Goal: Task Accomplishment & Management: Manage account settings

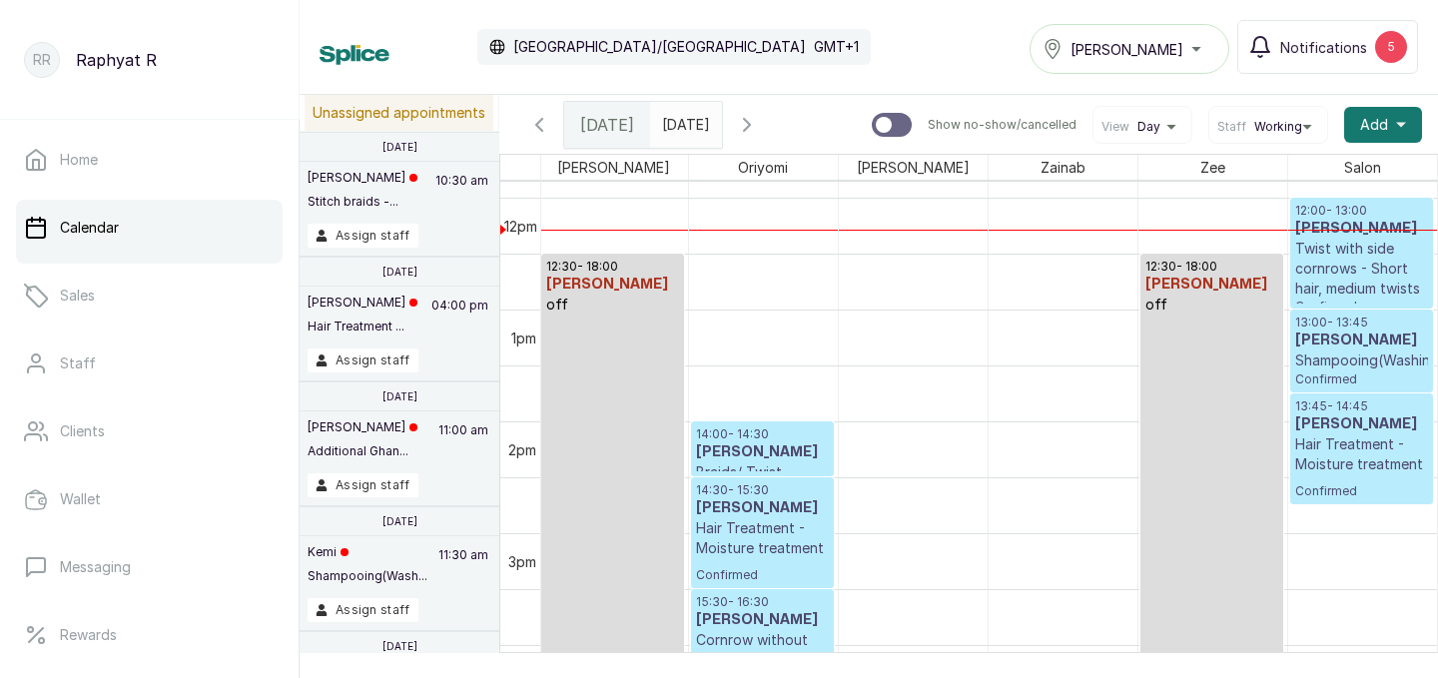
click at [1325, 258] on p "Twist with side cornrows - Short hair, medium twists" at bounding box center [1362, 269] width 134 height 60
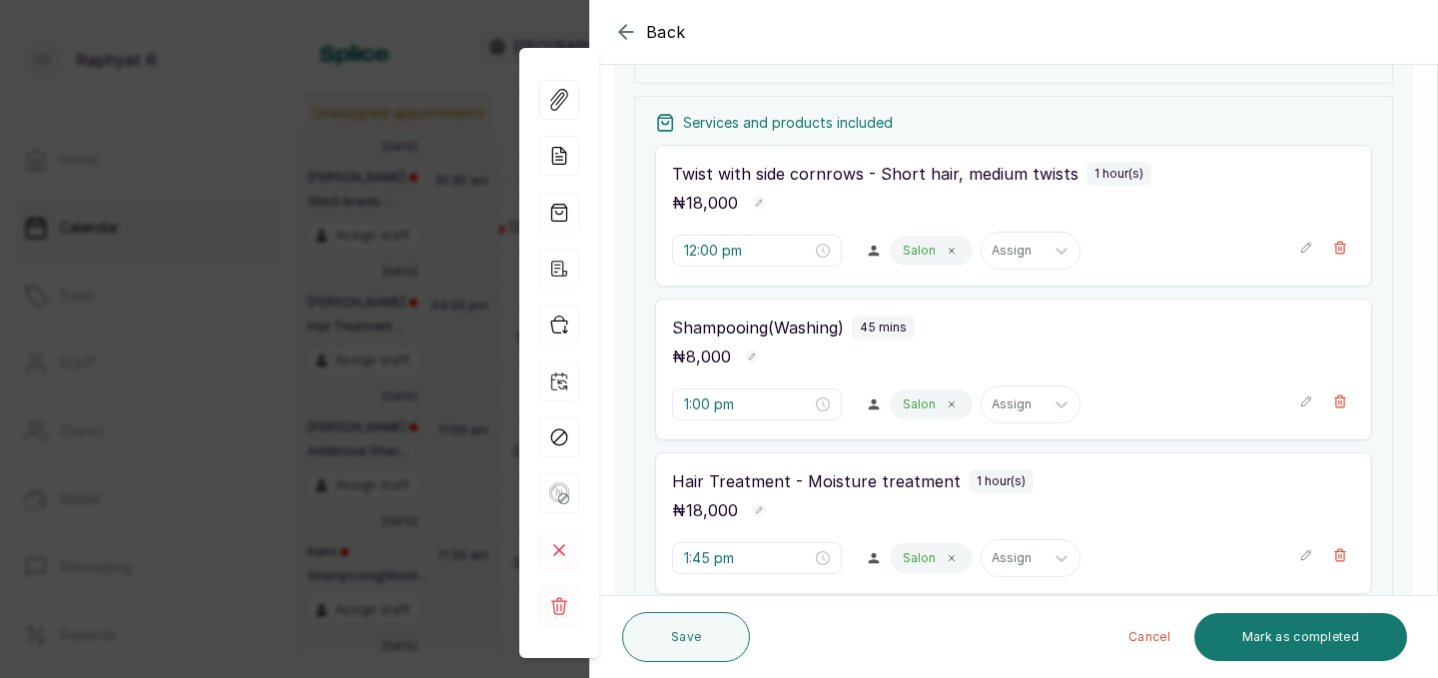
click at [622, 34] on icon "button" at bounding box center [625, 31] width 13 height 13
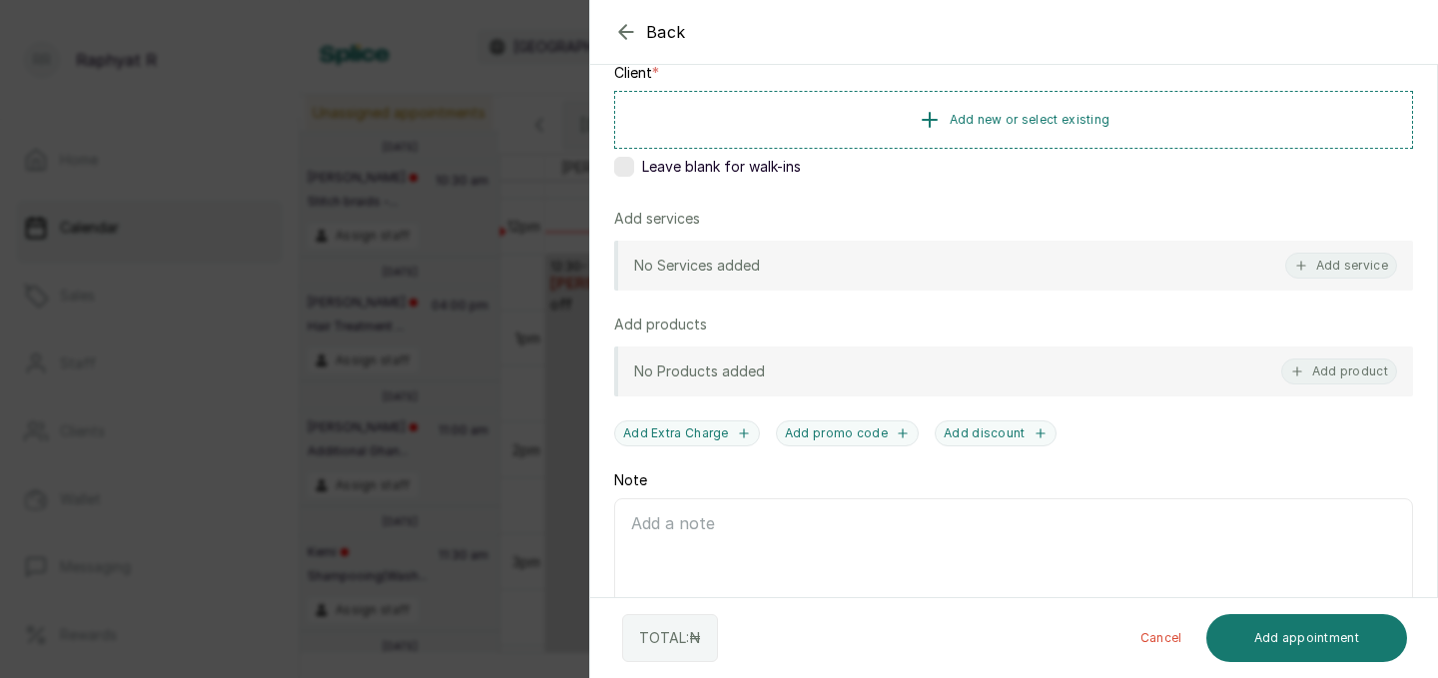
click at [490, 242] on div "Back Add Appointment Add an Appointment Create a new appointment for a client A…" at bounding box center [719, 339] width 1438 height 678
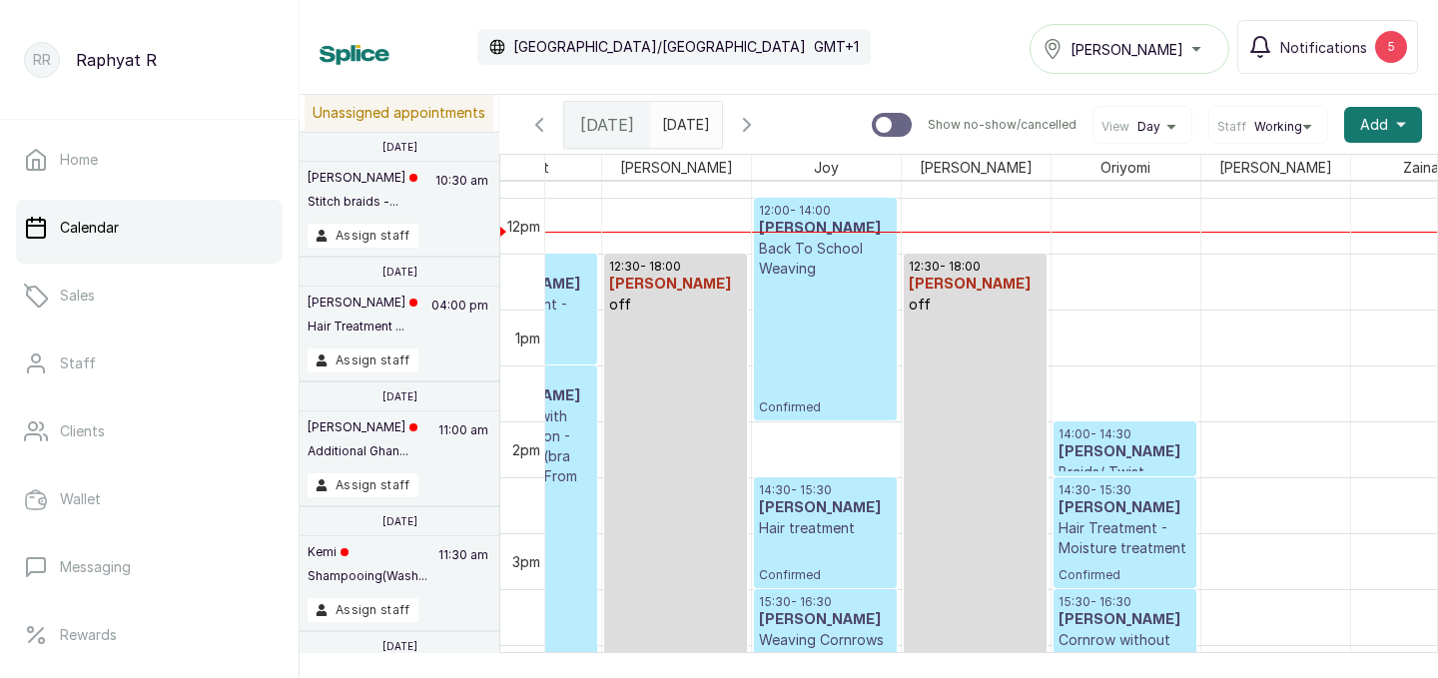
scroll to position [1326, 81]
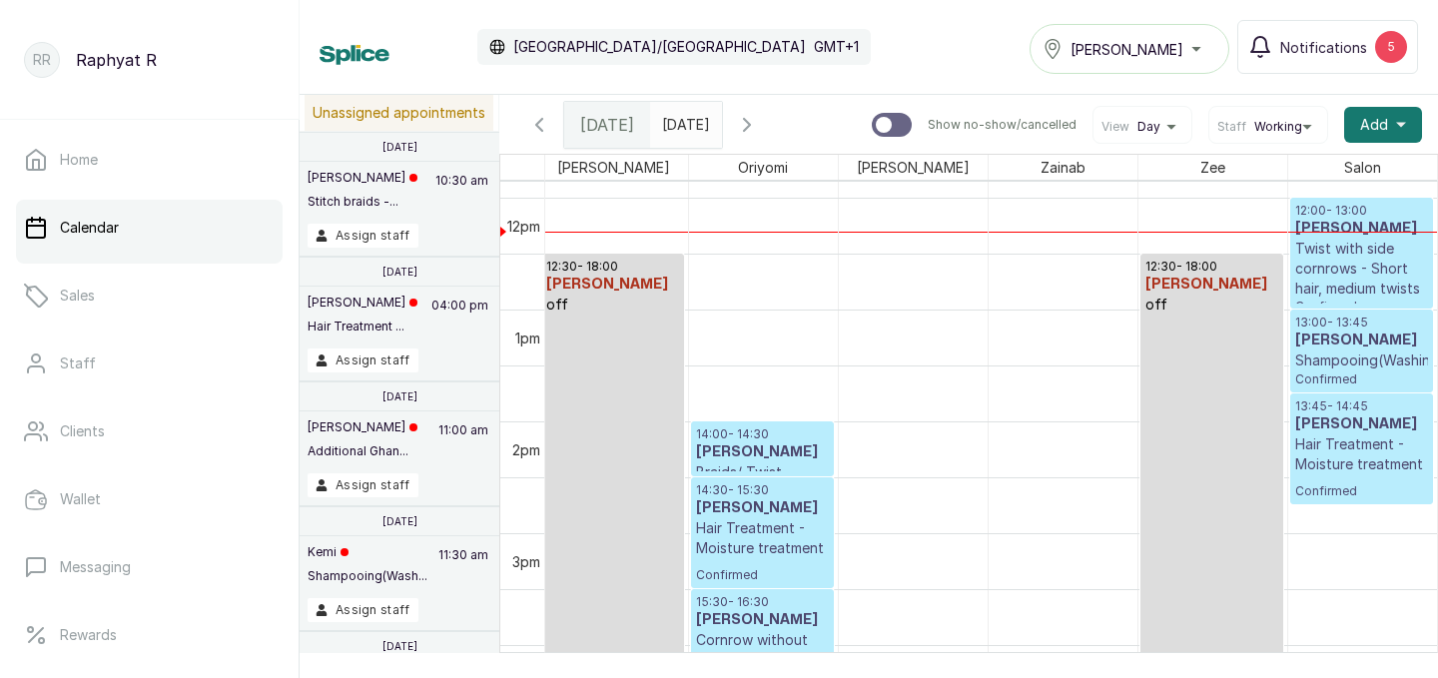
click at [1345, 269] on p "Twist with side cornrows - Short hair, medium twists" at bounding box center [1362, 269] width 134 height 60
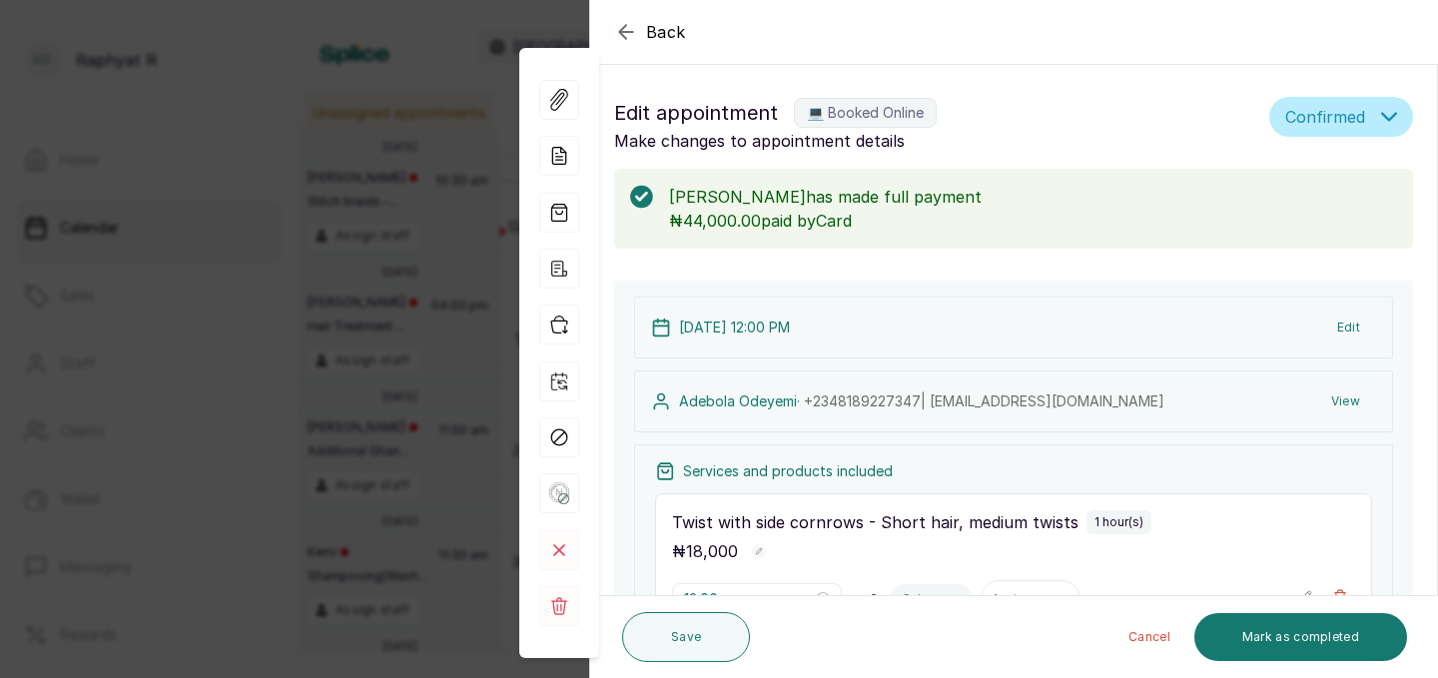
click at [263, 346] on div "Back Appointment Details Edit appointment 💻 Booked Online Make changes to appoi…" at bounding box center [719, 339] width 1438 height 678
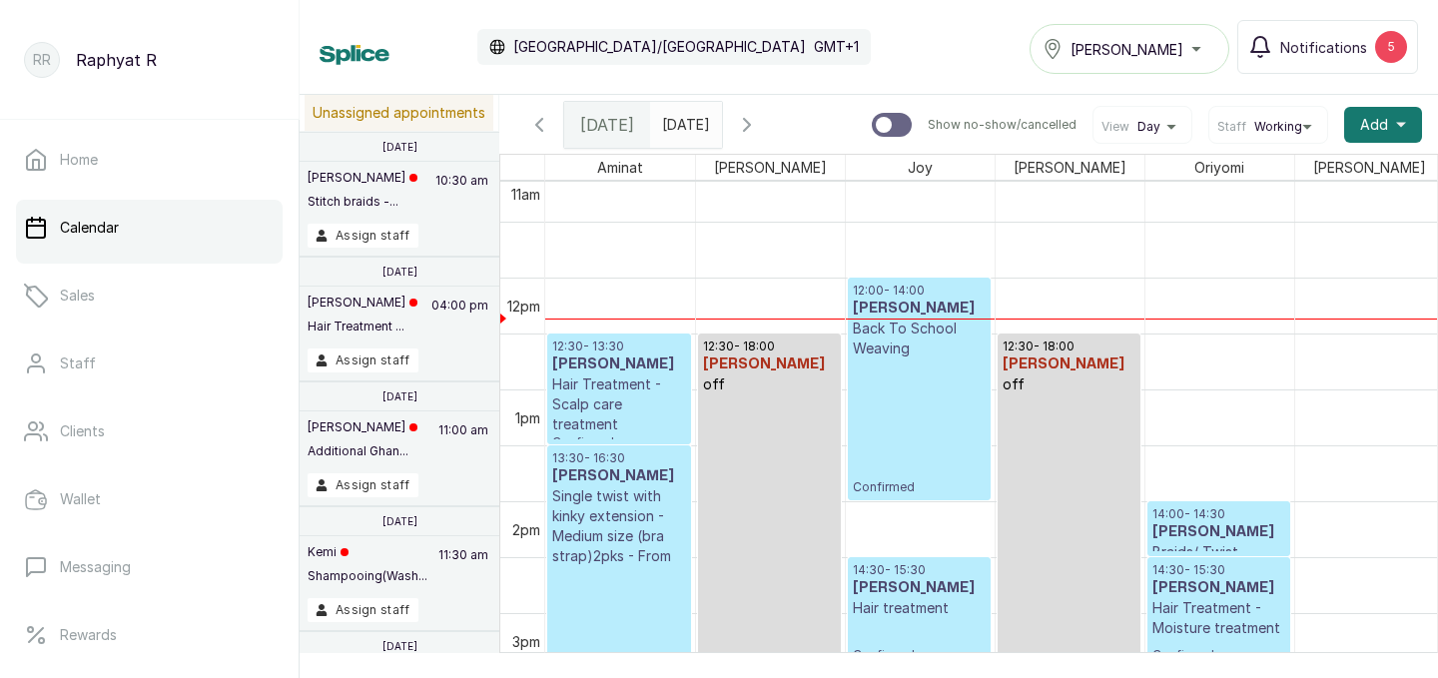
scroll to position [1286, 0]
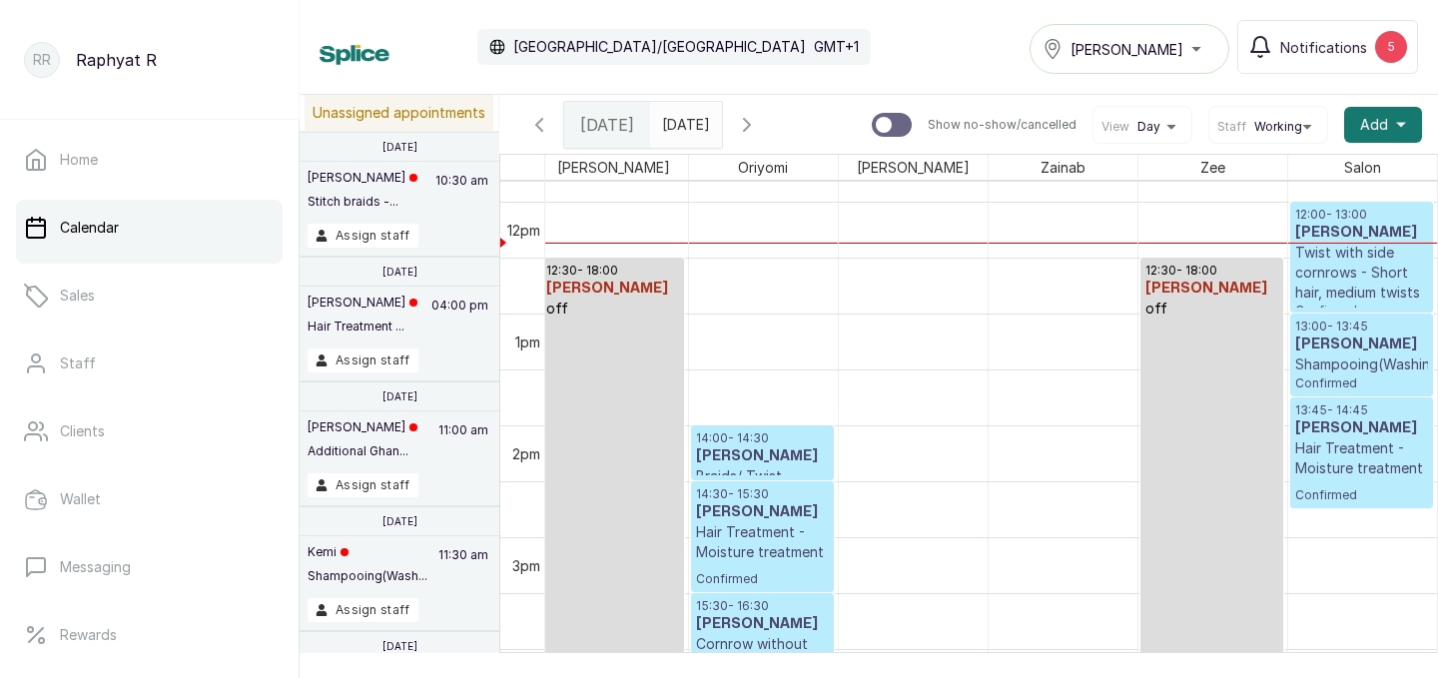
click at [1363, 257] on p "Twist with side cornrows - Short hair, medium twists" at bounding box center [1362, 273] width 134 height 60
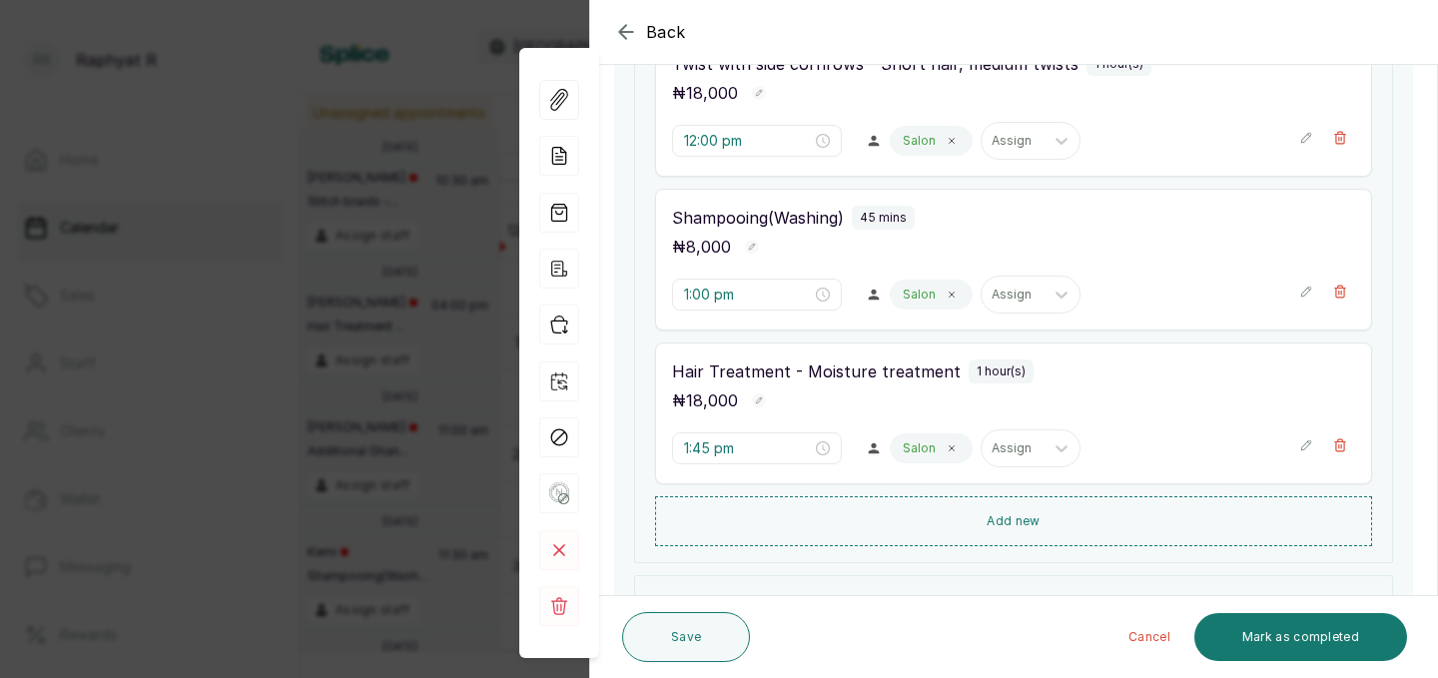
scroll to position [476, 0]
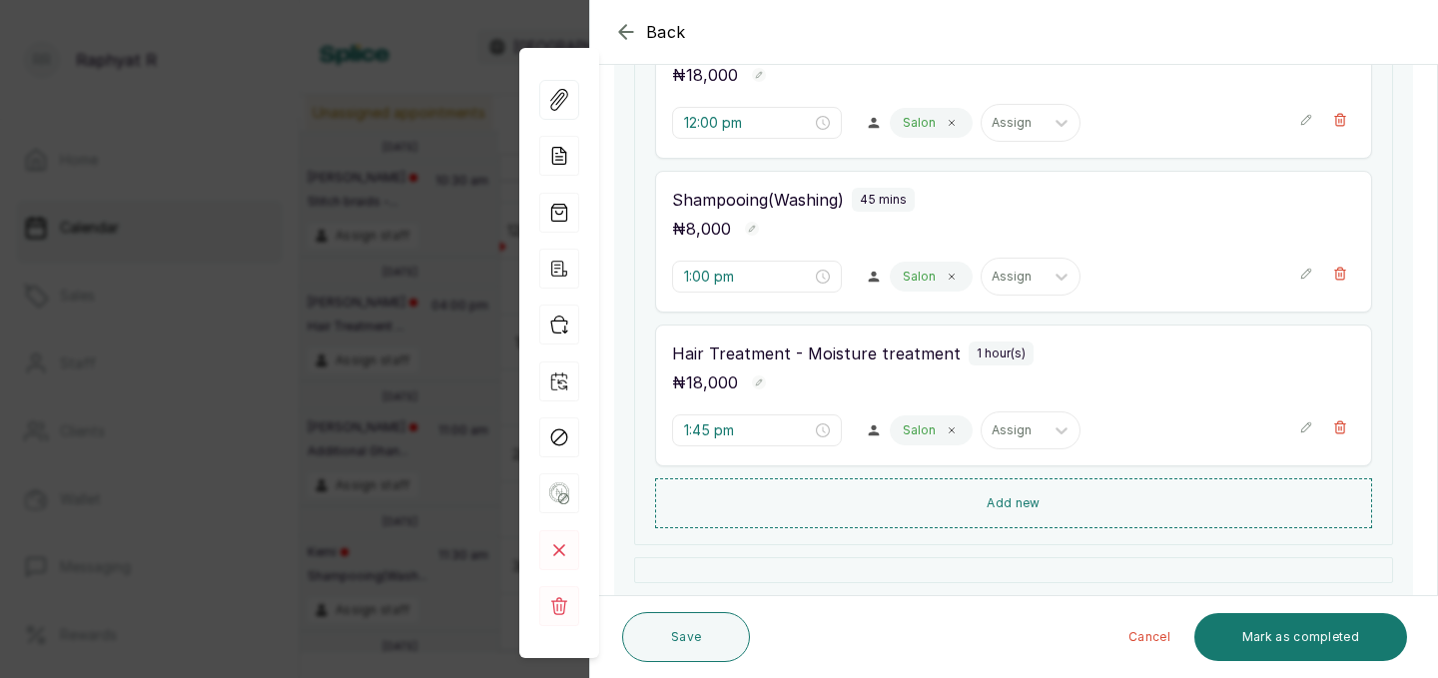
click at [1308, 272] on icon "button" at bounding box center [1306, 274] width 14 height 14
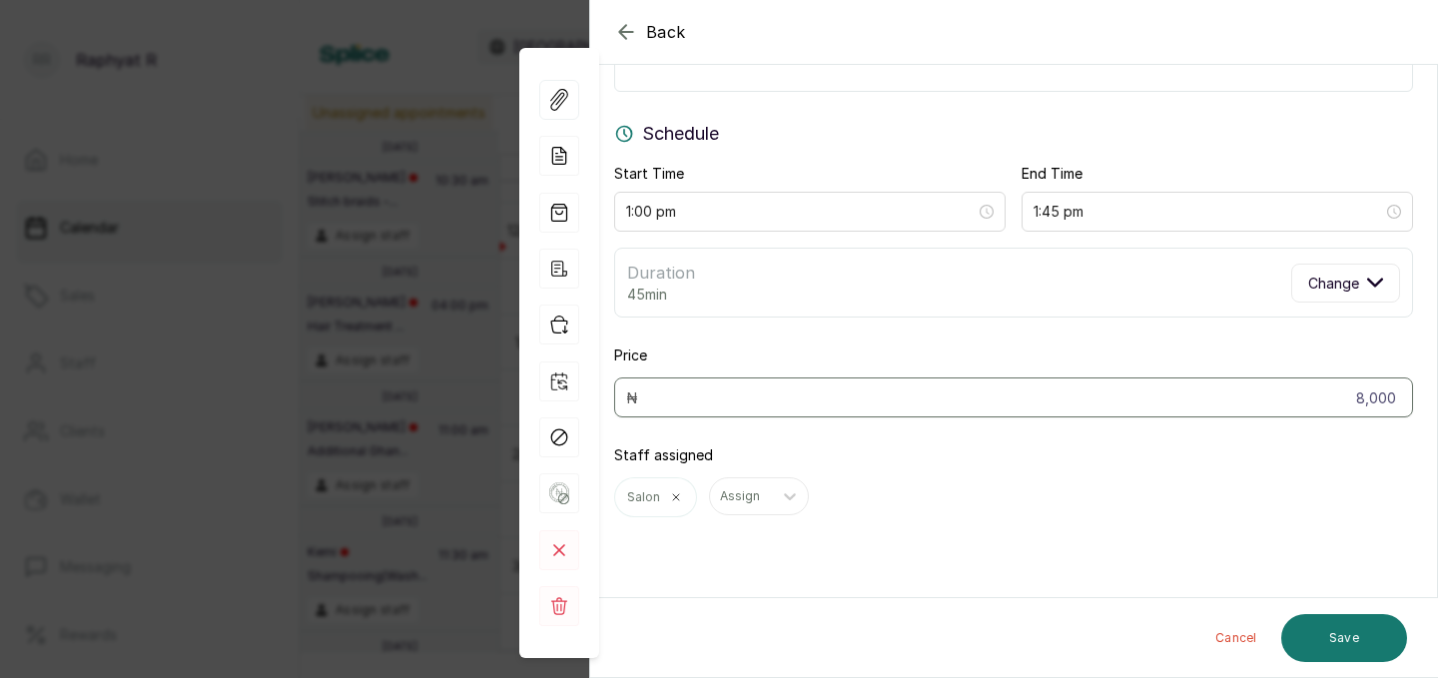
scroll to position [0, 0]
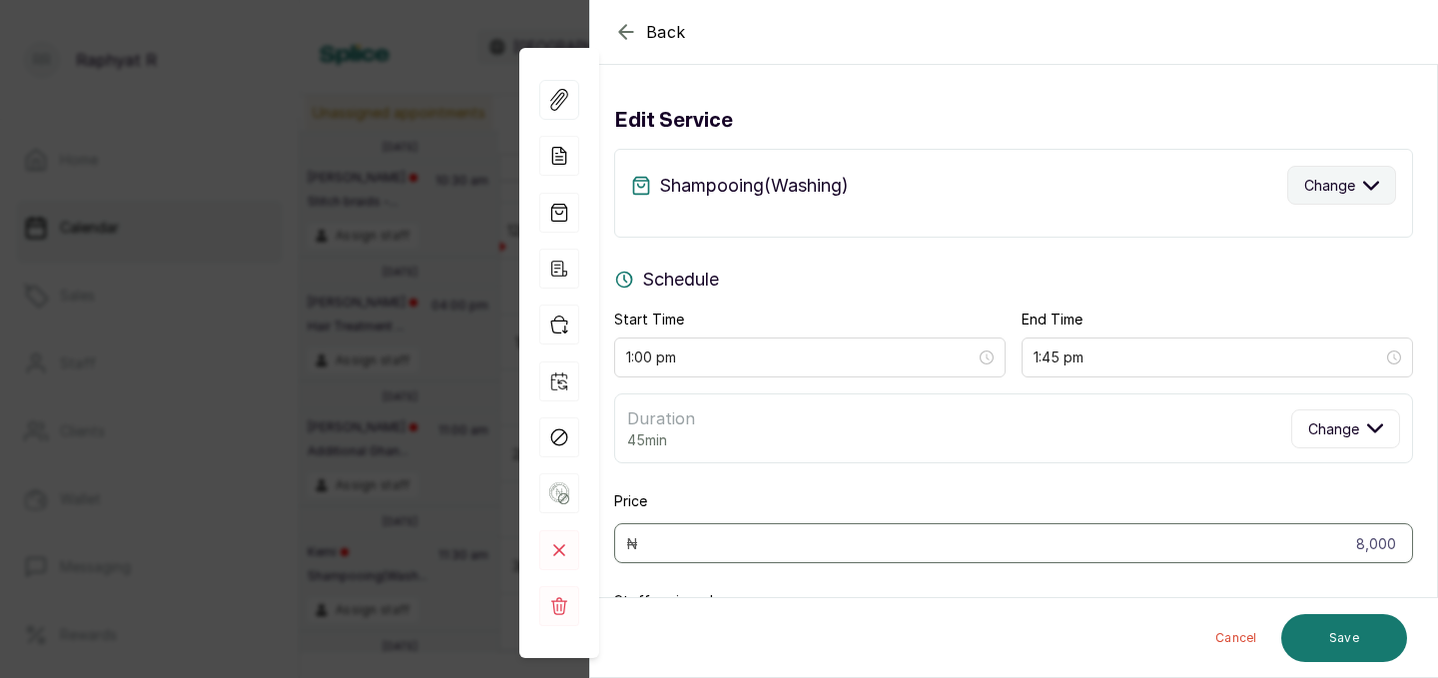
click at [1320, 183] on span "Change" at bounding box center [1329, 185] width 51 height 21
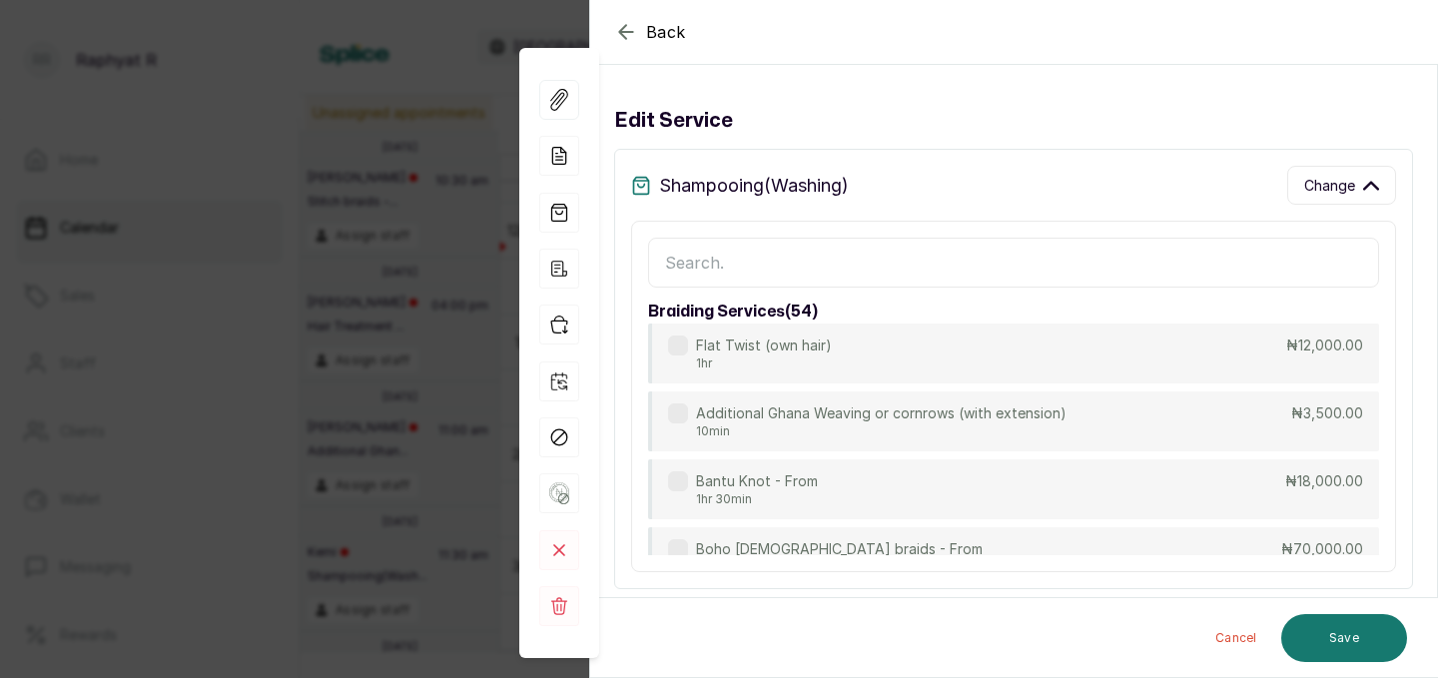
click at [922, 253] on input "text" at bounding box center [1013, 263] width 731 height 50
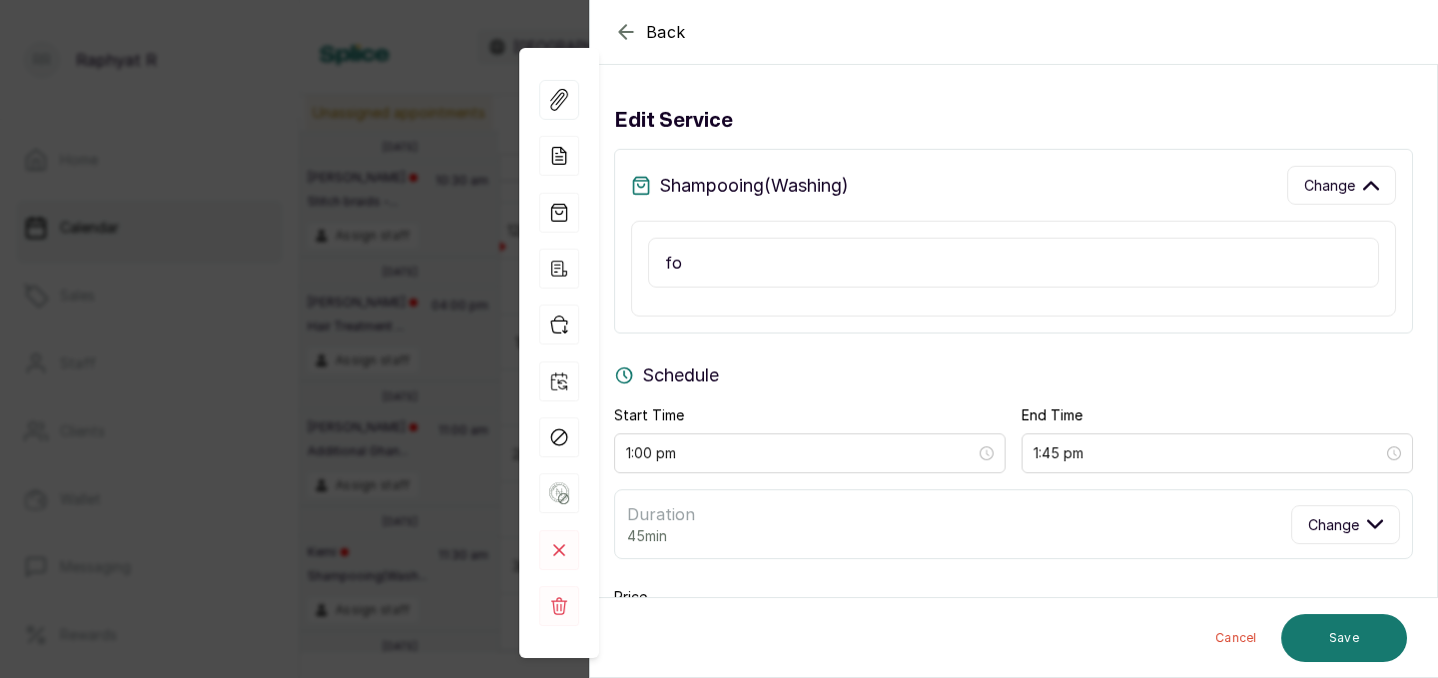
type input "f"
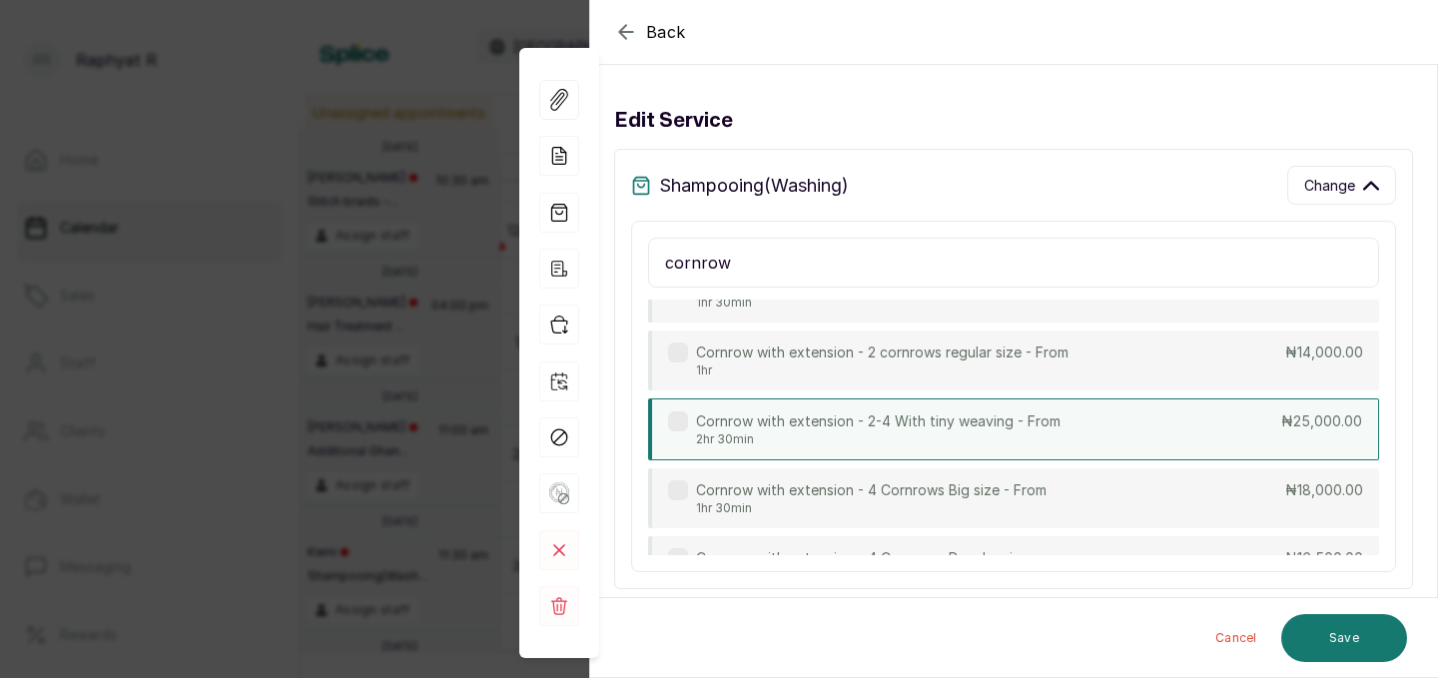
scroll to position [149, 0]
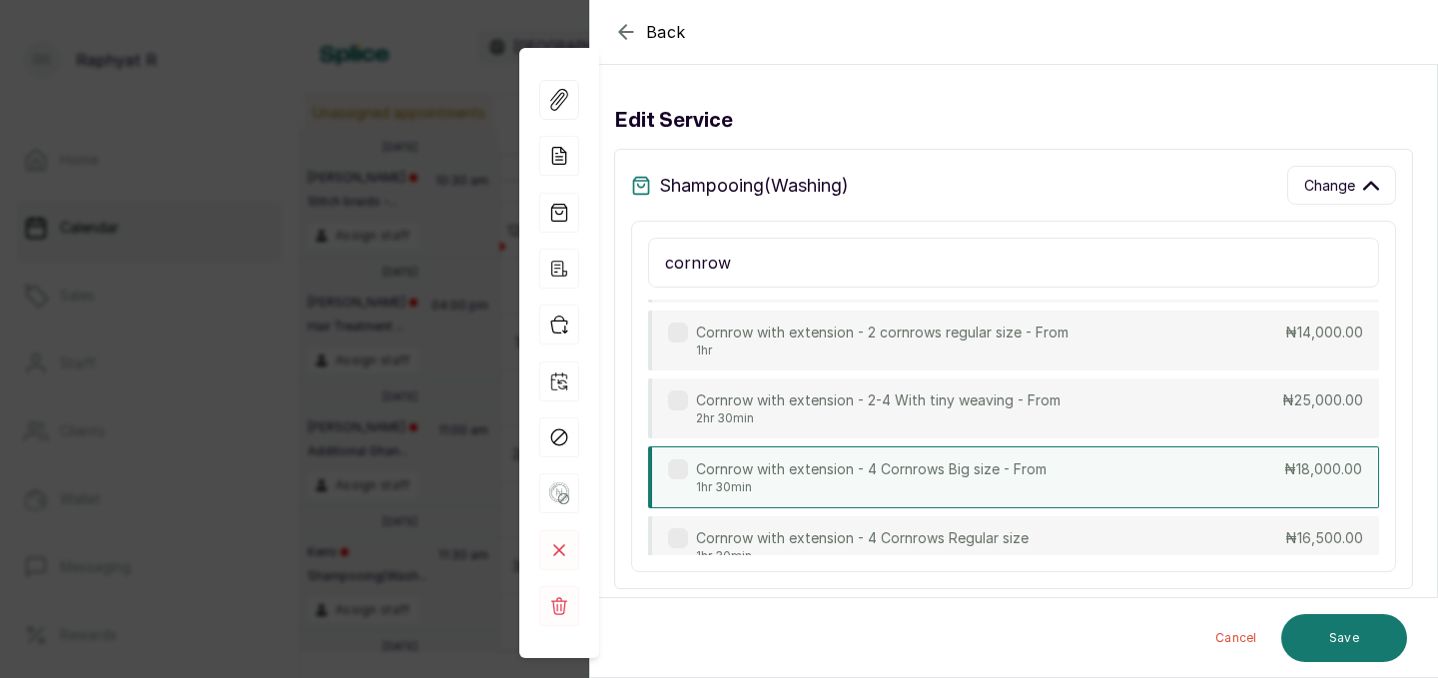
type input "cornrow"
click at [1006, 476] on p "Cornrow with extension - 4 Cornrows Big size - From" at bounding box center [871, 469] width 350 height 20
type input "2:30 pm"
type input "18,000"
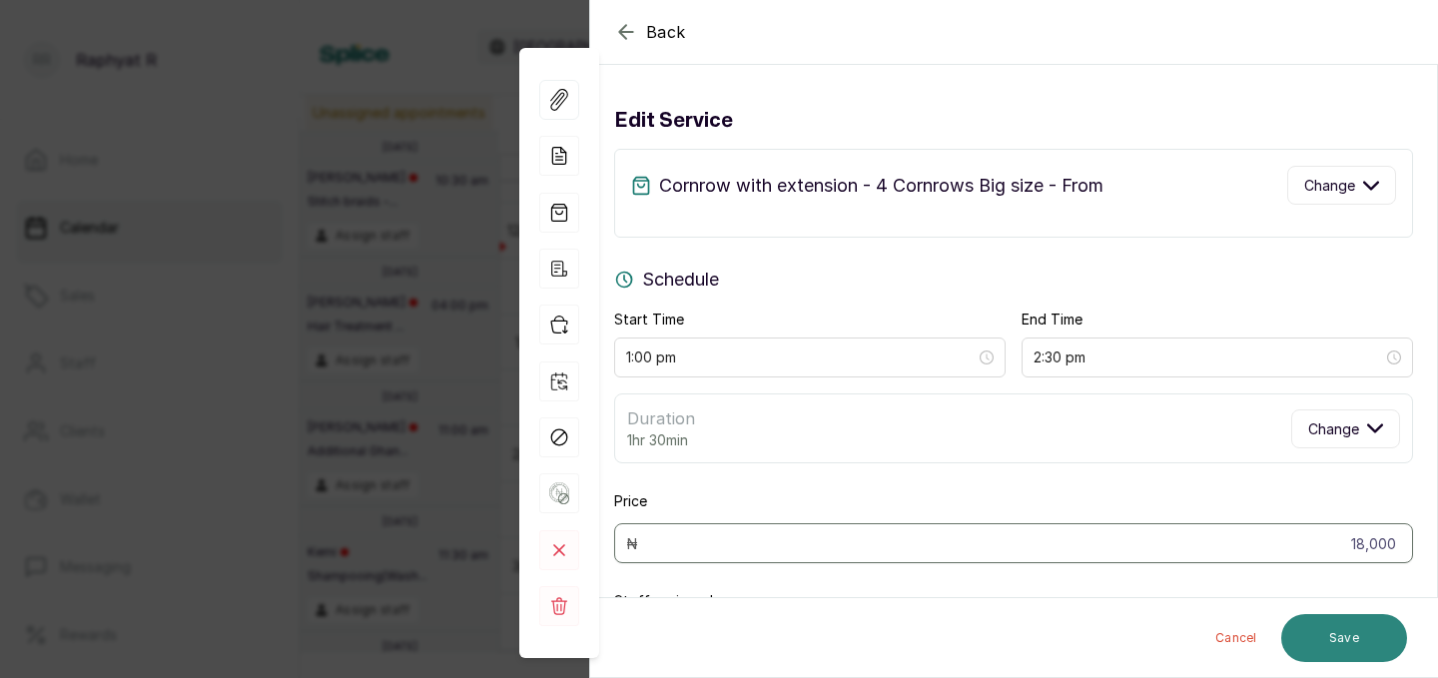
click at [1300, 638] on button "Save" at bounding box center [1344, 638] width 126 height 48
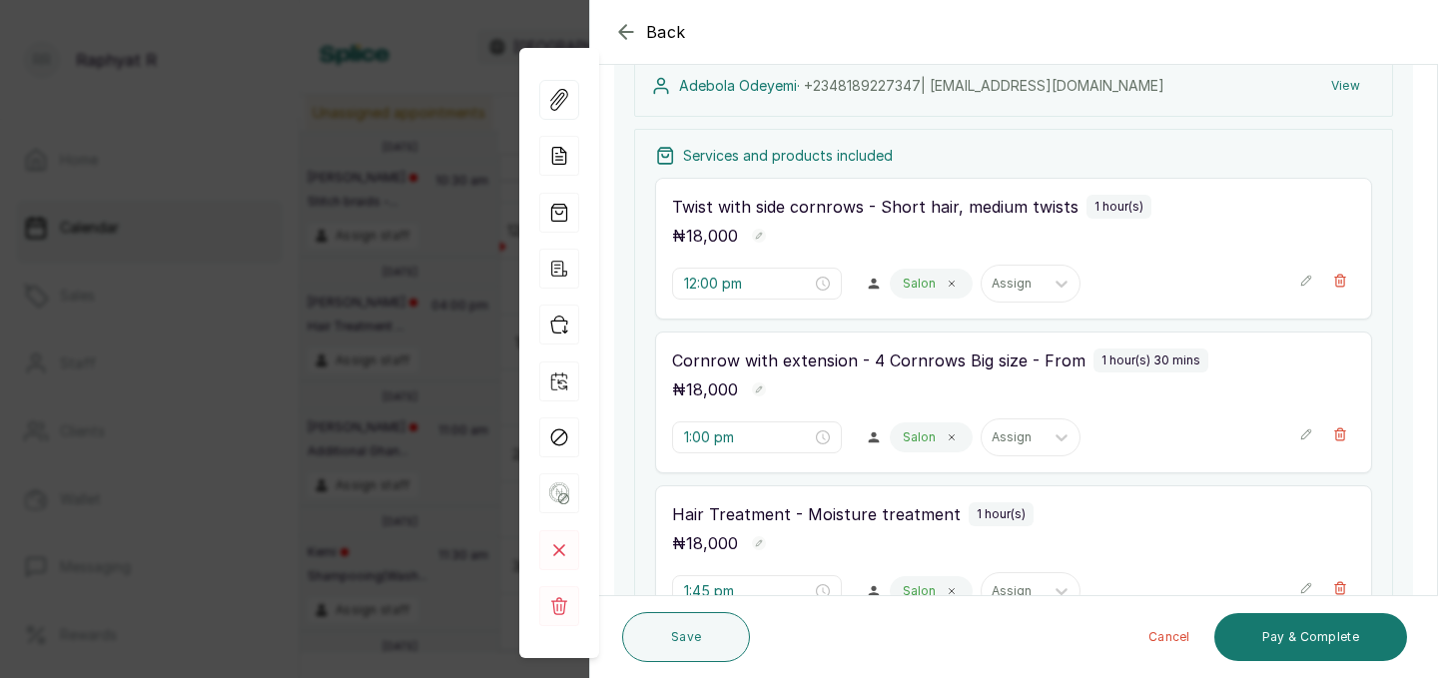
scroll to position [395, 0]
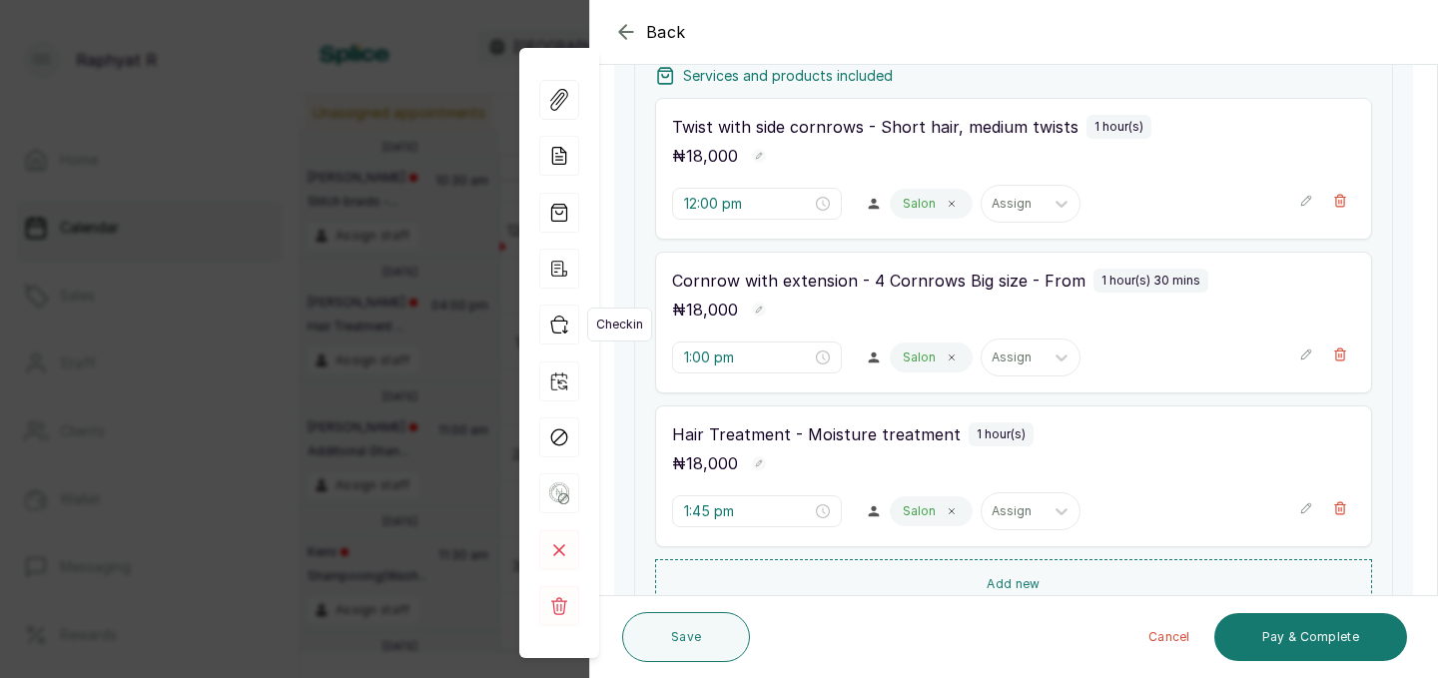
click at [565, 319] on icon "button" at bounding box center [559, 325] width 40 height 40
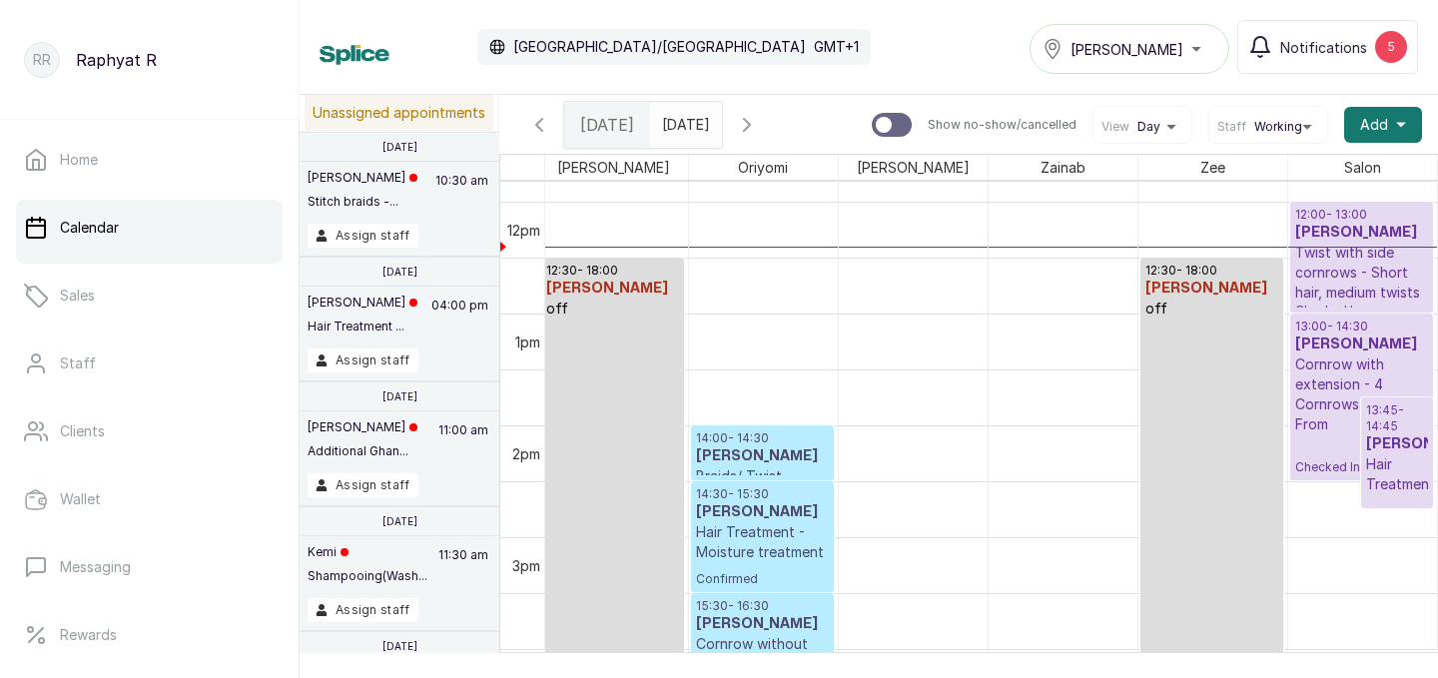
click at [1324, 346] on h3 "[PERSON_NAME]" at bounding box center [1362, 344] width 134 height 20
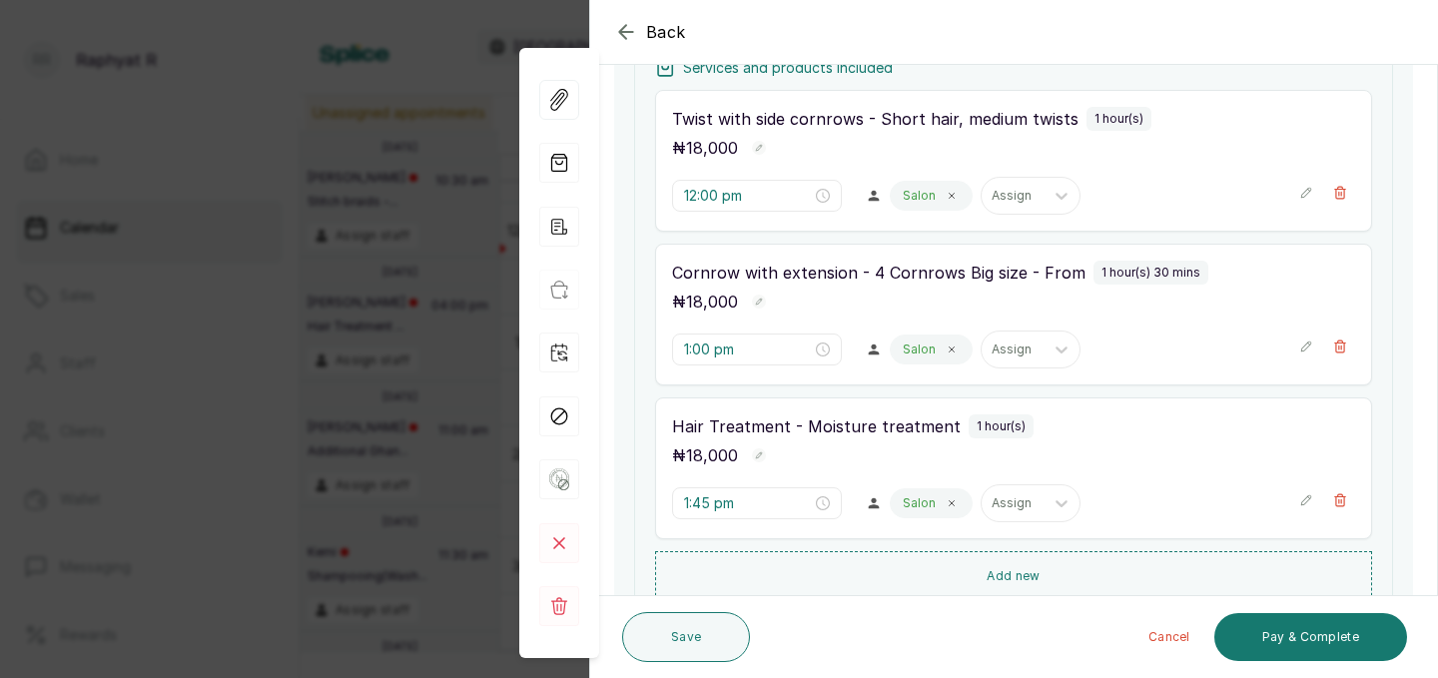
scroll to position [413, 0]
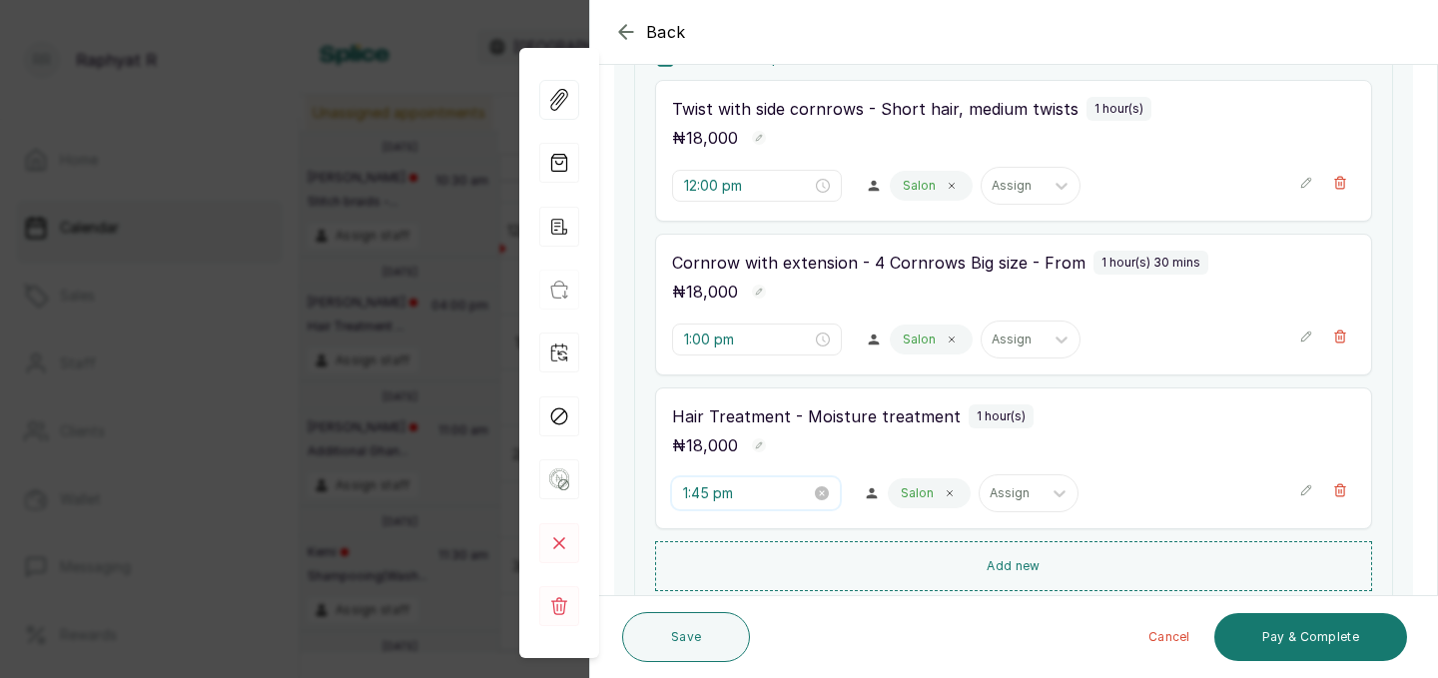
click at [712, 489] on input "1:45 pm" at bounding box center [747, 493] width 128 height 22
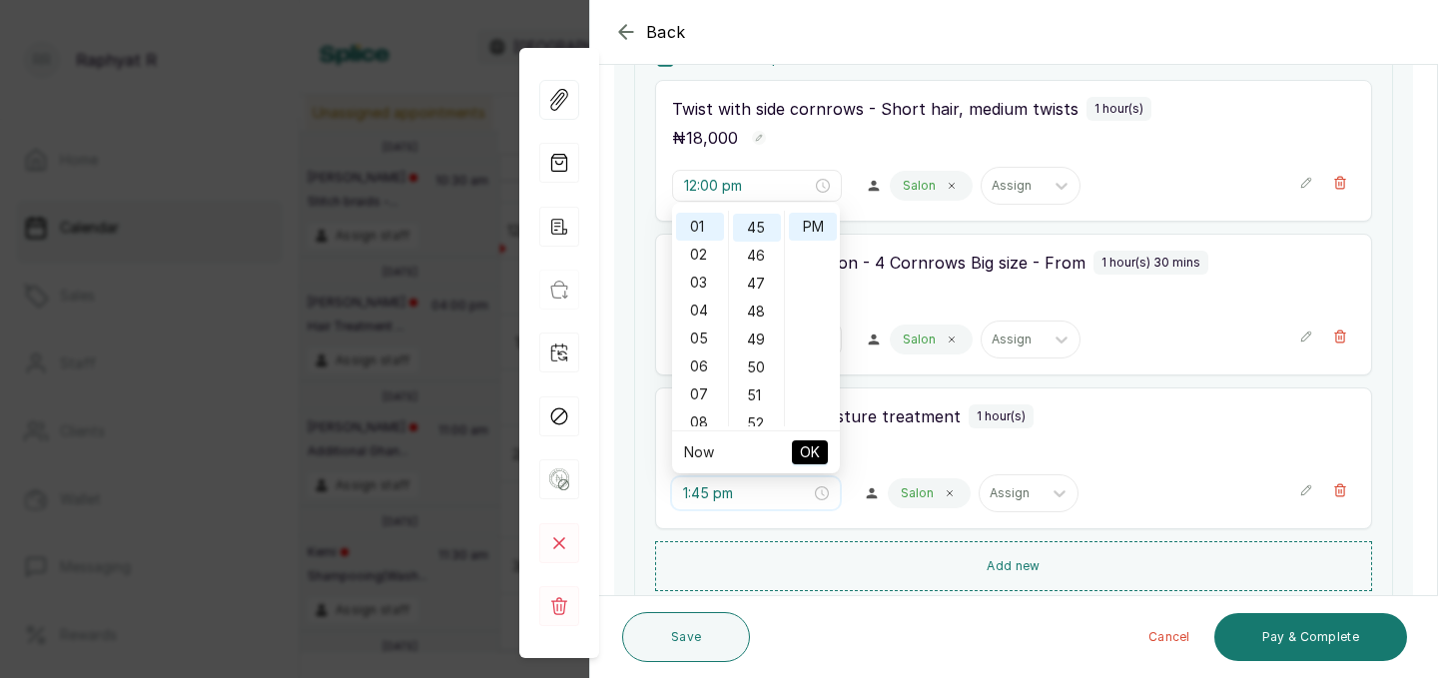
scroll to position [1256, 0]
click at [702, 257] on div "02" at bounding box center [700, 255] width 48 height 28
click at [756, 293] on div "30" at bounding box center [757, 295] width 48 height 28
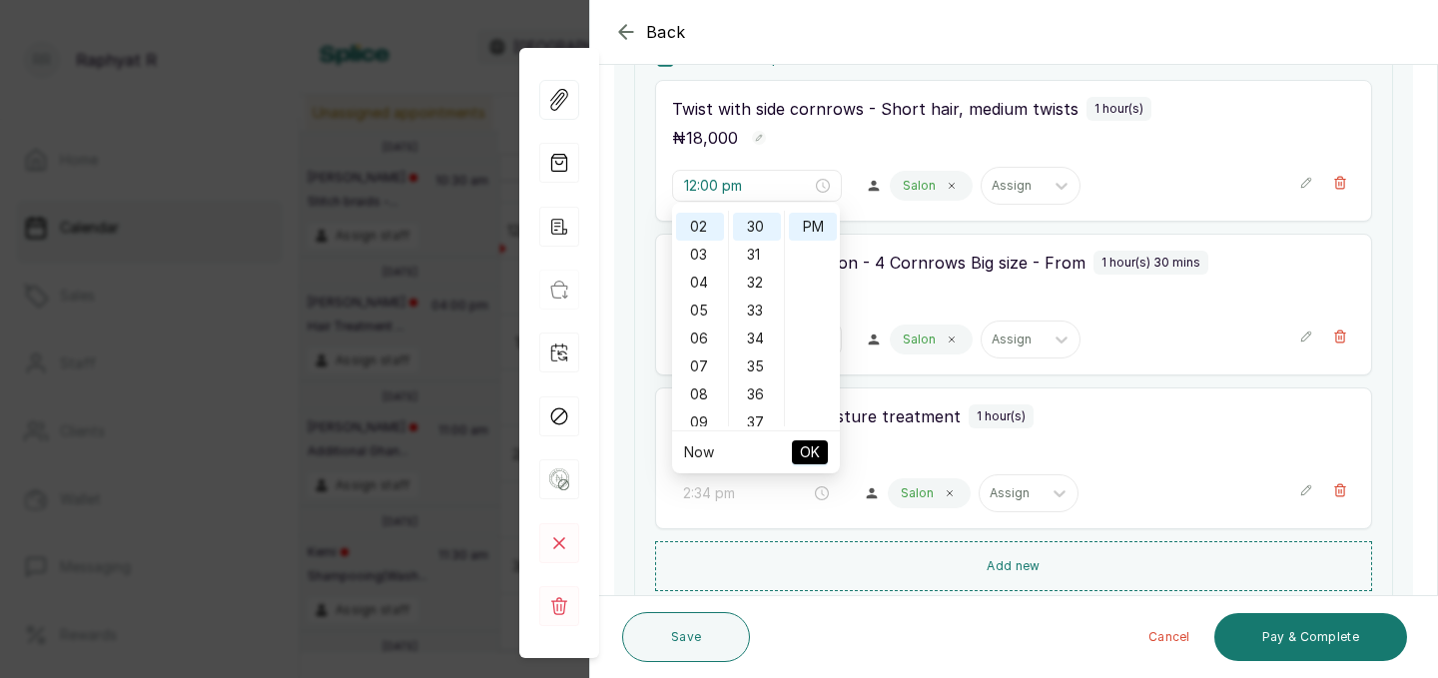
type input "2:30 pm"
click at [796, 446] on button "OK" at bounding box center [810, 452] width 36 height 24
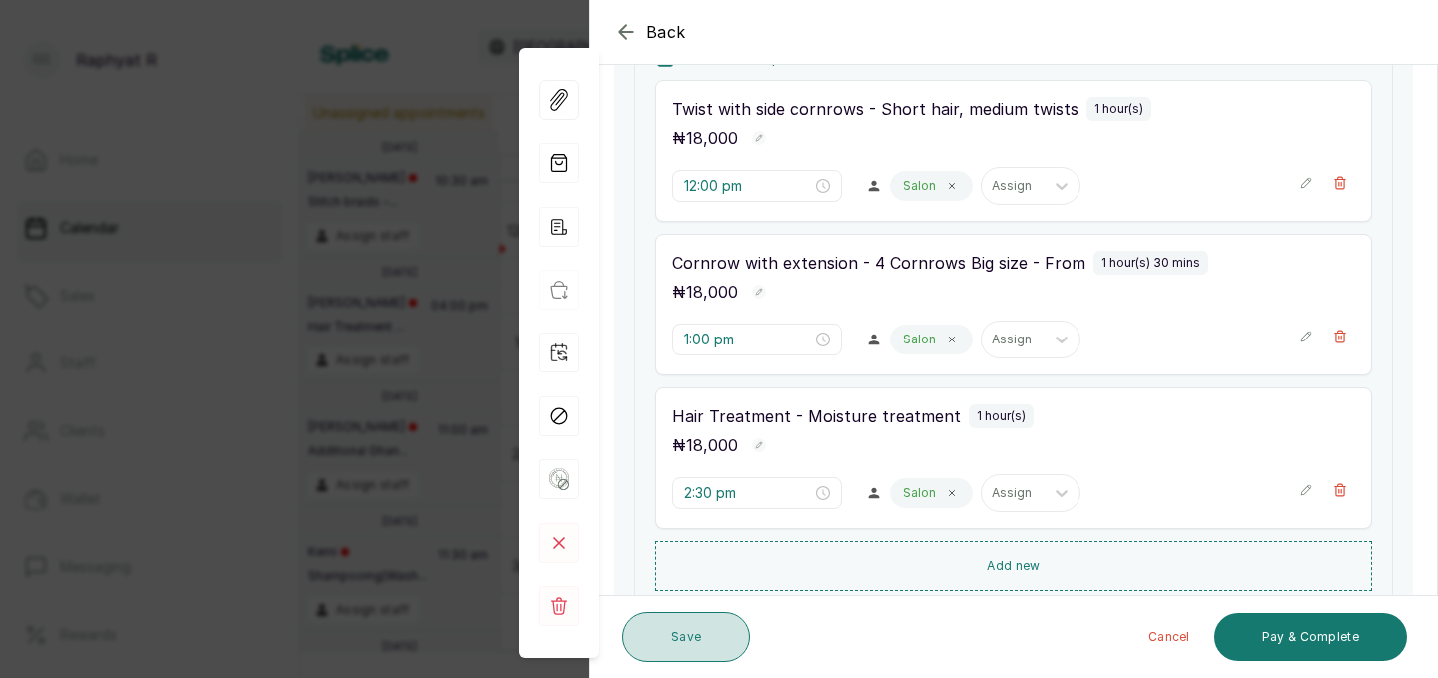
click at [662, 657] on button "Save" at bounding box center [686, 637] width 128 height 50
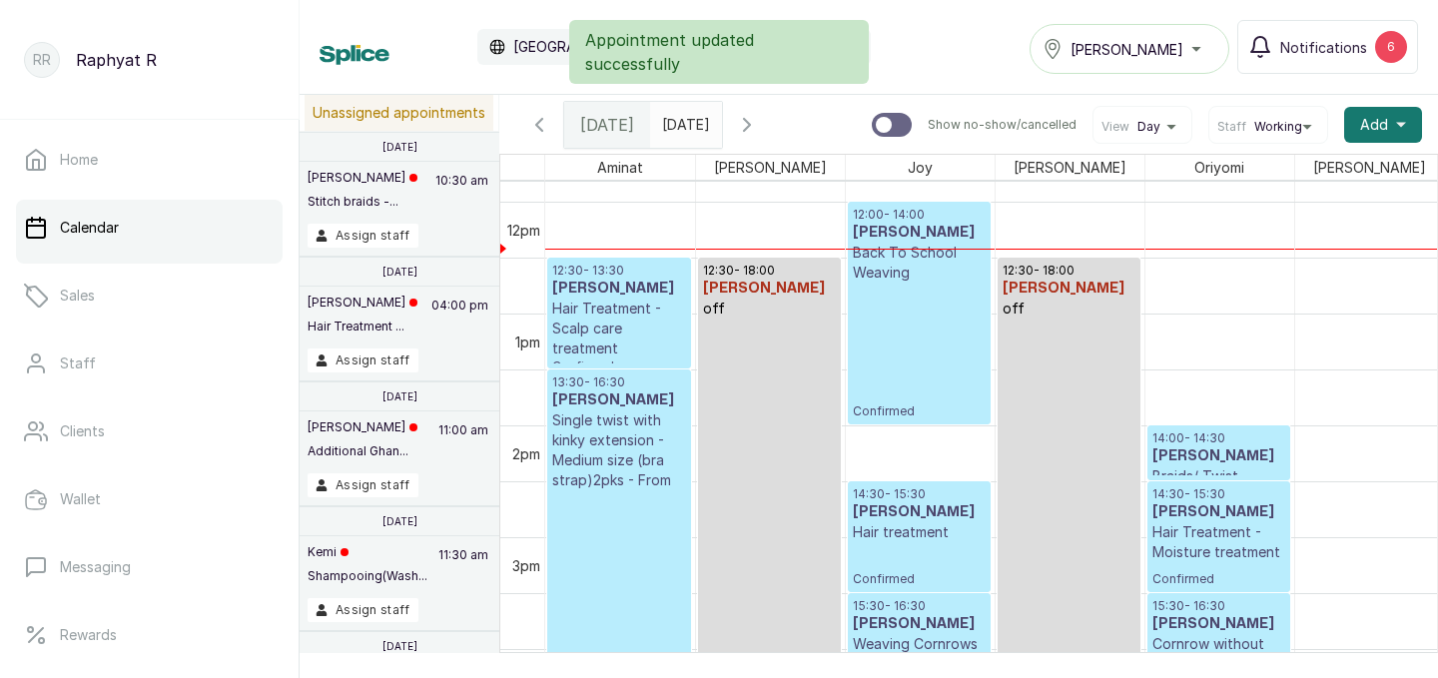
scroll to position [1322, 98]
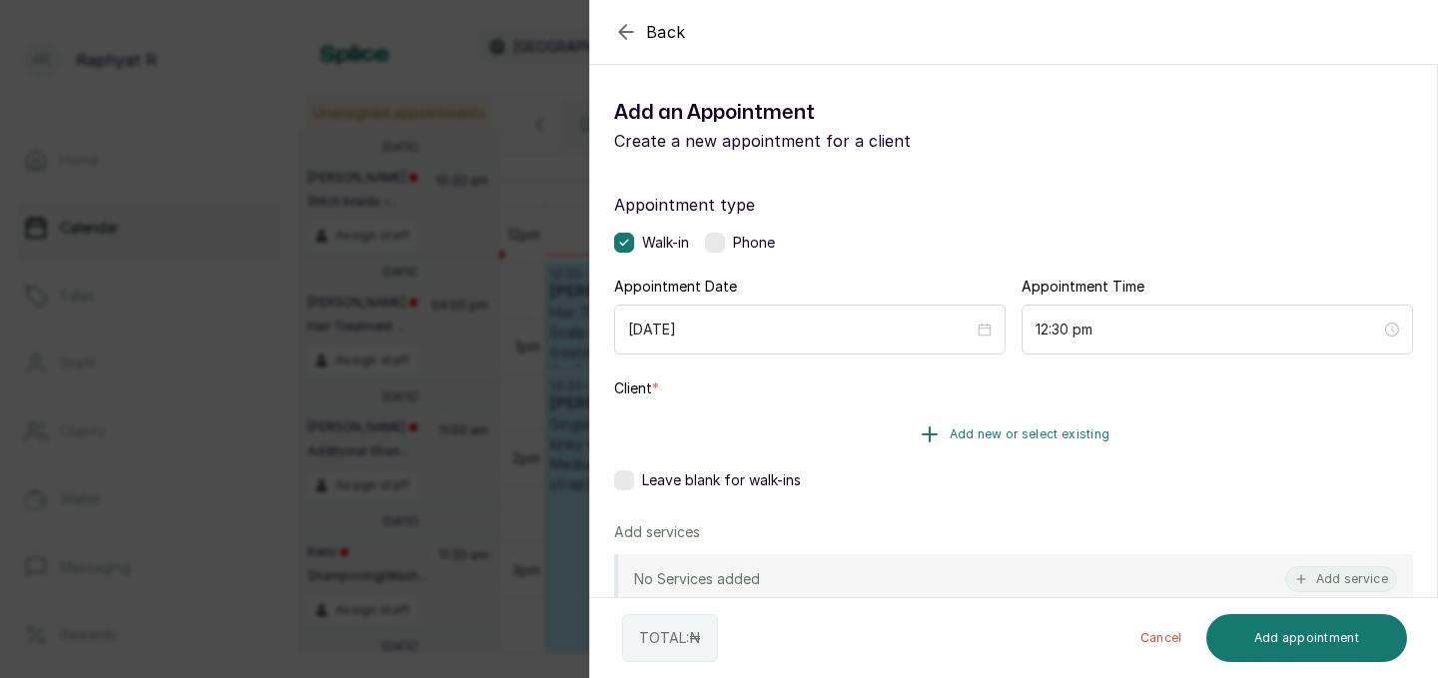
click at [1114, 426] on button "Add new or select existing" at bounding box center [1013, 434] width 799 height 56
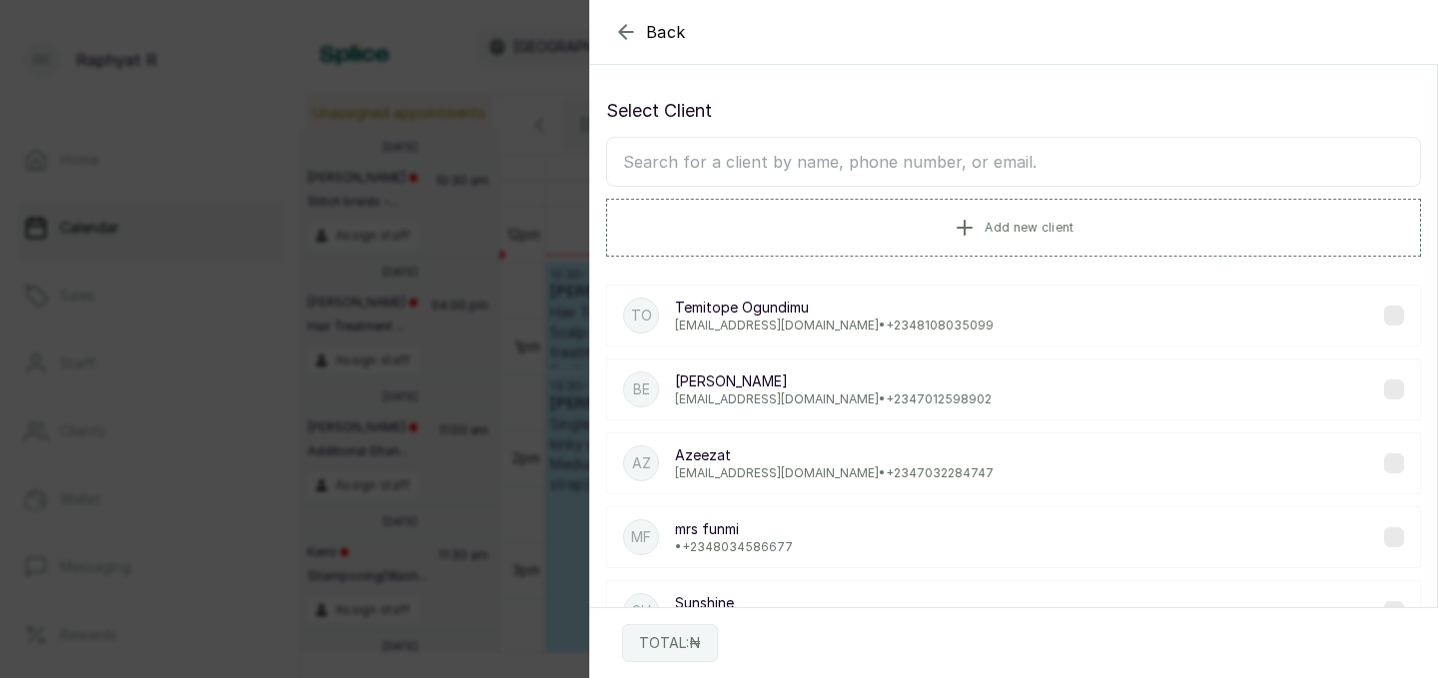
click at [1019, 160] on input "text" at bounding box center [1013, 162] width 815 height 50
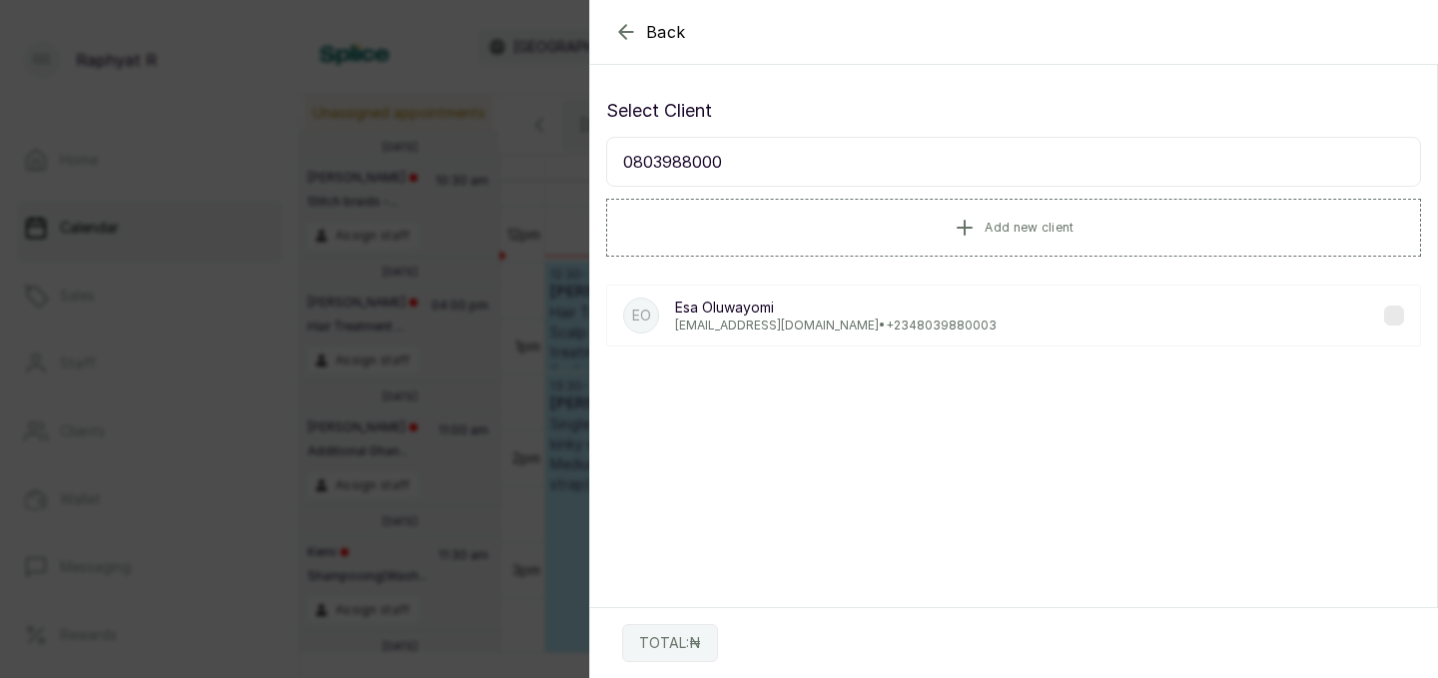
type input "0803988000"
click at [1009, 314] on div "EO Esa Oluwayomi eoluwayomi28@gmail.com • +234 8039880003" at bounding box center [1013, 316] width 815 height 62
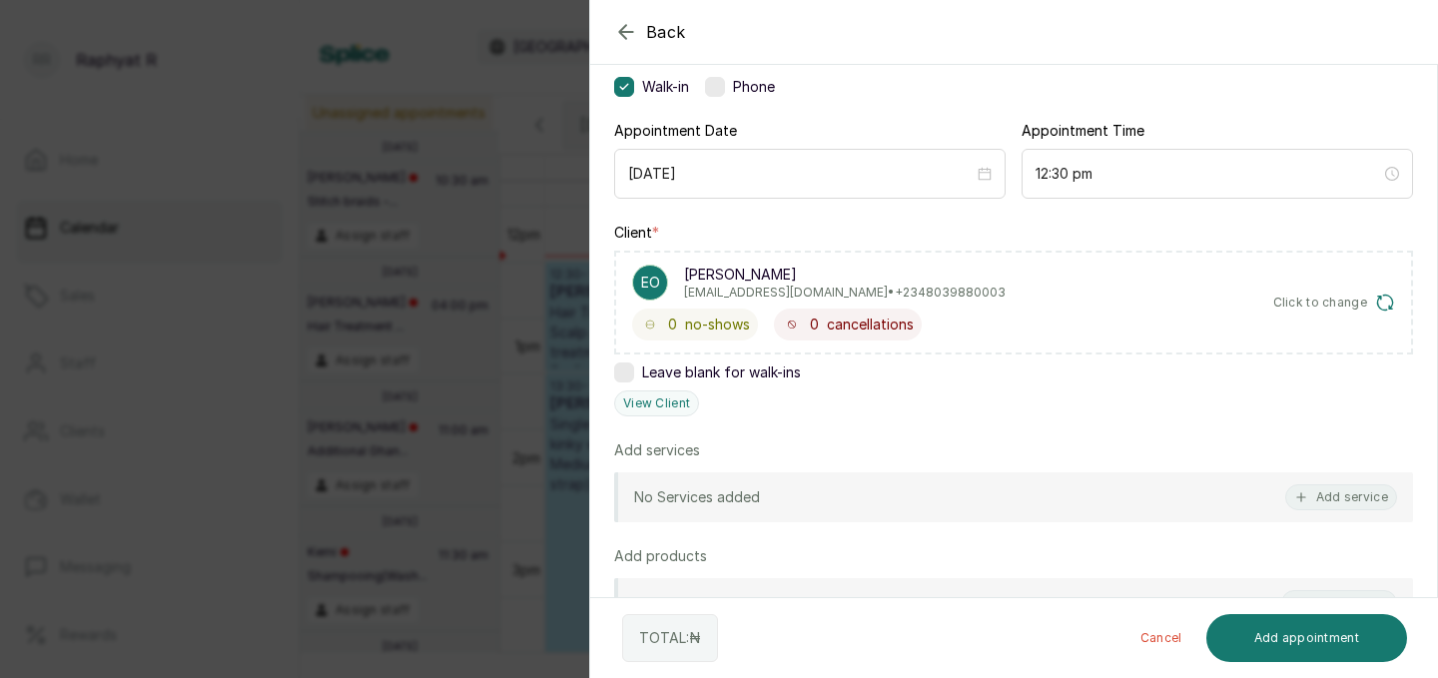
scroll to position [160, 0]
click at [1335, 500] on button "Add service" at bounding box center [1341, 493] width 112 height 26
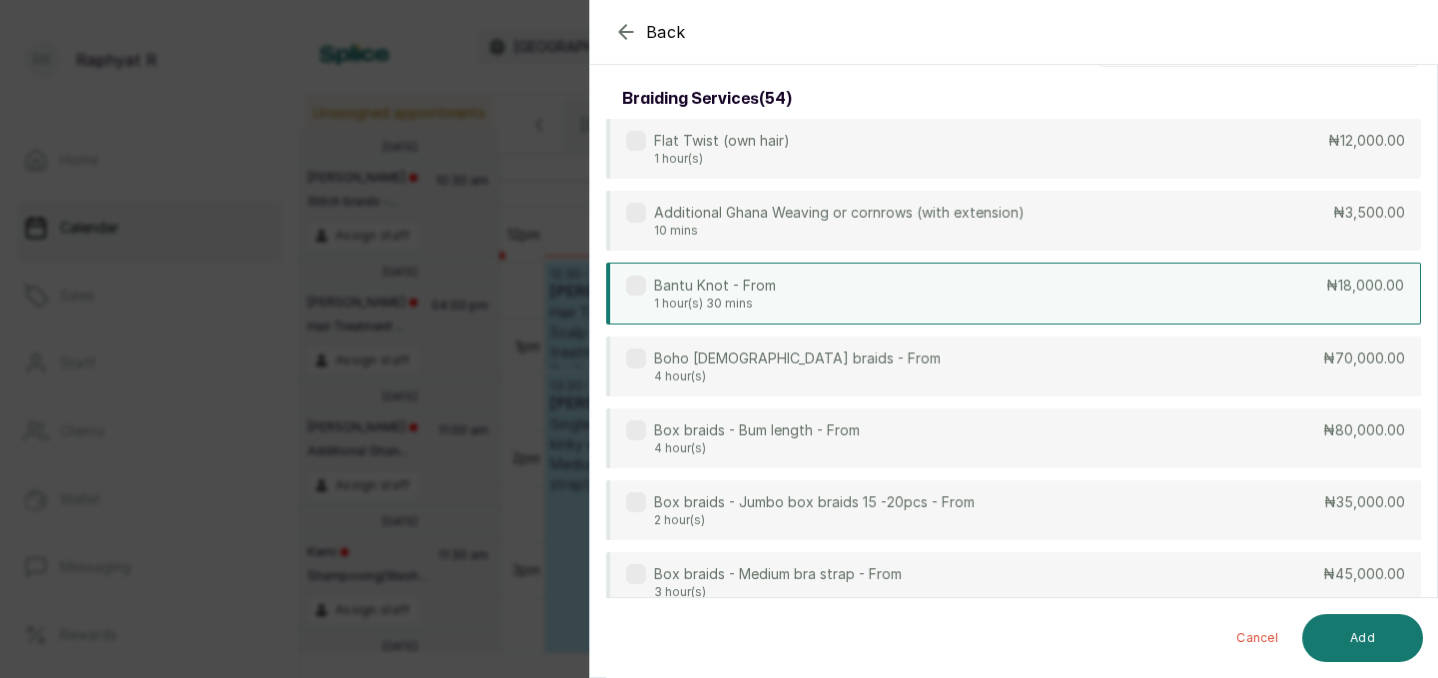
scroll to position [0, 0]
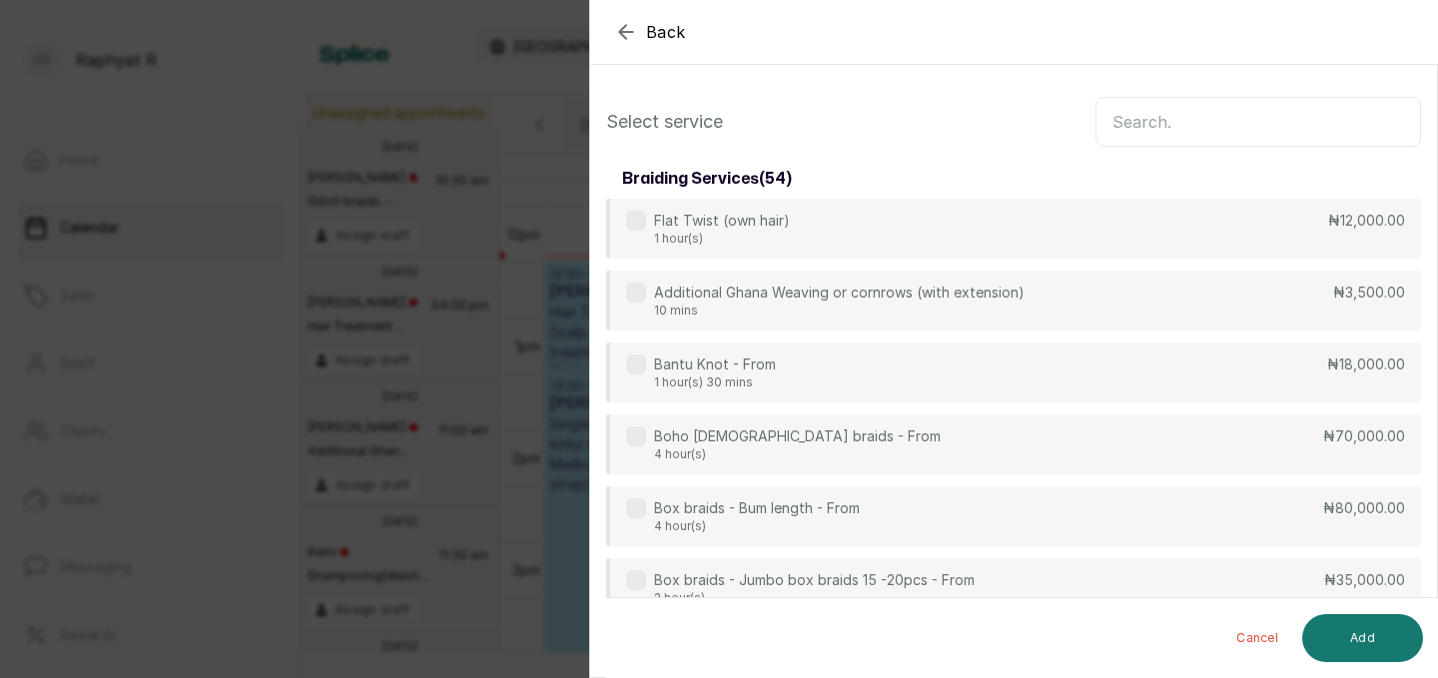
click at [1189, 131] on input "text" at bounding box center [1257, 122] width 325 height 50
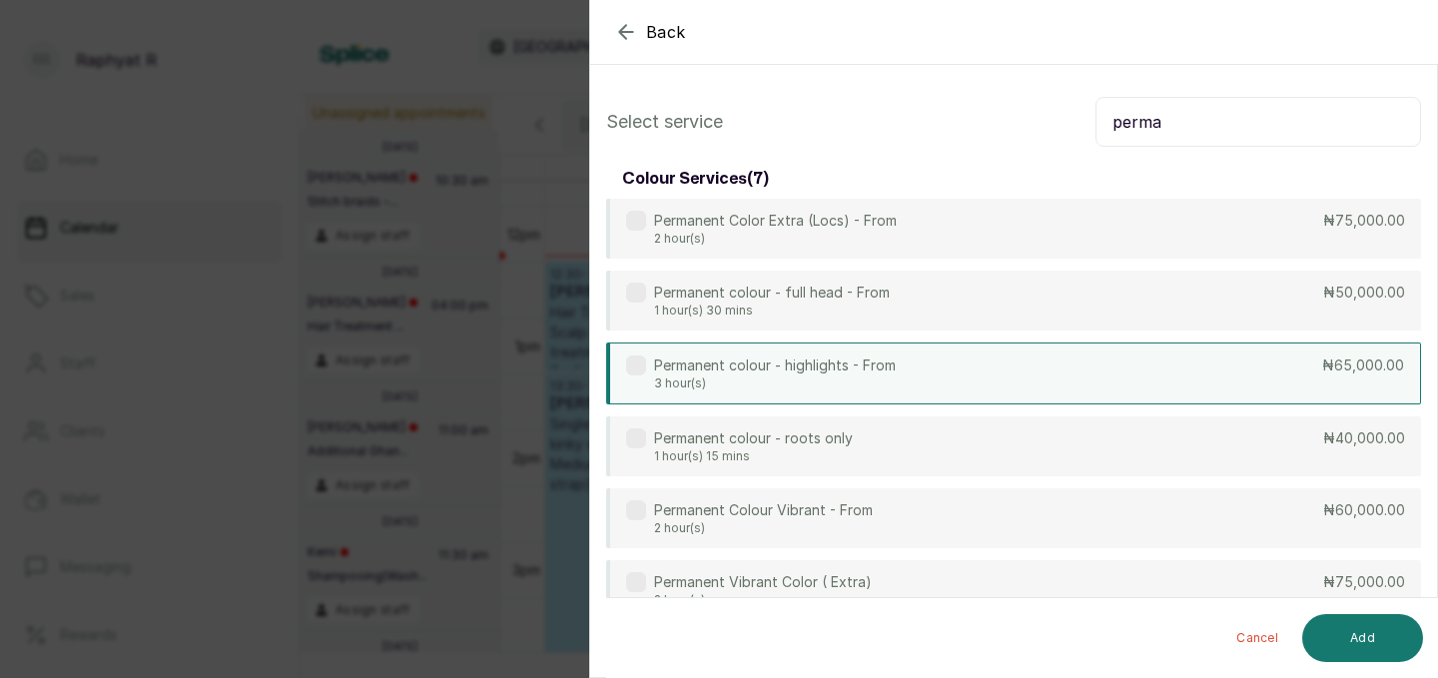
type input "perma"
click at [1072, 383] on div "Permanent colour - highlights - From 3 hour(s) ₦65,000.00" at bounding box center [1013, 373] width 815 height 62
click at [1369, 641] on button "Add" at bounding box center [1362, 638] width 121 height 48
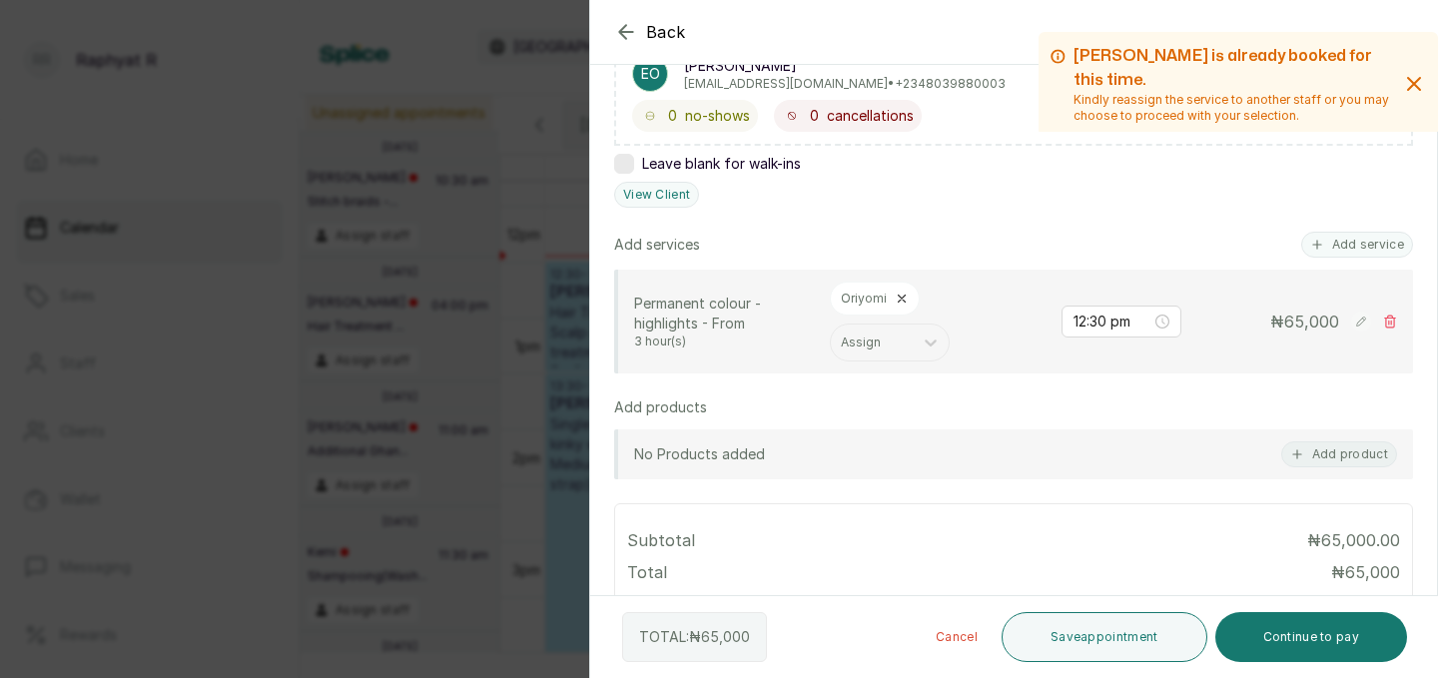
scroll to position [365, 0]
click at [1079, 633] on button "Save appointment" at bounding box center [1104, 637] width 206 height 50
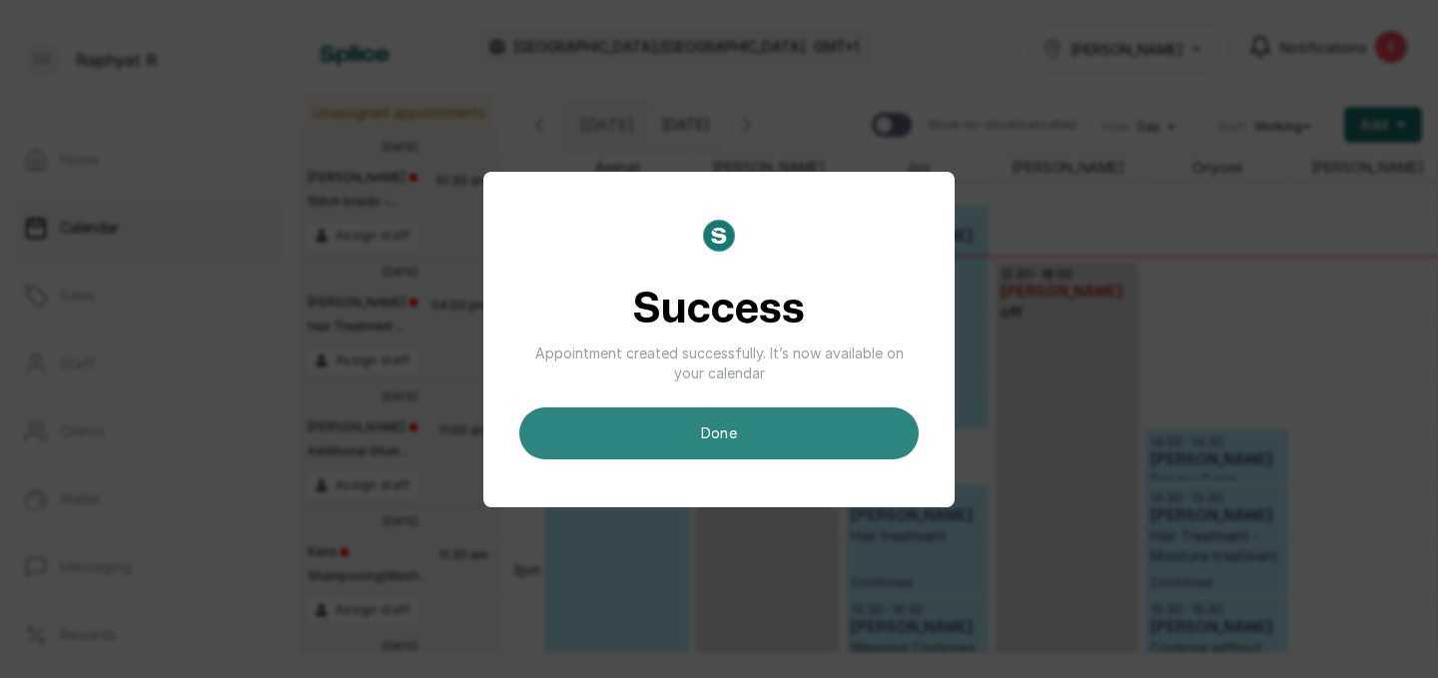
click at [700, 437] on button "done" at bounding box center [718, 433] width 399 height 52
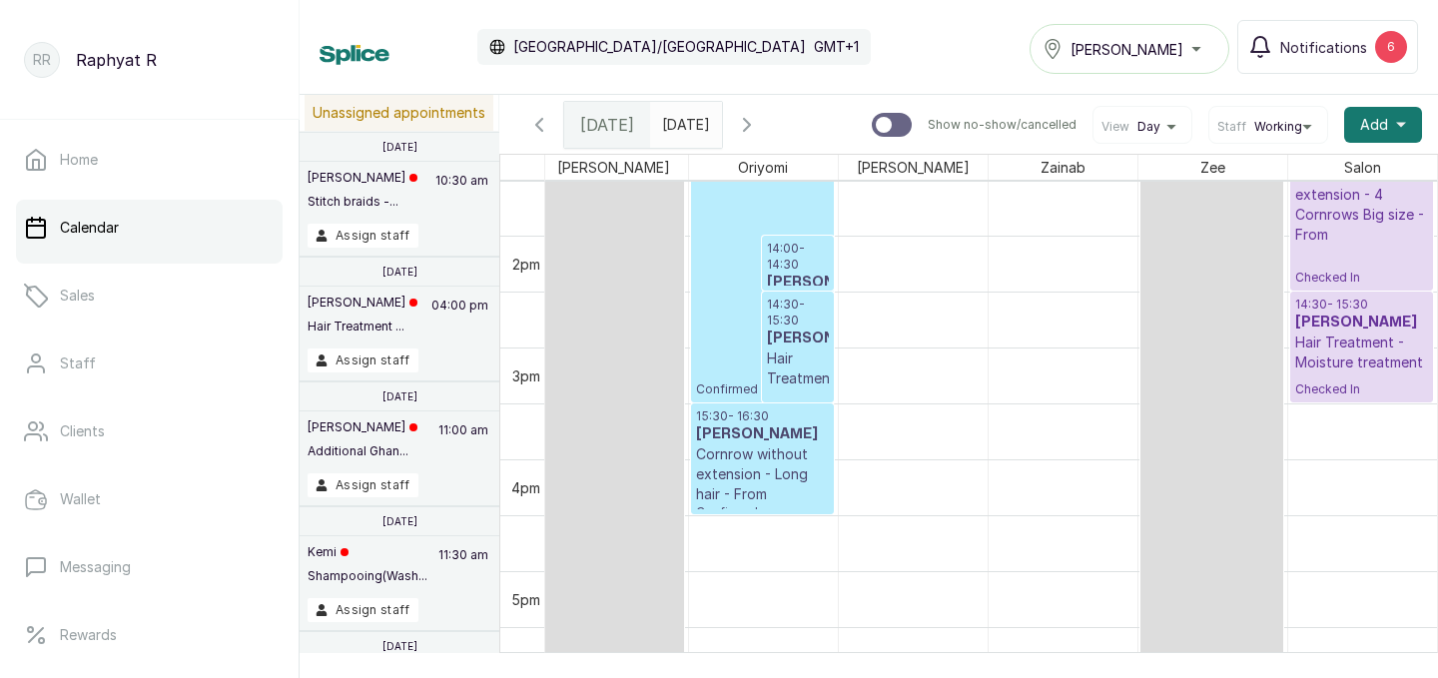
scroll to position [1552, 0]
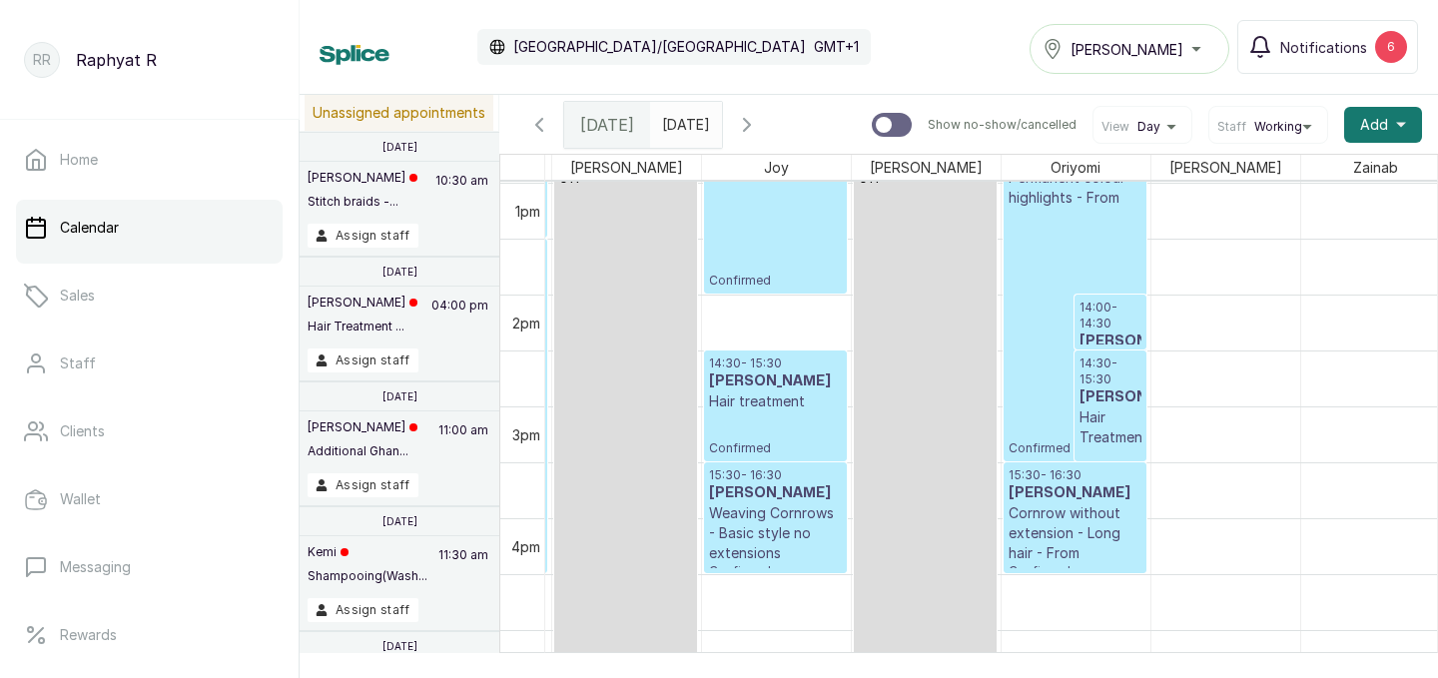
click at [1105, 331] on h3 "[PERSON_NAME]" at bounding box center [1110, 341] width 62 height 20
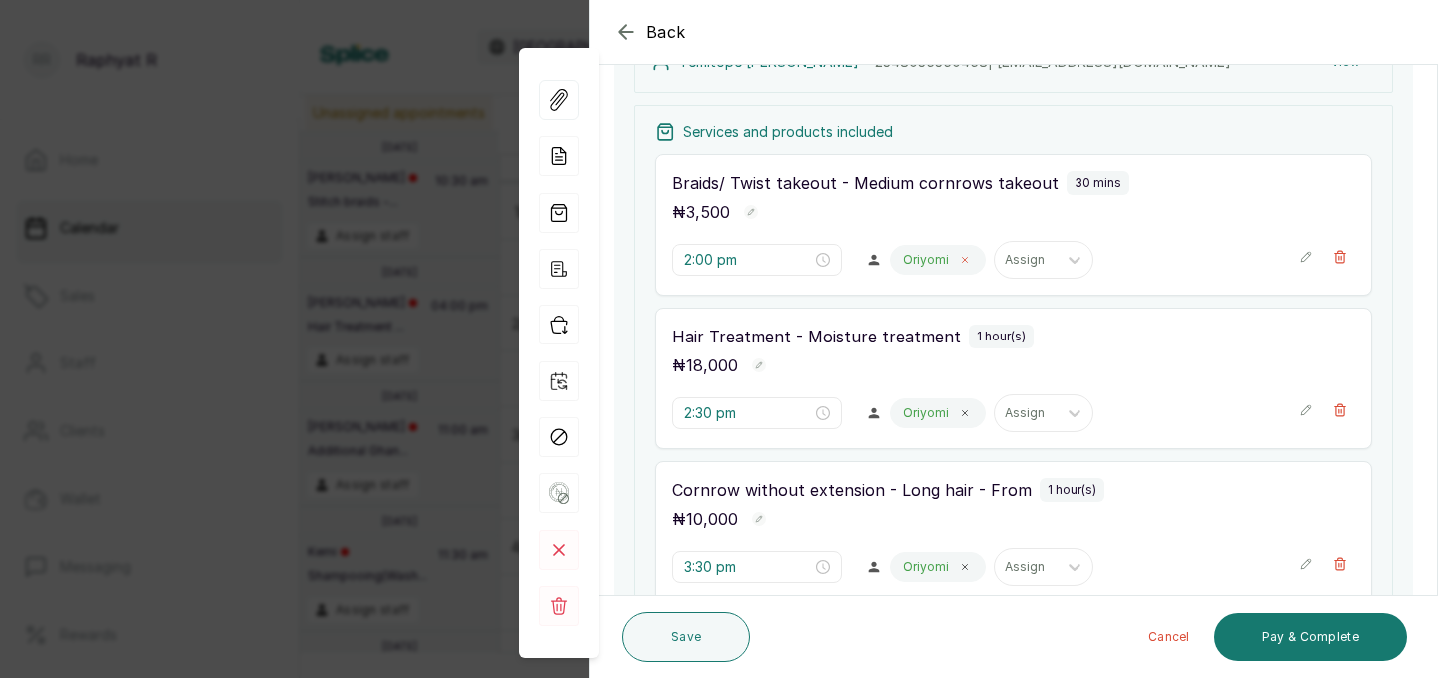
click at [960, 258] on icon at bounding box center [965, 260] width 10 height 10
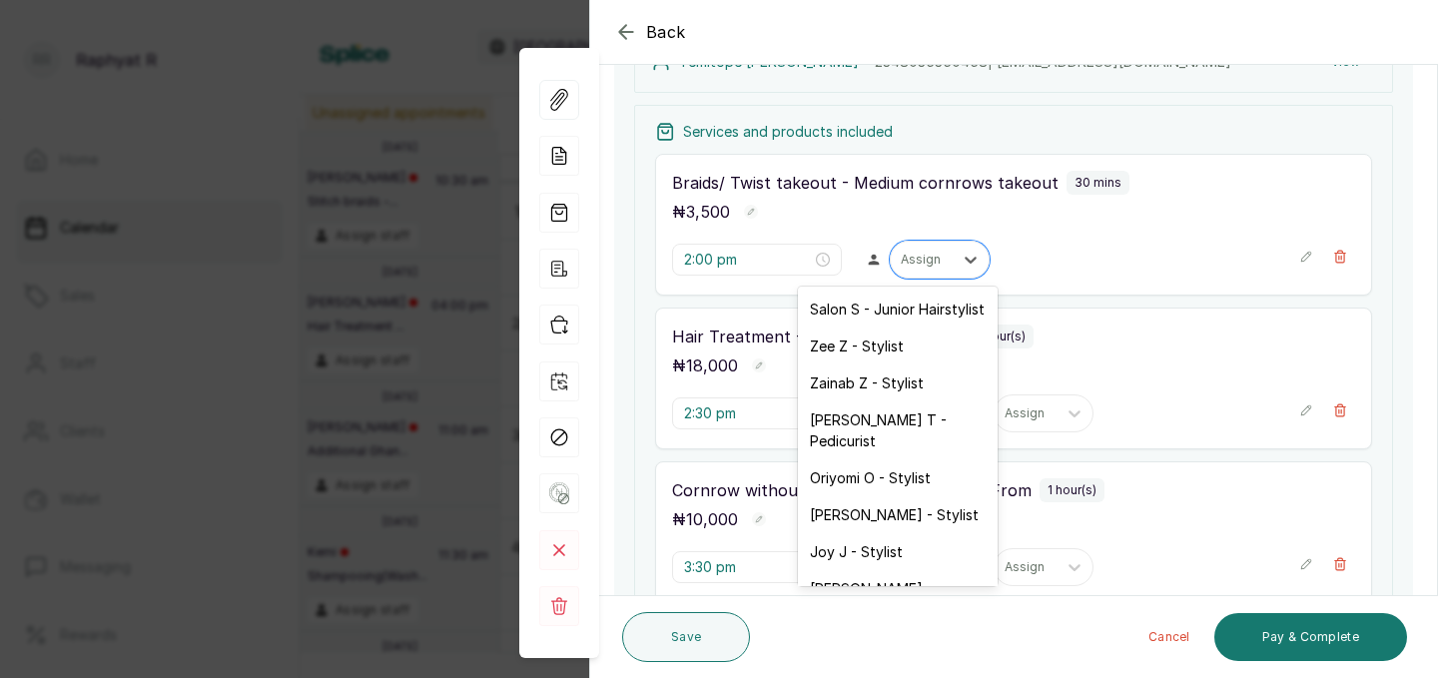
click at [953, 258] on div at bounding box center [971, 260] width 36 height 36
click at [896, 386] on div "Zainab Z - Stylist" at bounding box center [898, 382] width 200 height 37
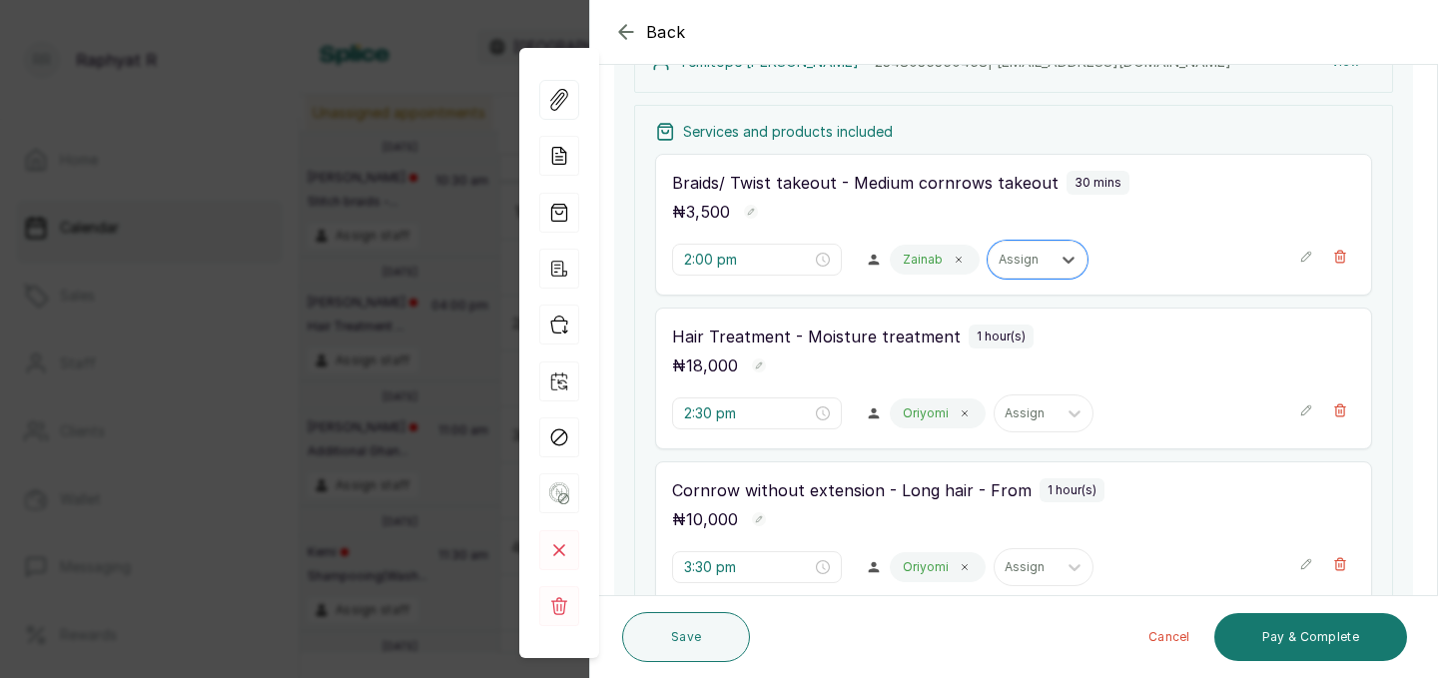
click at [911, 416] on div "Oriyomi" at bounding box center [938, 413] width 96 height 30
click at [960, 413] on icon at bounding box center [965, 413] width 10 height 10
click at [961, 413] on icon at bounding box center [971, 413] width 20 height 20
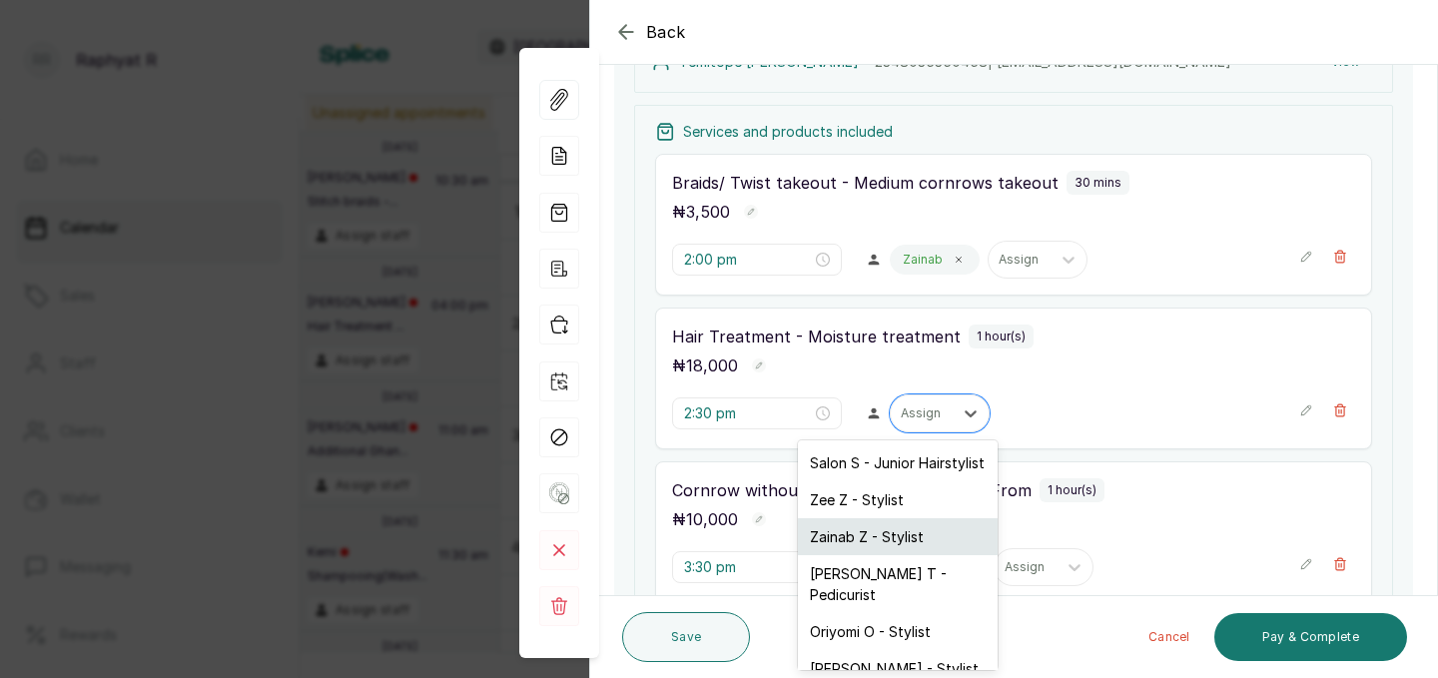
click at [879, 541] on div "Zainab Z - Stylist" at bounding box center [898, 536] width 200 height 37
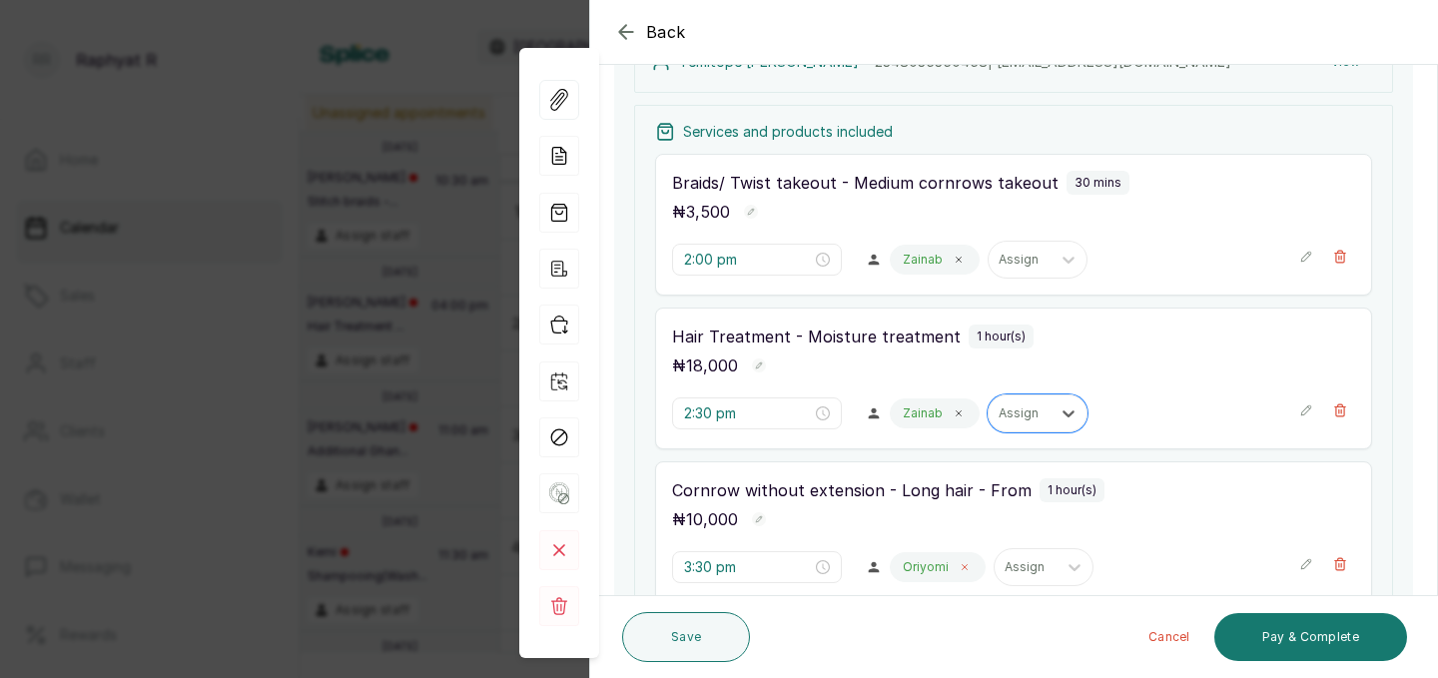
click at [960, 569] on icon at bounding box center [965, 567] width 10 height 10
click at [961, 569] on icon at bounding box center [971, 567] width 20 height 20
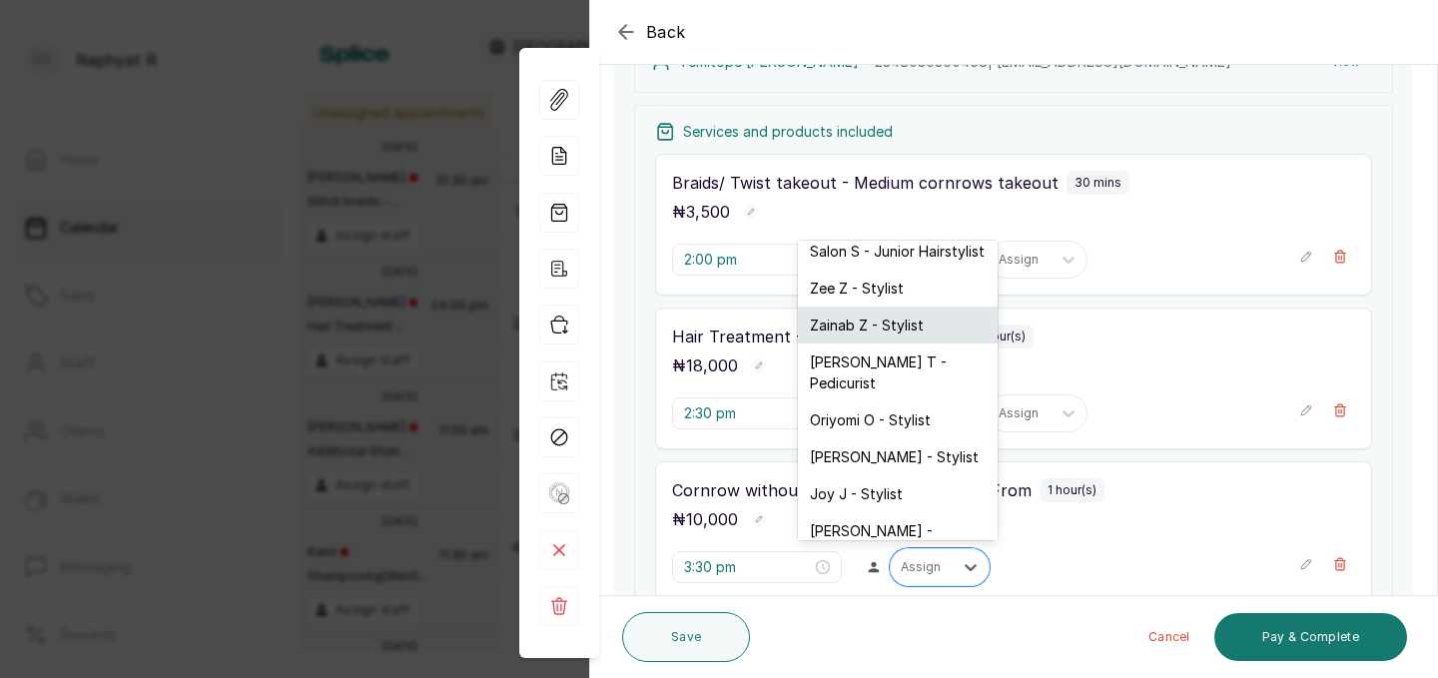
click at [876, 333] on div "Zainab Z - Stylist" at bounding box center [898, 325] width 200 height 37
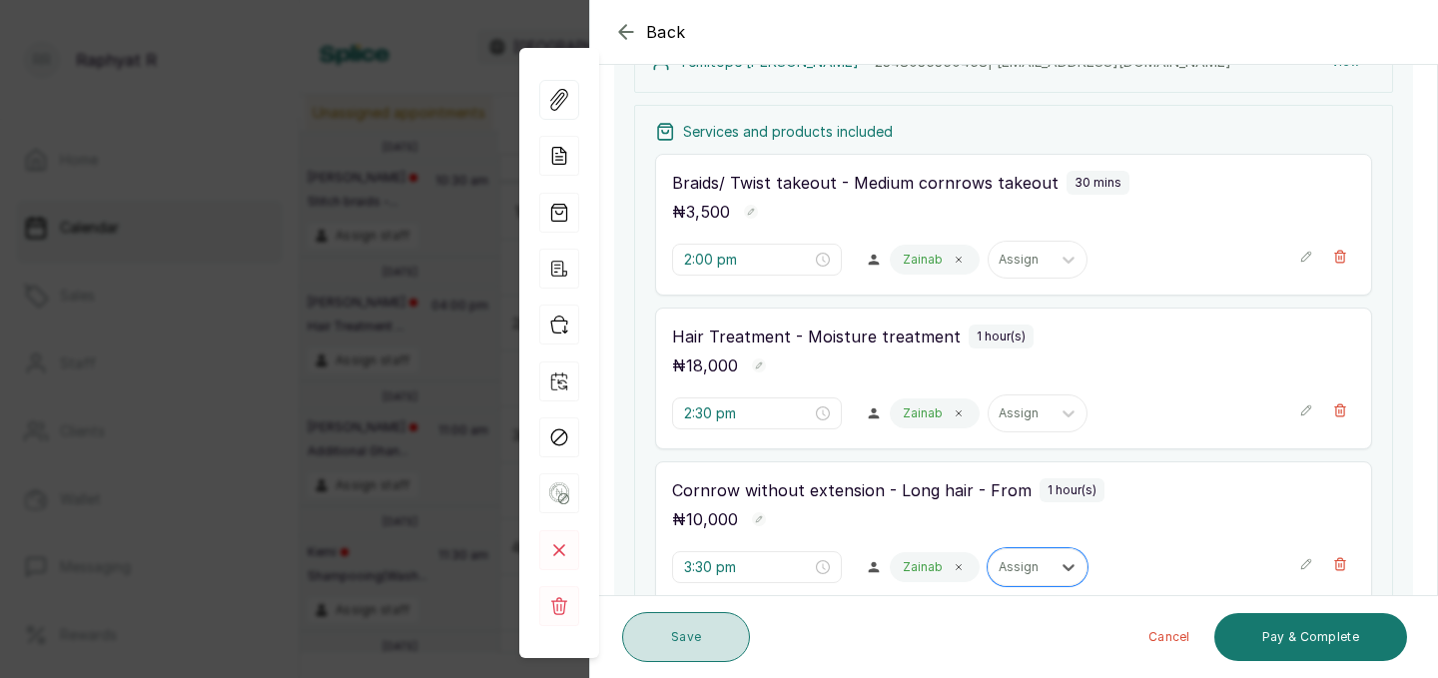
click at [710, 628] on button "Save" at bounding box center [686, 637] width 128 height 50
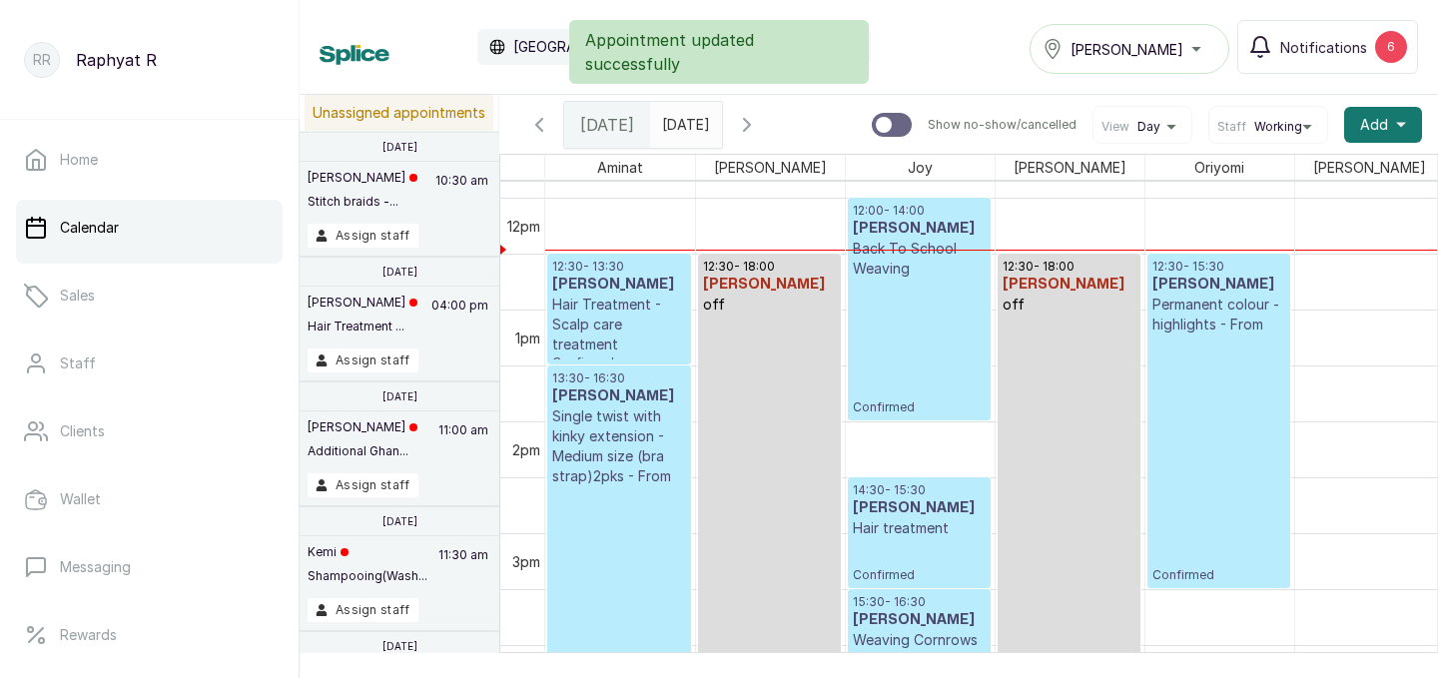
click at [1011, 279] on h3 "[PERSON_NAME]" at bounding box center [1068, 285] width 133 height 20
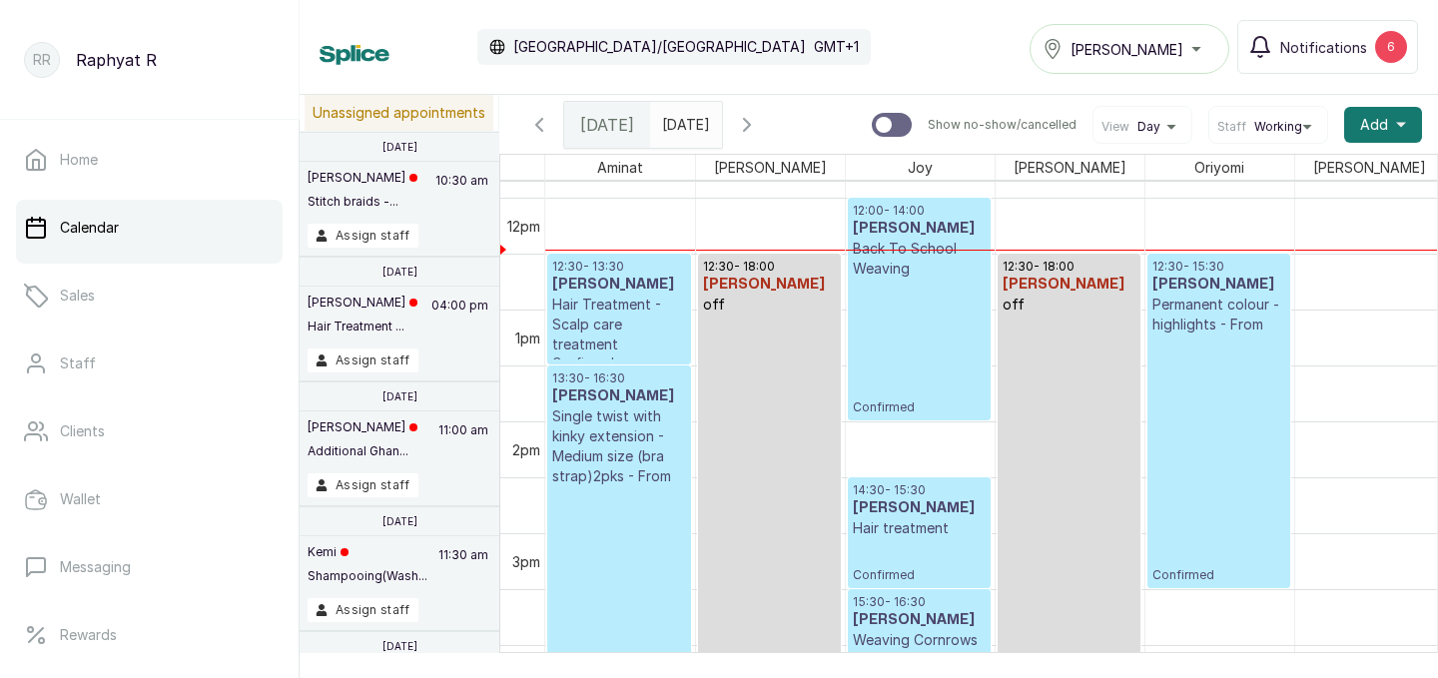
click at [888, 256] on p "Back To School Weaving" at bounding box center [919, 259] width 133 height 40
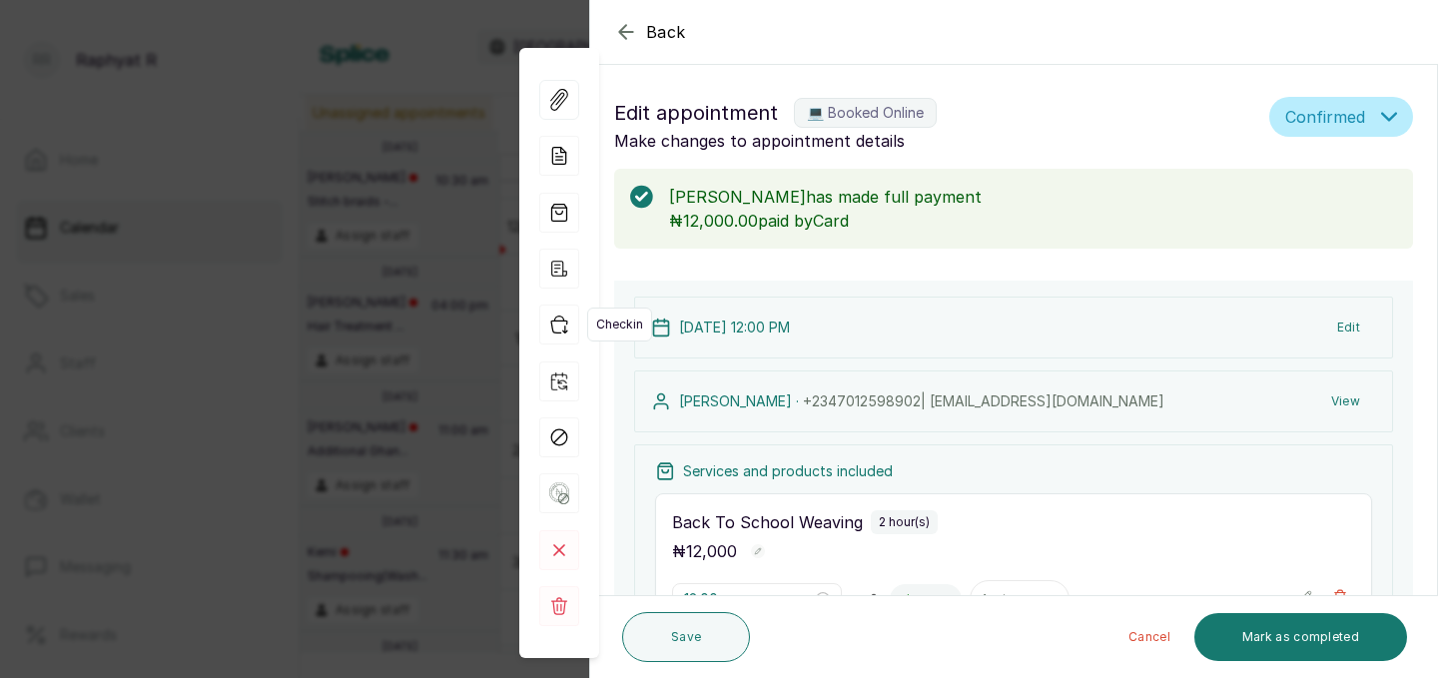
click at [557, 319] on icon "button" at bounding box center [559, 325] width 40 height 40
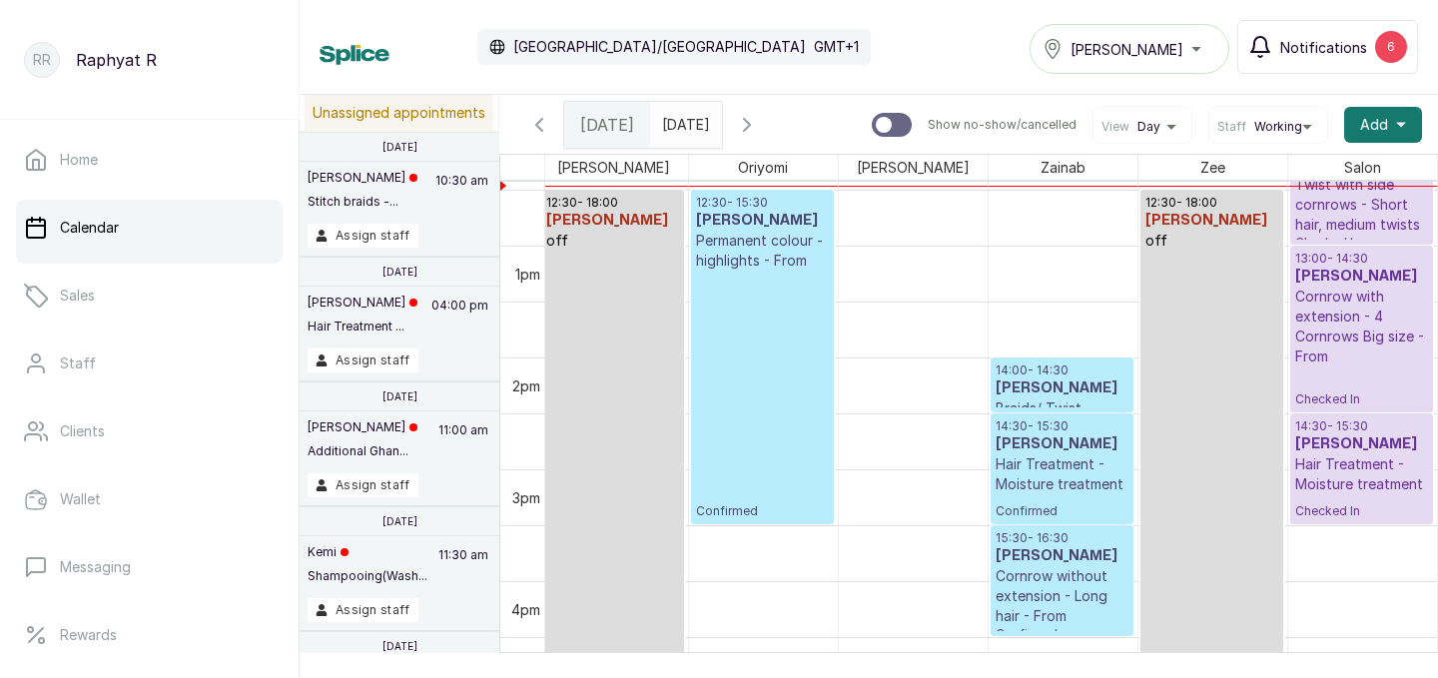
click at [1394, 48] on div "6" at bounding box center [1391, 47] width 32 height 32
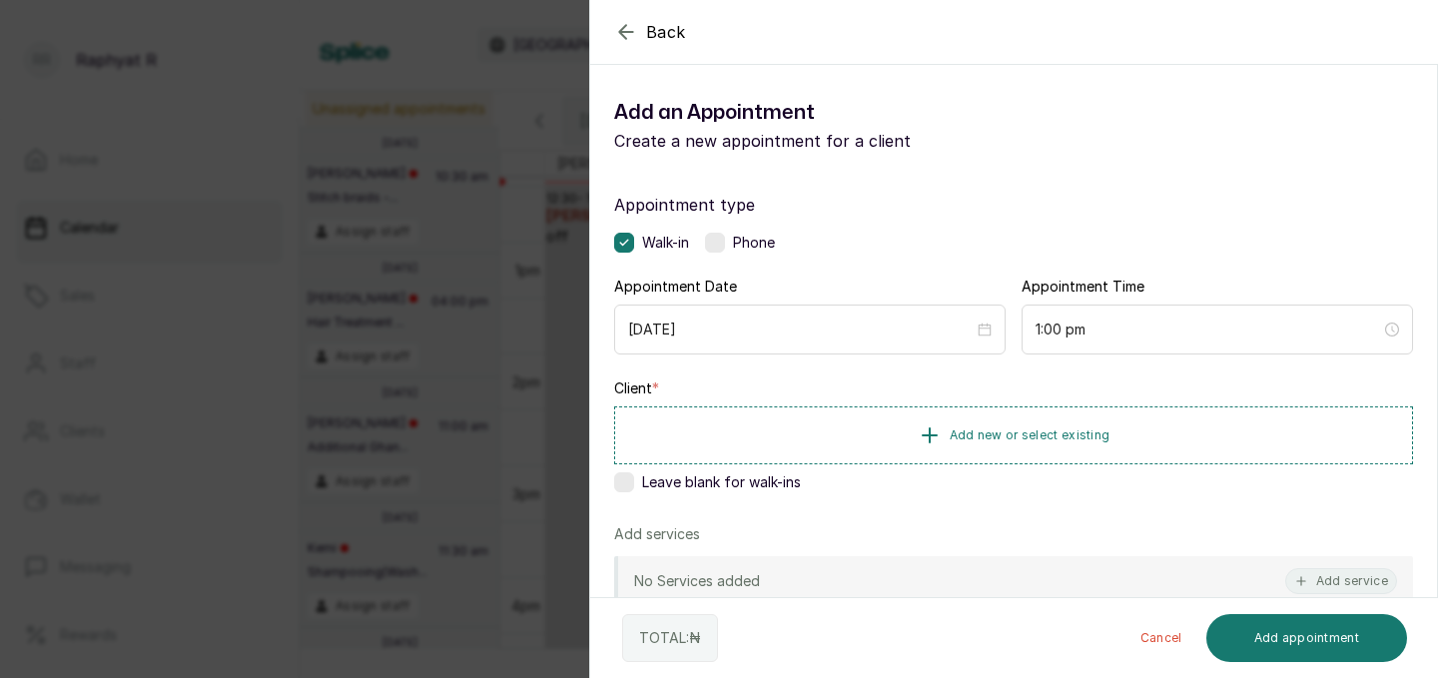
click at [354, 276] on div "Back Add Appointment Add an Appointment Create a new appointment for a client A…" at bounding box center [719, 339] width 1438 height 678
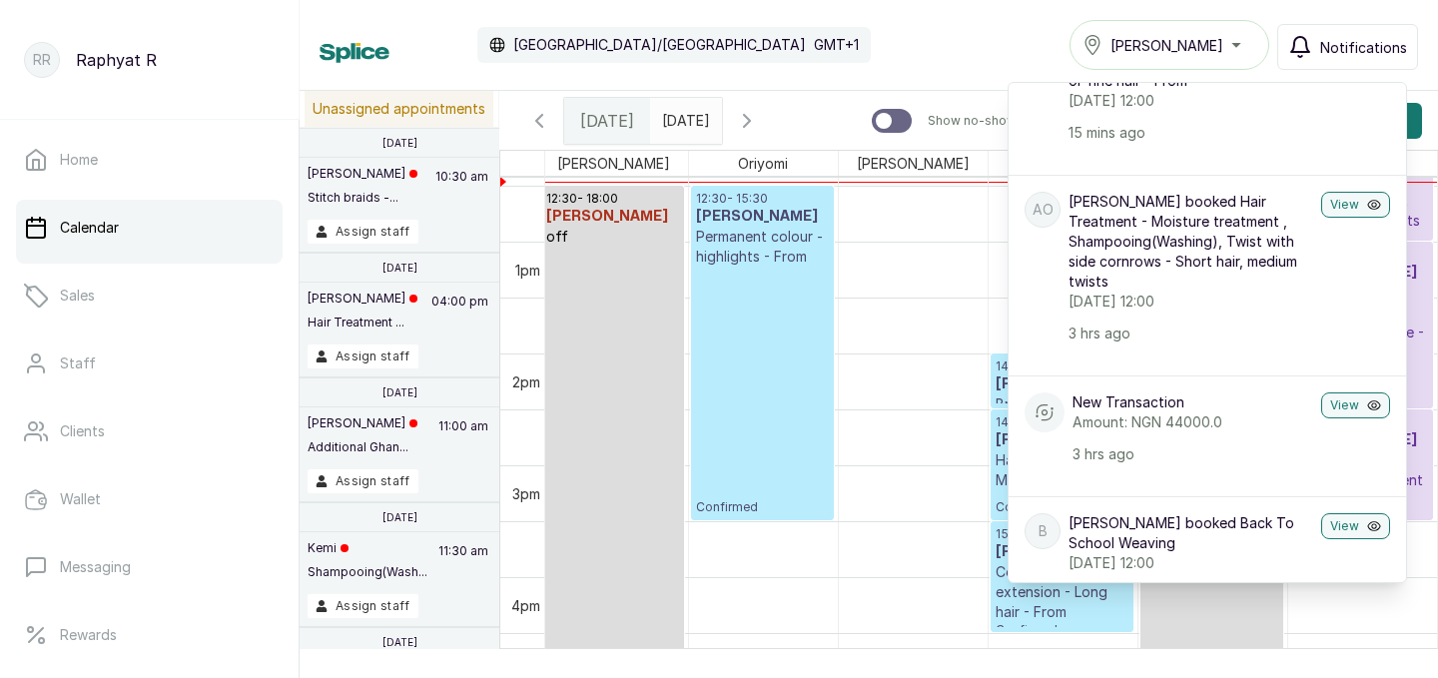
click at [789, 62] on div "Calendar Africa/Lagos GMT+1 Tasala Ikoyi Notifications Notifications TO Temitop…" at bounding box center [869, 45] width 1098 height 50
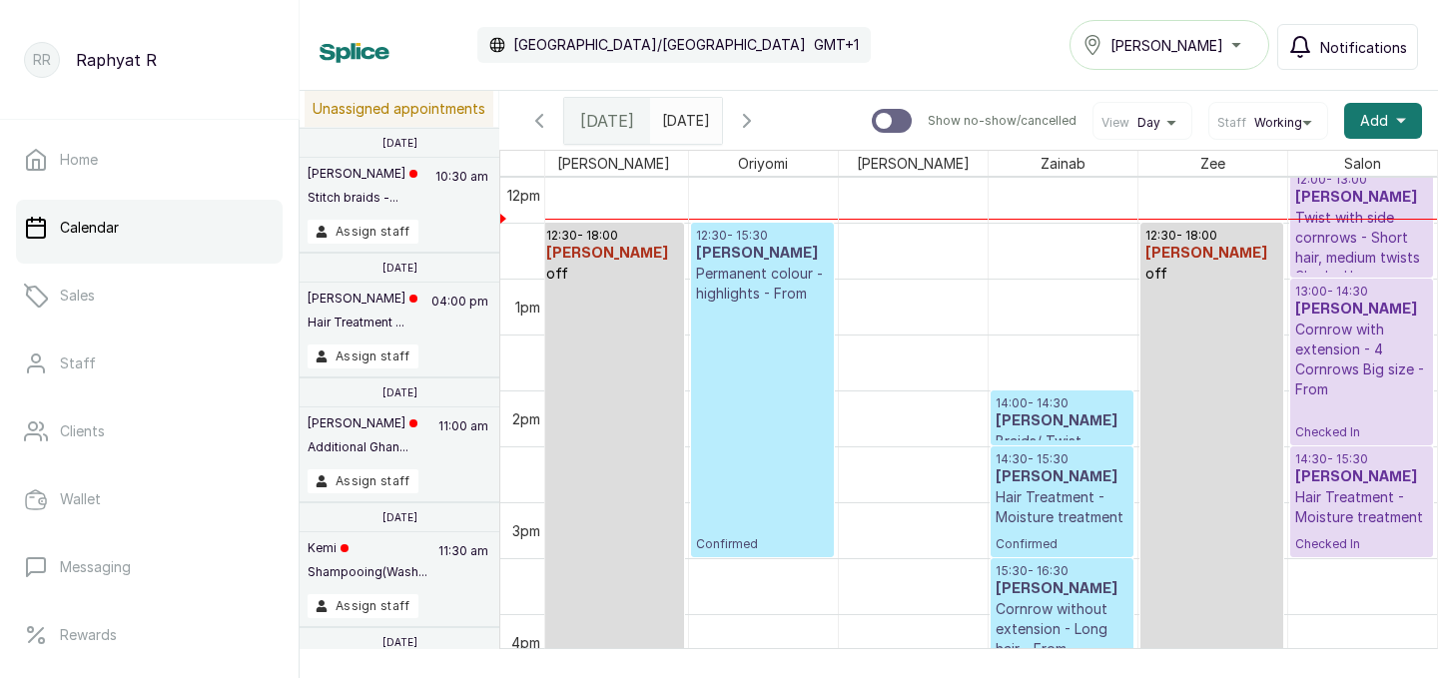
click at [1330, 56] on span "Notifications" at bounding box center [1363, 47] width 87 height 21
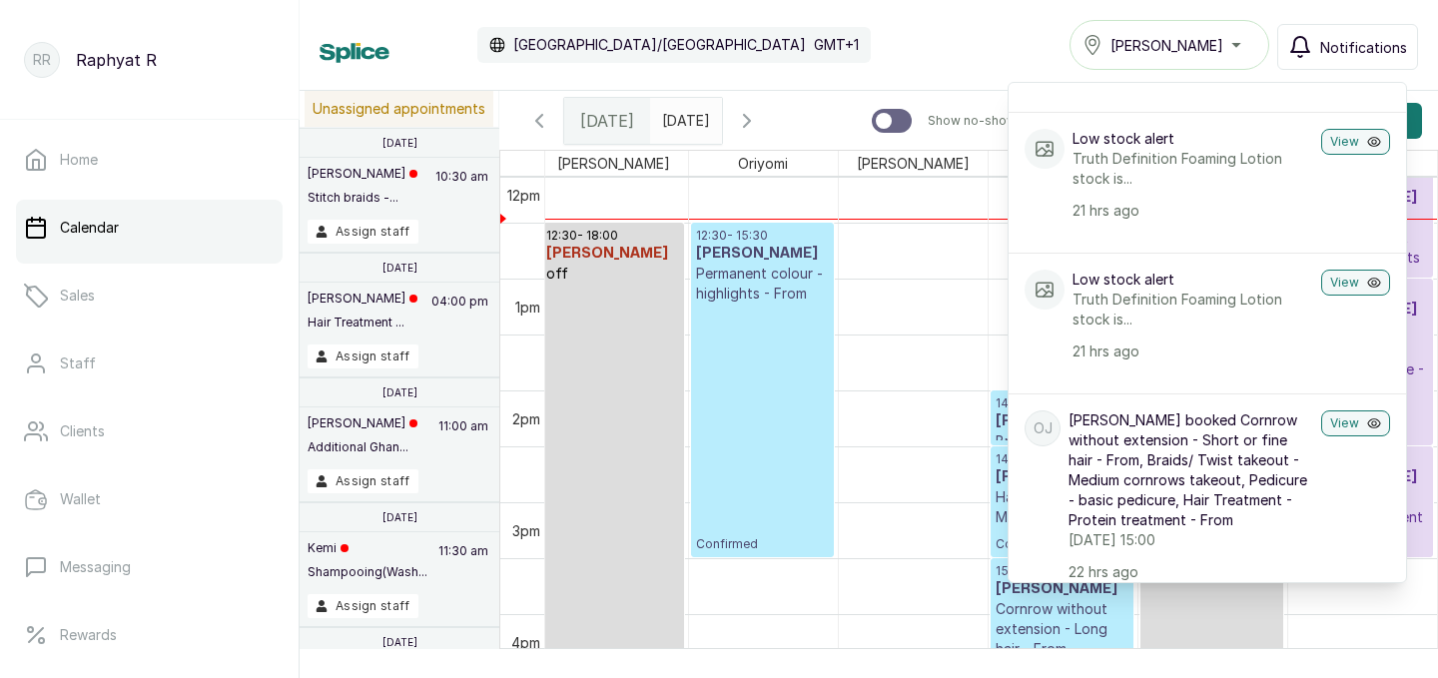
click at [895, 45] on div "Calendar Africa/Lagos GMT+1 Tasala Ikoyi Notifications Notifications TO Temitop…" at bounding box center [869, 45] width 1098 height 50
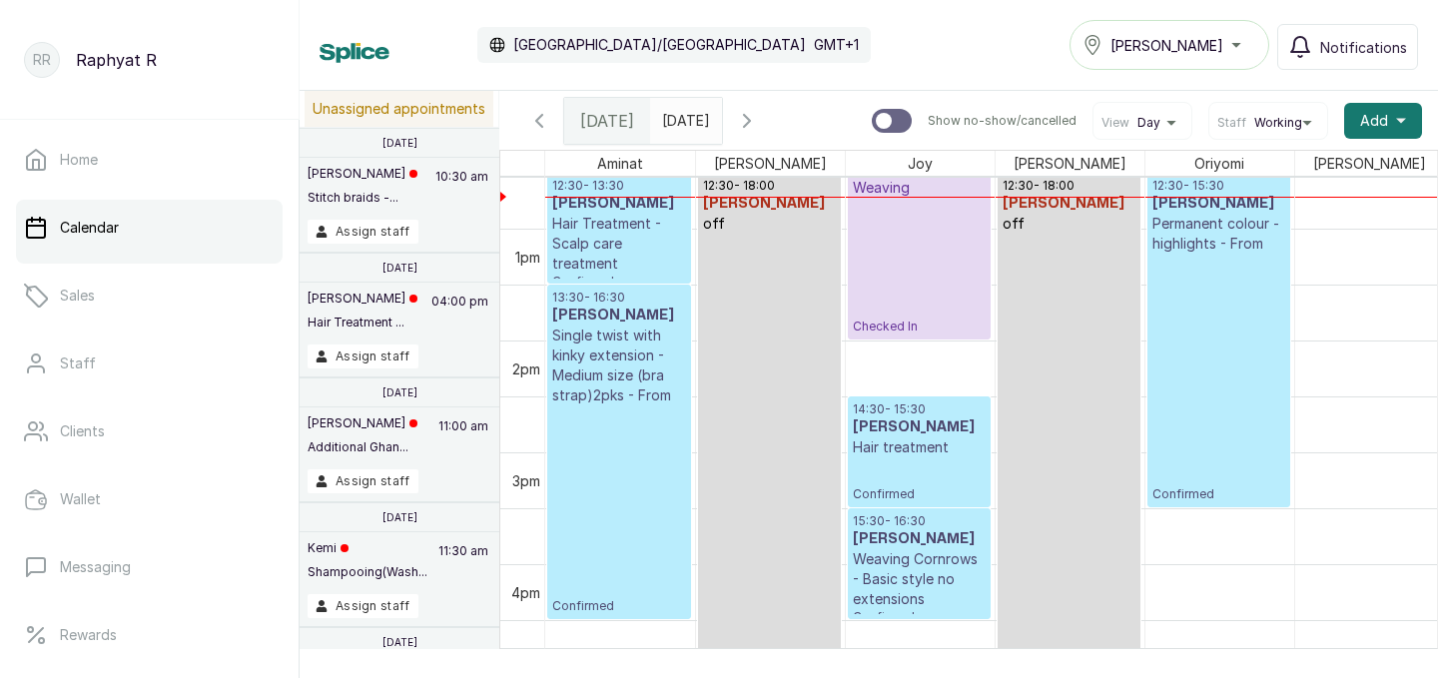
scroll to position [1406, 0]
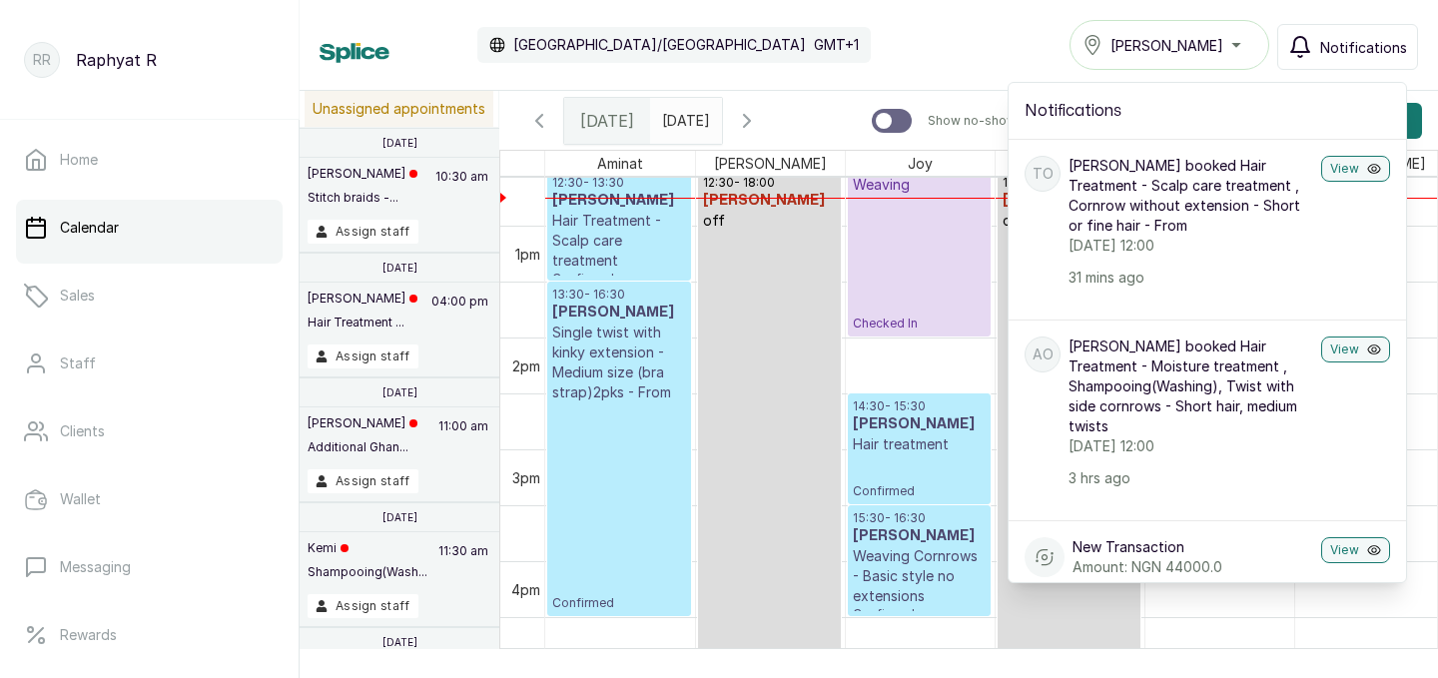
click at [888, 53] on div "Calendar Africa/Lagos GMT+1 Tasala Ikoyi Notifications Notifications TO Temitop…" at bounding box center [869, 45] width 1098 height 50
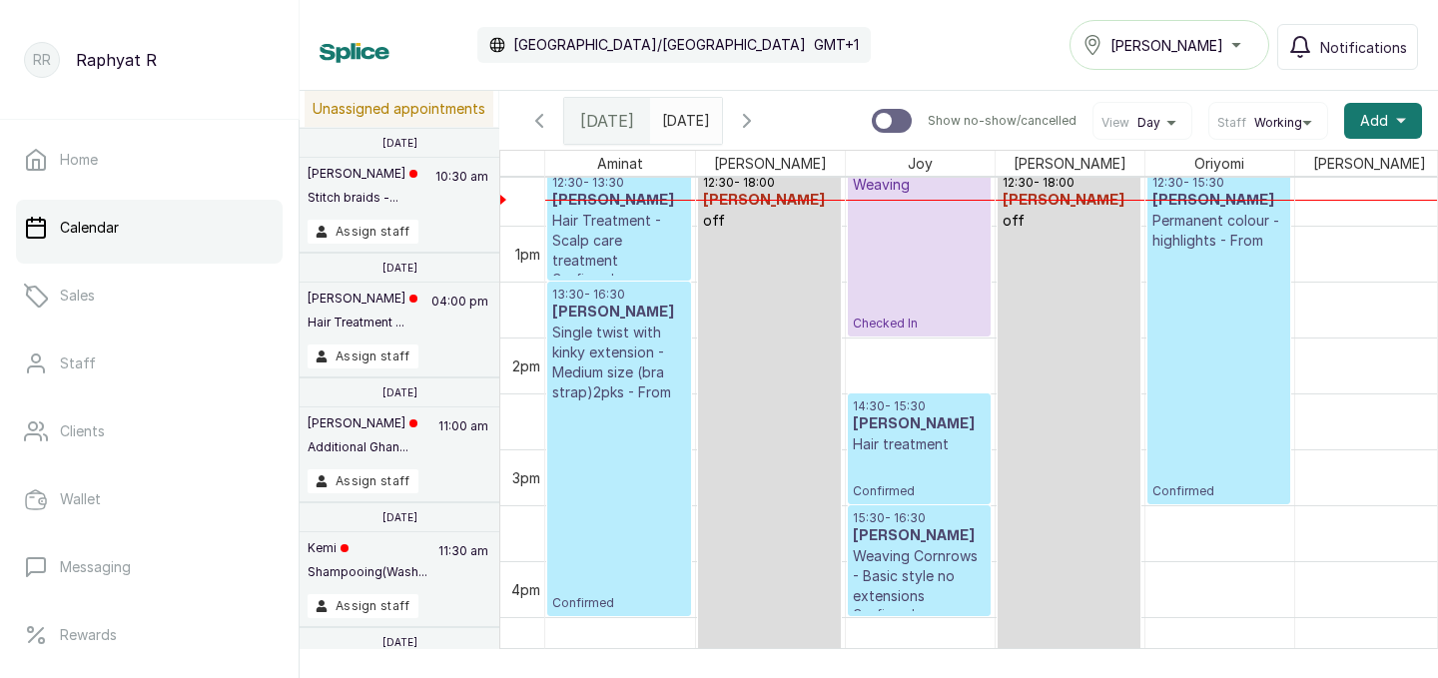
click at [622, 229] on p "Hair Treatment - Scalp care treatment" at bounding box center [619, 241] width 134 height 60
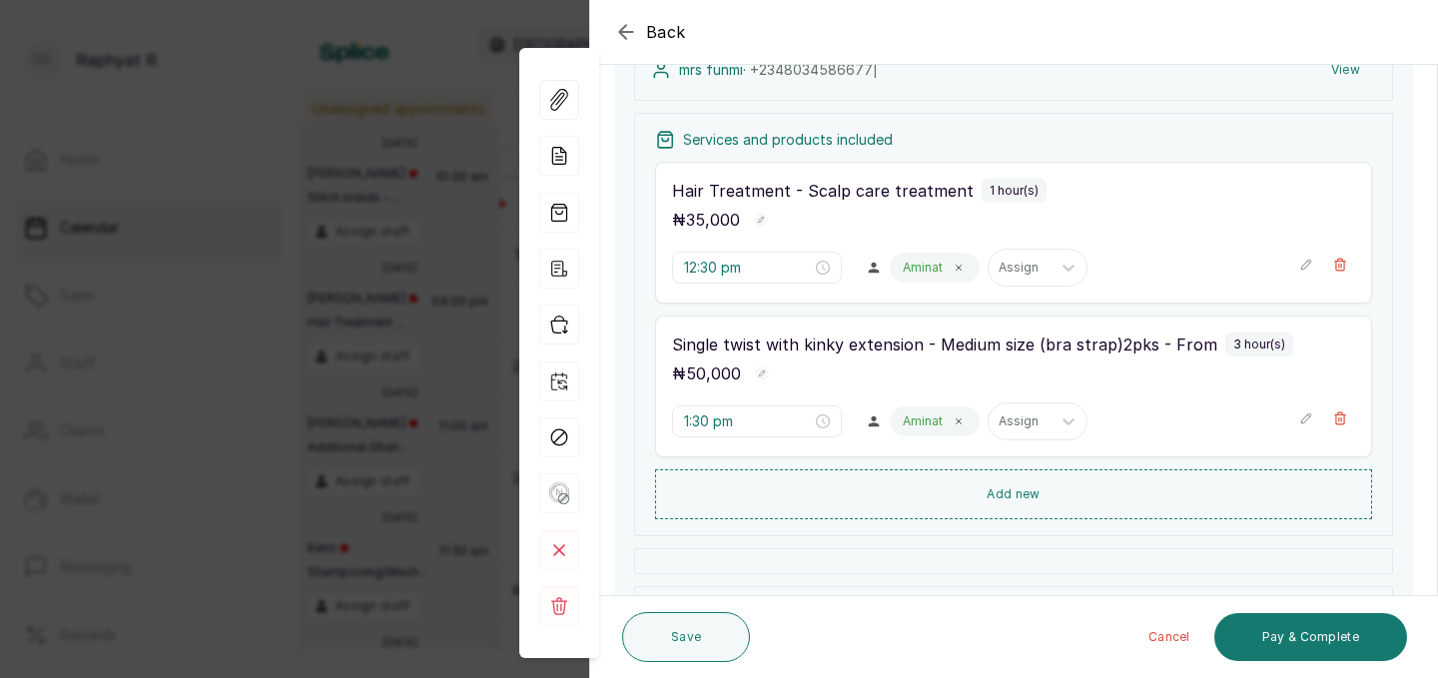
scroll to position [485, 0]
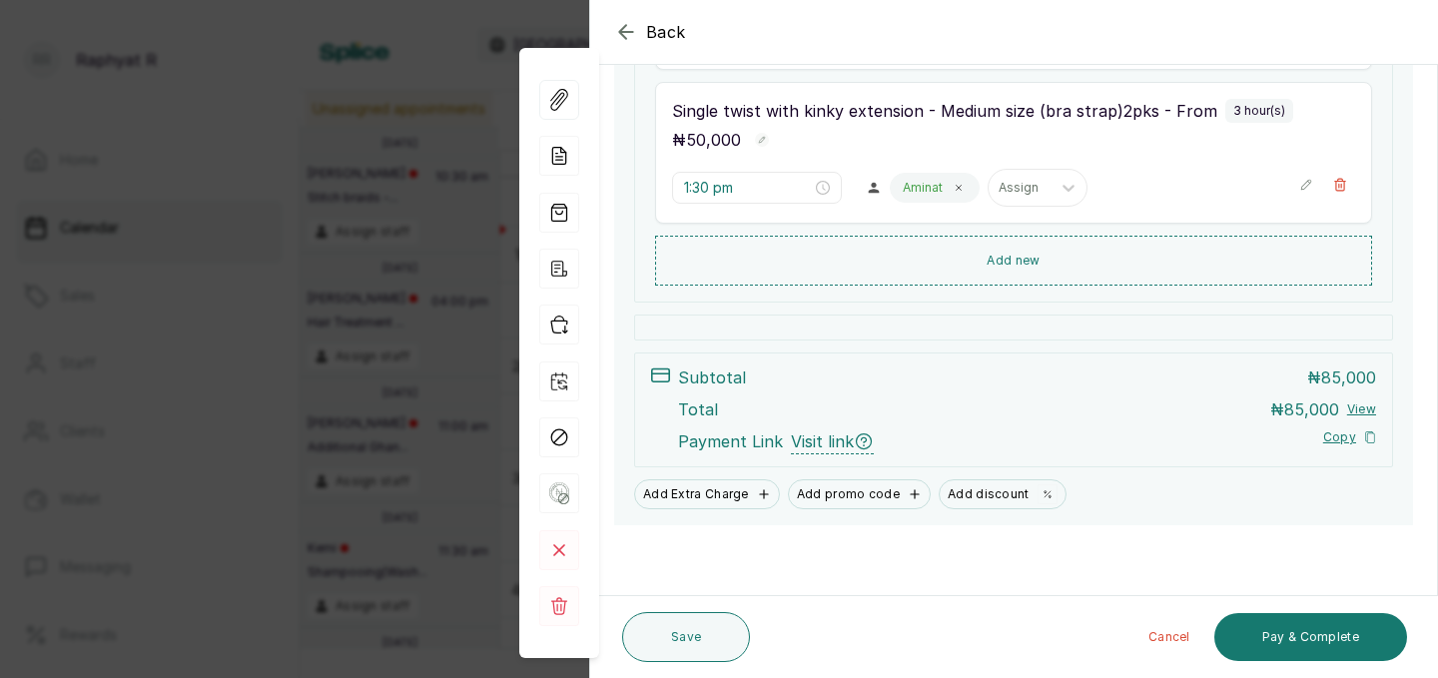
click at [838, 530] on form "Back Appointment Details Edit appointment 🚶 Walk-in (booked by Raphyat R) Make …" at bounding box center [1013, 96] width 847 height 1161
click at [868, 530] on form "Back Appointment Details Edit appointment 🚶 Walk-in (booked by Raphyat R) Make …" at bounding box center [1013, 96] width 847 height 1161
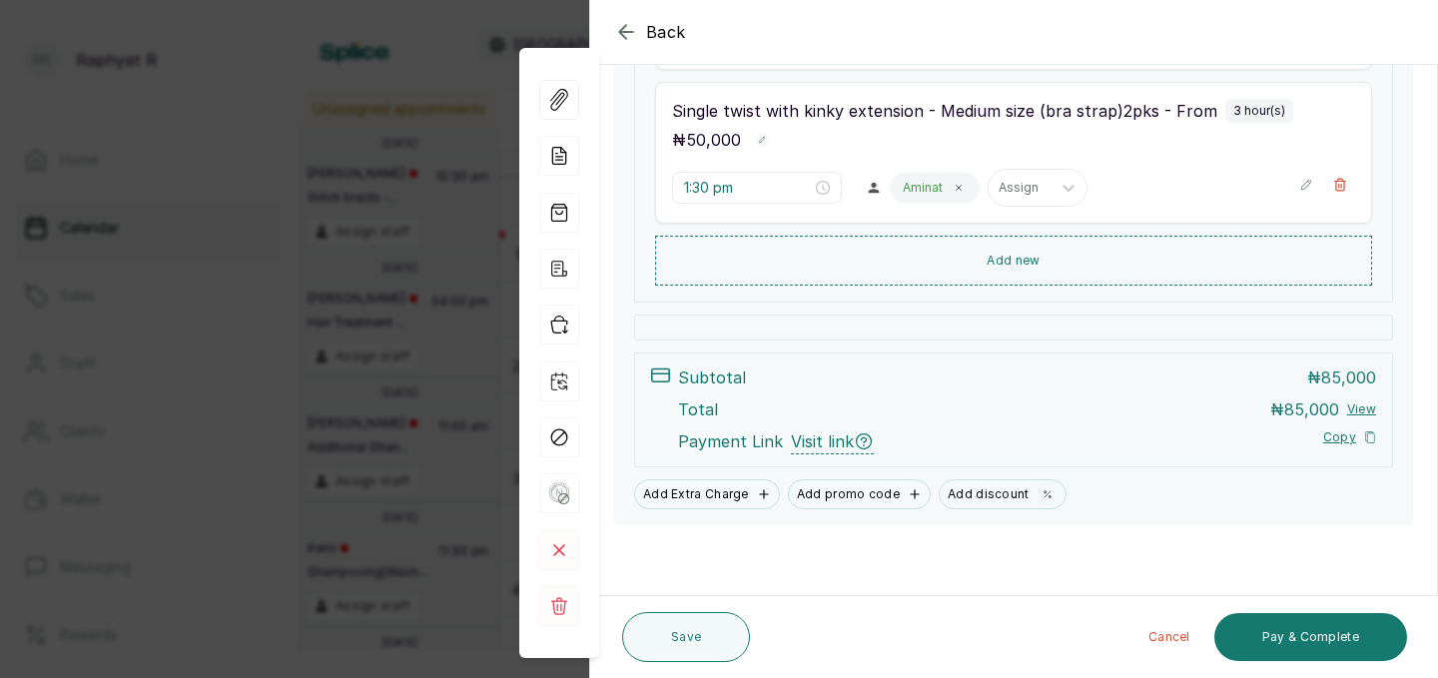
click at [868, 530] on form "Back Appointment Details Edit appointment 🚶 Walk-in (booked by Raphyat R) Make …" at bounding box center [1013, 96] width 847 height 1161
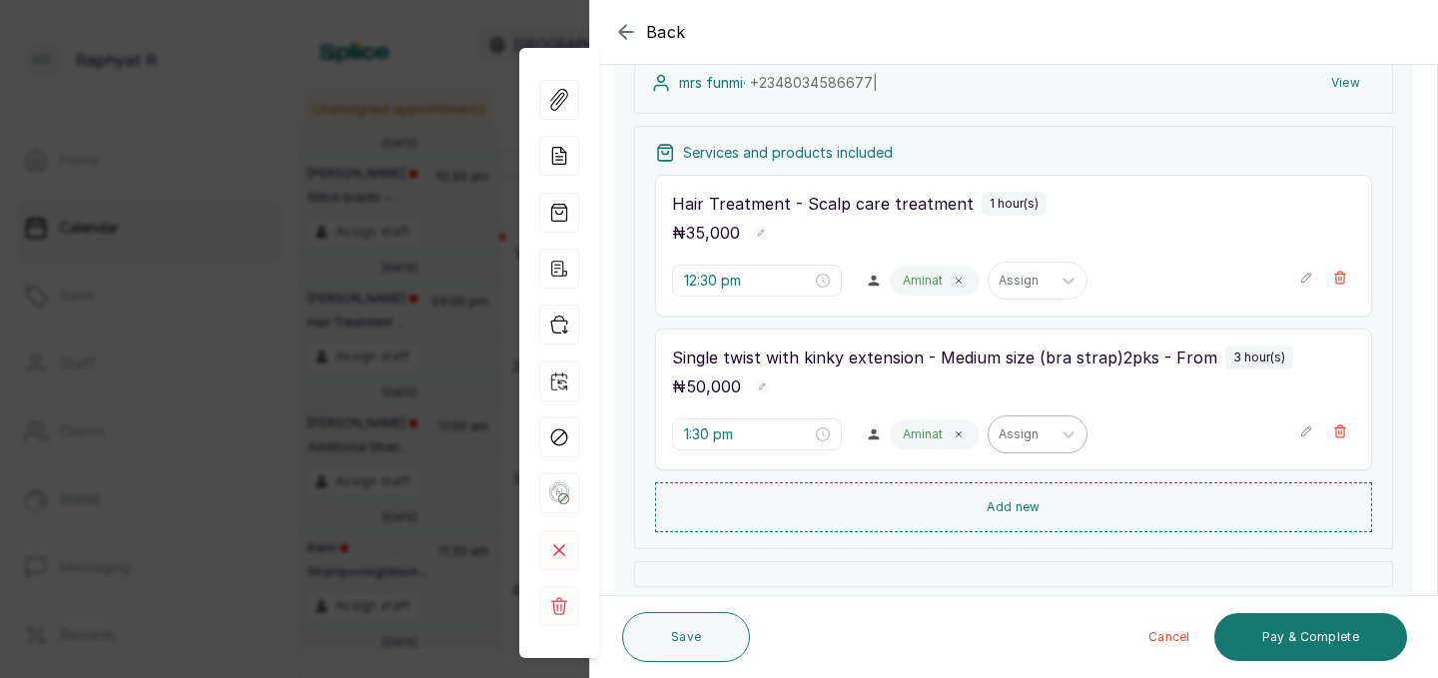
scroll to position [241, 0]
click at [720, 277] on input "12:30 pm" at bounding box center [747, 279] width 128 height 22
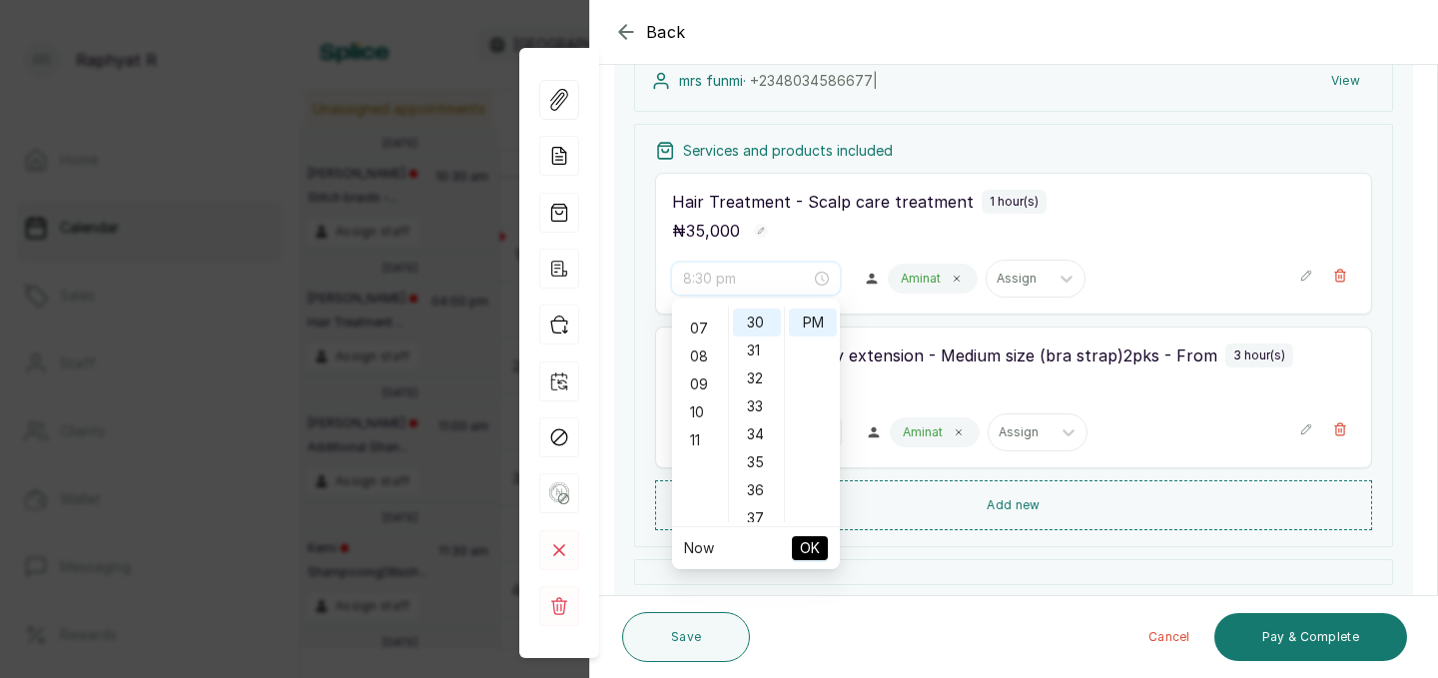
scroll to position [0, 0]
click at [699, 340] on div "01" at bounding box center [700, 348] width 48 height 28
type input "1:30 pm"
click at [816, 558] on span "OK" at bounding box center [810, 548] width 20 height 38
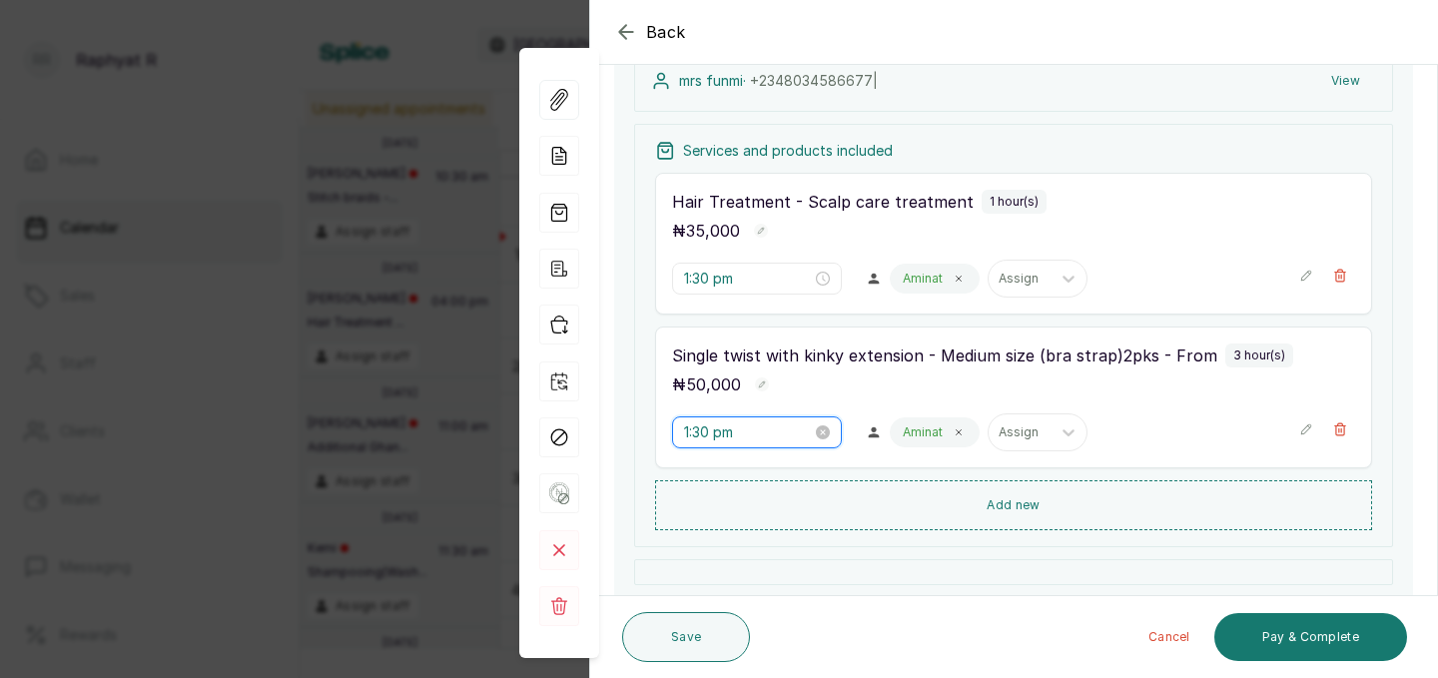
click at [713, 429] on input "1:30 pm" at bounding box center [748, 432] width 128 height 22
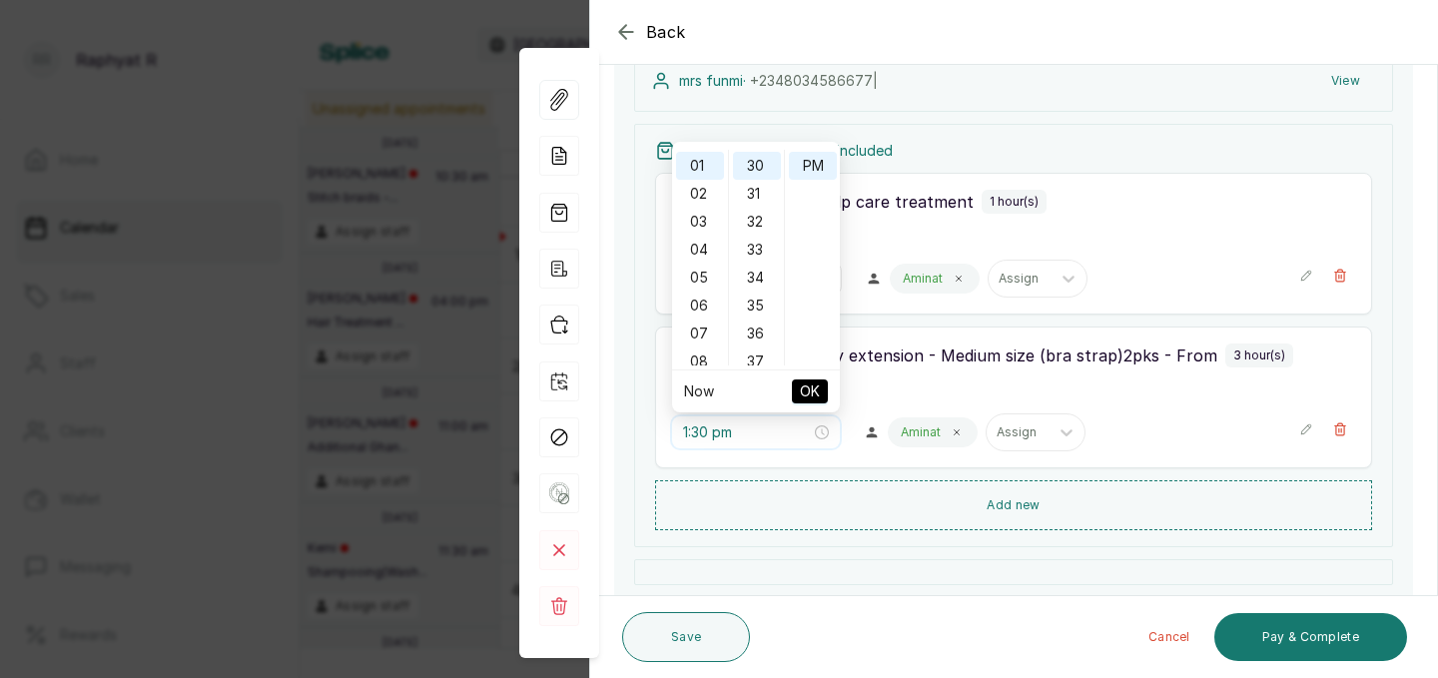
scroll to position [837, 0]
click at [701, 193] on div "02" at bounding box center [700, 194] width 48 height 28
type input "2:30 pm"
click at [804, 389] on span "OK" at bounding box center [810, 391] width 20 height 38
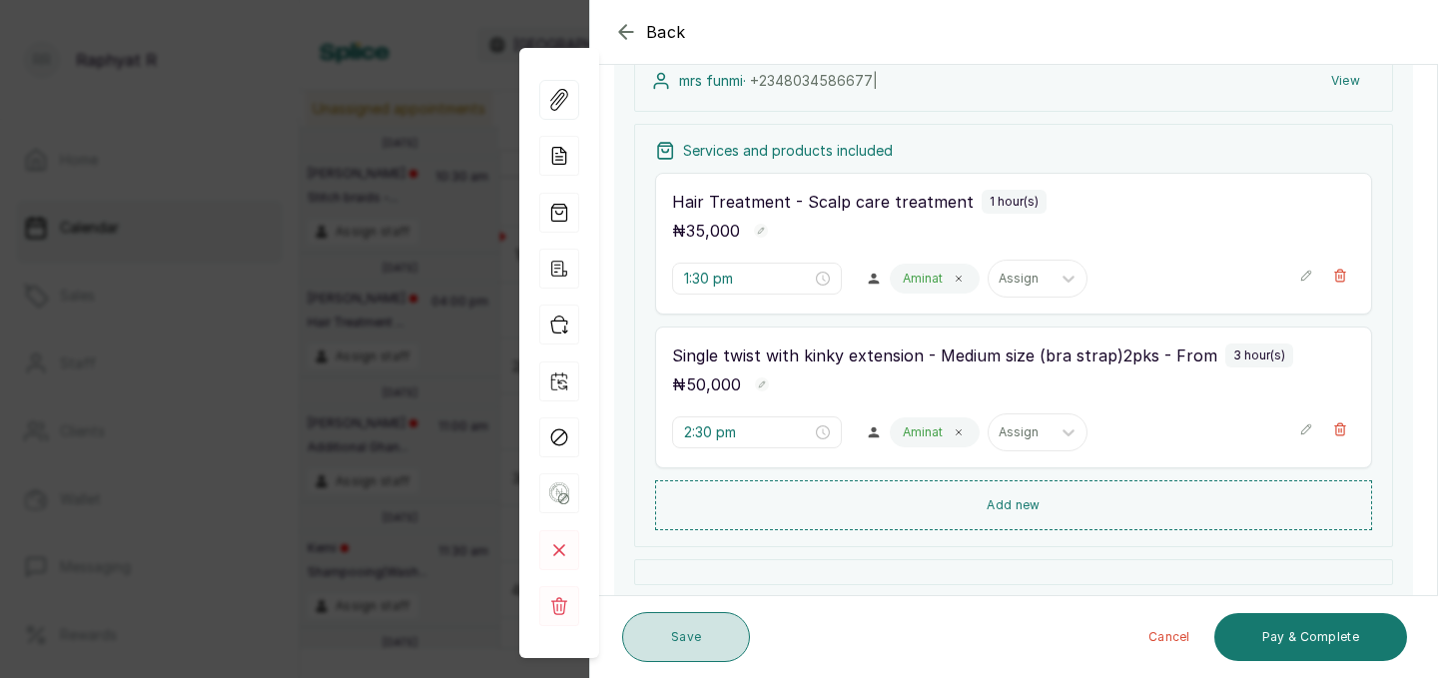
click at [694, 631] on button "Save" at bounding box center [686, 637] width 128 height 50
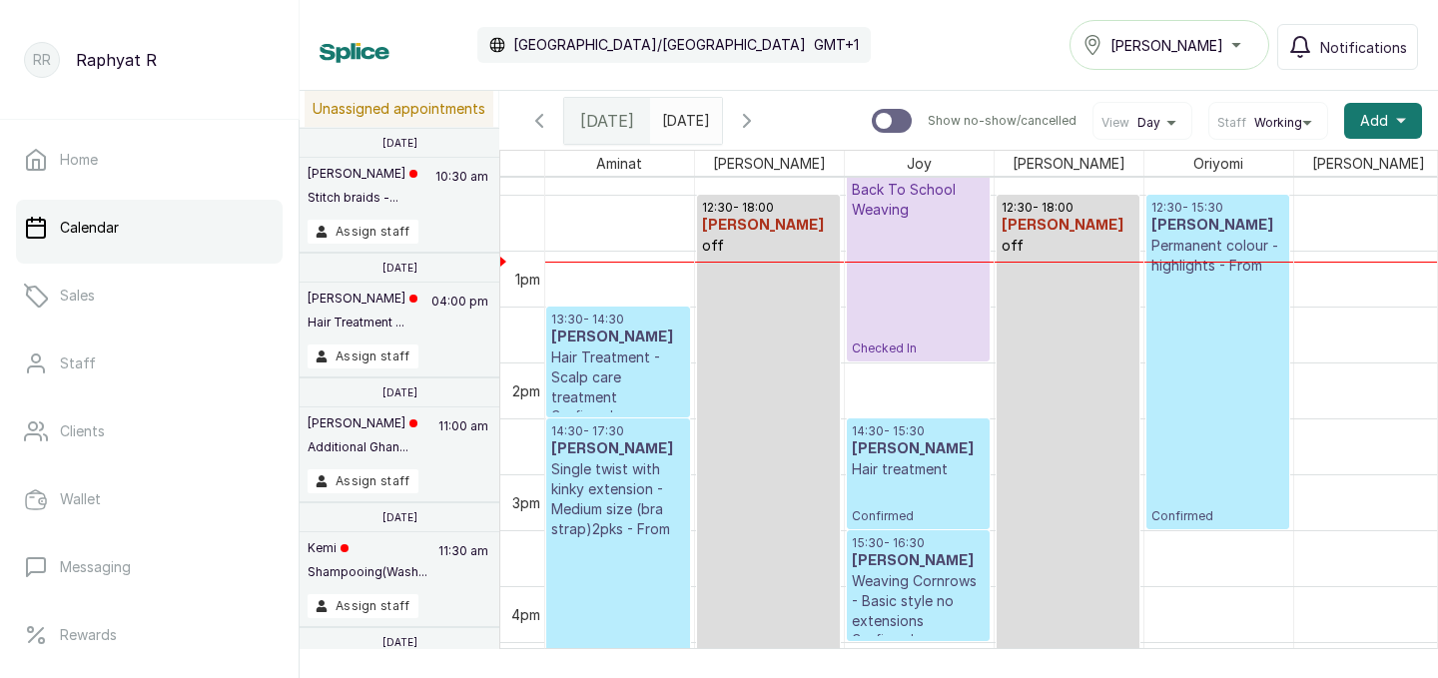
scroll to position [1381, 0]
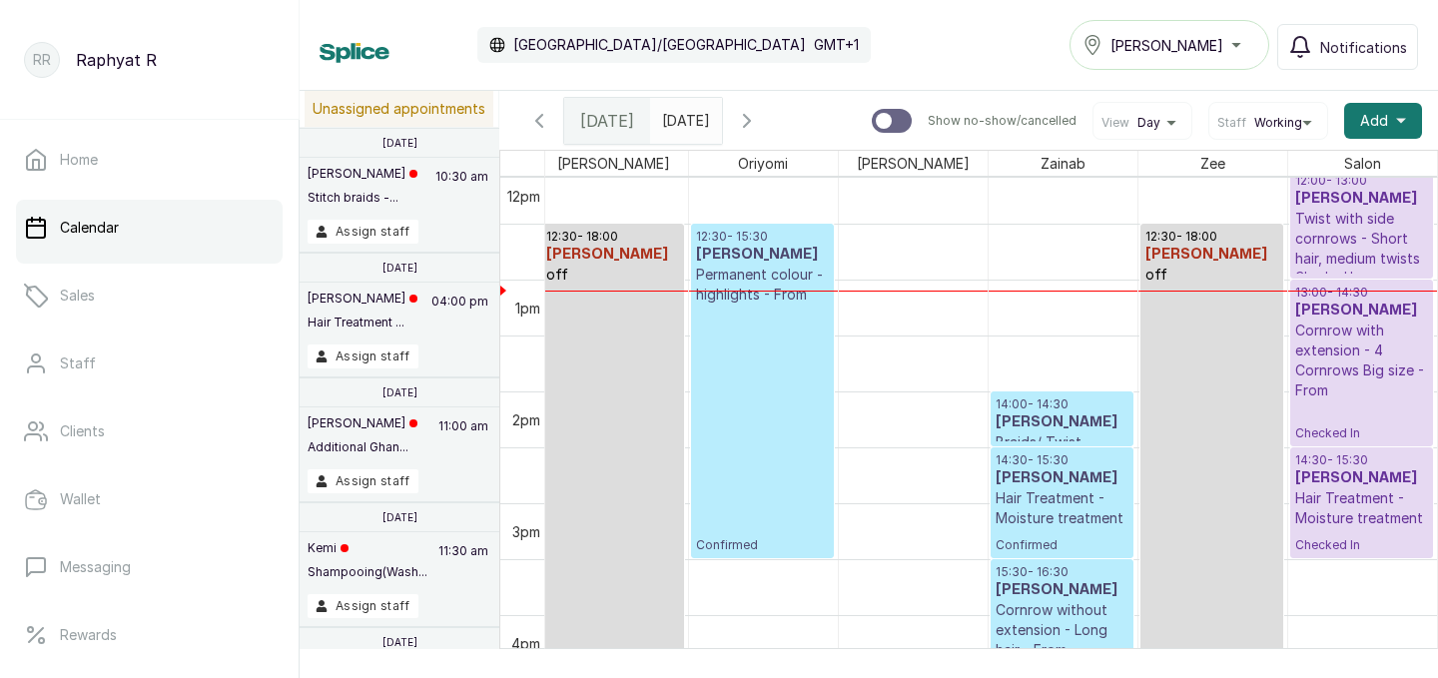
click at [769, 275] on p "Permanent colour - highlights - From" at bounding box center [762, 285] width 133 height 40
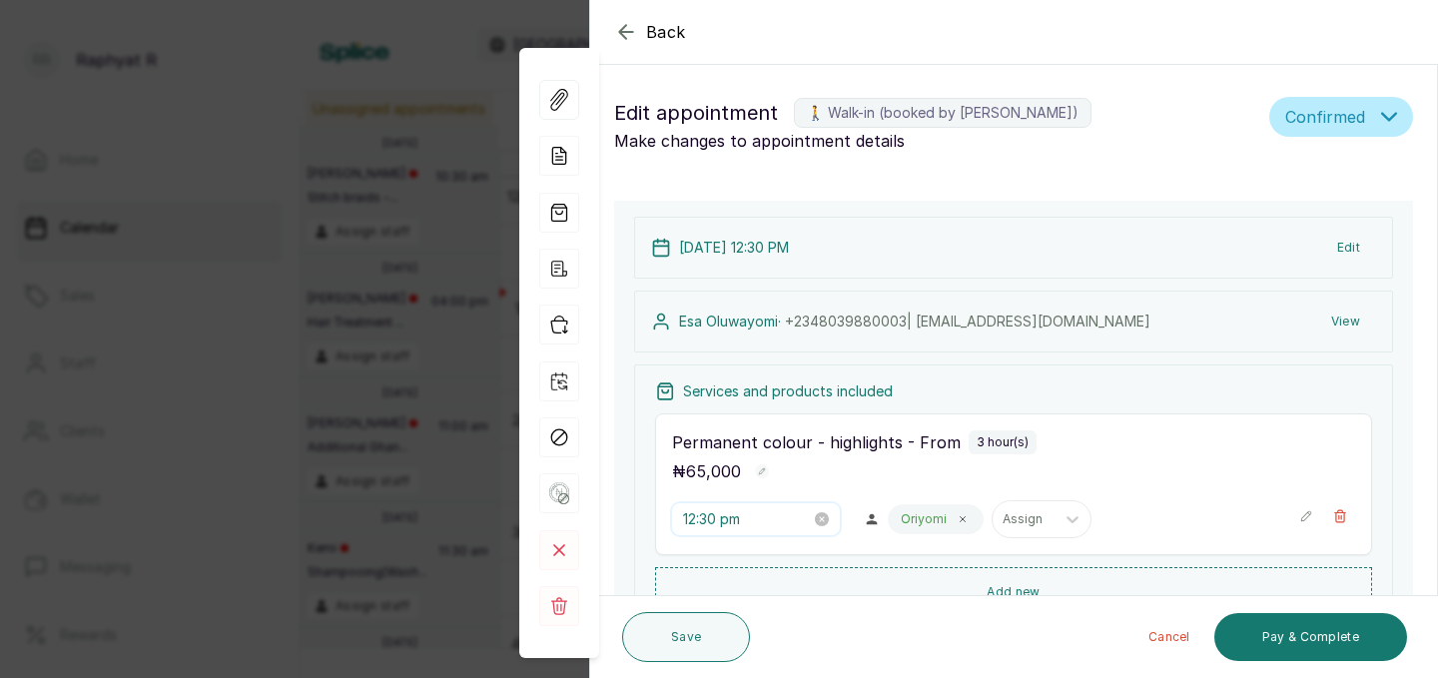
click at [725, 520] on input "12:30 pm" at bounding box center [747, 519] width 128 height 22
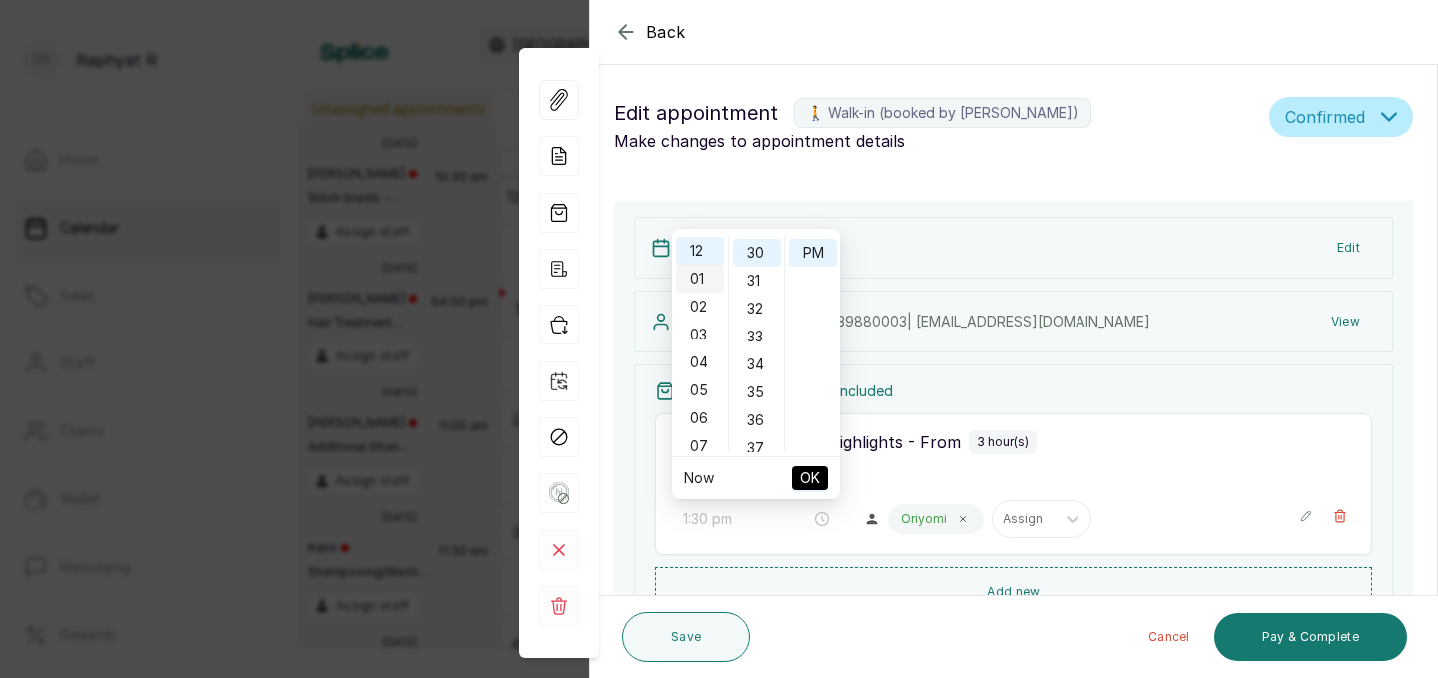
click at [696, 284] on div "01" at bounding box center [700, 279] width 48 height 28
click at [760, 317] on div "30" at bounding box center [757, 317] width 48 height 28
type input "1:30 pm"
click at [812, 478] on span "OK" at bounding box center [810, 478] width 20 height 38
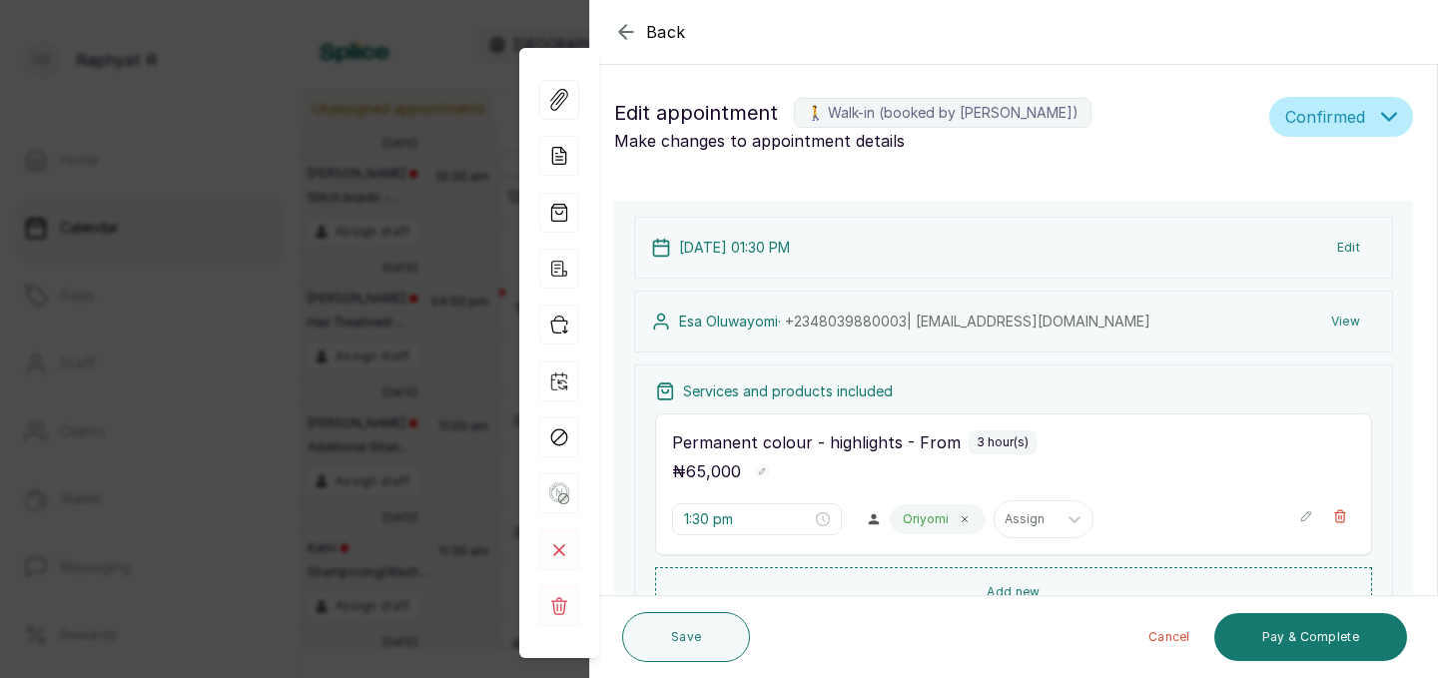
click at [700, 663] on div "Save" at bounding box center [686, 637] width 128 height 66
click at [700, 644] on button "Save" at bounding box center [686, 637] width 128 height 50
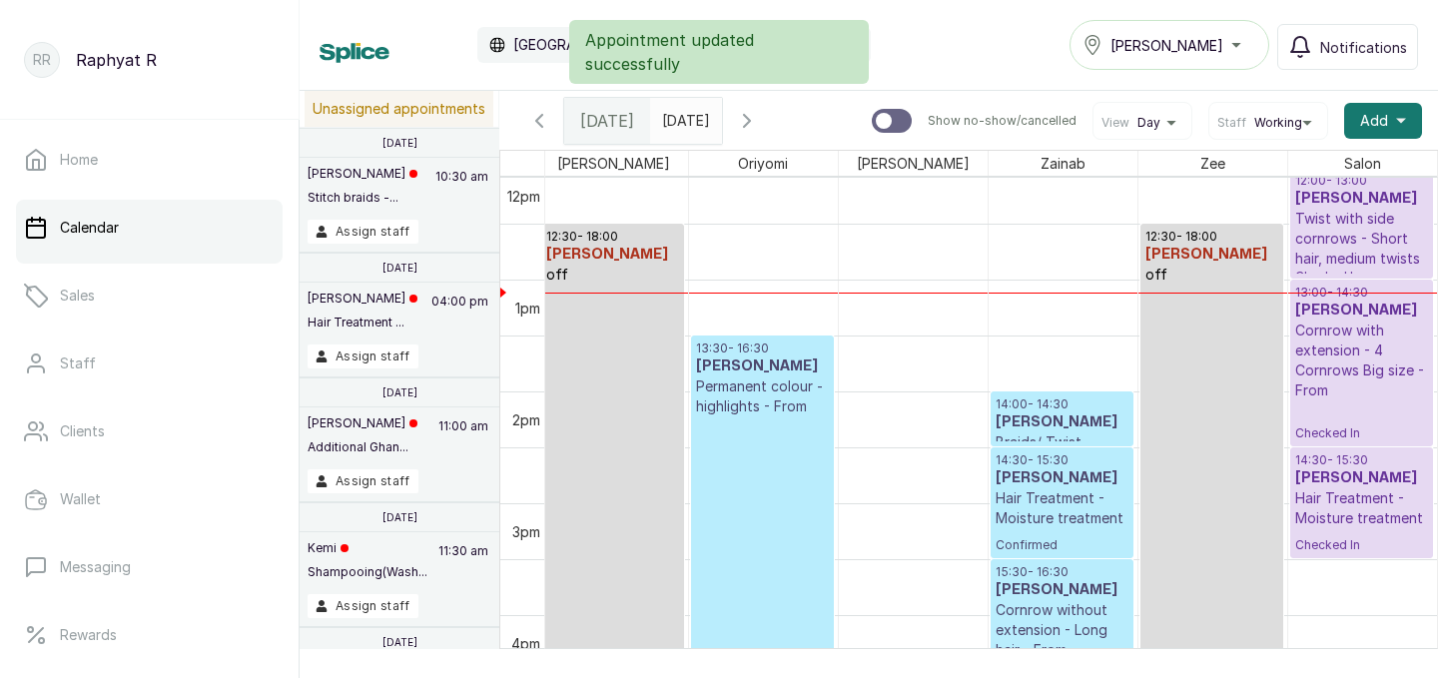
click at [1315, 323] on p "Cornrow with extension - 4 Cornrows Big size - From" at bounding box center [1362, 361] width 134 height 80
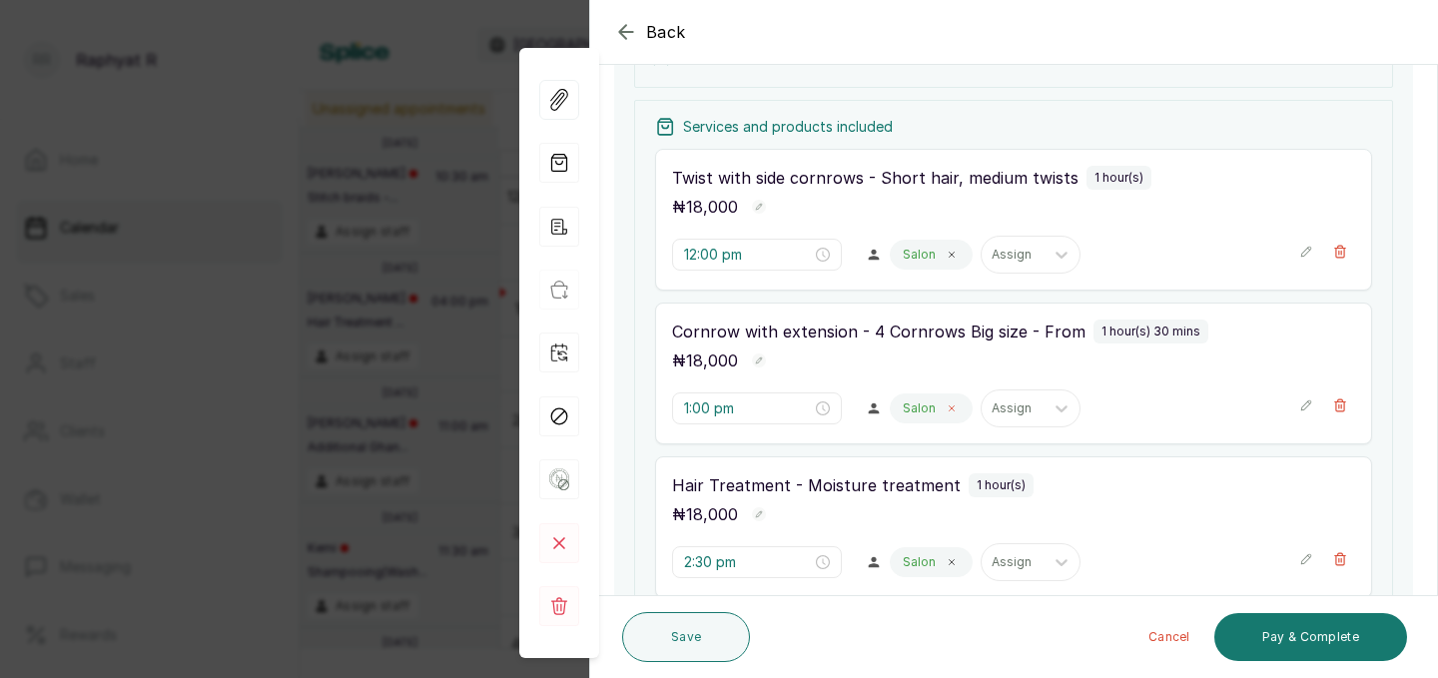
click at [950, 409] on icon at bounding box center [952, 408] width 5 height 5
click at [907, 409] on div "Assign" at bounding box center [922, 408] width 62 height 26
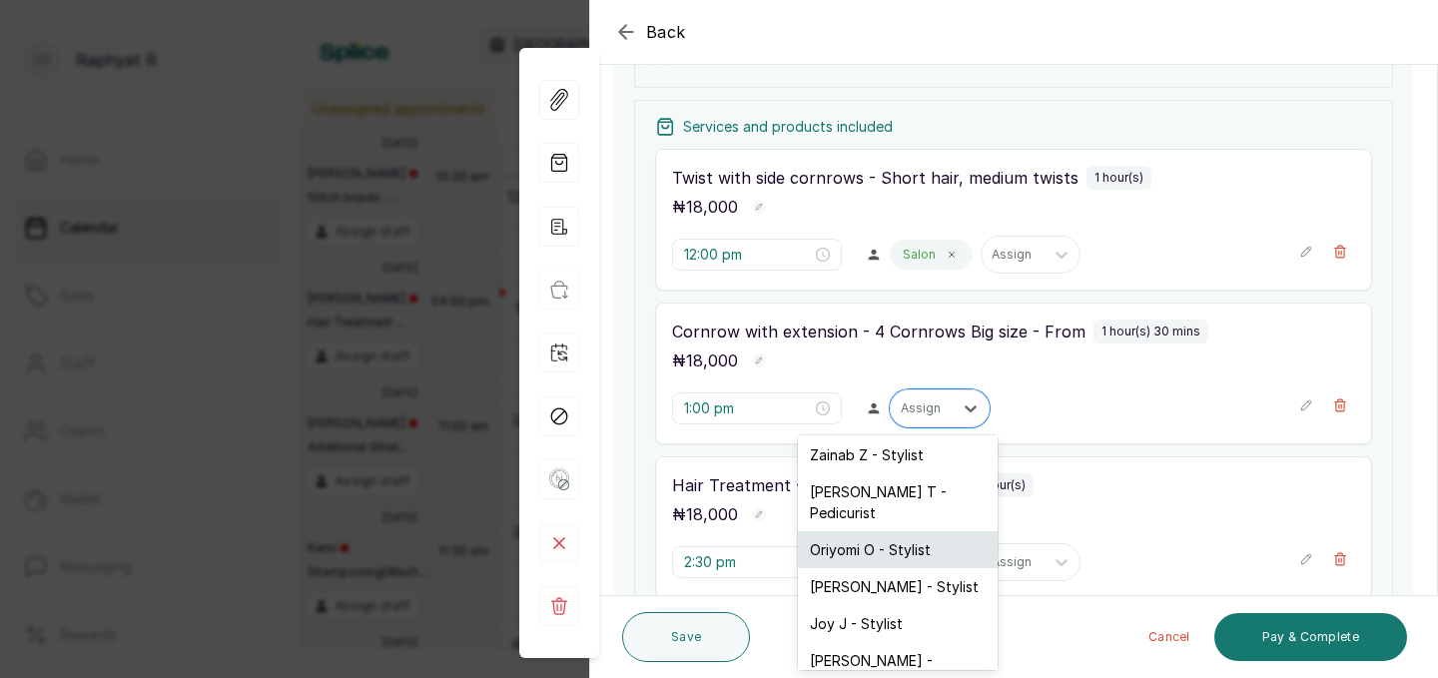
click at [851, 537] on div "Oriyomi O - Stylist" at bounding box center [898, 549] width 200 height 37
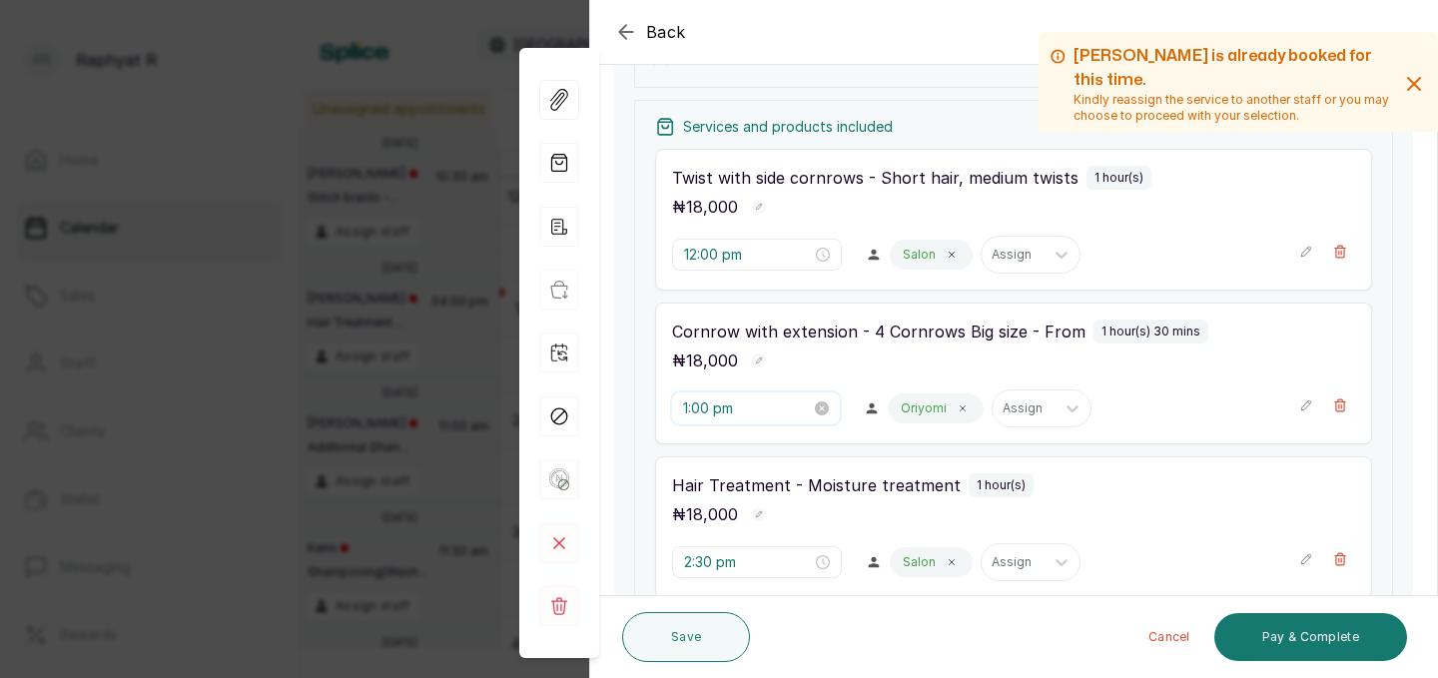
click at [712, 401] on input "1:00 pm" at bounding box center [747, 408] width 128 height 22
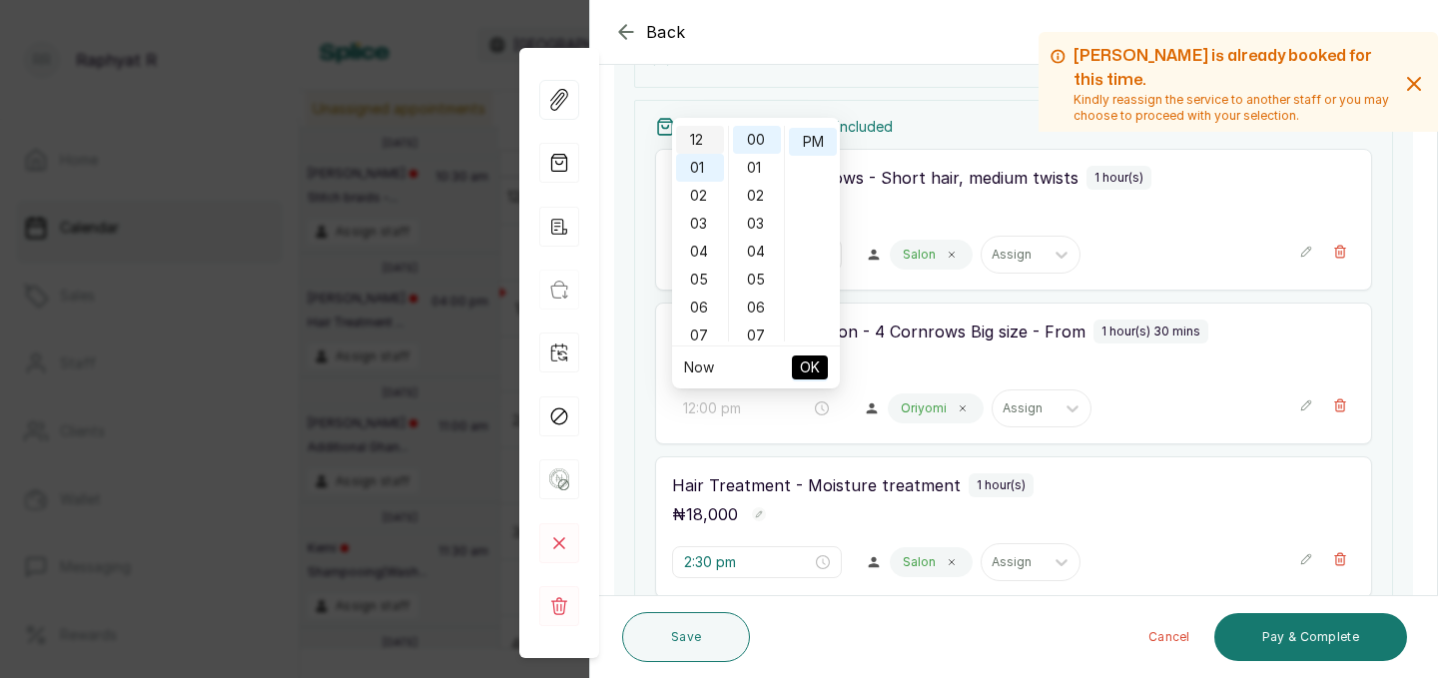
click at [695, 147] on div "12" at bounding box center [700, 140] width 48 height 28
click at [820, 362] on button "OK" at bounding box center [810, 367] width 36 height 24
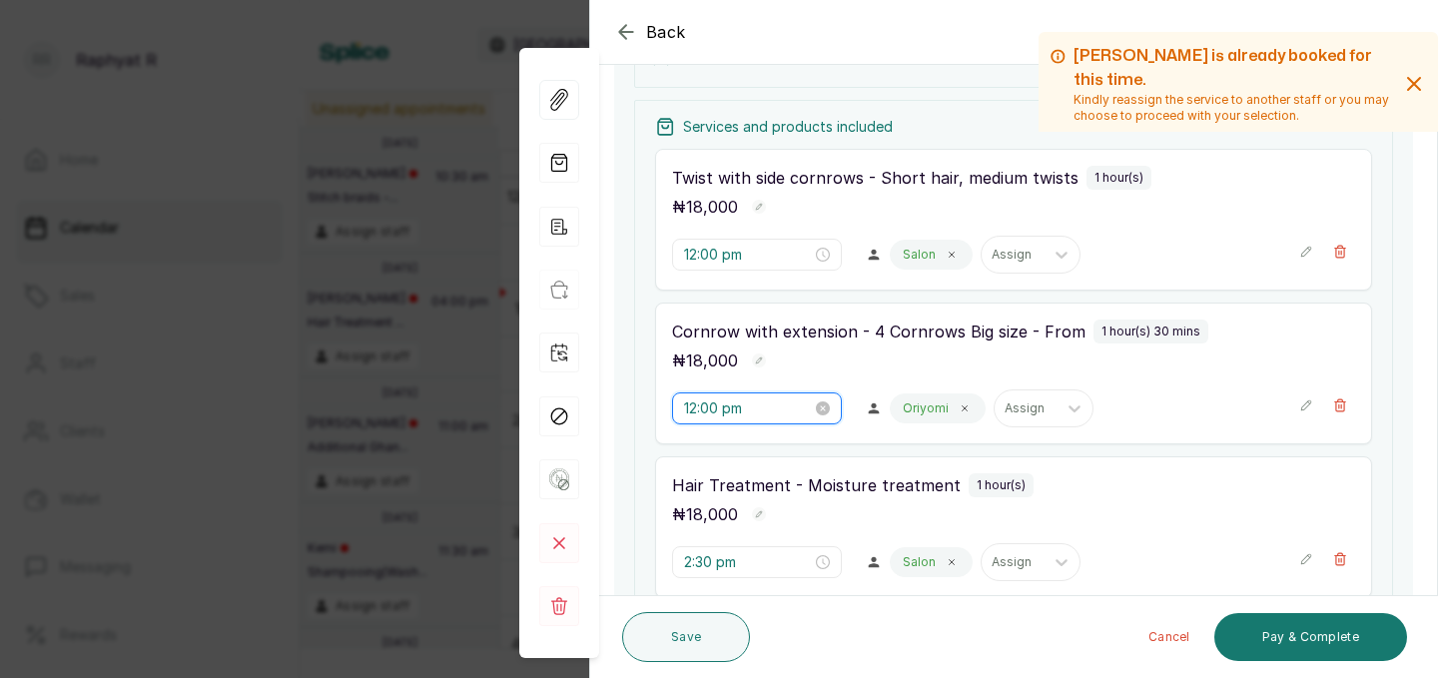
click at [724, 401] on input "12:00 pm" at bounding box center [748, 408] width 128 height 22
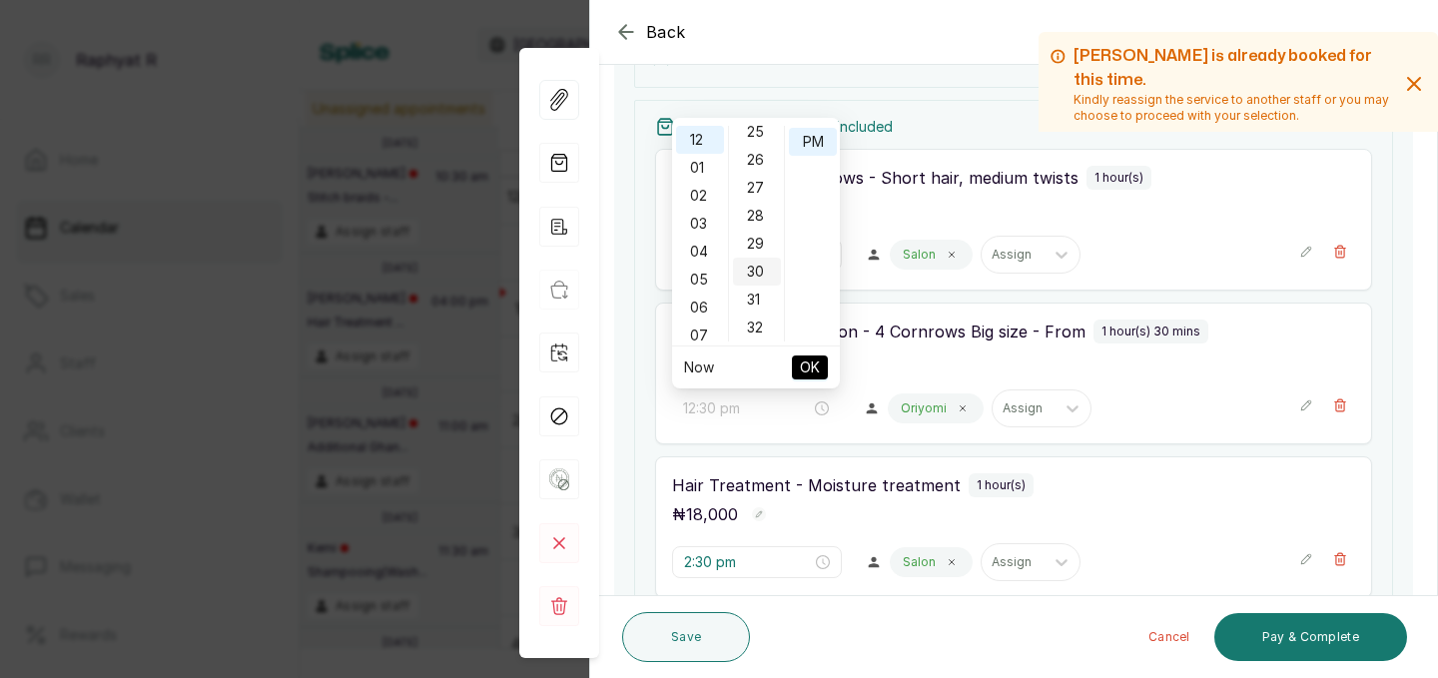
click at [757, 271] on div "30" at bounding box center [757, 272] width 48 height 28
type input "12:30 pm"
click at [810, 366] on span "OK" at bounding box center [810, 367] width 20 height 38
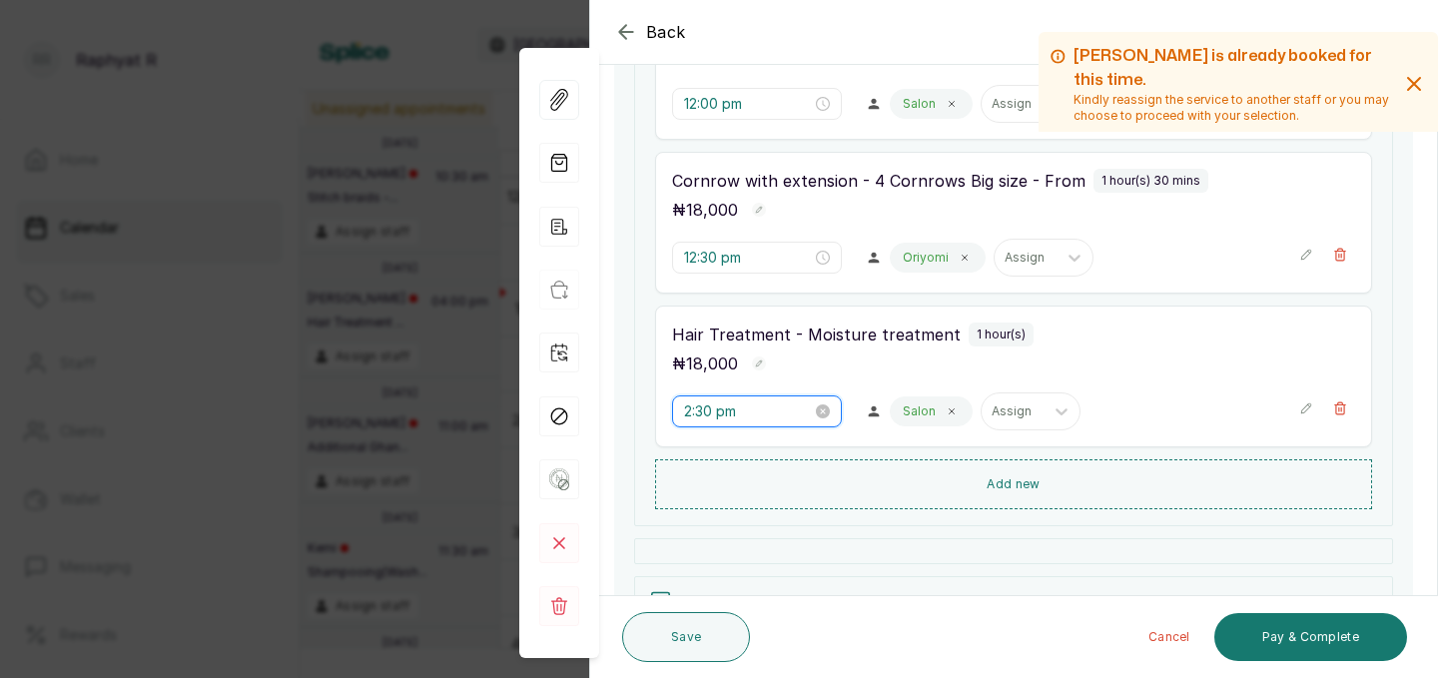
click at [713, 414] on input "2:30 pm" at bounding box center [748, 411] width 128 height 22
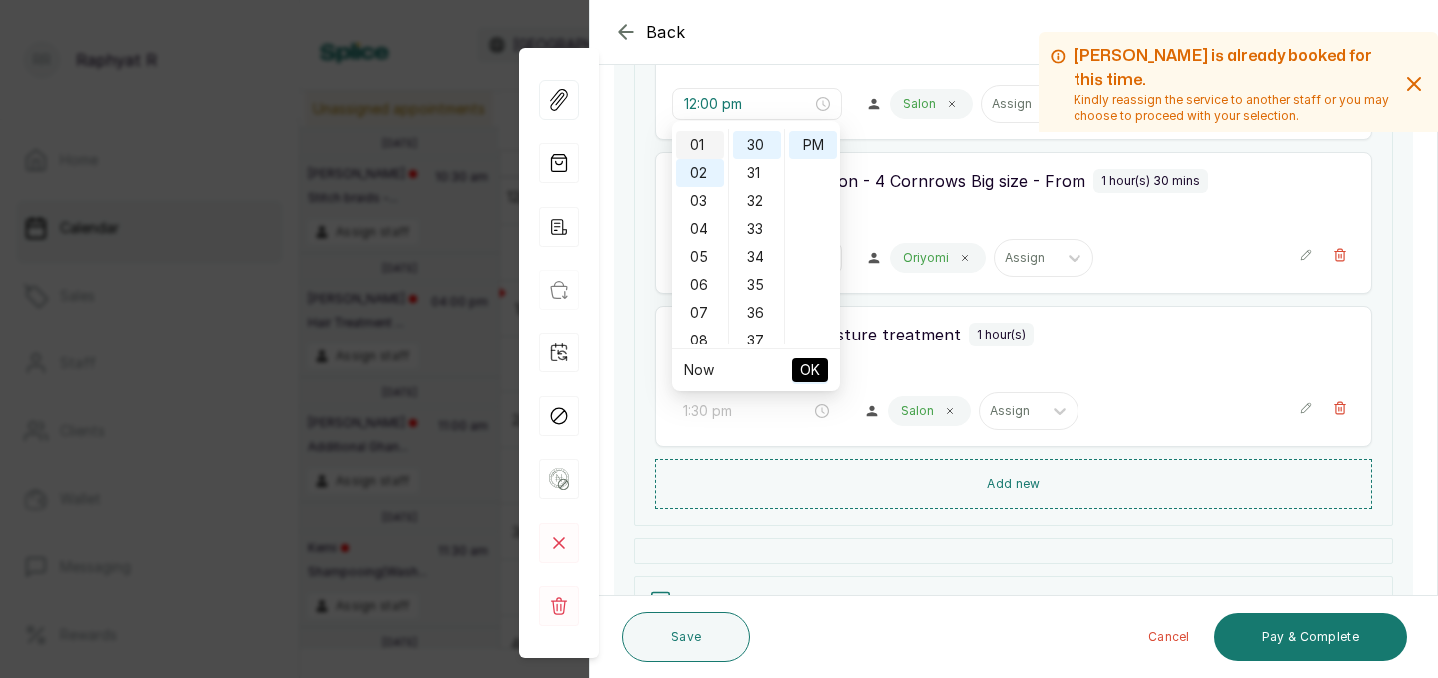
click at [697, 154] on div "01" at bounding box center [700, 145] width 48 height 28
click at [762, 136] on div "00" at bounding box center [757, 143] width 48 height 28
type input "1:00 pm"
click at [811, 377] on span "OK" at bounding box center [810, 370] width 20 height 38
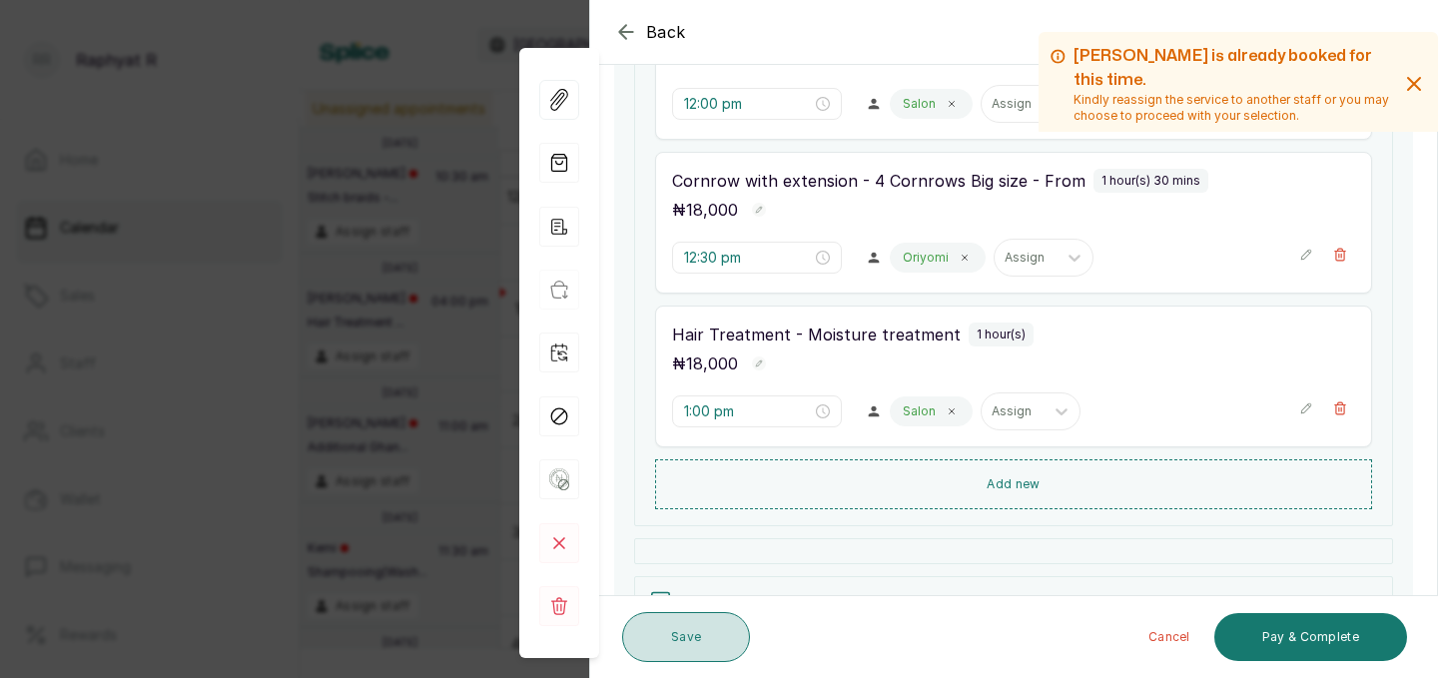
click at [673, 642] on button "Save" at bounding box center [686, 637] width 128 height 50
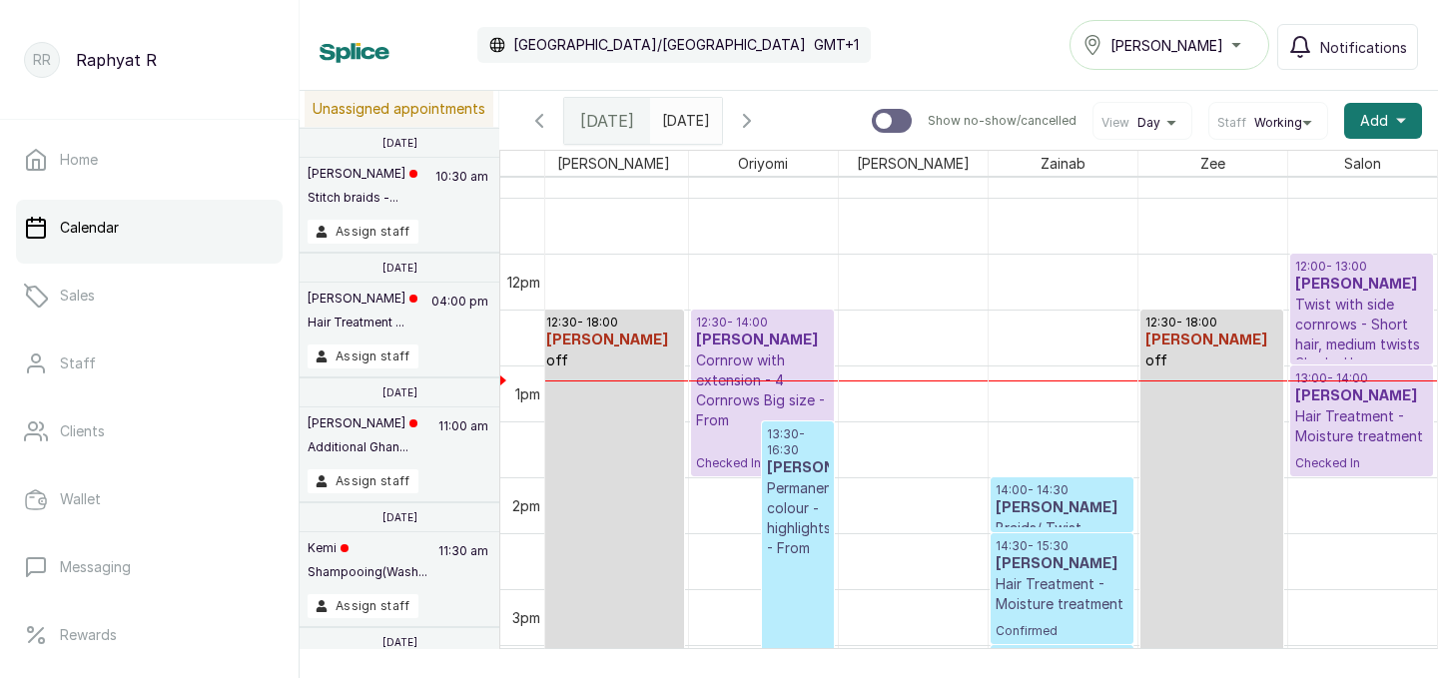
scroll to position [1267, 0]
click at [767, 374] on p "Cornrow with extension - 4 Cornrows Big size - From" at bounding box center [763, 389] width 133 height 80
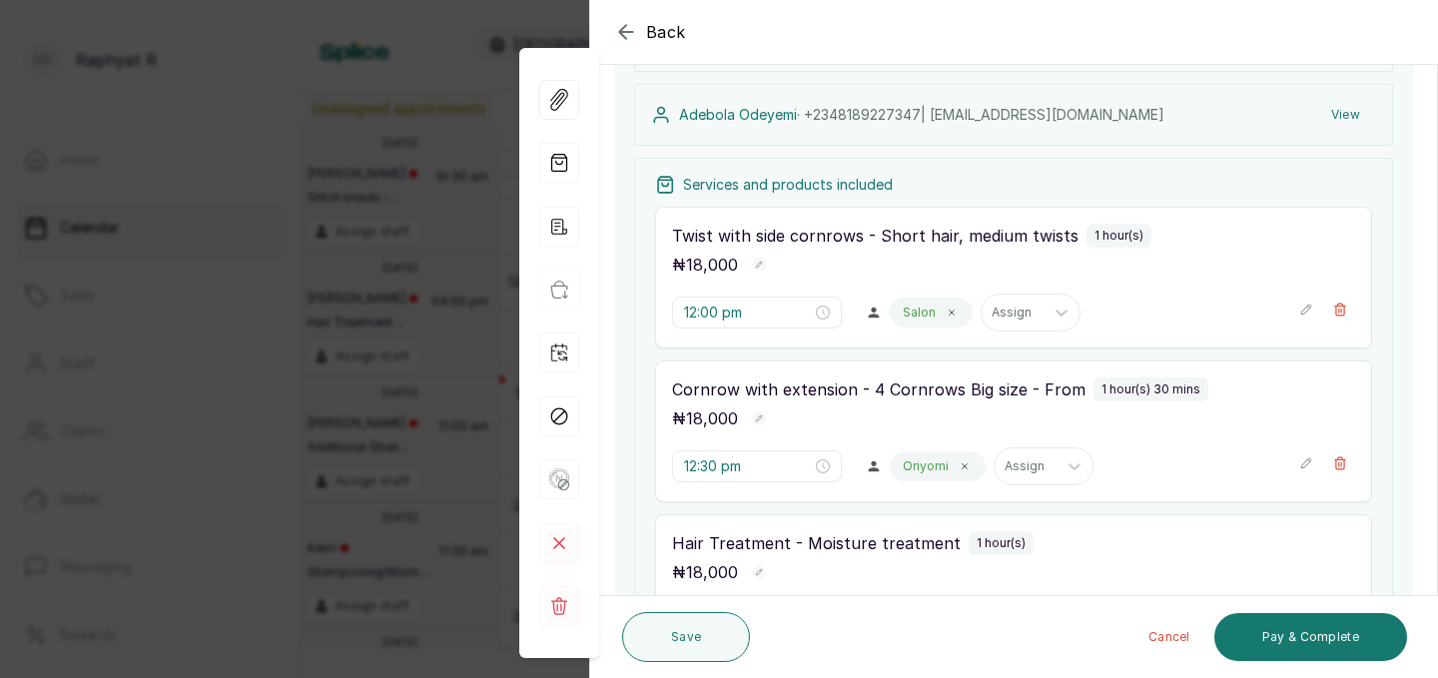
scroll to position [295, 0]
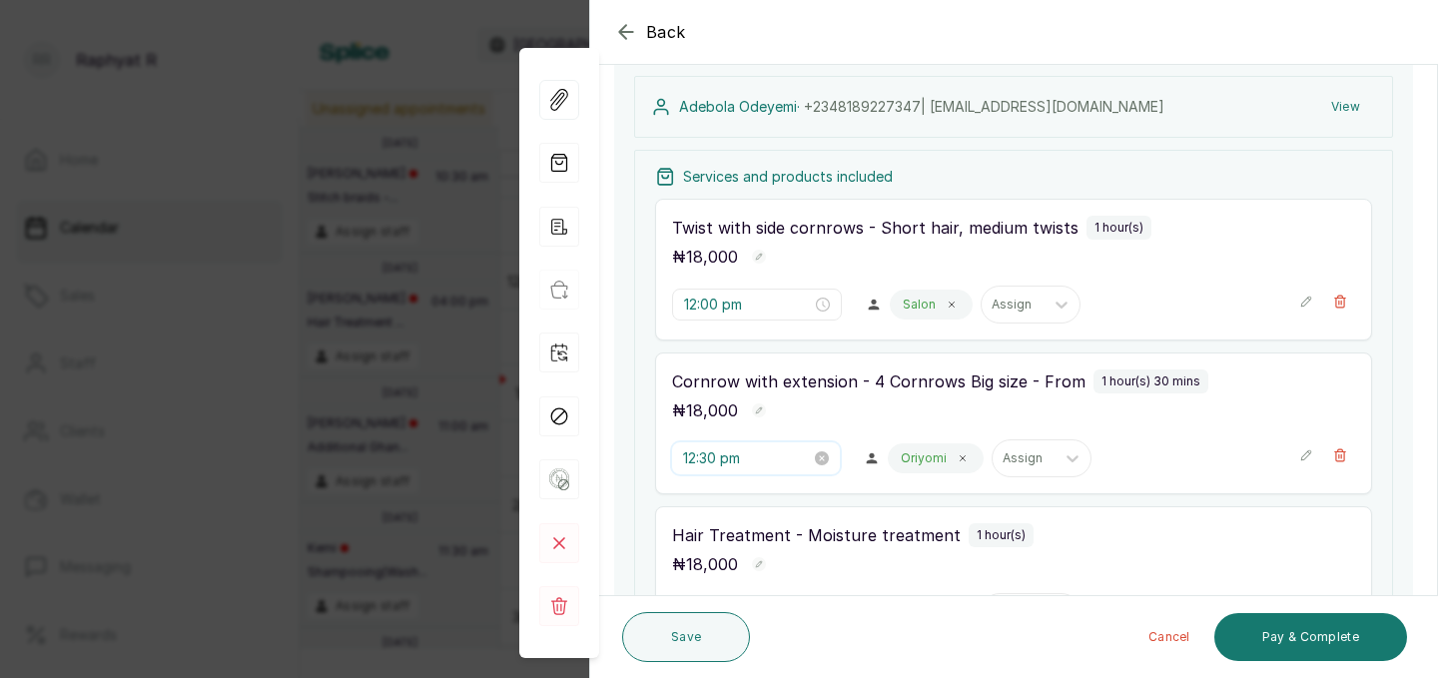
click at [720, 462] on input "12:30 pm" at bounding box center [747, 458] width 128 height 22
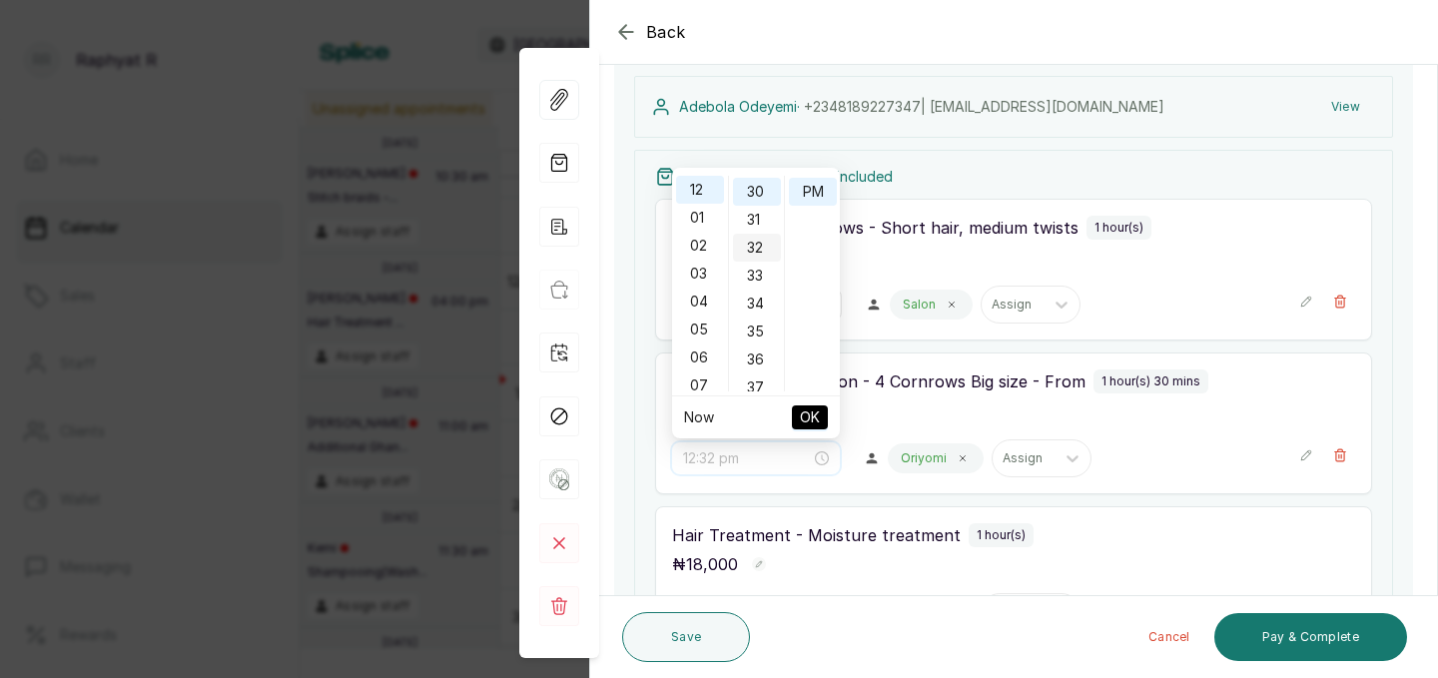
scroll to position [0, 0]
type input "12:00 pm"
click at [761, 189] on div "00" at bounding box center [757, 190] width 48 height 28
click at [816, 422] on span "OK" at bounding box center [810, 417] width 20 height 38
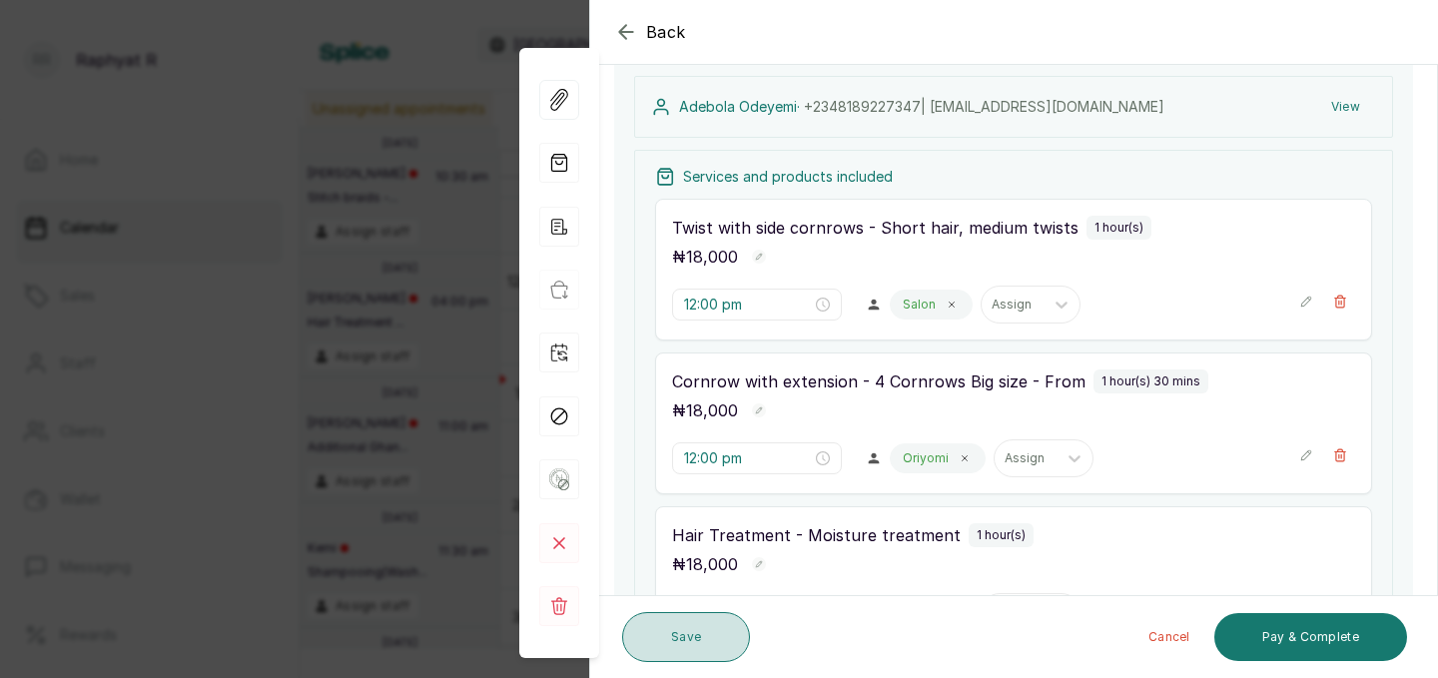
click at [701, 629] on button "Save" at bounding box center [686, 637] width 128 height 50
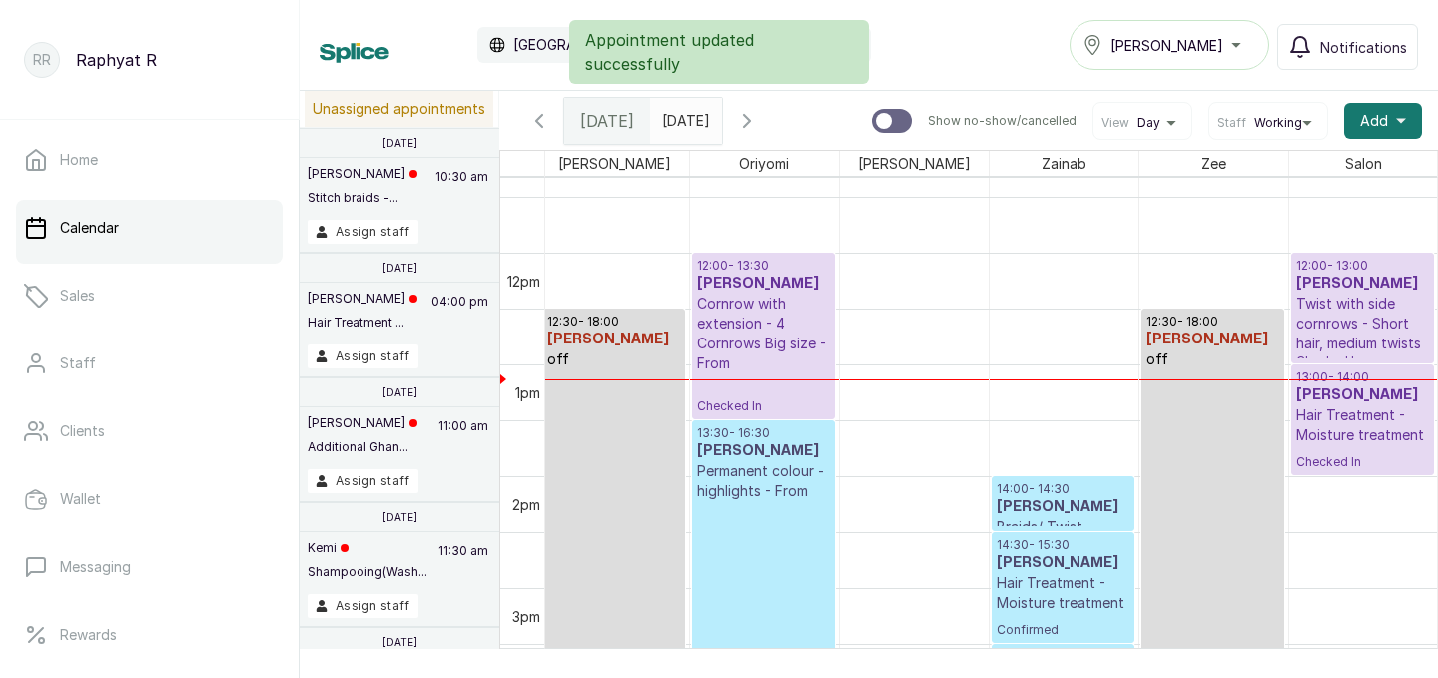
scroll to position [1340, 455]
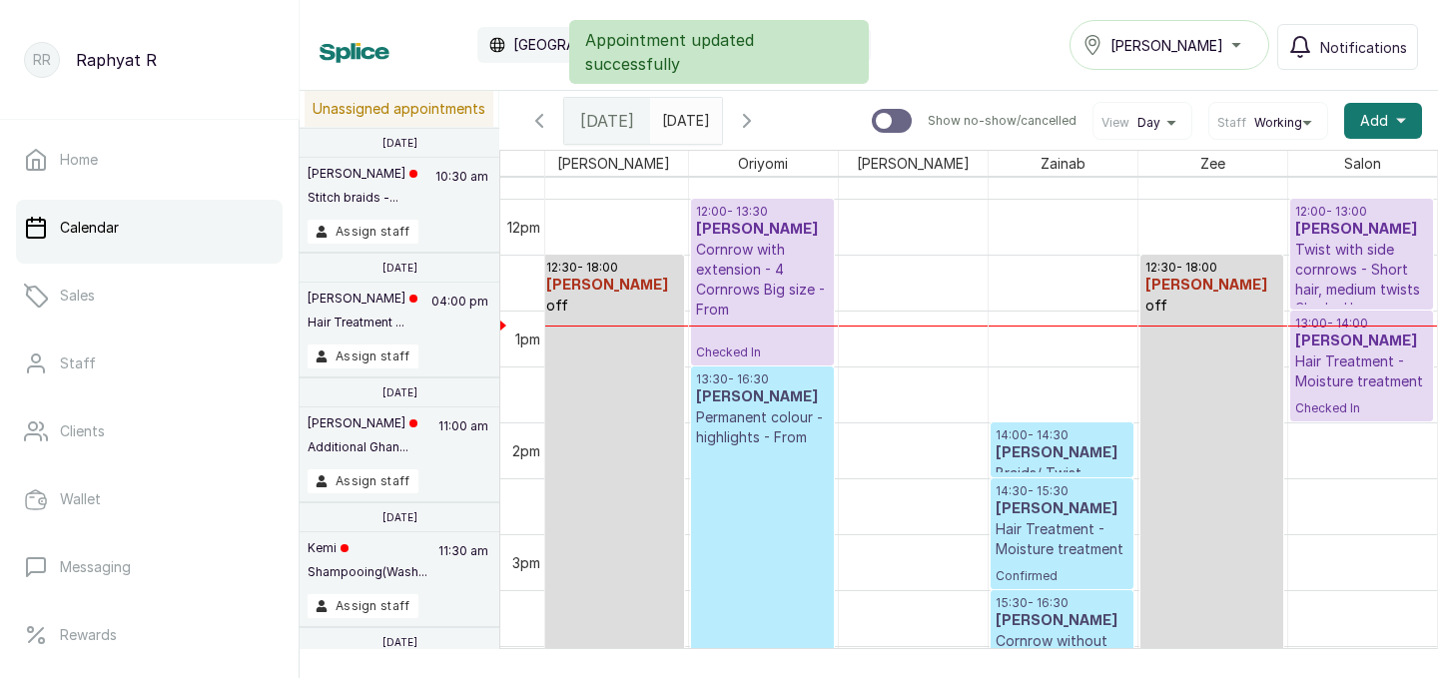
click at [780, 493] on p "Confirmed" at bounding box center [762, 571] width 133 height 249
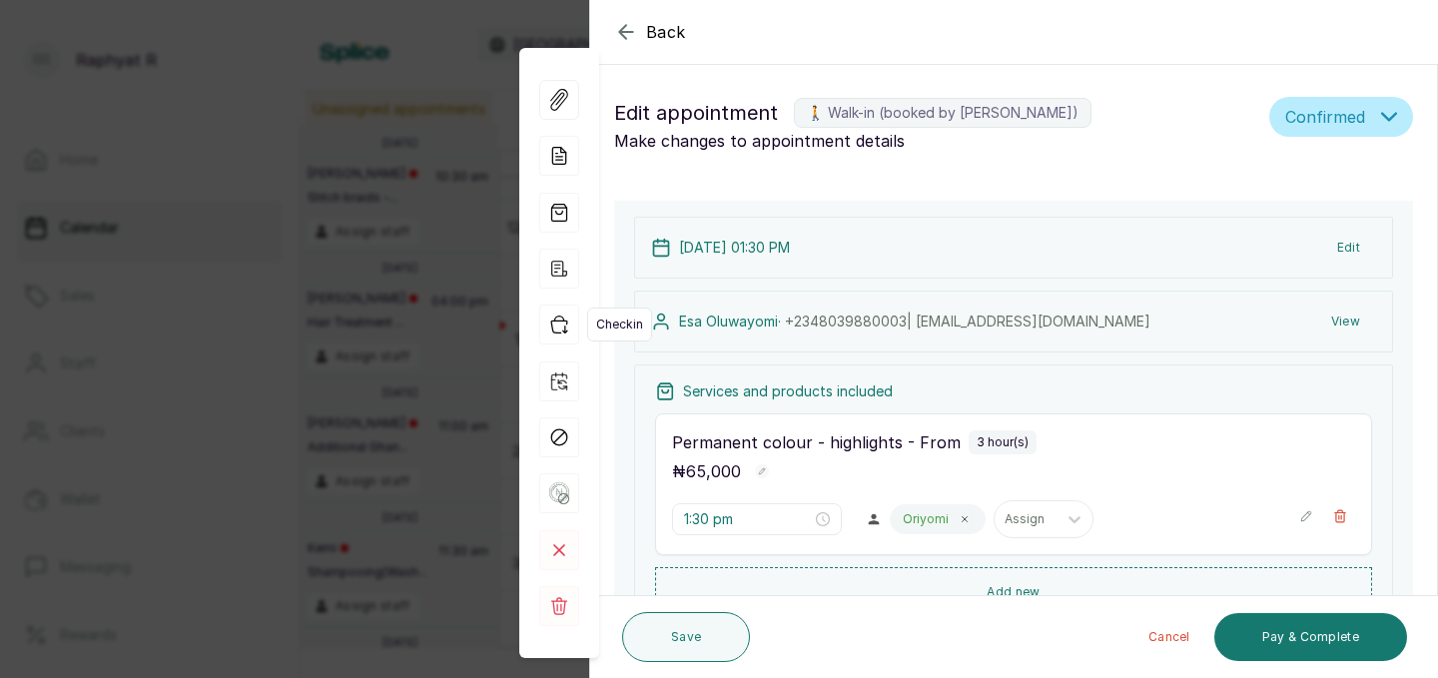
click at [565, 327] on icon "button" at bounding box center [559, 325] width 16 height 17
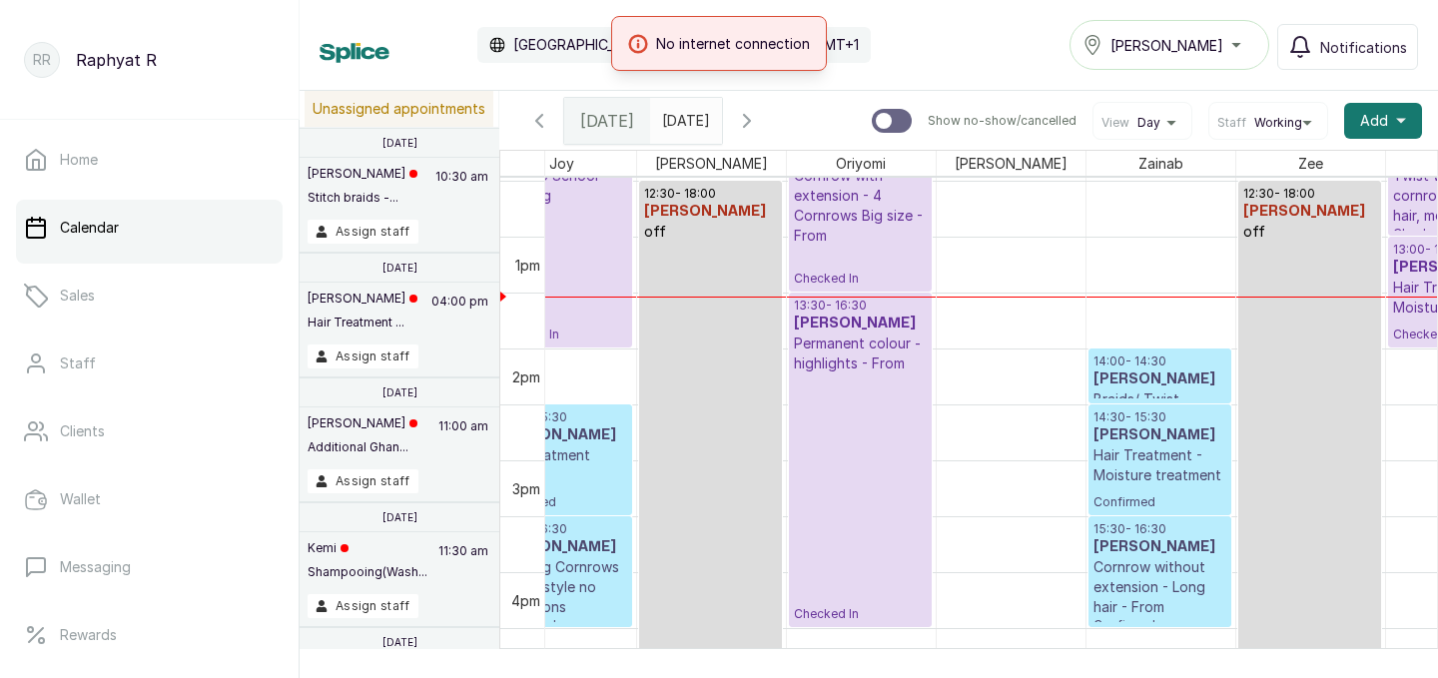
scroll to position [0, 456]
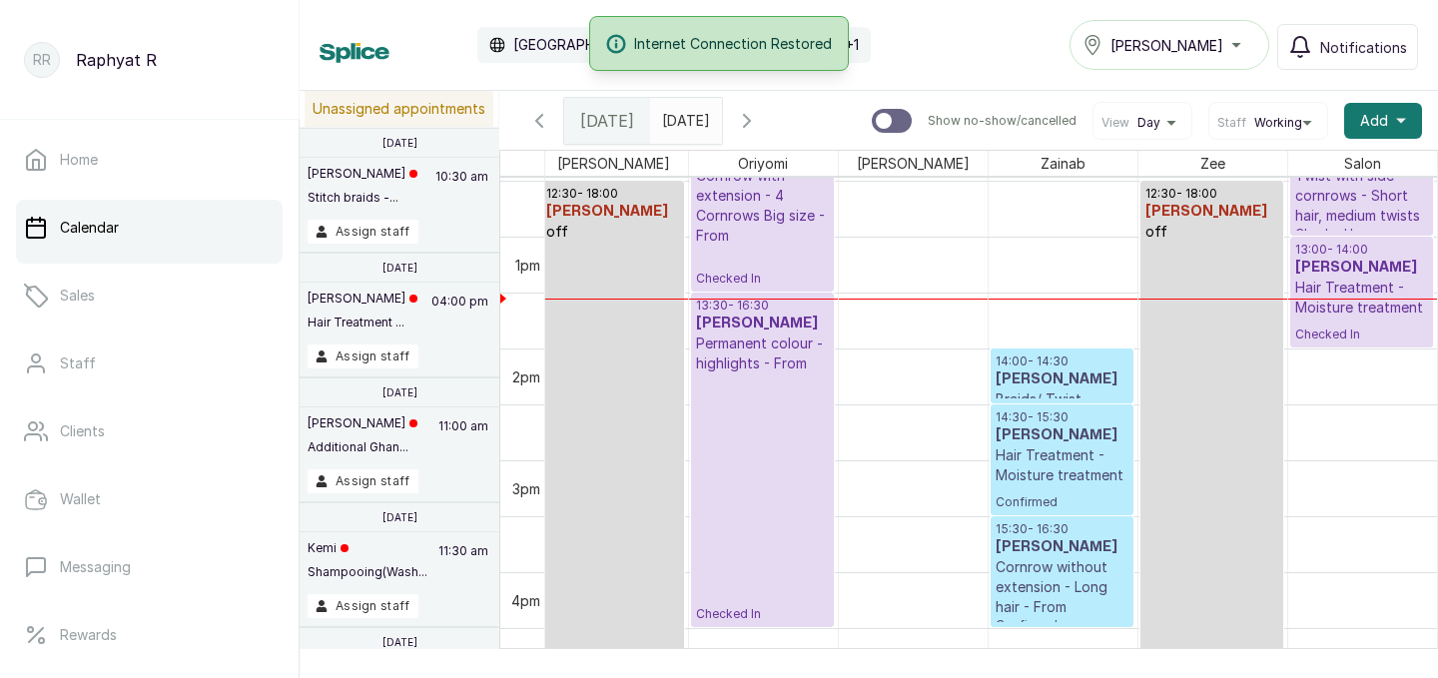
click at [1180, 53] on div "Internet Connection Restored" at bounding box center [719, 43] width 1438 height 55
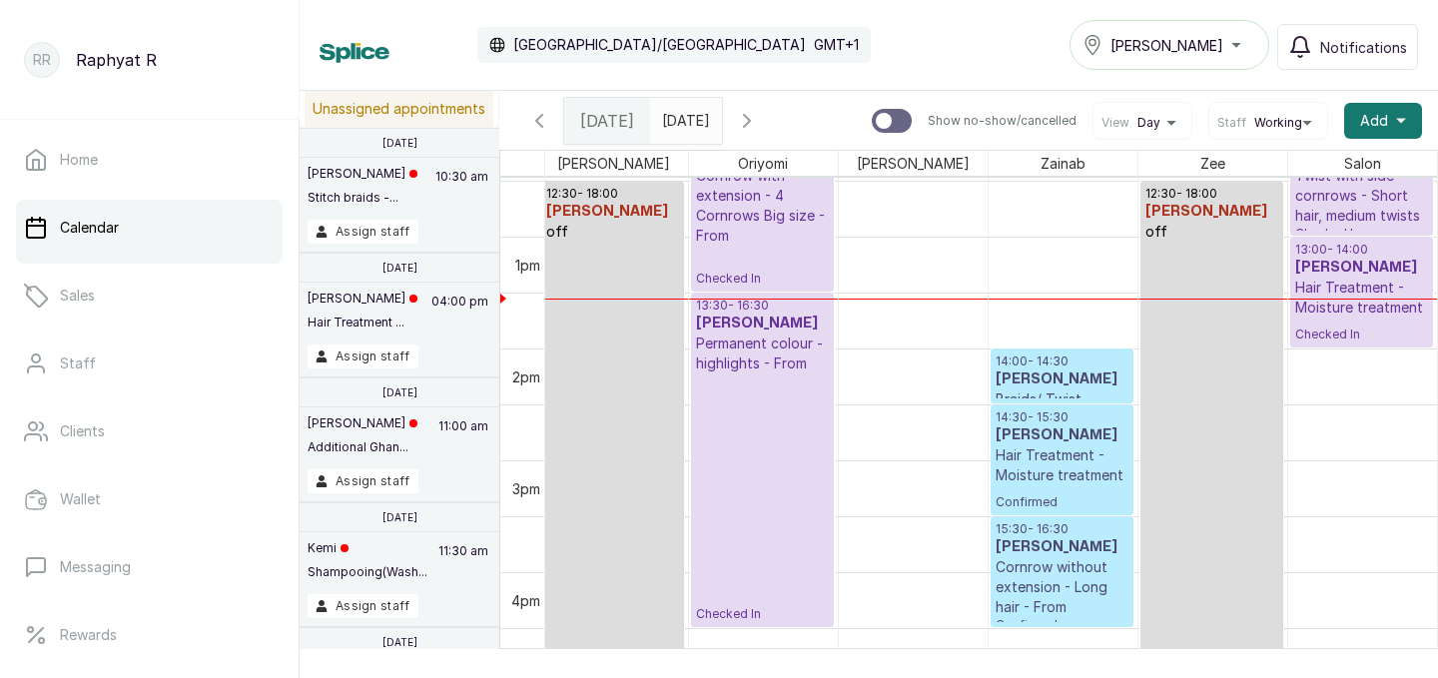
click at [1240, 51] on div "[PERSON_NAME]" at bounding box center [1169, 45] width 174 height 24
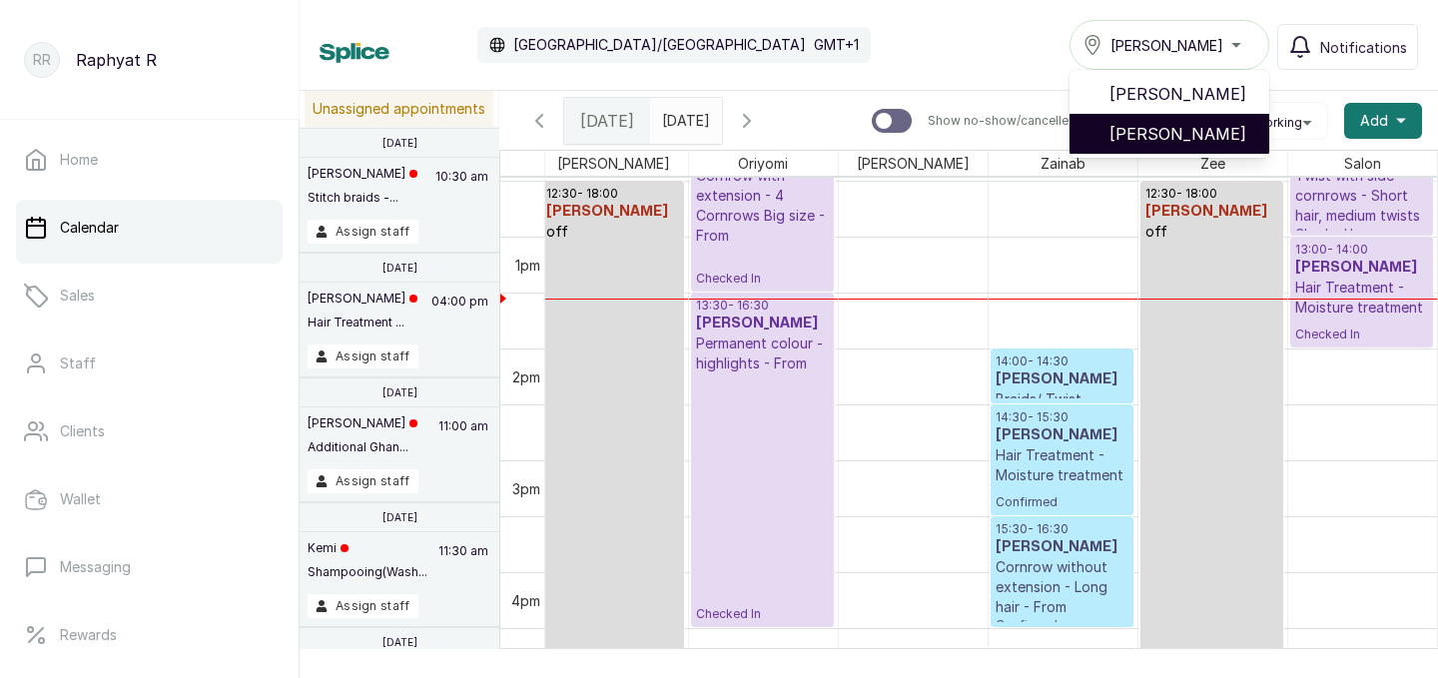
click at [1203, 136] on span "Tasala Lekki" at bounding box center [1181, 134] width 144 height 24
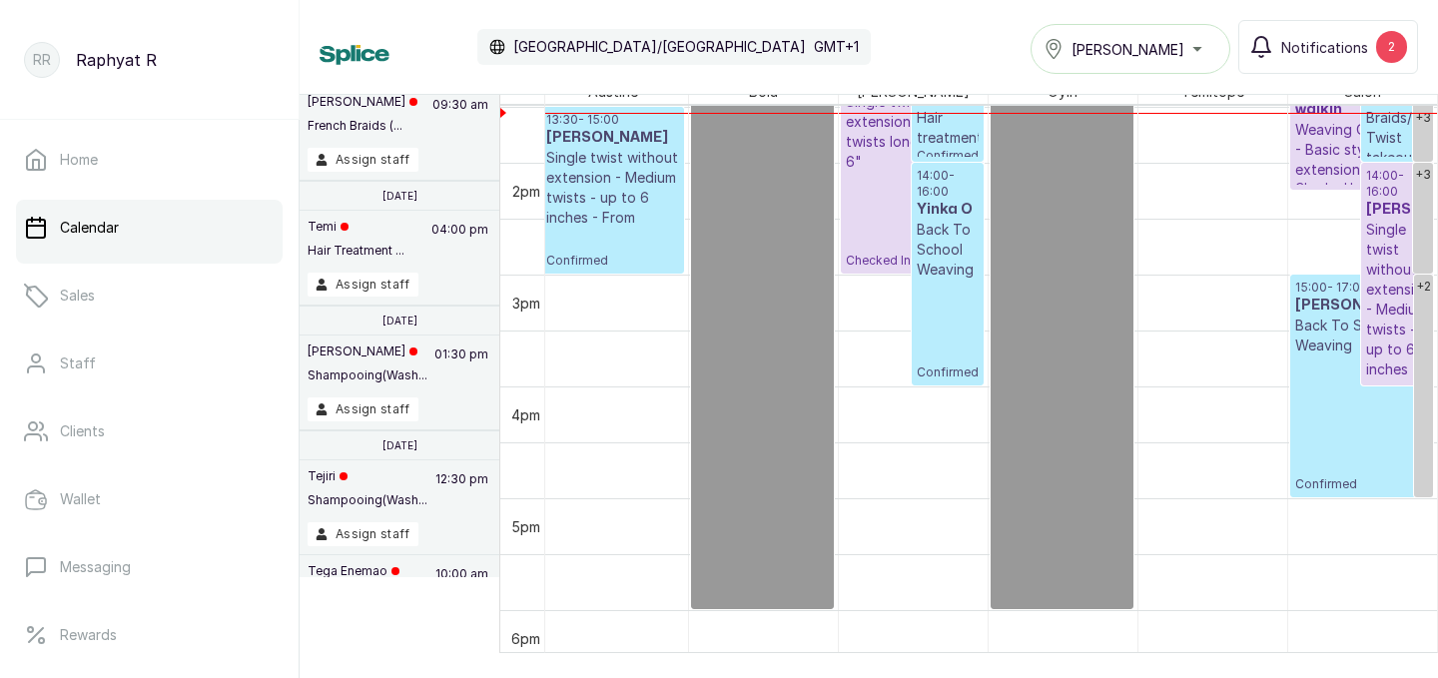
click at [1141, 54] on span "Tasala Lekki" at bounding box center [1127, 49] width 113 height 21
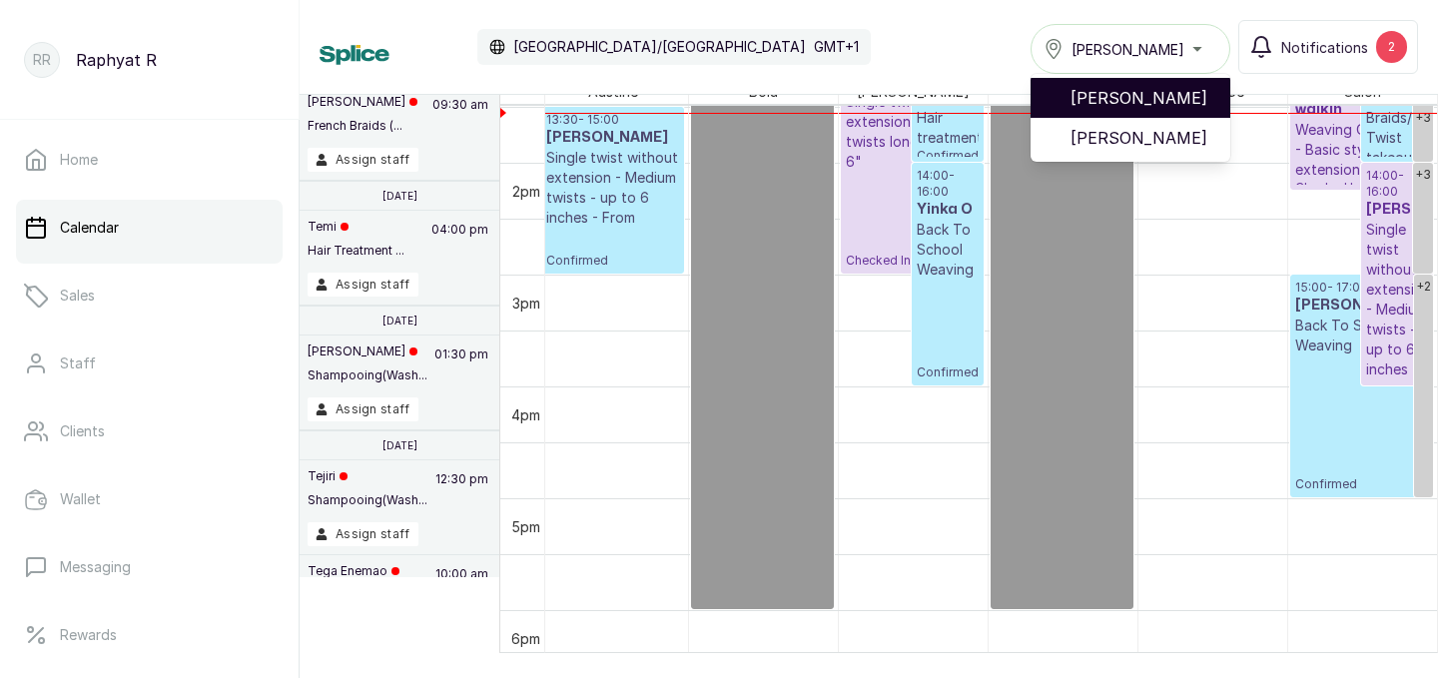
click at [1137, 98] on span "[PERSON_NAME]" at bounding box center [1142, 98] width 144 height 24
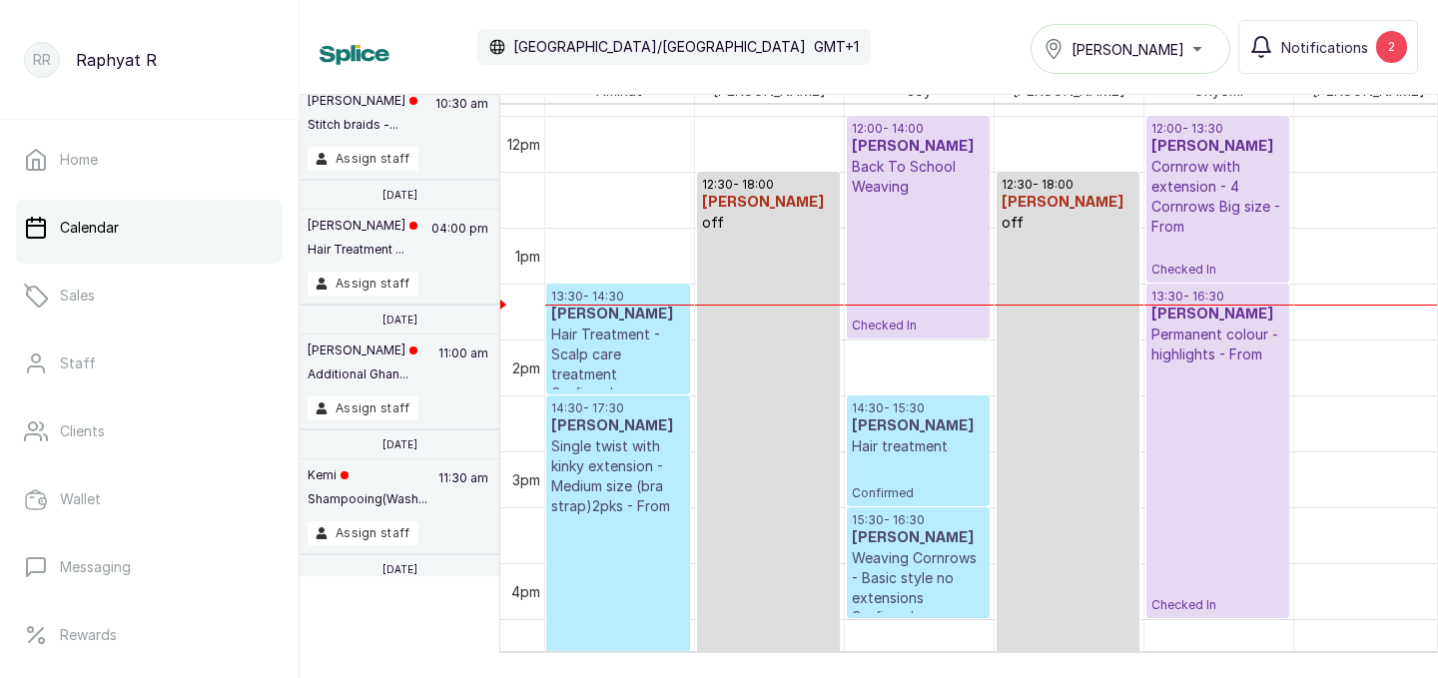
scroll to position [1297, 0]
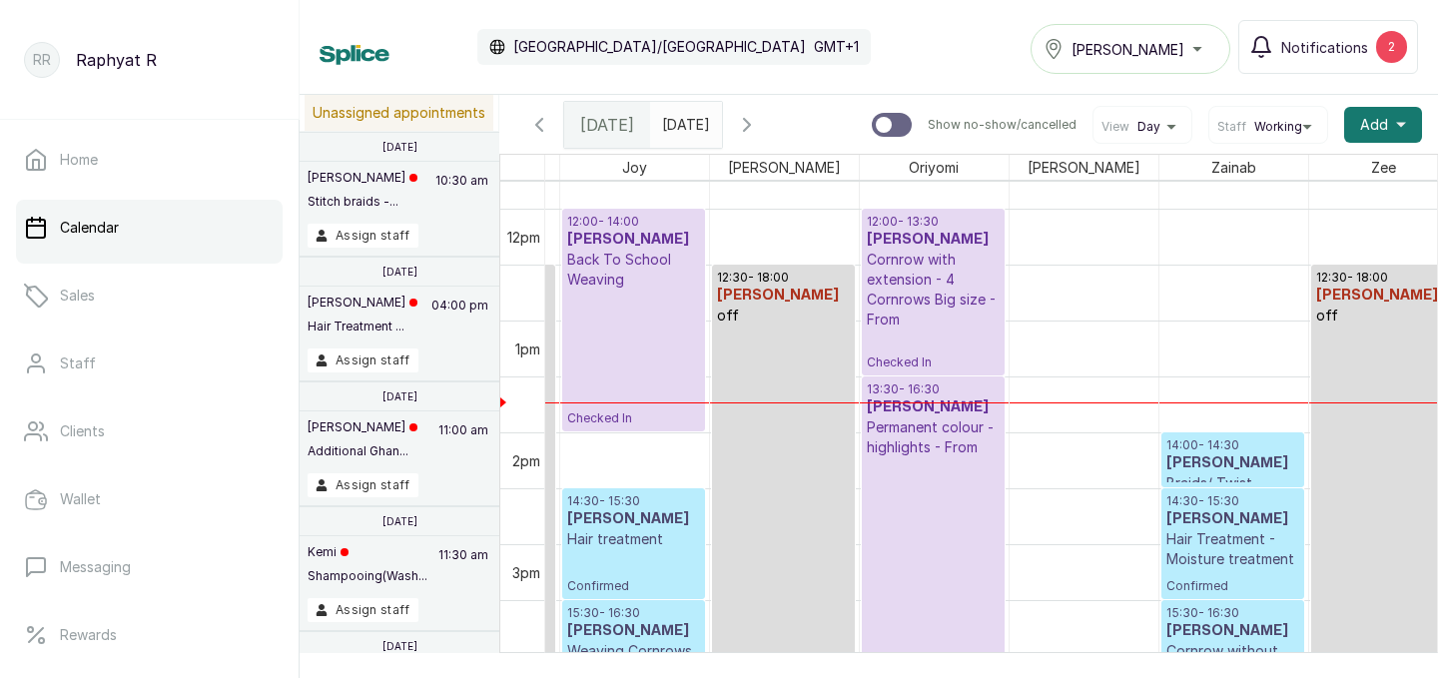
click at [968, 316] on p "Cornrow with extension - 4 Cornrows Big size - From" at bounding box center [933, 290] width 133 height 80
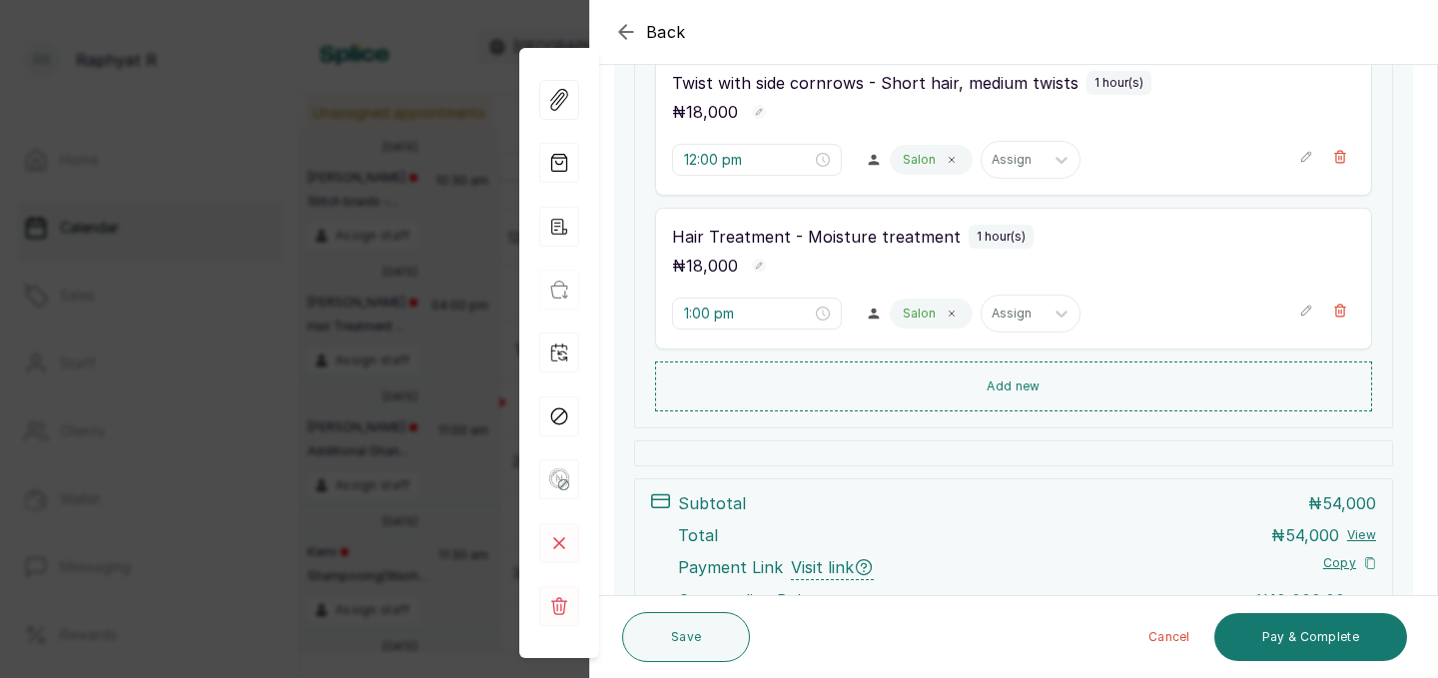
scroll to position [541, 0]
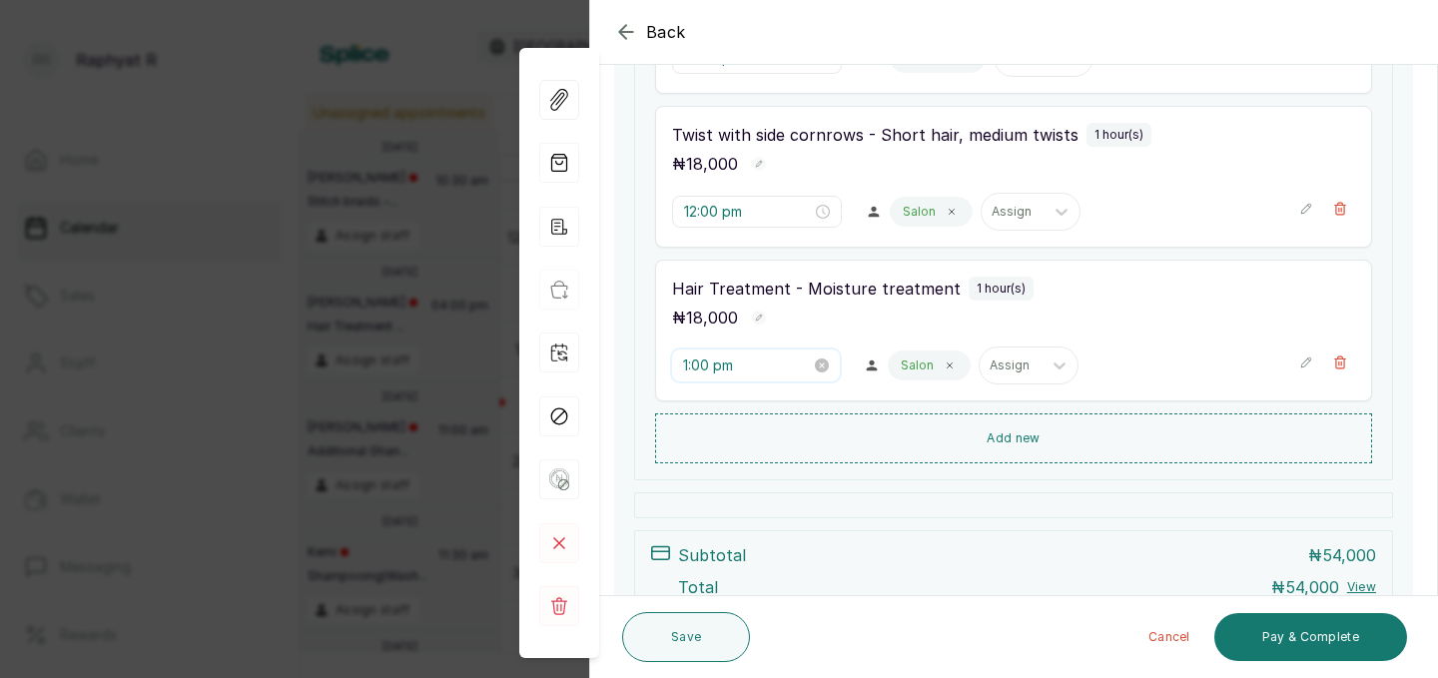
click at [713, 365] on input "1:00 pm" at bounding box center [747, 365] width 128 height 22
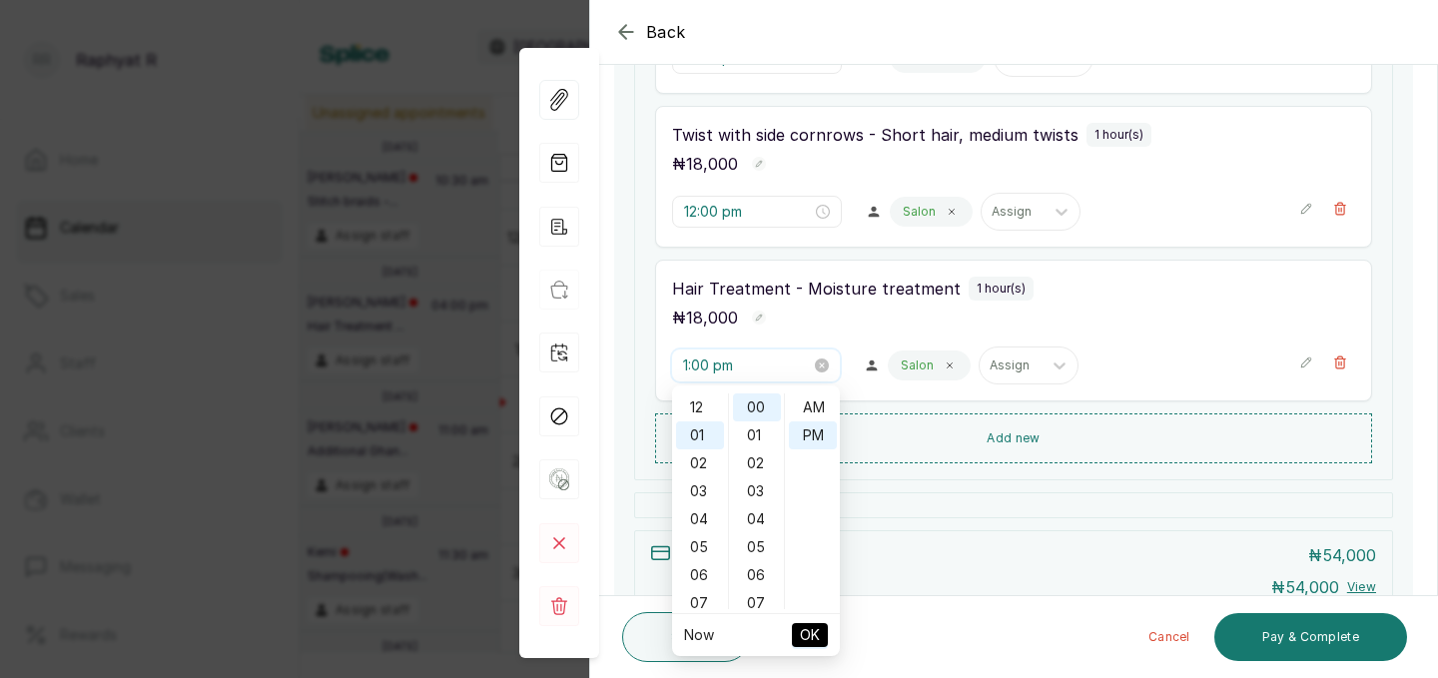
scroll to position [26, 0]
click at [699, 433] on div "02" at bounding box center [700, 437] width 48 height 28
type input "2:00 pm"
click at [756, 397] on div "00" at bounding box center [757, 407] width 48 height 28
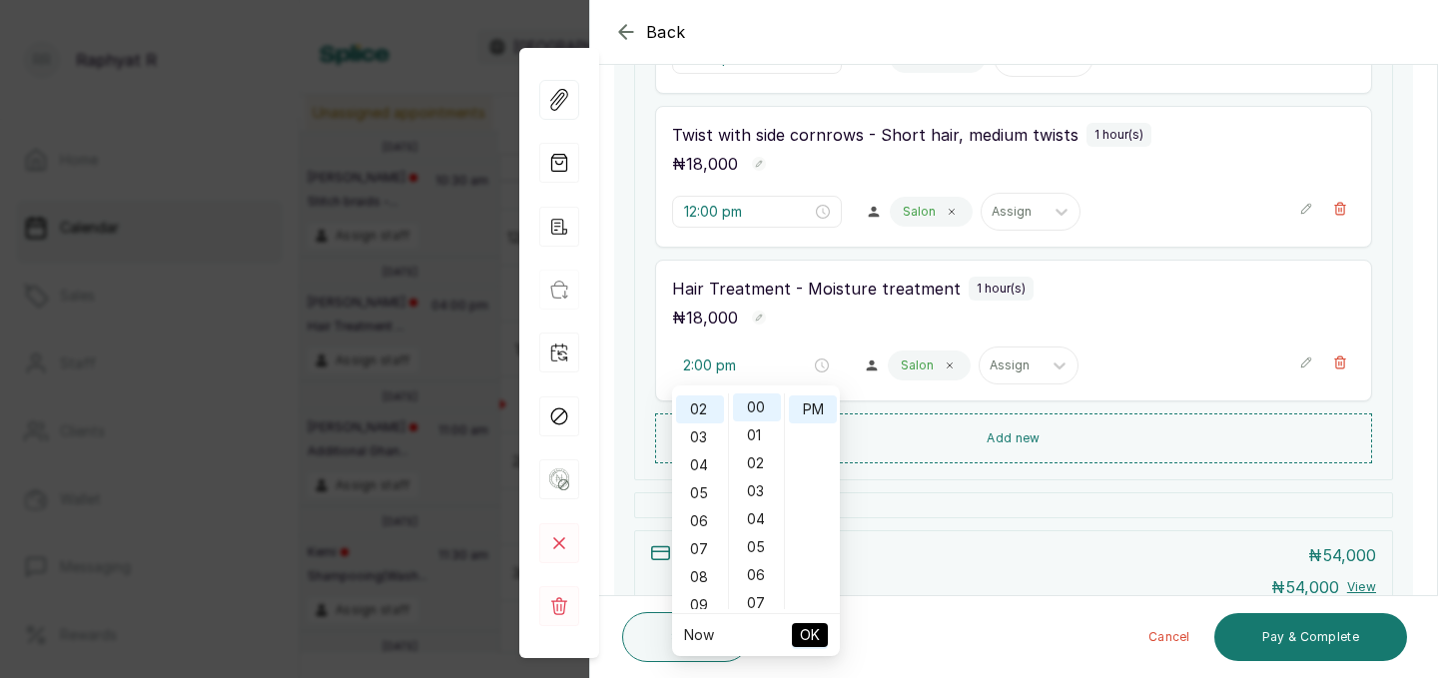
click at [810, 632] on span "OK" at bounding box center [810, 635] width 20 height 38
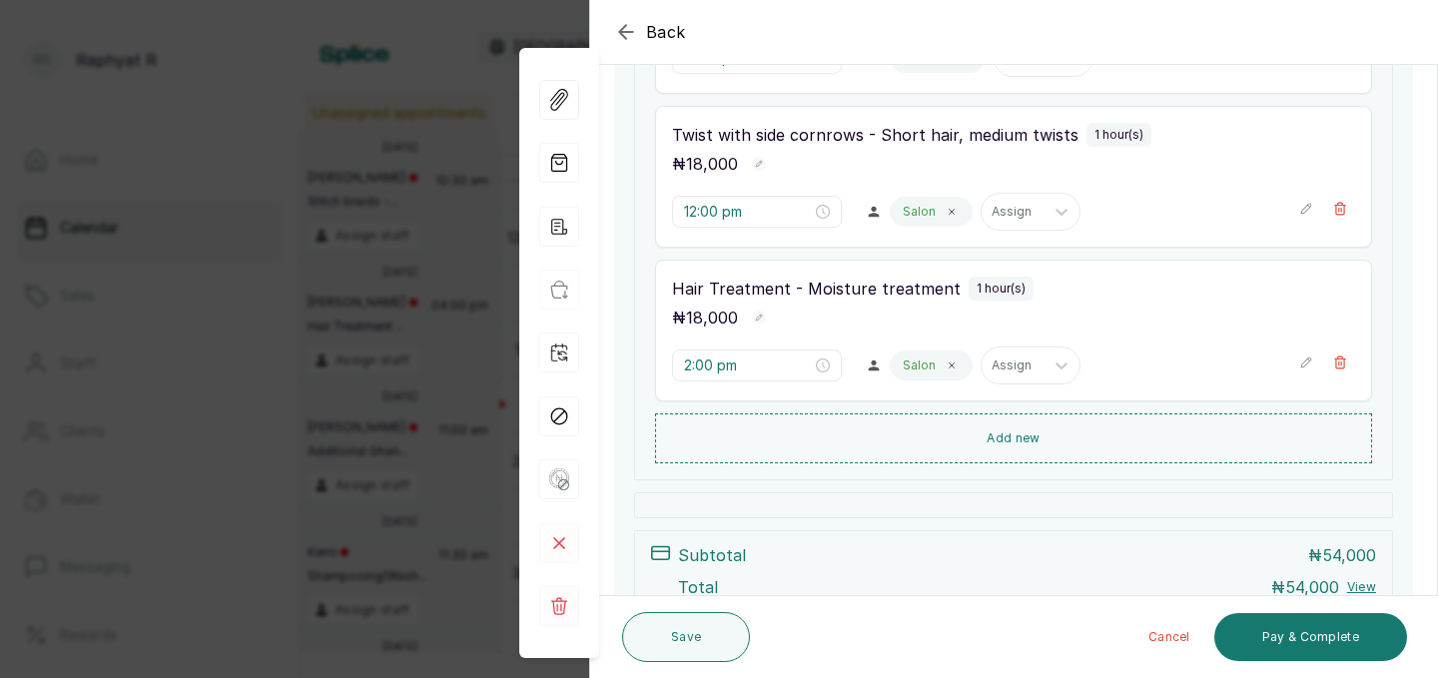
click at [342, 270] on div "Back Appointment Details Edit appointment 💻 Booked Online Make changes to appoi…" at bounding box center [719, 339] width 1438 height 678
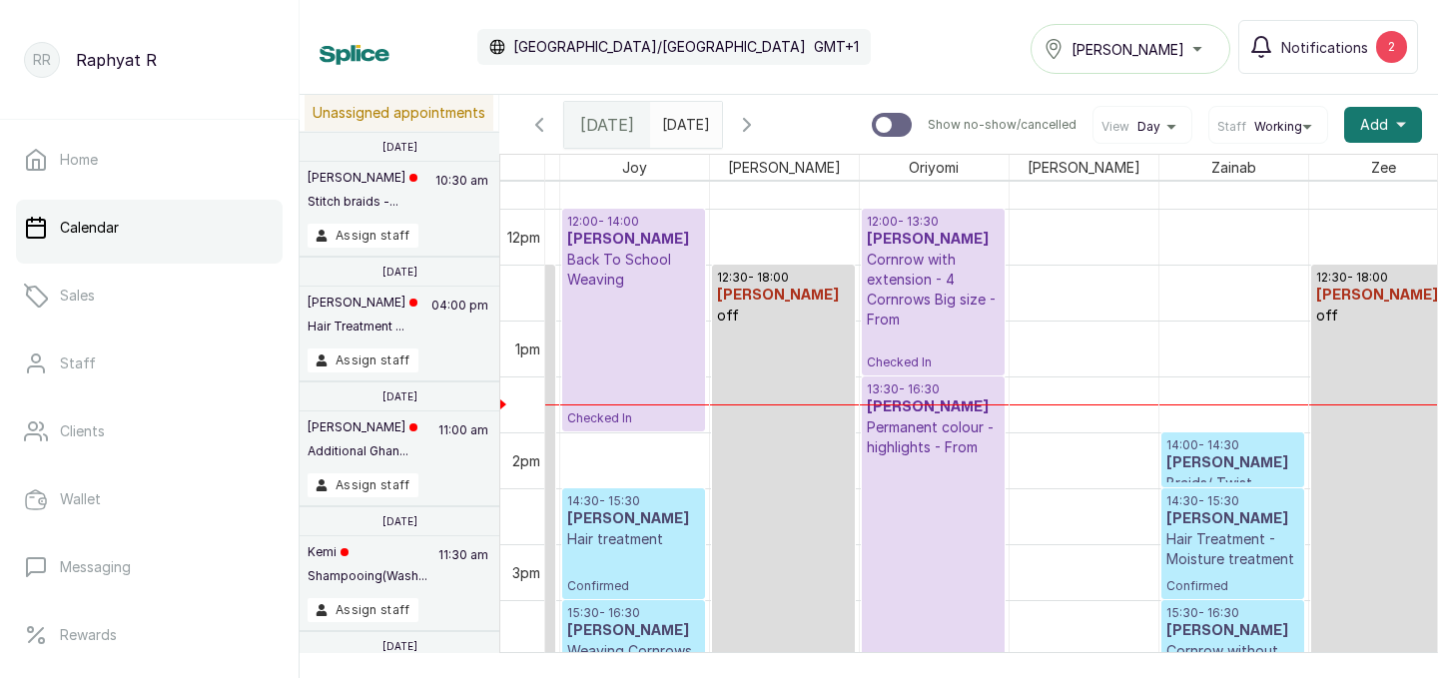
type input "dd/MM/yyyy"
click at [683, 111] on input "dd/MM/yyyy" at bounding box center [667, 120] width 32 height 34
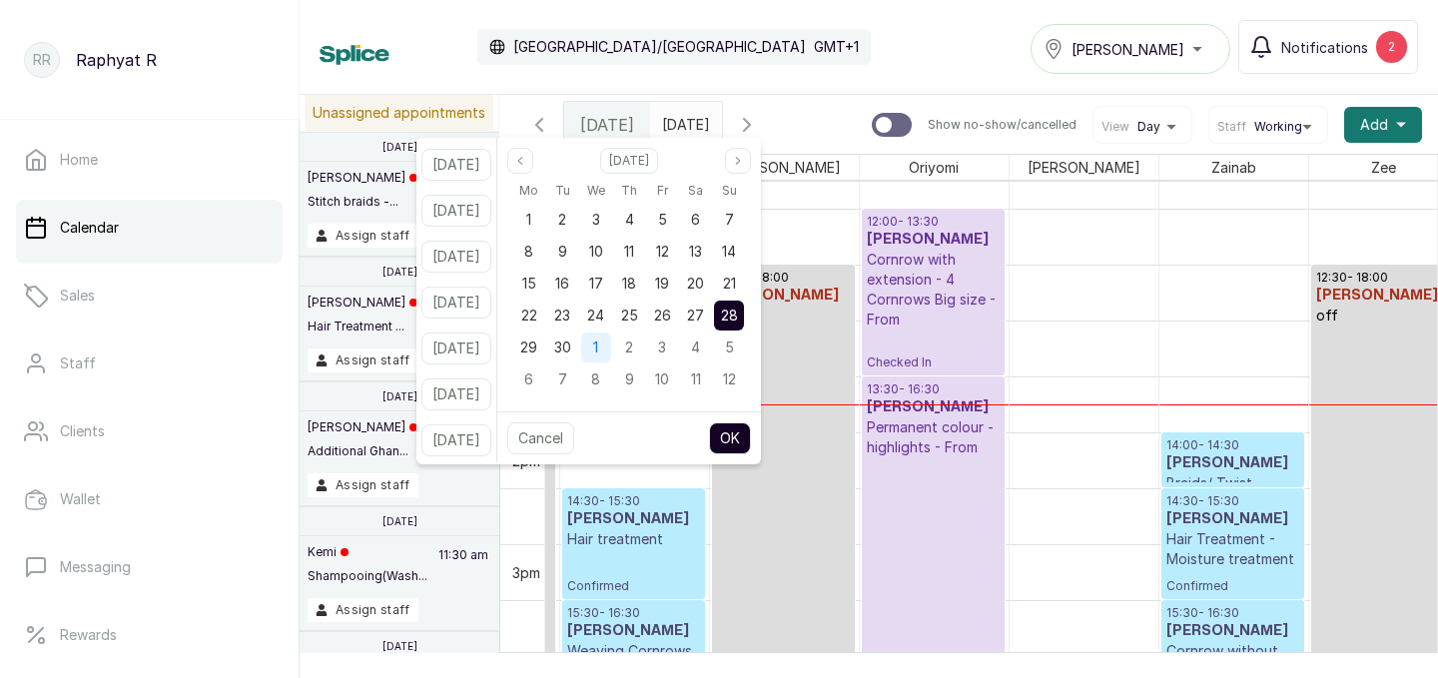
click at [598, 344] on span "1" at bounding box center [595, 346] width 5 height 17
click at [751, 449] on button "OK" at bounding box center [730, 438] width 42 height 32
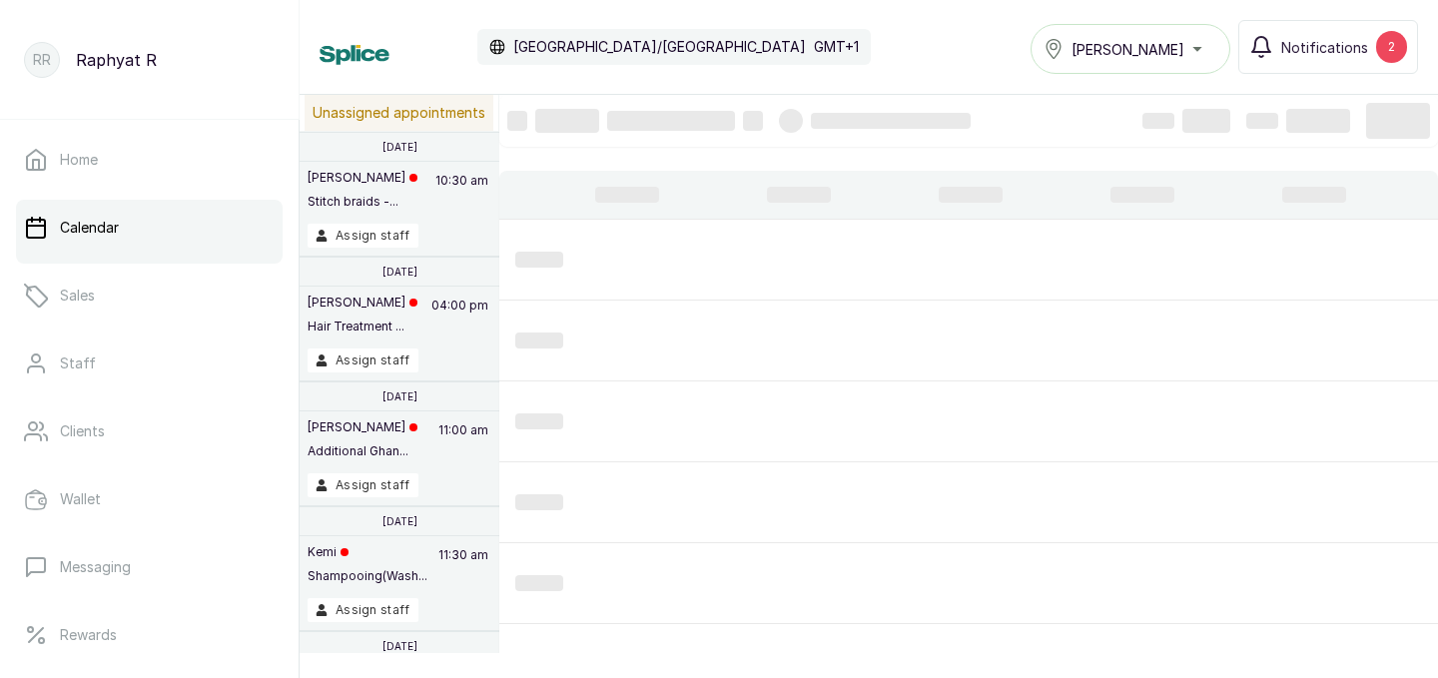
type input "[DATE]"
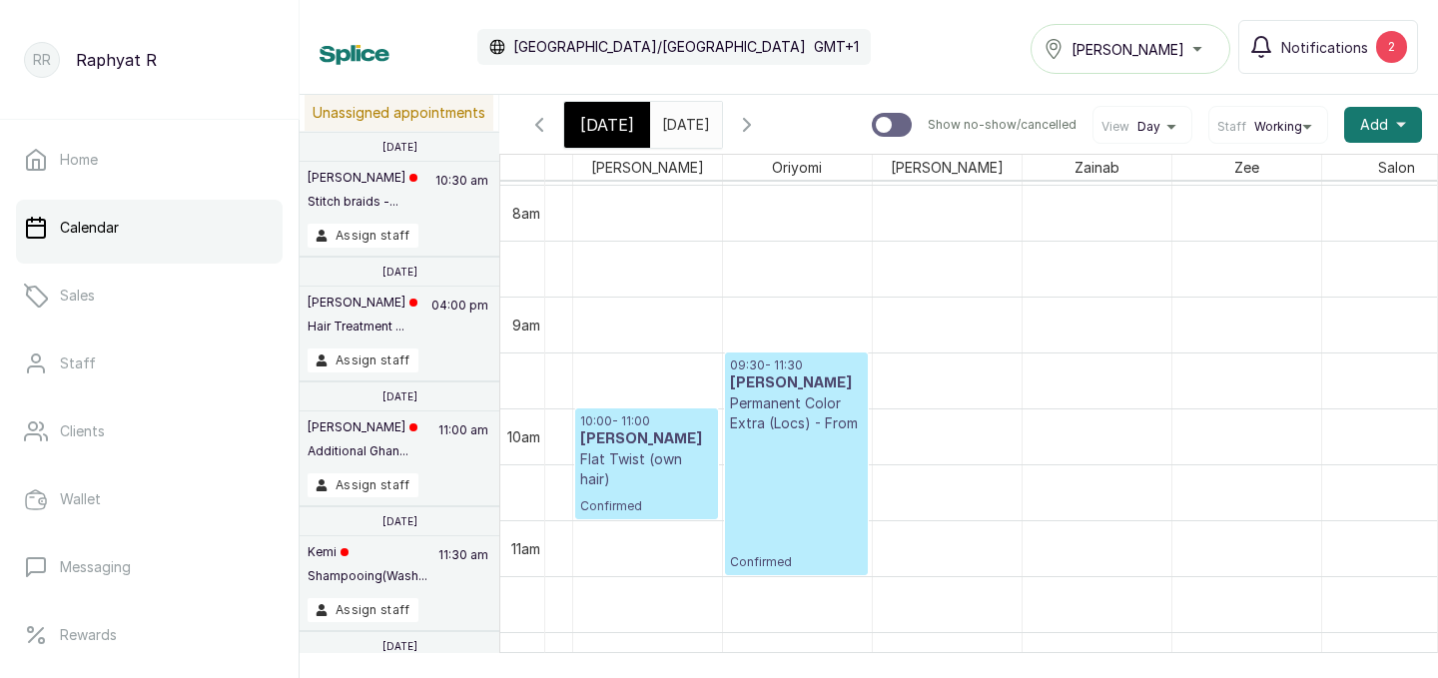
scroll to position [892, 456]
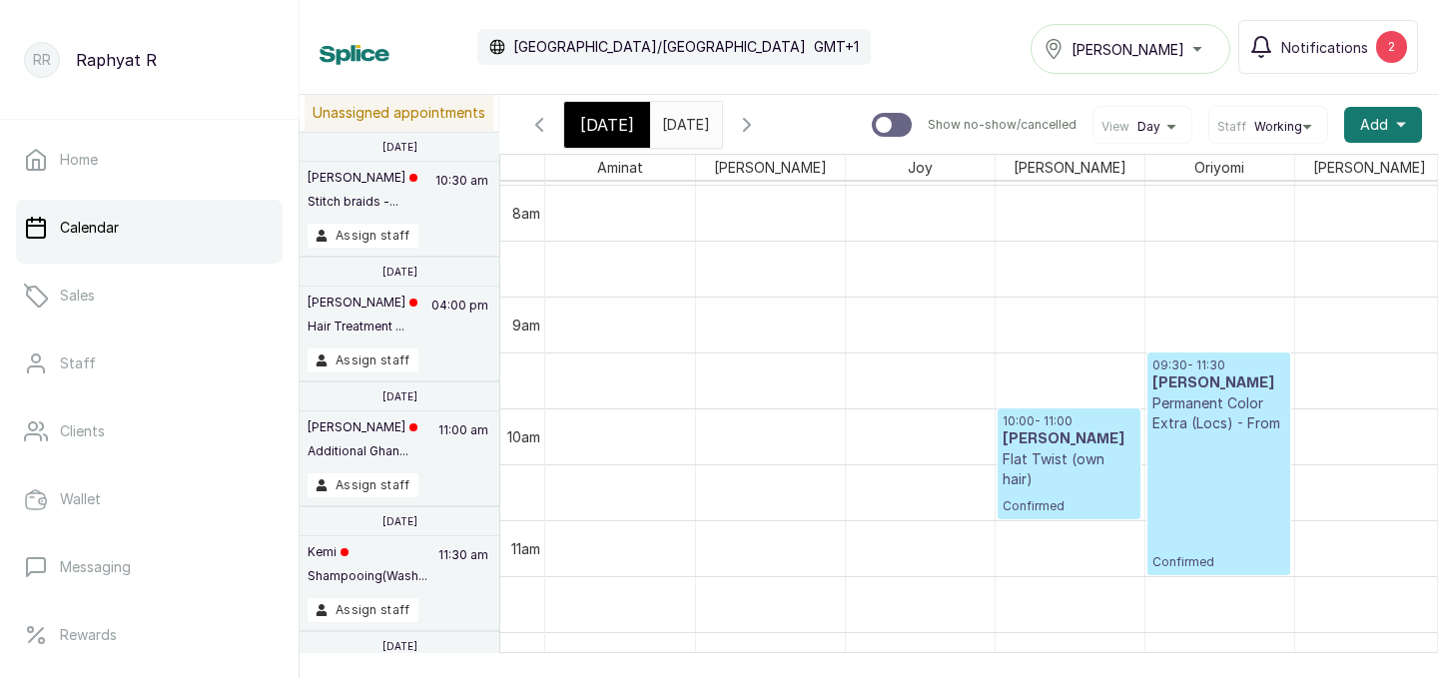
click at [611, 138] on div "[DATE]" at bounding box center [607, 125] width 86 height 46
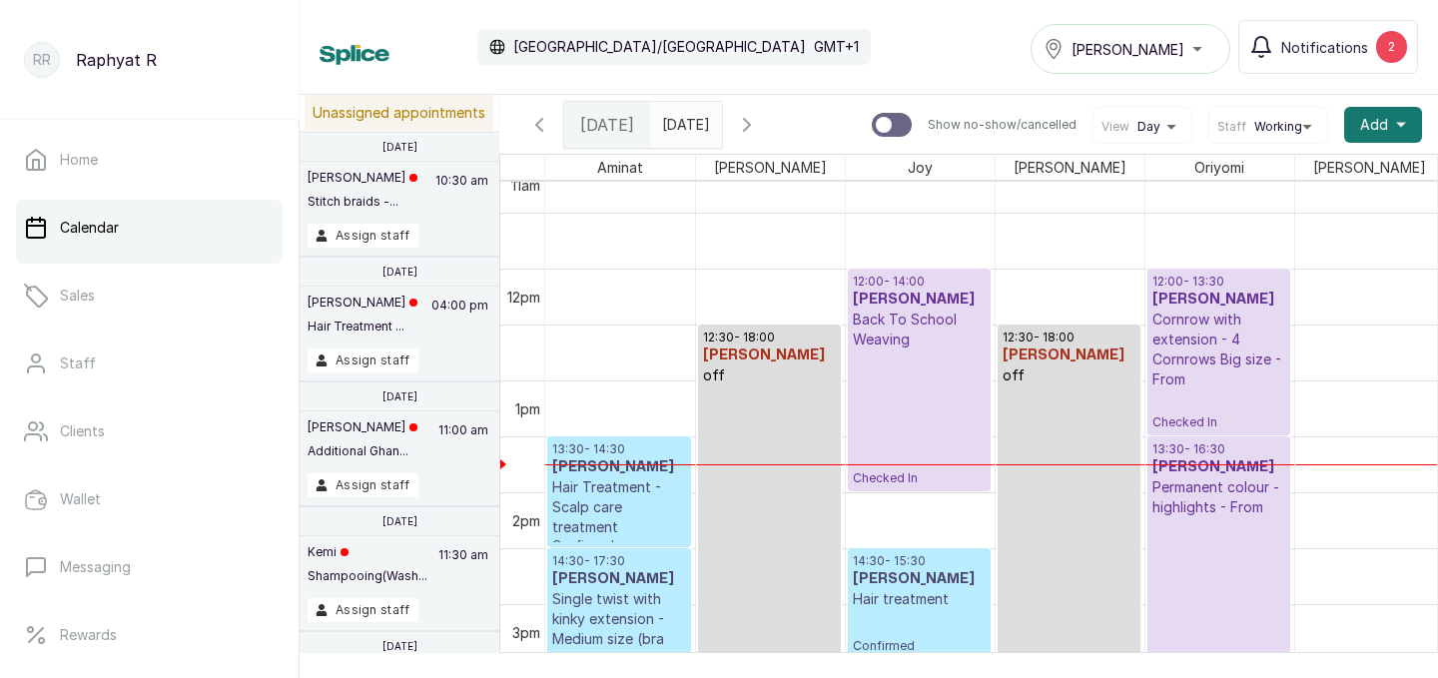
click at [1199, 323] on p "Cornrow with extension - 4 Cornrows Big size - From" at bounding box center [1218, 350] width 133 height 80
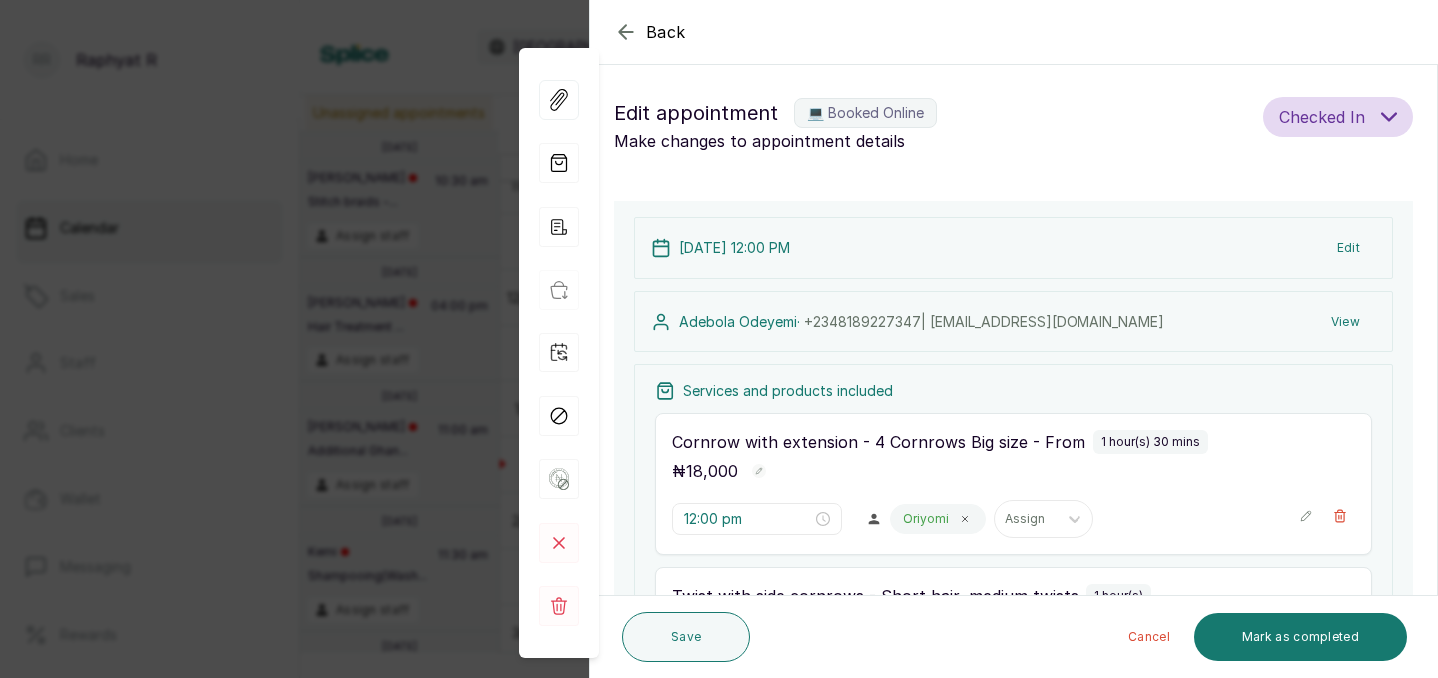
type input "1:00 pm"
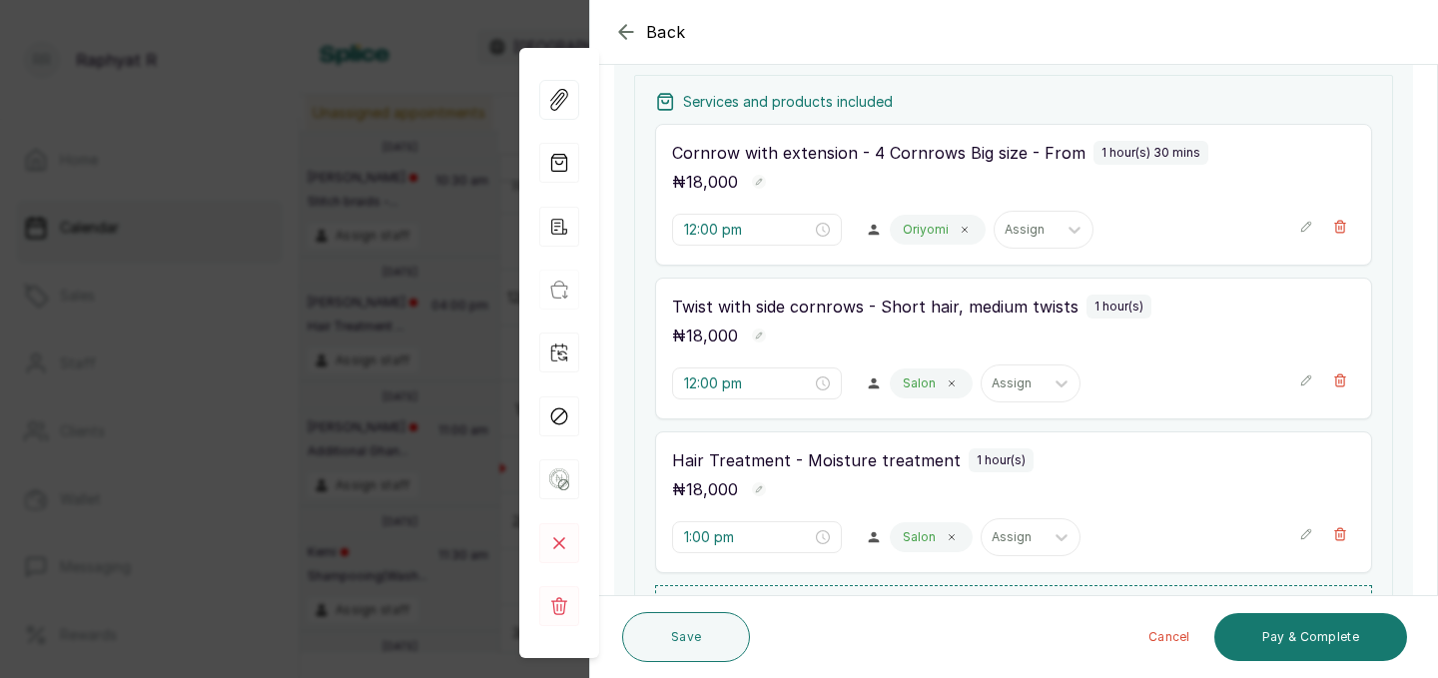
scroll to position [514, 0]
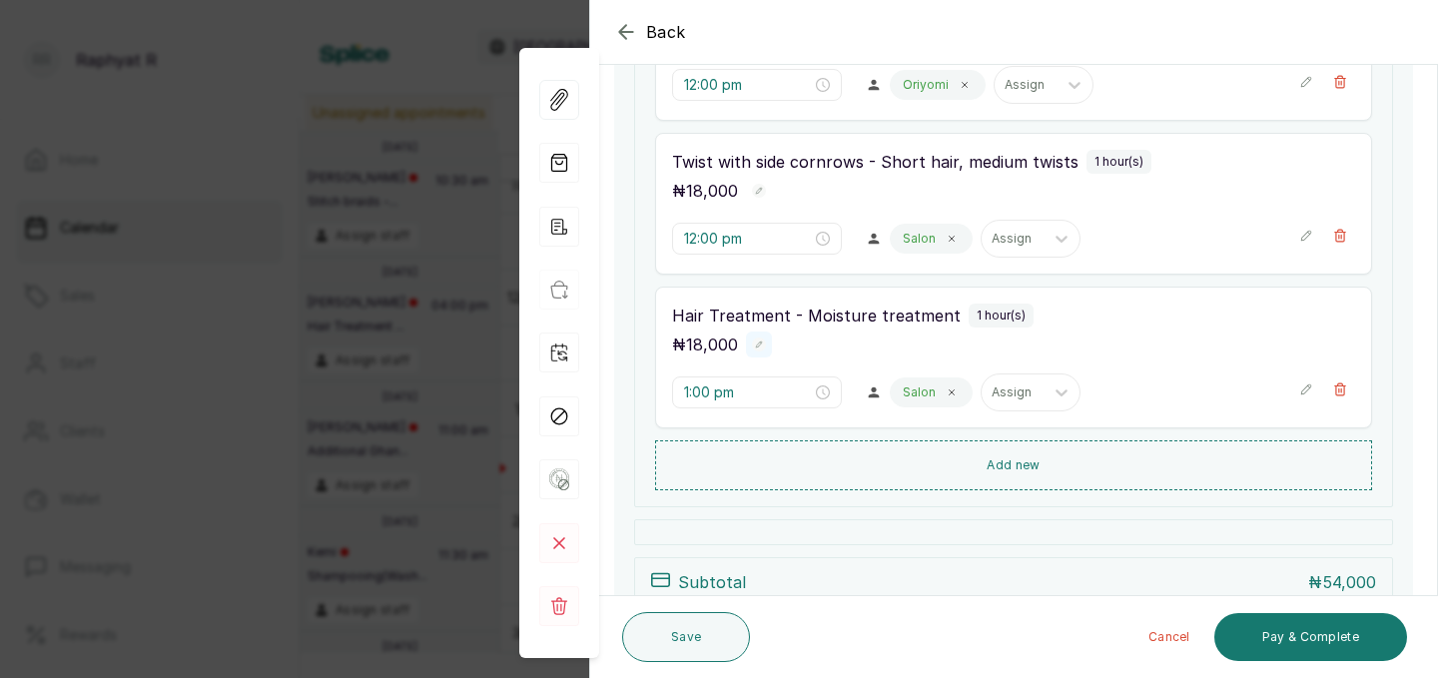
click at [762, 340] on icon "button" at bounding box center [759, 344] width 14 height 14
type input "16,000"
click at [793, 345] on rect "button" at bounding box center [788, 346] width 17 height 17
click at [711, 344] on rect "button" at bounding box center [707, 344] width 14 height 14
type input "16,000"
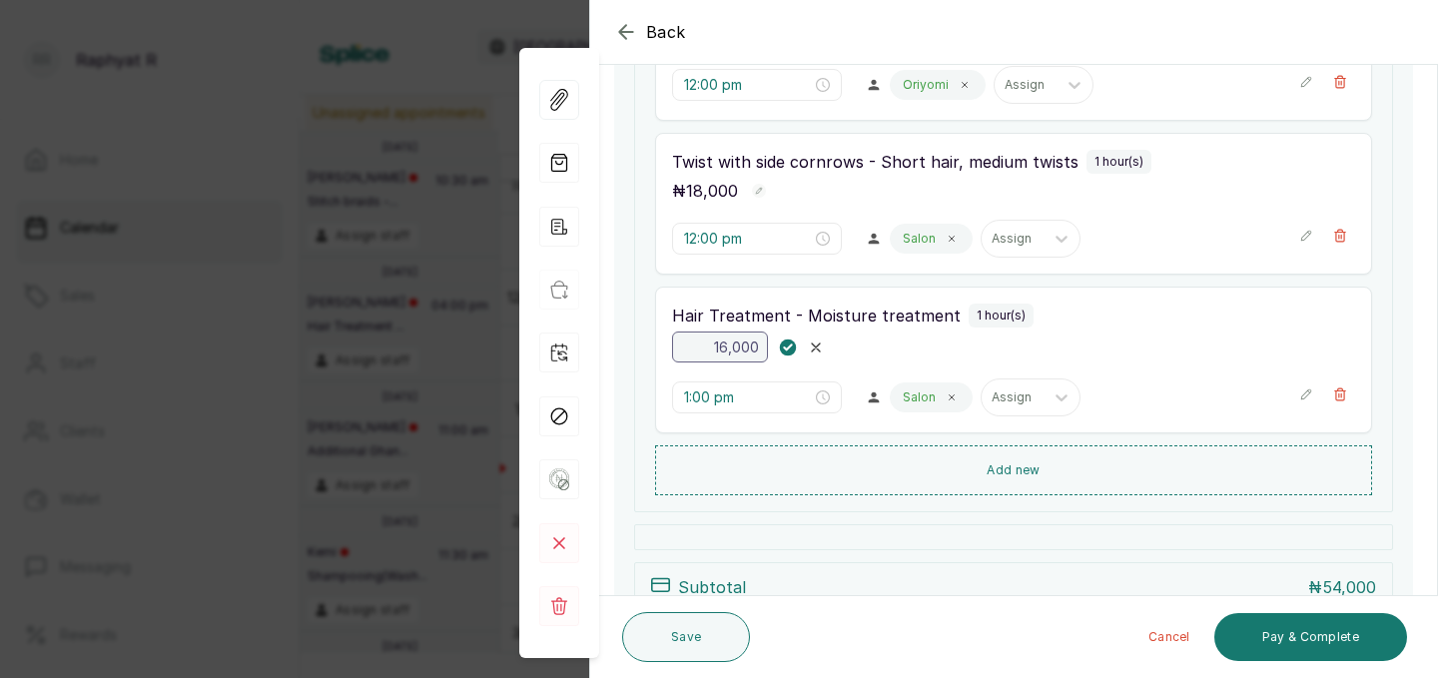
click at [792, 347] on rect "button" at bounding box center [788, 346] width 17 height 17
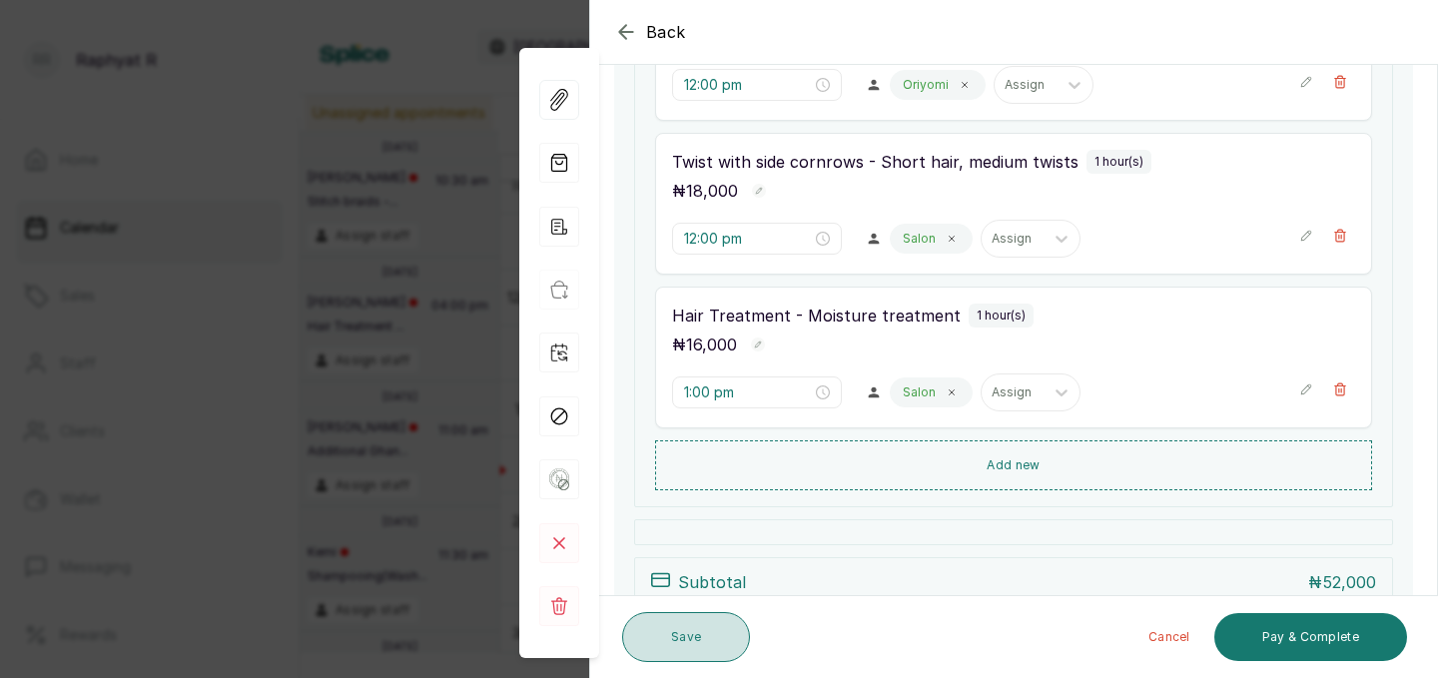
click at [695, 637] on button "Save" at bounding box center [686, 637] width 128 height 50
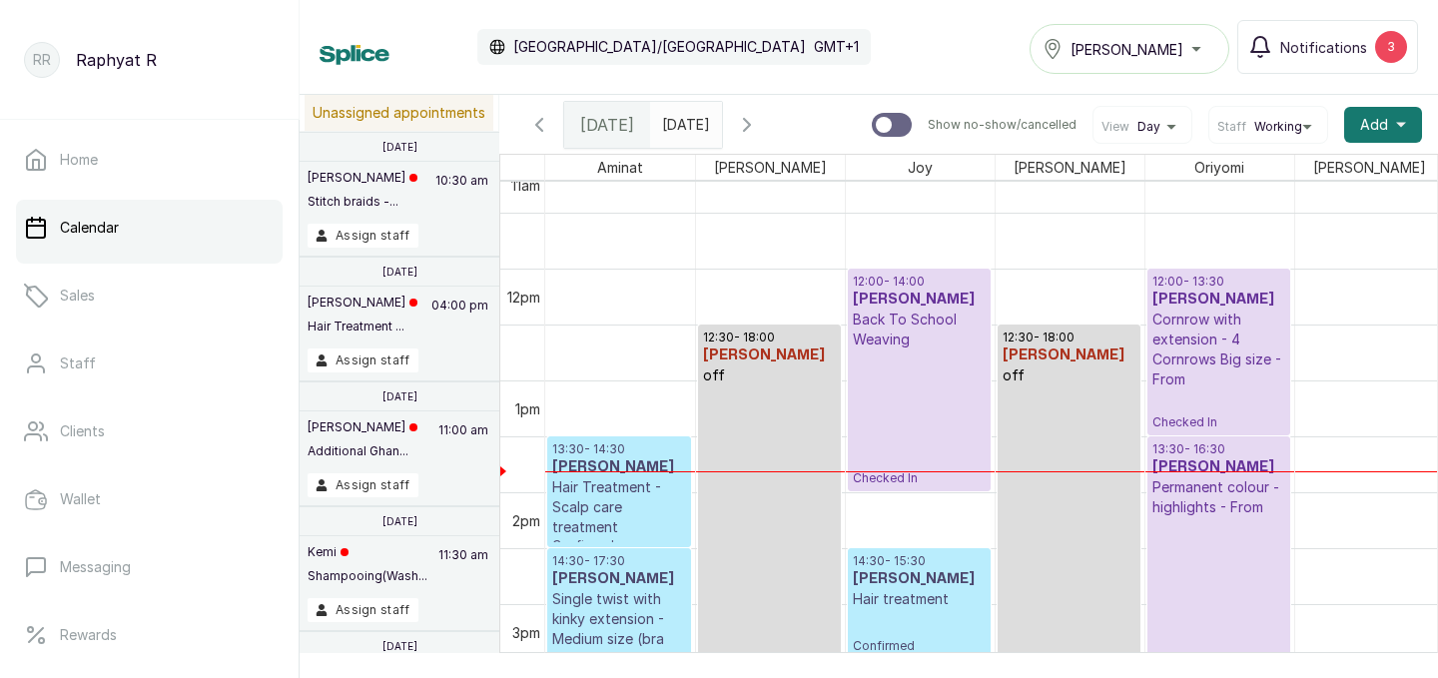
click at [610, 496] on p "Hair Treatment - Scalp care treatment" at bounding box center [619, 507] width 134 height 60
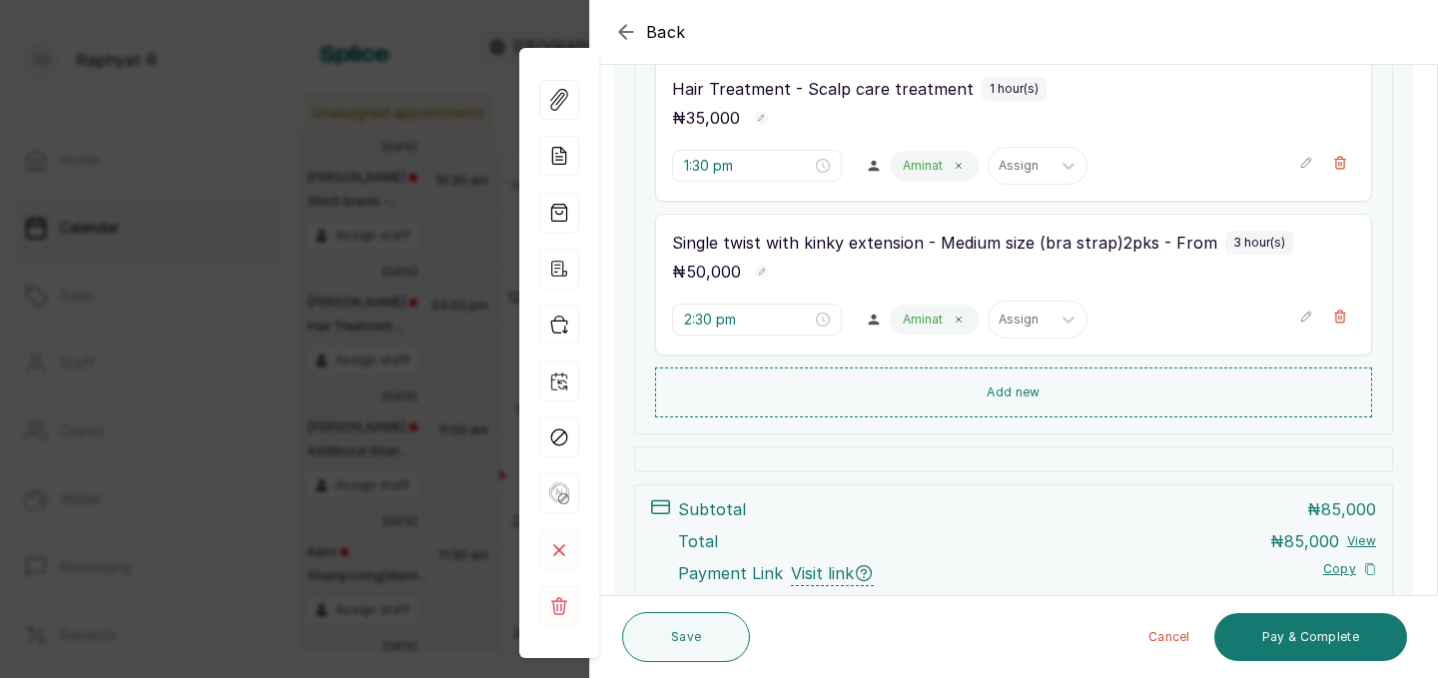
scroll to position [355, 0]
click at [255, 314] on div "Back Appointment Details Edit appointment 🚶 Walk-in (booked by [PERSON_NAME]) M…" at bounding box center [719, 339] width 1438 height 678
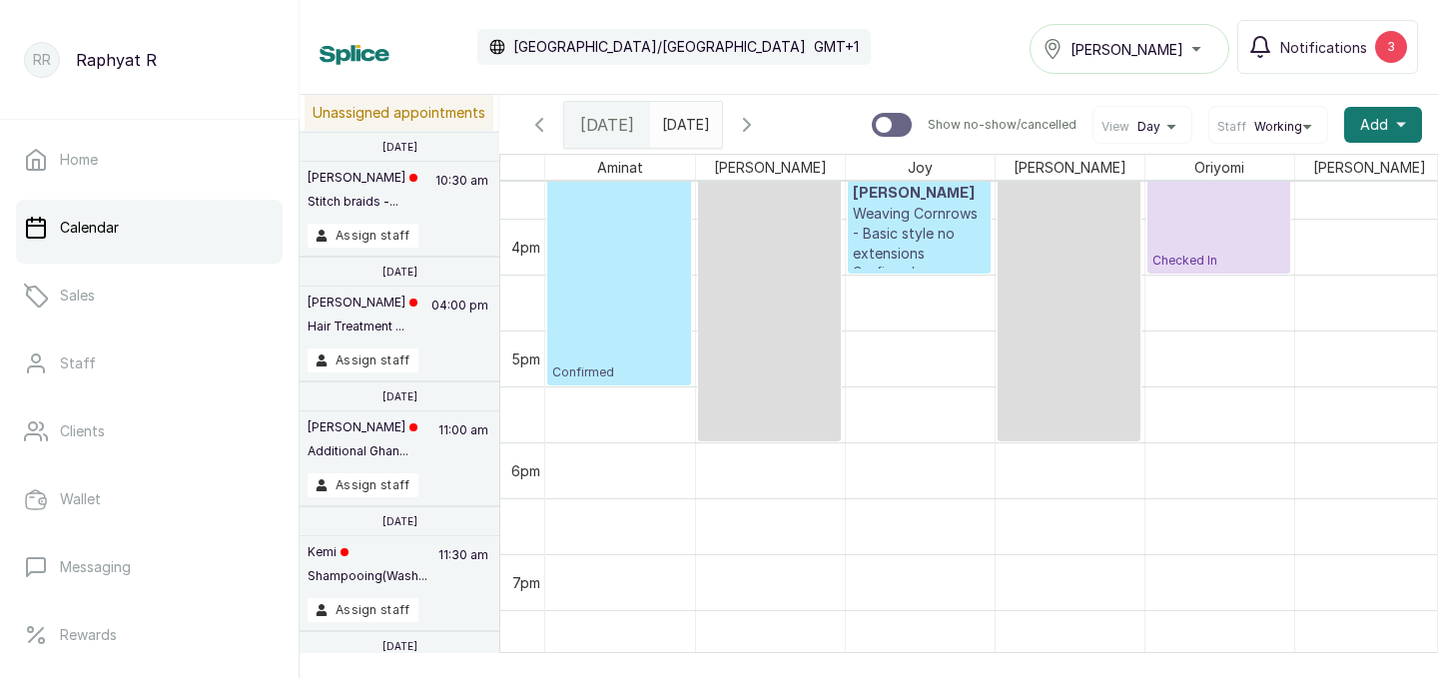
scroll to position [1774, 0]
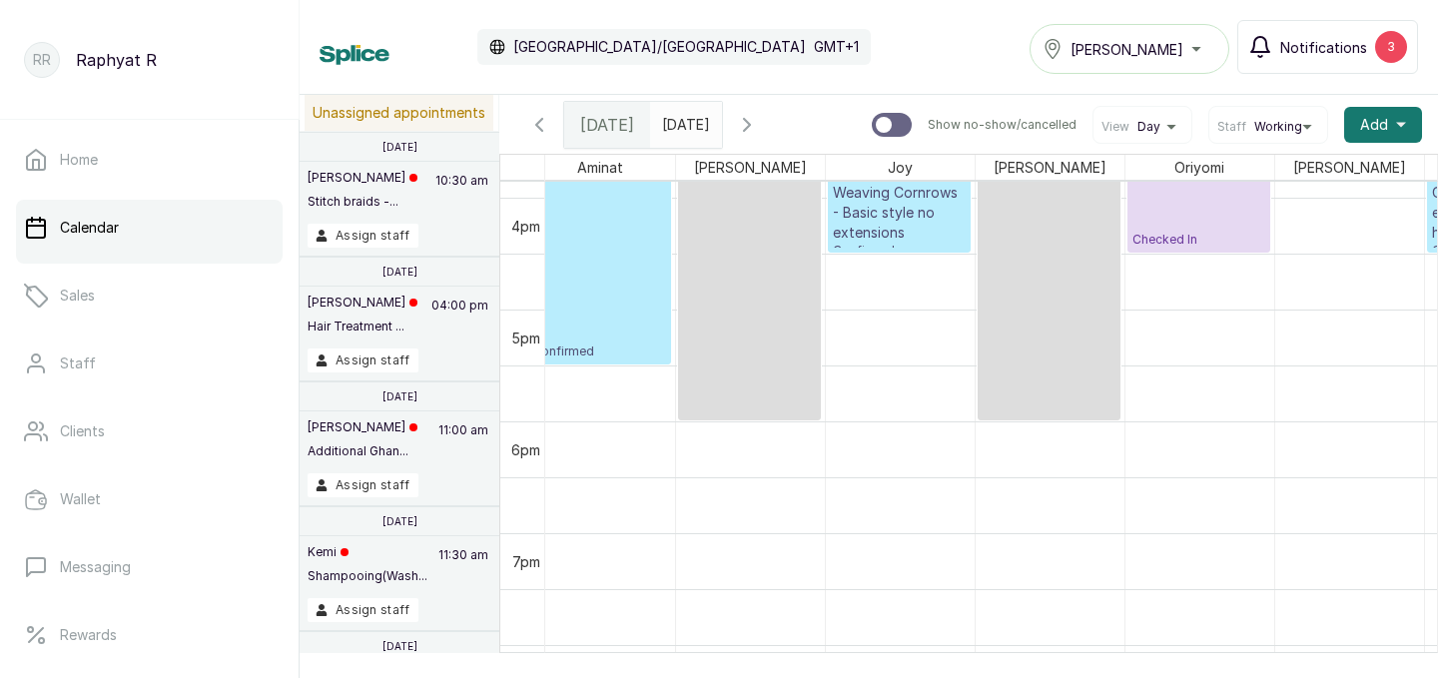
click at [1386, 48] on div "3" at bounding box center [1391, 47] width 32 height 32
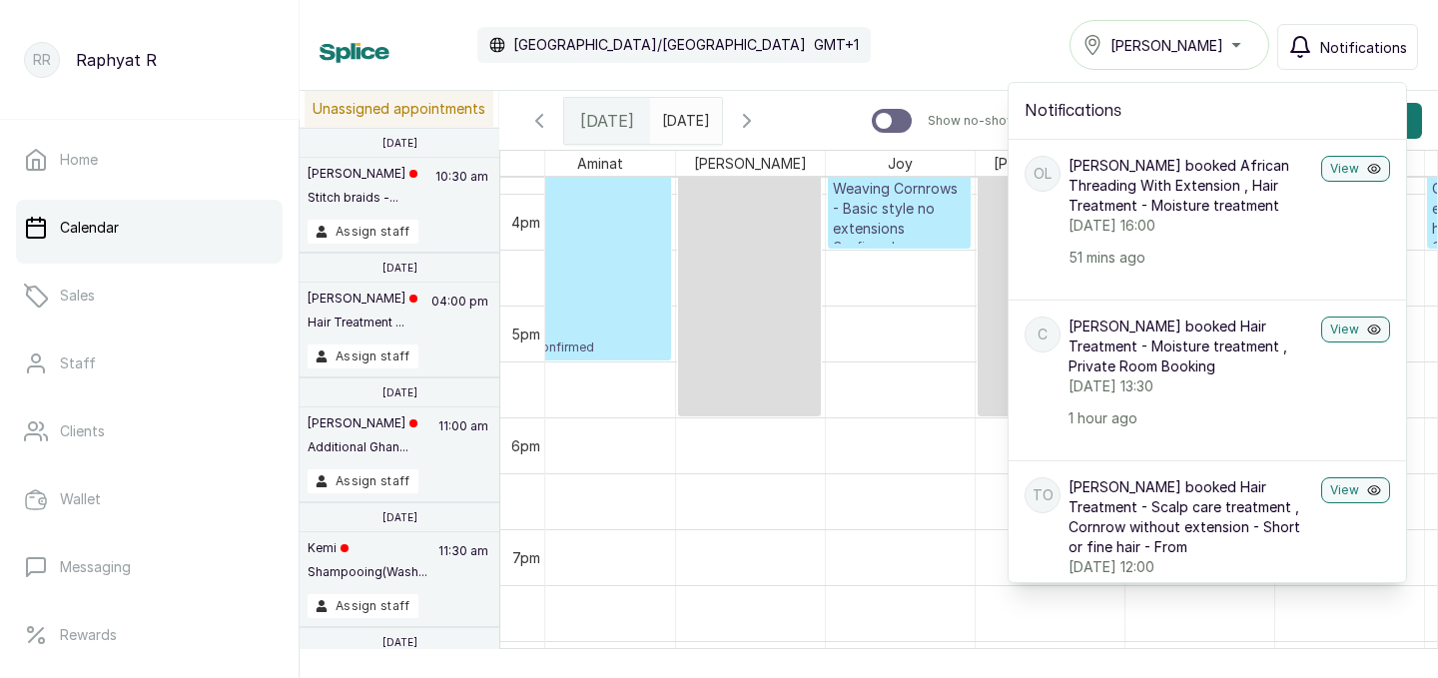
click at [952, 24] on div "Calendar [GEOGRAPHIC_DATA]/[GEOGRAPHIC_DATA] GMT+1 Tasala Ikoyi Notifications N…" at bounding box center [869, 45] width 1098 height 50
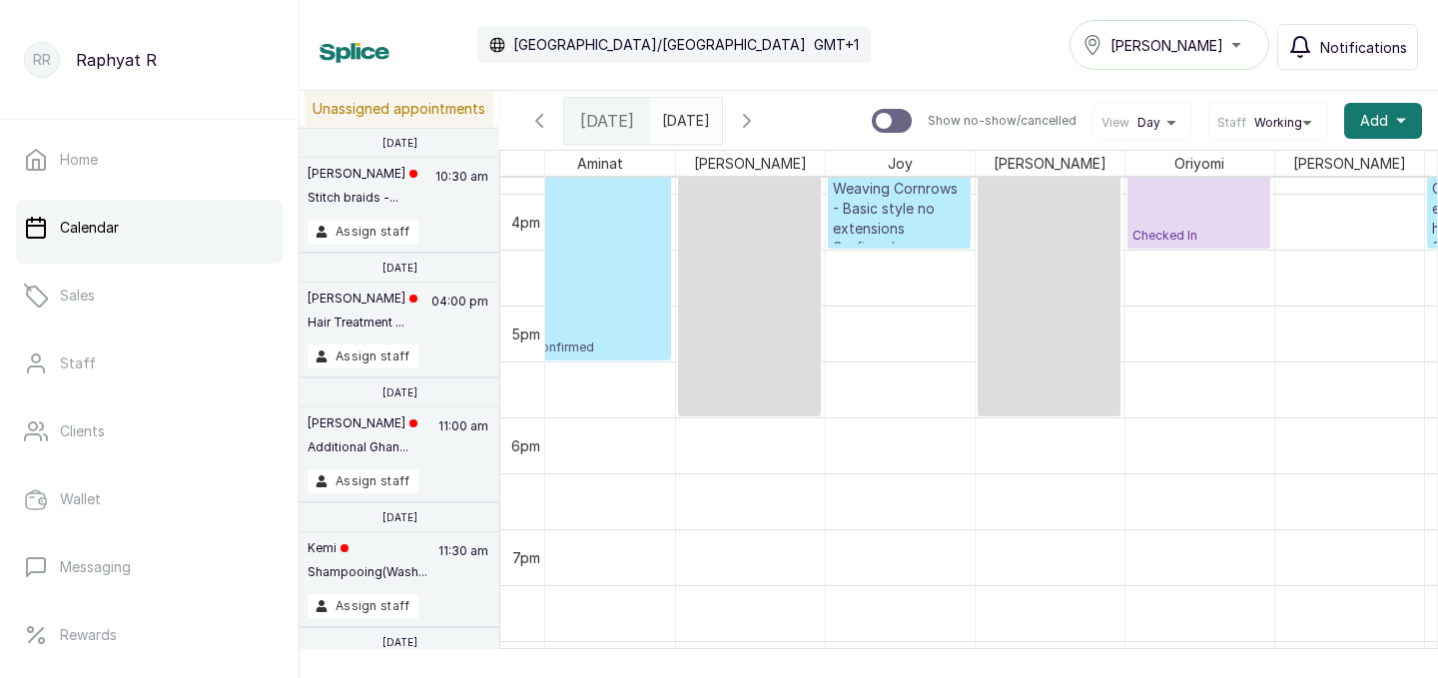
scroll to position [1547, 20]
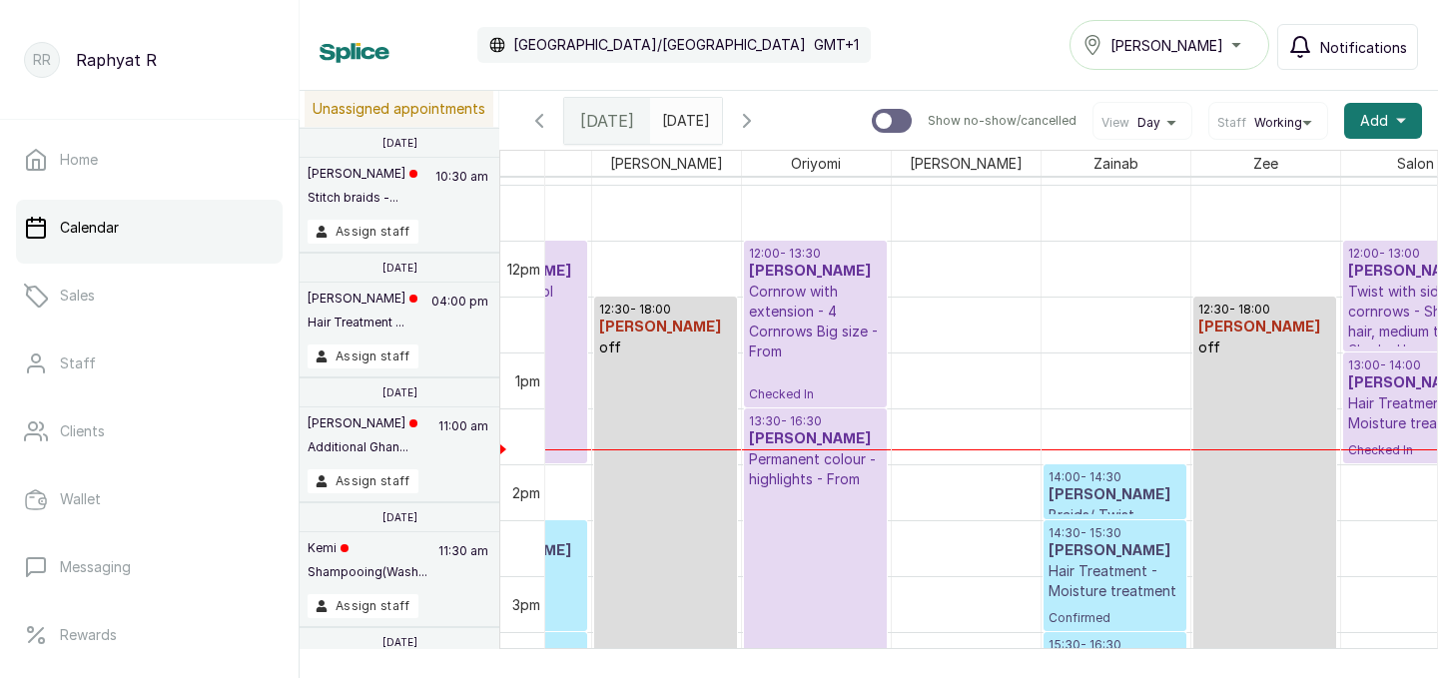
click at [840, 325] on p "Cornrow with extension - 4 Cornrows Big size - From" at bounding box center [815, 322] width 133 height 80
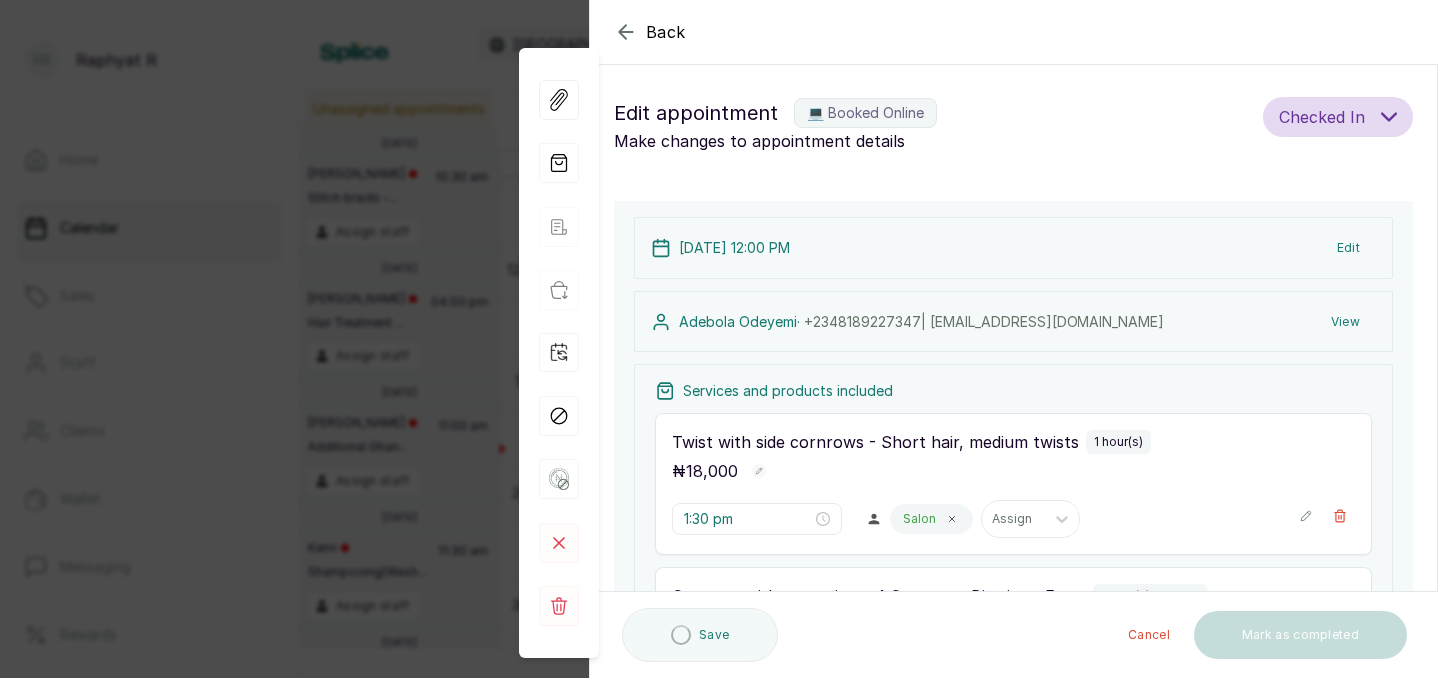
type input "12:00 pm"
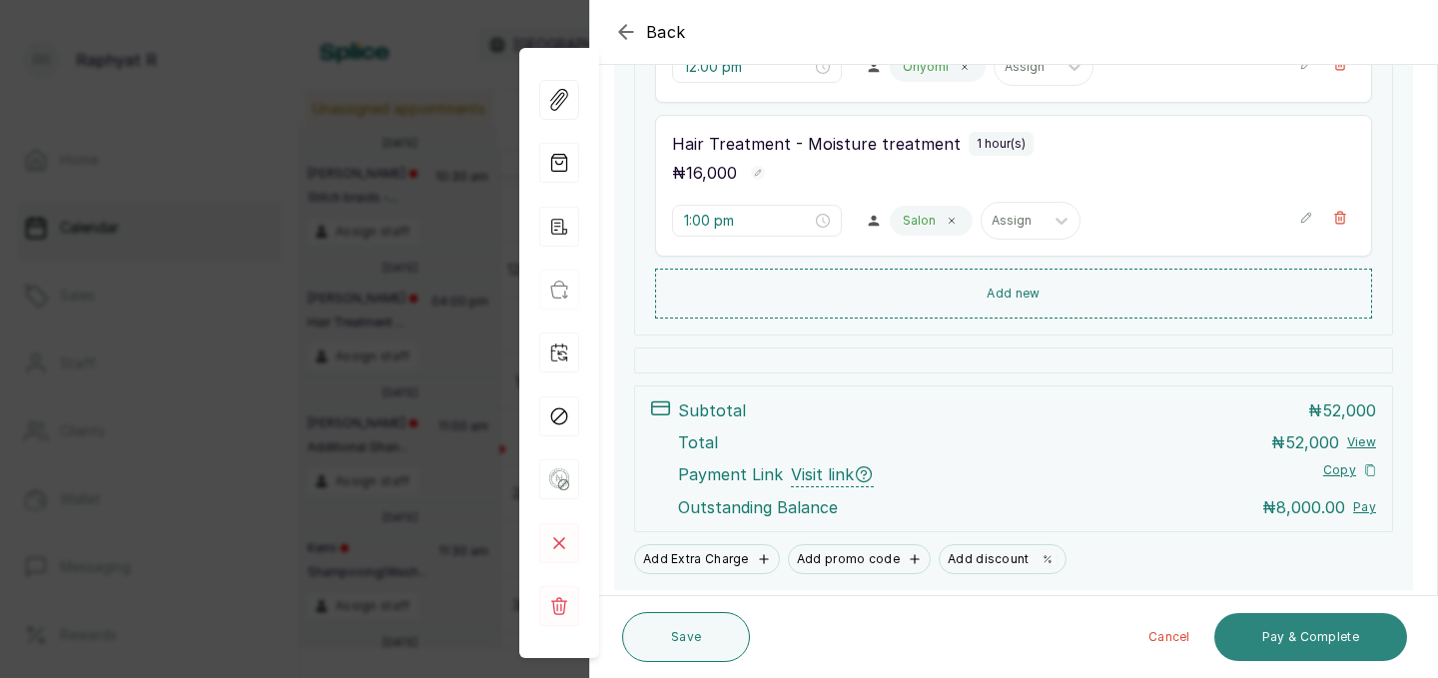
click at [1284, 651] on button "Pay & Complete" at bounding box center [1310, 637] width 193 height 48
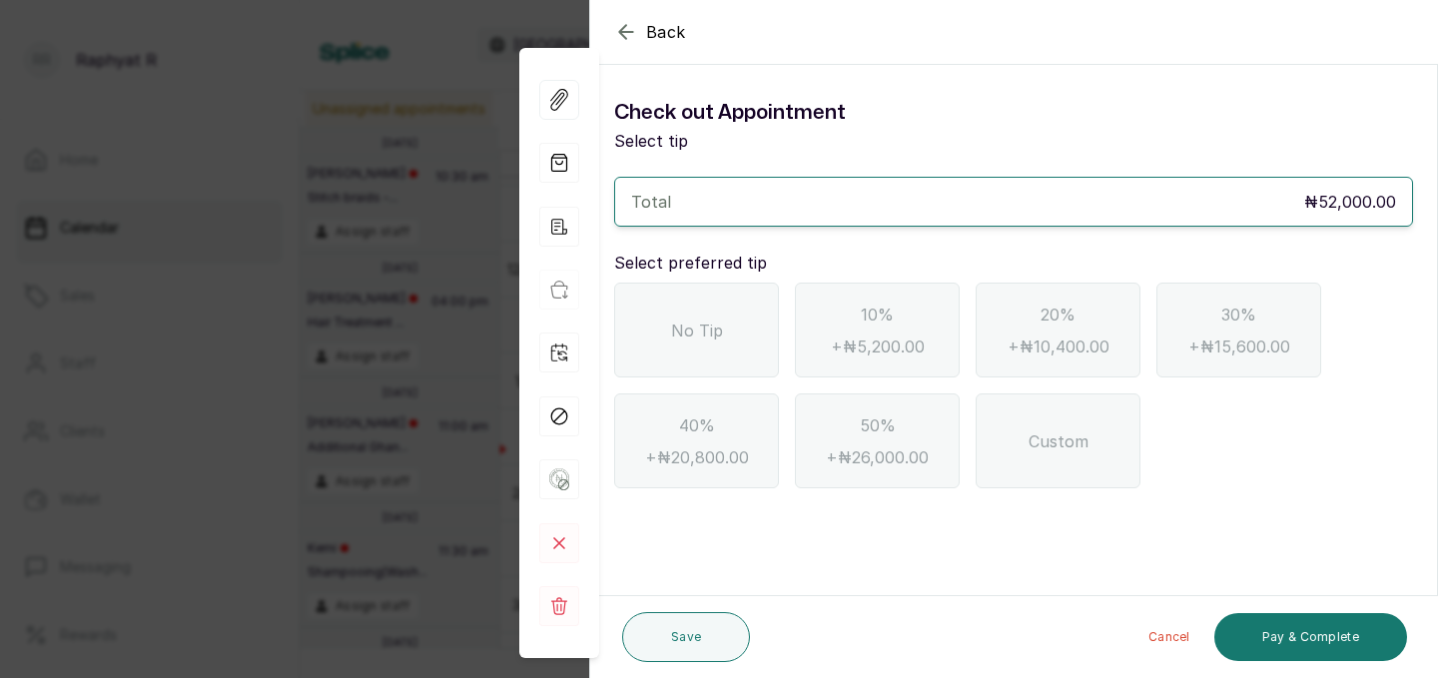
click at [713, 334] on span "No Tip" at bounding box center [697, 331] width 52 height 24
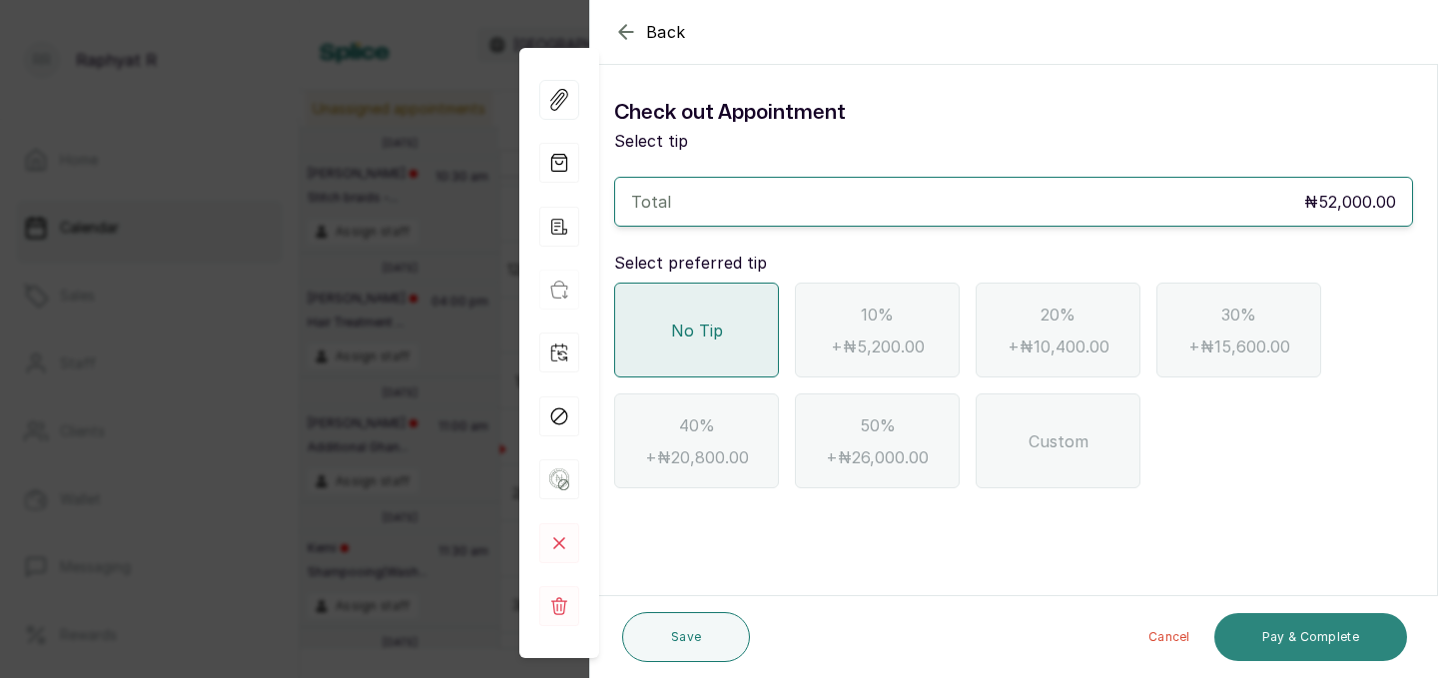
click at [1265, 641] on button "Pay & Complete" at bounding box center [1310, 637] width 193 height 48
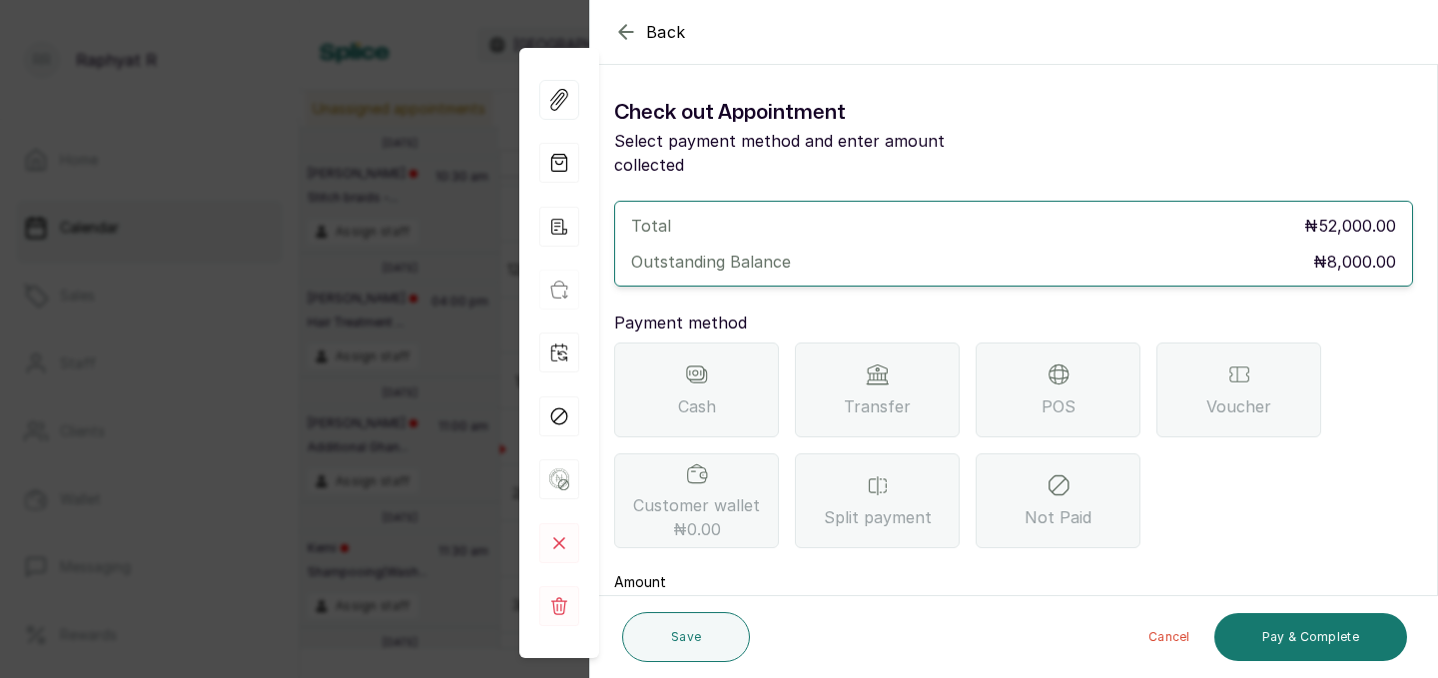
click at [906, 394] on span "Transfer" at bounding box center [877, 406] width 67 height 24
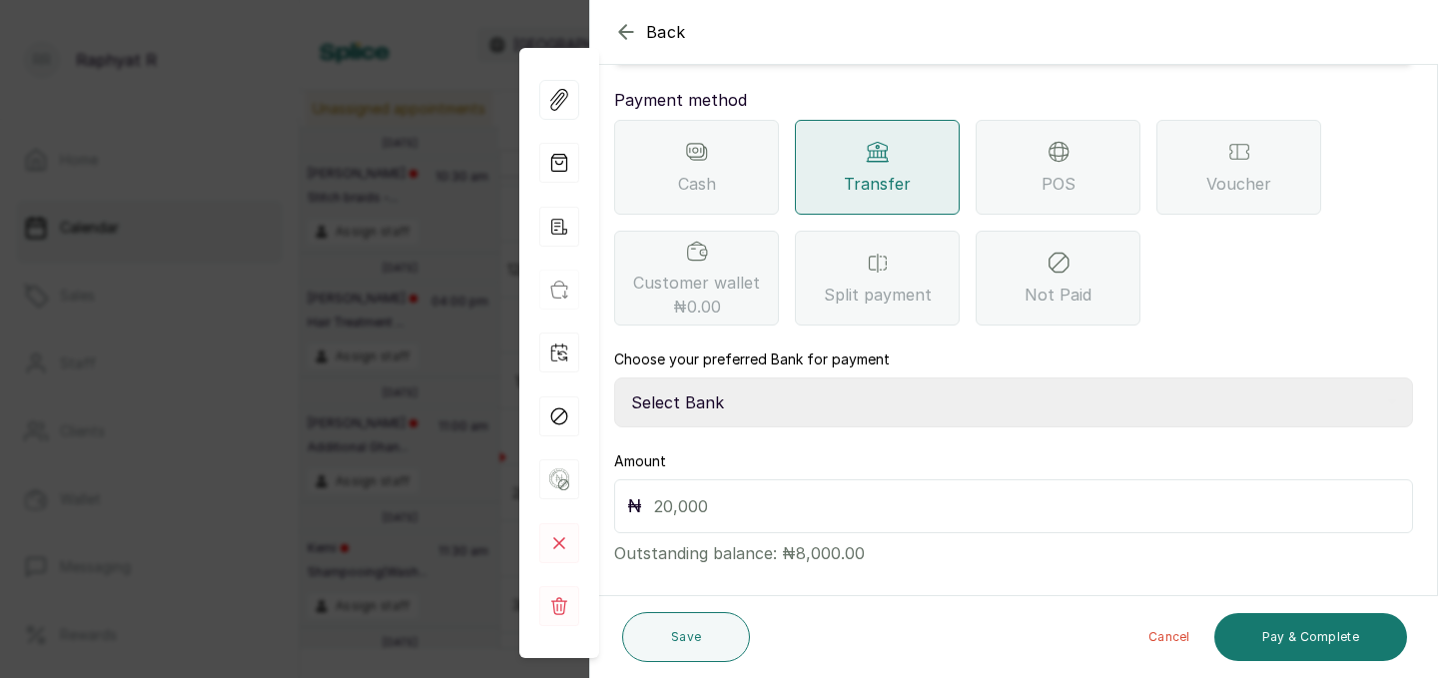
click at [747, 384] on select "Select Bank TRACTION(TRACTION) Providus Bank TASALAHQ HAIR AND BEAUTY Guaranty …" at bounding box center [1013, 402] width 799 height 50
select select "d2e8ea74-1b1f-42b2-81f9-dacd6e382dd2"
click at [695, 492] on input "text" at bounding box center [1027, 506] width 746 height 28
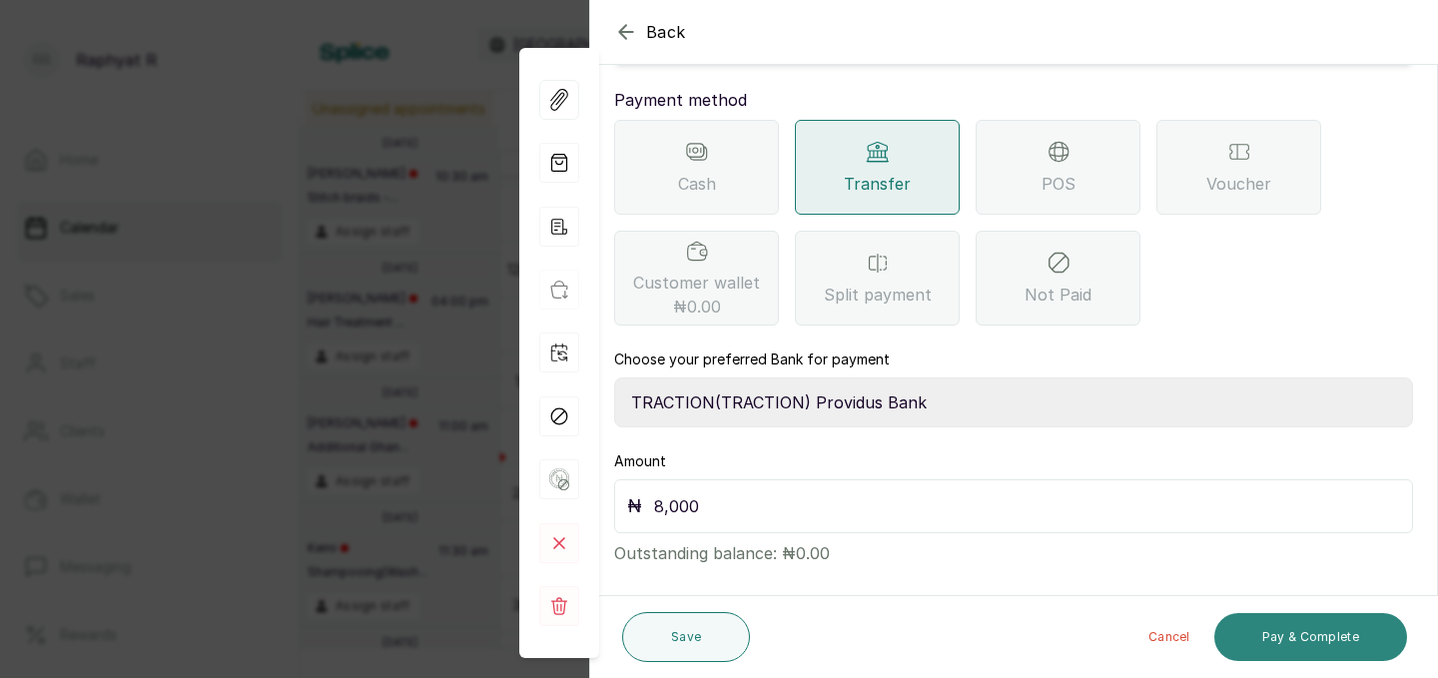
type input "8,000"
click at [1267, 623] on button "Pay & Complete" at bounding box center [1310, 637] width 193 height 48
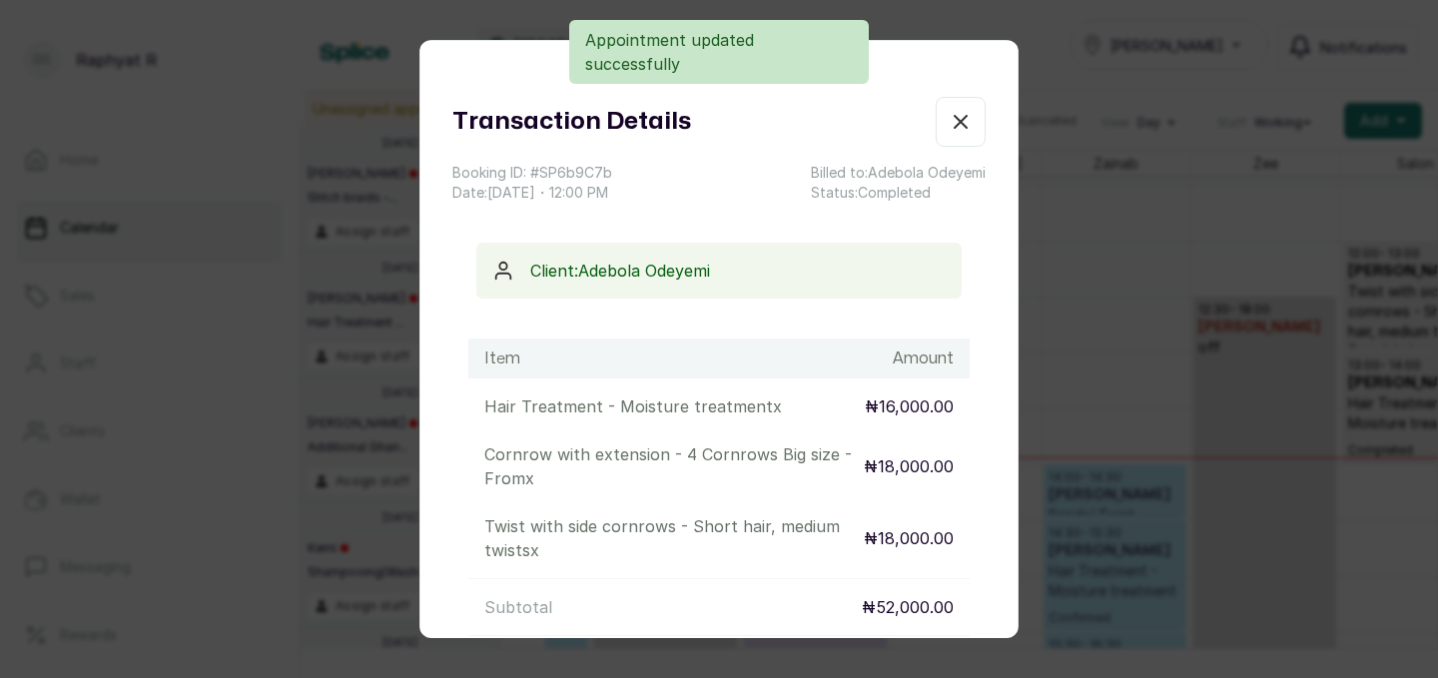
click at [957, 121] on icon "button" at bounding box center [961, 122] width 24 height 24
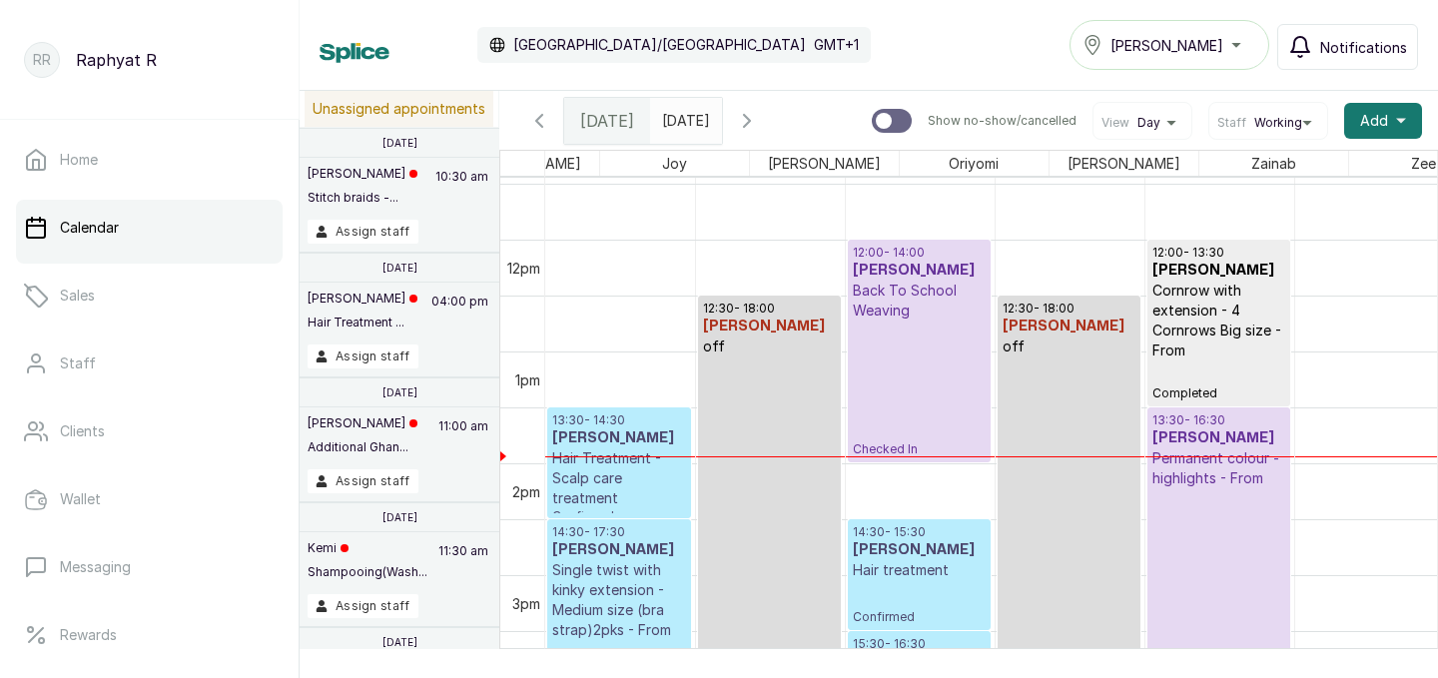
scroll to position [0, 0]
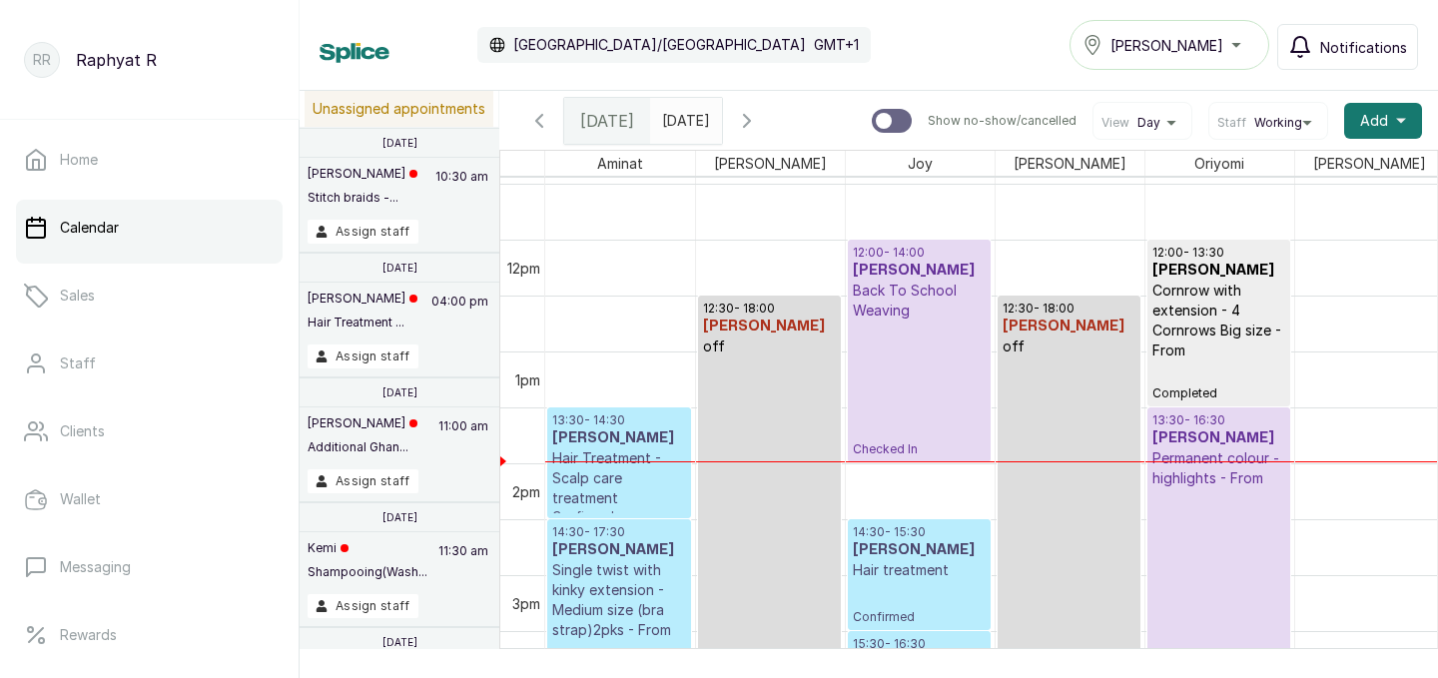
click at [1232, 299] on p "Cornrow with extension - 4 Cornrows Big size - From" at bounding box center [1218, 321] width 133 height 80
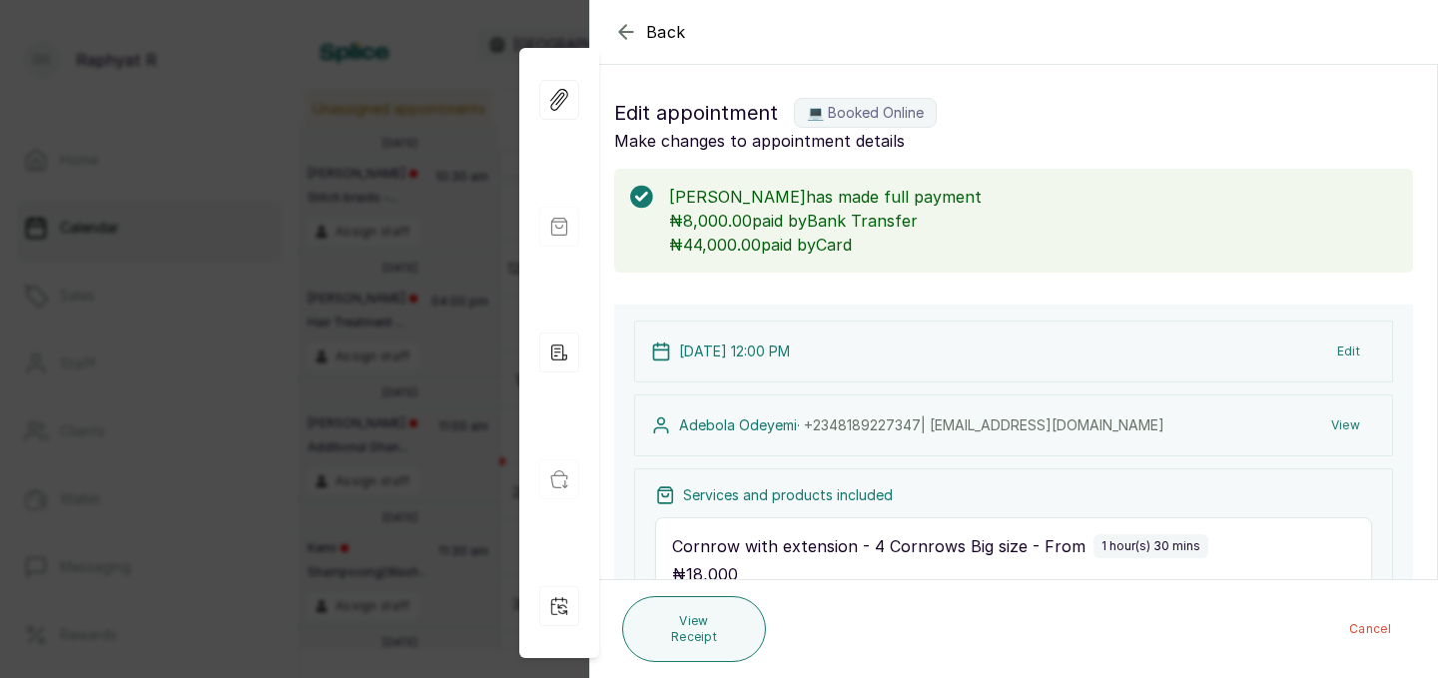
click at [380, 190] on div "Back Appointment Details Edit appointment 💻 Booked Online Make changes to appoi…" at bounding box center [719, 339] width 1438 height 678
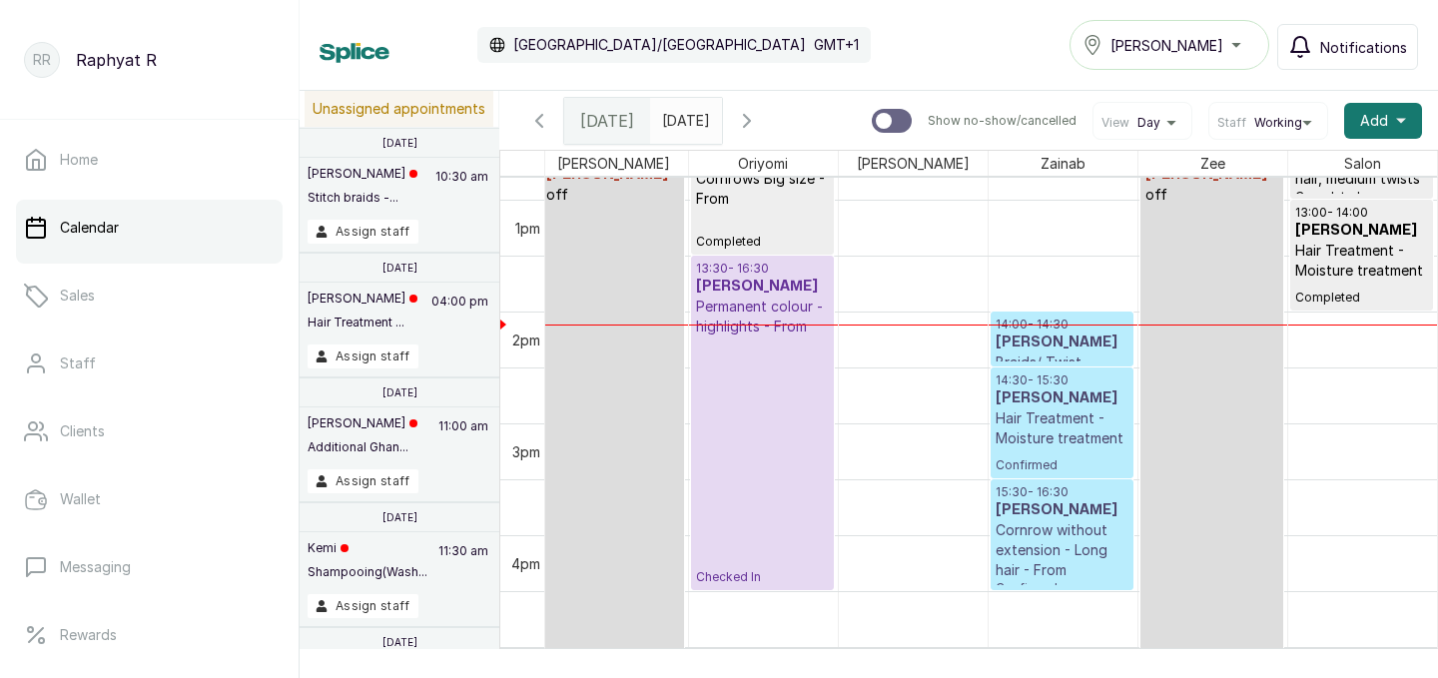
scroll to position [1455, 0]
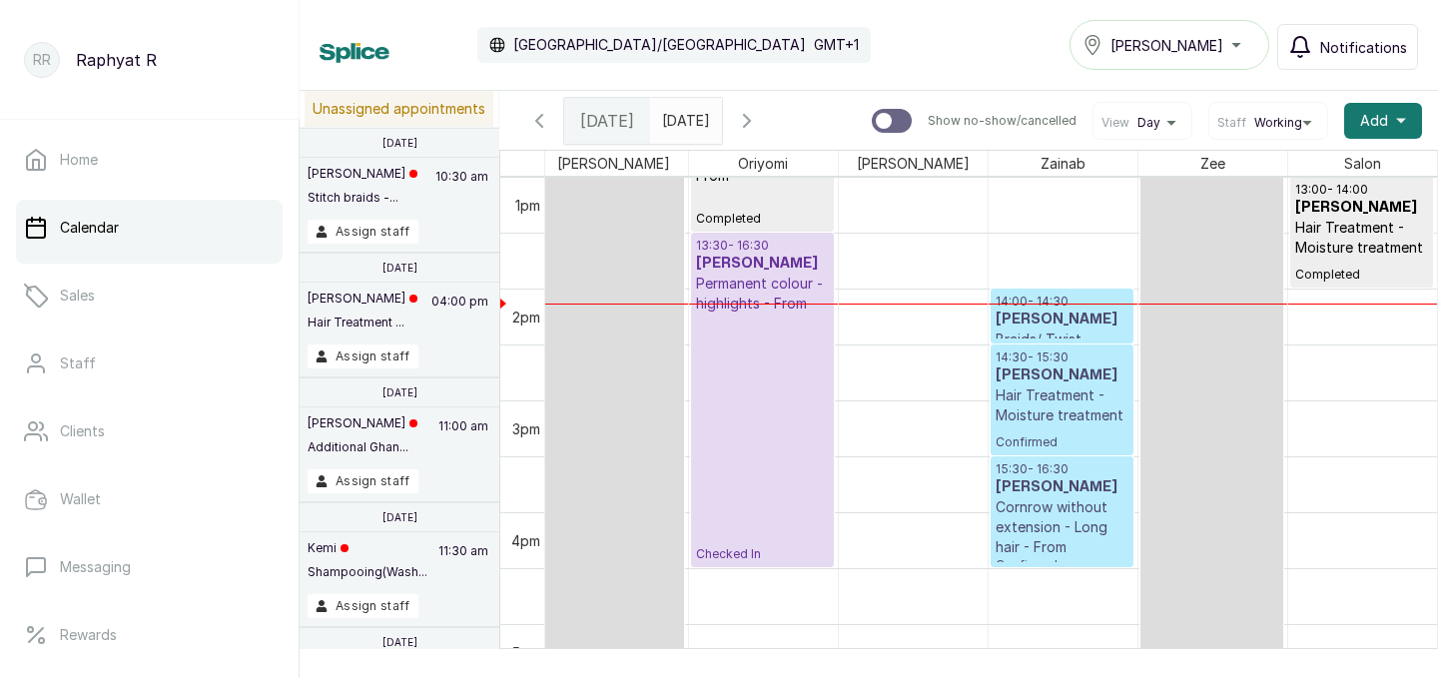
click at [1074, 369] on h3 "[PERSON_NAME]" at bounding box center [1061, 375] width 133 height 20
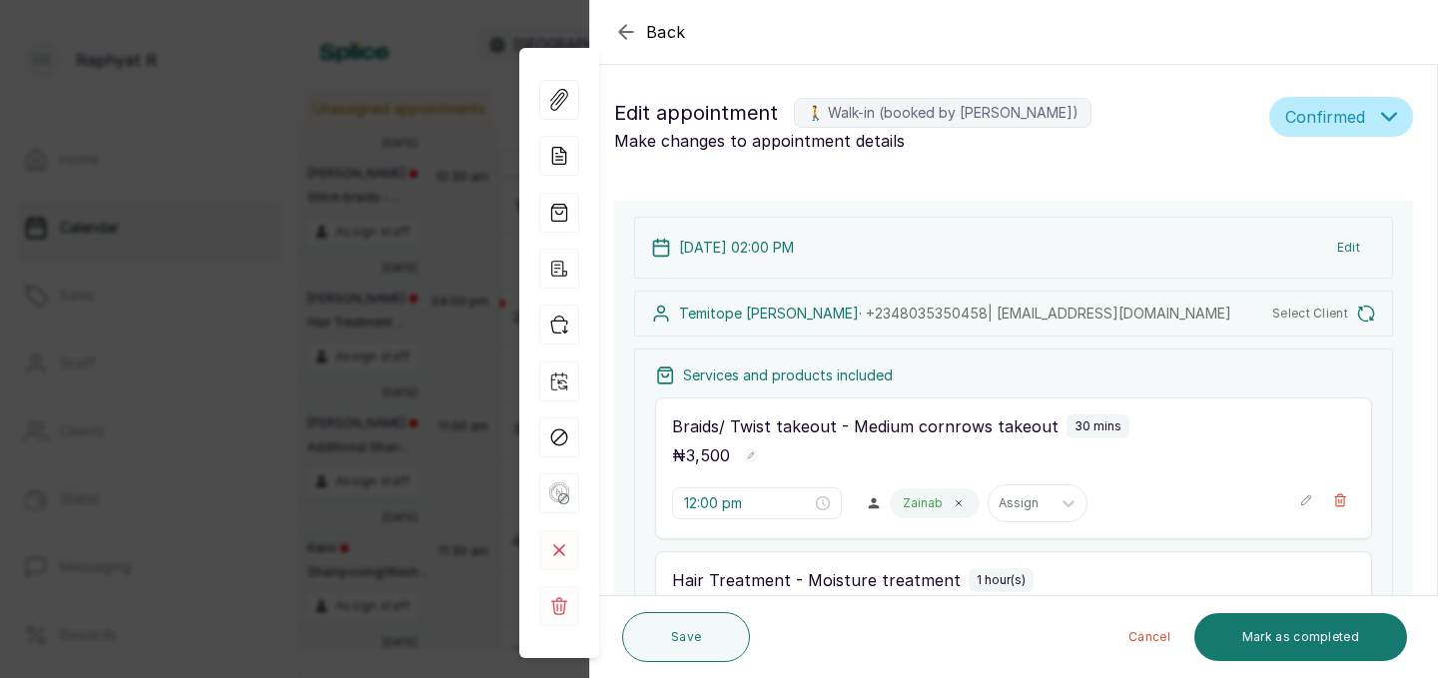
type input "2:00 pm"
type input "2:30 pm"
type input "3:30 pm"
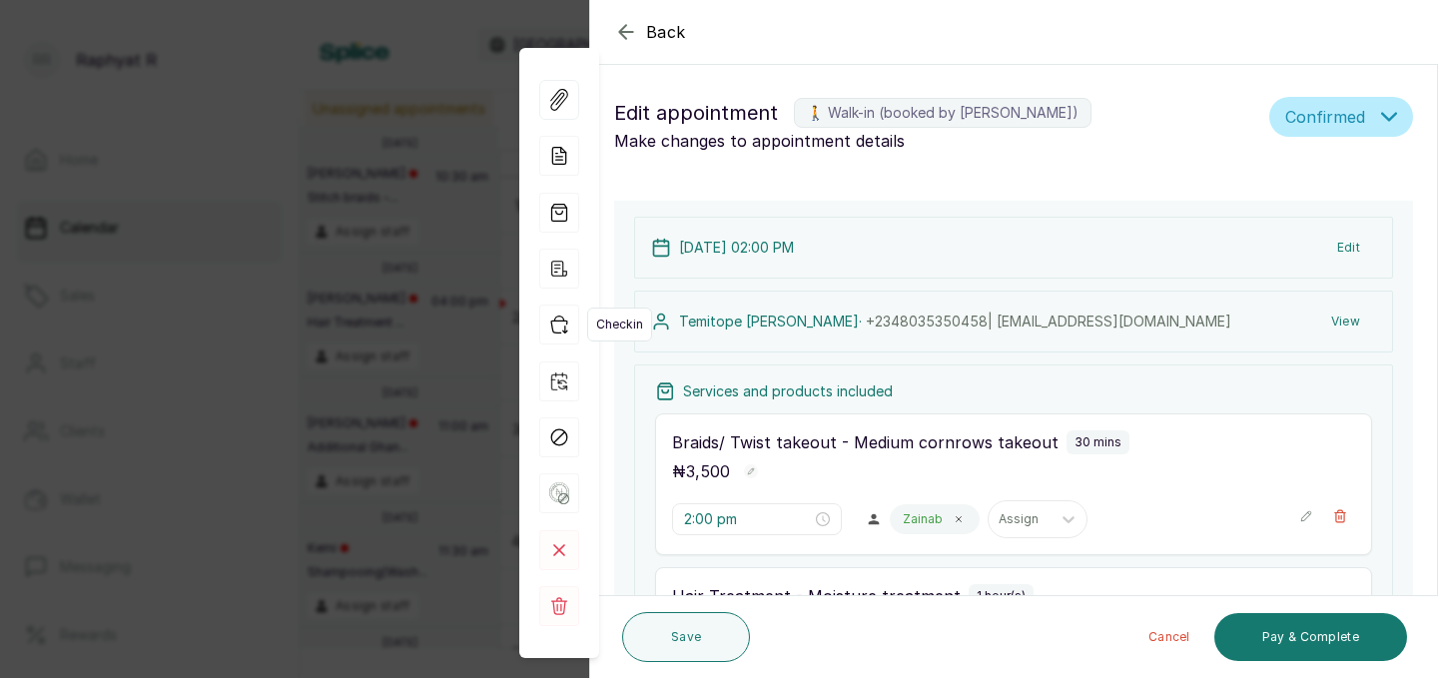
click at [557, 328] on icon "button" at bounding box center [559, 325] width 40 height 40
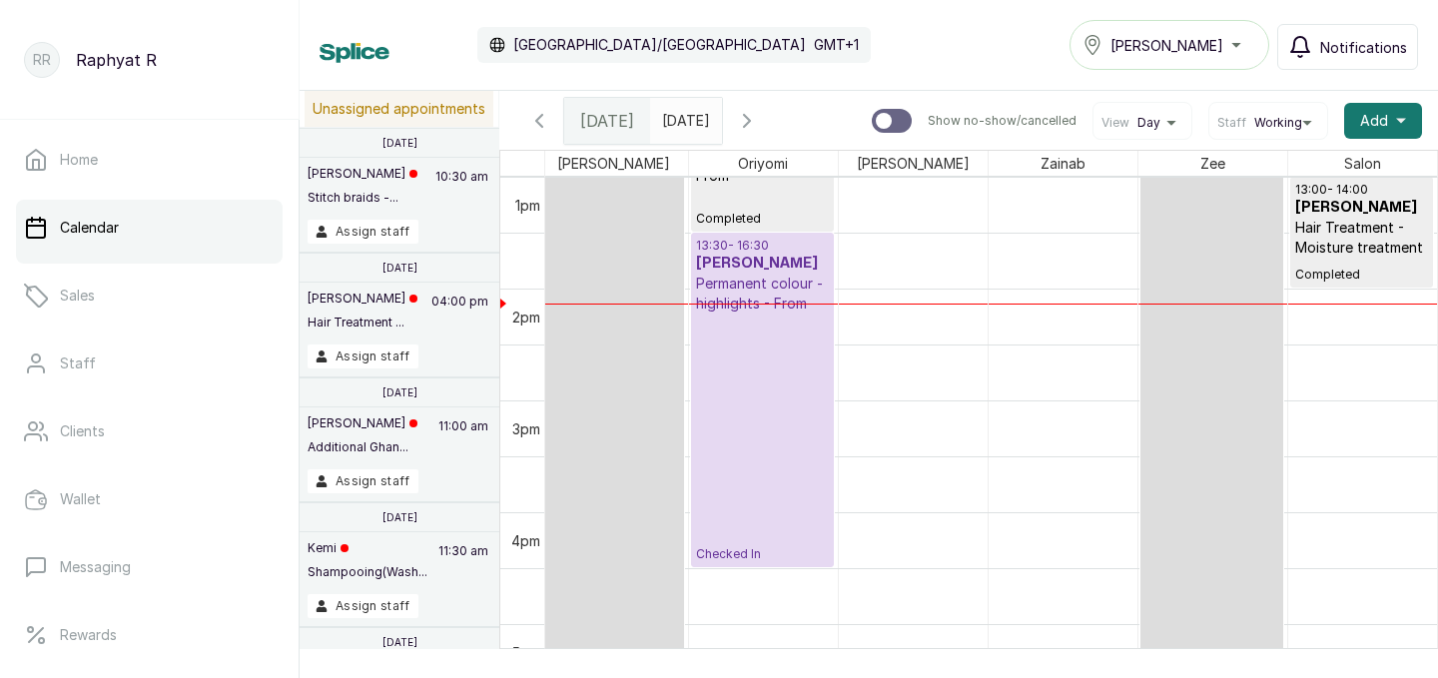
click at [557, 328] on p at bounding box center [612, 456] width 133 height 548
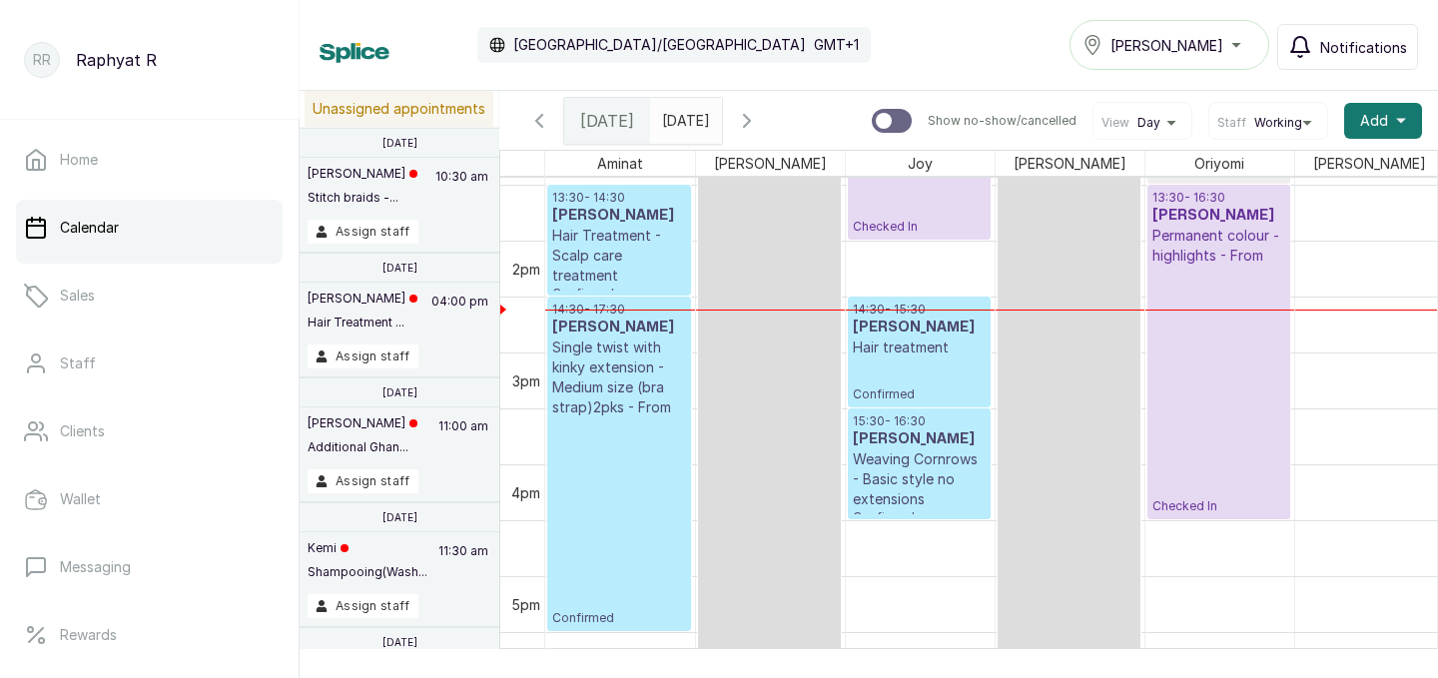
scroll to position [1515, 0]
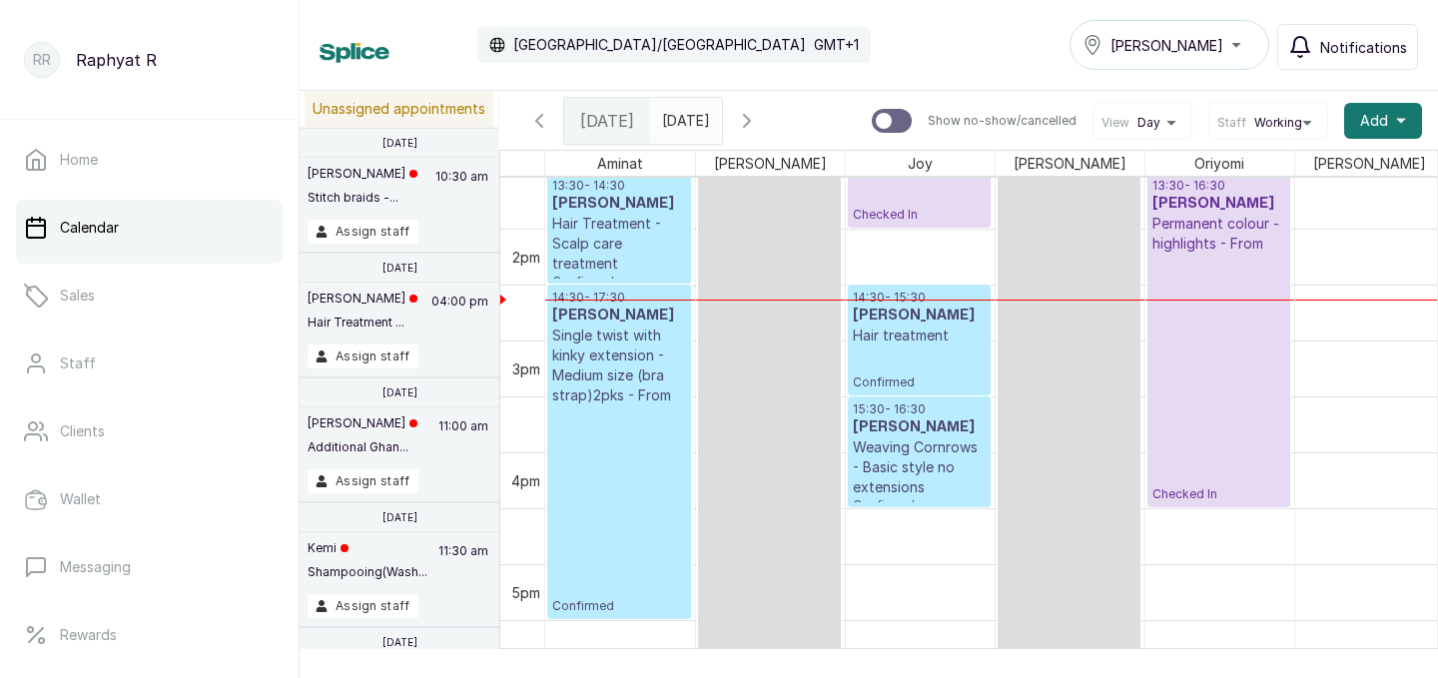
click at [949, 306] on h3 "[PERSON_NAME]" at bounding box center [919, 316] width 133 height 20
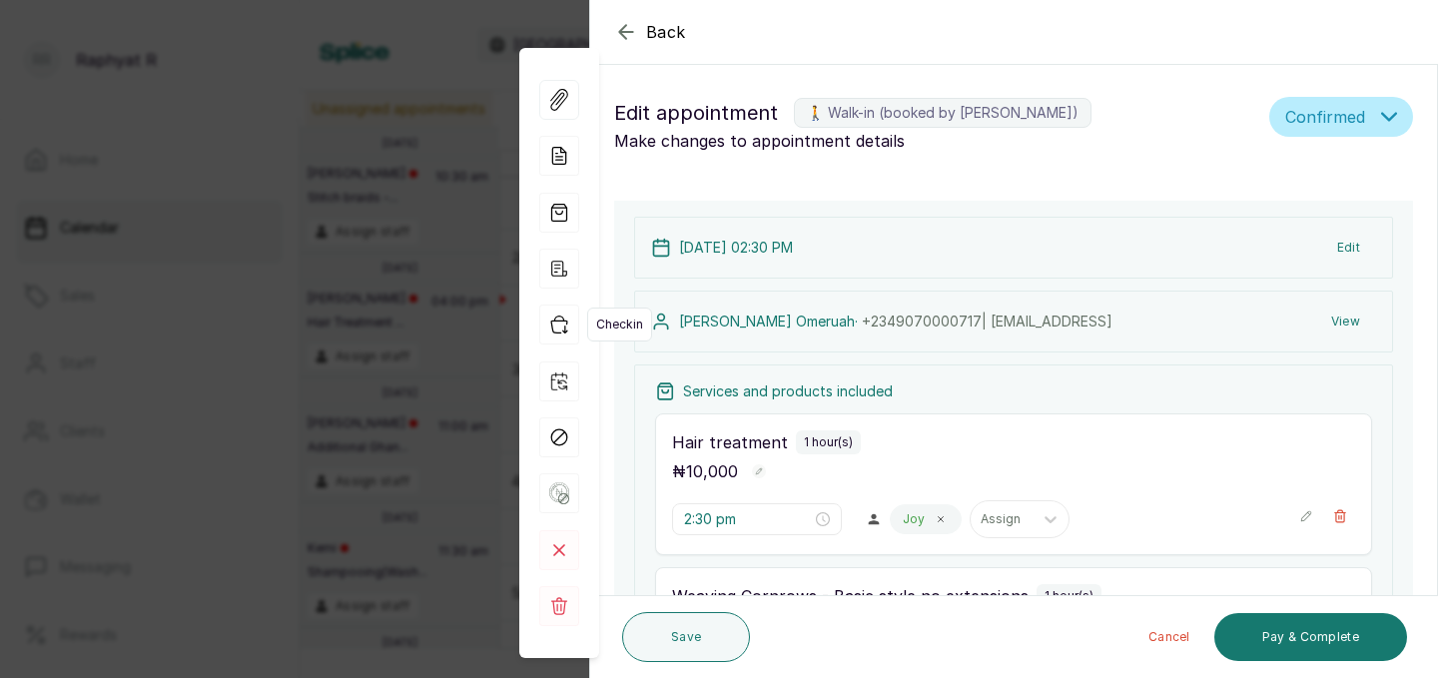
click at [557, 330] on icon "button" at bounding box center [559, 325] width 40 height 40
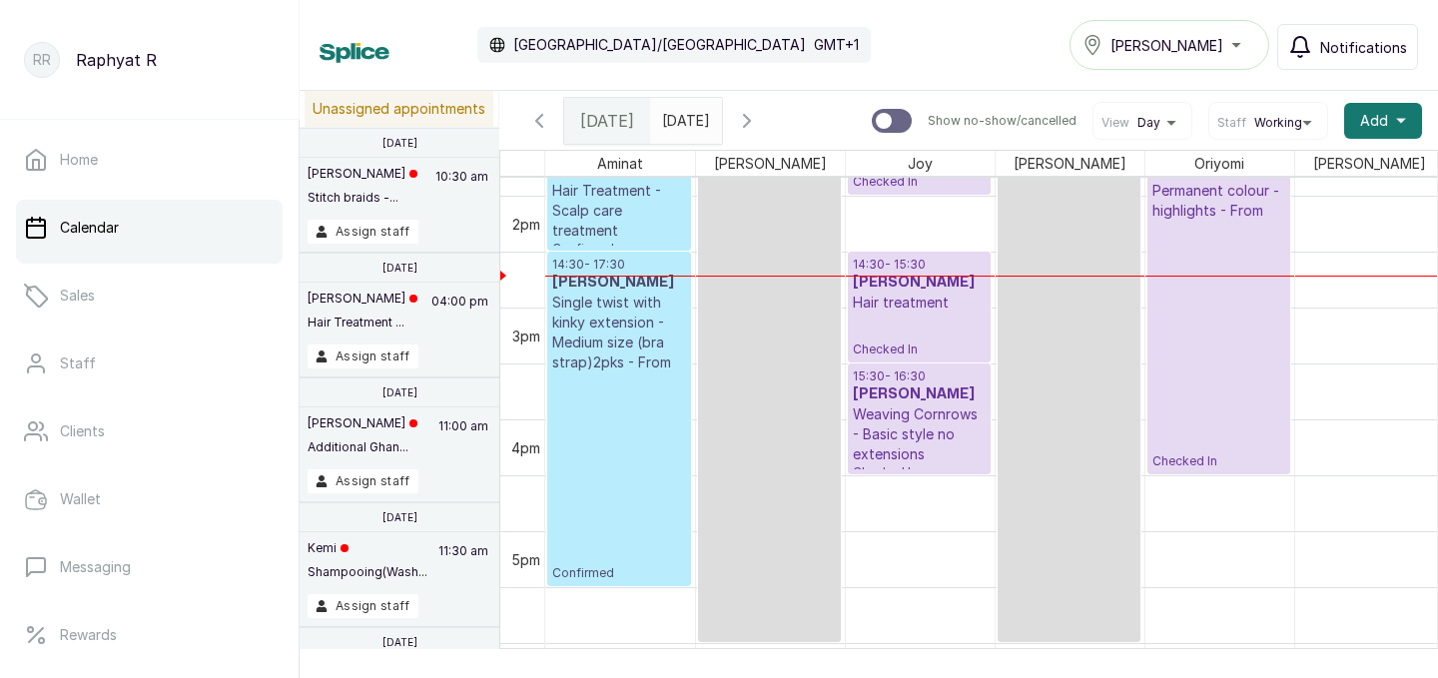
scroll to position [1499, 0]
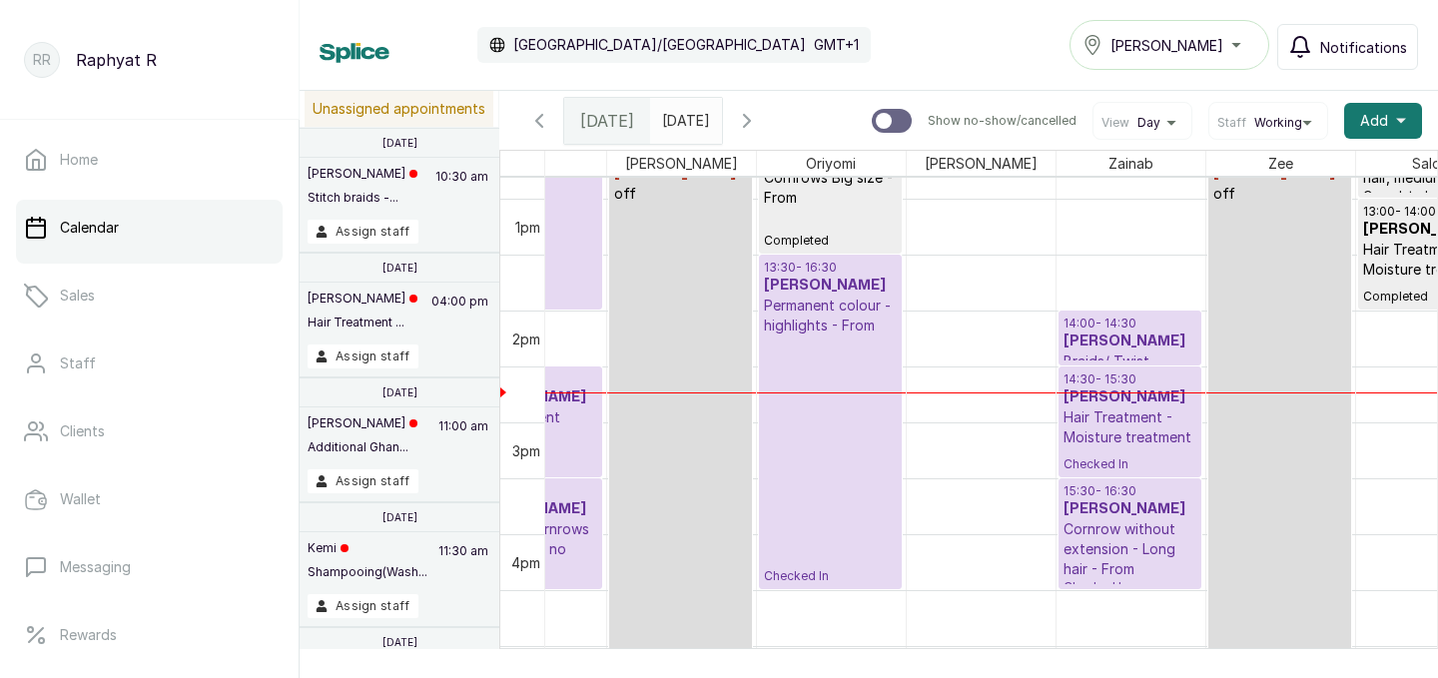
click at [1120, 324] on p "14:00 - 14:30" at bounding box center [1129, 324] width 133 height 16
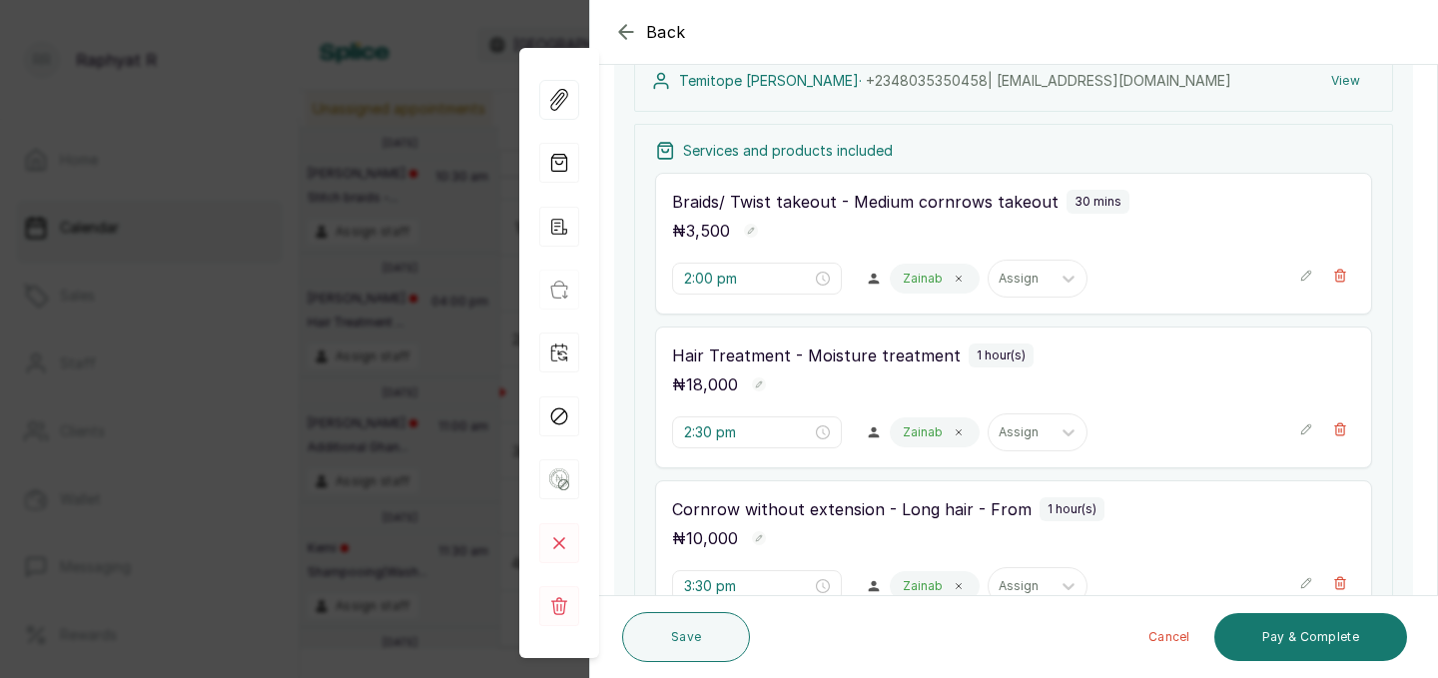
click at [914, 269] on div "Zainab" at bounding box center [935, 279] width 90 height 30
click at [954, 278] on icon at bounding box center [959, 279] width 10 height 10
click at [953, 278] on div at bounding box center [971, 279] width 36 height 36
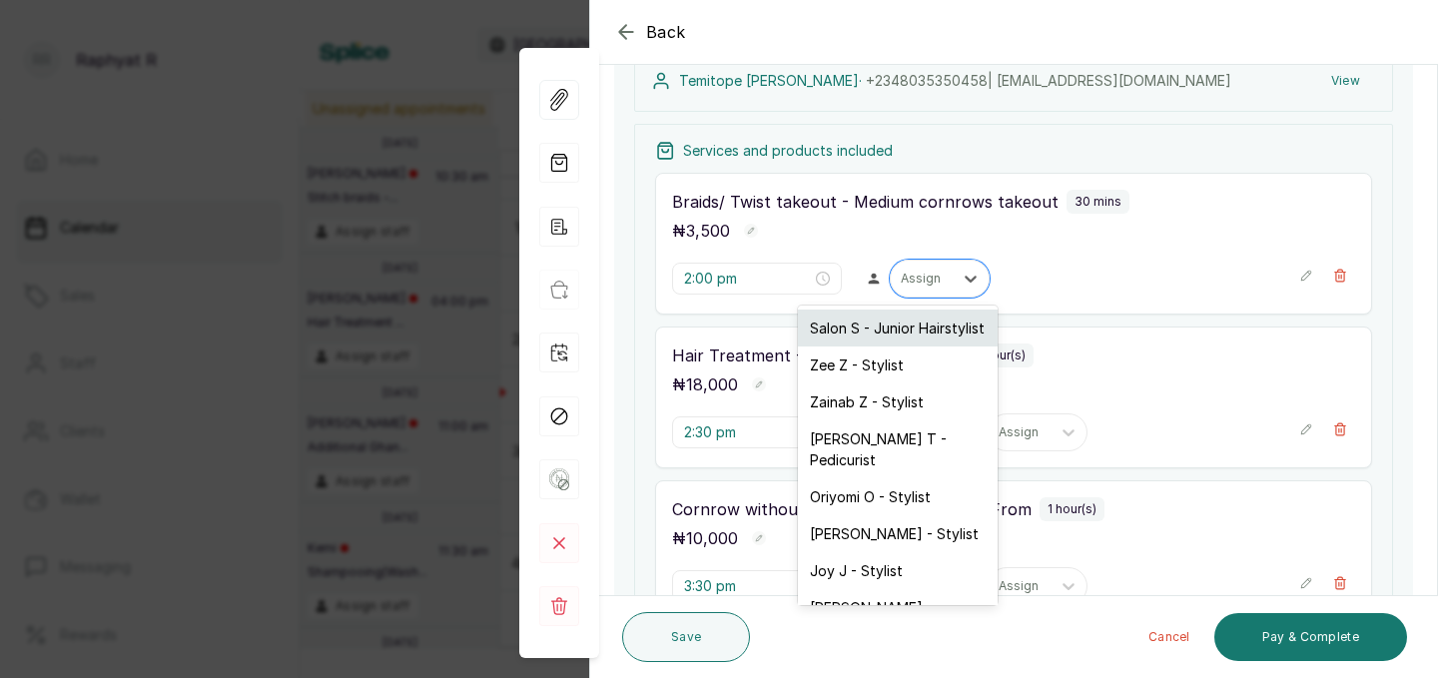
click at [875, 330] on div "Salon S - Junior Hairstylist" at bounding box center [898, 328] width 200 height 37
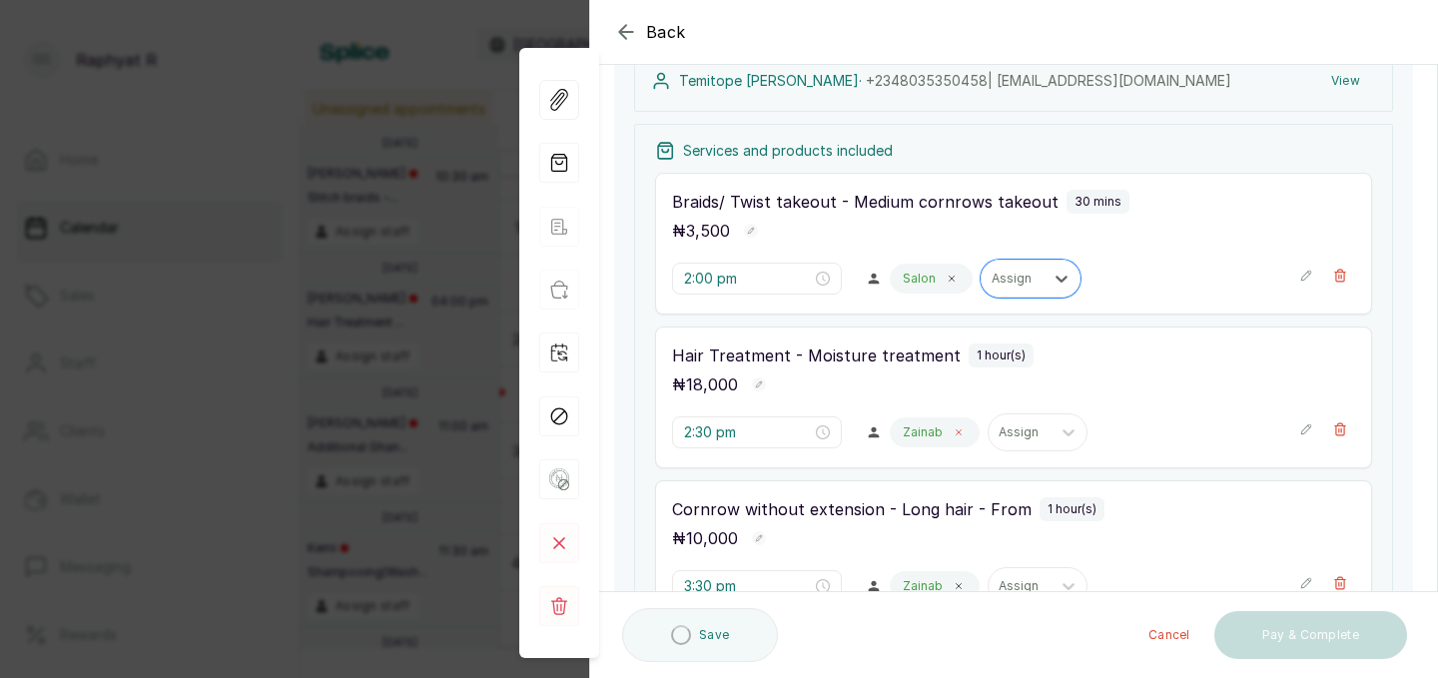
click at [951, 428] on span at bounding box center [959, 432] width 16 height 16
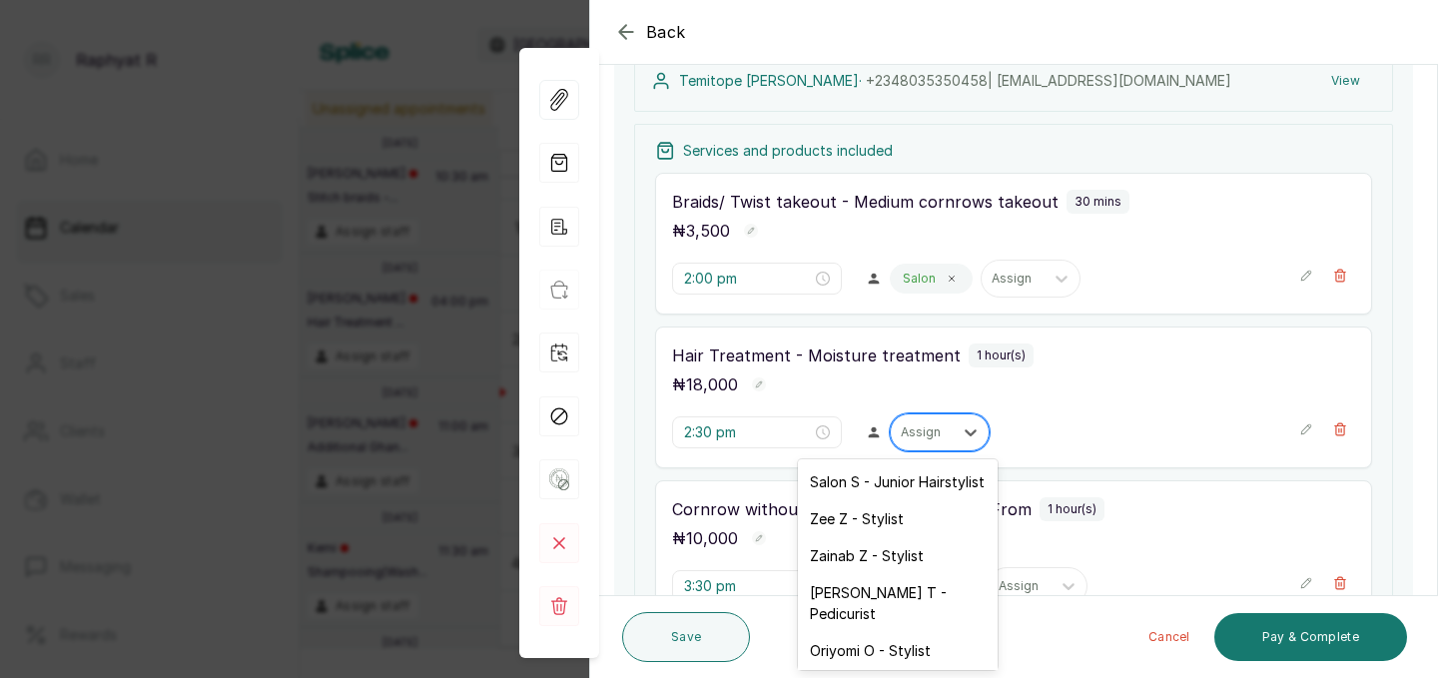
click at [909, 430] on div "Assign" at bounding box center [922, 432] width 62 height 26
click at [890, 490] on div "Salon S - Junior Hairstylist" at bounding box center [898, 481] width 200 height 37
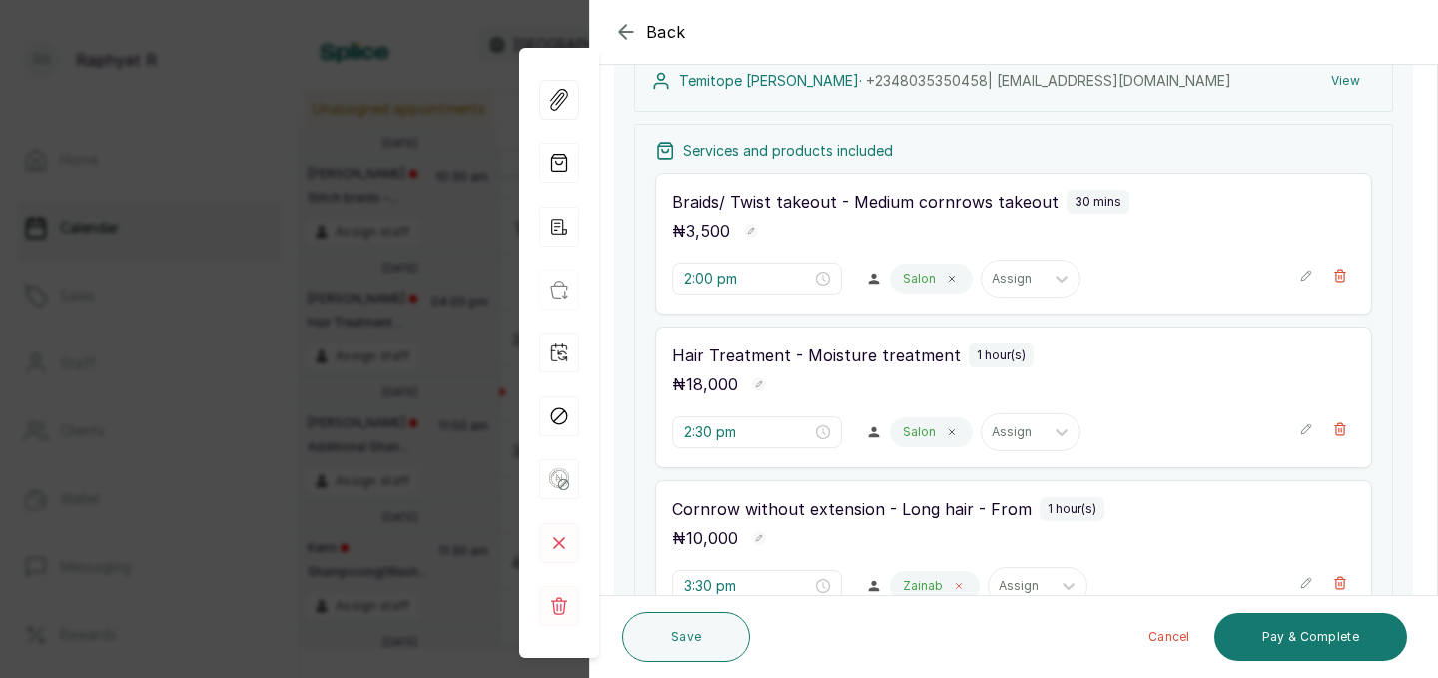
click at [954, 585] on icon at bounding box center [959, 586] width 10 height 10
click at [1050, 585] on div at bounding box center [1068, 586] width 36 height 36
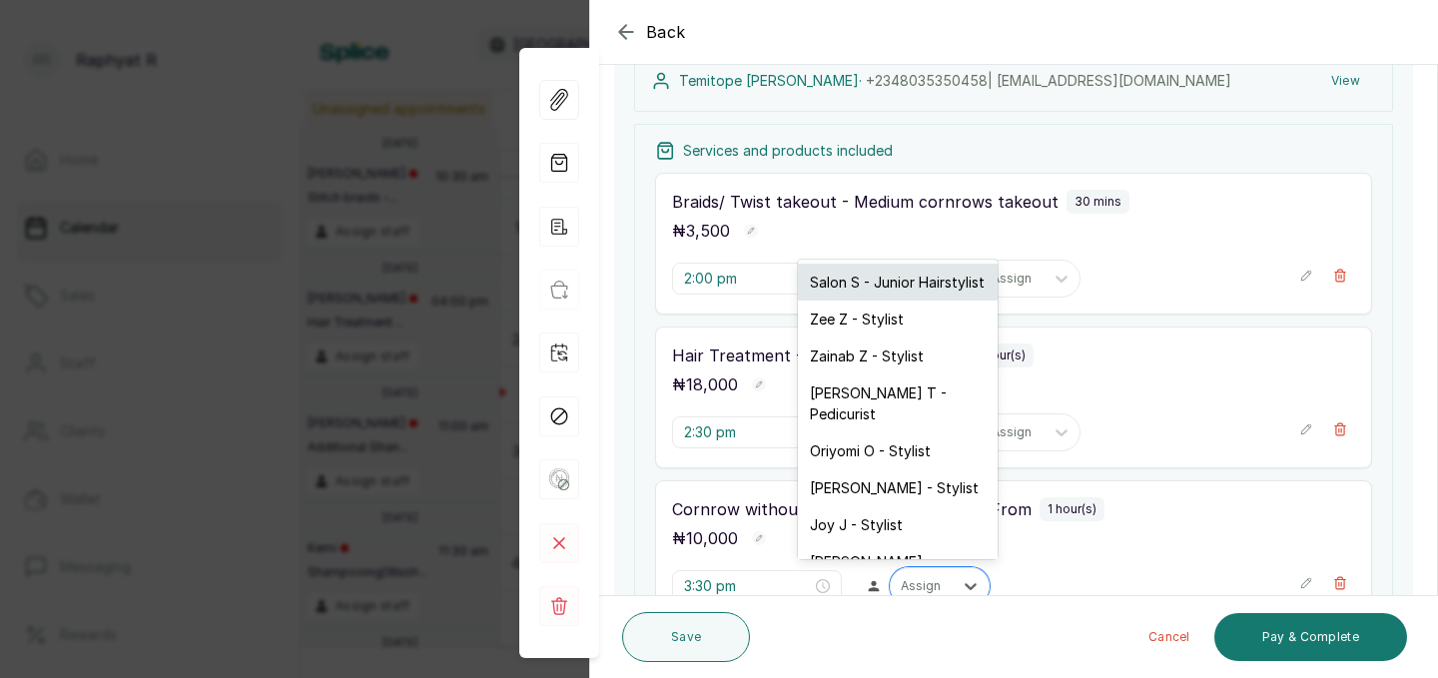
click at [911, 282] on div "Salon S - Junior Hairstylist" at bounding box center [898, 282] width 200 height 37
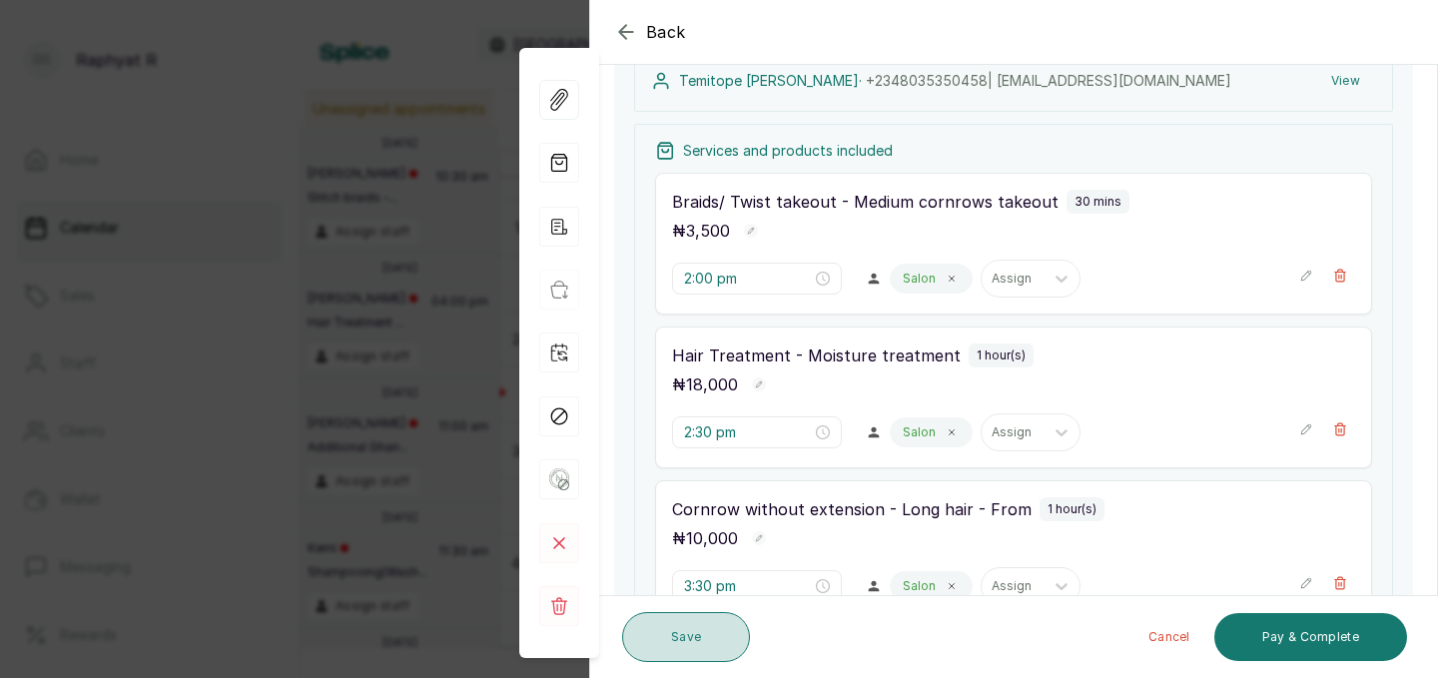
click at [701, 622] on button "Save" at bounding box center [686, 637] width 128 height 50
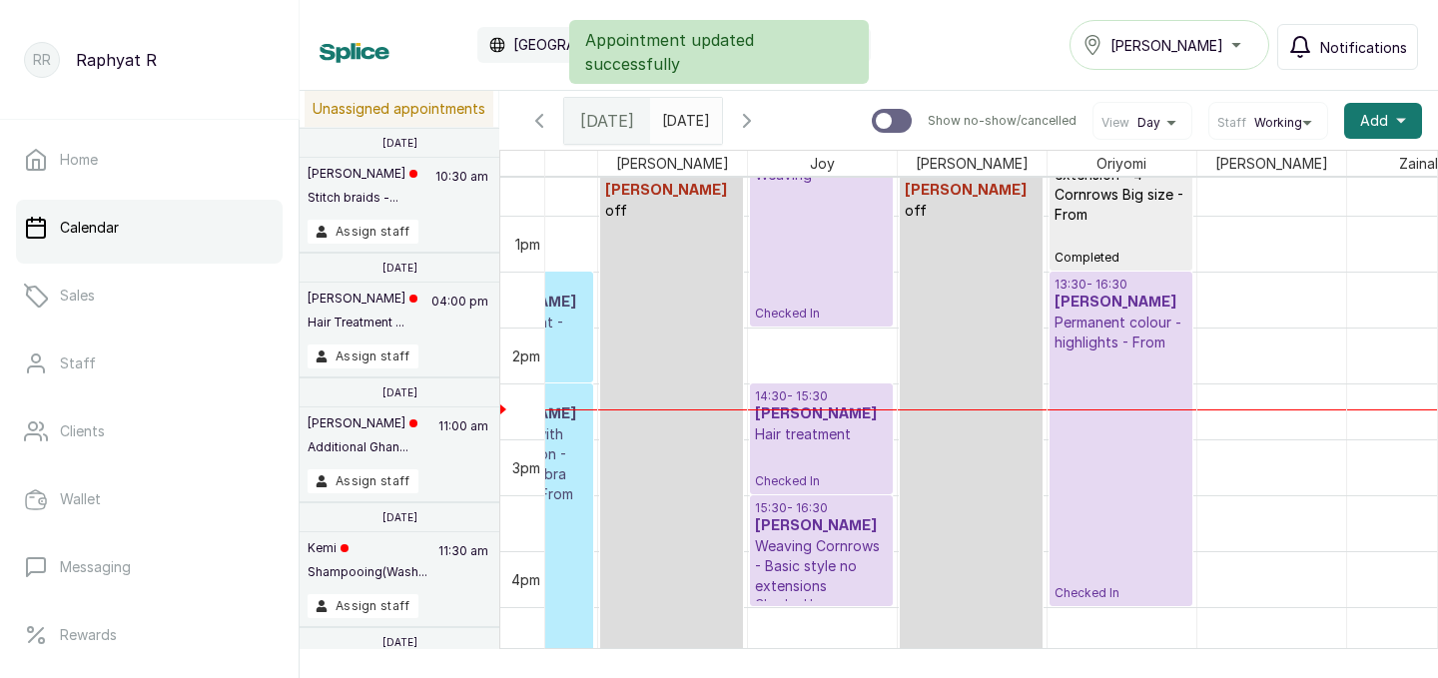
click at [1141, 328] on p "Permanent colour - highlights - From" at bounding box center [1120, 333] width 133 height 40
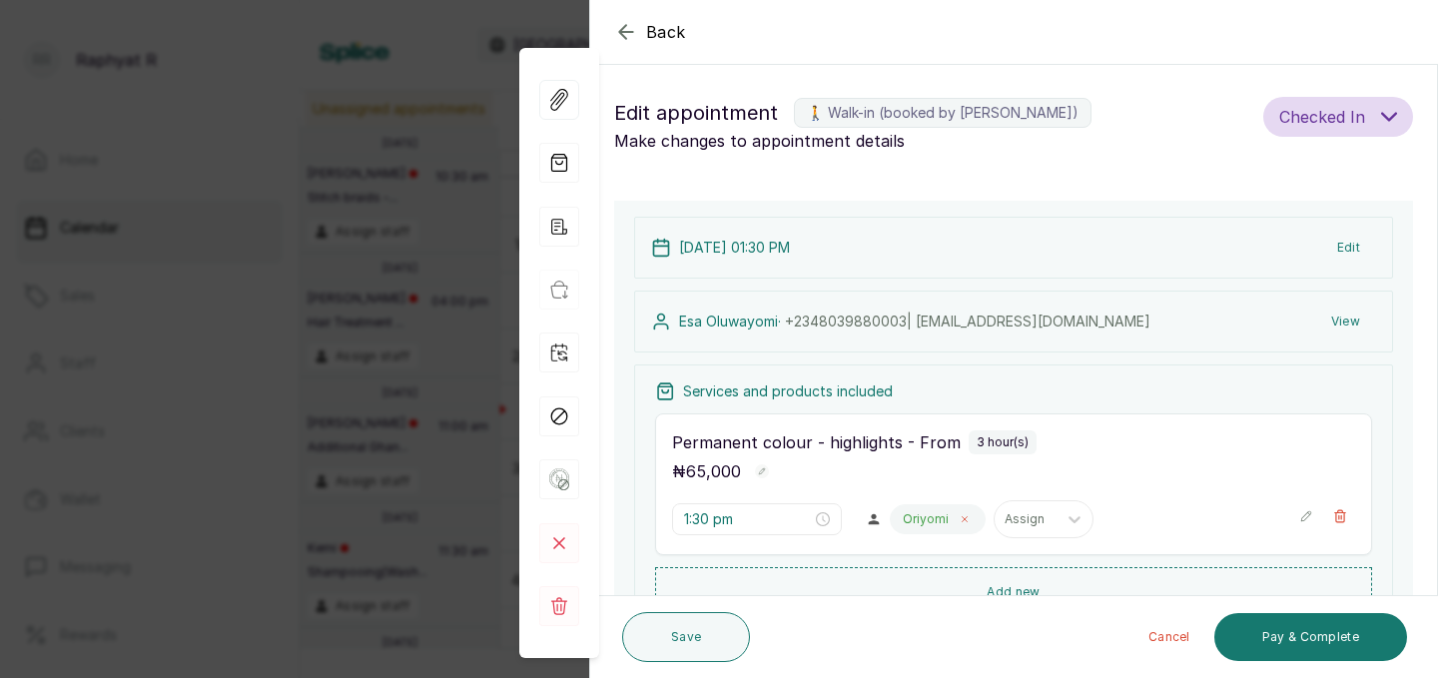
click at [960, 522] on icon at bounding box center [965, 519] width 10 height 10
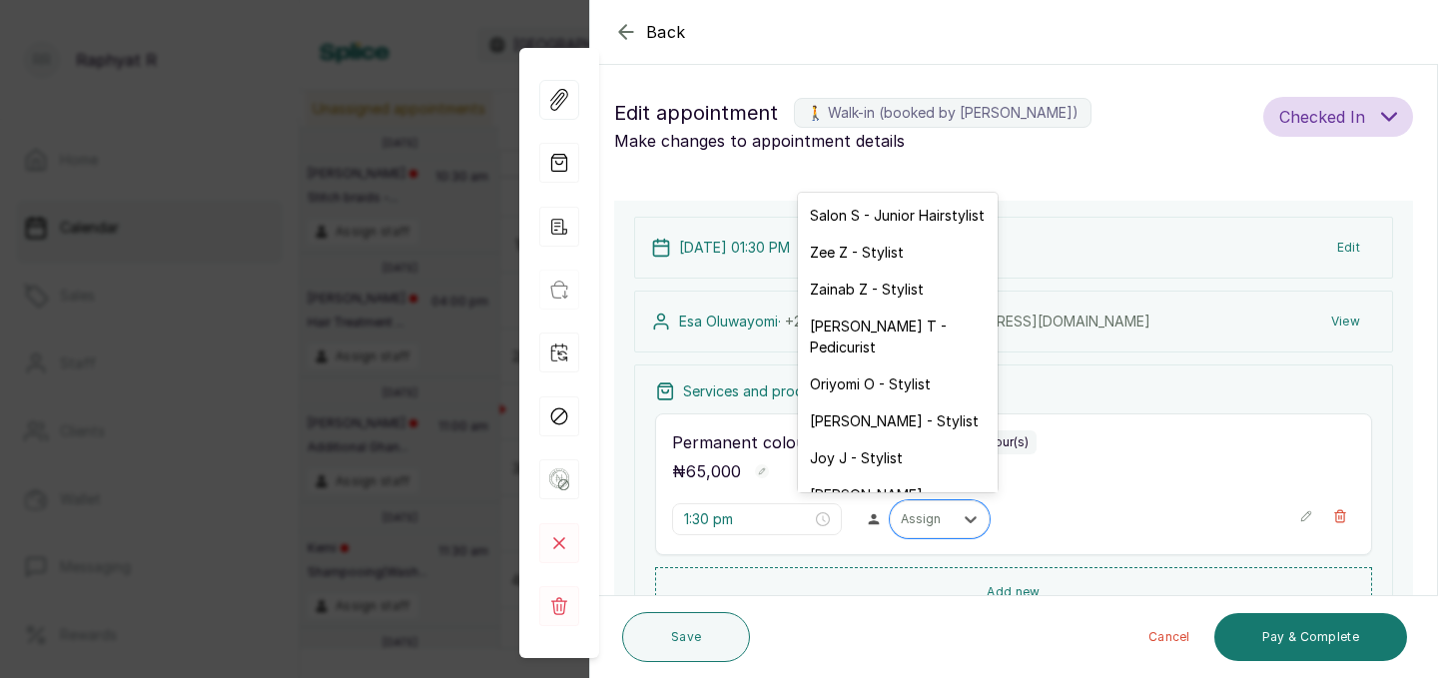
click at [961, 522] on icon at bounding box center [971, 519] width 20 height 20
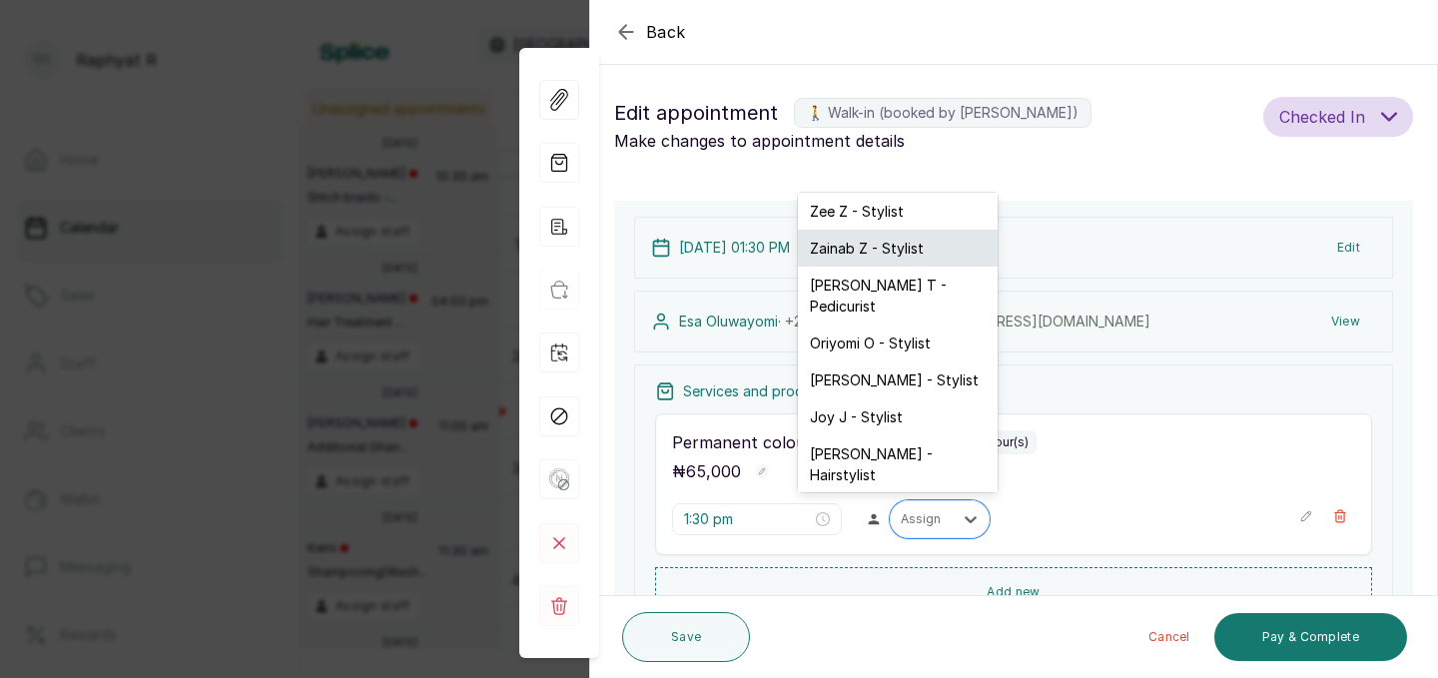
click at [903, 255] on div "Zainab Z - Stylist" at bounding box center [898, 248] width 200 height 37
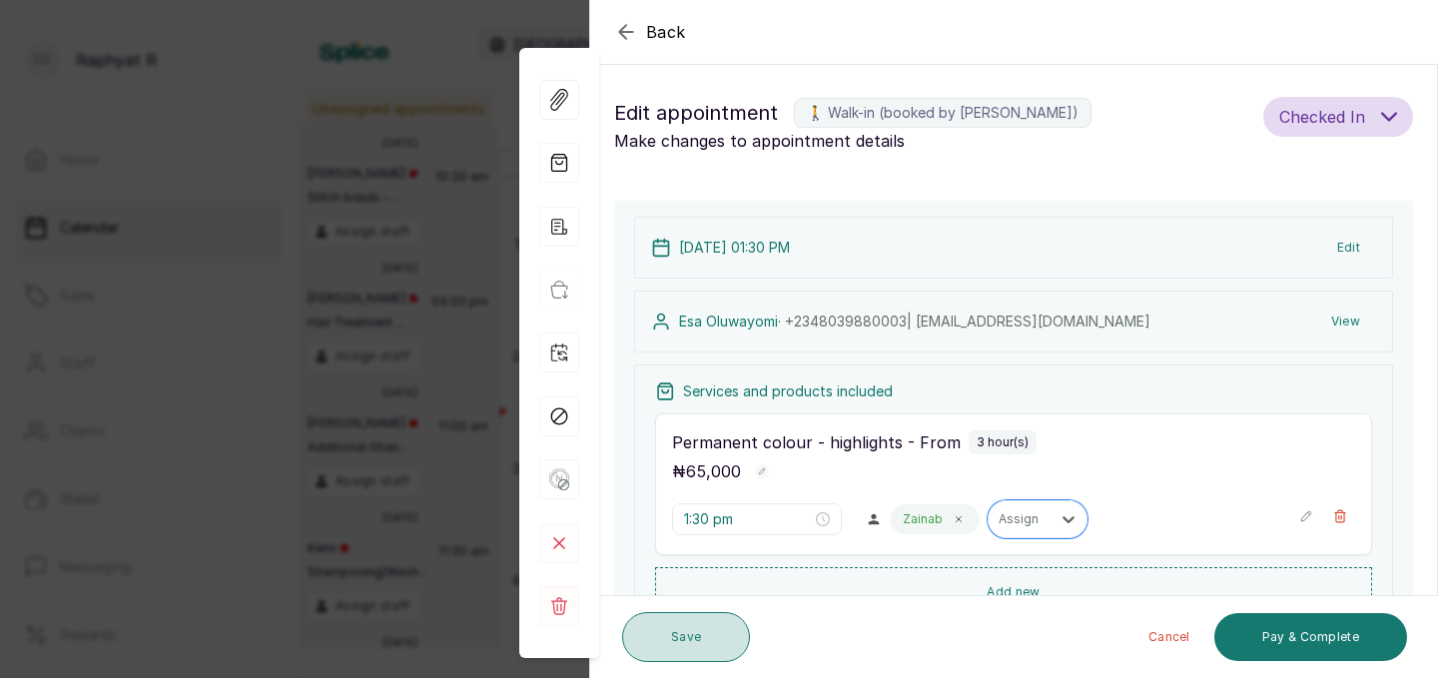
click at [687, 627] on button "Save" at bounding box center [686, 637] width 128 height 50
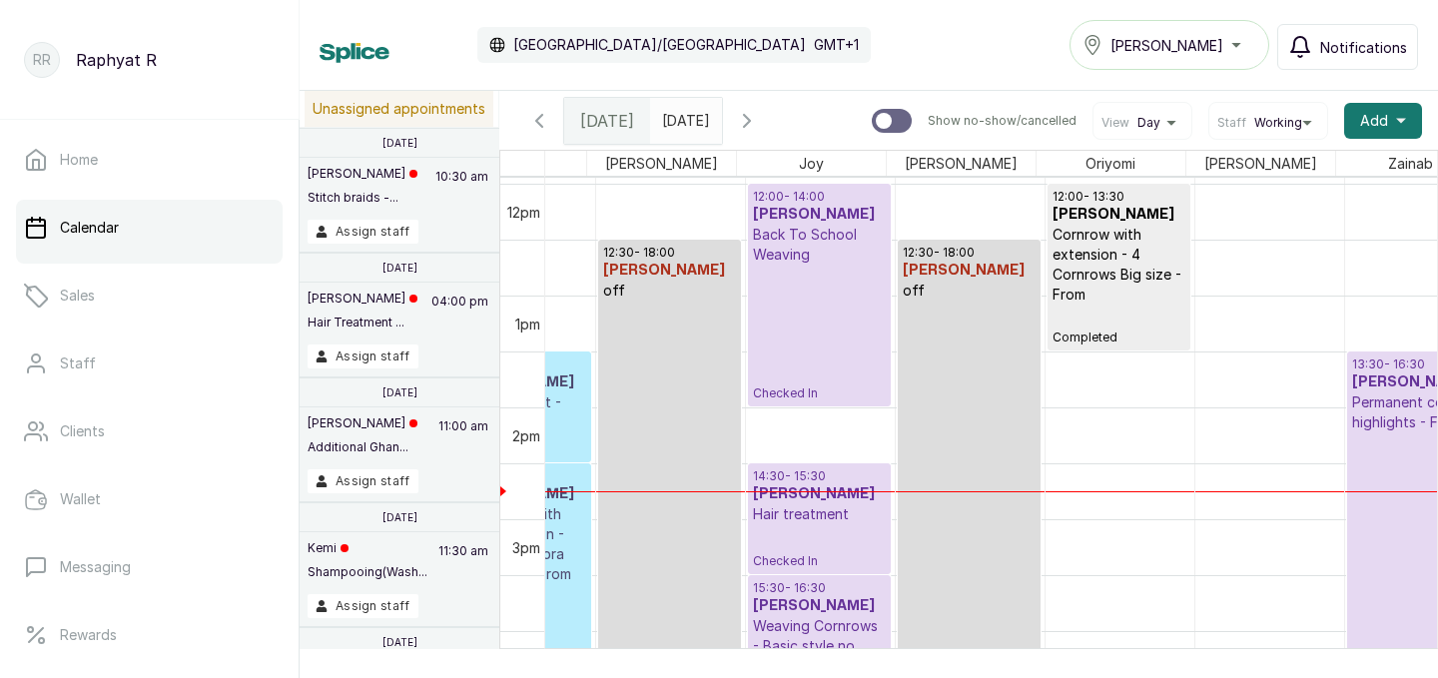
scroll to position [0, 159]
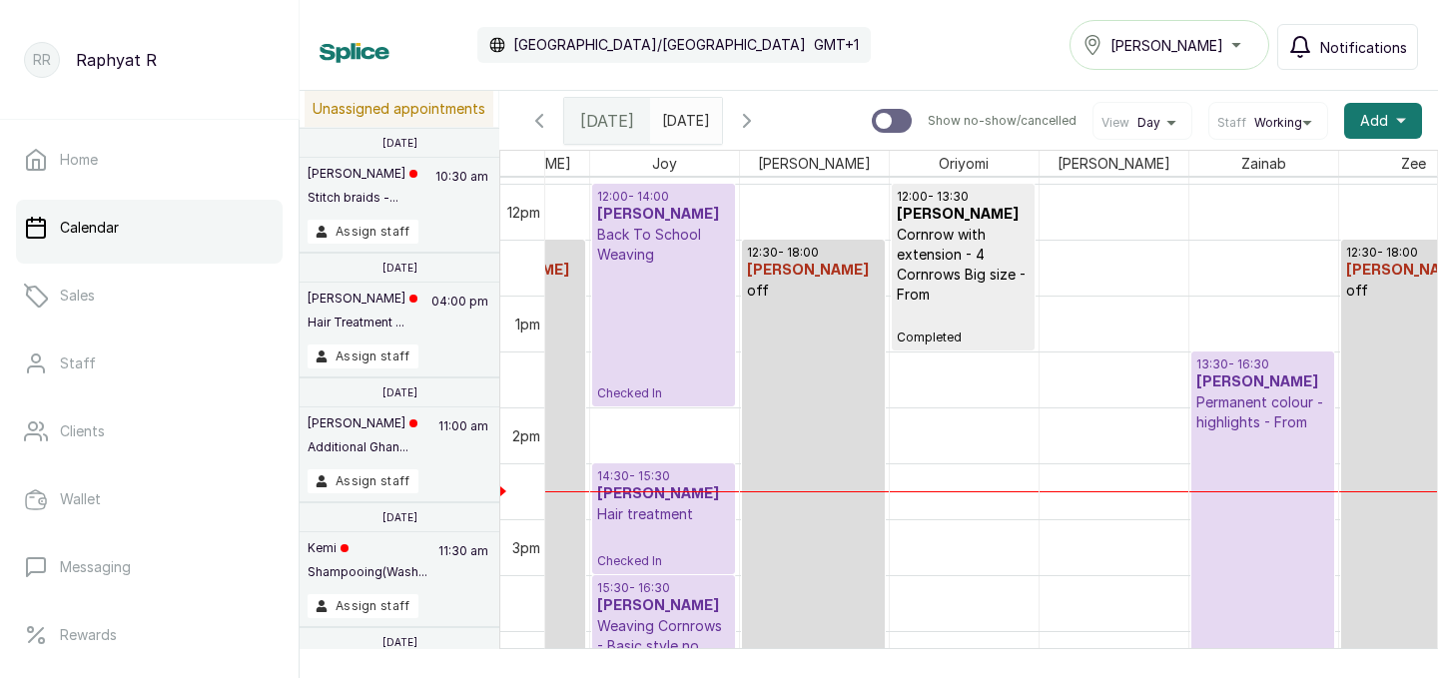
click at [1302, 467] on p "Checked In" at bounding box center [1262, 556] width 133 height 249
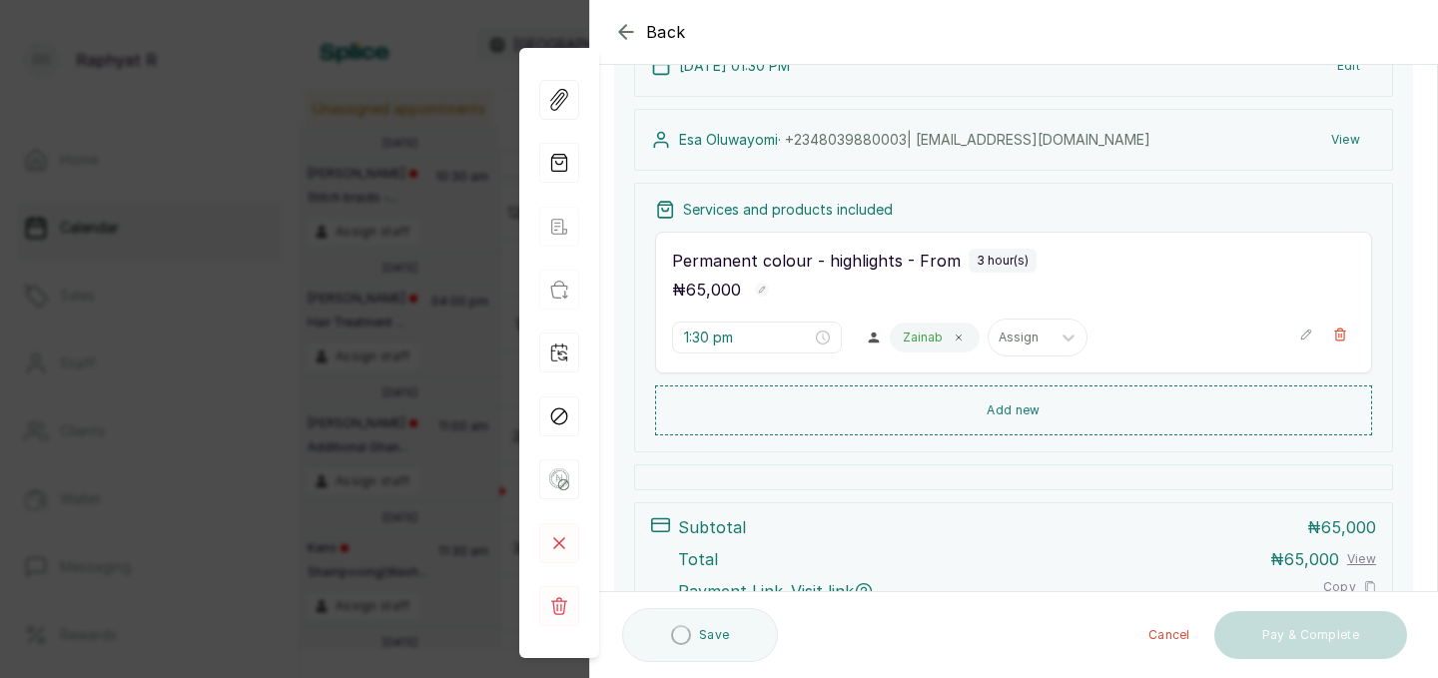
scroll to position [192, 0]
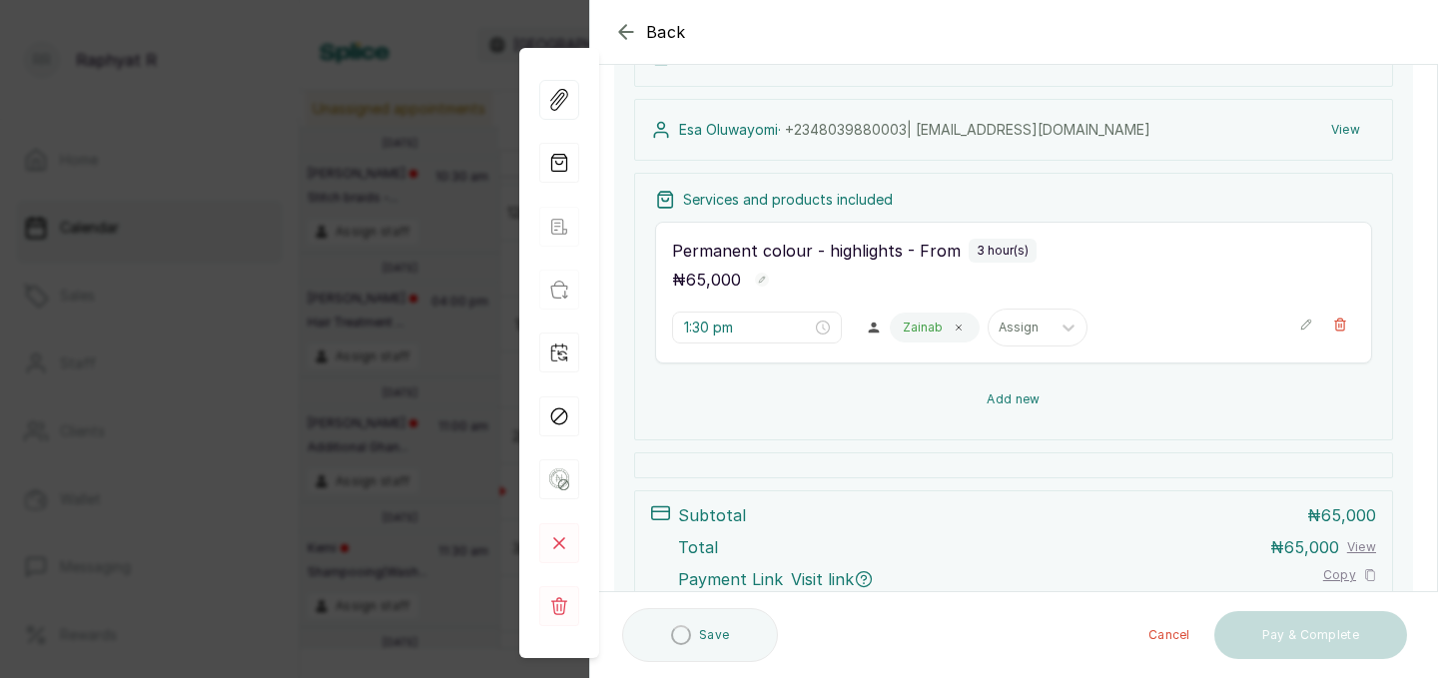
click at [962, 403] on button "Add new" at bounding box center [1013, 399] width 717 height 48
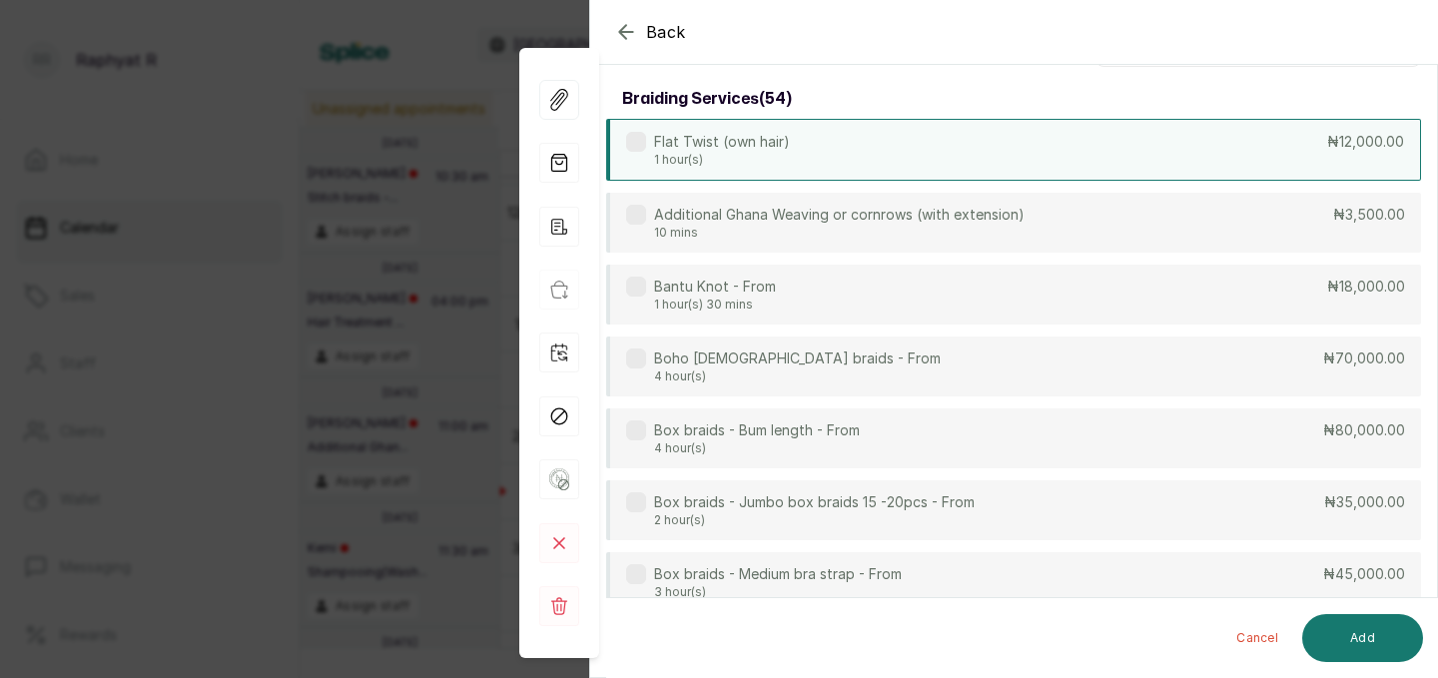
scroll to position [0, 0]
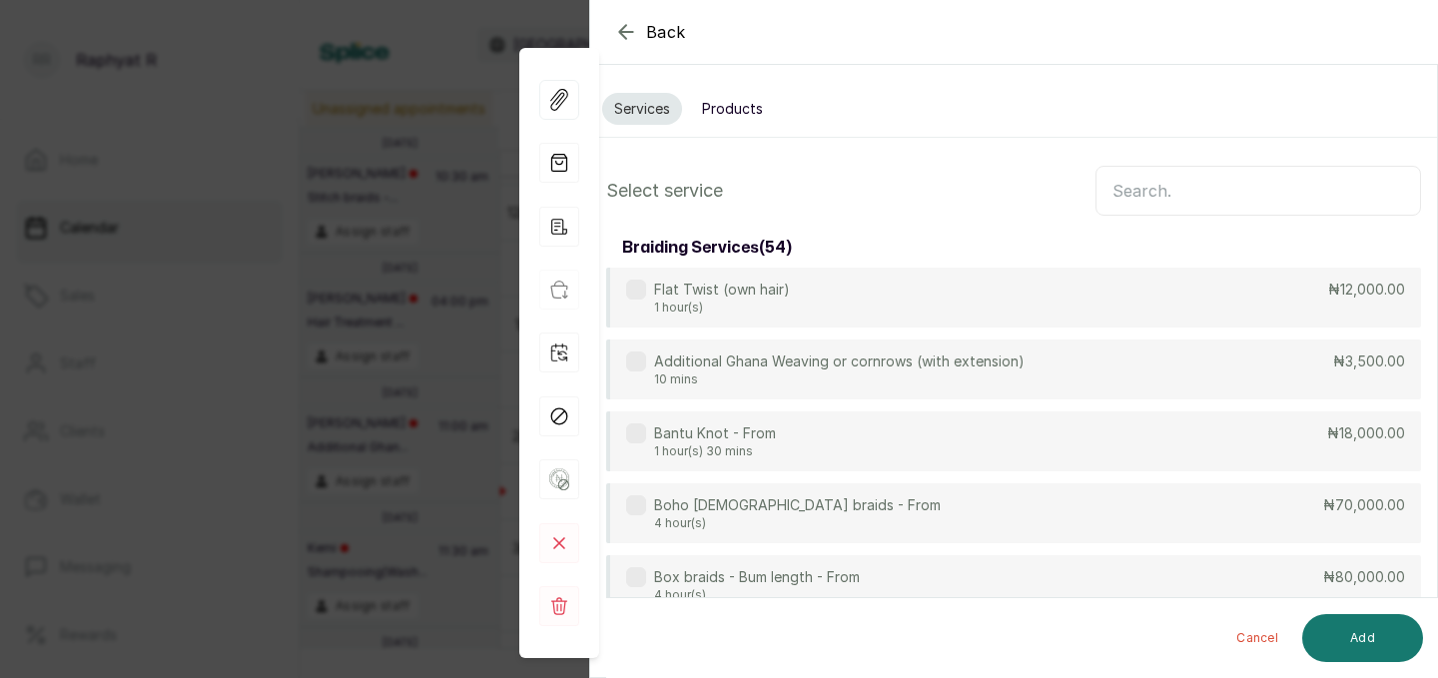
click at [1130, 192] on input "text" at bounding box center [1257, 191] width 325 height 50
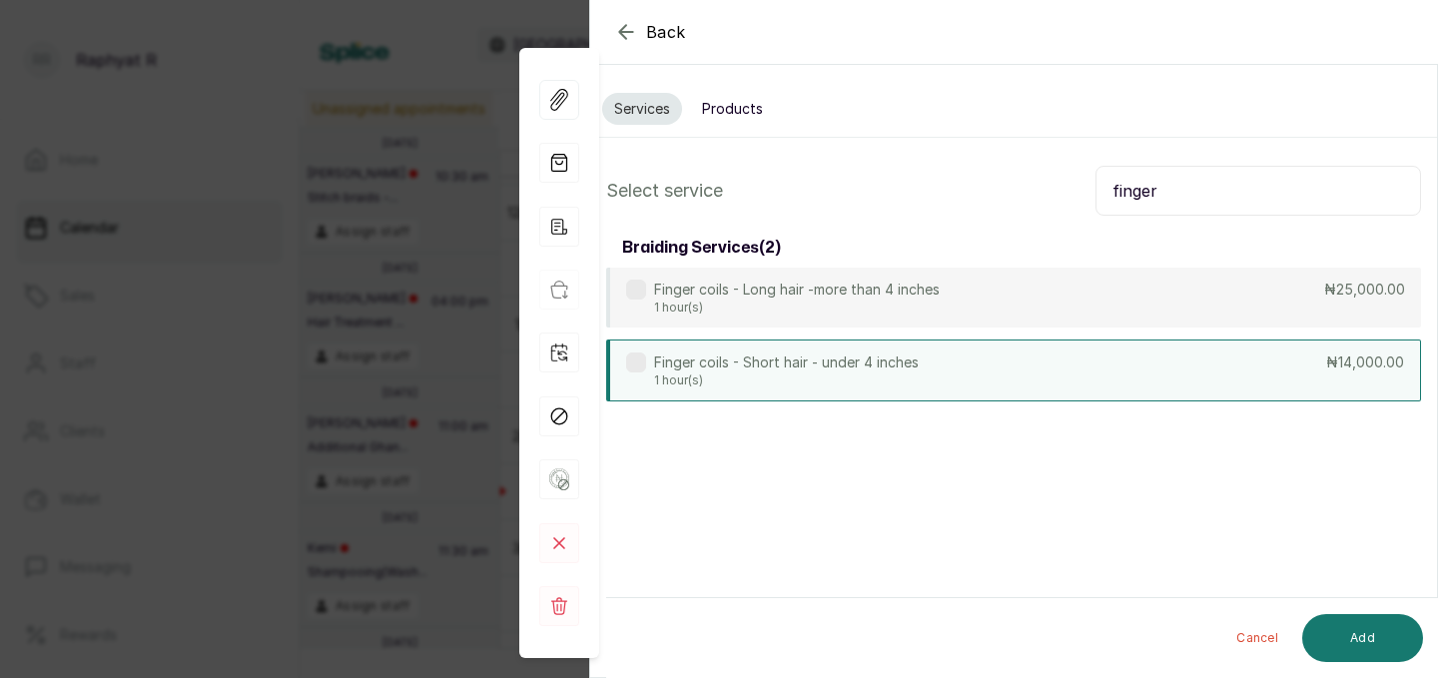
type input "finger"
click at [1045, 373] on div "Finger coils - Short hair - under 4 inches 1 hour(s) ₦14,000.00" at bounding box center [1013, 370] width 815 height 62
click at [1367, 657] on button "Add" at bounding box center [1362, 638] width 121 height 48
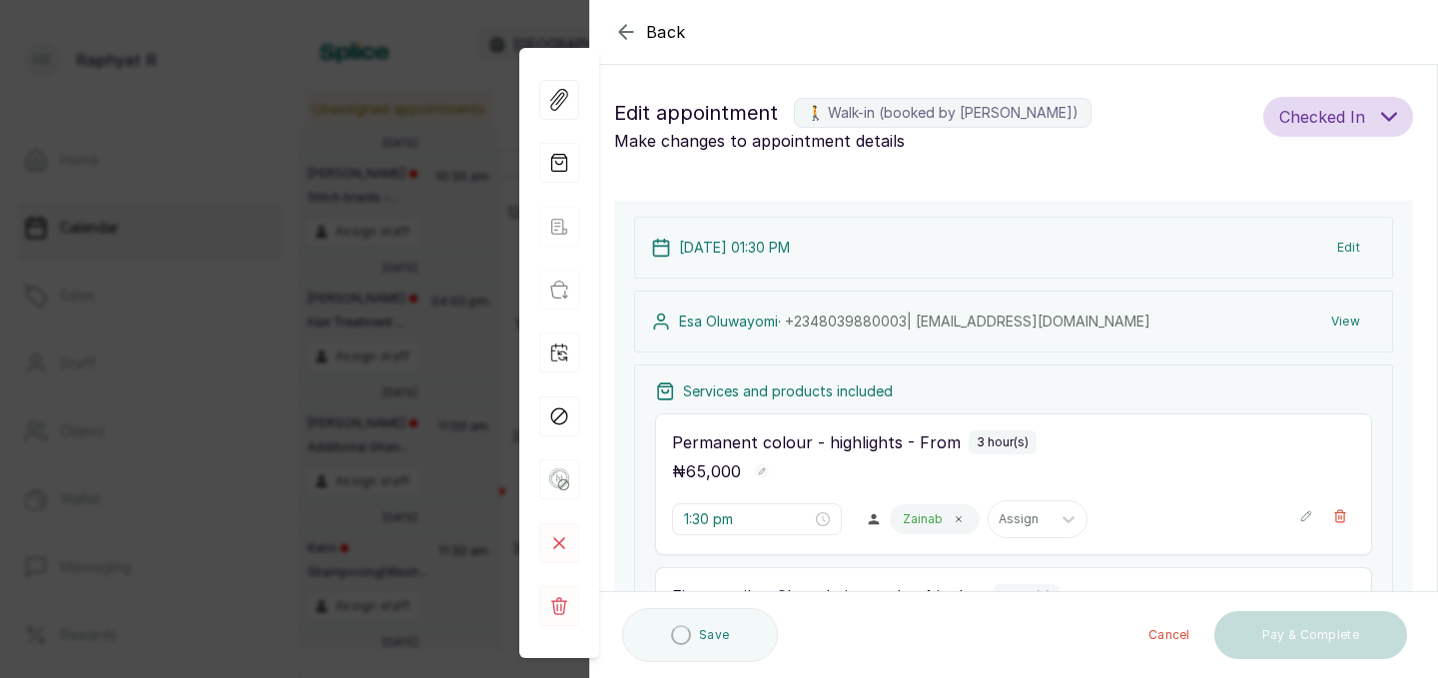
type input "4:30 pm"
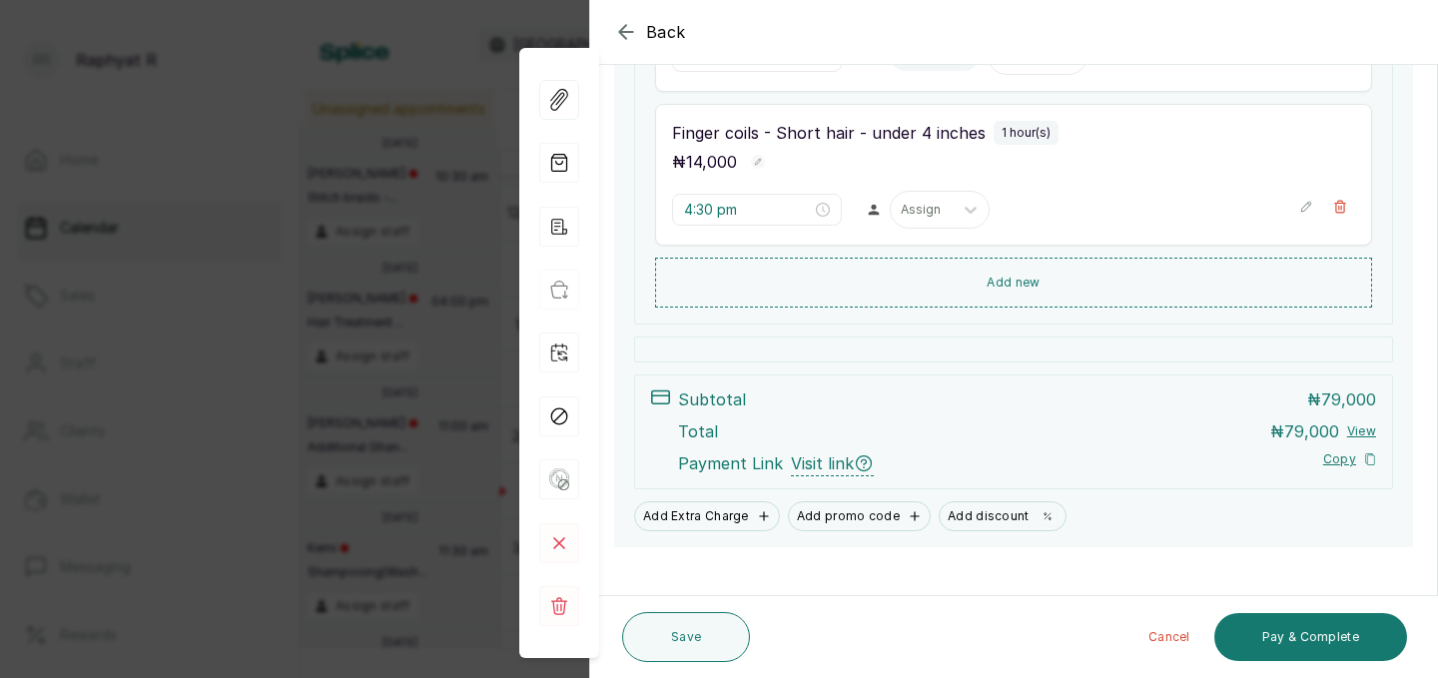
scroll to position [467, 0]
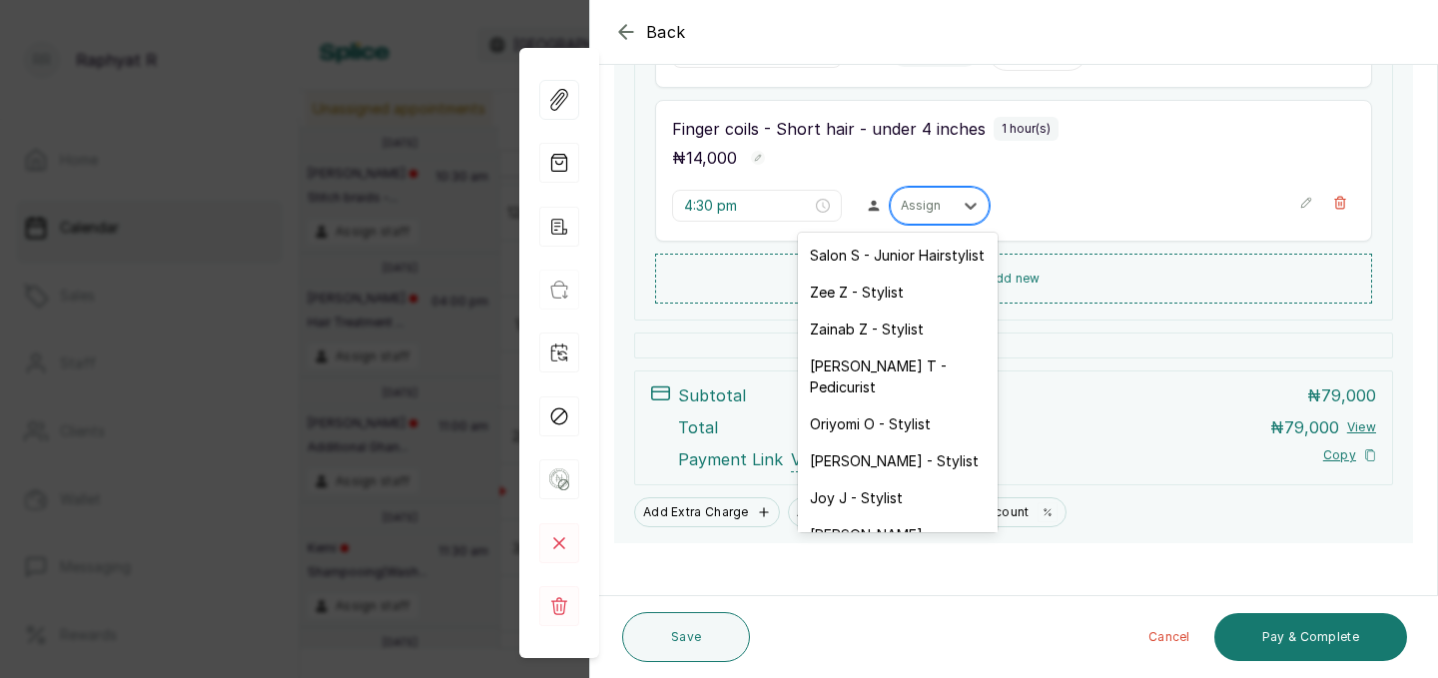
click at [901, 208] on div at bounding box center [922, 206] width 42 height 18
click at [888, 328] on div "Zainab Z - Stylist" at bounding box center [898, 329] width 200 height 37
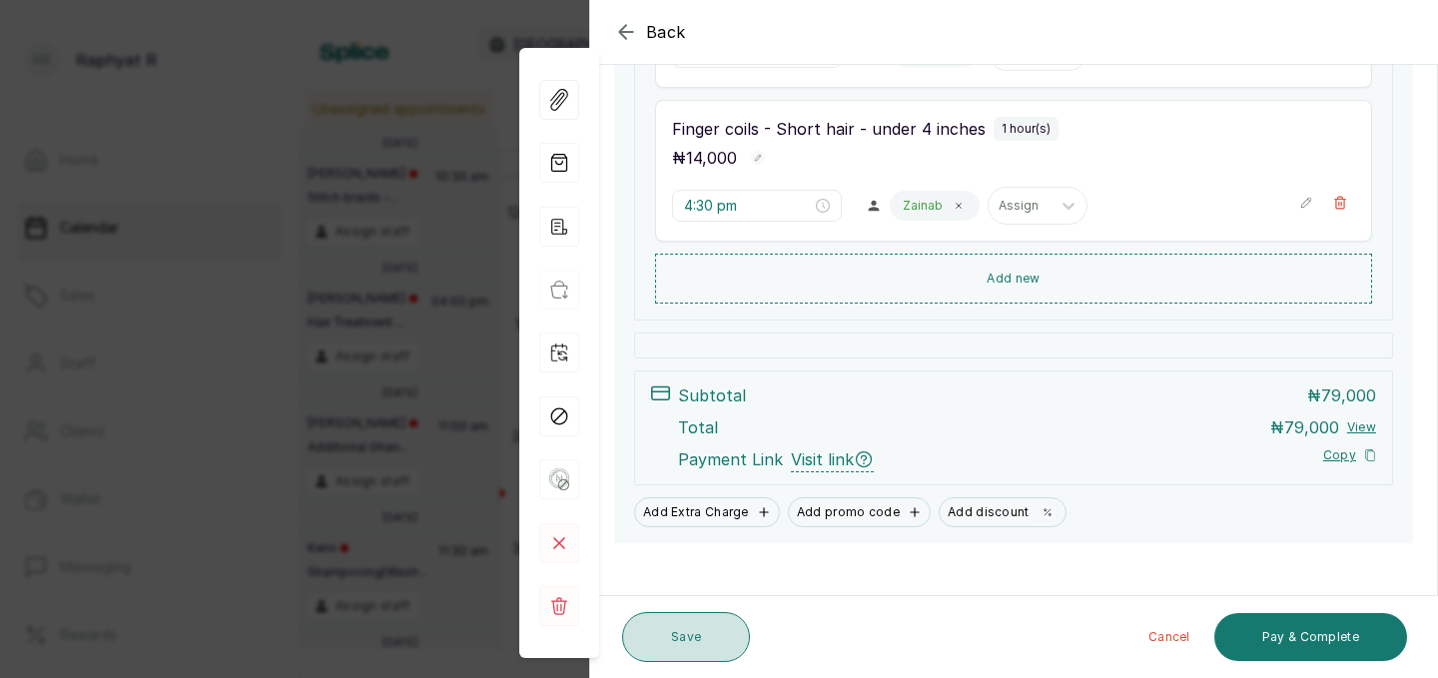
click at [701, 616] on button "Save" at bounding box center [686, 637] width 128 height 50
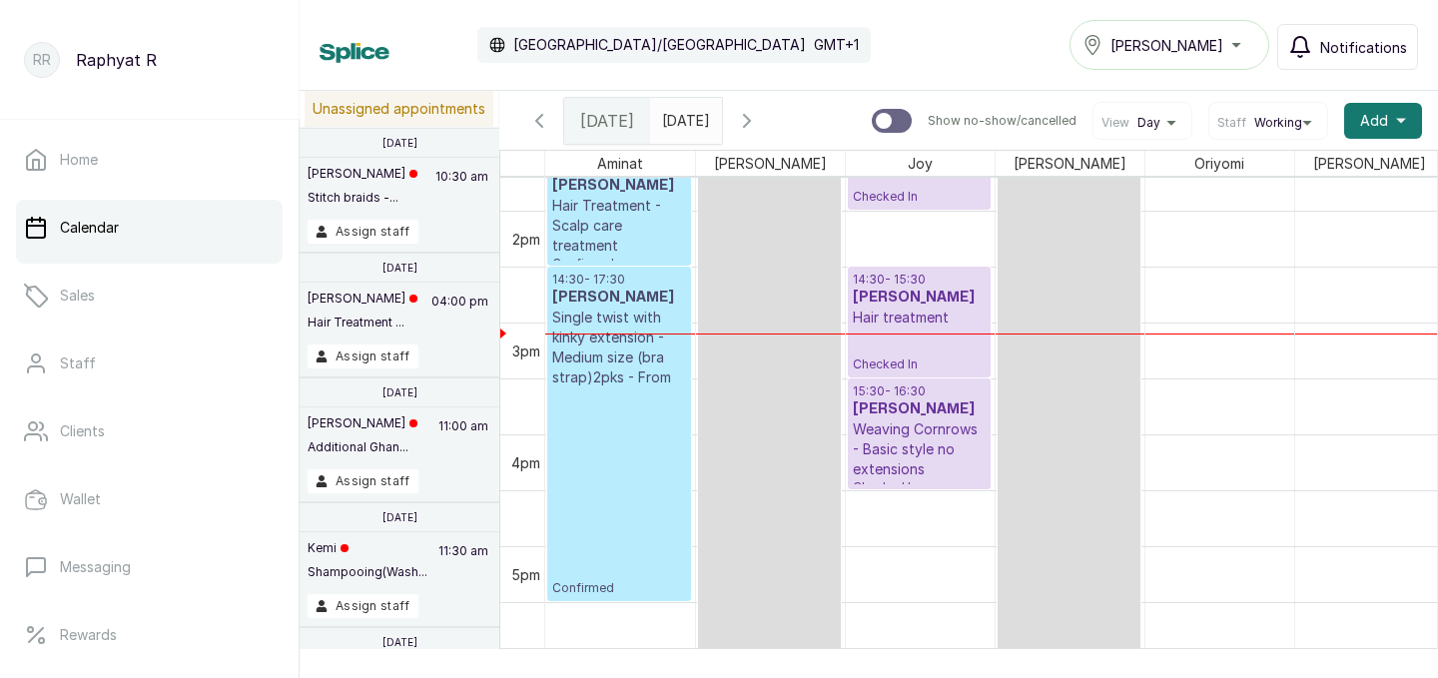
scroll to position [1563, 0]
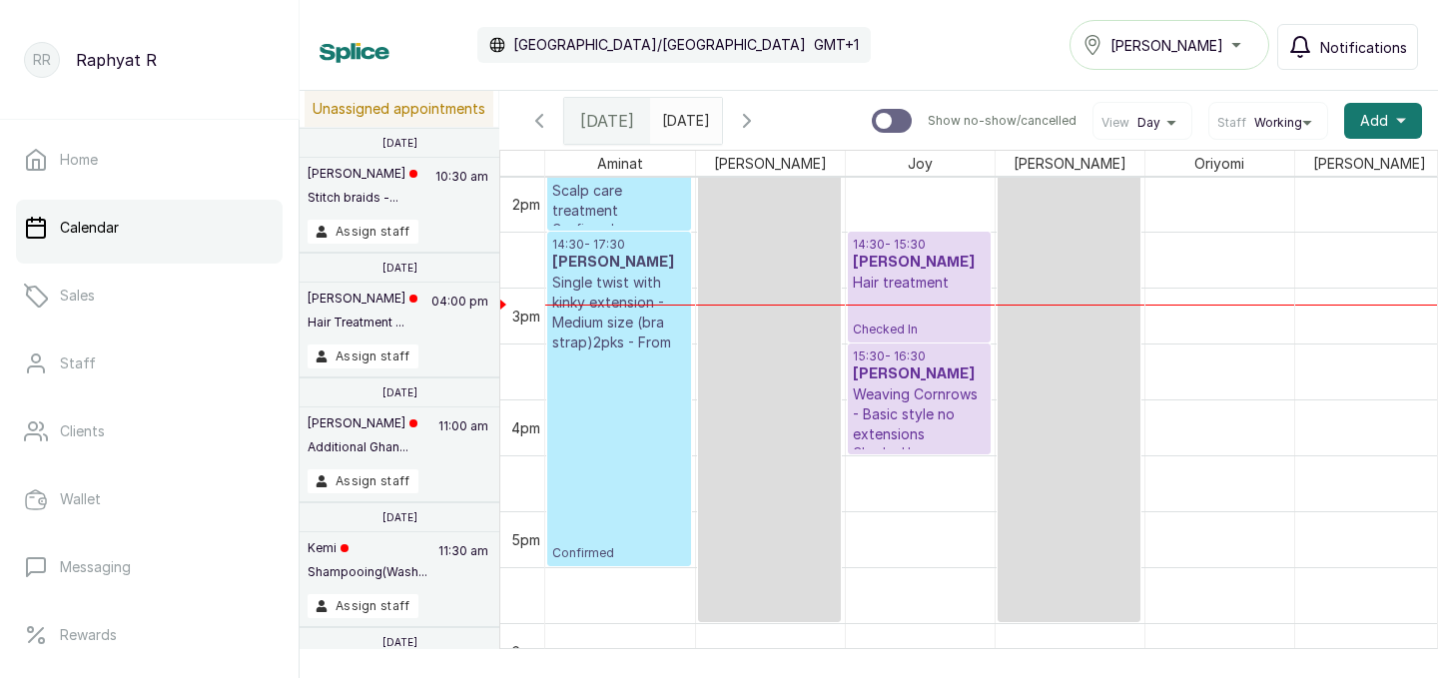
click at [859, 415] on p "Weaving Cornrows - Basic style no extensions" at bounding box center [919, 414] width 133 height 60
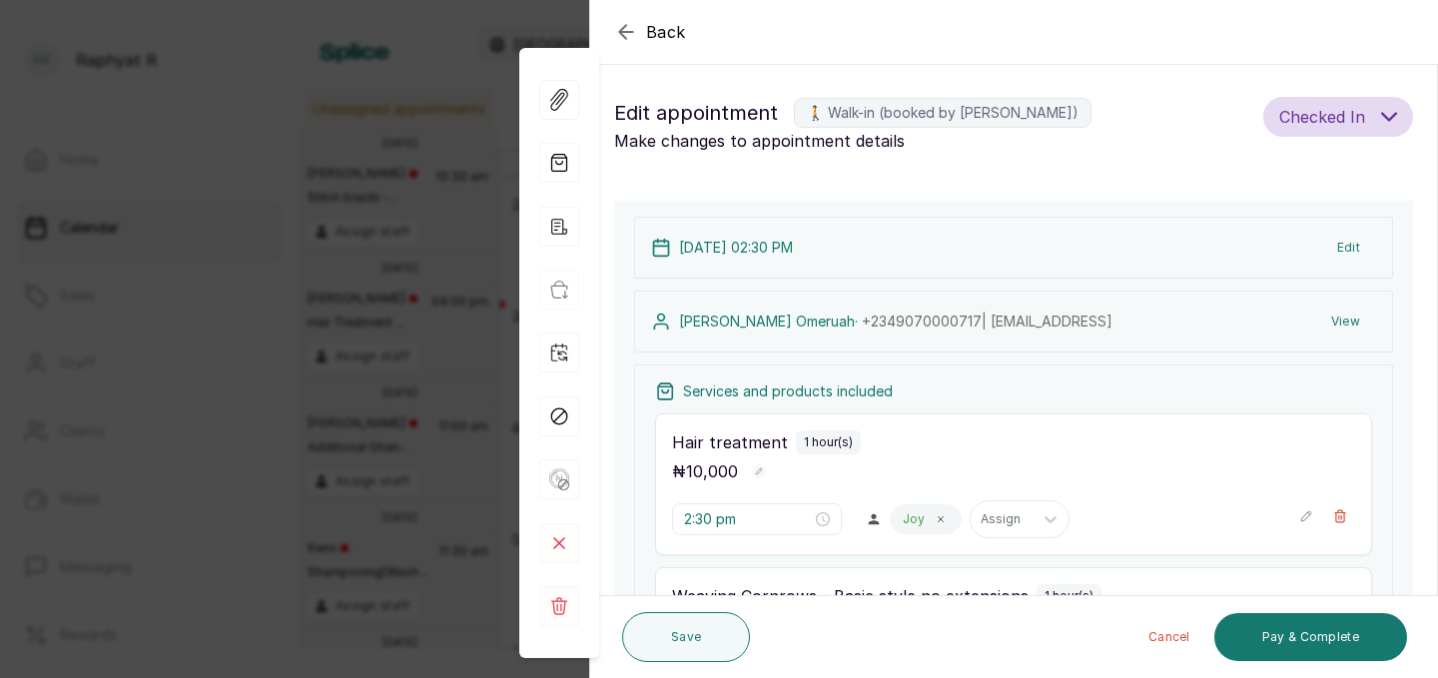
click at [428, 267] on div "Back Appointment Details Edit appointment 🚶 Walk-in (booked by Raphyat R) Make …" at bounding box center [719, 339] width 1438 height 678
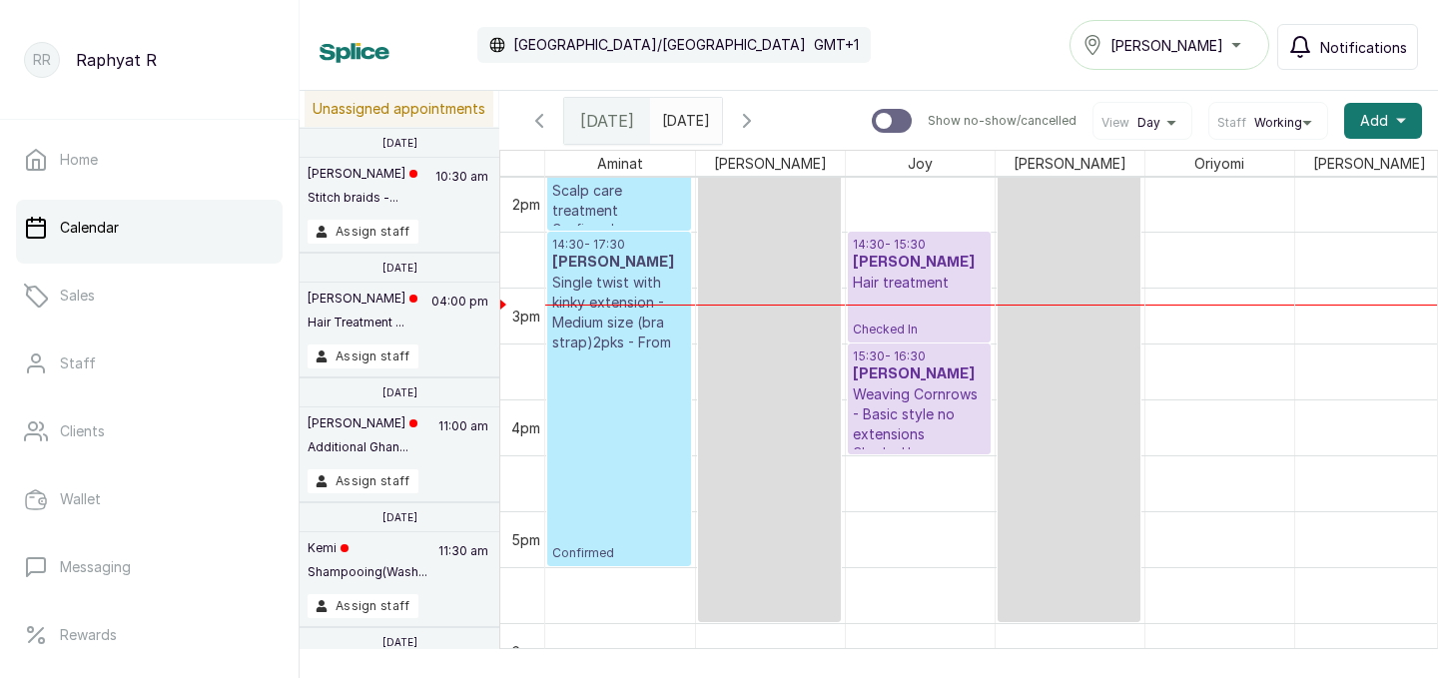
click at [912, 264] on h3 "[PERSON_NAME]" at bounding box center [919, 263] width 133 height 20
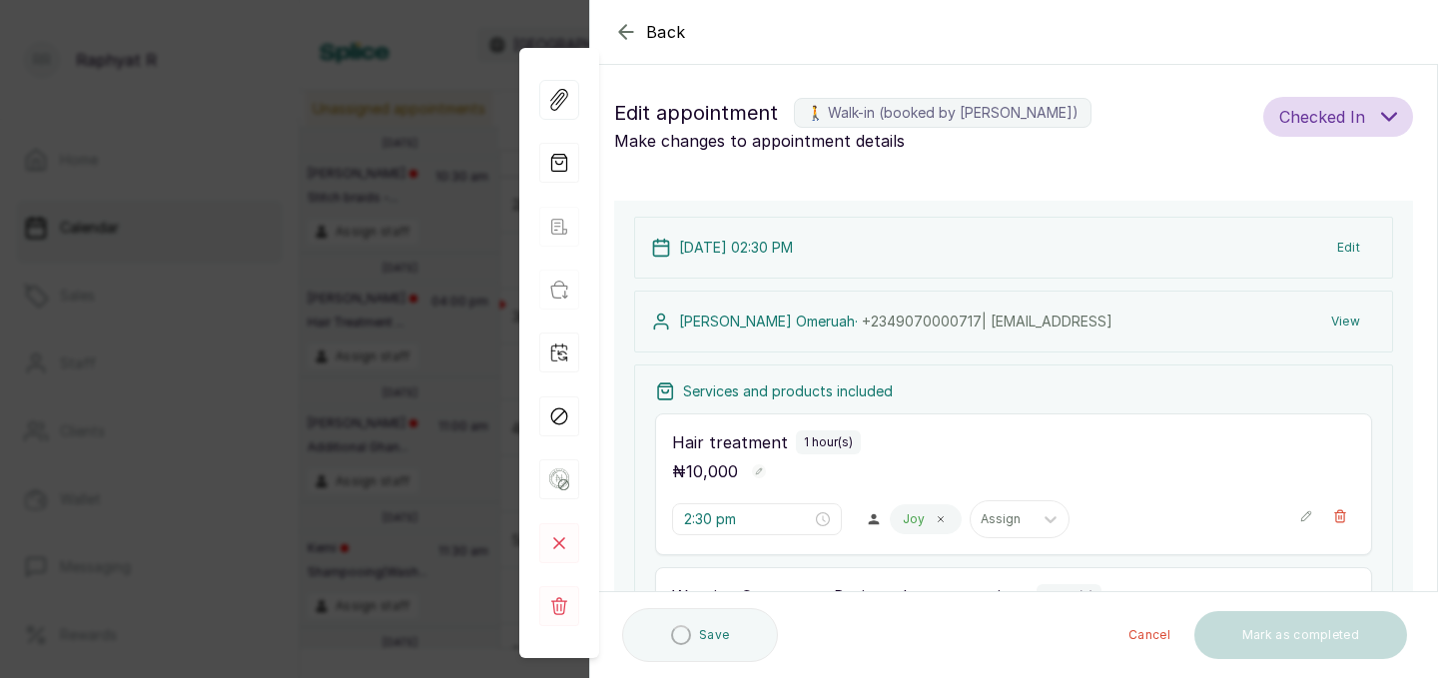
scroll to position [211, 0]
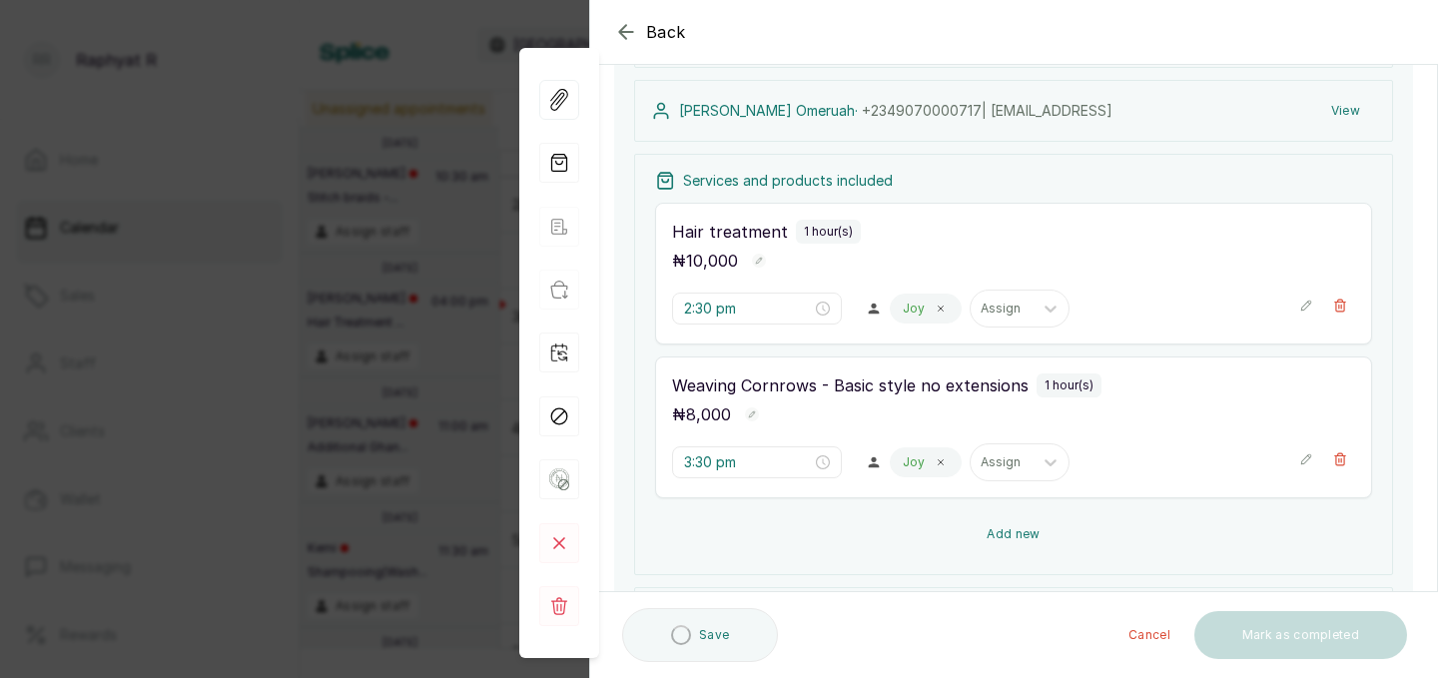
click at [1005, 510] on button "Add new" at bounding box center [1013, 534] width 717 height 48
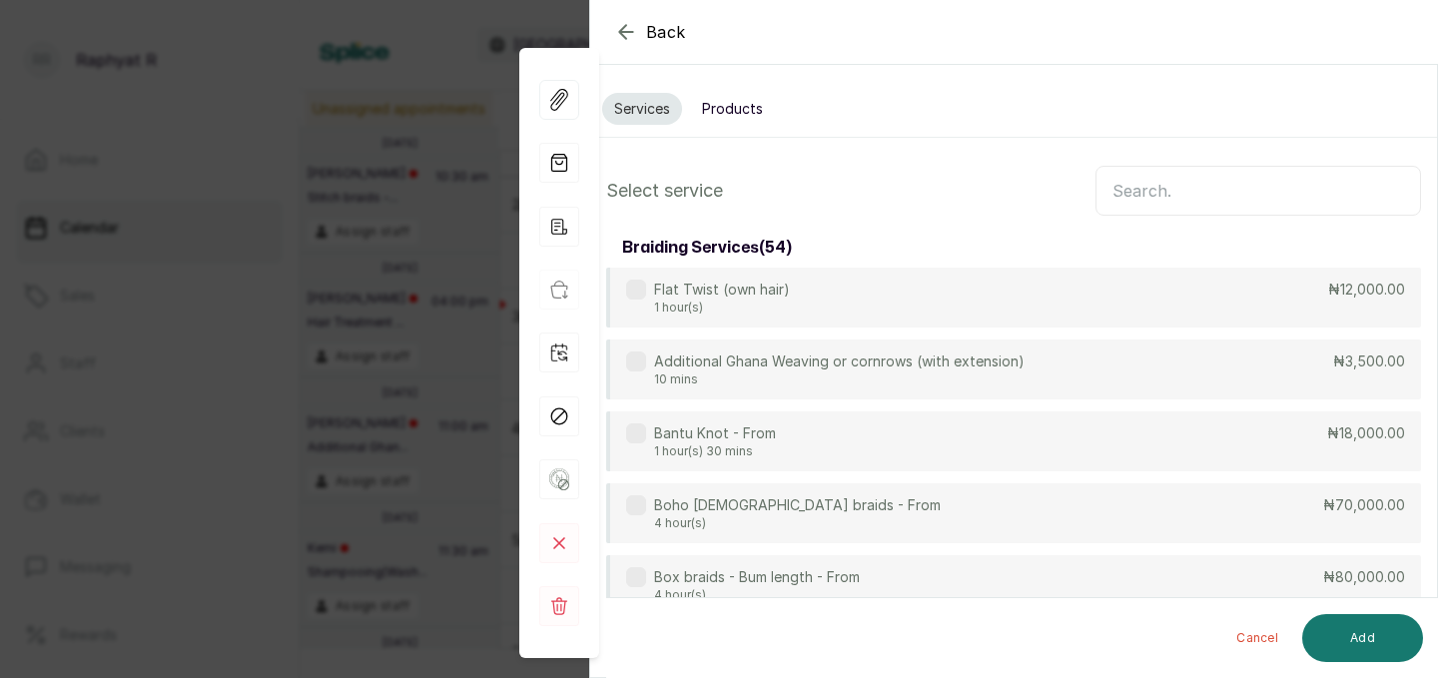
click at [1148, 203] on input "text" at bounding box center [1257, 191] width 325 height 50
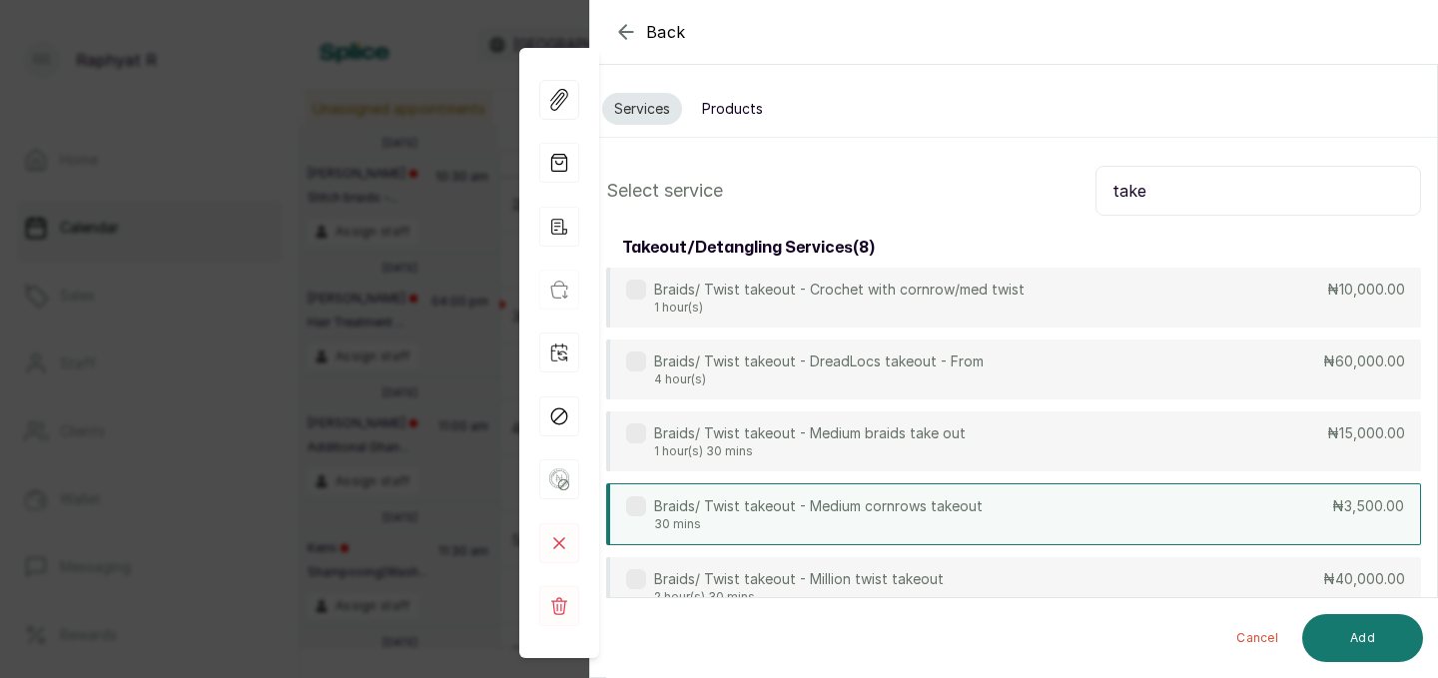
type input "take"
click at [1074, 511] on div "Braids/ Twist takeout - Medium cornrows takeout 30 mins ₦3,500.00" at bounding box center [1013, 514] width 815 height 62
click at [1389, 638] on button "Add" at bounding box center [1362, 638] width 121 height 48
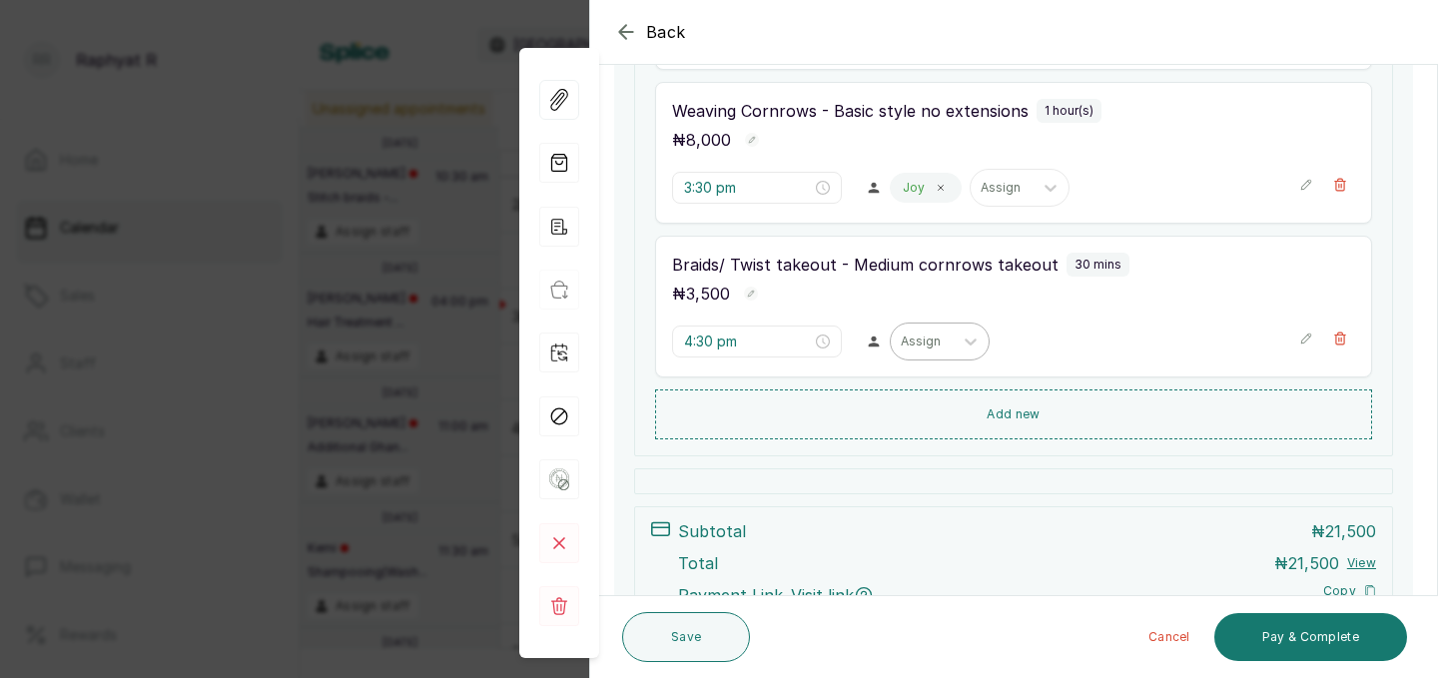
scroll to position [507, 0]
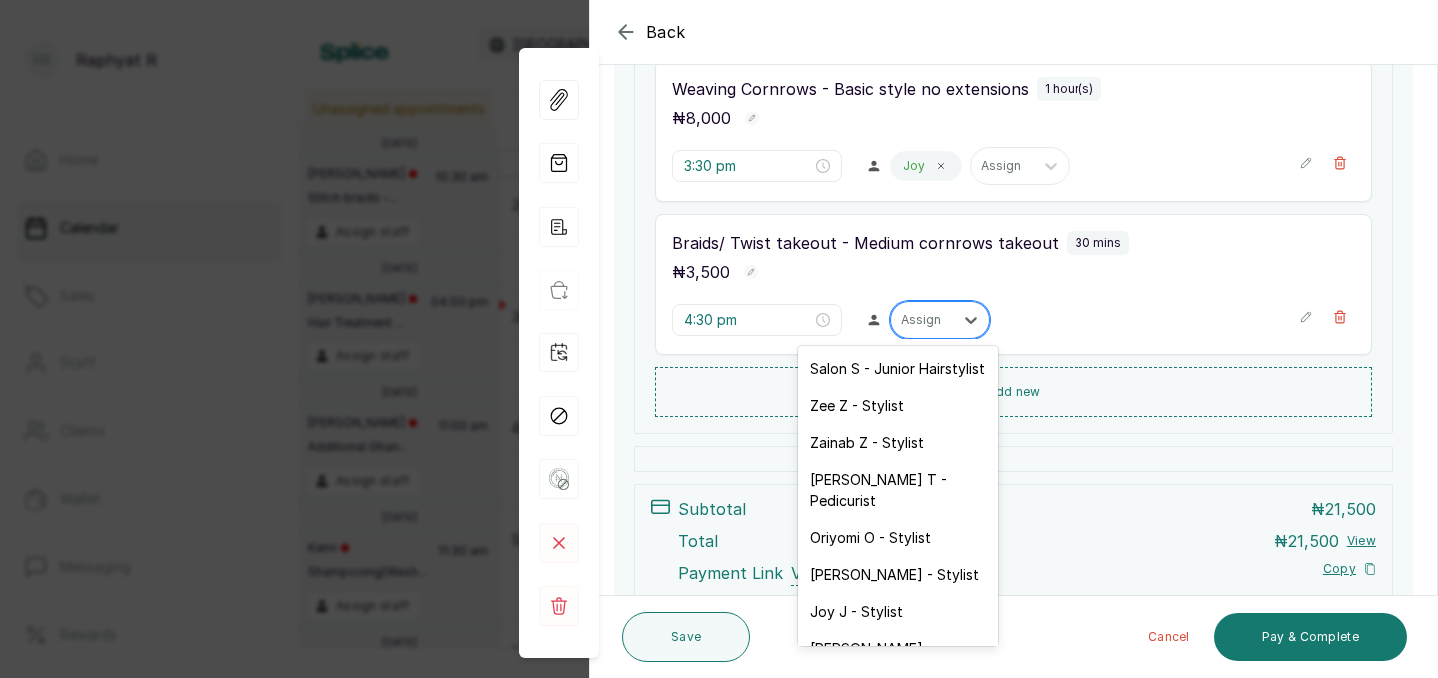
click at [901, 324] on div at bounding box center [922, 320] width 42 height 18
click at [856, 604] on div "Joy J - Stylist" at bounding box center [898, 611] width 200 height 37
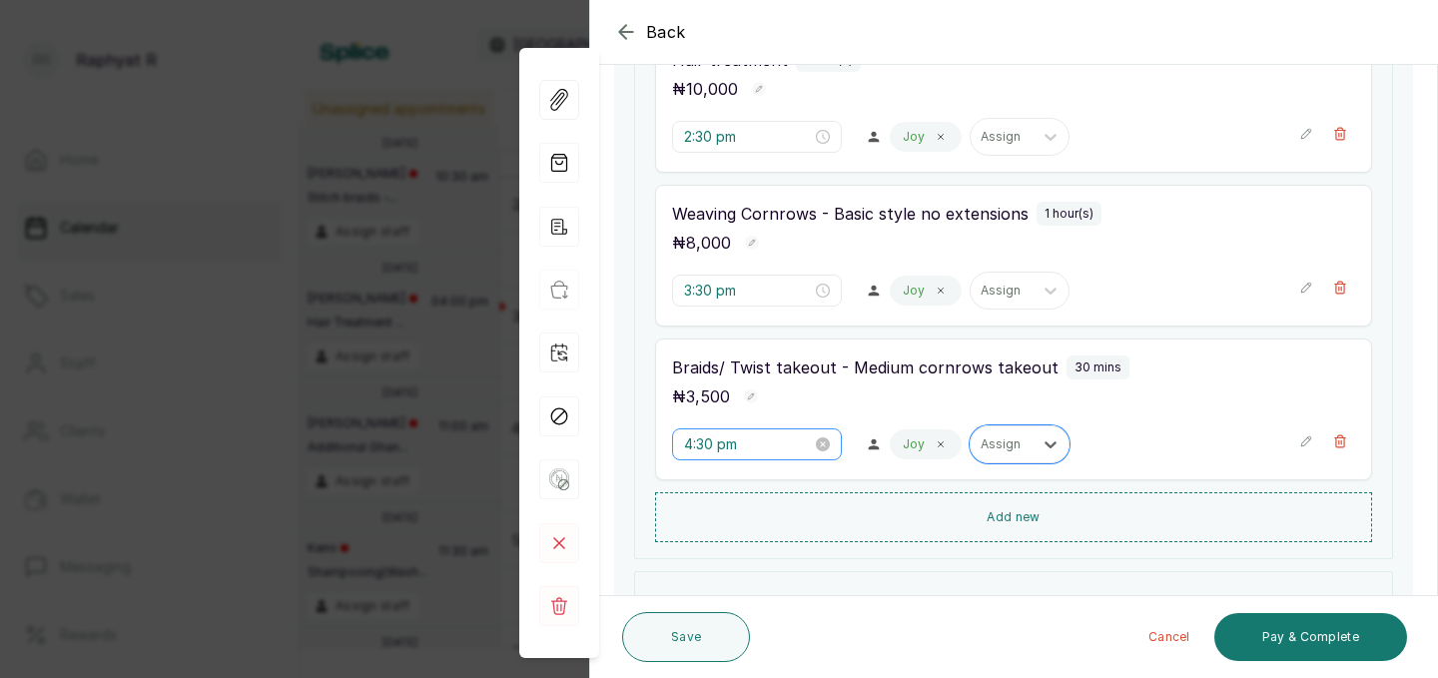
scroll to position [385, 0]
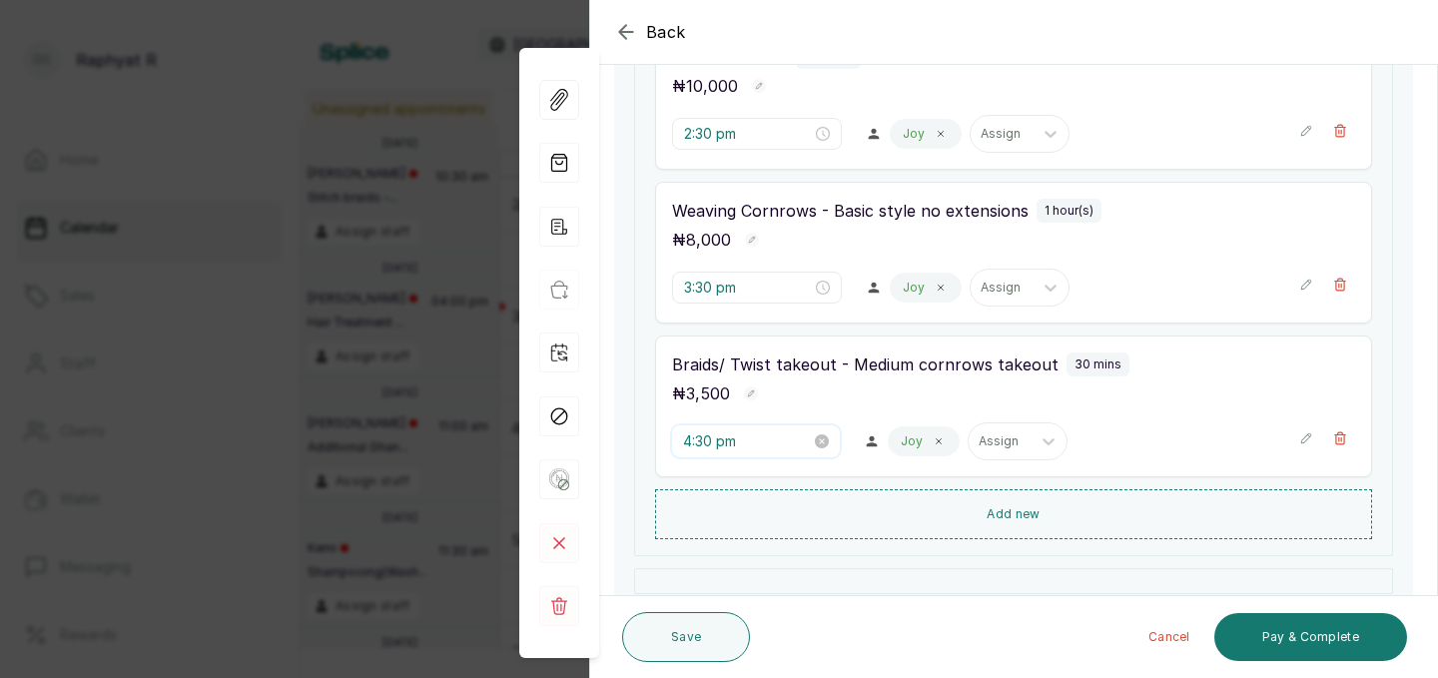
click at [712, 437] on input "4:30 pm" at bounding box center [747, 441] width 128 height 22
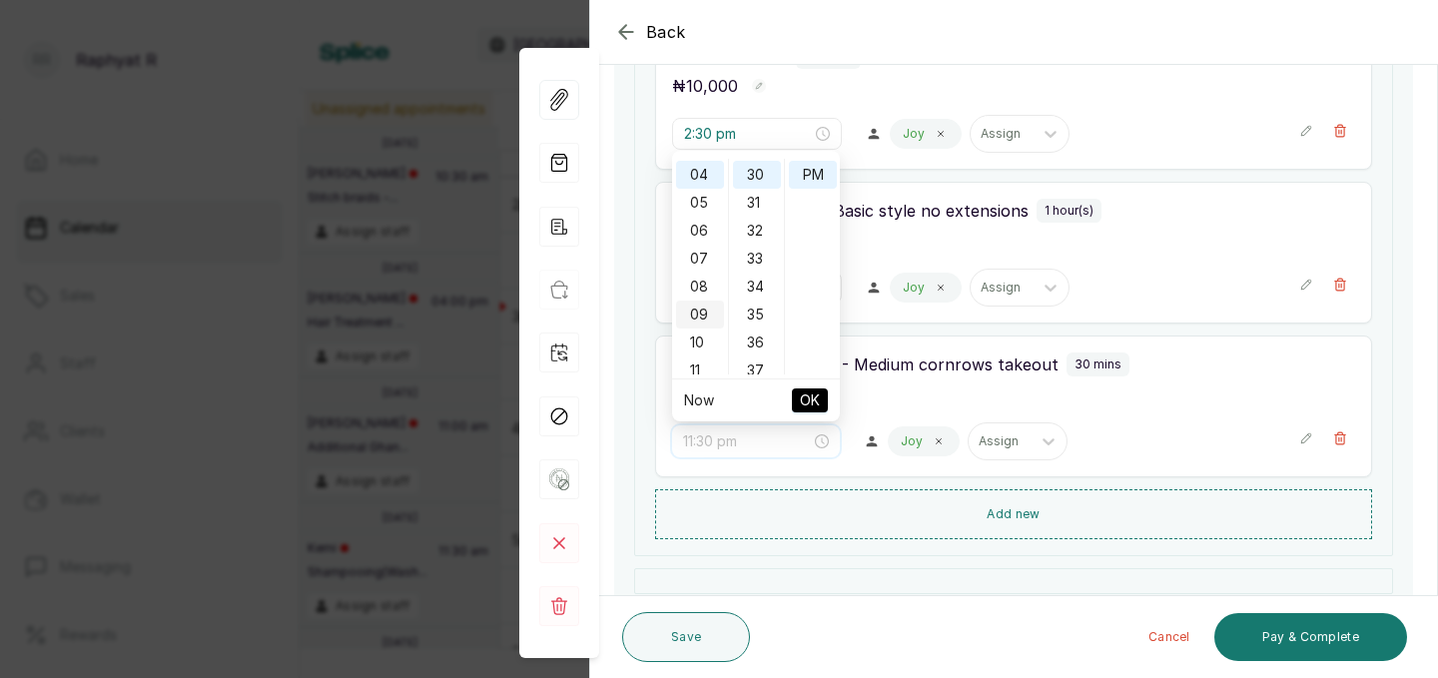
scroll to position [837, 0]
click at [700, 183] on div "02" at bounding box center [700, 186] width 48 height 28
type input "2:30 pm"
click at [814, 403] on span "OK" at bounding box center [810, 400] width 20 height 38
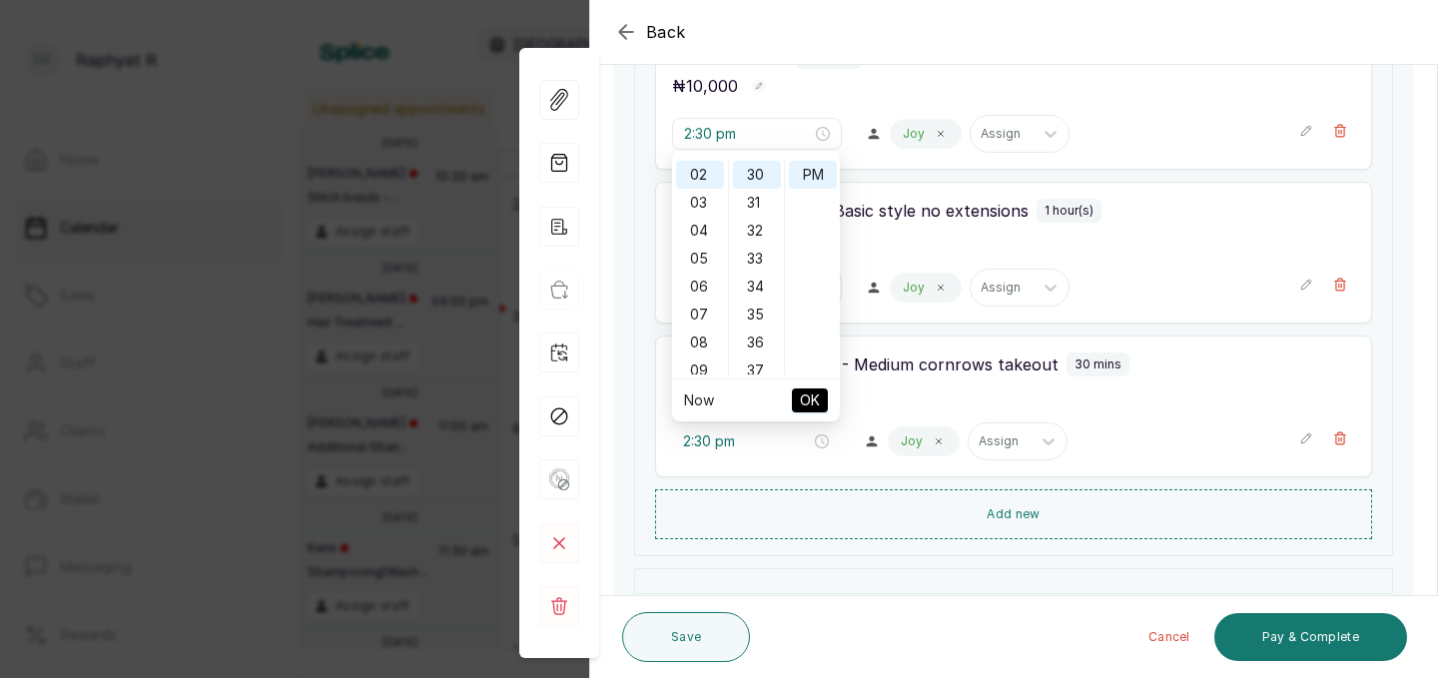
type input "2:30 pm"
type input "3:30 pm"
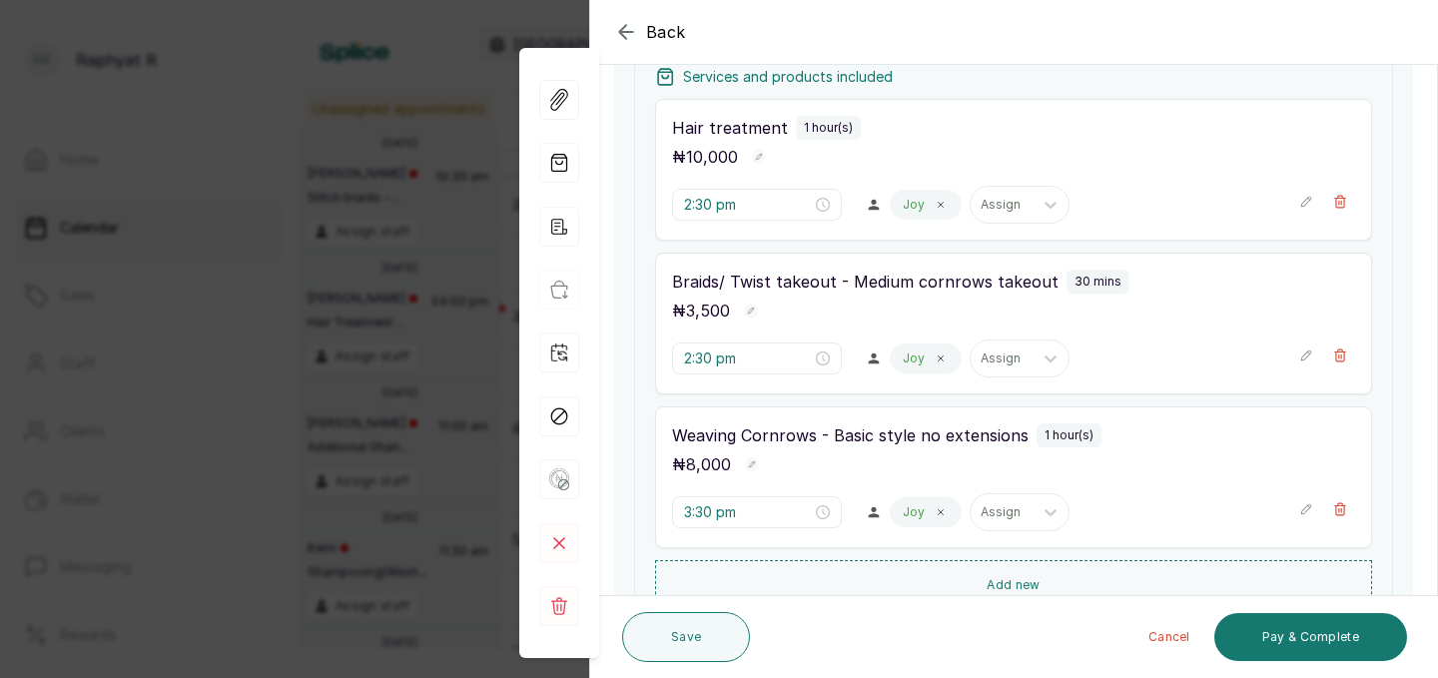
scroll to position [317, 0]
click at [713, 204] on input "2:30 pm" at bounding box center [747, 203] width 128 height 22
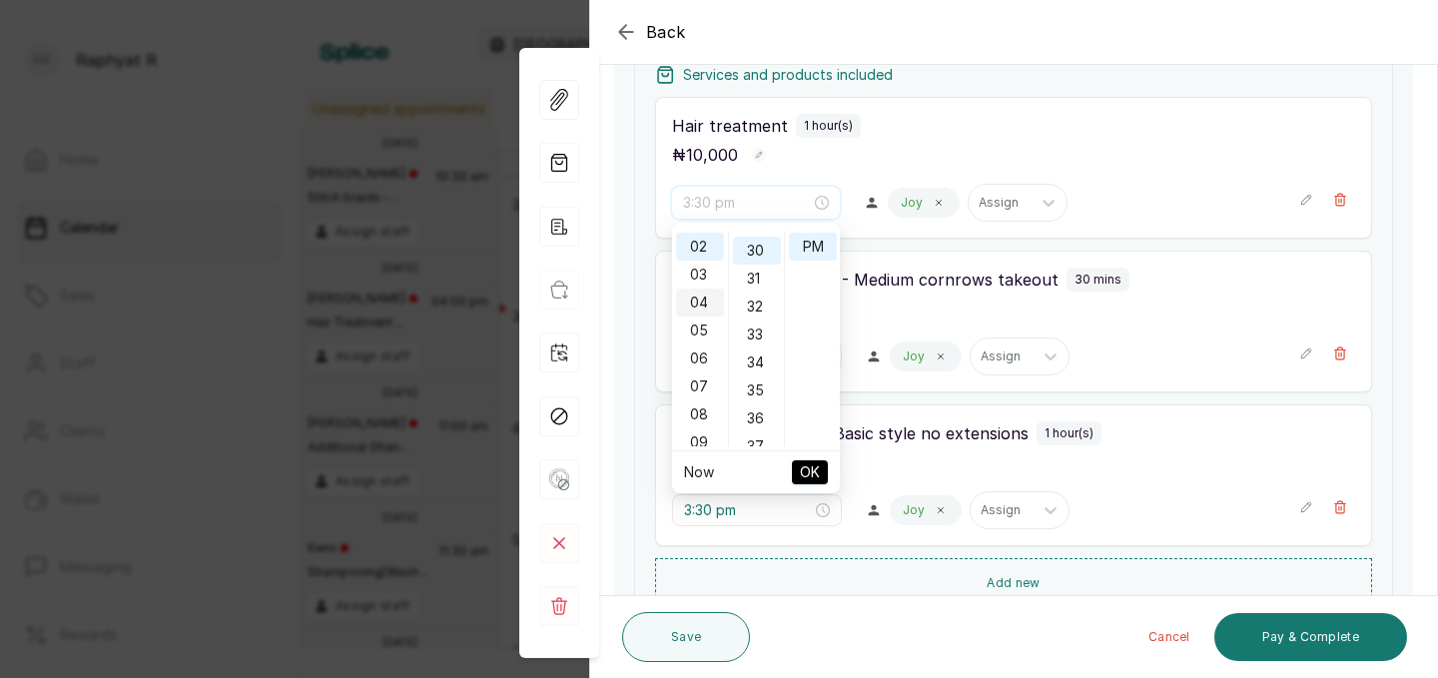
scroll to position [837, 0]
click at [701, 268] on div "03" at bounding box center [700, 275] width 48 height 28
click at [752, 218] on div "3:30 pm" at bounding box center [756, 203] width 168 height 32
click at [809, 474] on span "OK" at bounding box center [810, 472] width 20 height 38
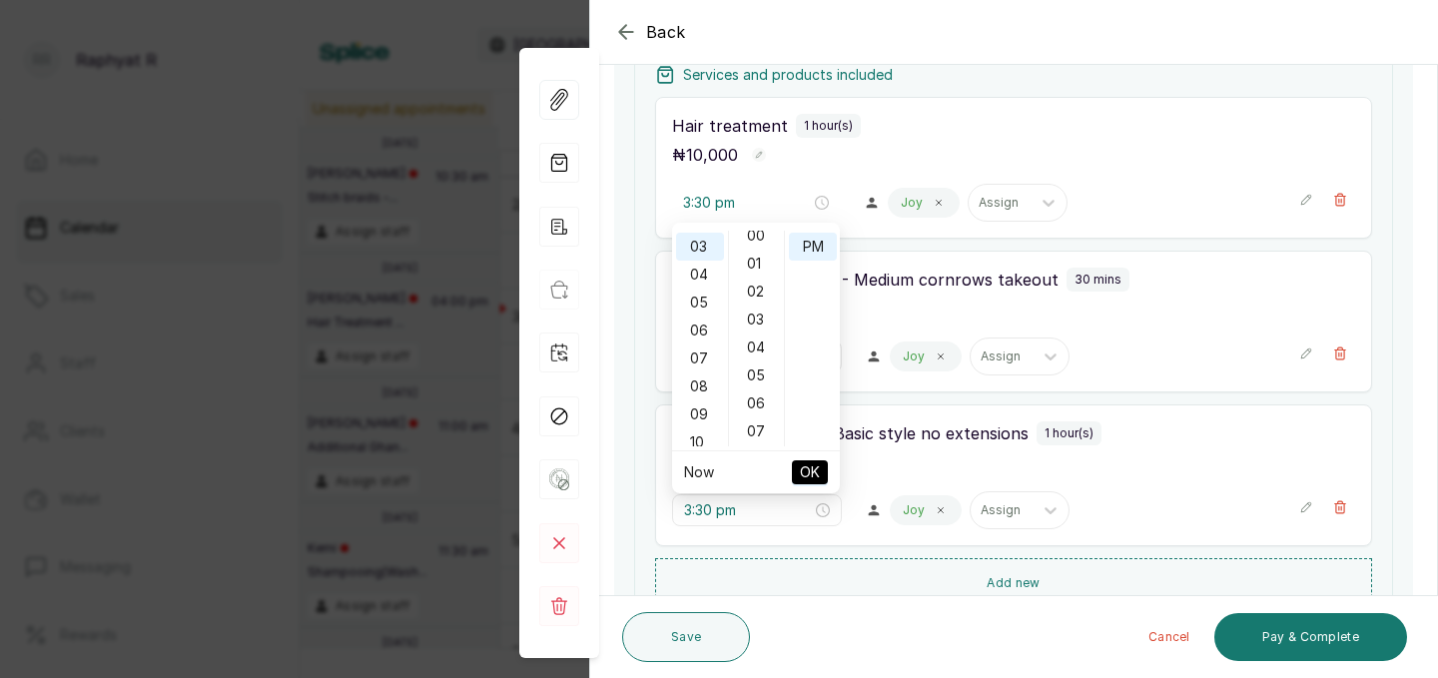
type input "2:30 pm"
type input "3:30 pm"
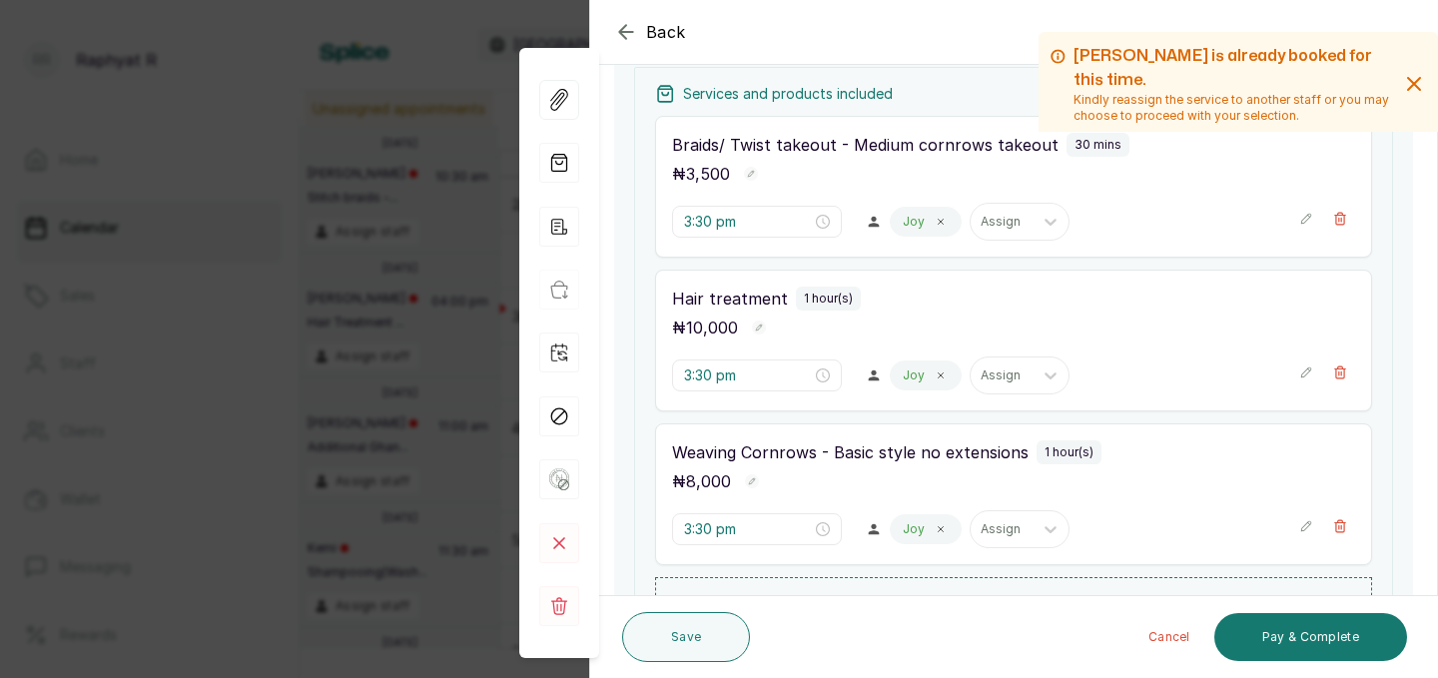
scroll to position [295, 0]
click at [716, 218] on input "3:30 pm" at bounding box center [748, 225] width 128 height 22
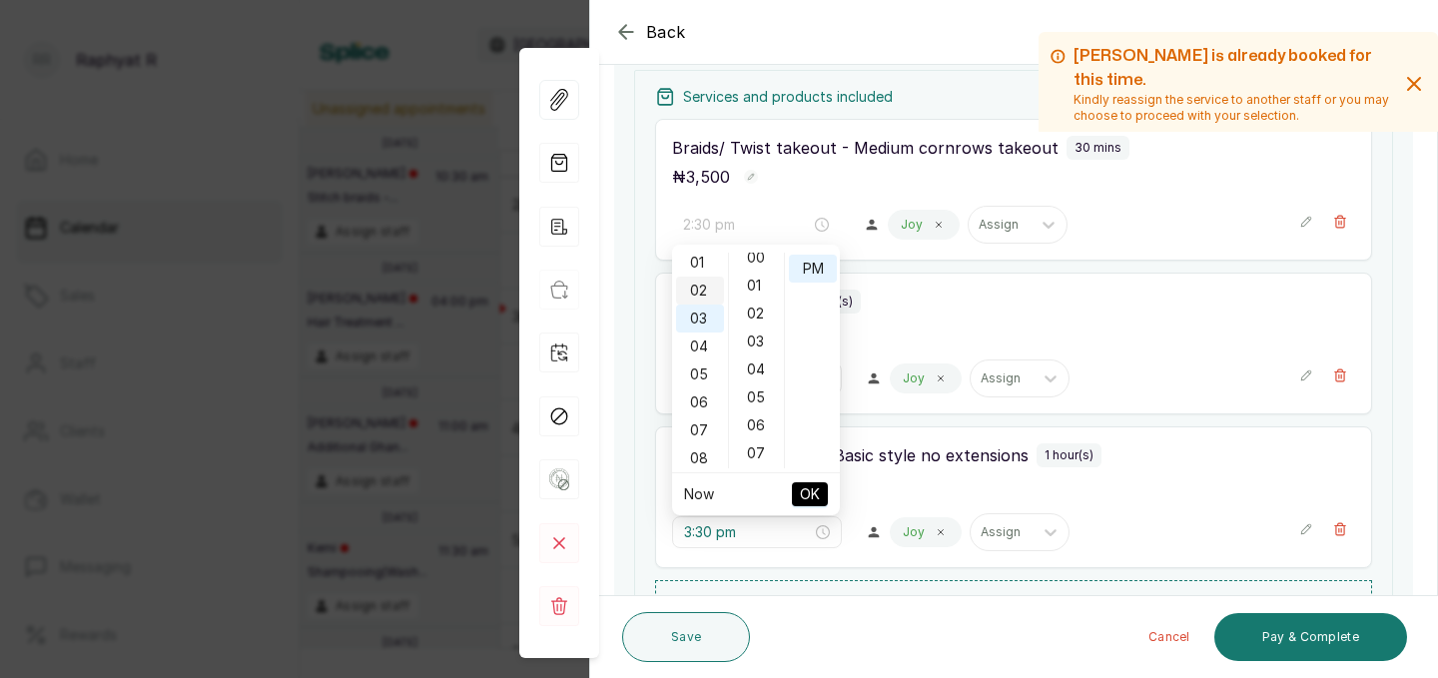
click at [699, 293] on div "02" at bounding box center [700, 291] width 48 height 28
click at [754, 273] on div "30" at bounding box center [757, 284] width 48 height 28
type input "2:30 pm"
click at [810, 494] on span "OK" at bounding box center [810, 494] width 20 height 38
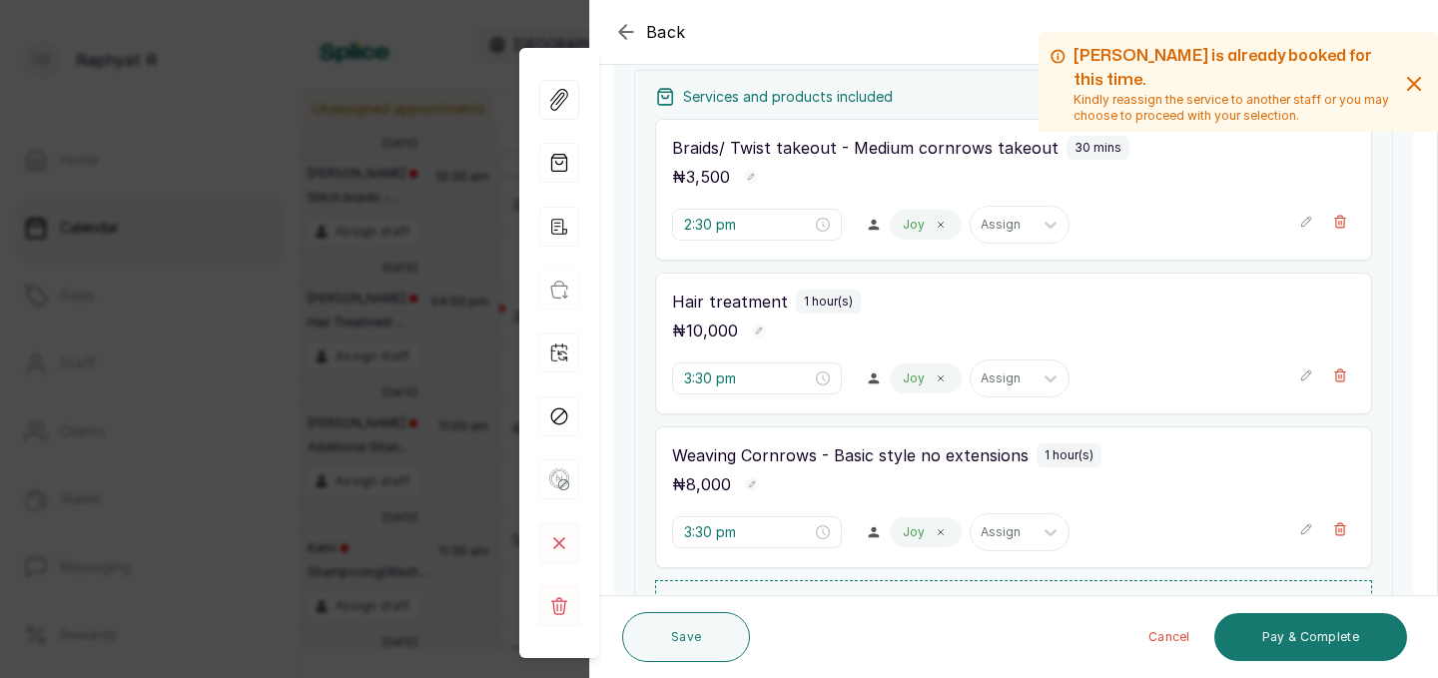
click at [778, 353] on div "Hair treatment 1 hour(s) ₦ 10,000 3:30 pm Joy Assign" at bounding box center [1013, 344] width 717 height 142
click at [715, 377] on input "3:30 pm" at bounding box center [747, 378] width 128 height 22
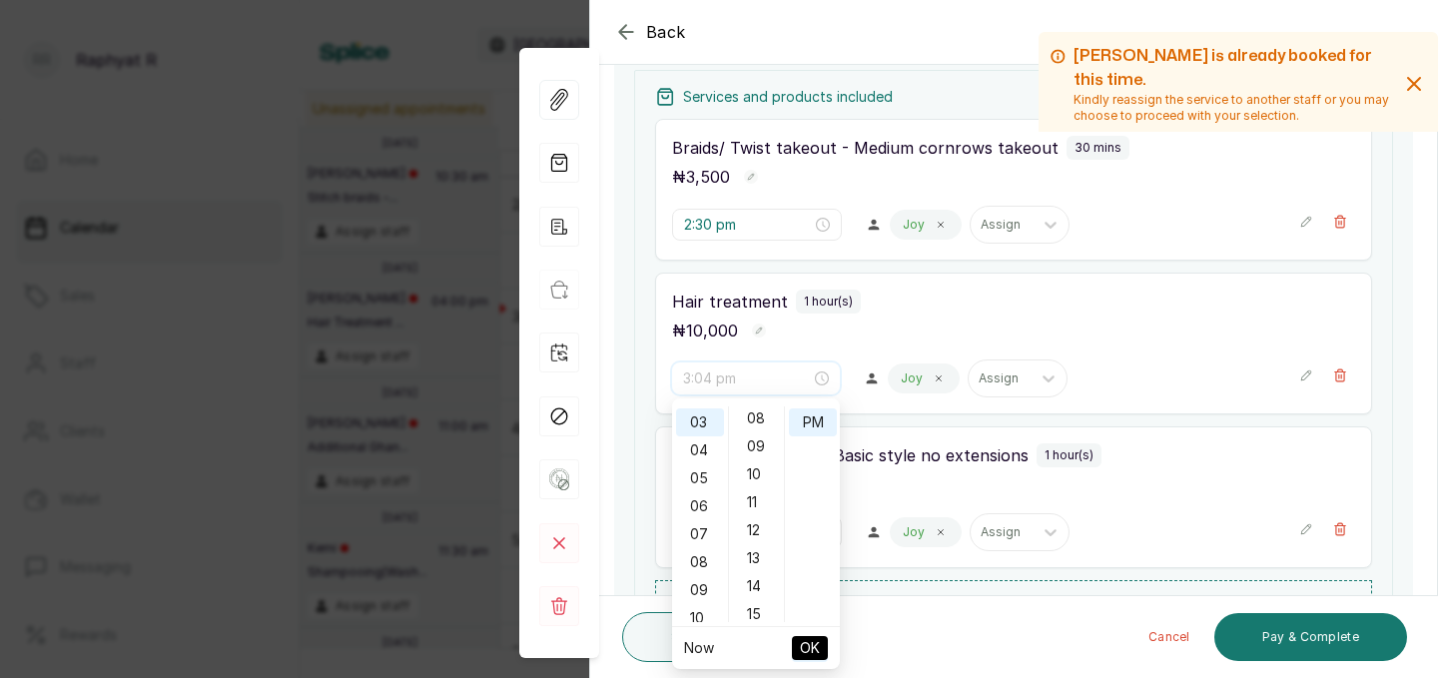
scroll to position [0, 0]
click at [762, 421] on div "00" at bounding box center [757, 420] width 48 height 28
type input "3:00 pm"
click at [813, 645] on span "OK" at bounding box center [810, 648] width 20 height 38
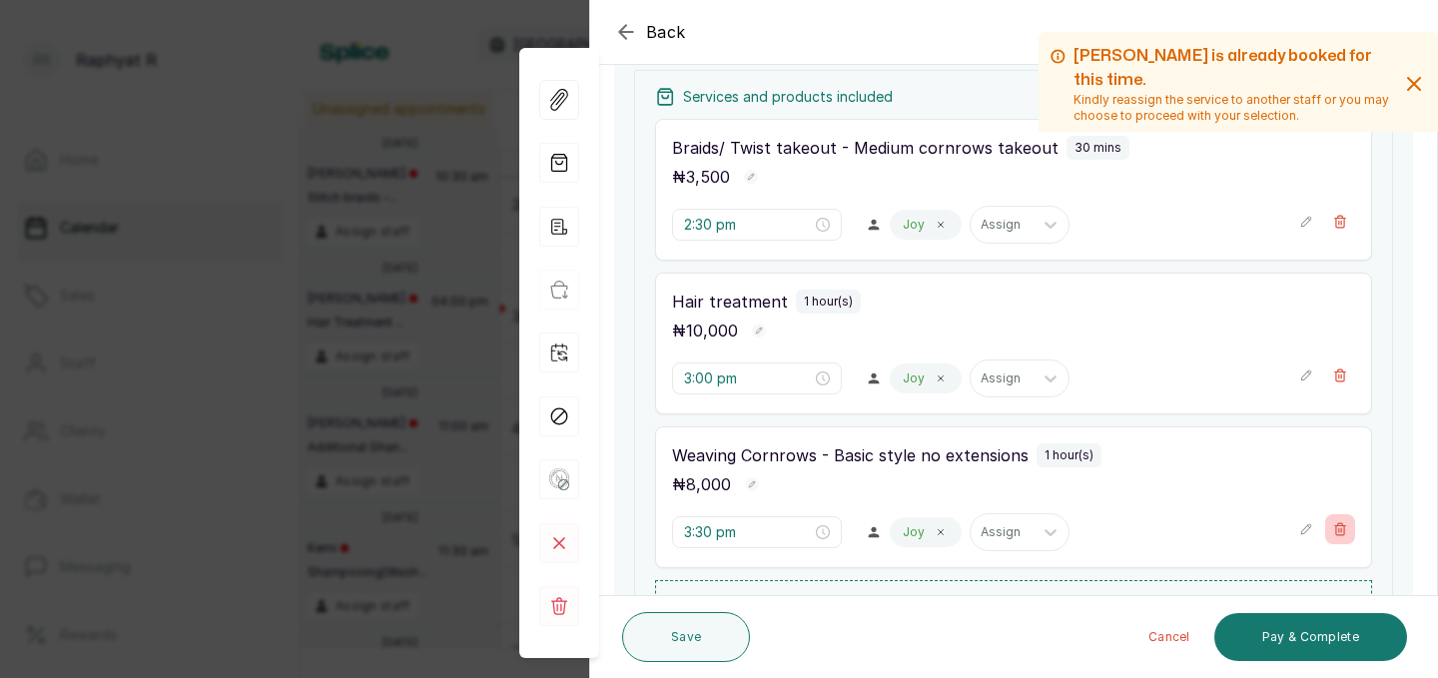
click at [1342, 534] on icon "button" at bounding box center [1340, 529] width 11 height 12
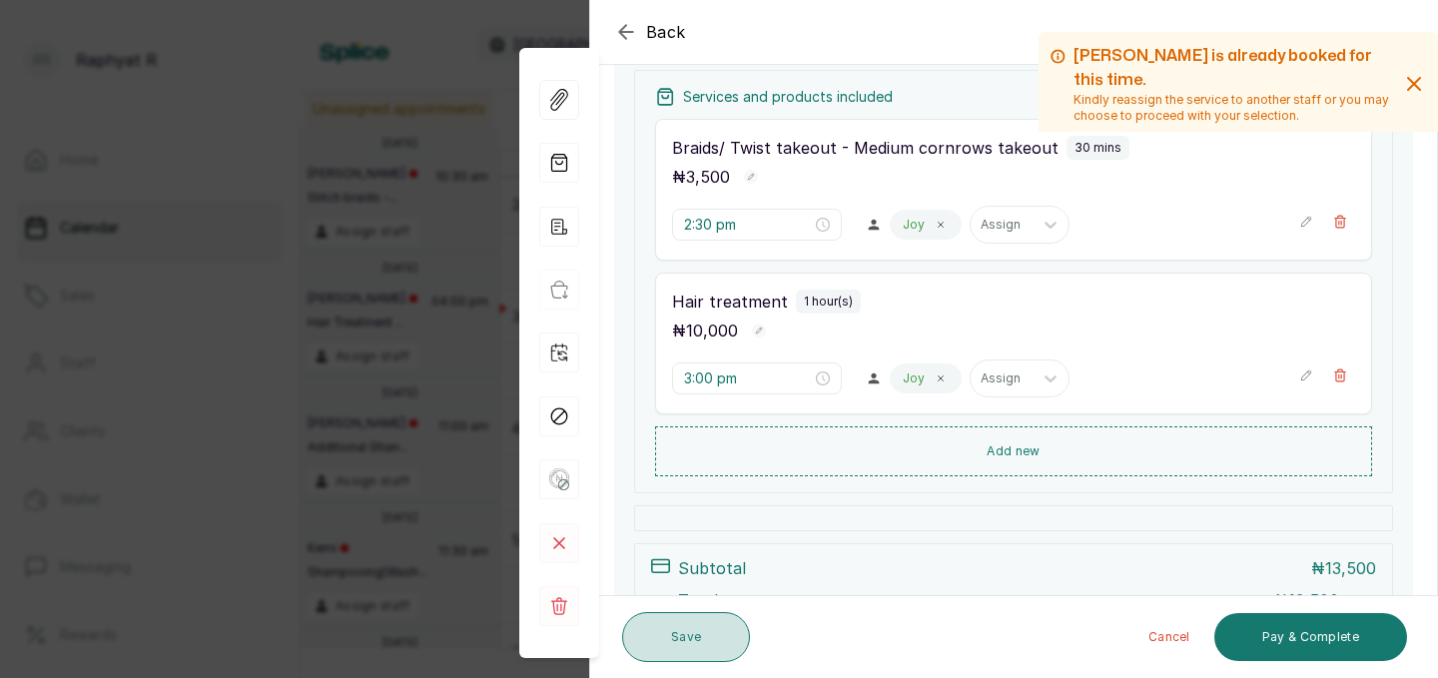
click at [687, 634] on button "Save" at bounding box center [686, 637] width 128 height 50
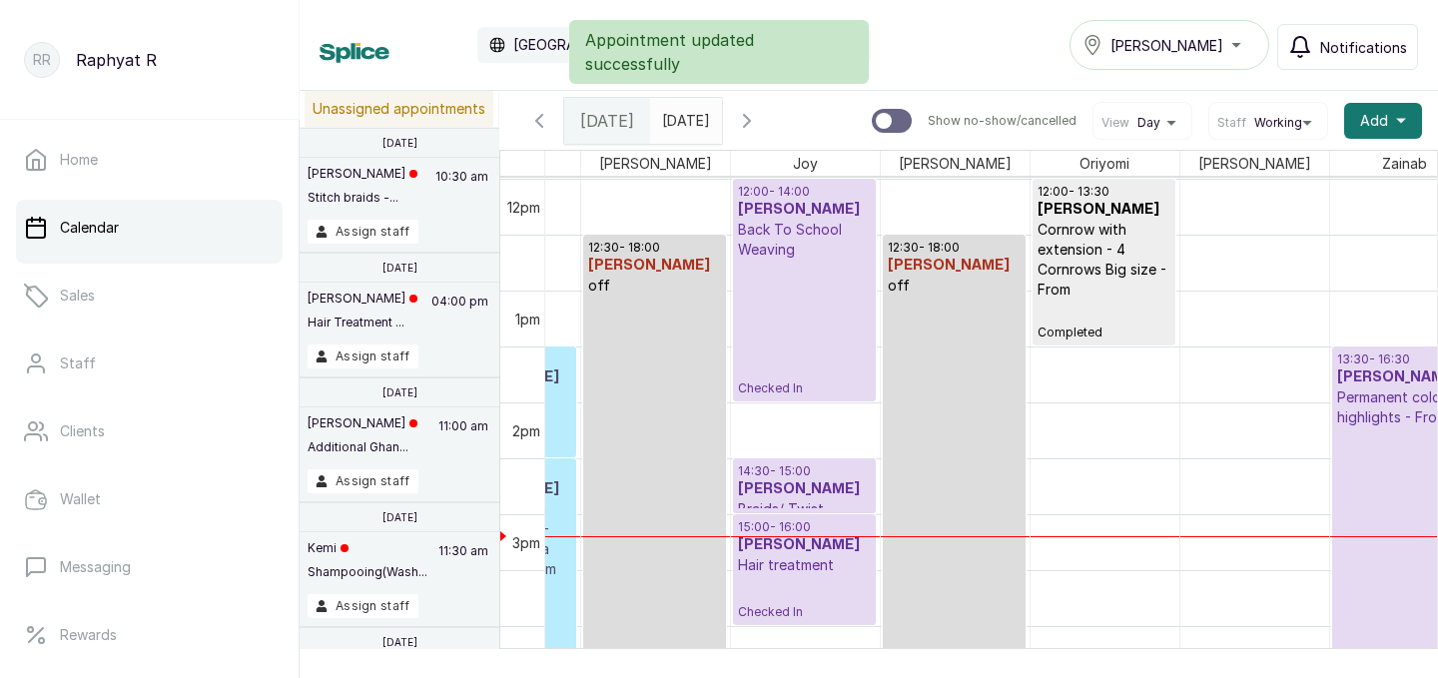
scroll to position [1341, 442]
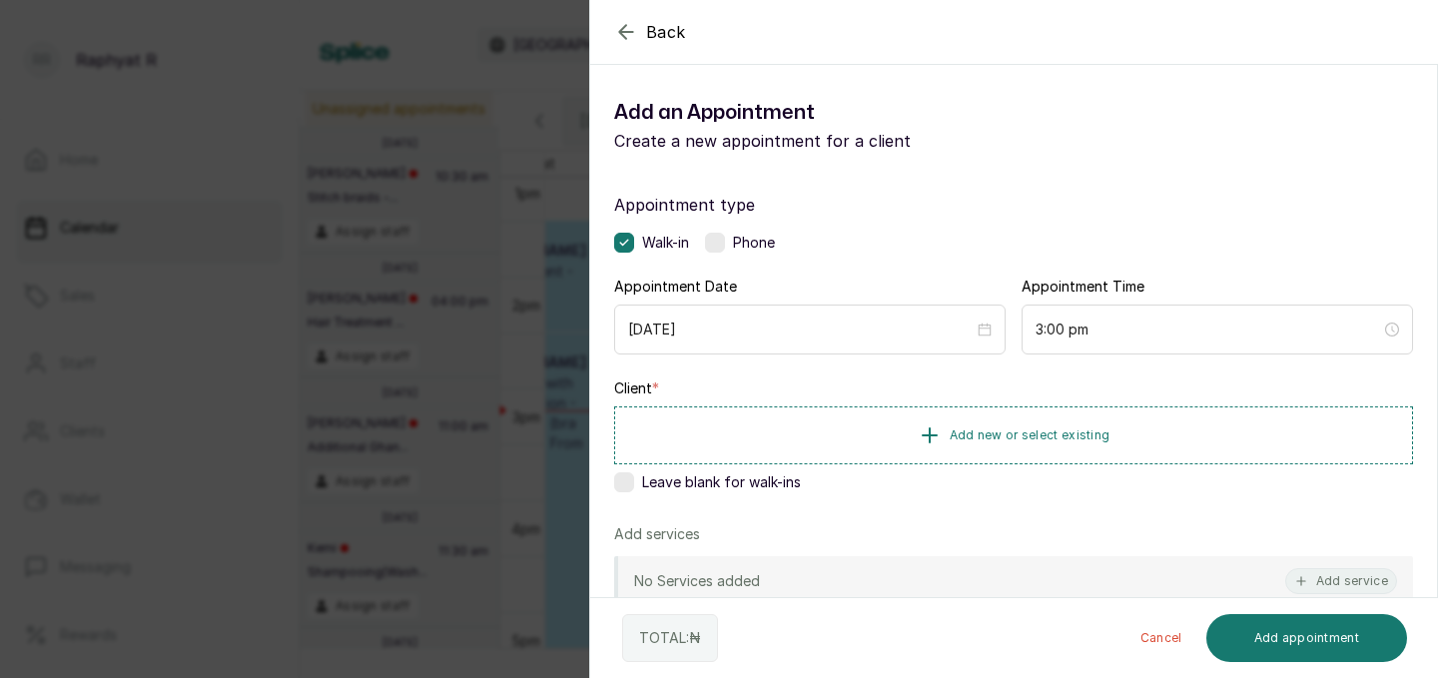
click at [1109, 419] on button "Add new or select existing" at bounding box center [1013, 435] width 799 height 58
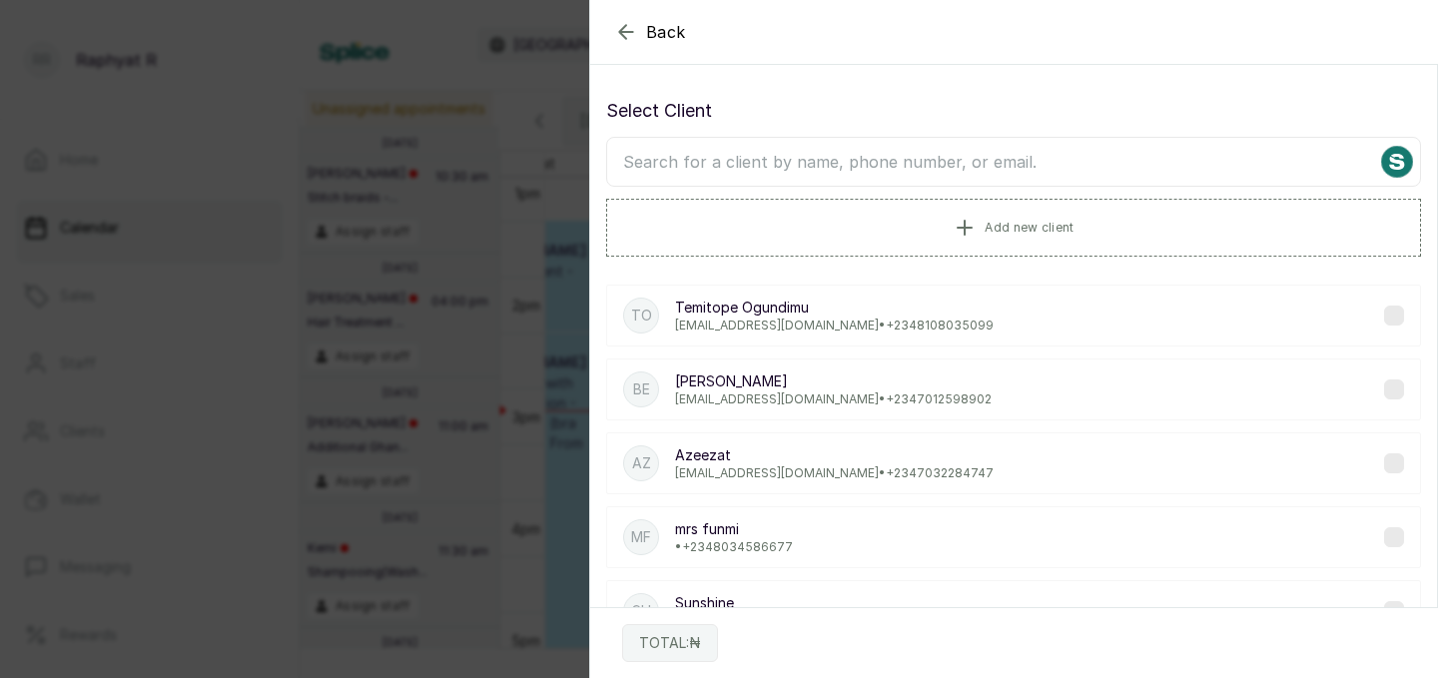
click at [934, 157] on input "text" at bounding box center [1013, 162] width 815 height 50
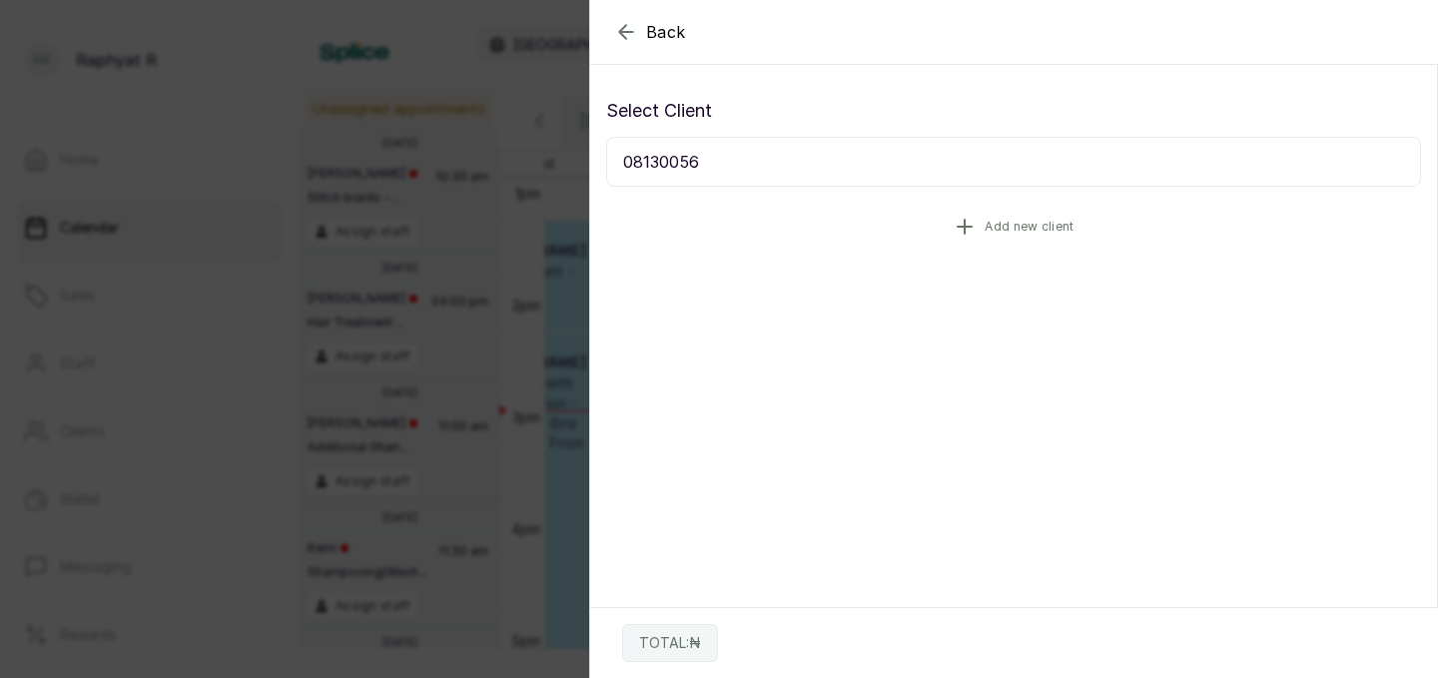
type input "08130056"
click at [854, 228] on button "Add new client" at bounding box center [1013, 227] width 815 height 56
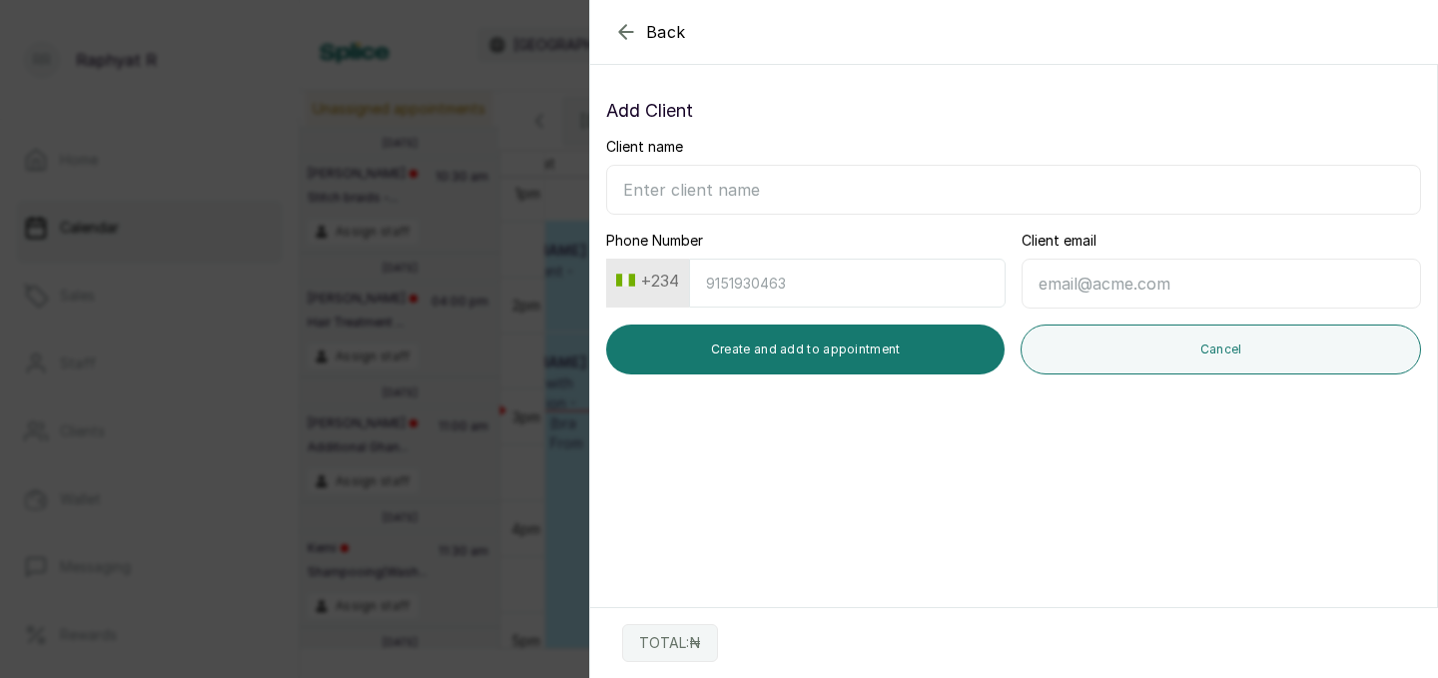
click at [731, 199] on input "Client name" at bounding box center [1013, 190] width 815 height 50
type input "Ayo"
click at [761, 296] on input "Phone Number" at bounding box center [847, 283] width 317 height 49
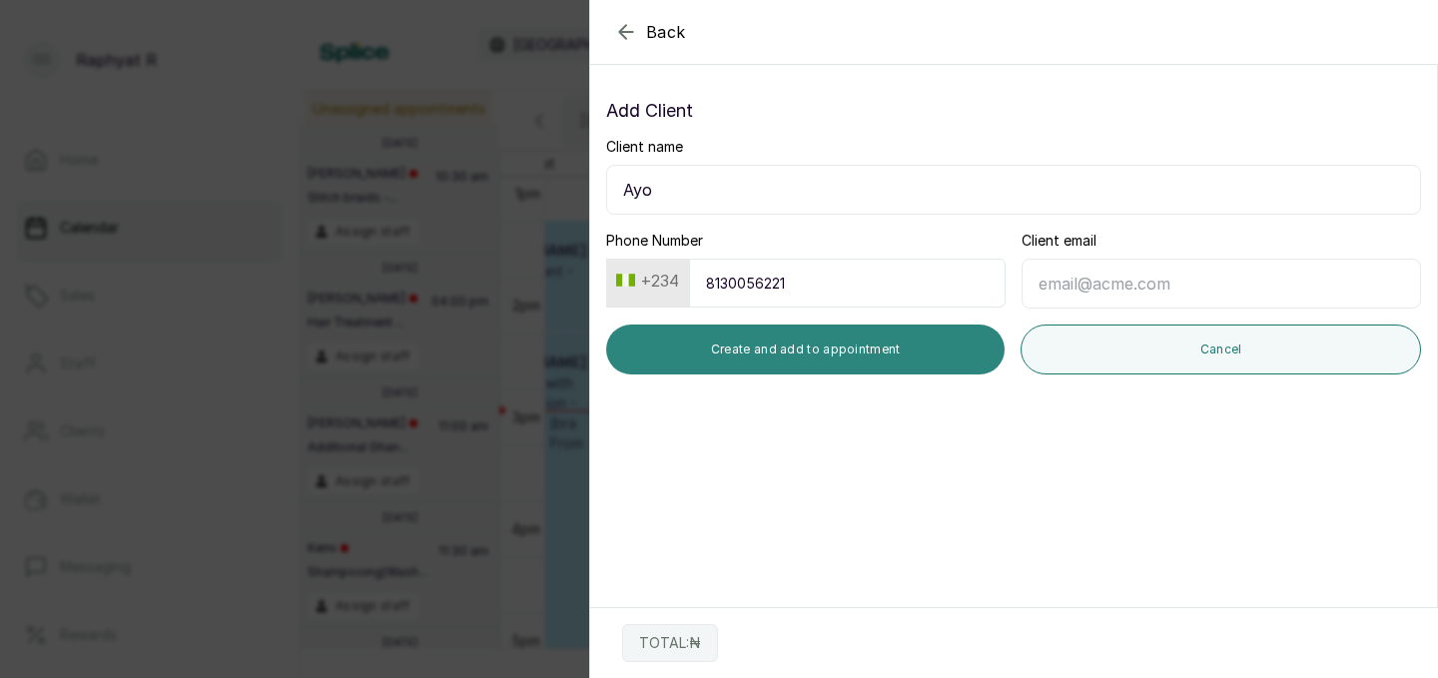
type input "8130056221"
click at [822, 360] on button "Create and add to appointment" at bounding box center [805, 349] width 398 height 50
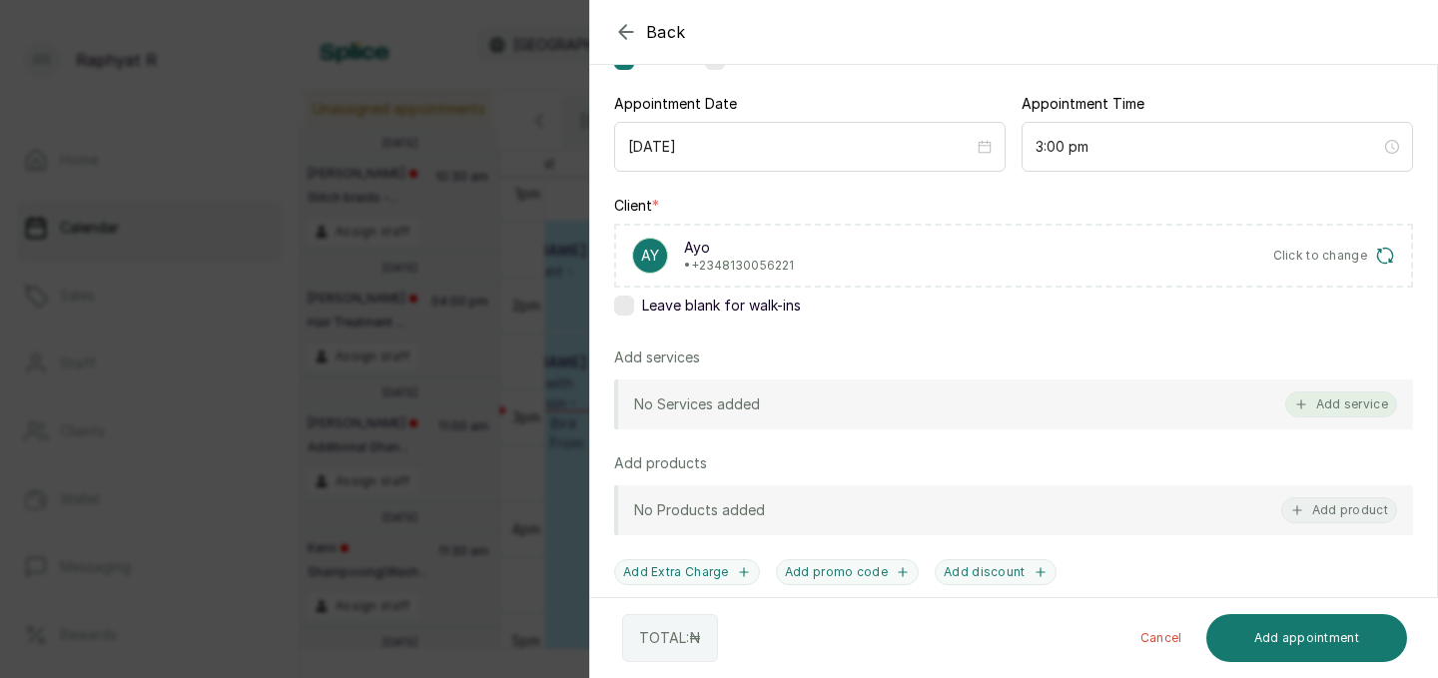
click at [1350, 403] on button "Add service" at bounding box center [1341, 404] width 112 height 26
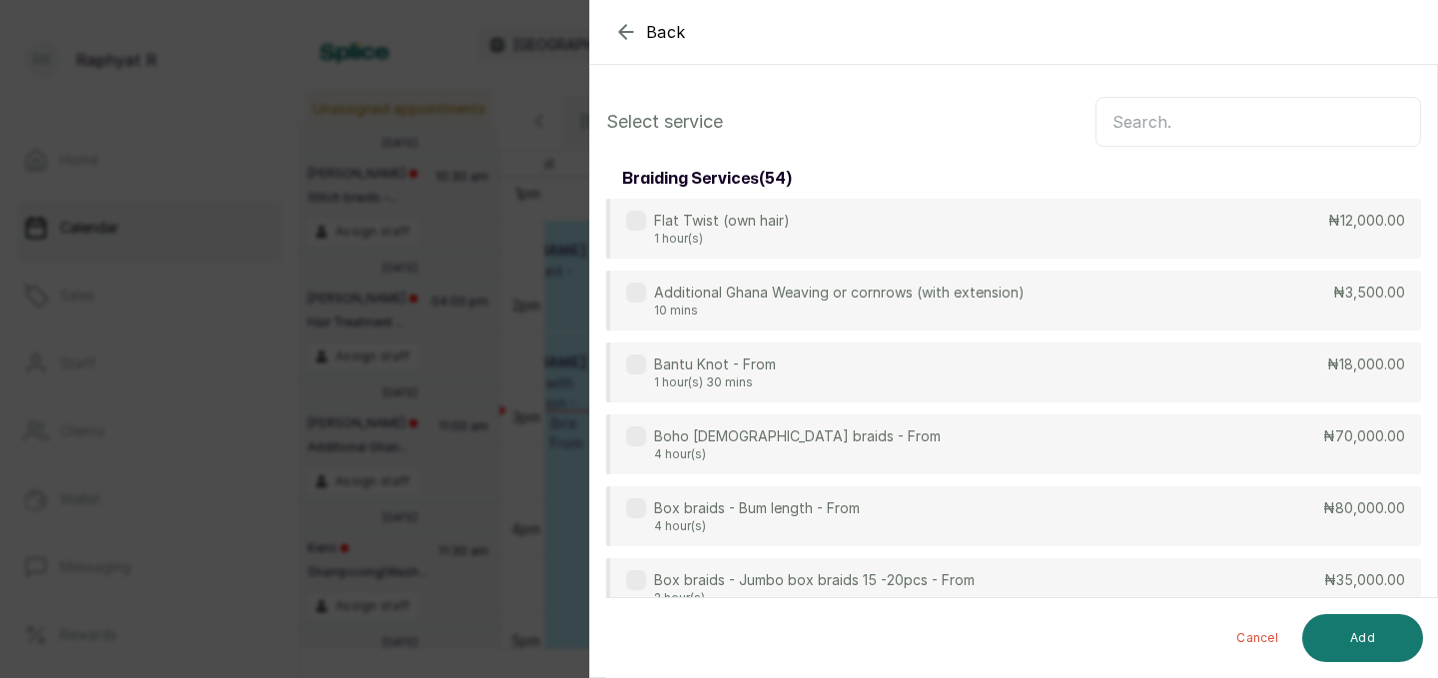
click at [1204, 143] on input "text" at bounding box center [1257, 122] width 325 height 50
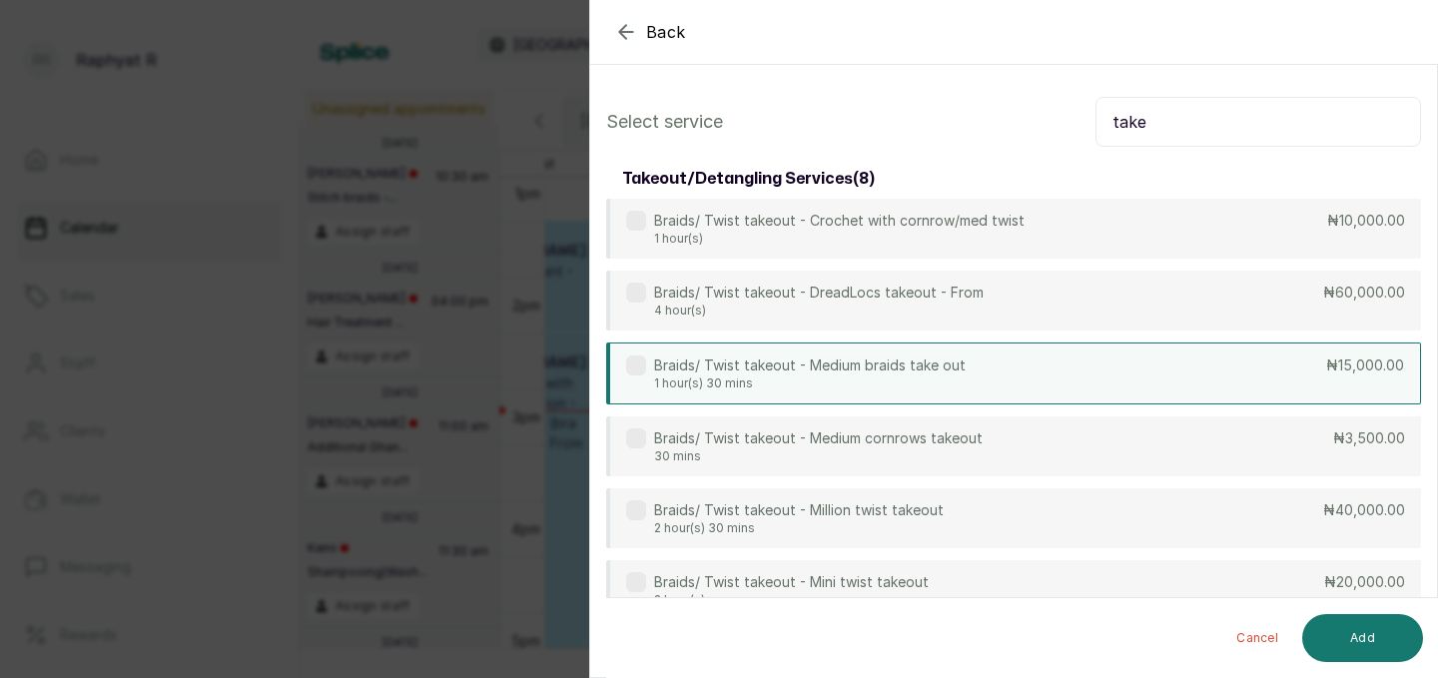
type input "take"
click at [1140, 366] on div "Braids/ Twist takeout - Medium braids take out 1 hour(s) 30 mins ₦15,000.00" at bounding box center [1013, 373] width 815 height 62
click at [1245, 135] on input "take" at bounding box center [1257, 122] width 325 height 50
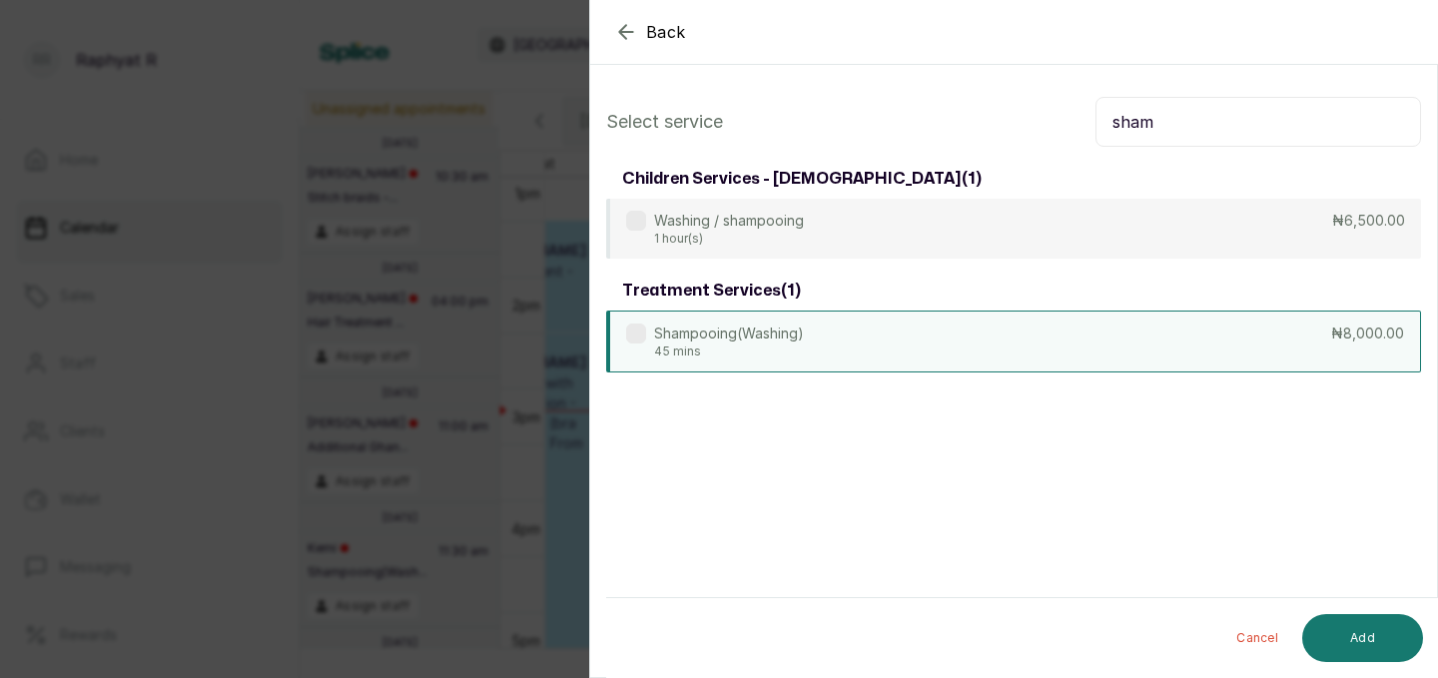
type input "sham"
click at [1180, 321] on div "Shampooing(Washing) 45 mins ₦8,000.00" at bounding box center [1013, 342] width 815 height 62
click at [1372, 635] on button "Add" at bounding box center [1362, 638] width 121 height 48
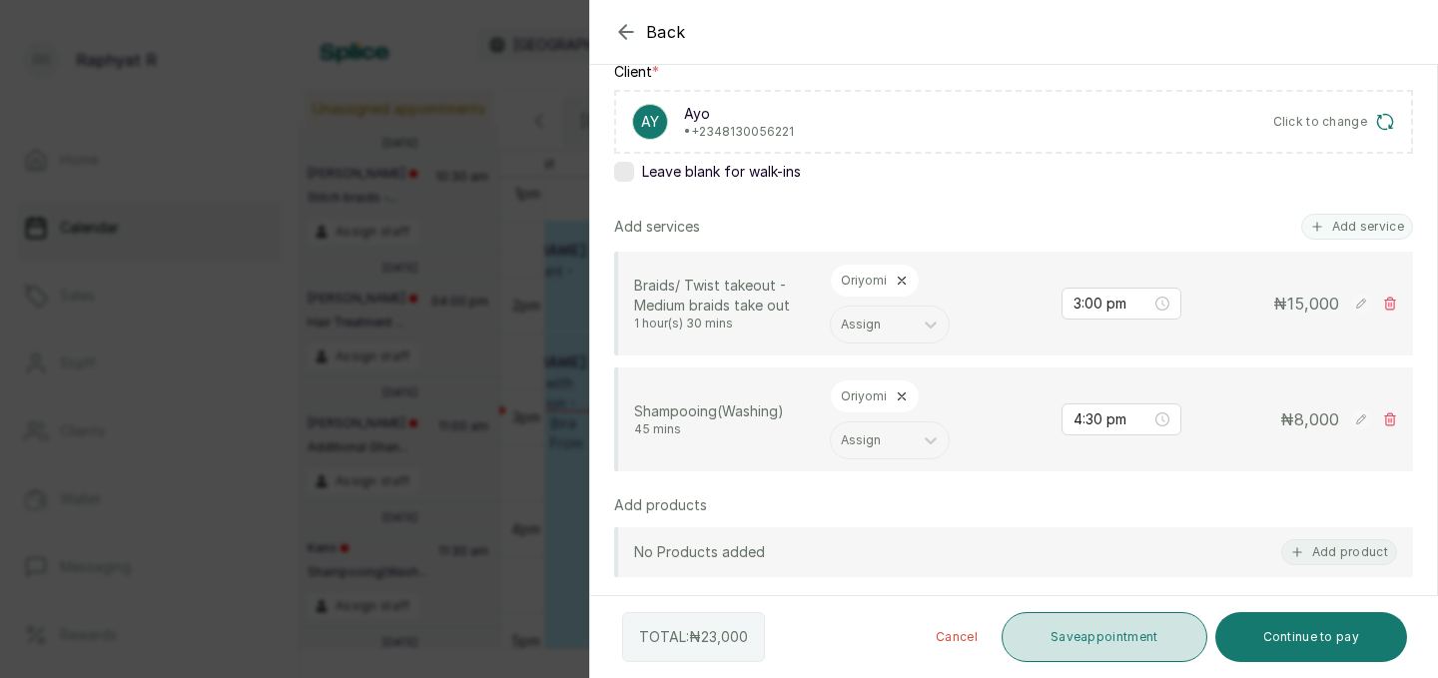
click at [1088, 638] on button "Save appointment" at bounding box center [1104, 637] width 206 height 50
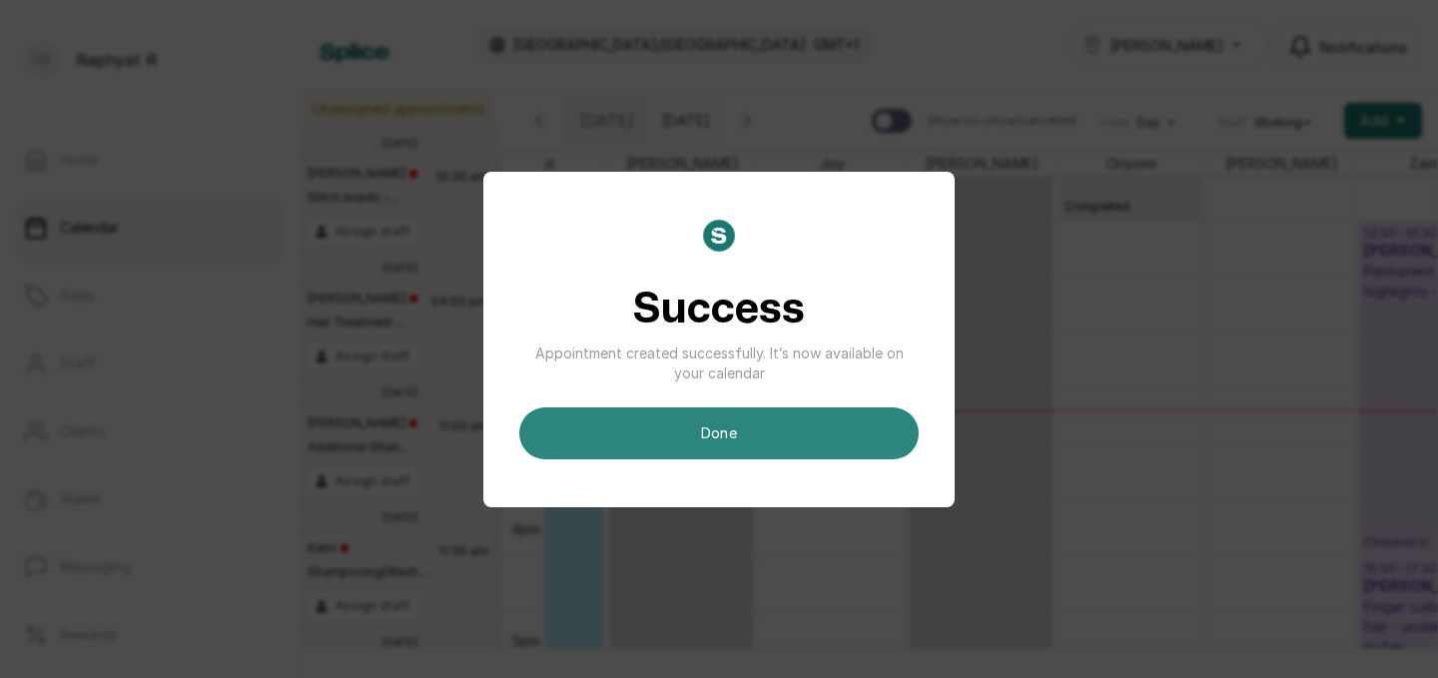
click at [786, 450] on button "done" at bounding box center [718, 433] width 399 height 52
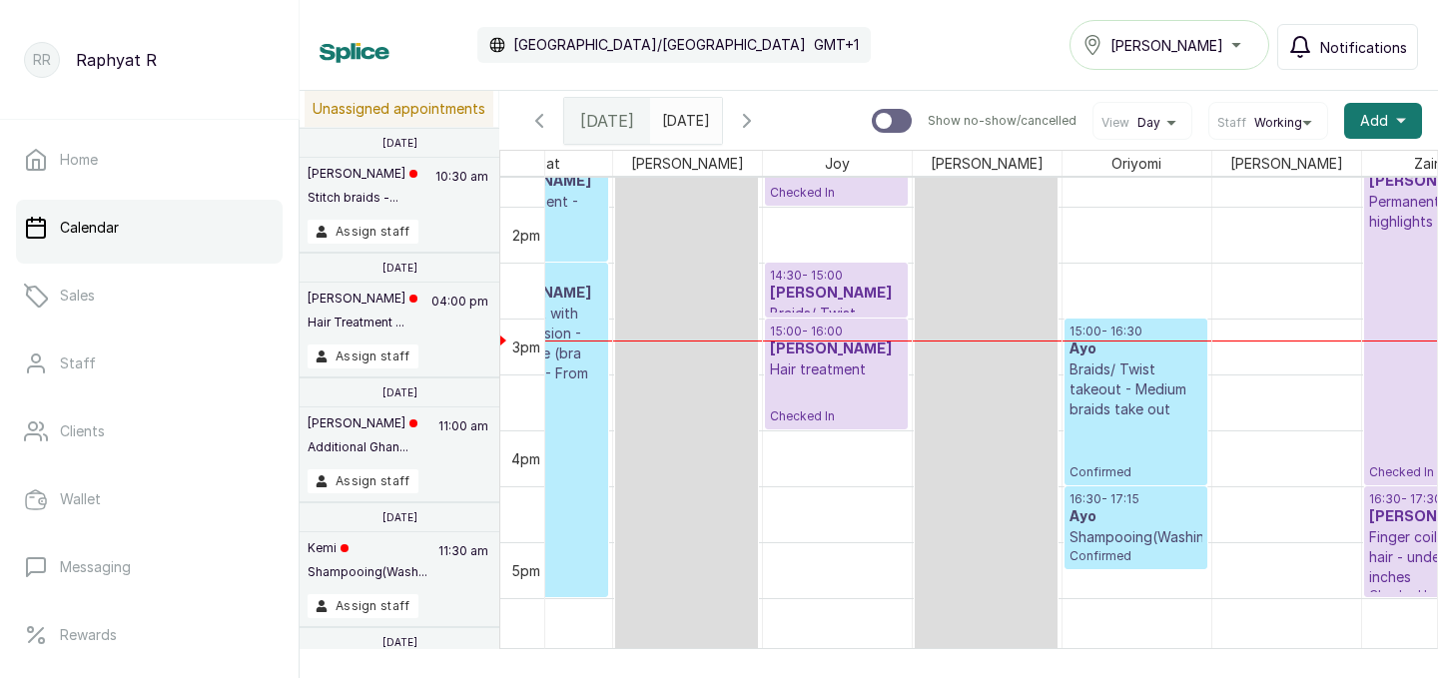
click at [1109, 474] on p "Confirmed" at bounding box center [1135, 449] width 133 height 61
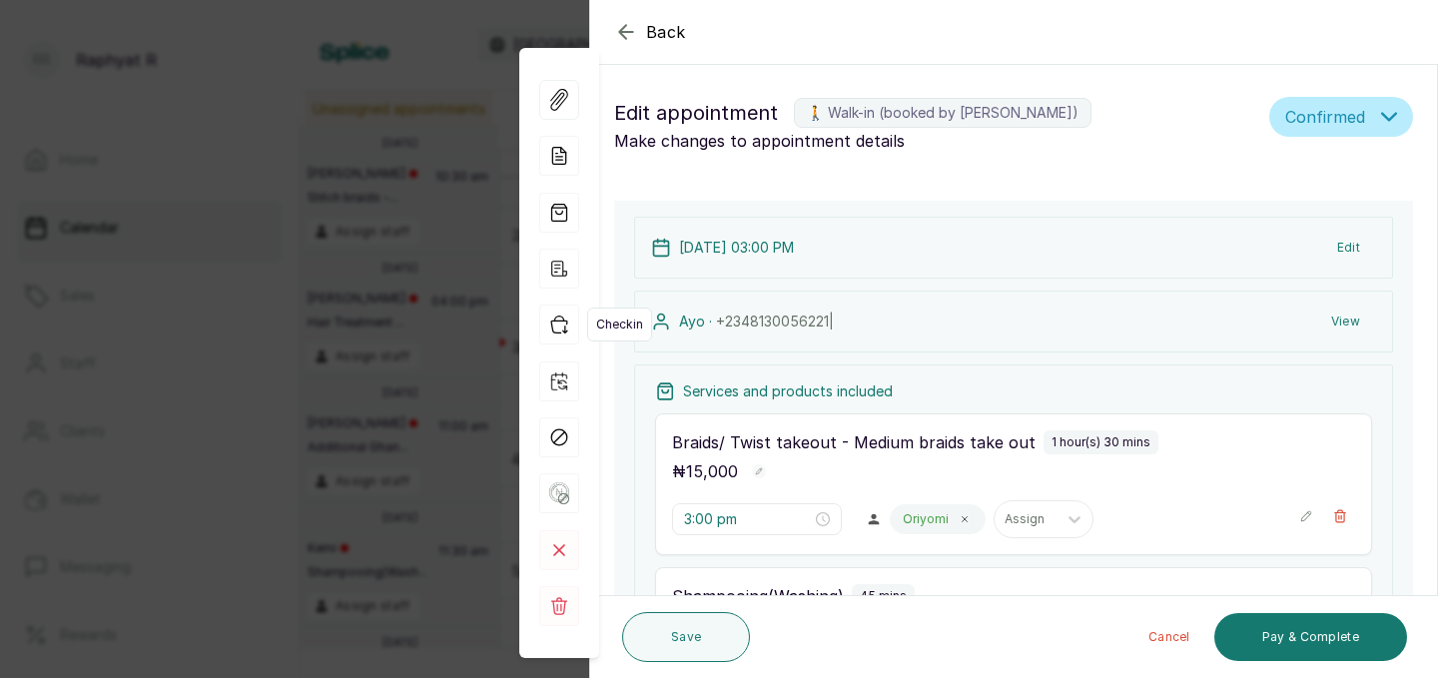
click at [552, 329] on icon "button" at bounding box center [559, 325] width 16 height 17
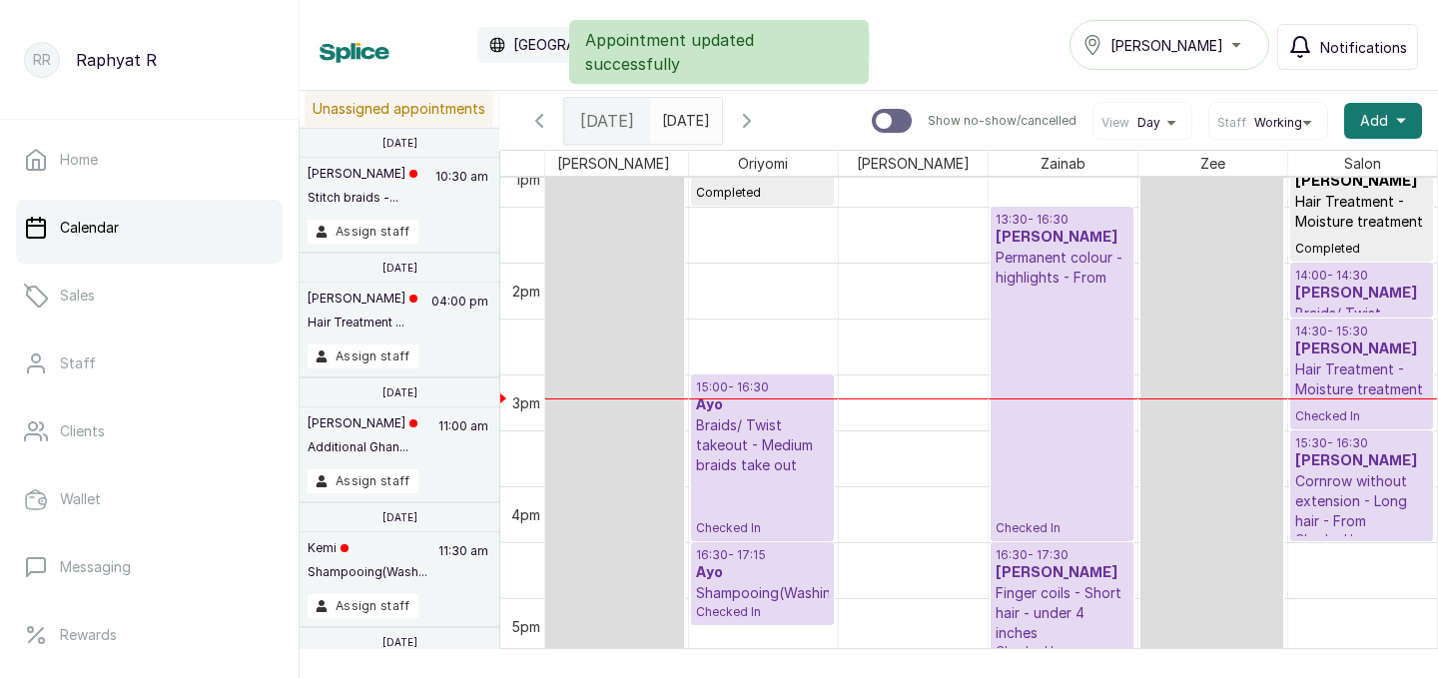
click at [1056, 443] on p "Checked In" at bounding box center [1061, 412] width 133 height 249
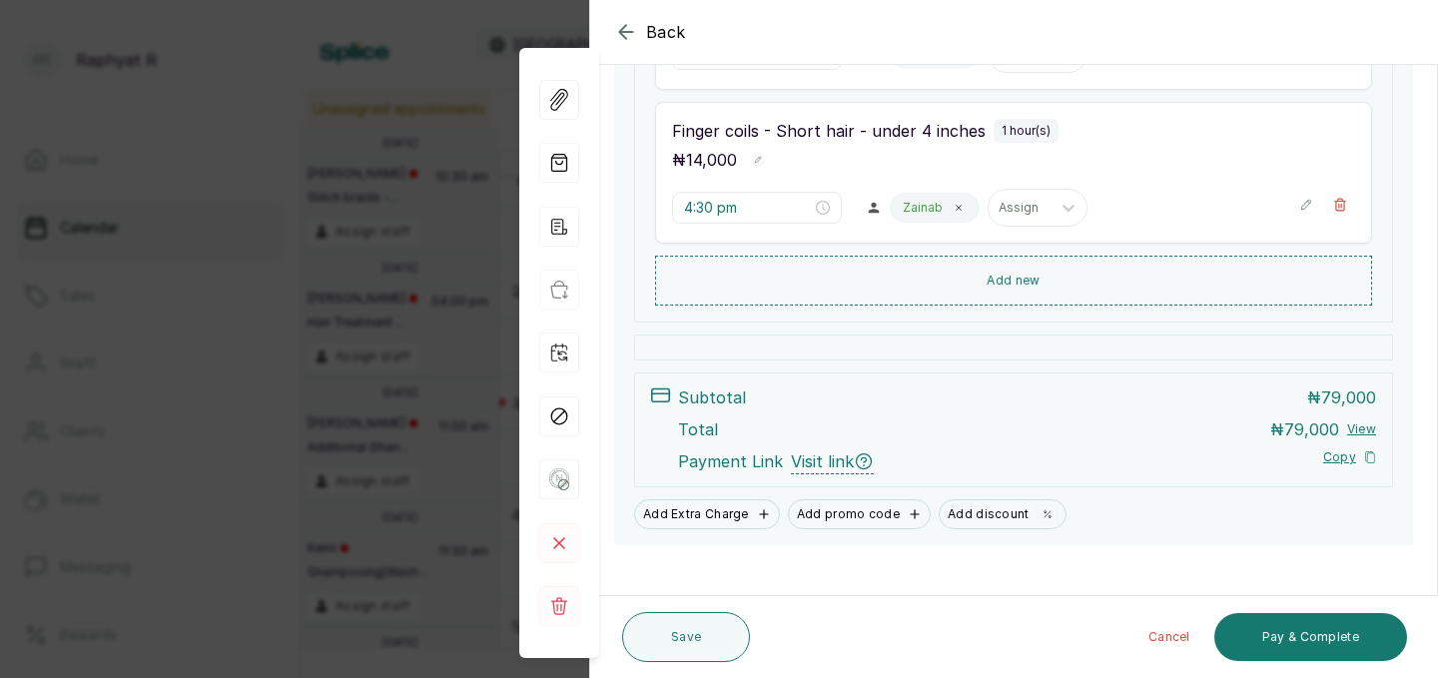
click at [474, 371] on div "Back Appointment Details Edit appointment 🚶 Walk-in (booked by [PERSON_NAME]) M…" at bounding box center [719, 339] width 1438 height 678
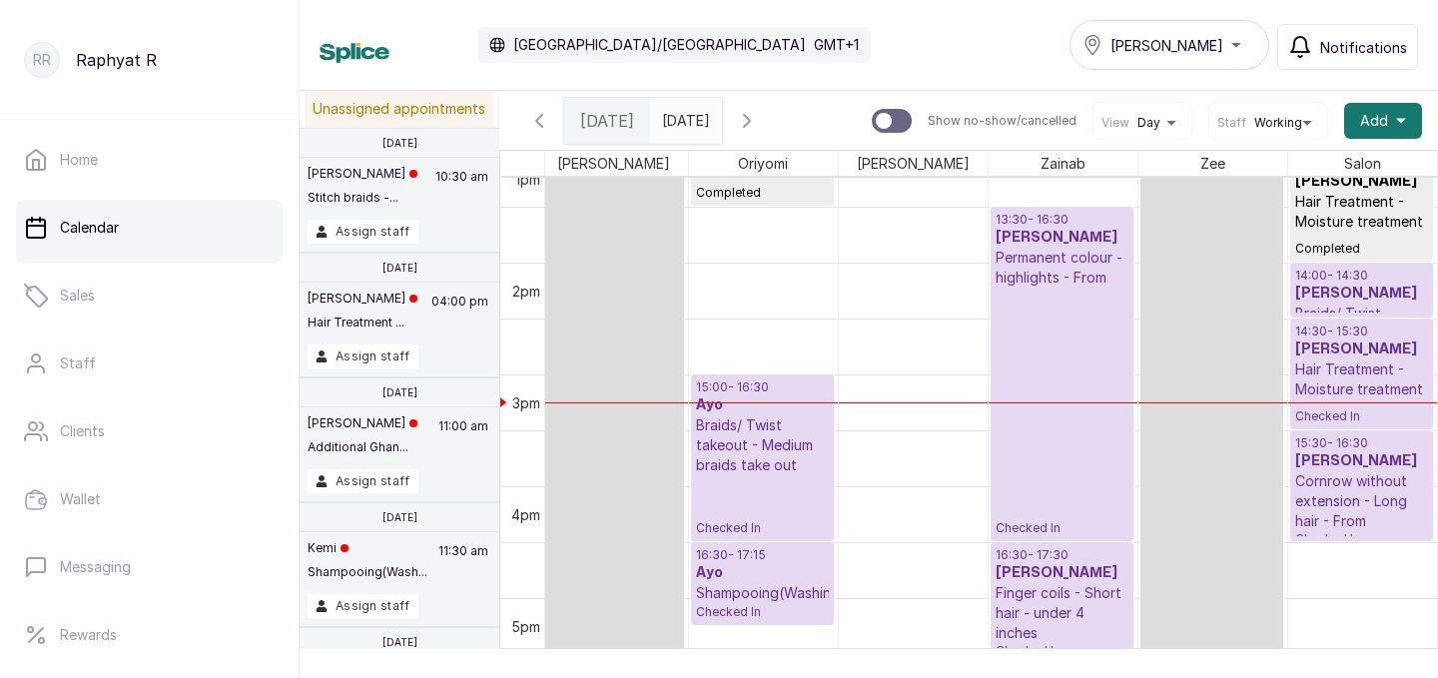
click at [962, 402] on div at bounding box center [913, 402] width 149 height 1
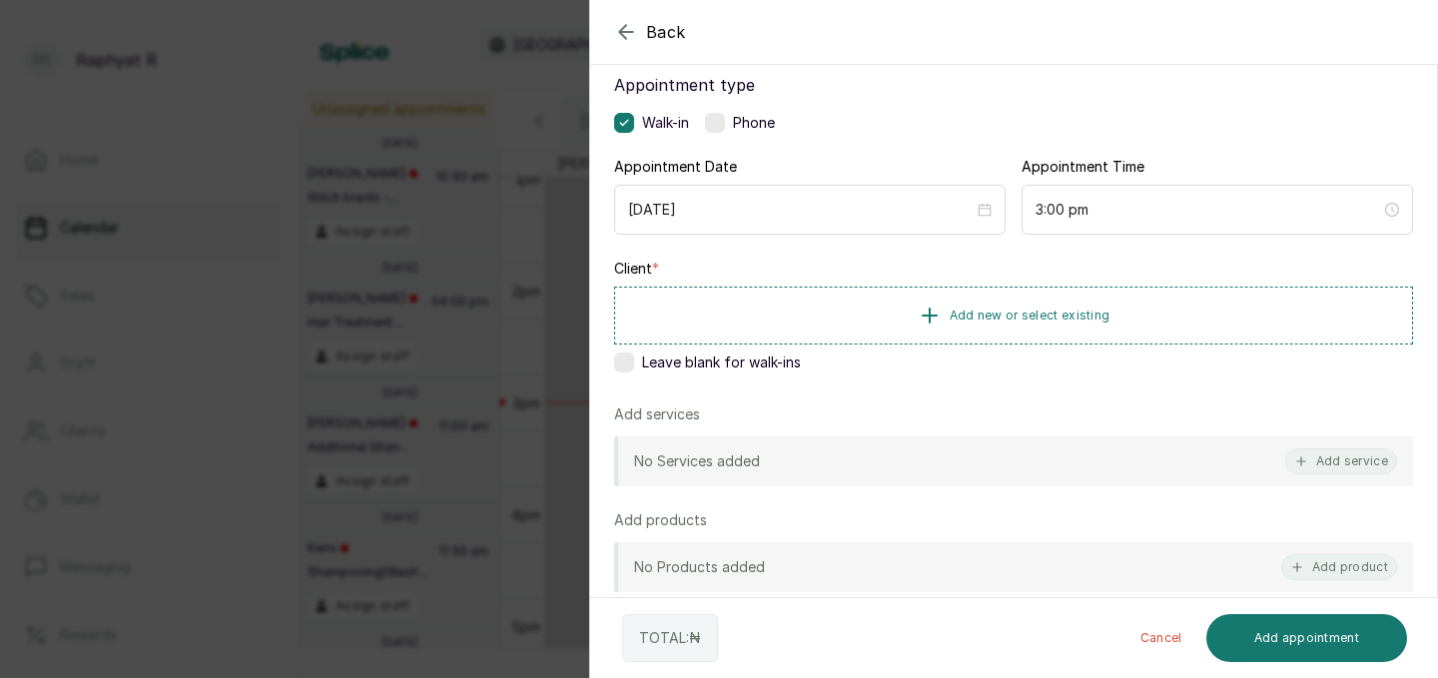
scroll to position [217, 0]
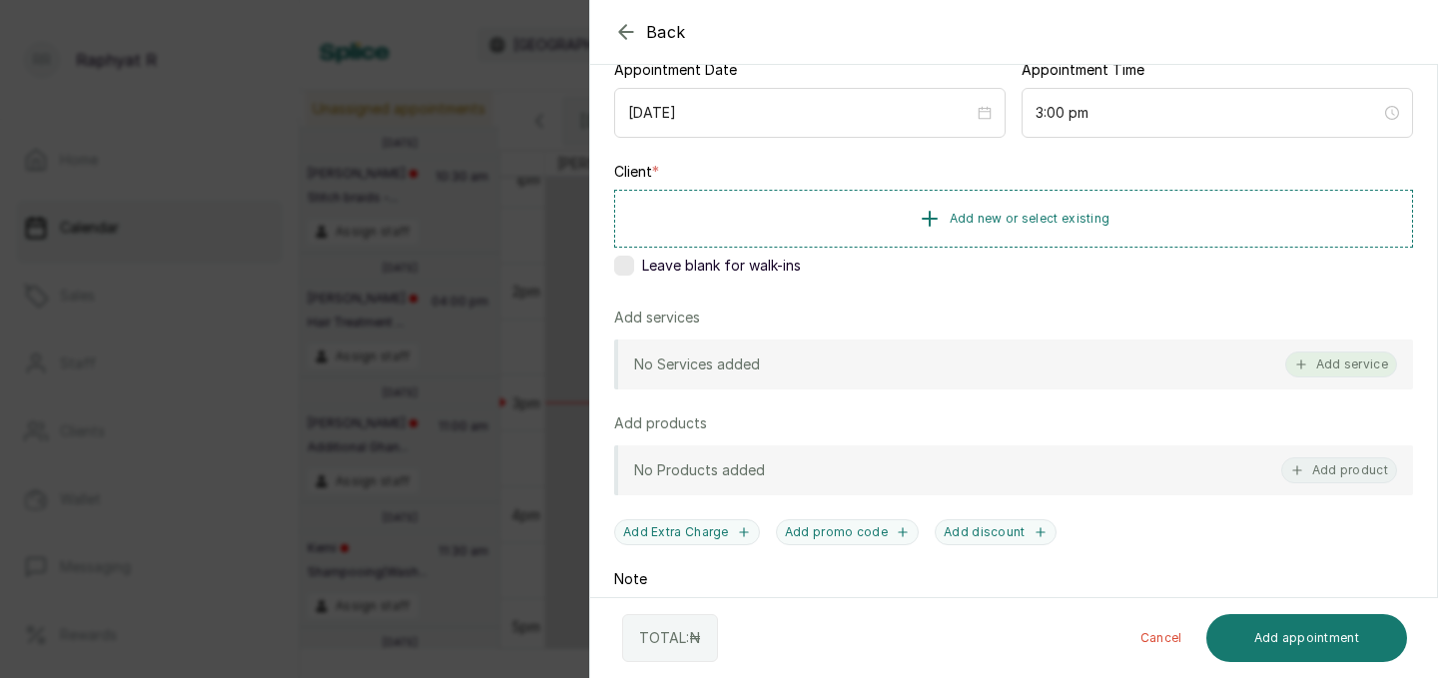
click at [1364, 364] on button "Add service" at bounding box center [1341, 364] width 112 height 26
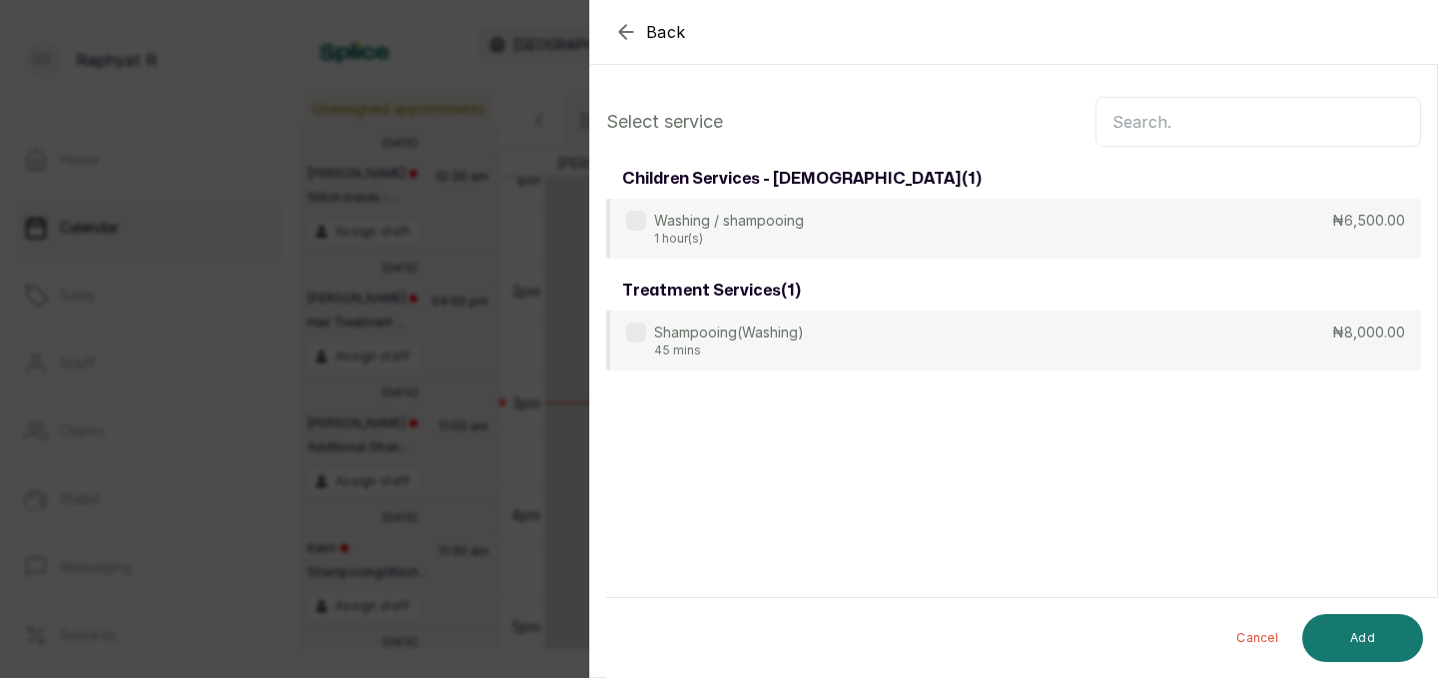
scroll to position [0, 0]
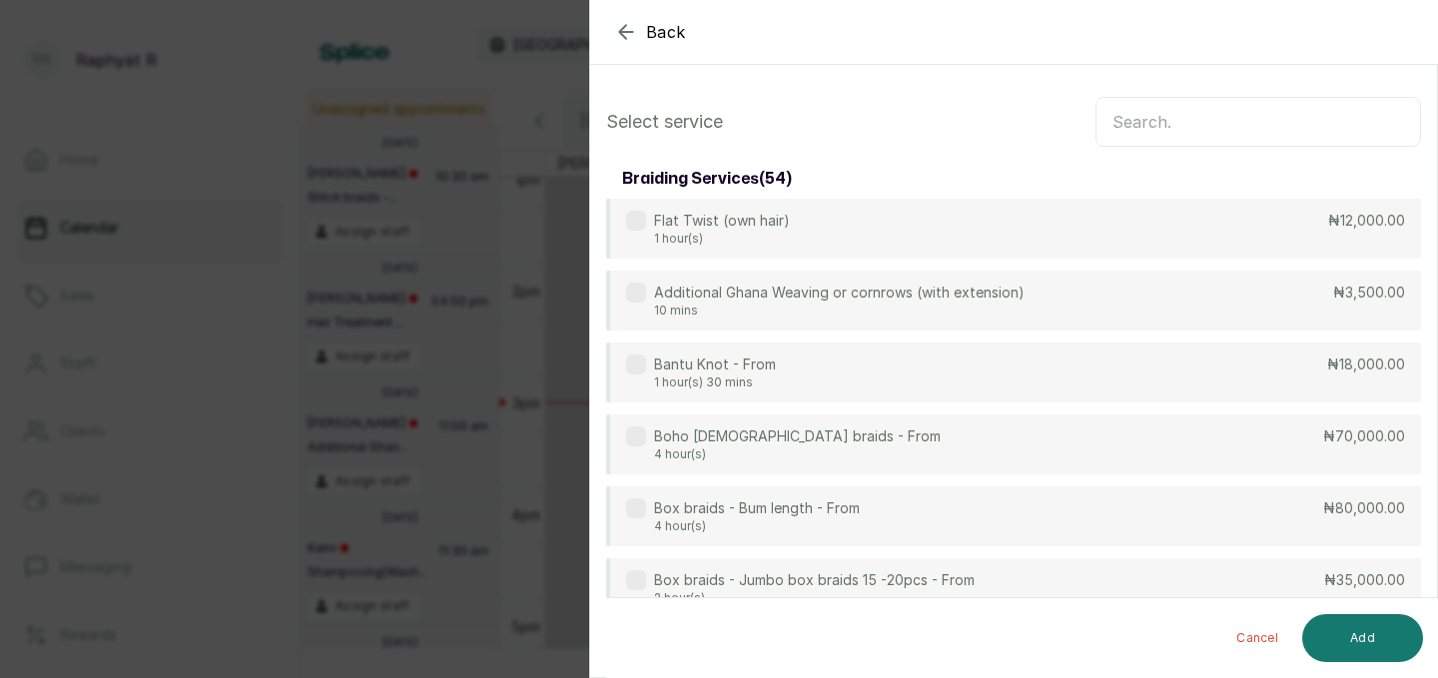
click at [1247, 141] on input "text" at bounding box center [1257, 122] width 325 height 50
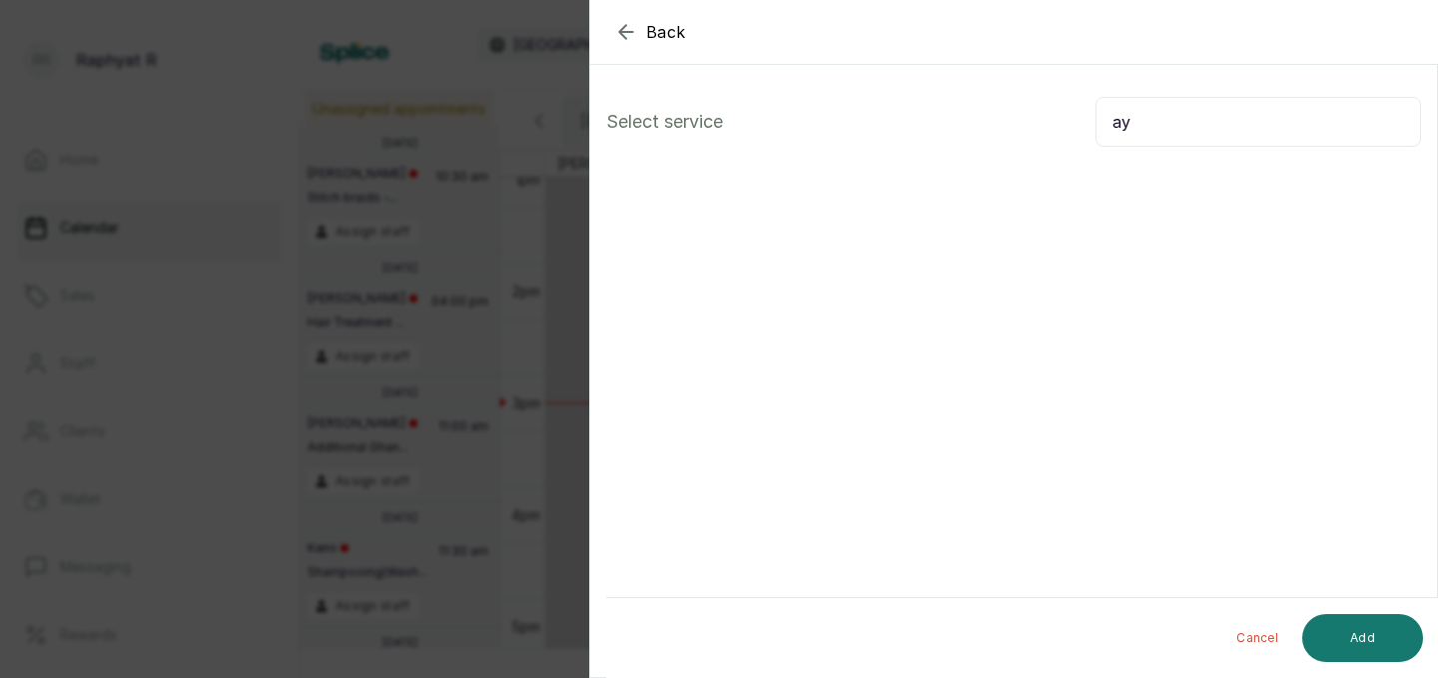
type input "a"
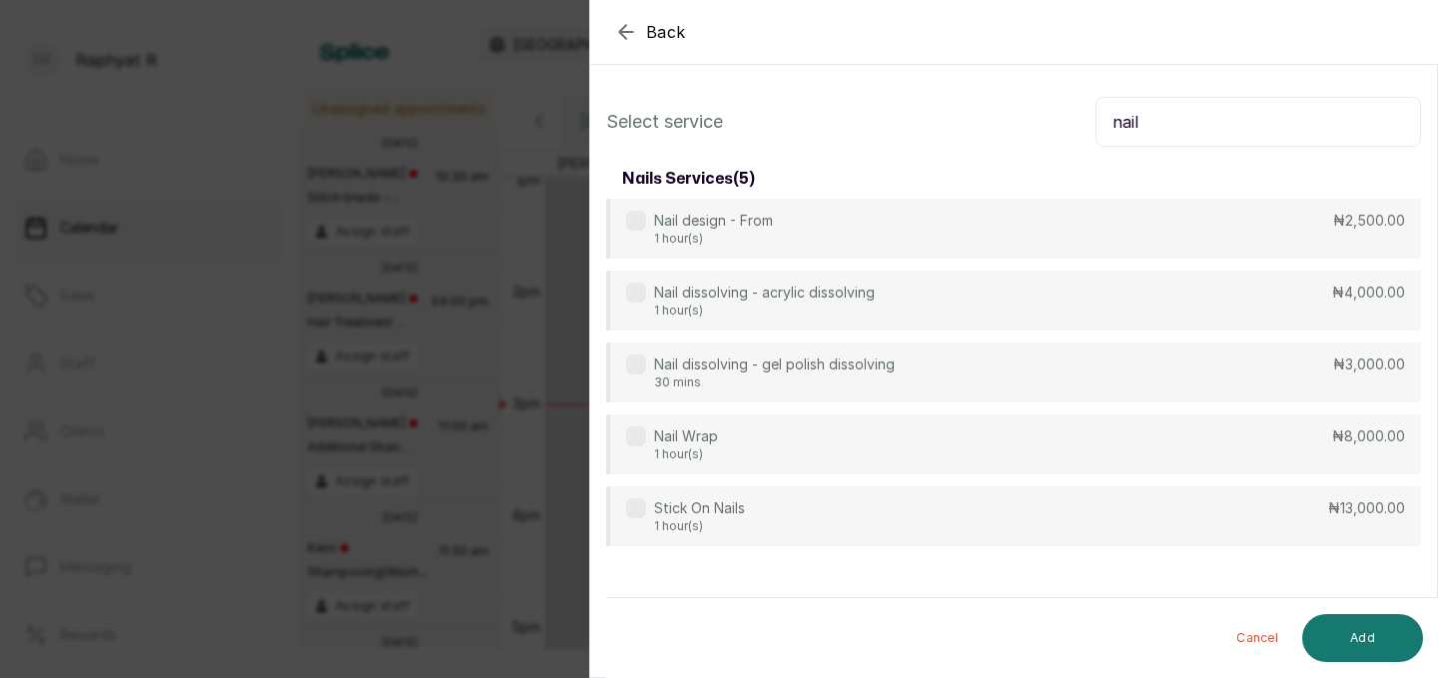
type input "nail"
click at [463, 351] on div "Back Add Appointment Select service nail nails services ( 5 ) Nail design - Fro…" at bounding box center [719, 339] width 1438 height 678
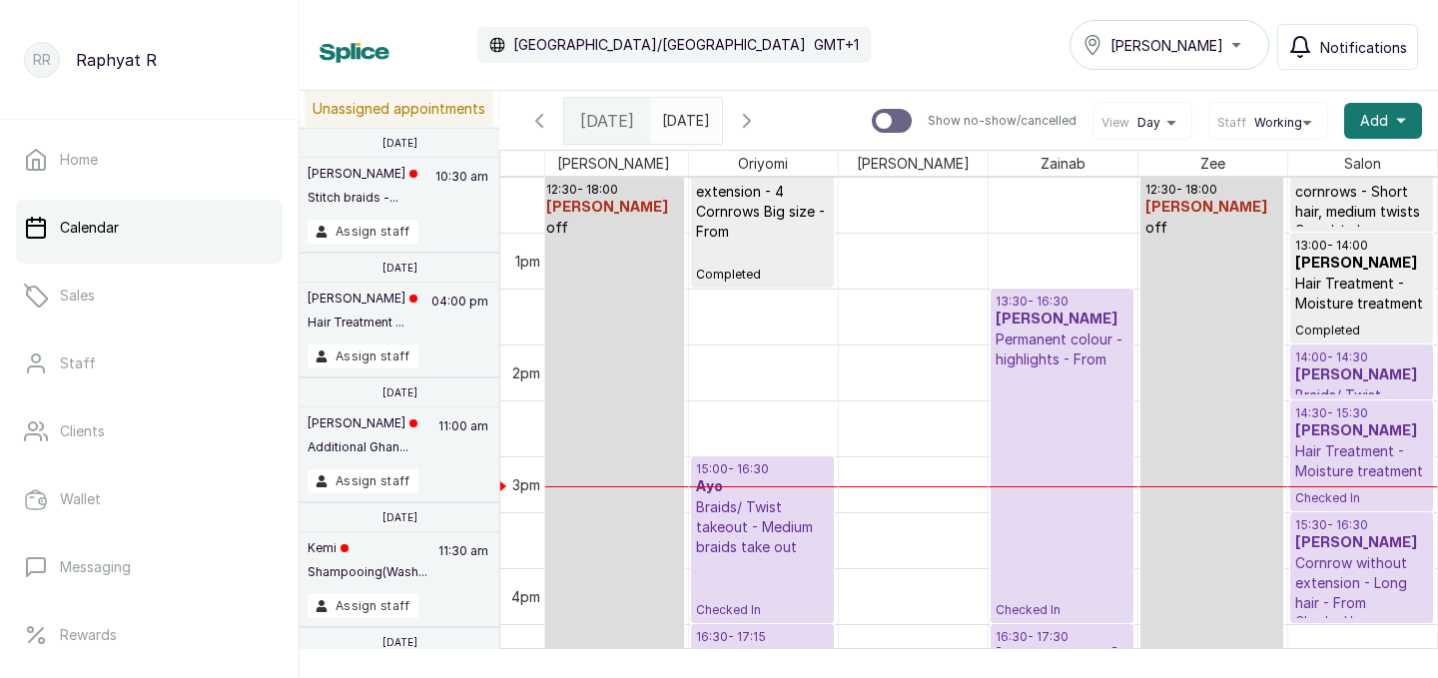
scroll to position [1408, 0]
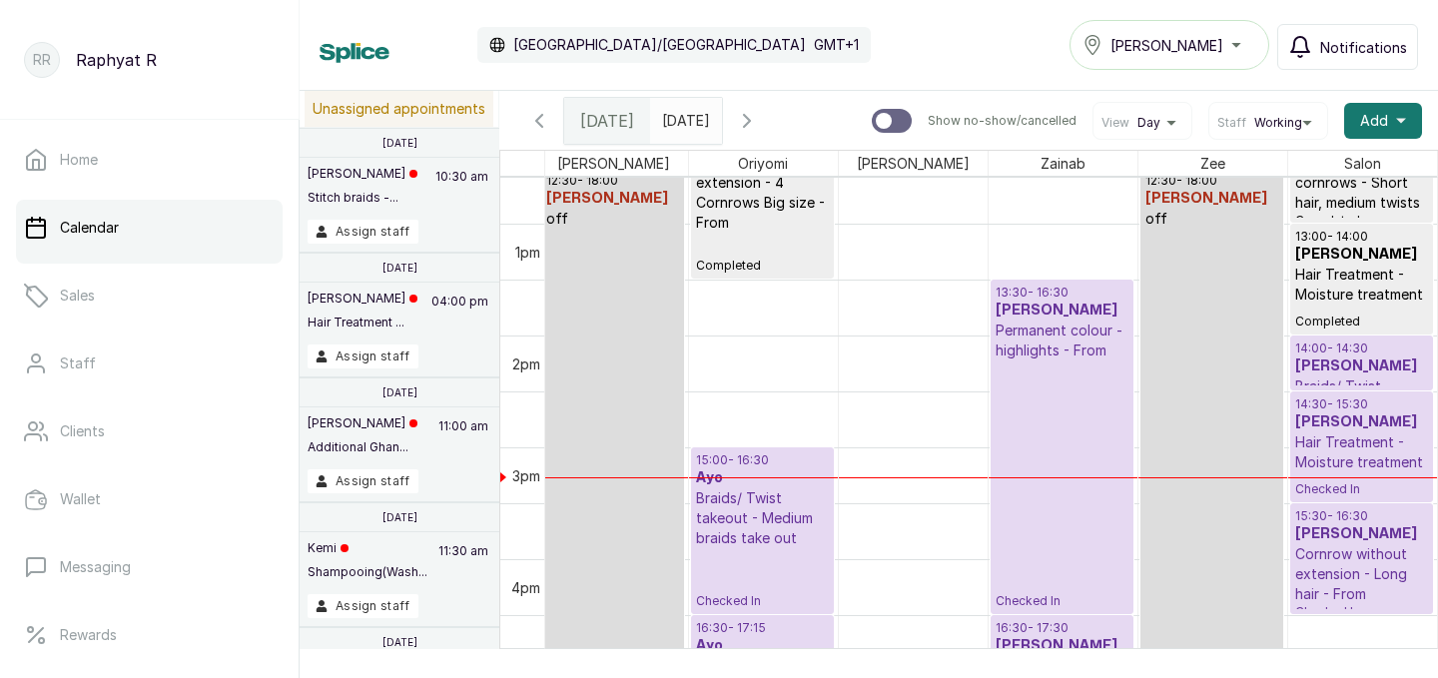
click at [1056, 425] on p "Checked In" at bounding box center [1061, 484] width 133 height 249
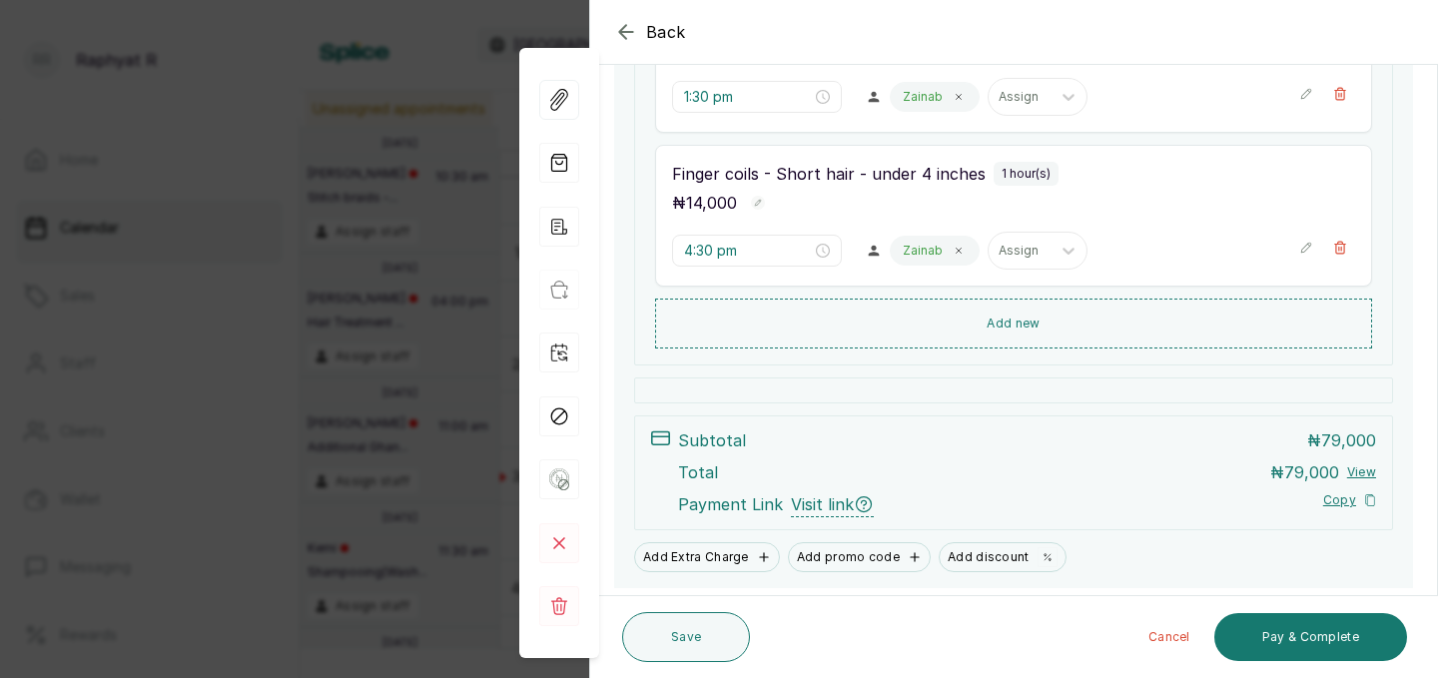
scroll to position [423, 0]
click at [1066, 328] on button "Add new" at bounding box center [1013, 322] width 717 height 48
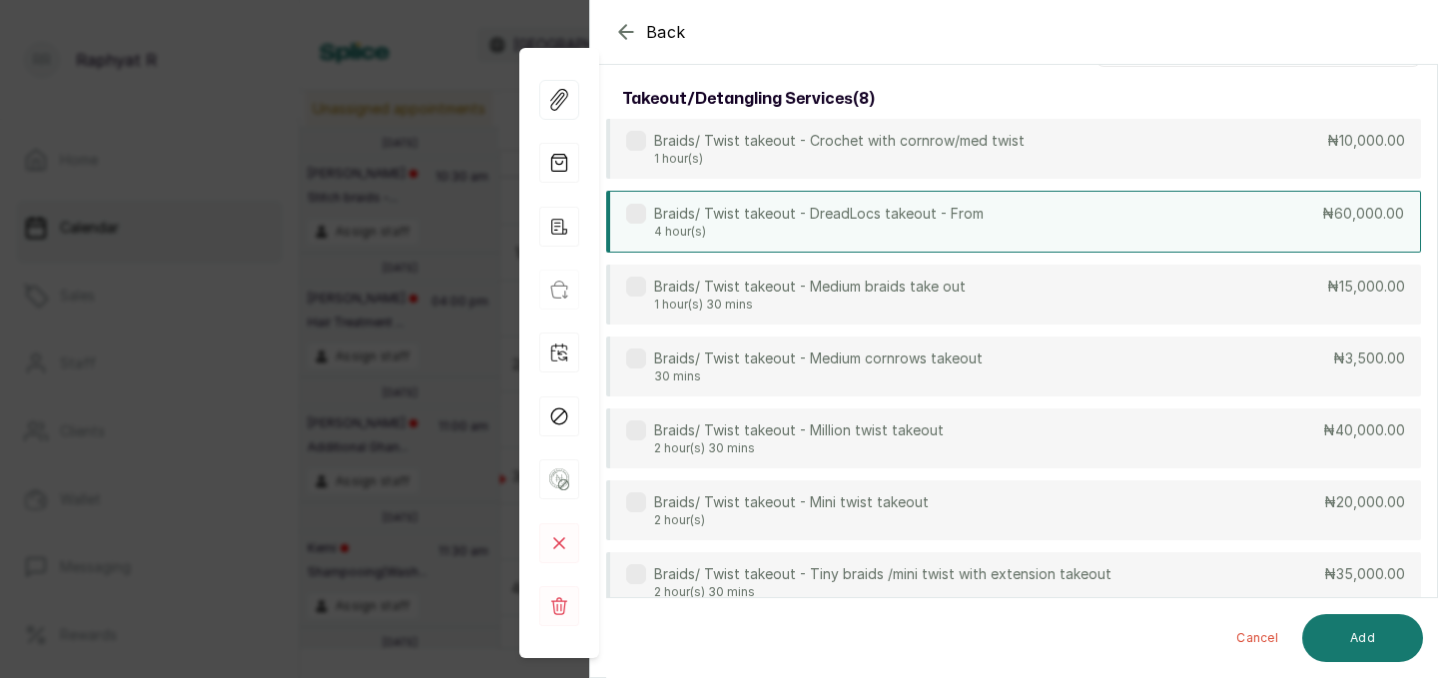
scroll to position [0, 0]
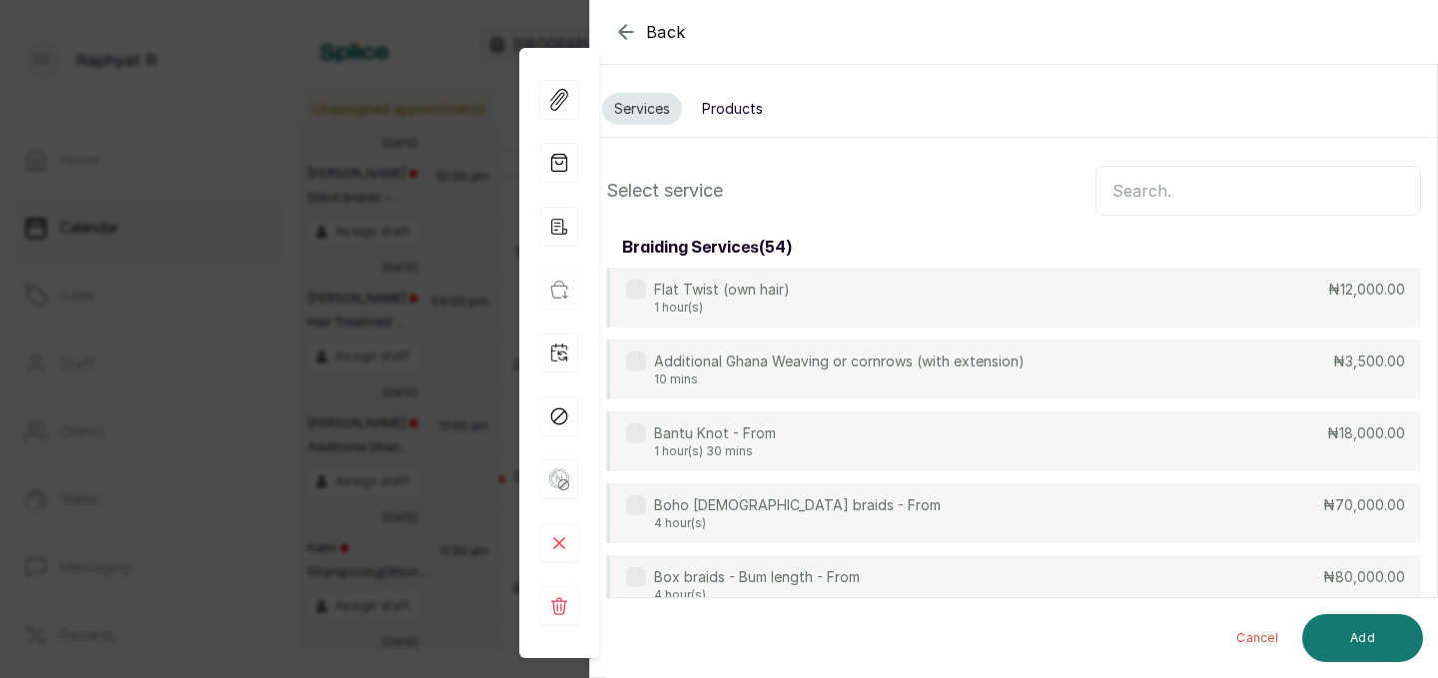
click at [740, 109] on button "Products" at bounding box center [732, 109] width 85 height 32
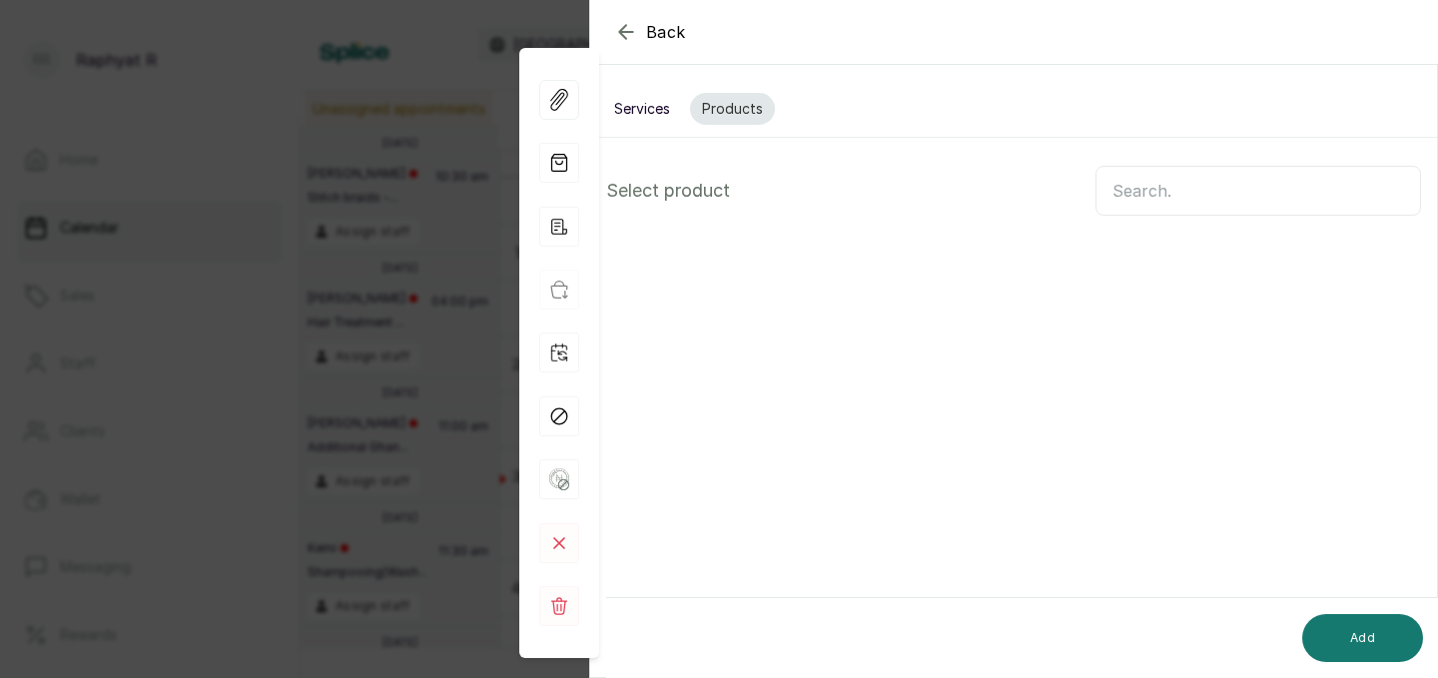
click at [1166, 198] on input "text" at bounding box center [1257, 191] width 325 height 50
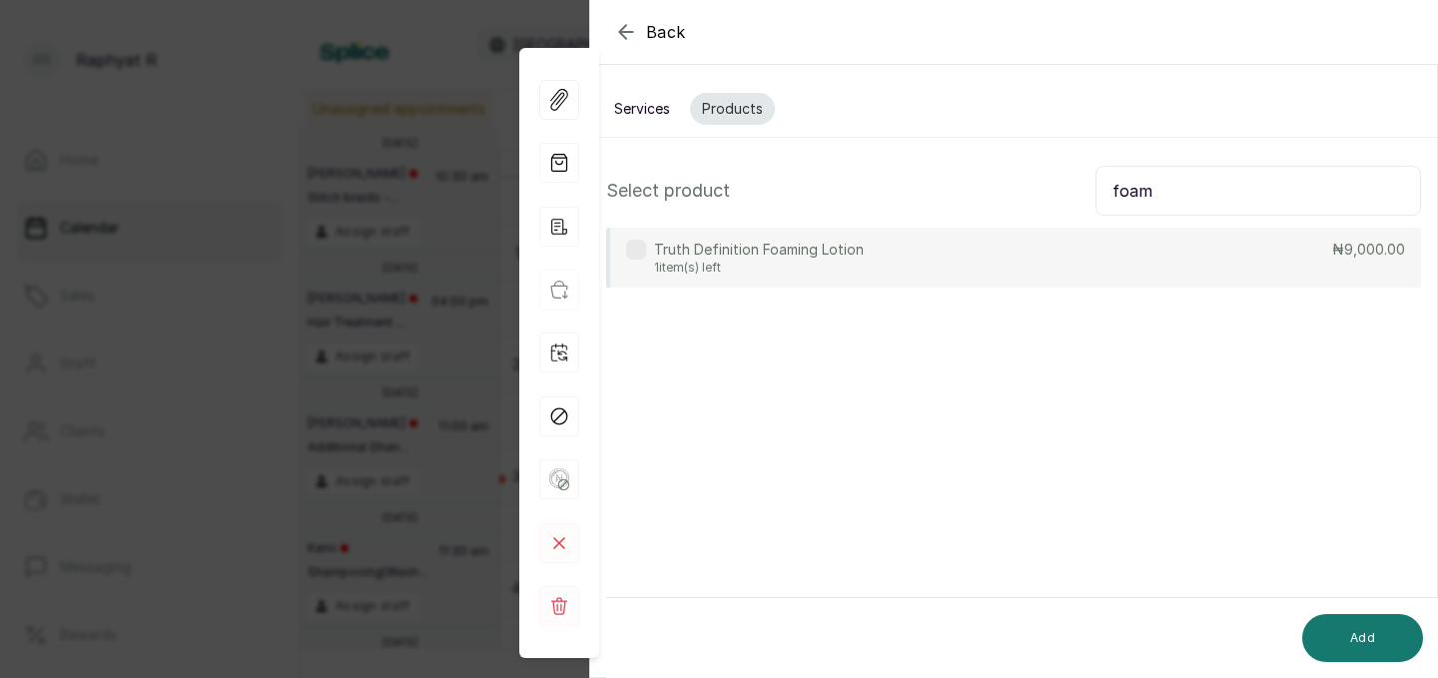
type input "foam"
click at [945, 274] on div "Truth Definition Foaming Lotion 1 item(s) left ₦9,000.00" at bounding box center [1013, 258] width 815 height 60
click at [1371, 633] on button "Add" at bounding box center [1362, 638] width 121 height 48
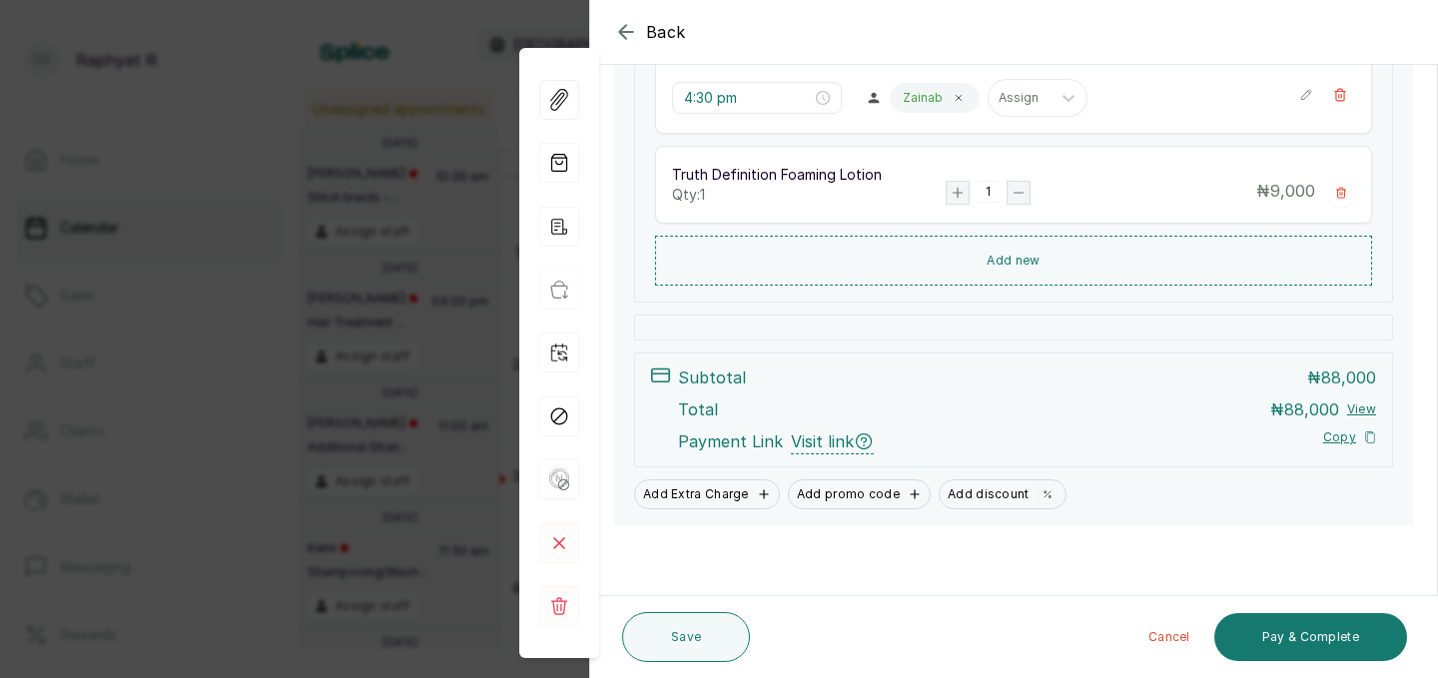
scroll to position [510, 0]
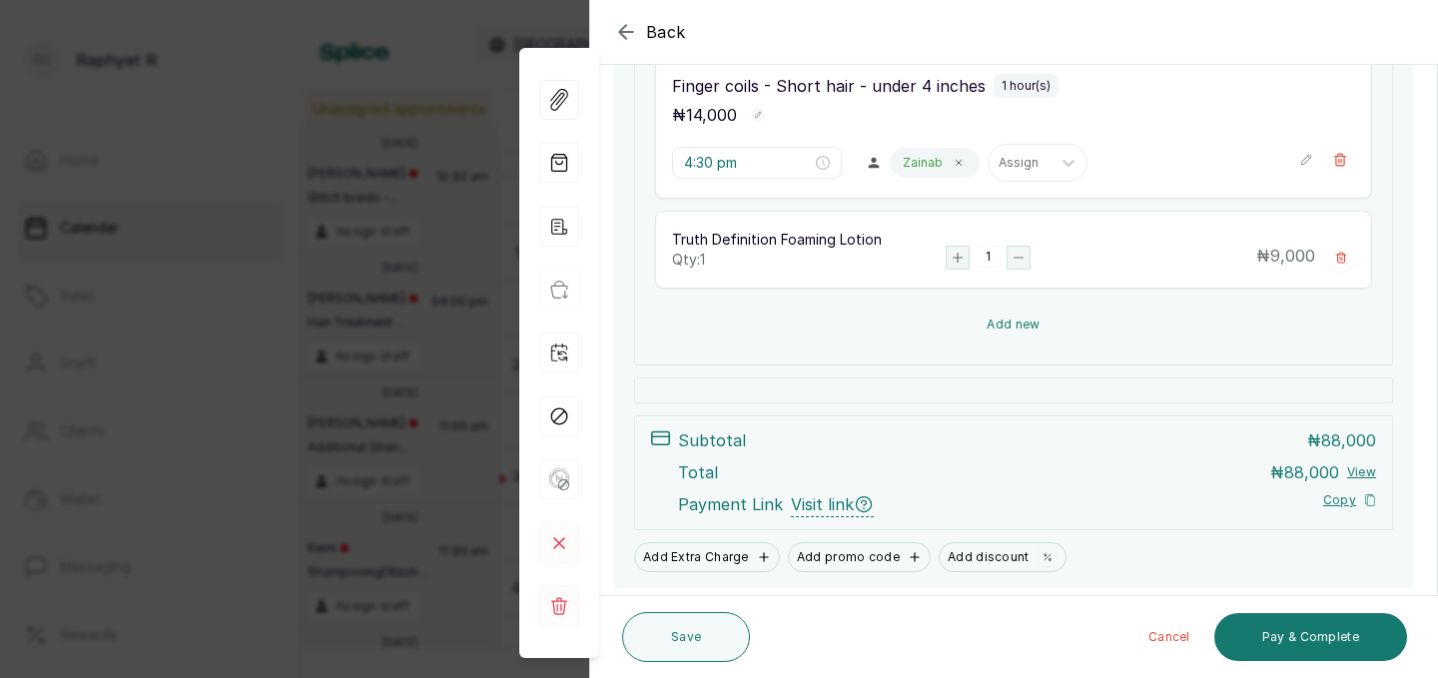
click at [1048, 327] on button "Add new" at bounding box center [1013, 325] width 717 height 48
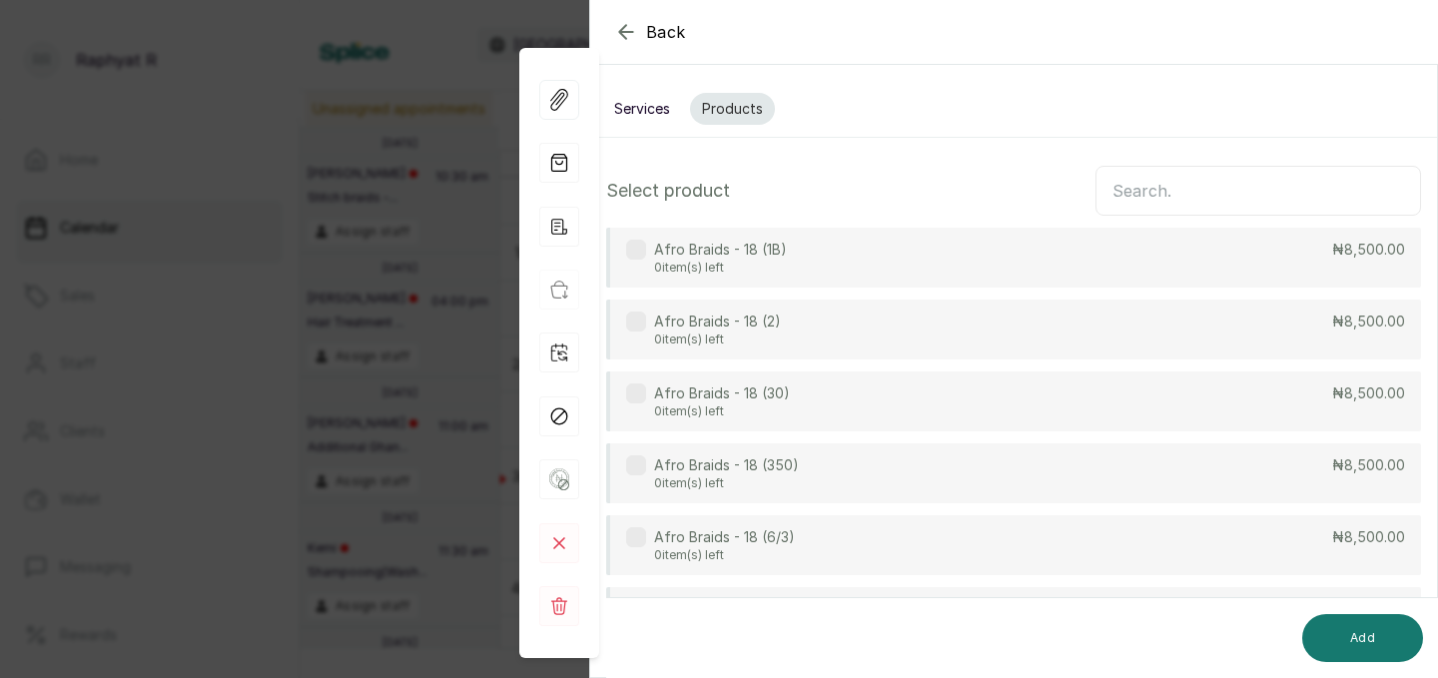
click at [1128, 184] on input "text" at bounding box center [1257, 191] width 325 height 50
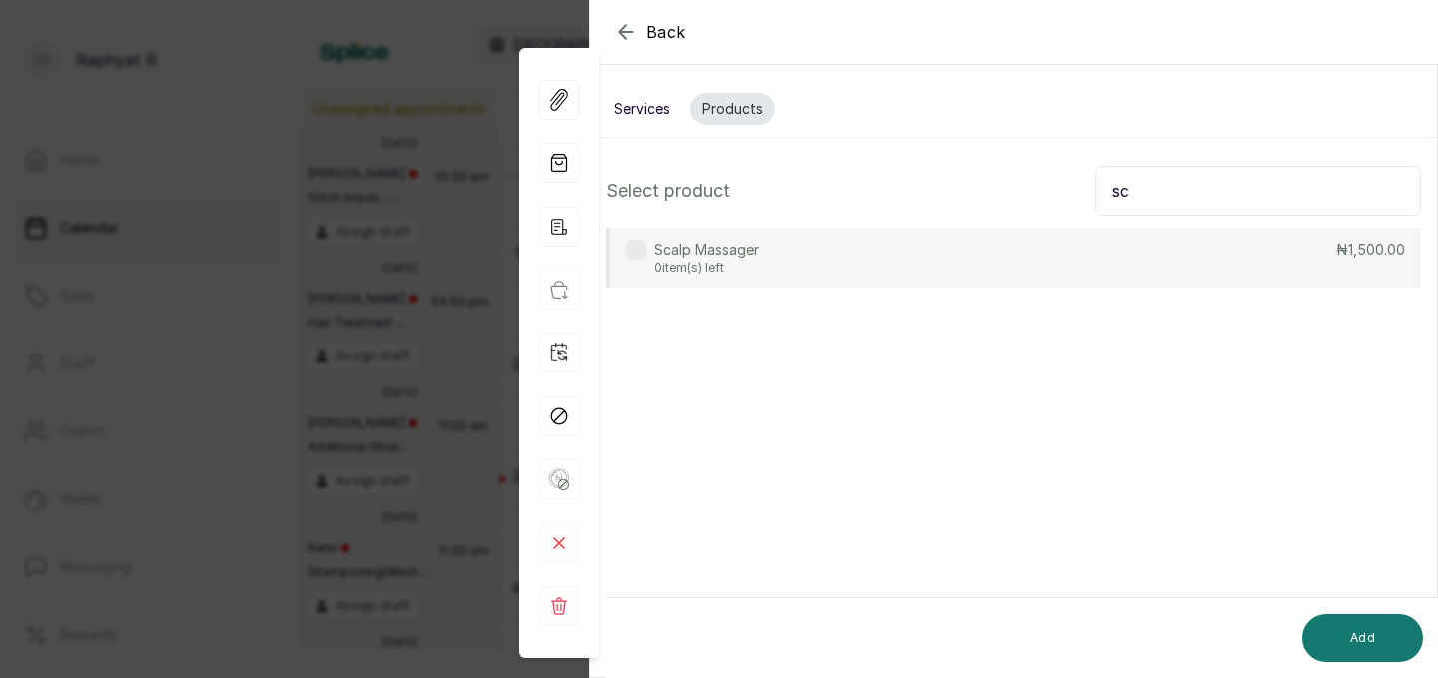
type input "s"
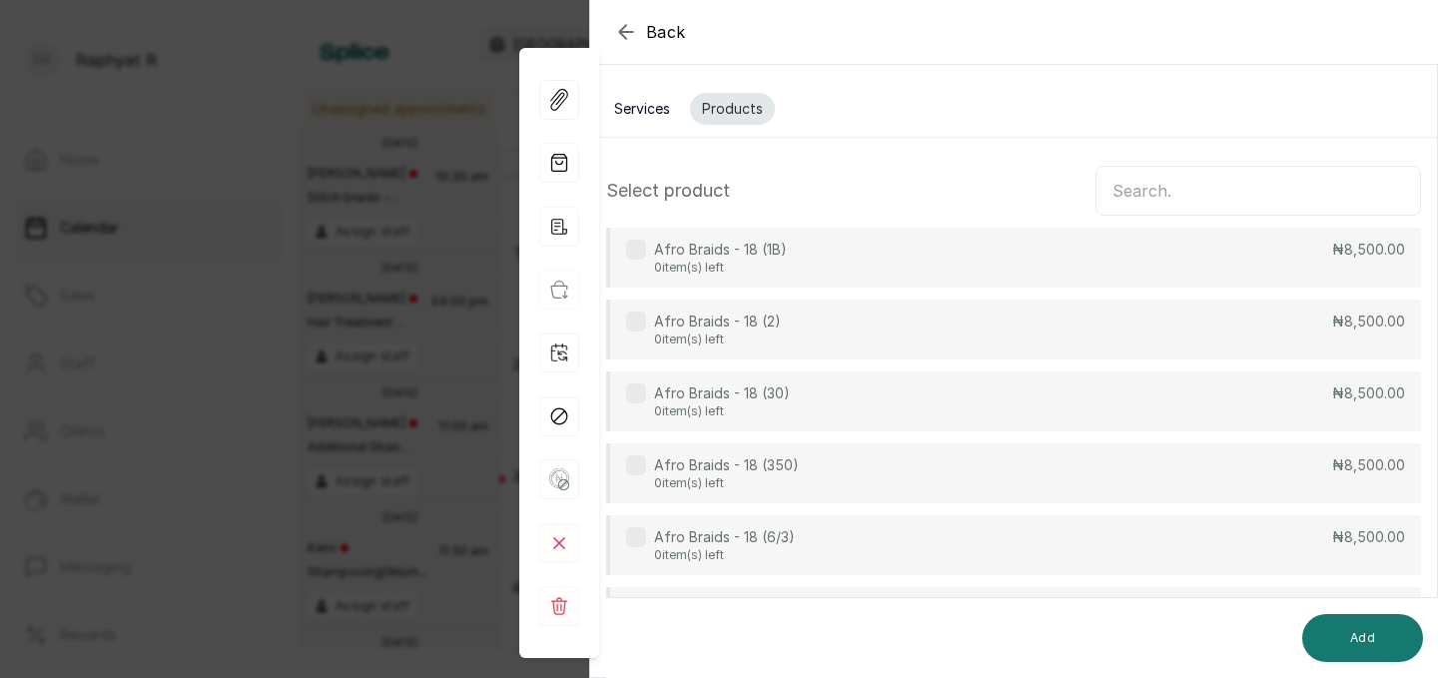
click at [654, 112] on button "Services" at bounding box center [642, 109] width 80 height 32
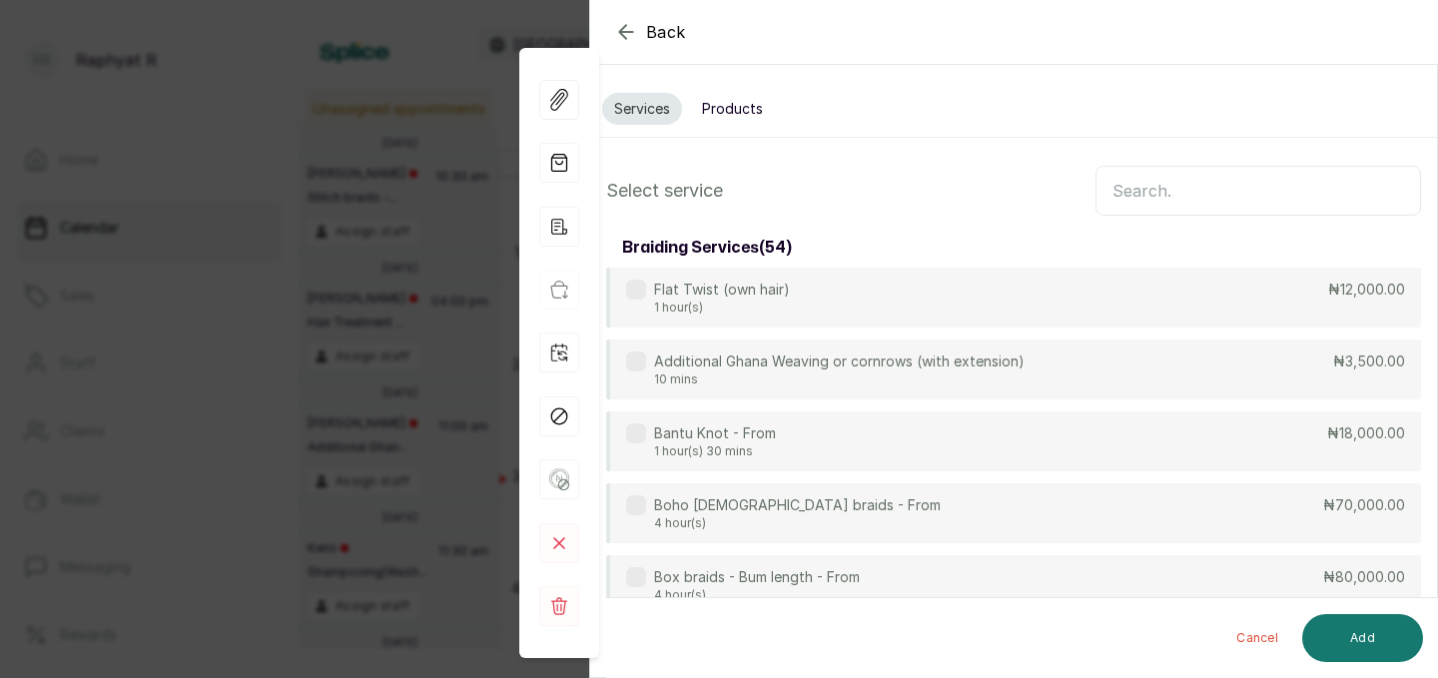
scroll to position [149, 0]
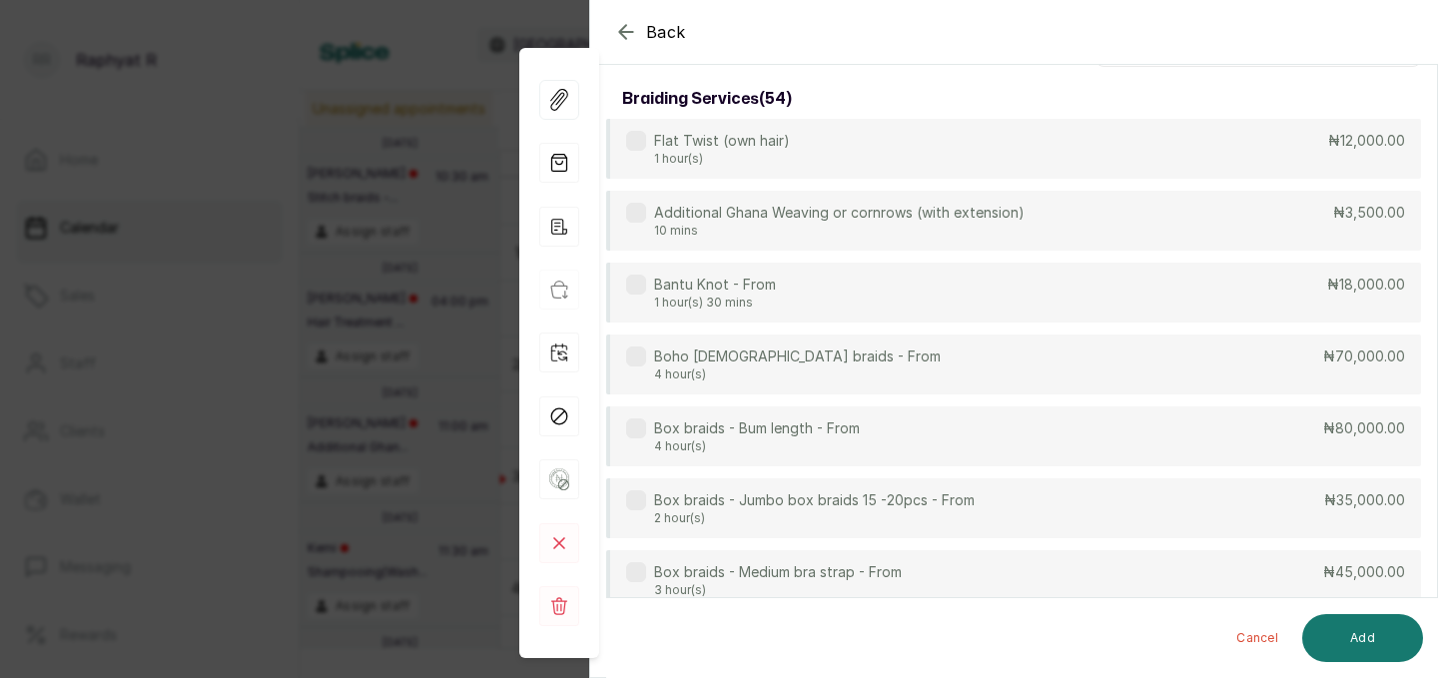
click at [611, 31] on div "Back" at bounding box center [1309, 32] width 1438 height 64
click at [622, 28] on icon "button" at bounding box center [625, 31] width 13 height 13
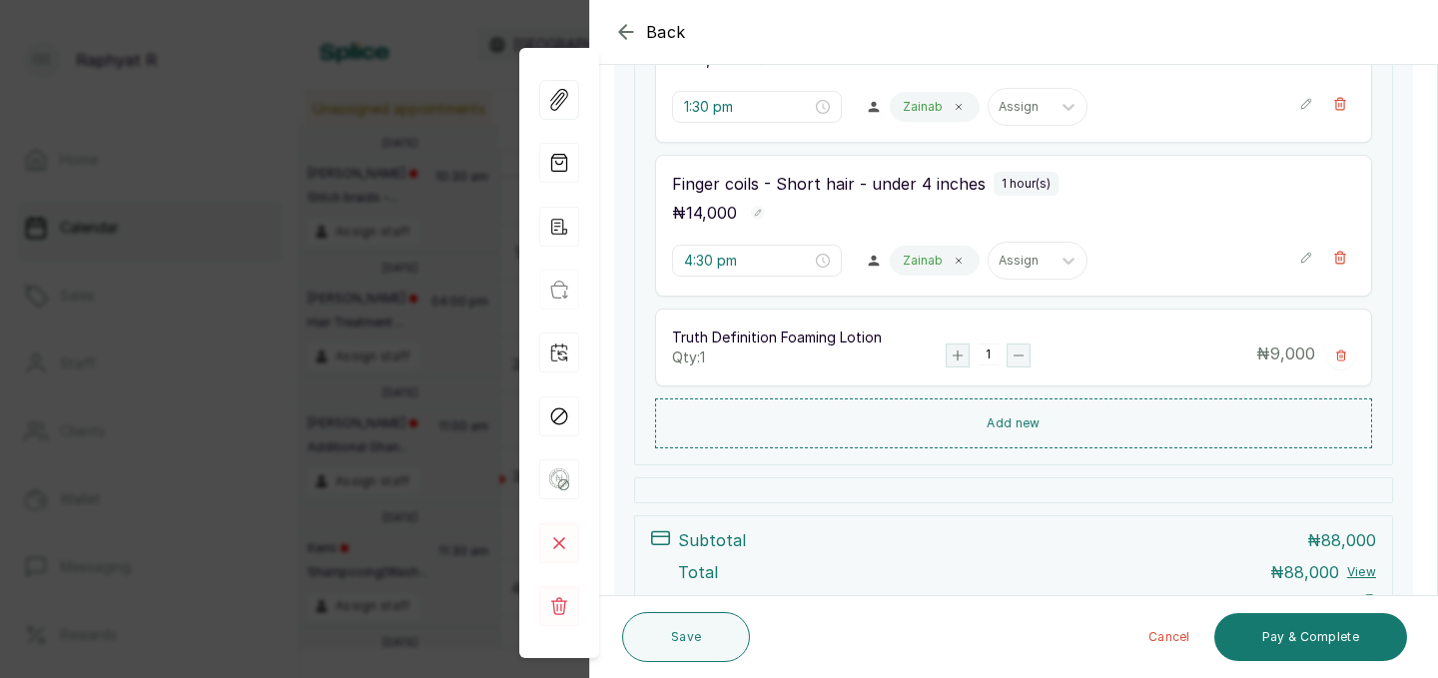
scroll to position [464, 0]
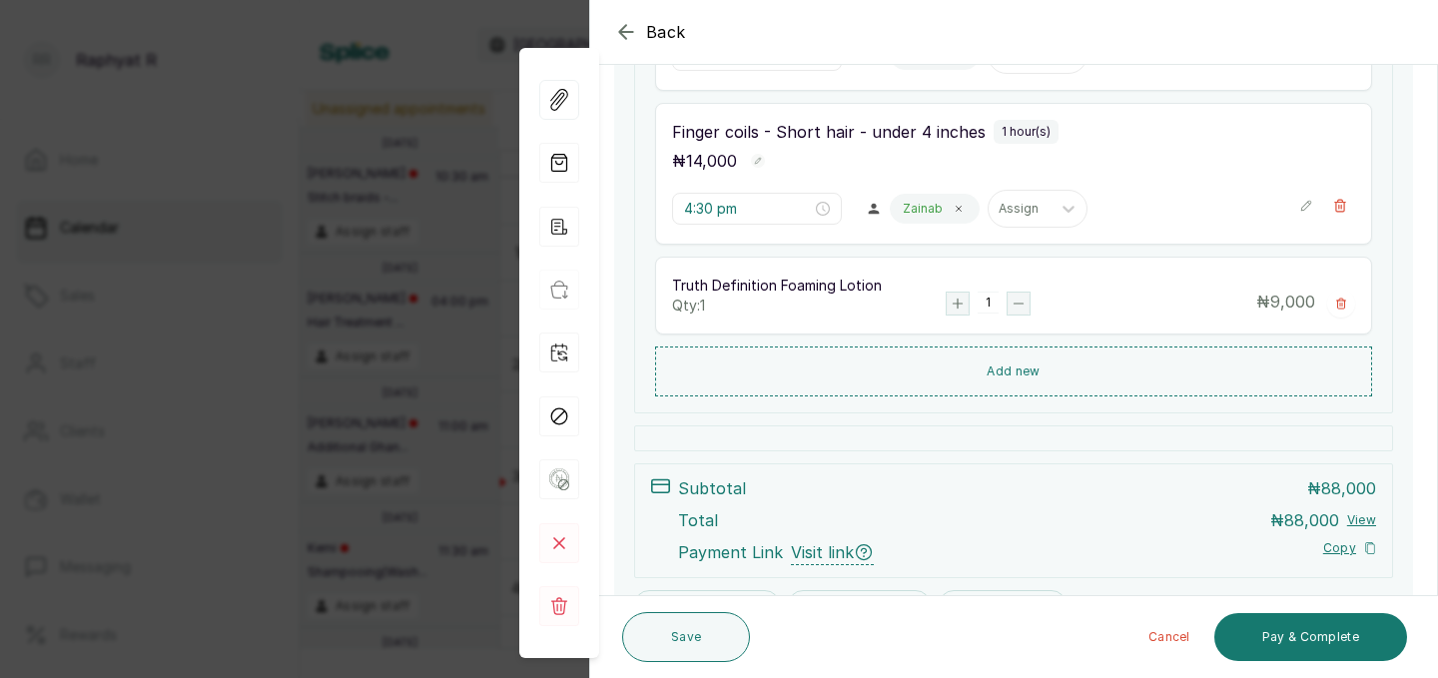
click button "Back" at bounding box center [650, 32] width 72 height 24
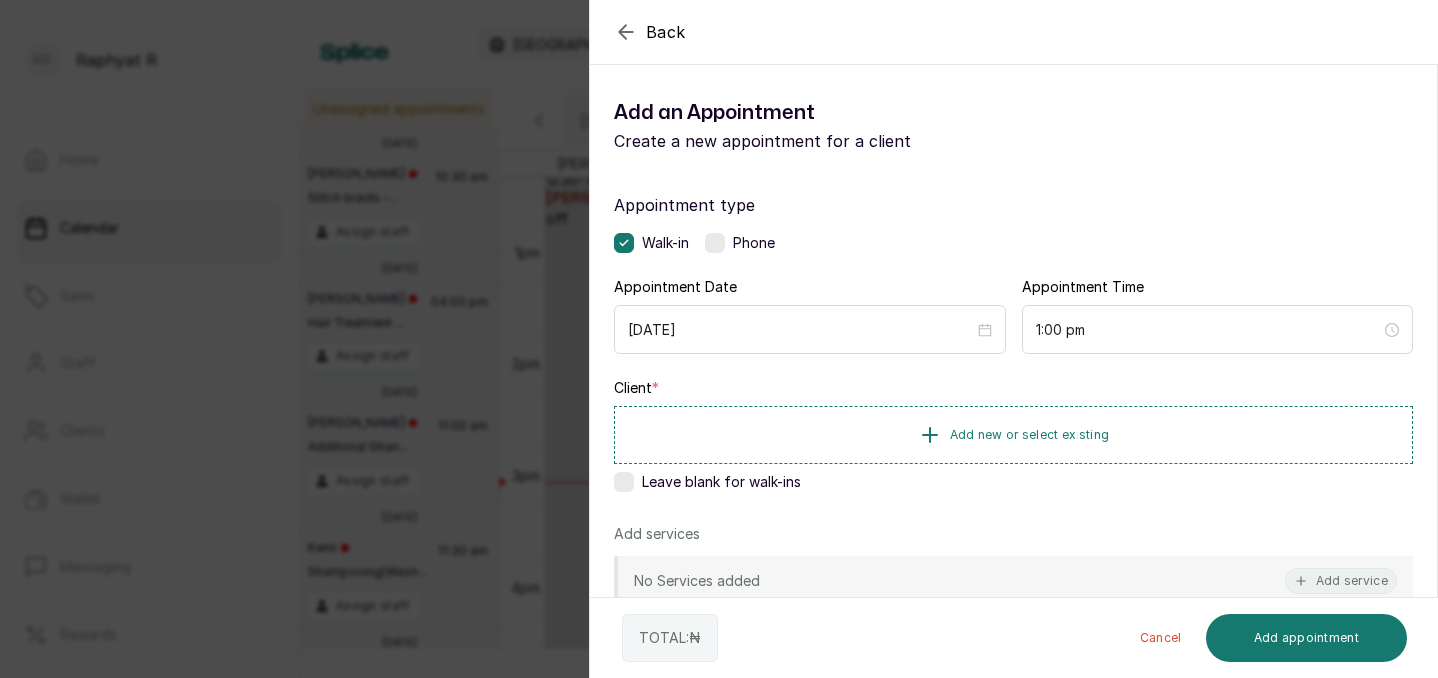
click at [844, 267] on div "Appointment type Walk-in Phone Appointment Date [DATE] Appointment Time 1:00 pm…" at bounding box center [1013, 573] width 847 height 809
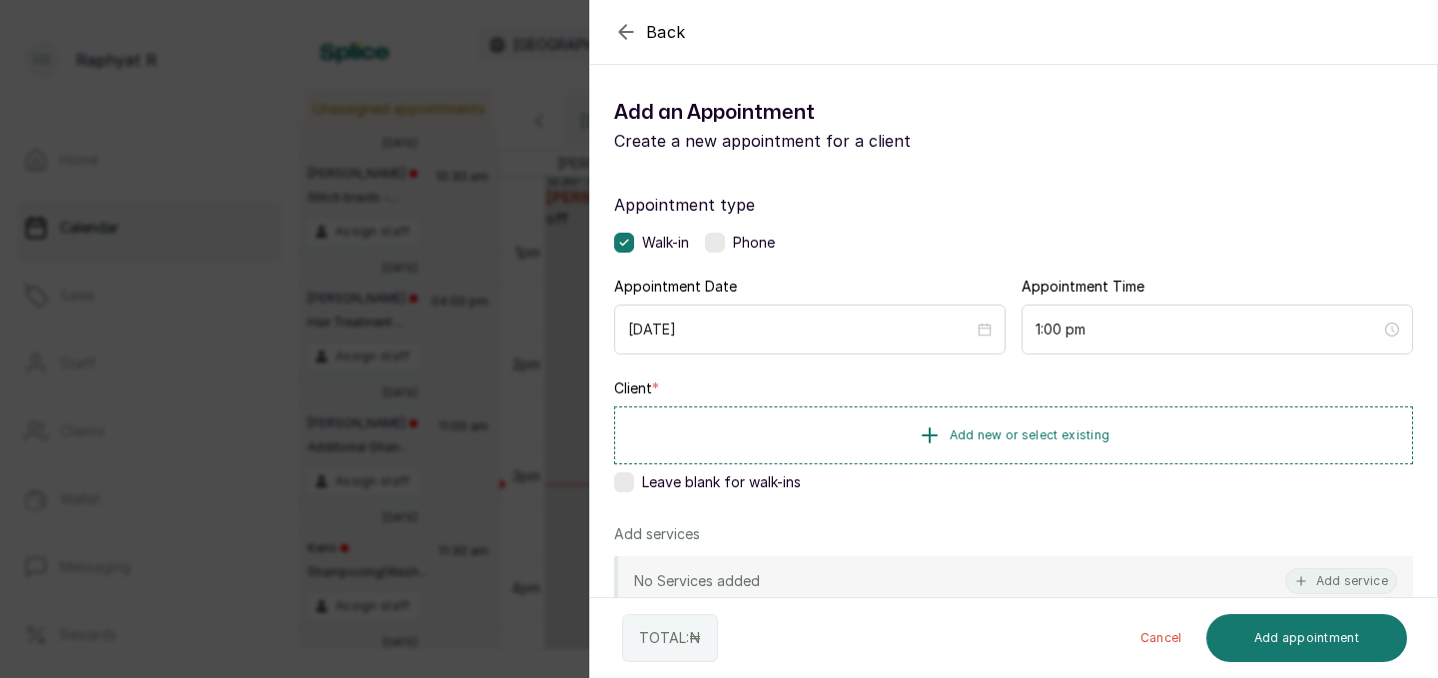
click at [844, 267] on div "Appointment type Walk-in Phone Appointment Date [DATE] Appointment Time 1:00 pm…" at bounding box center [1013, 573] width 847 height 809
click at [279, 248] on div "Back Add Appointment Add an Appointment Create a new appointment for a client A…" at bounding box center [719, 339] width 1438 height 678
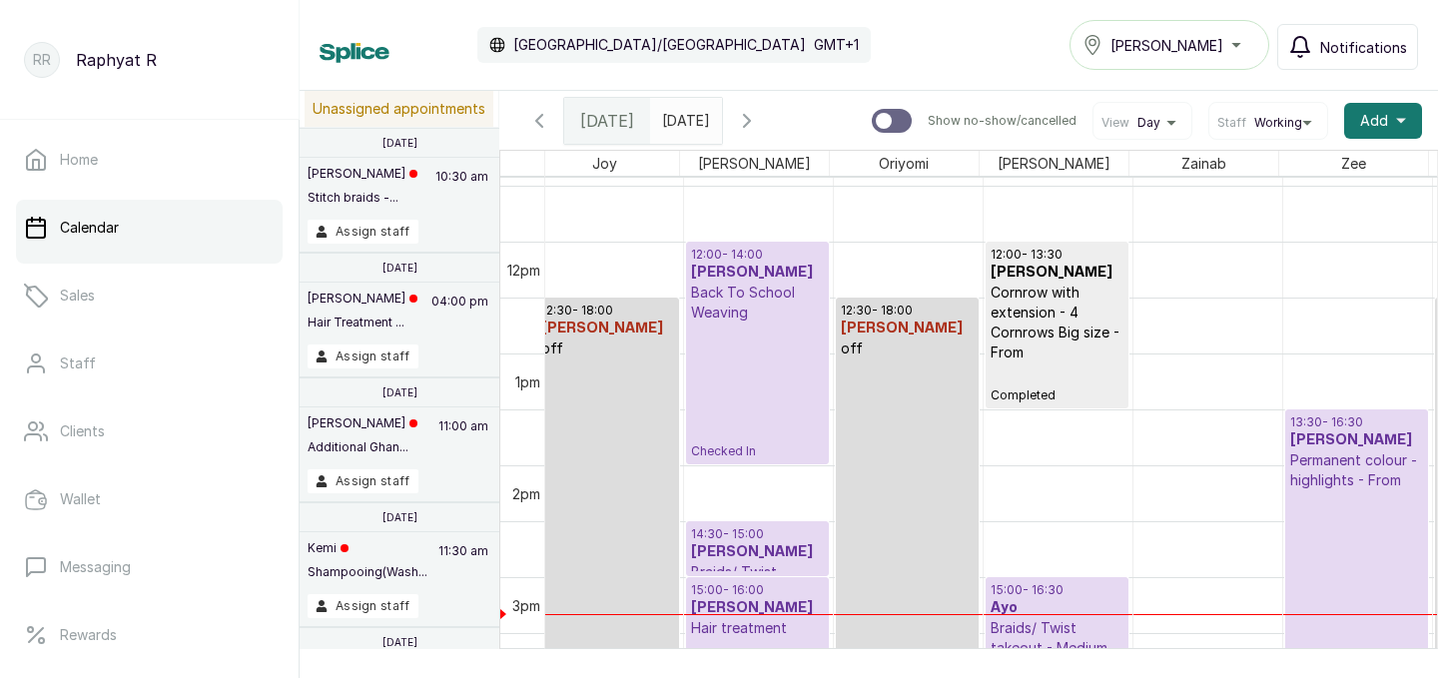
scroll to position [0, 0]
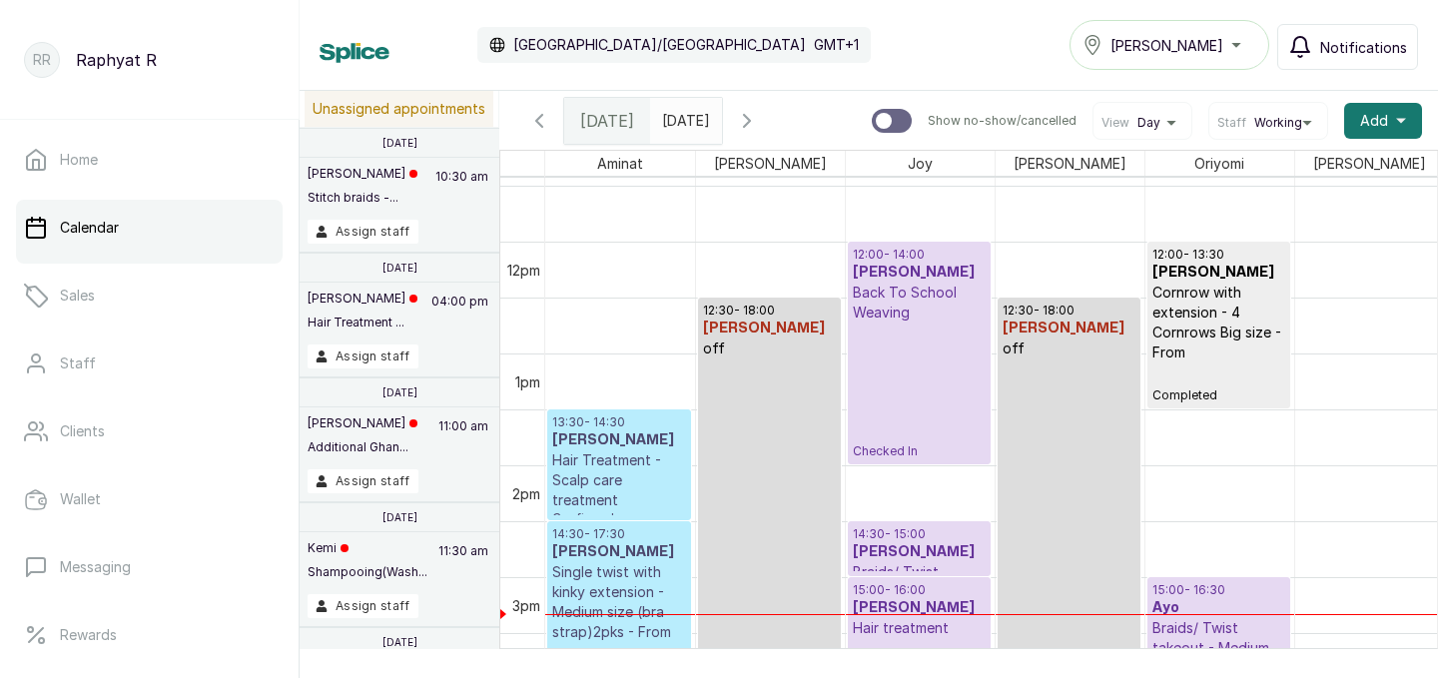
click at [910, 341] on p "Checked In" at bounding box center [919, 390] width 133 height 137
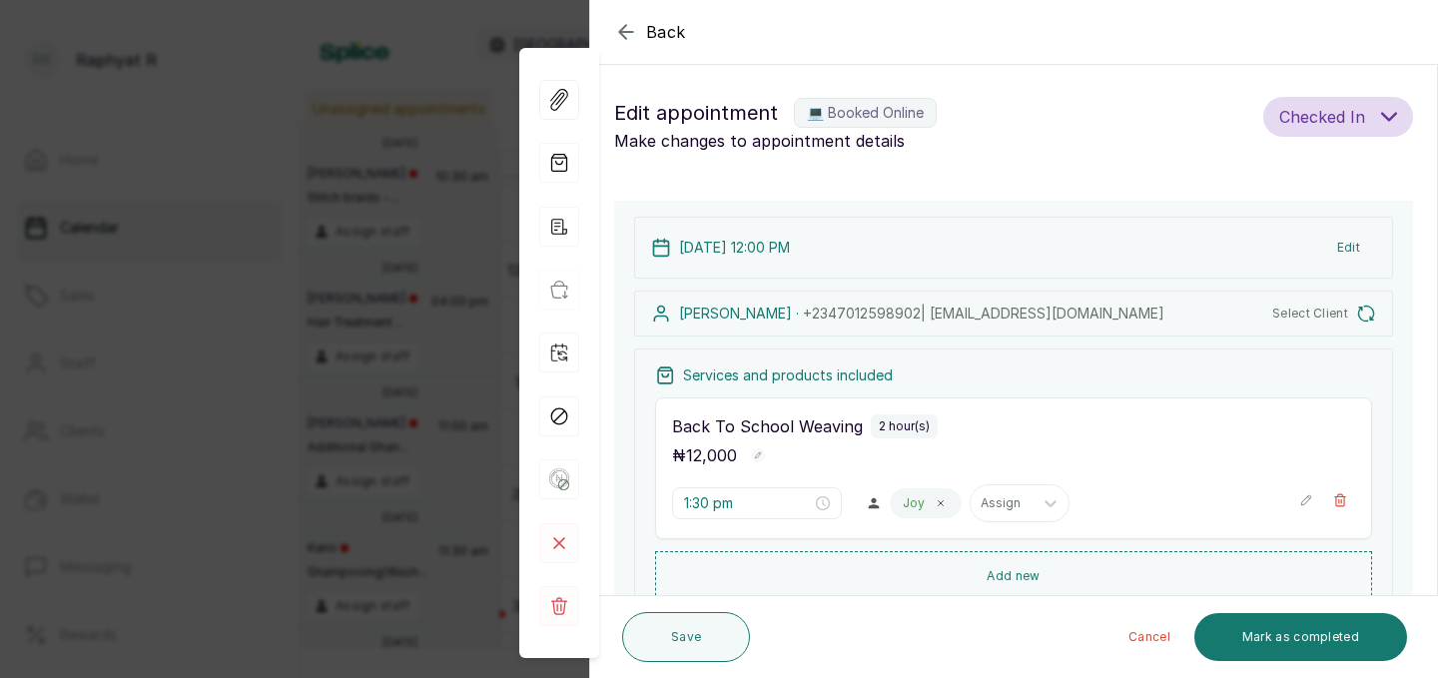
type input "12:00 pm"
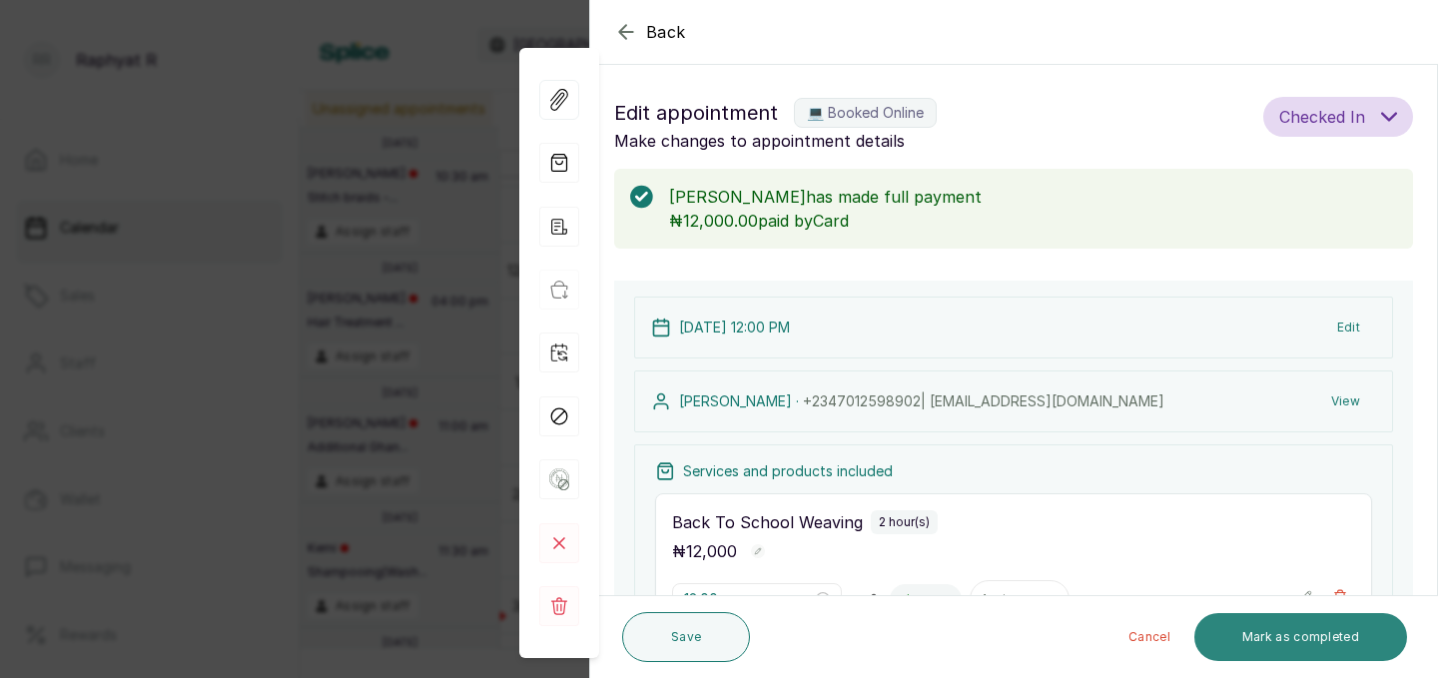
click at [1244, 635] on button "Mark as completed" at bounding box center [1300, 637] width 213 height 48
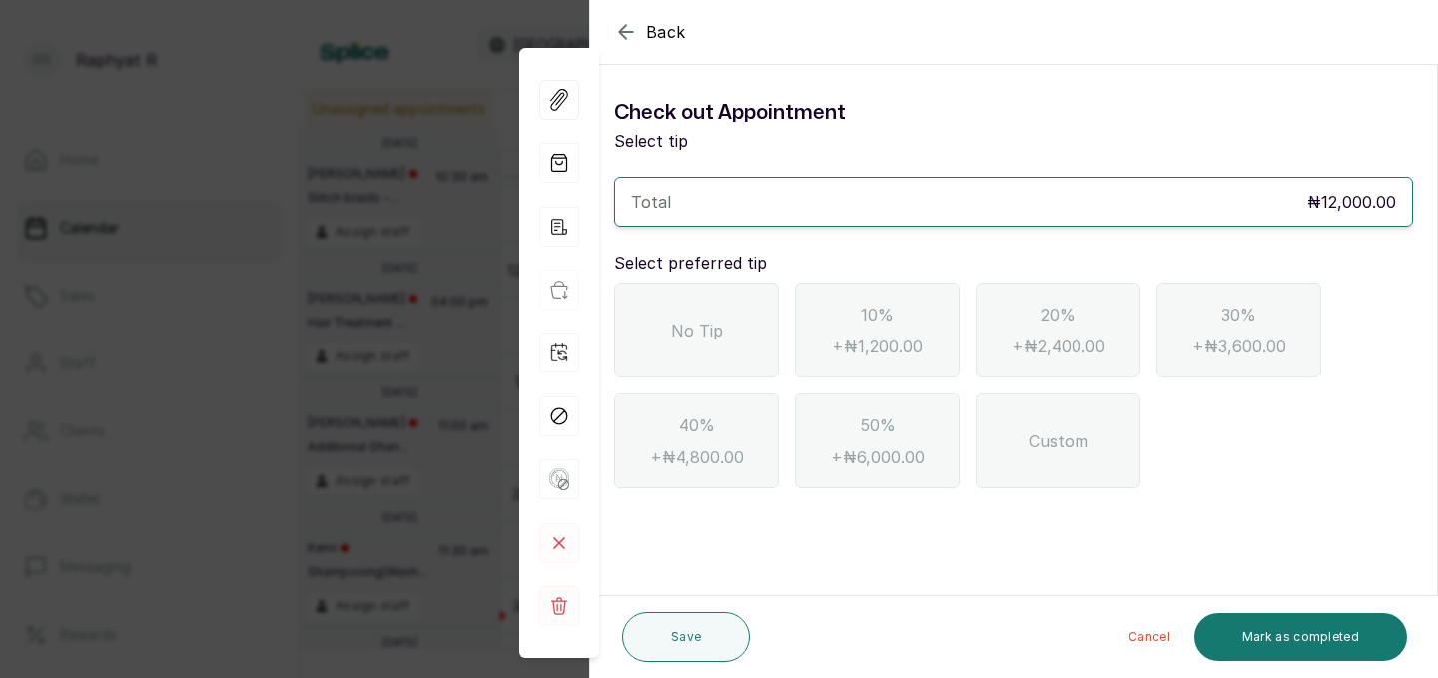
click at [749, 358] on div "No Tip" at bounding box center [696, 330] width 165 height 95
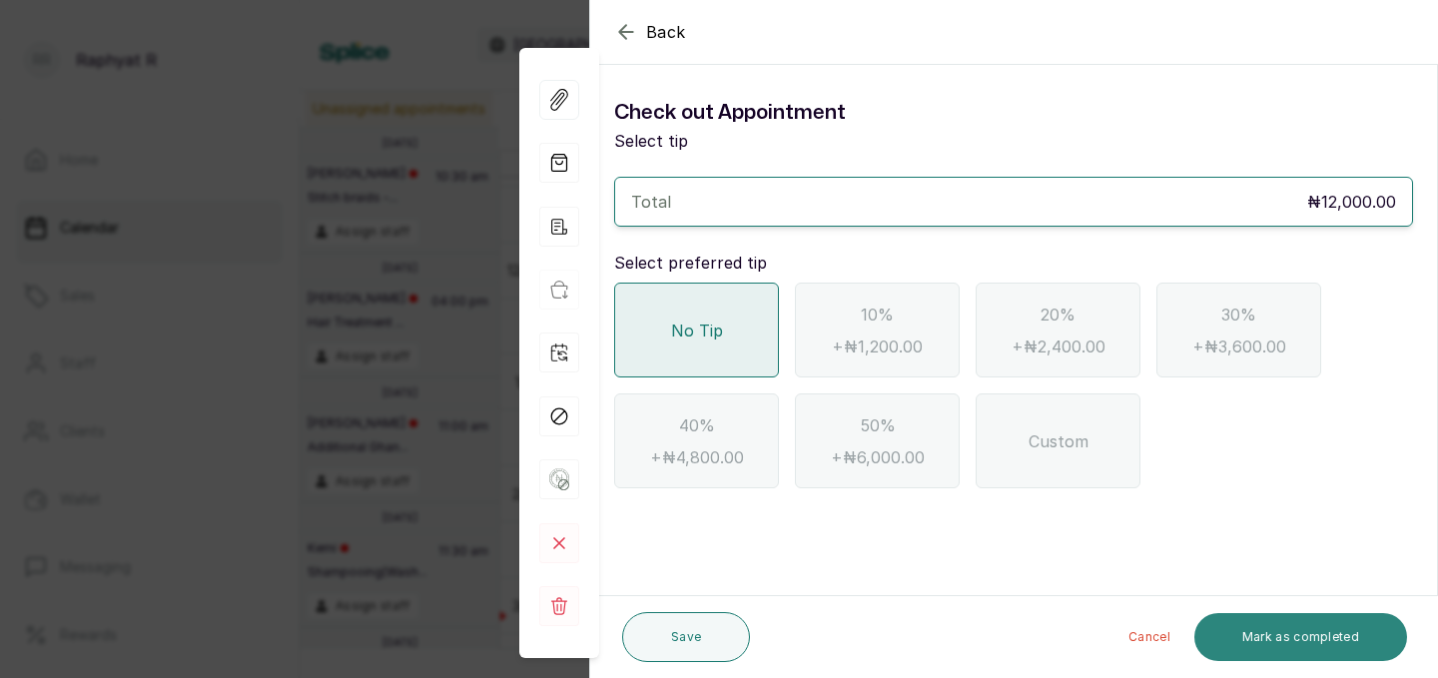
click at [1262, 638] on button "Mark as completed" at bounding box center [1300, 637] width 213 height 48
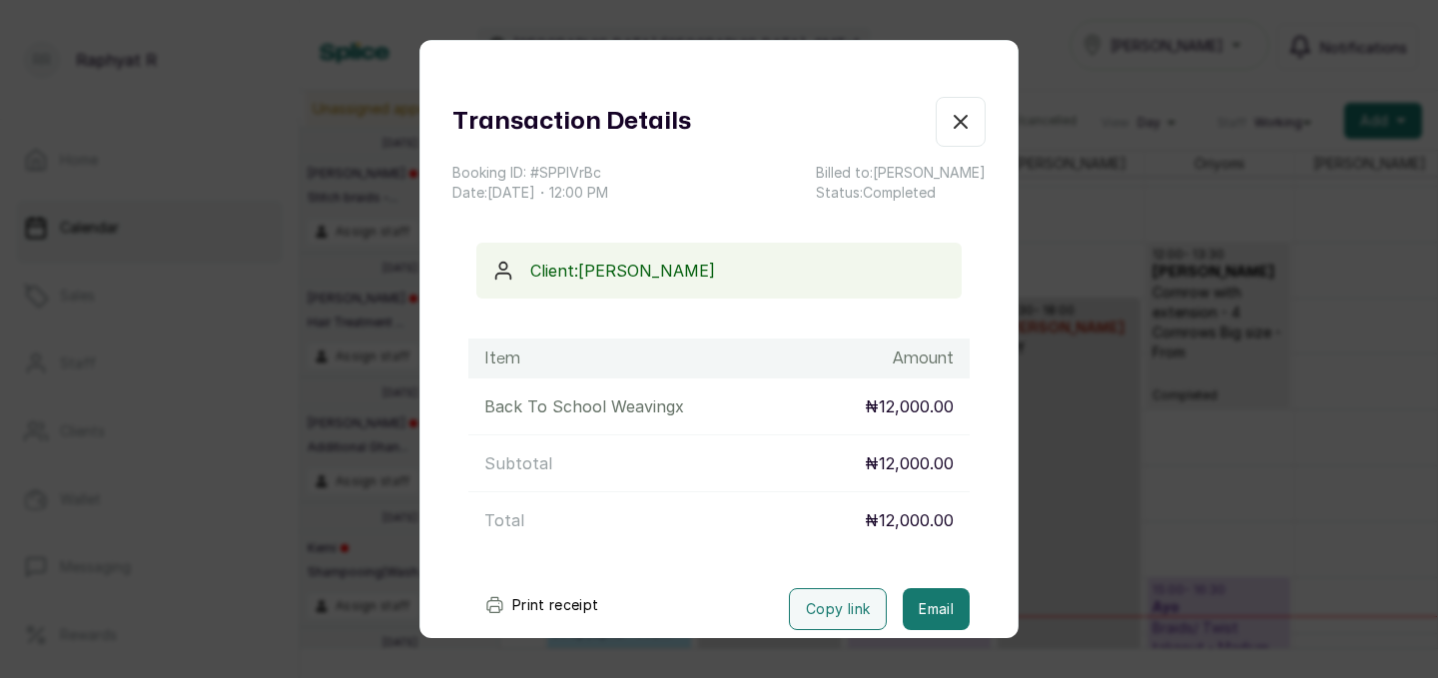
click at [951, 122] on icon "button" at bounding box center [961, 122] width 24 height 24
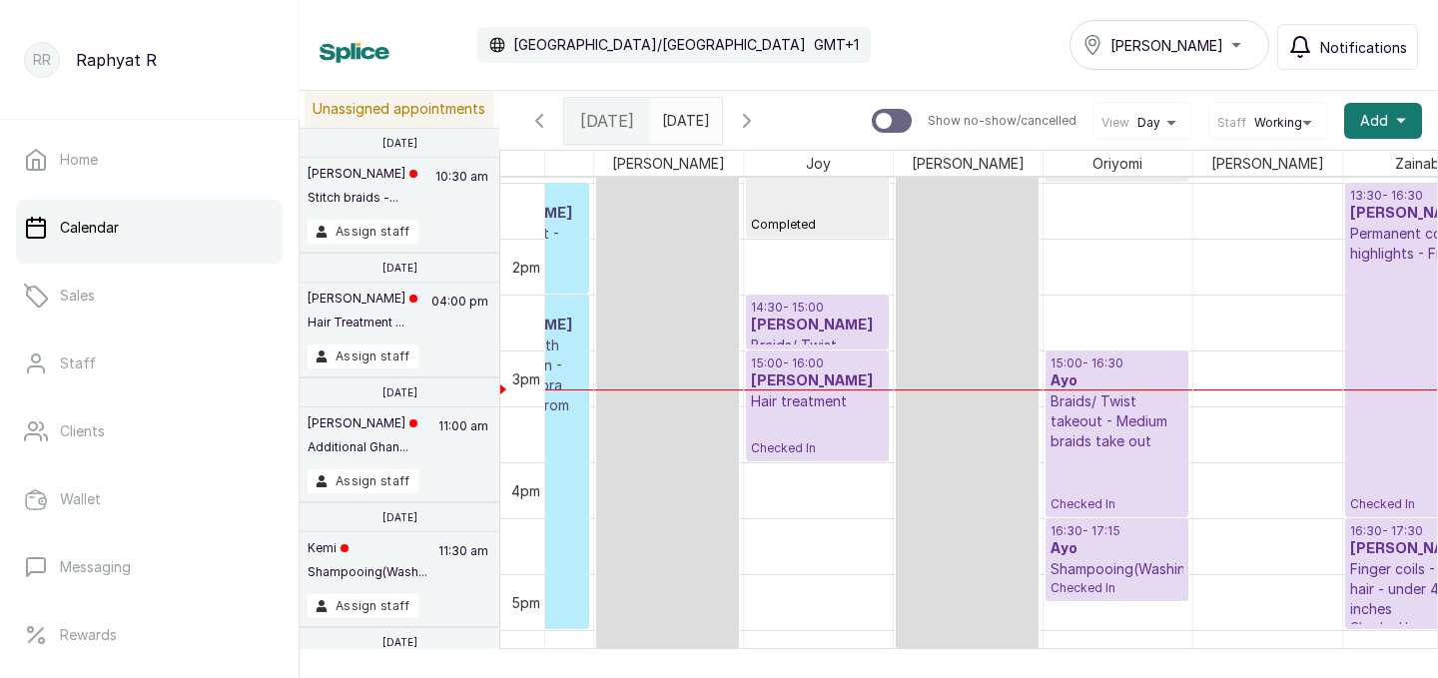
scroll to position [0, 456]
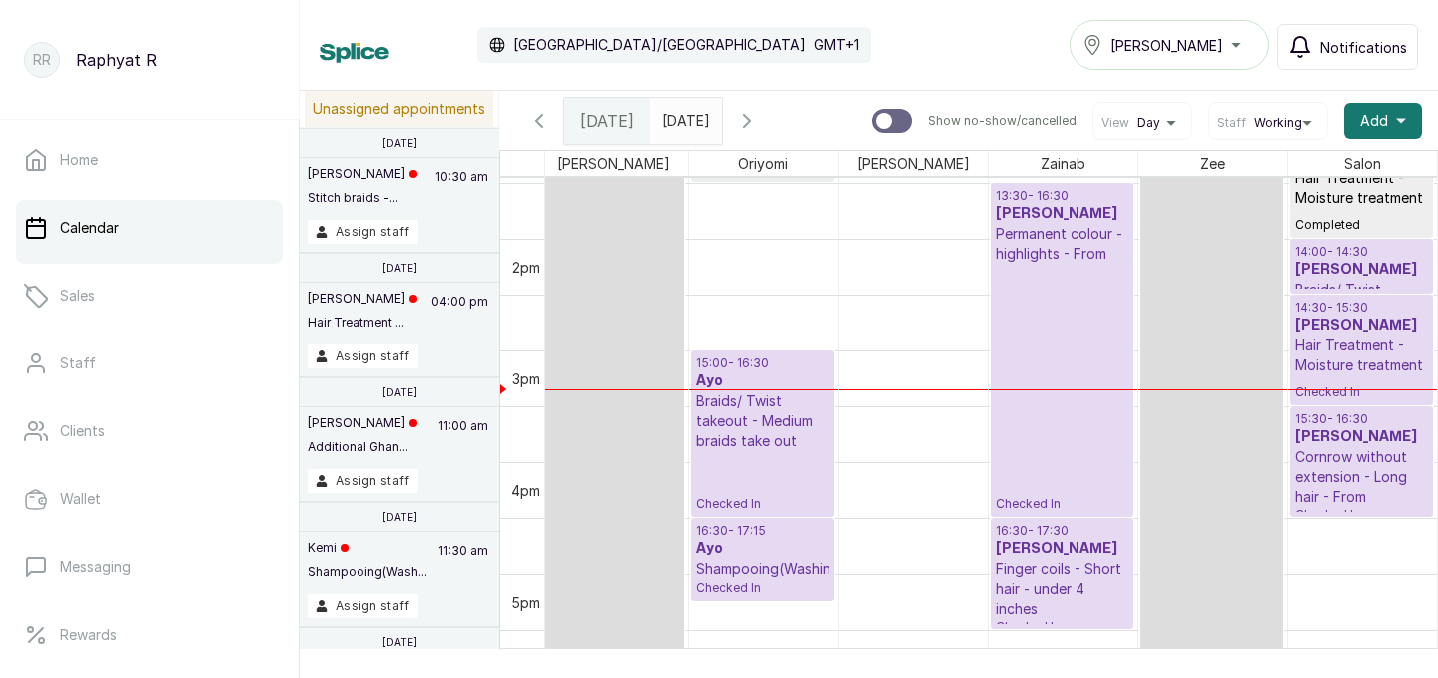
click at [1062, 296] on p "Checked In" at bounding box center [1061, 388] width 133 height 249
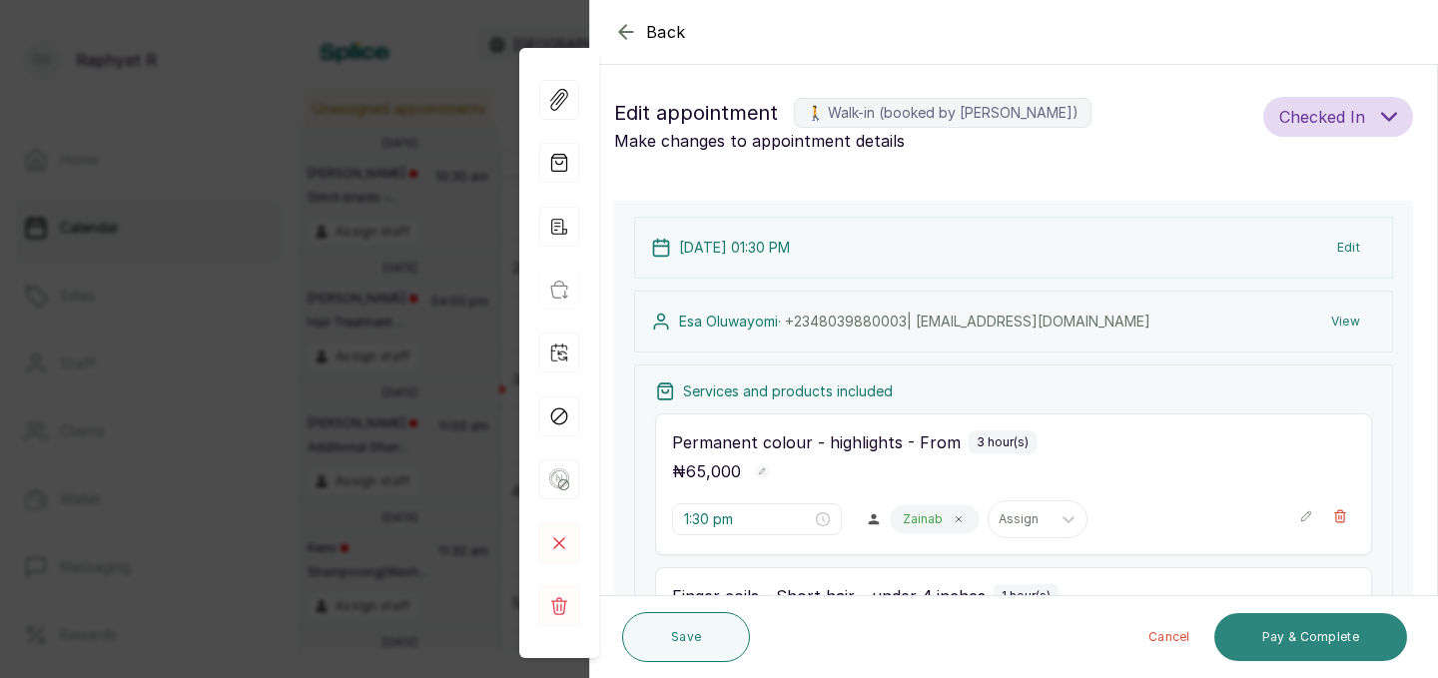
click at [1247, 633] on button "Pay & Complete" at bounding box center [1310, 637] width 193 height 48
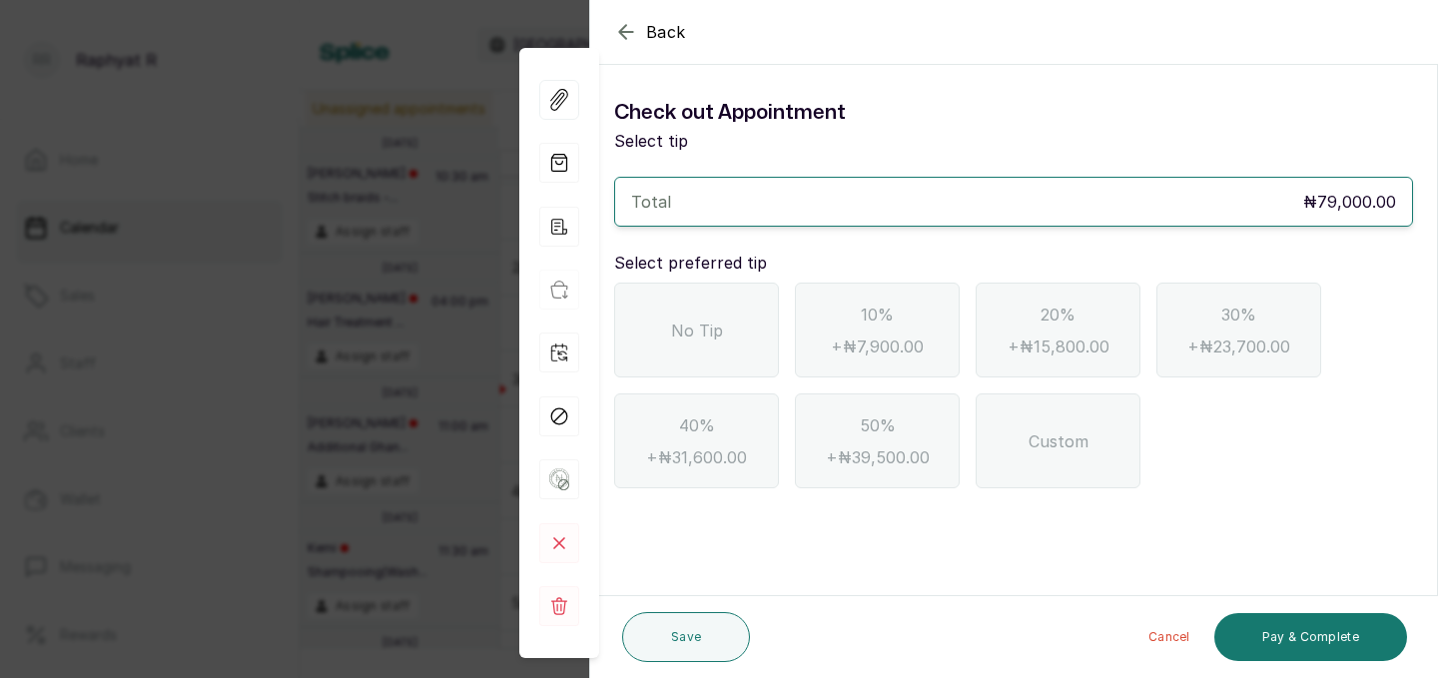
click at [733, 334] on div "No Tip" at bounding box center [696, 330] width 165 height 95
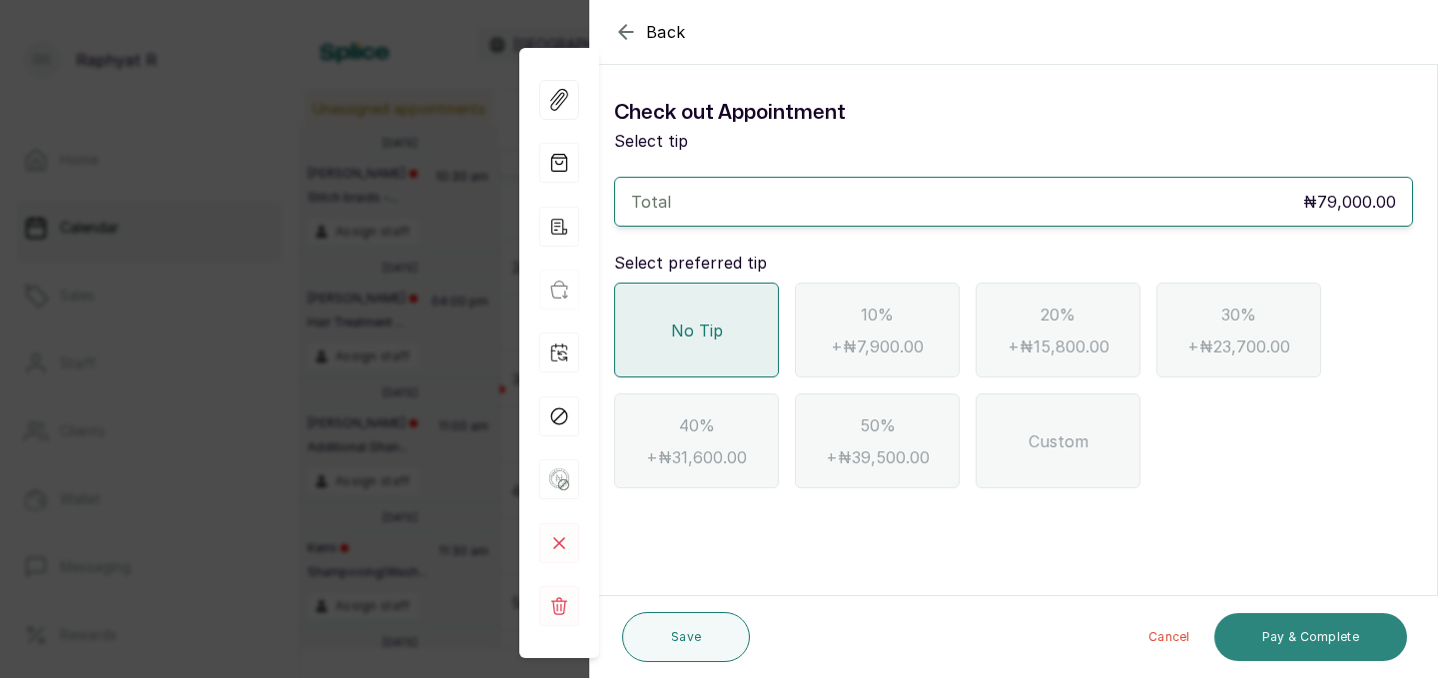
click at [1318, 617] on button "Pay & Complete" at bounding box center [1310, 637] width 193 height 48
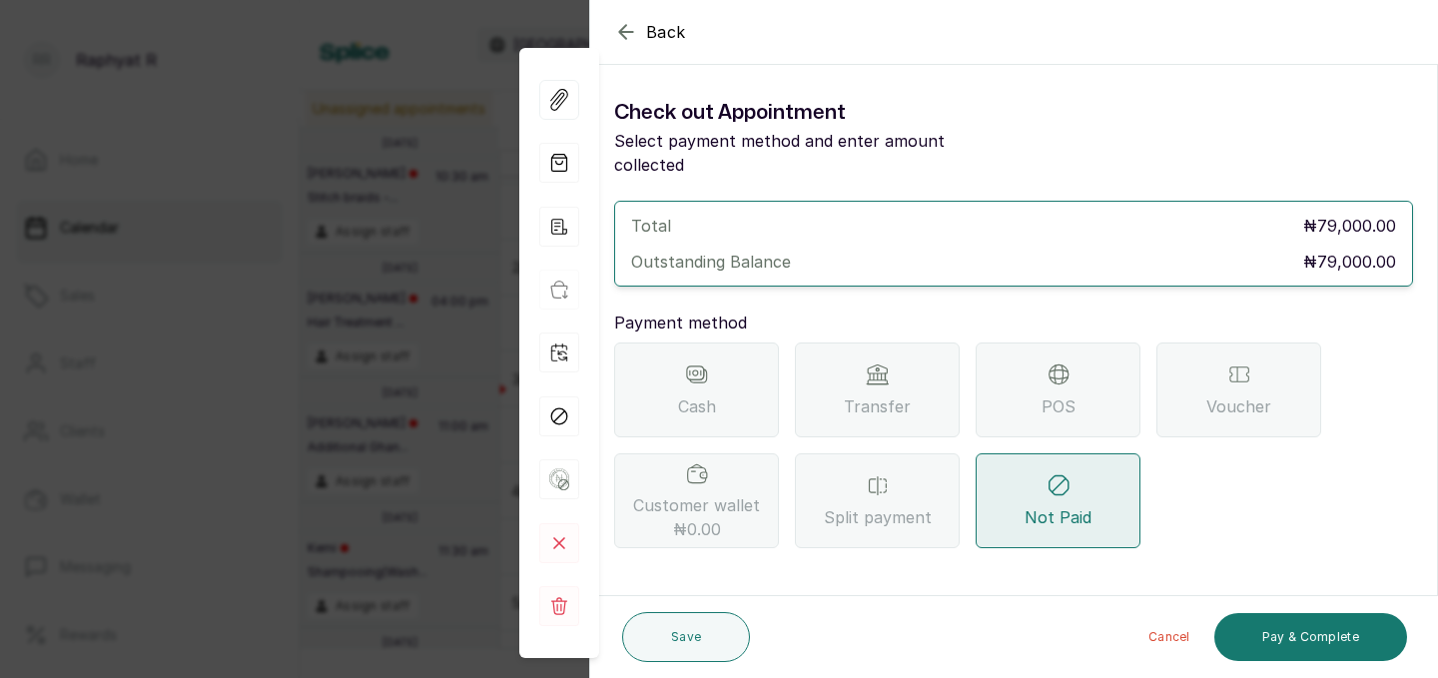
click at [832, 400] on div "Transfer" at bounding box center [877, 389] width 165 height 95
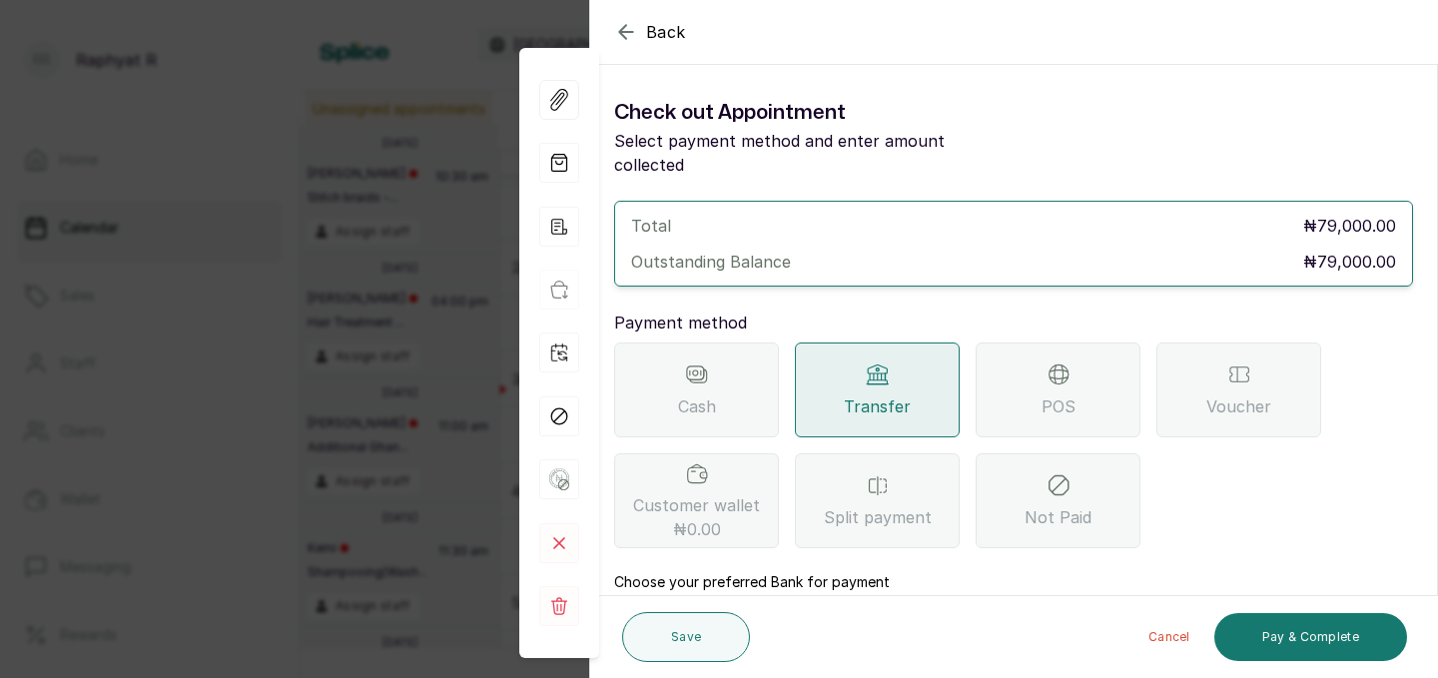
scroll to position [223, 0]
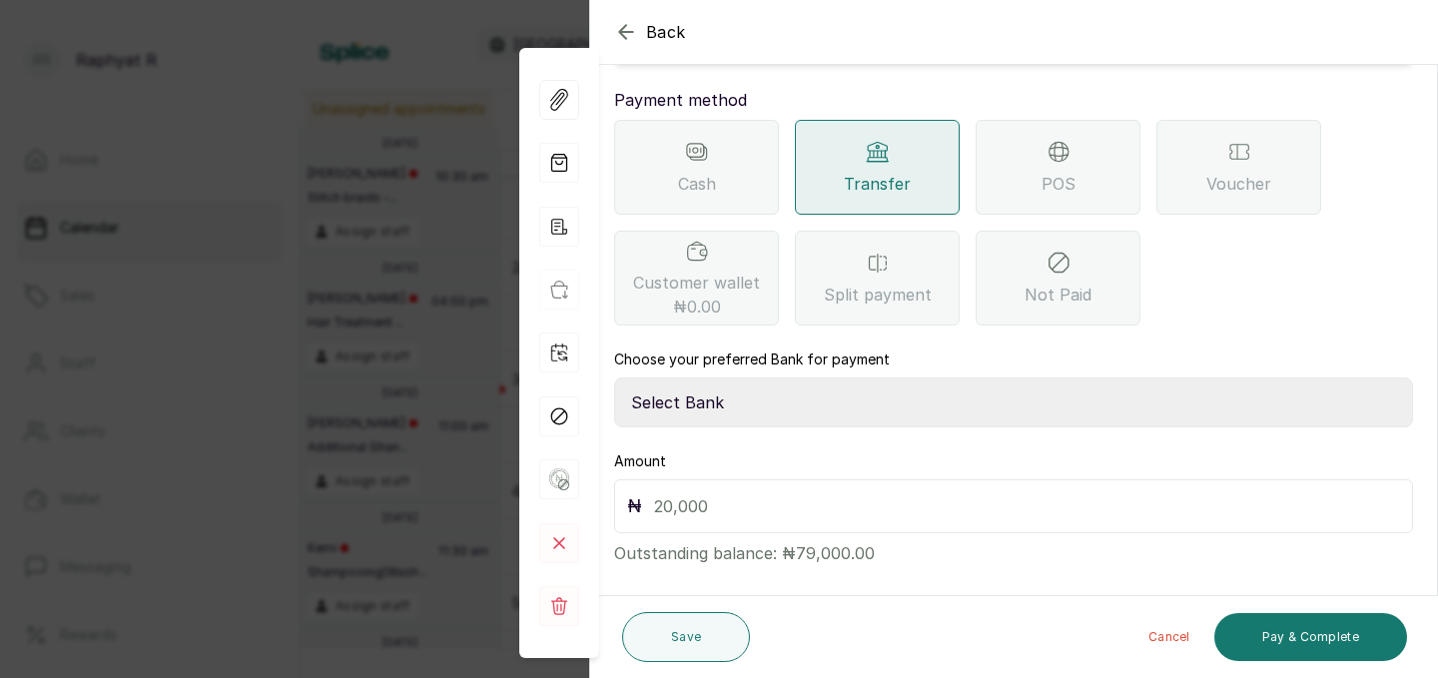
click at [754, 377] on select "Select Bank TRACTION(TRACTION) Providus Bank TASALAHQ HAIR AND BEAUTY Guaranty …" at bounding box center [1013, 402] width 799 height 50
select select "d2e8ea74-1b1f-42b2-81f9-dacd6e382dd2"
click at [737, 492] on input "text" at bounding box center [1027, 506] width 746 height 28
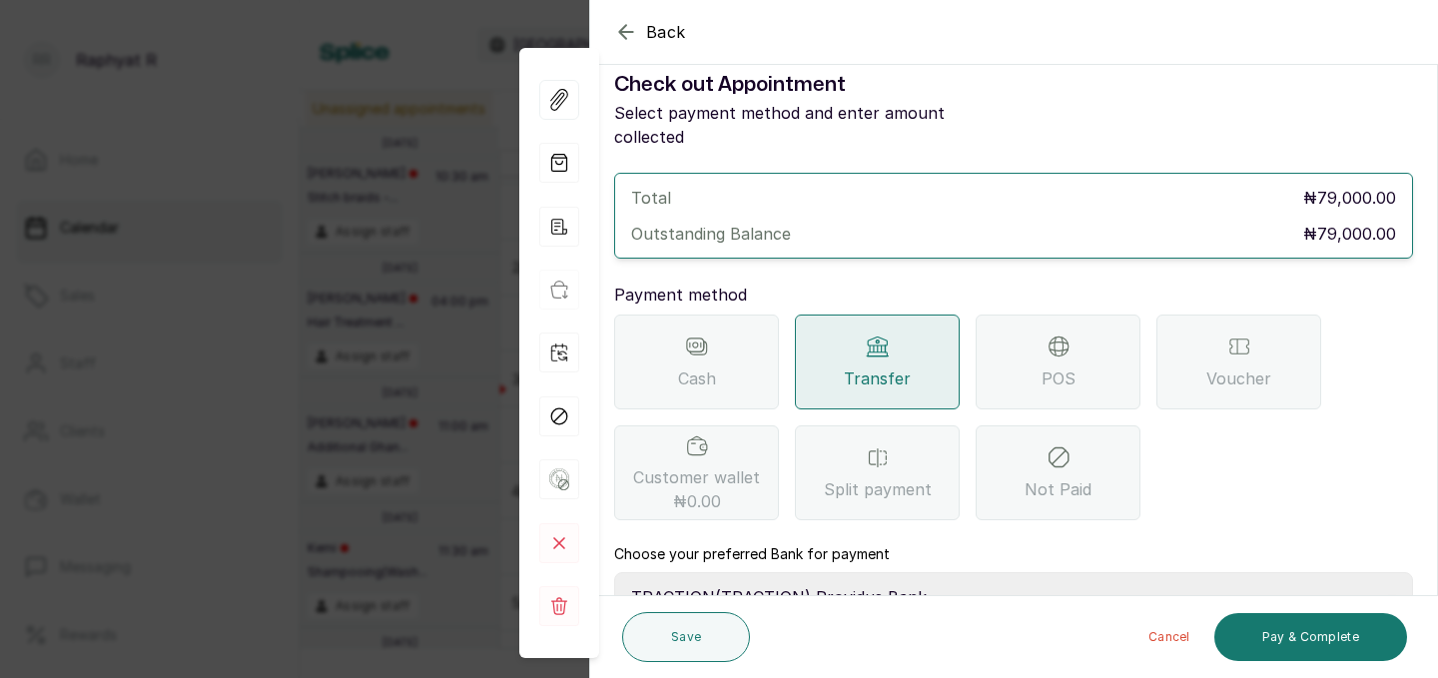
scroll to position [14, 0]
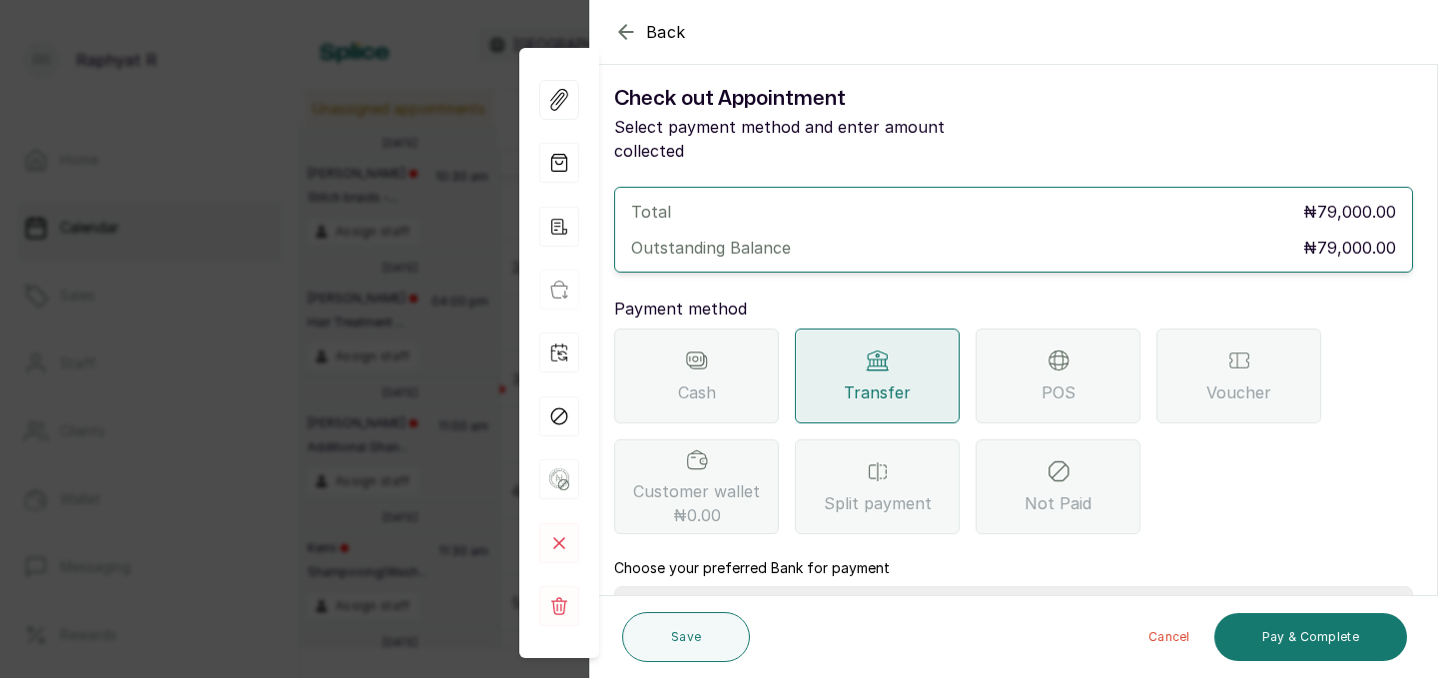
click at [626, 18] on div "Back" at bounding box center [1309, 32] width 1438 height 64
click at [636, 25] on icon "button" at bounding box center [626, 32] width 24 height 24
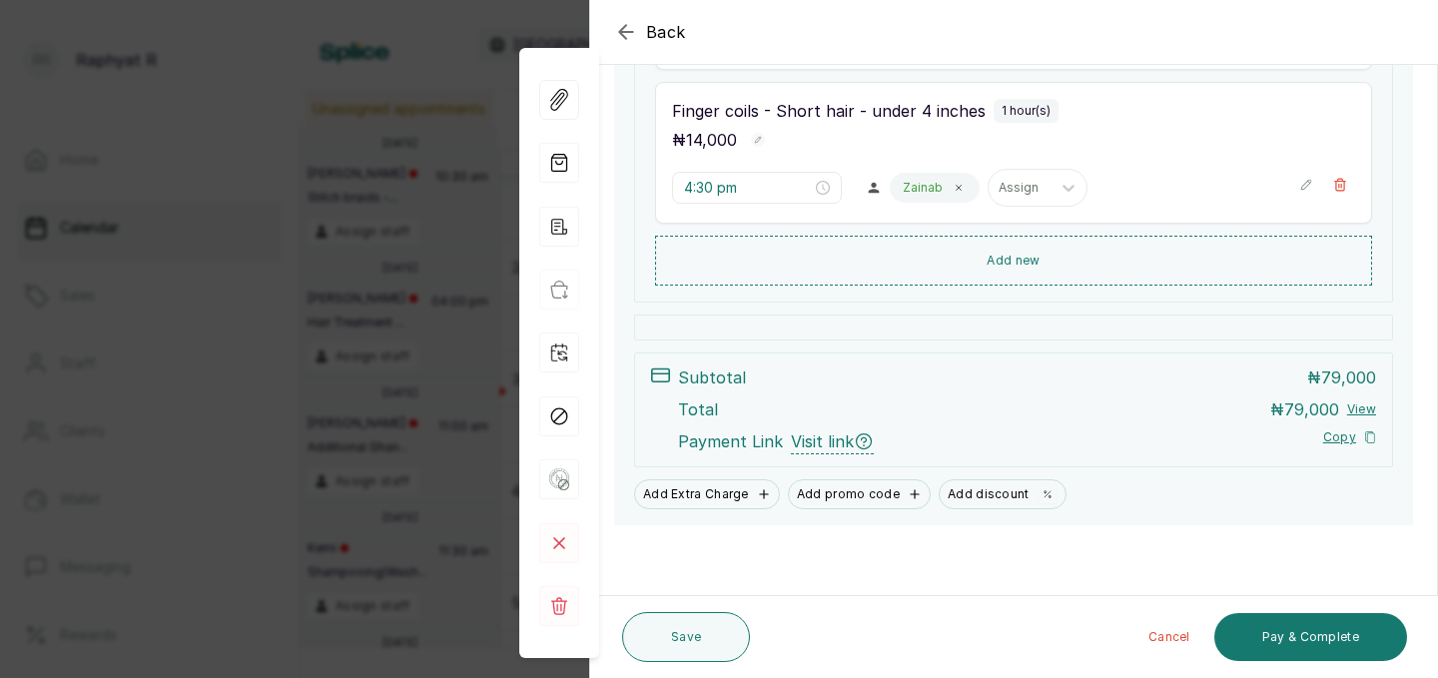
scroll to position [483, 0]
click at [1047, 246] on button "Add new" at bounding box center [1013, 262] width 717 height 48
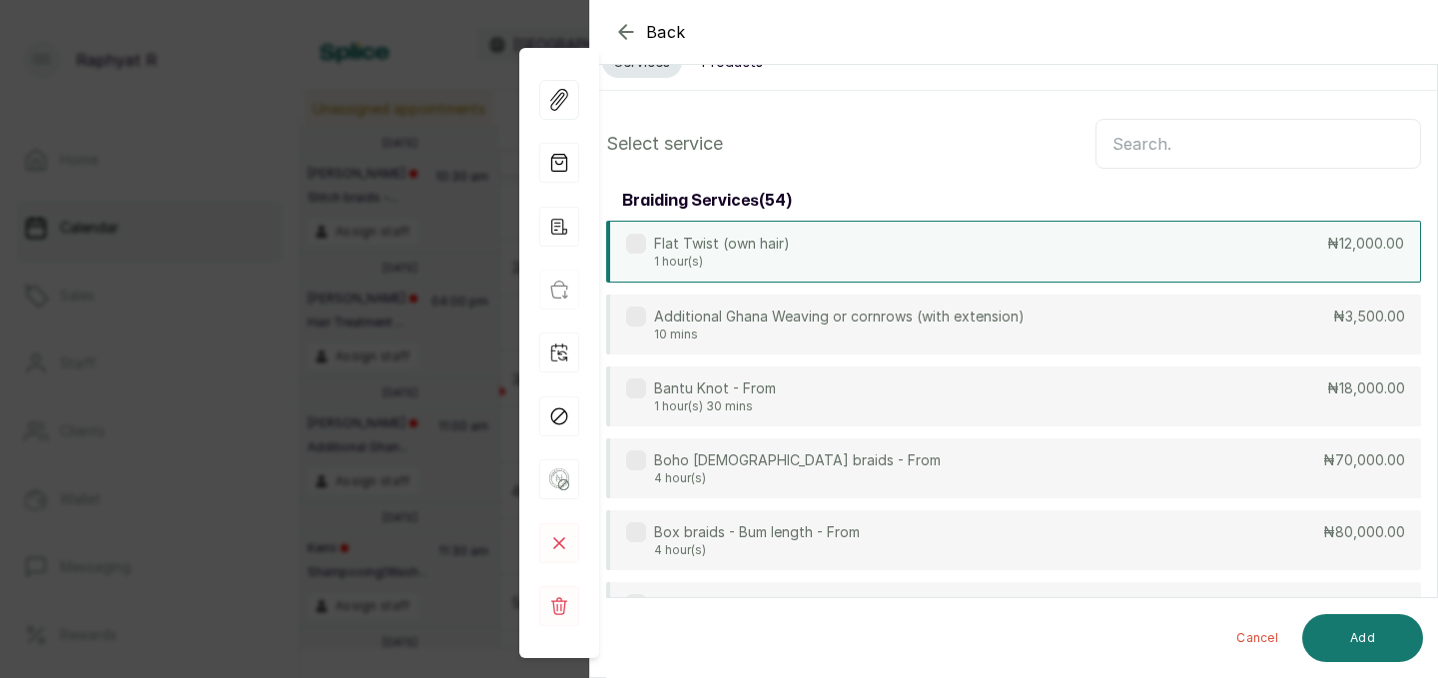
scroll to position [0, 0]
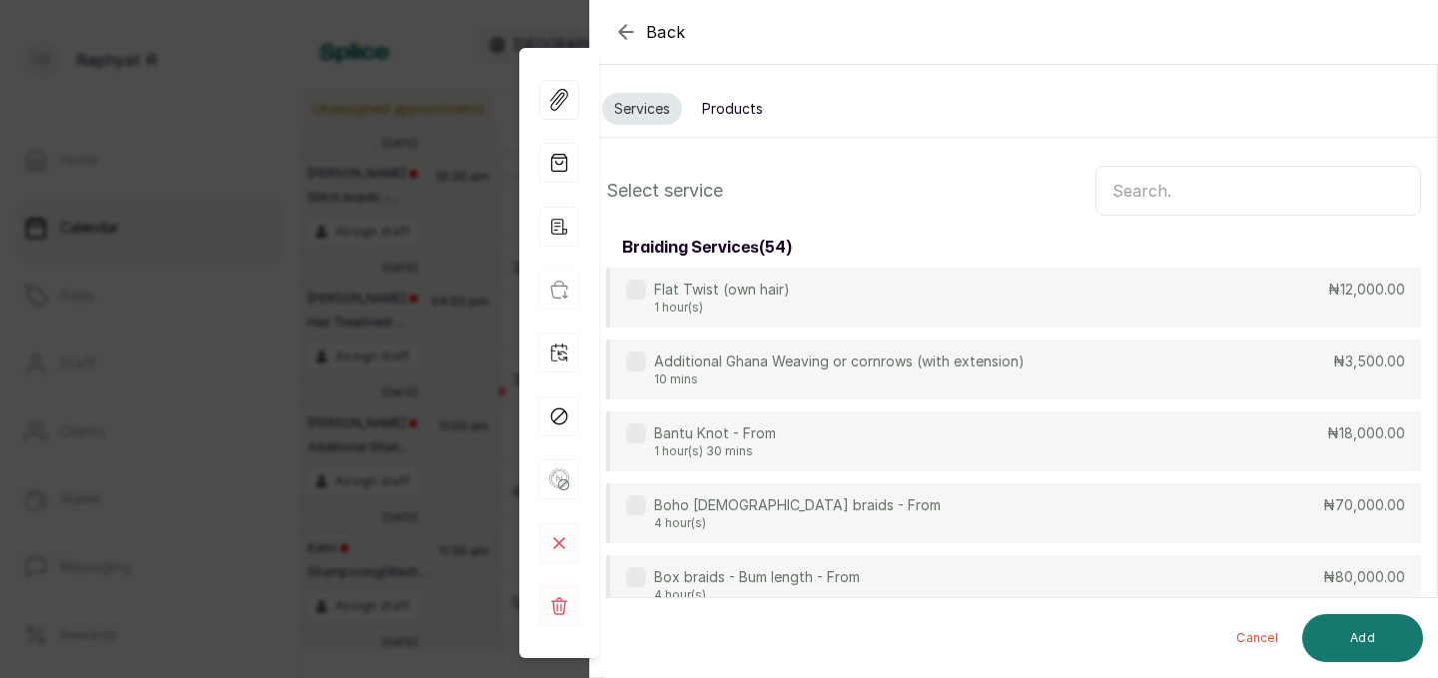
click at [734, 105] on button "Products" at bounding box center [732, 109] width 85 height 32
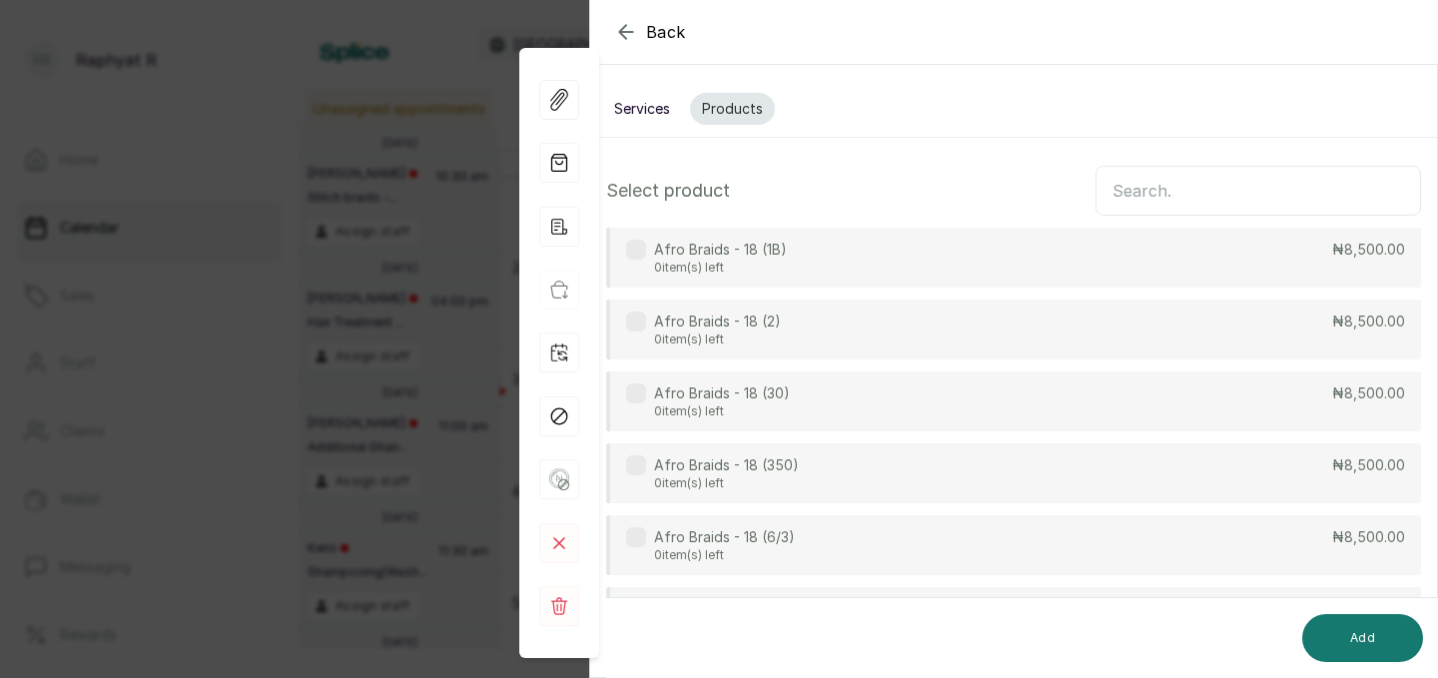
click at [1155, 183] on input "text" at bounding box center [1257, 191] width 325 height 50
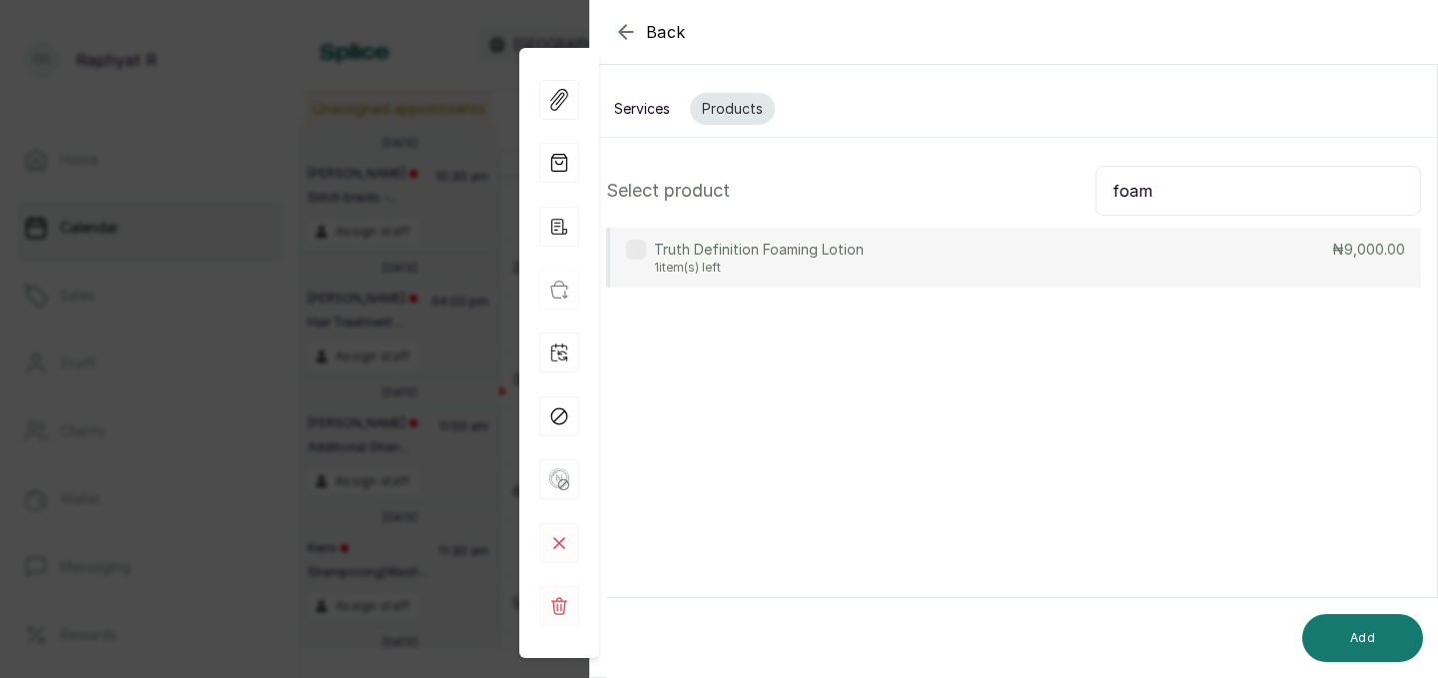
type input "foam"
click at [964, 251] on div "Truth Definition Foaming Lotion 1 item(s) left ₦9,000.00" at bounding box center [1013, 258] width 815 height 60
click at [1346, 642] on button "Add" at bounding box center [1362, 638] width 121 height 48
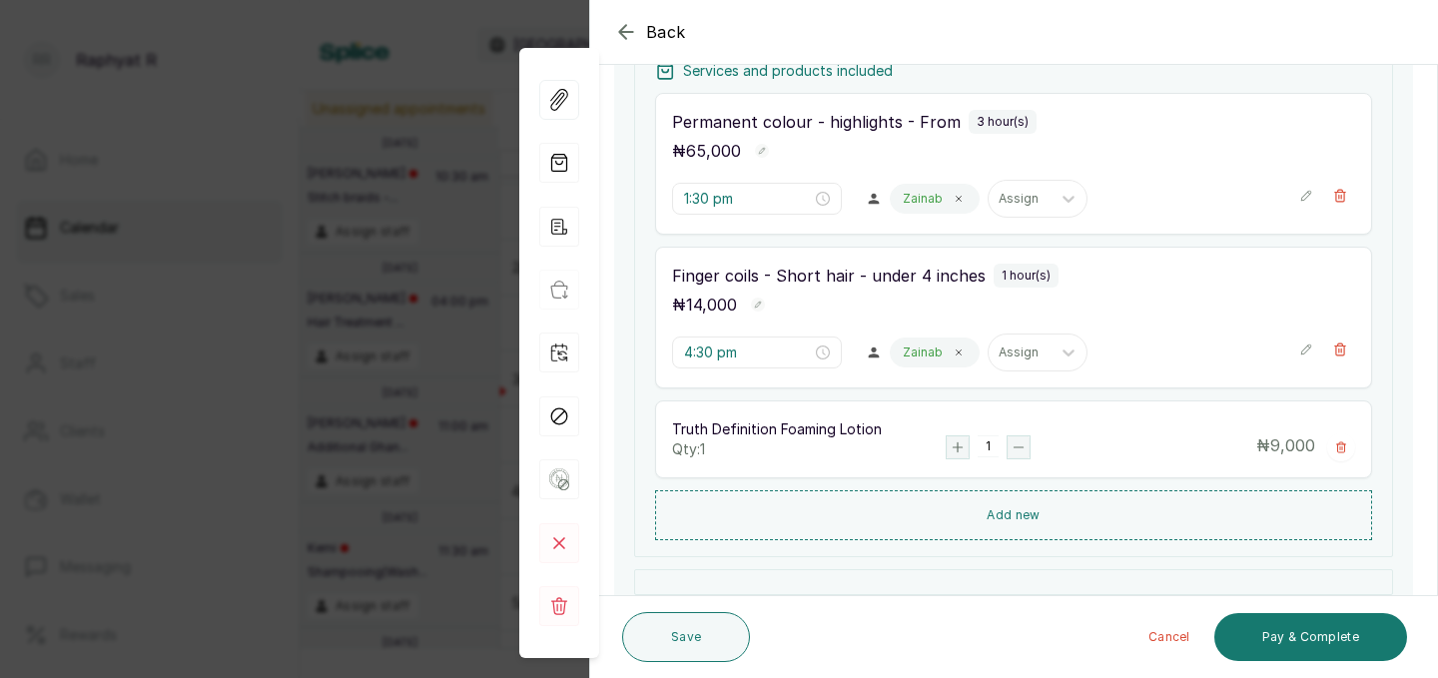
scroll to position [408, 0]
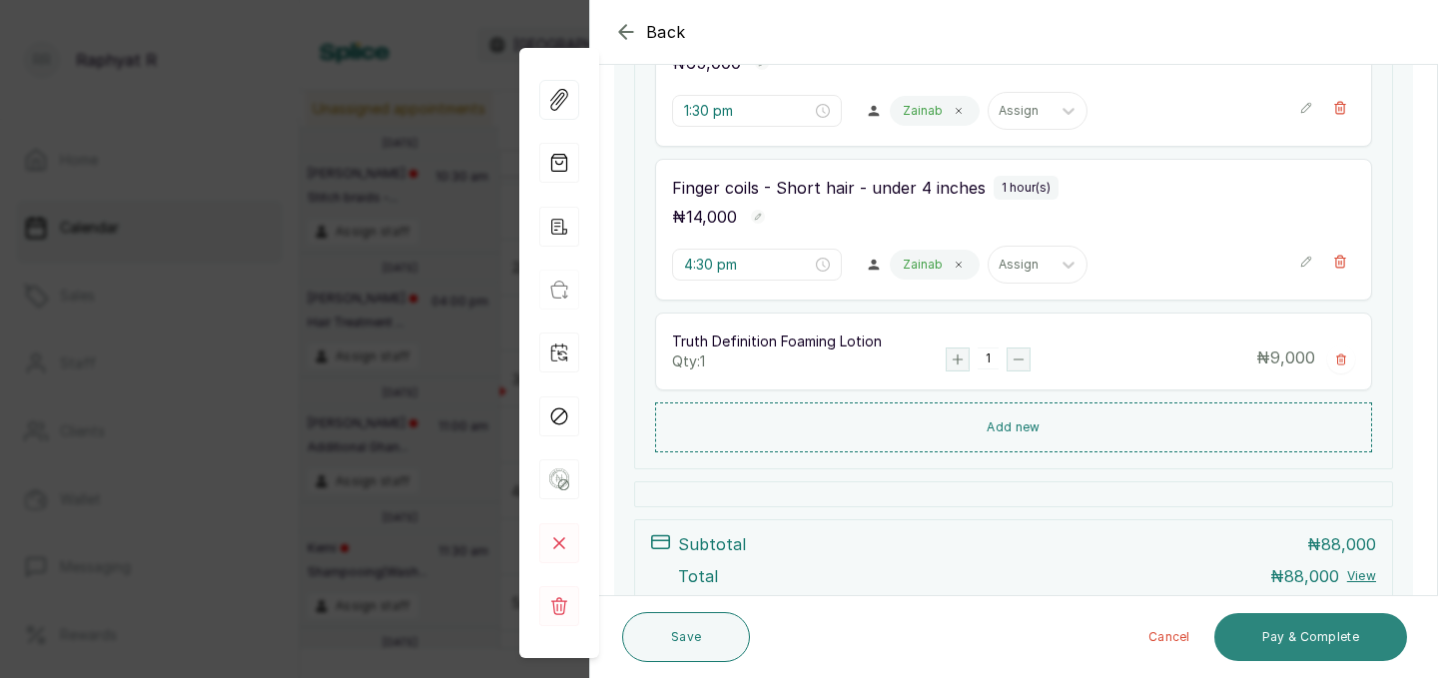
click at [1254, 620] on button "Pay & Complete" at bounding box center [1310, 637] width 193 height 48
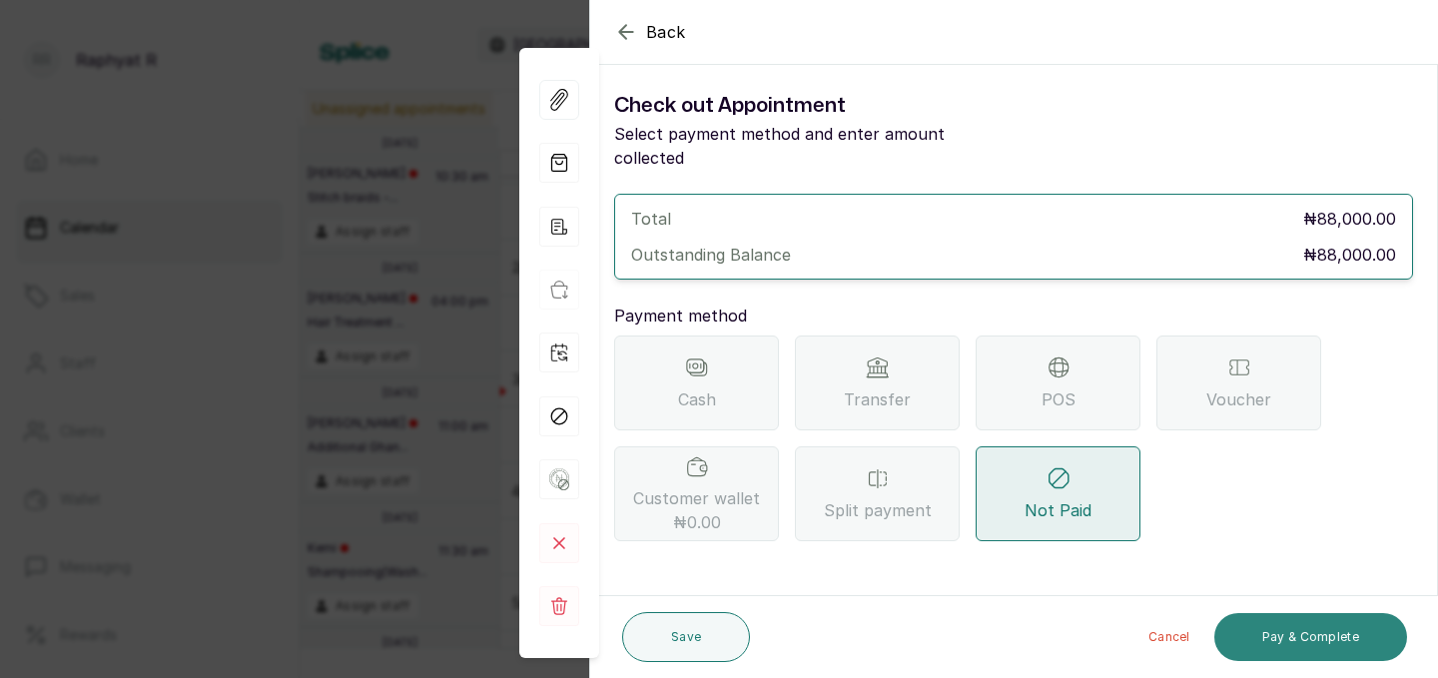
scroll to position [0, 0]
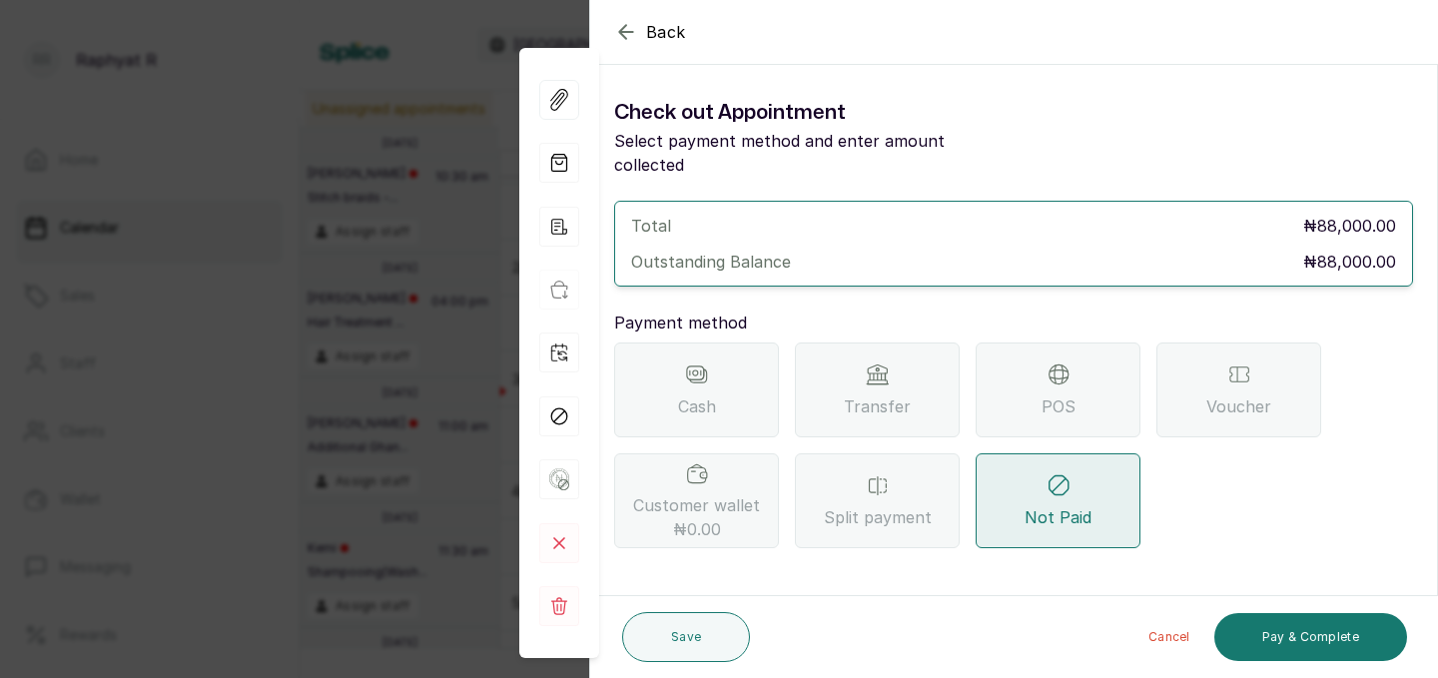
click at [840, 367] on div "Transfer" at bounding box center [877, 389] width 165 height 95
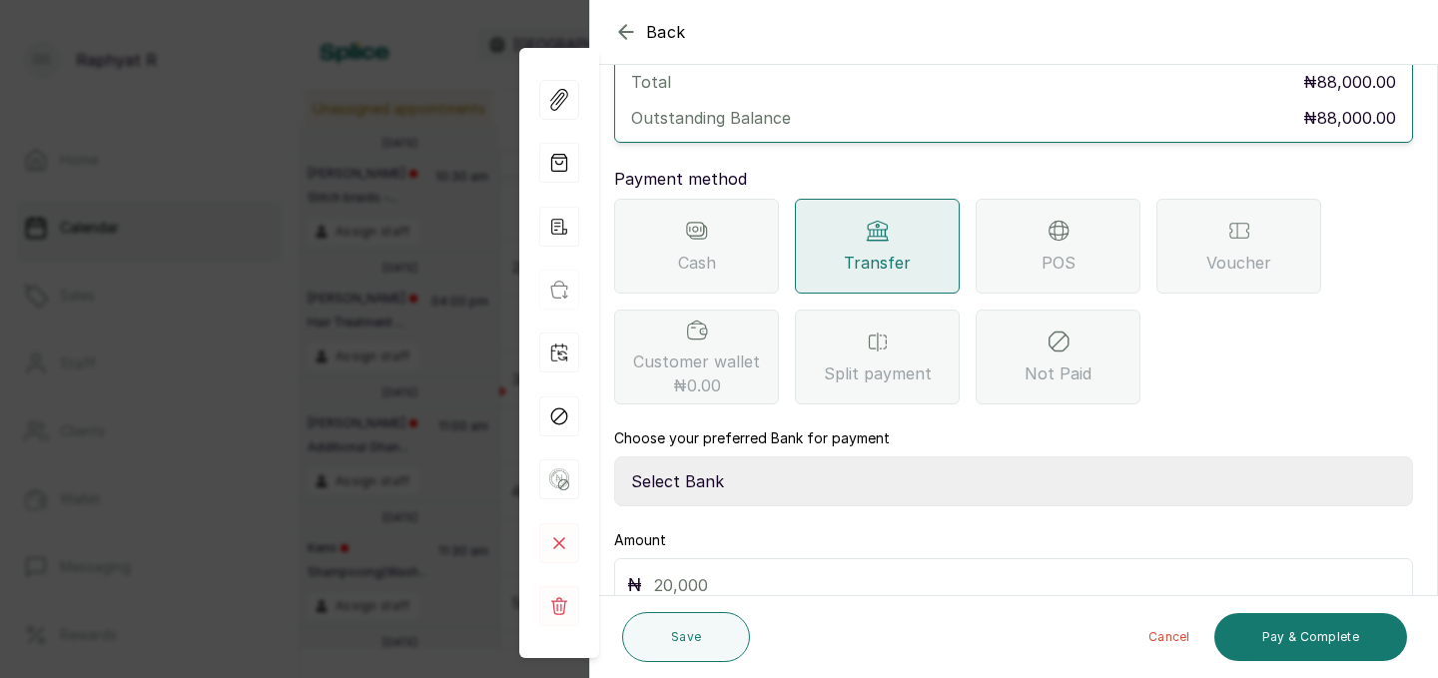
scroll to position [200, 0]
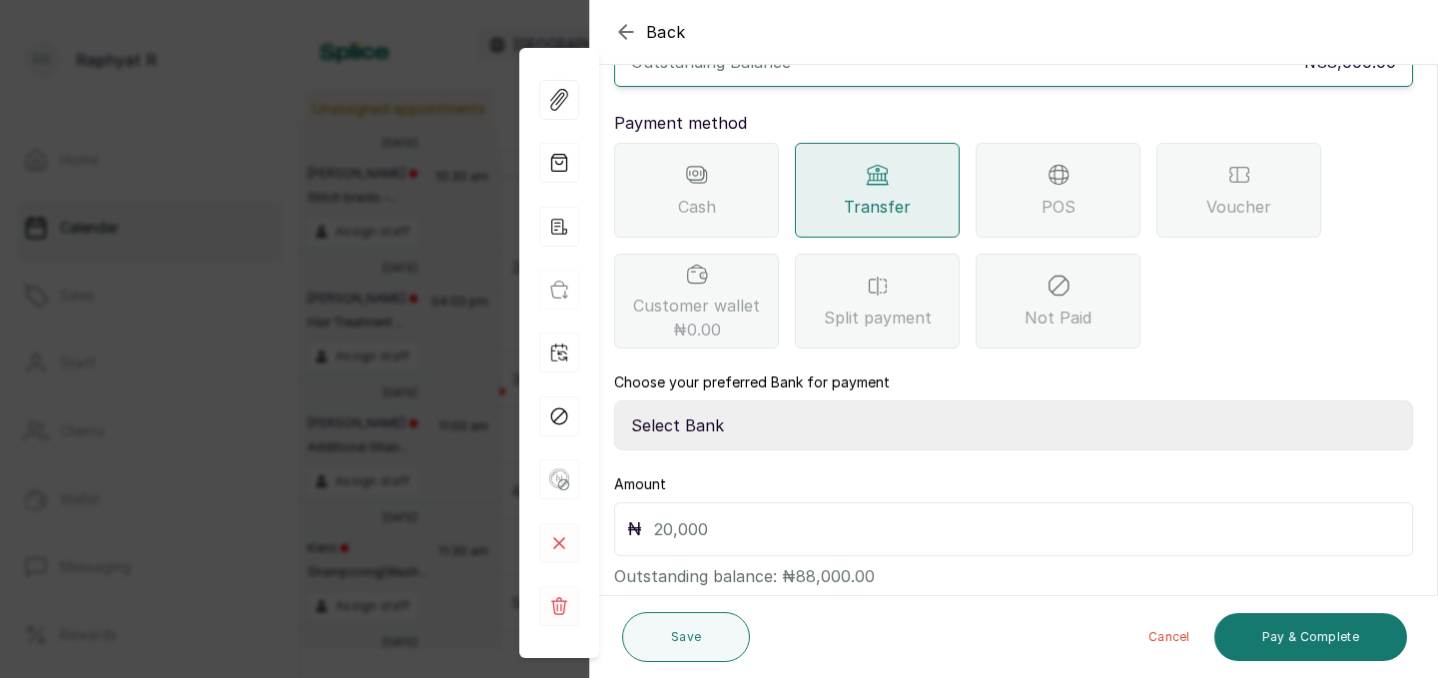
click at [790, 400] on select "Select Bank TRACTION(TRACTION) Providus Bank TASALAHQ HAIR AND BEAUTY Guaranty …" at bounding box center [1013, 425] width 799 height 50
select select "d2e8ea74-1b1f-42b2-81f9-dacd6e382dd2"
click at [744, 515] on input "text" at bounding box center [1027, 529] width 746 height 28
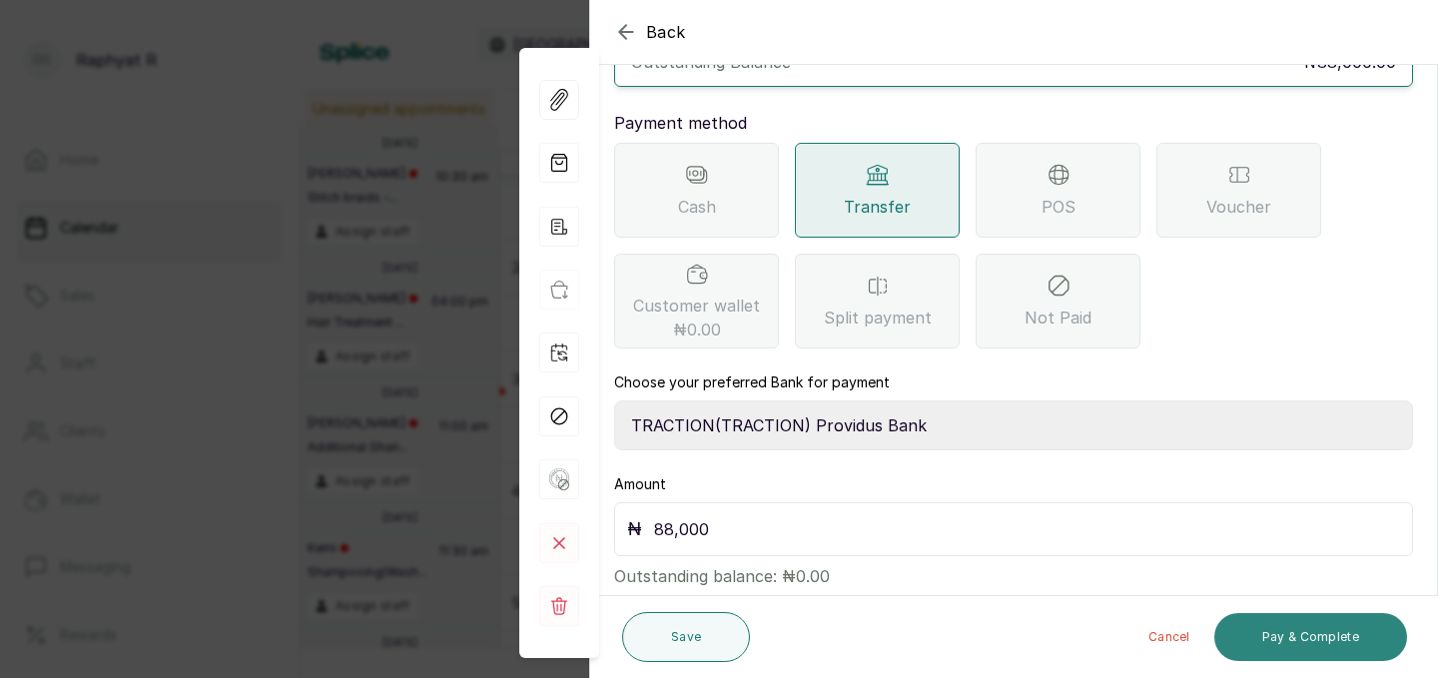
type input "88,000"
click at [1267, 656] on button "Pay & Complete" at bounding box center [1310, 637] width 193 height 48
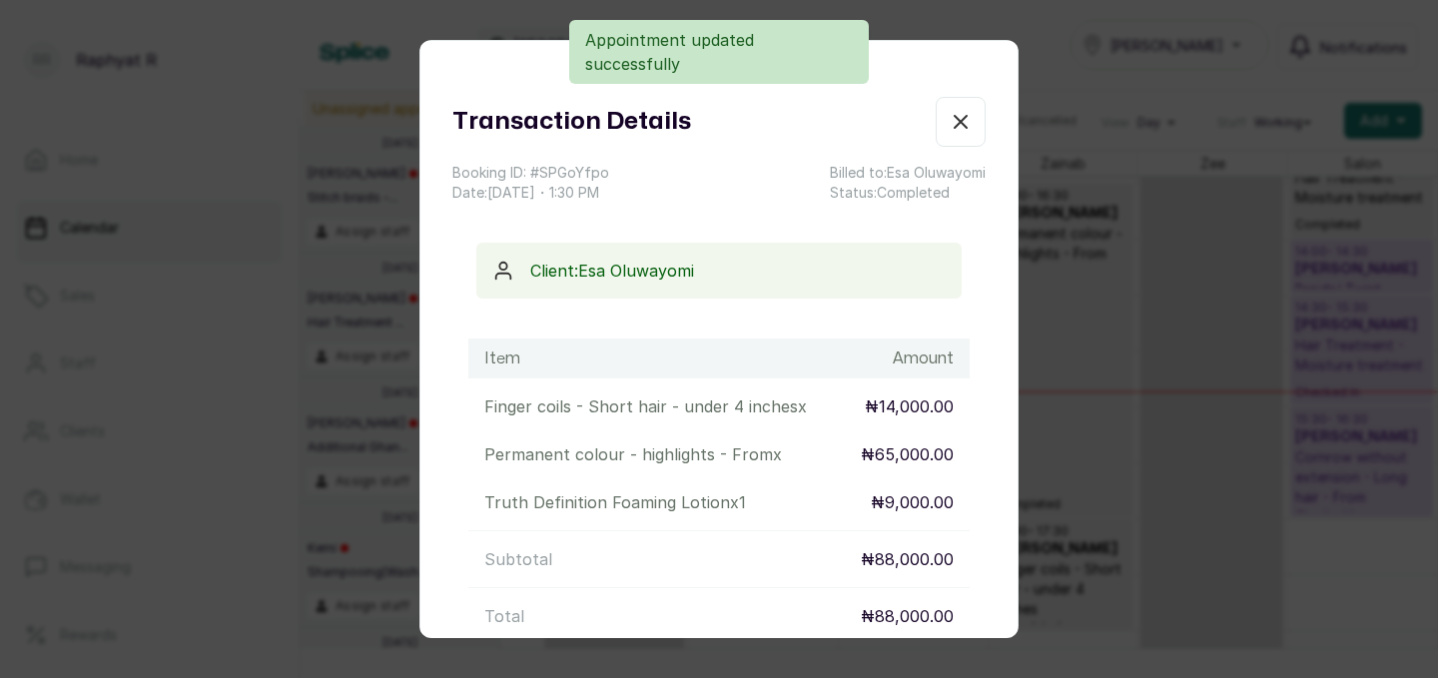
click at [952, 132] on icon "button" at bounding box center [961, 122] width 24 height 24
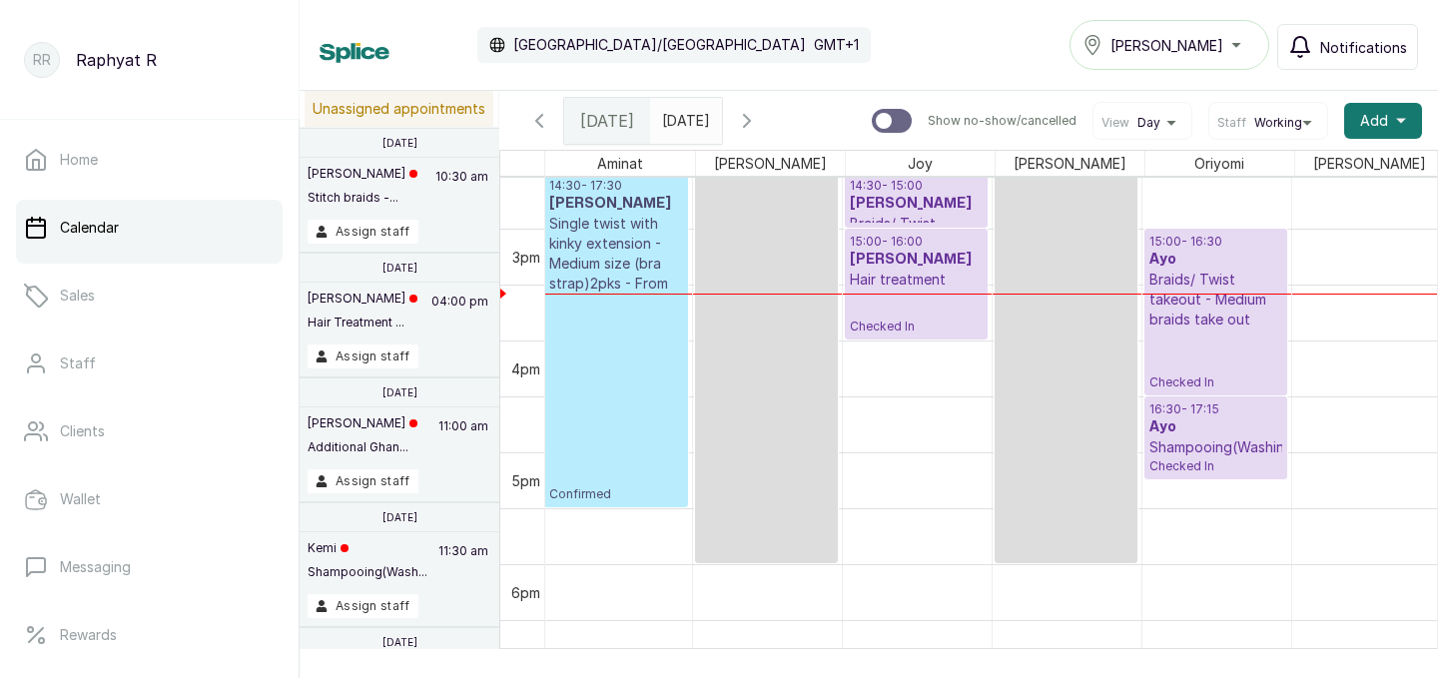
scroll to position [0, 3]
click at [922, 272] on p "Hair treatment" at bounding box center [916, 280] width 133 height 20
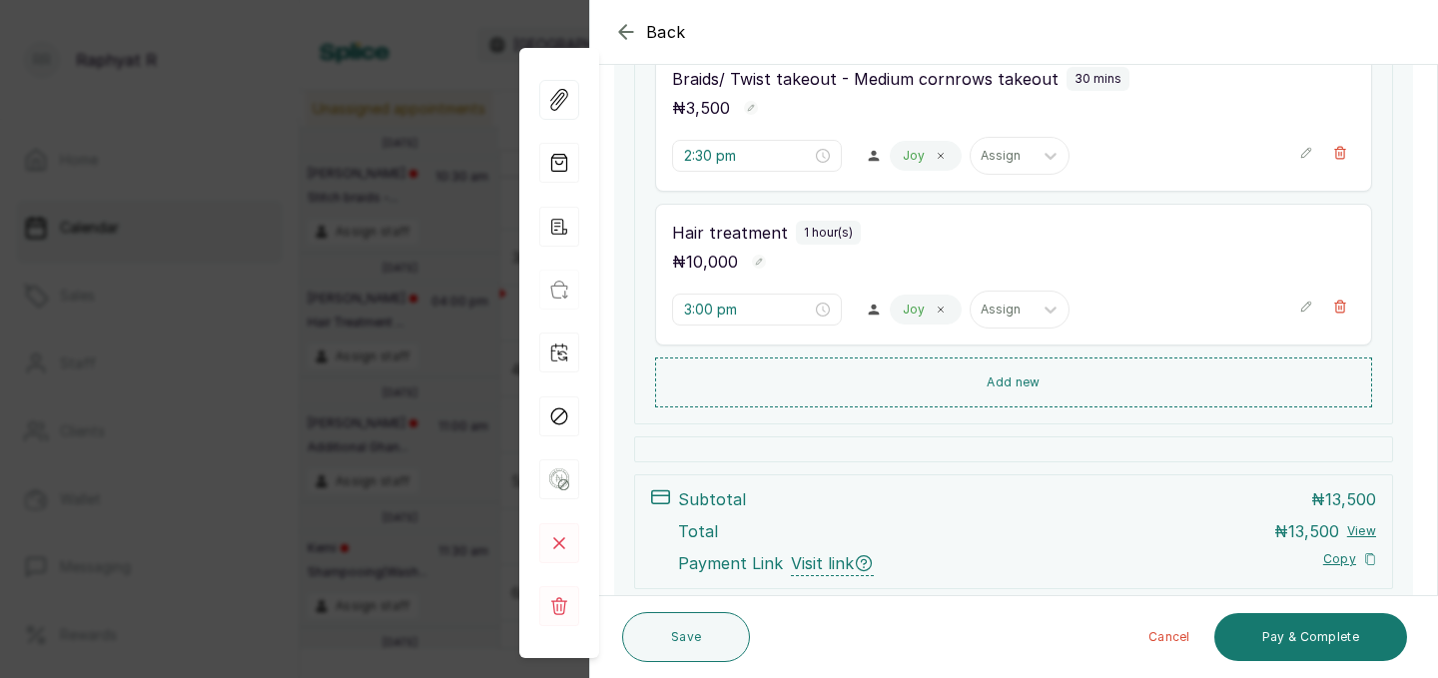
scroll to position [369, 0]
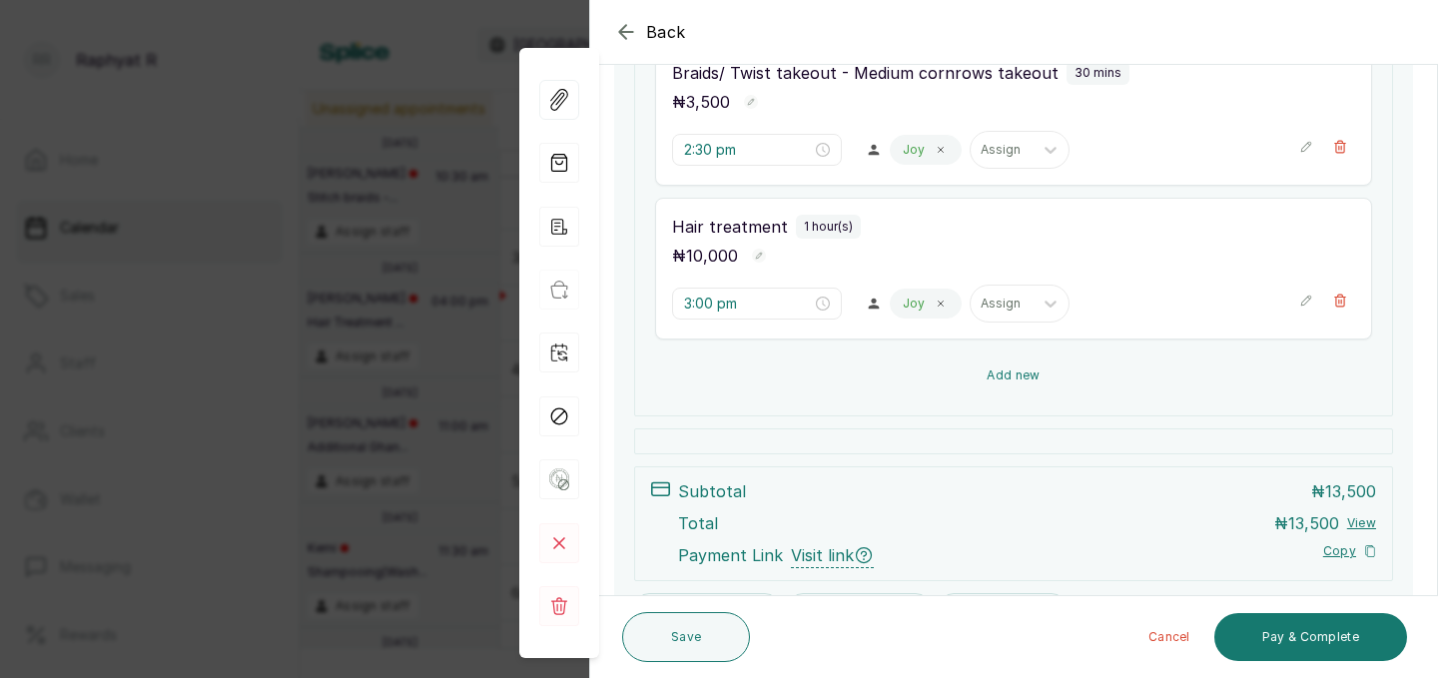
click at [1017, 366] on button "Add new" at bounding box center [1013, 375] width 717 height 48
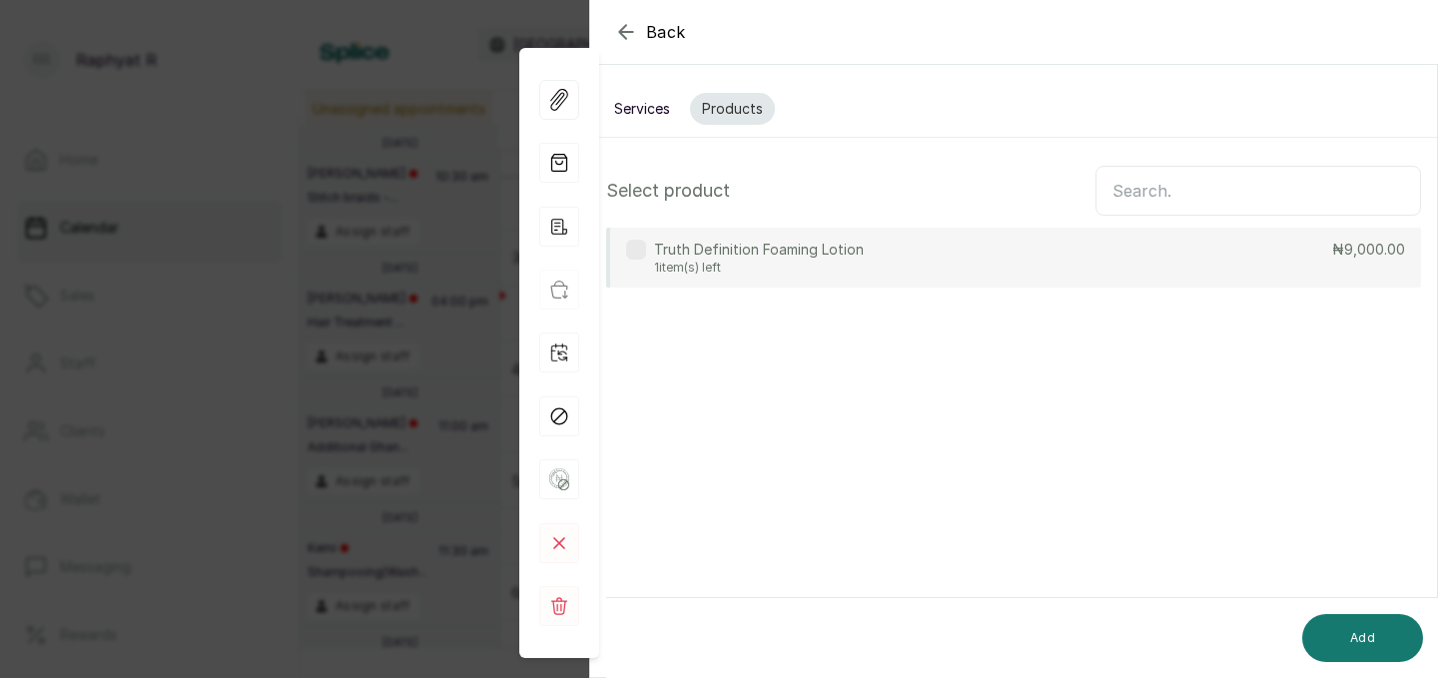
click at [1185, 209] on input "text" at bounding box center [1257, 191] width 325 height 50
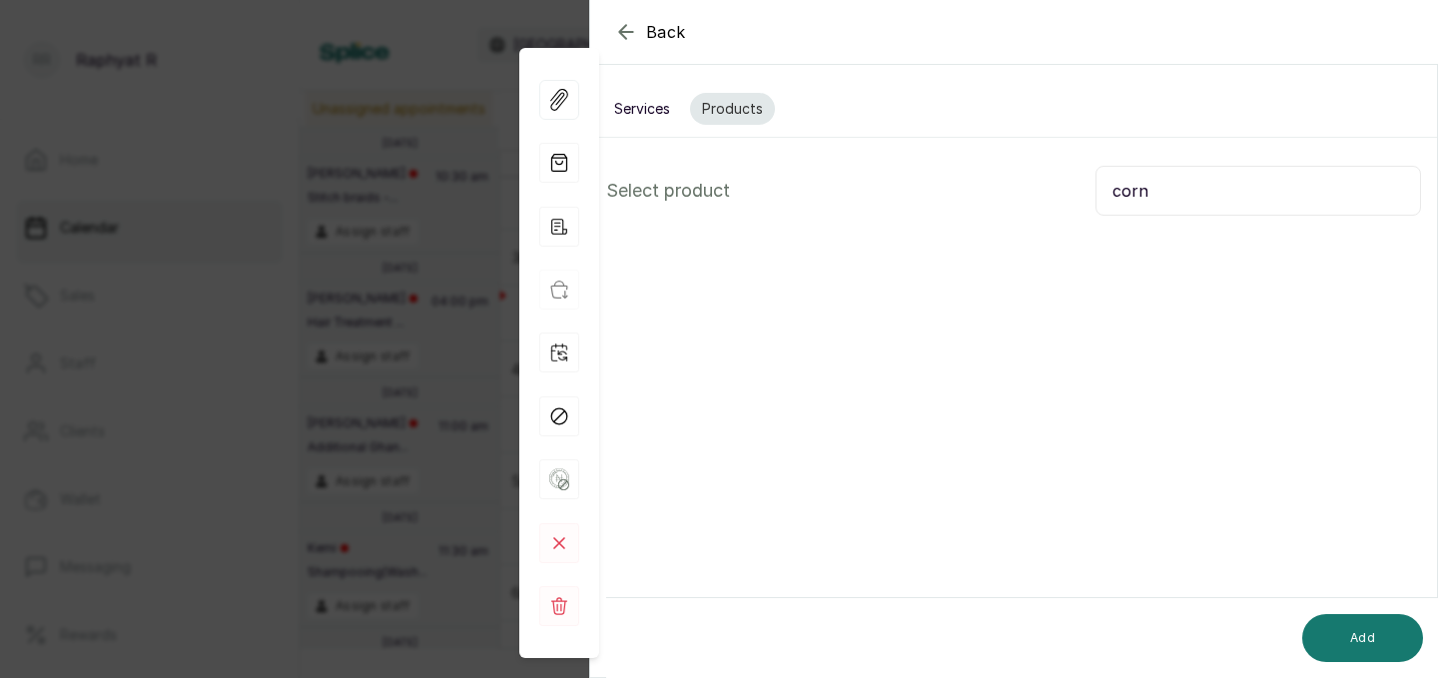
type input "corn"
click at [645, 116] on button "Services" at bounding box center [642, 109] width 80 height 32
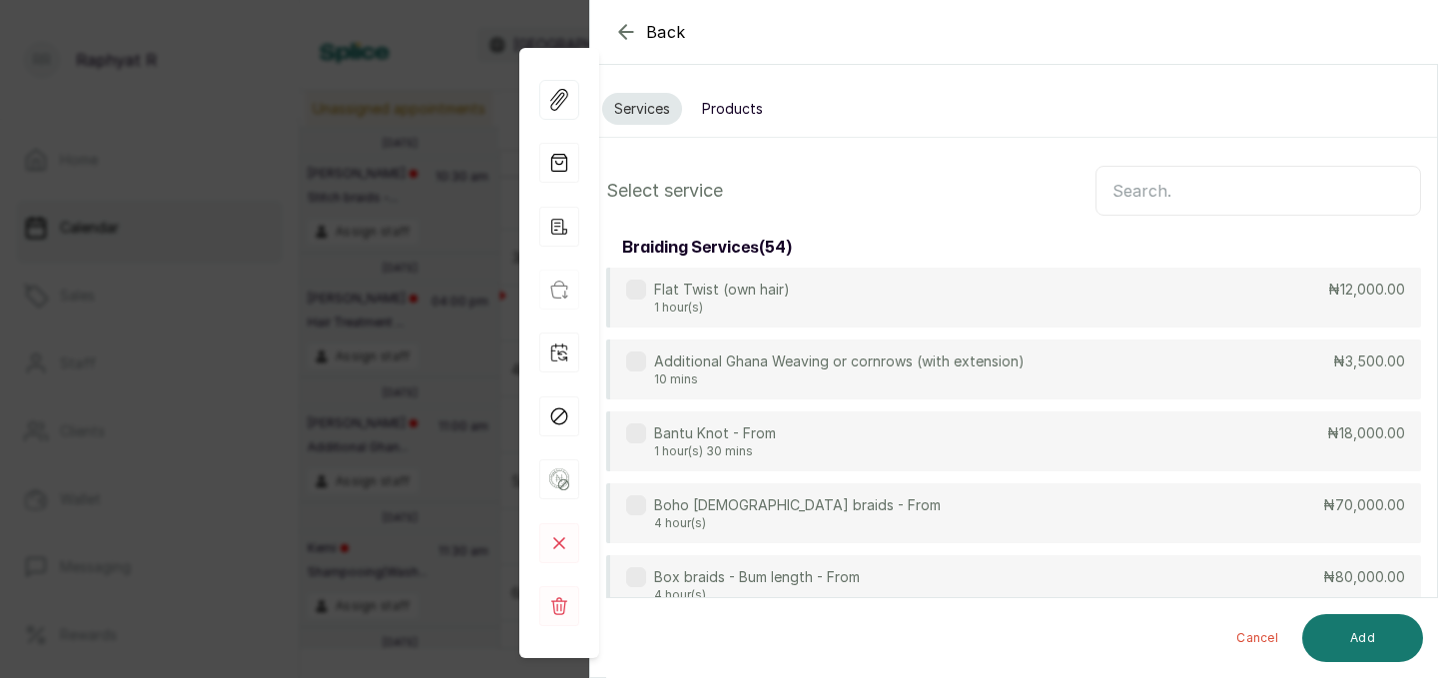
click at [1114, 182] on input "text" at bounding box center [1257, 191] width 325 height 50
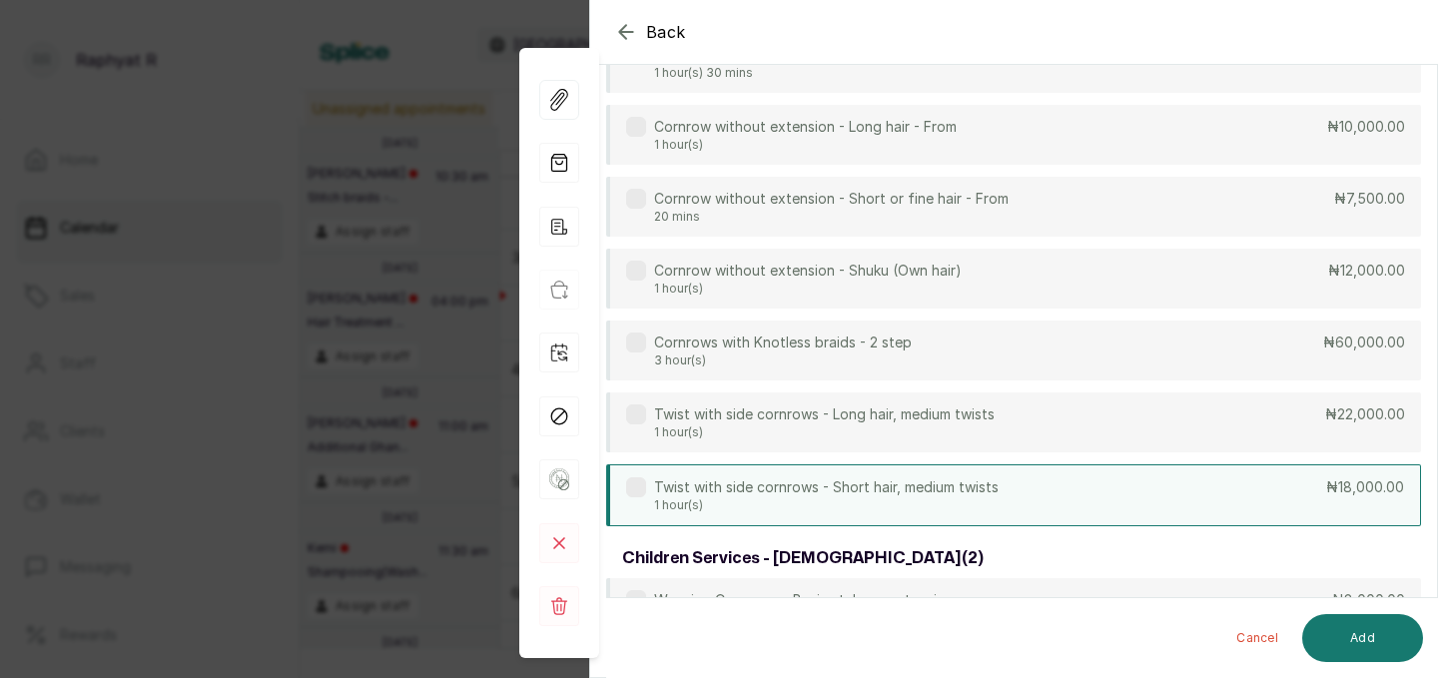
scroll to position [566, 0]
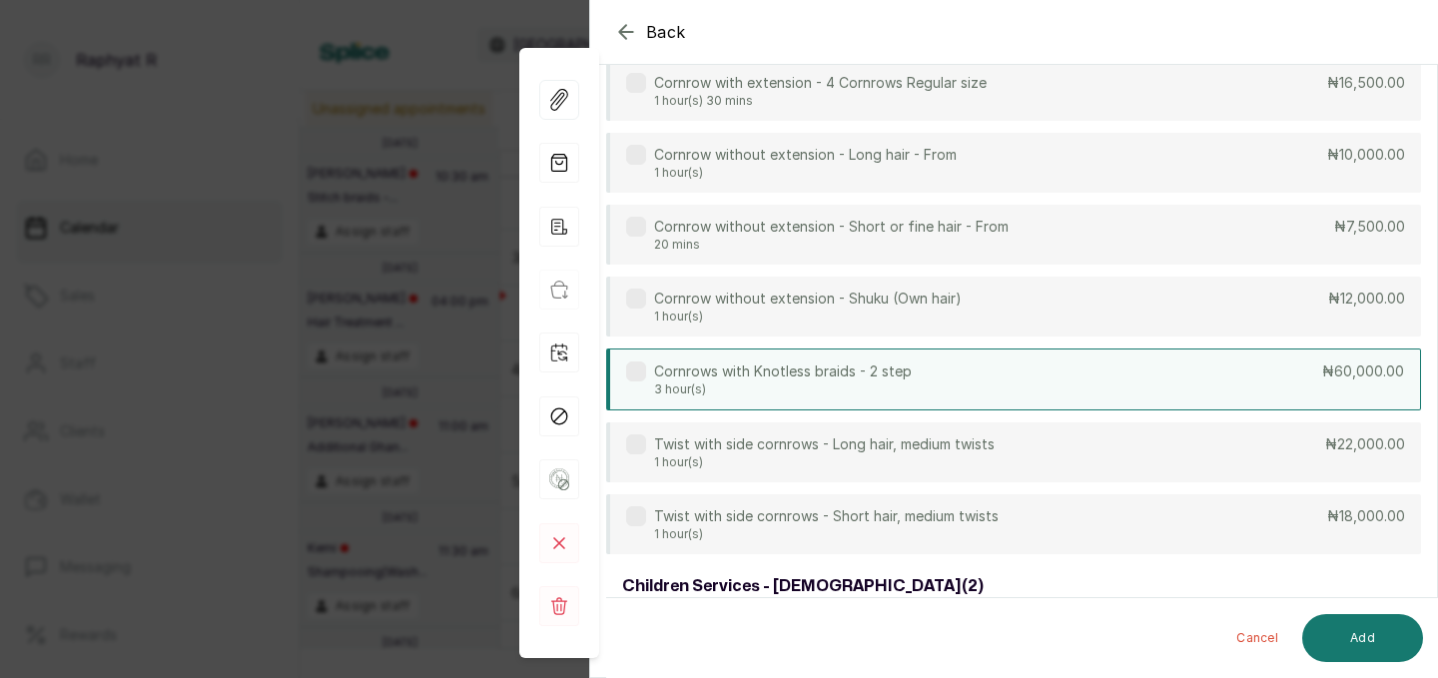
type input "cornrow"
click at [1016, 377] on div "Cornrows with Knotless braids - 2 step 3 hour(s) ₦60,000.00" at bounding box center [1013, 379] width 815 height 62
click at [1340, 647] on button "Add" at bounding box center [1362, 638] width 121 height 48
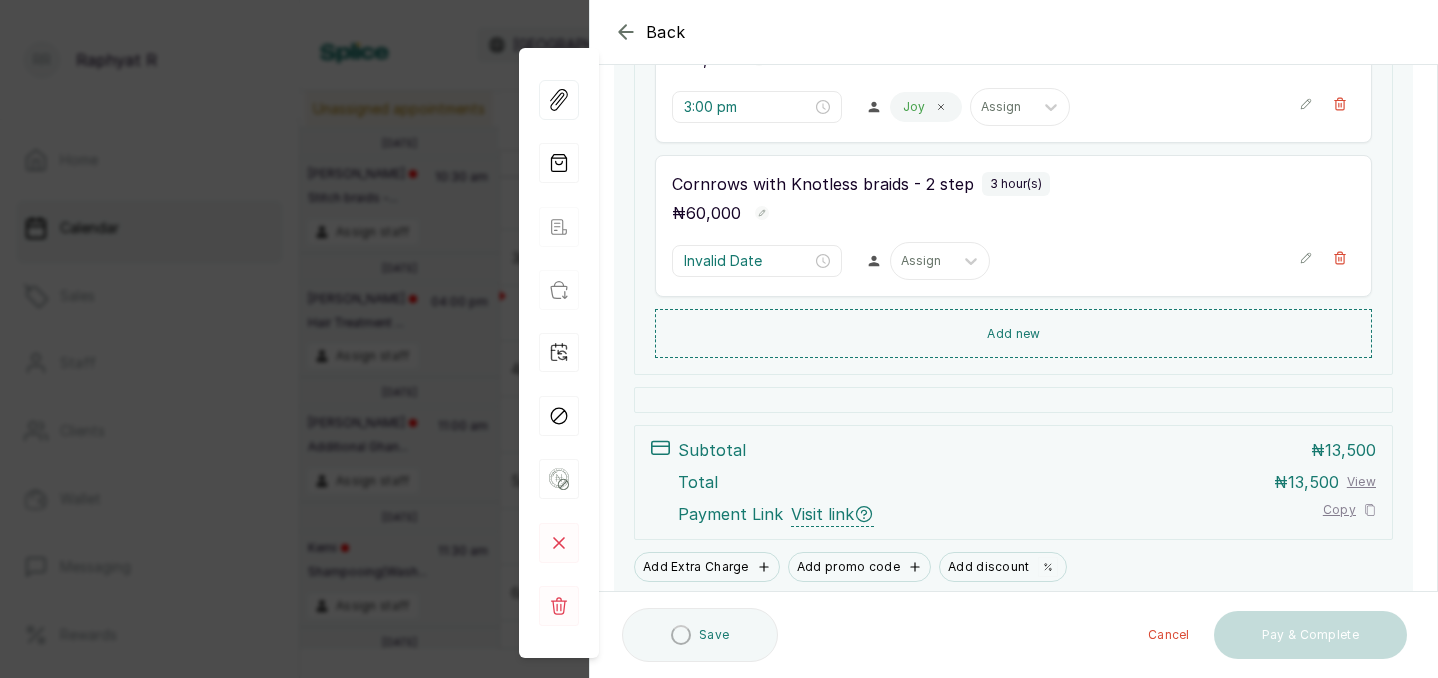
type input "4:00 pm"
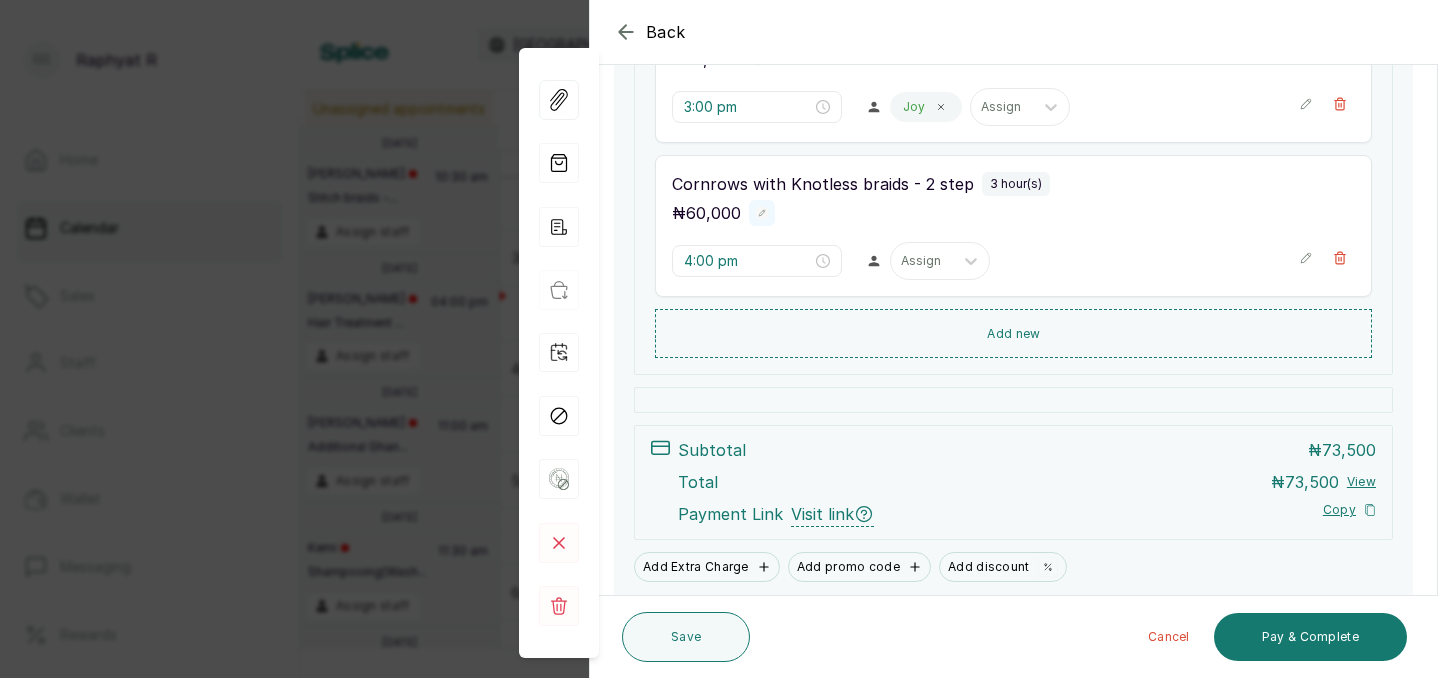
click at [768, 208] on button "Show no-show/cancelled" at bounding box center [762, 213] width 26 height 26
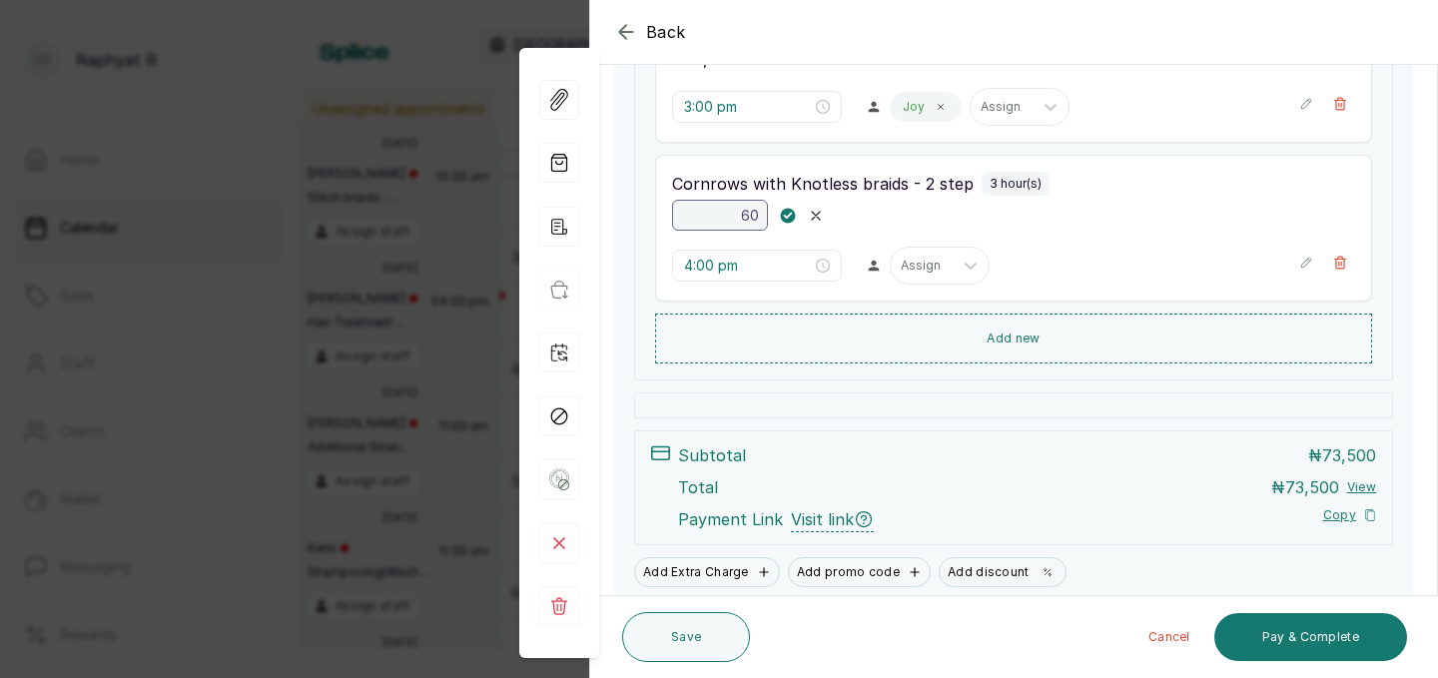
type input "6"
type input "40,000"
click at [792, 214] on rect "button" at bounding box center [788, 215] width 17 height 17
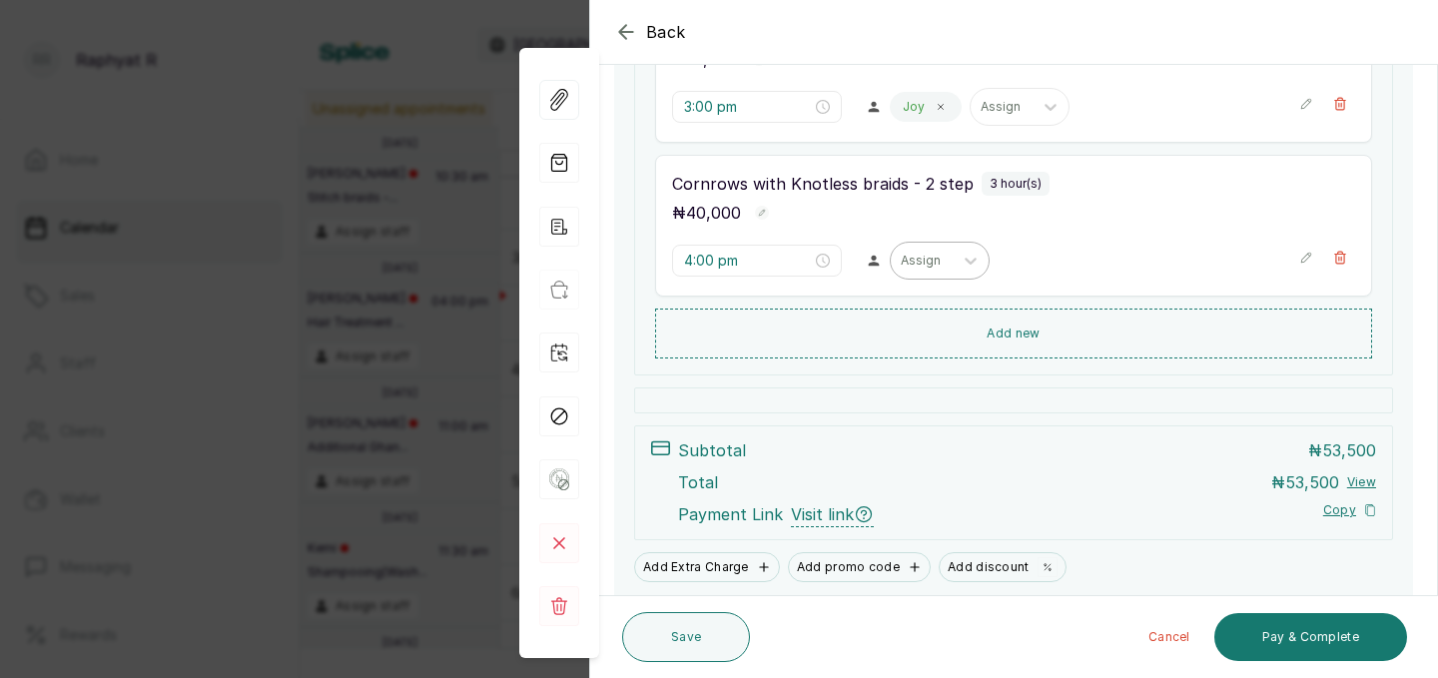
click at [890, 245] on div "Assign" at bounding box center [940, 261] width 100 height 38
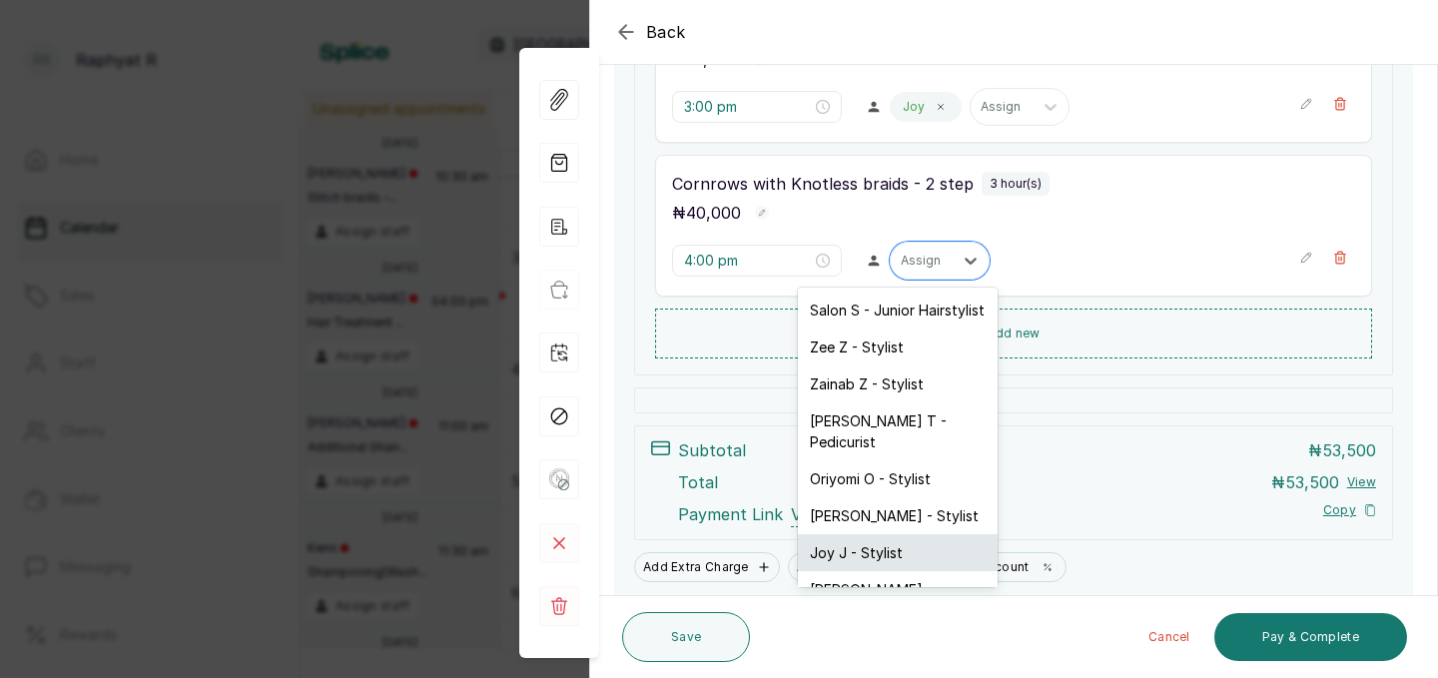
click at [835, 538] on div "Joy J - Stylist" at bounding box center [898, 552] width 200 height 37
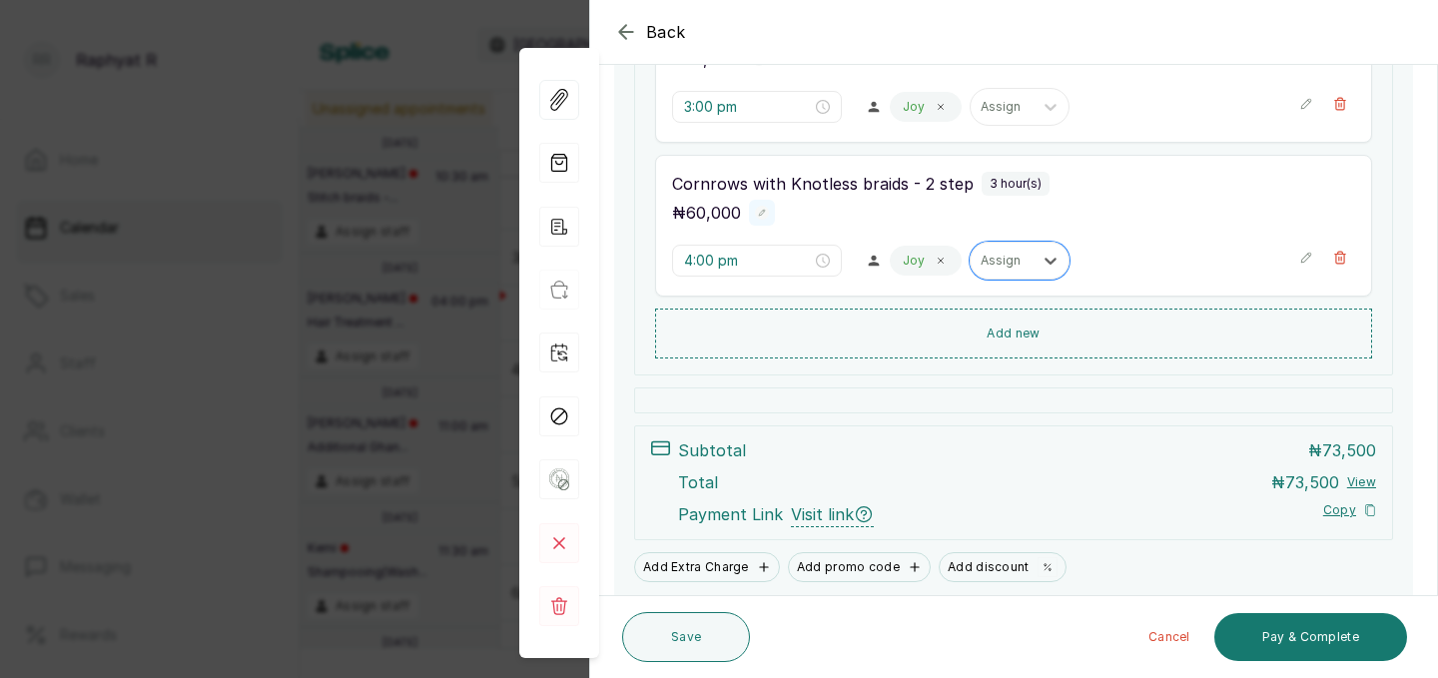
click at [763, 216] on rect "button" at bounding box center [762, 213] width 14 height 14
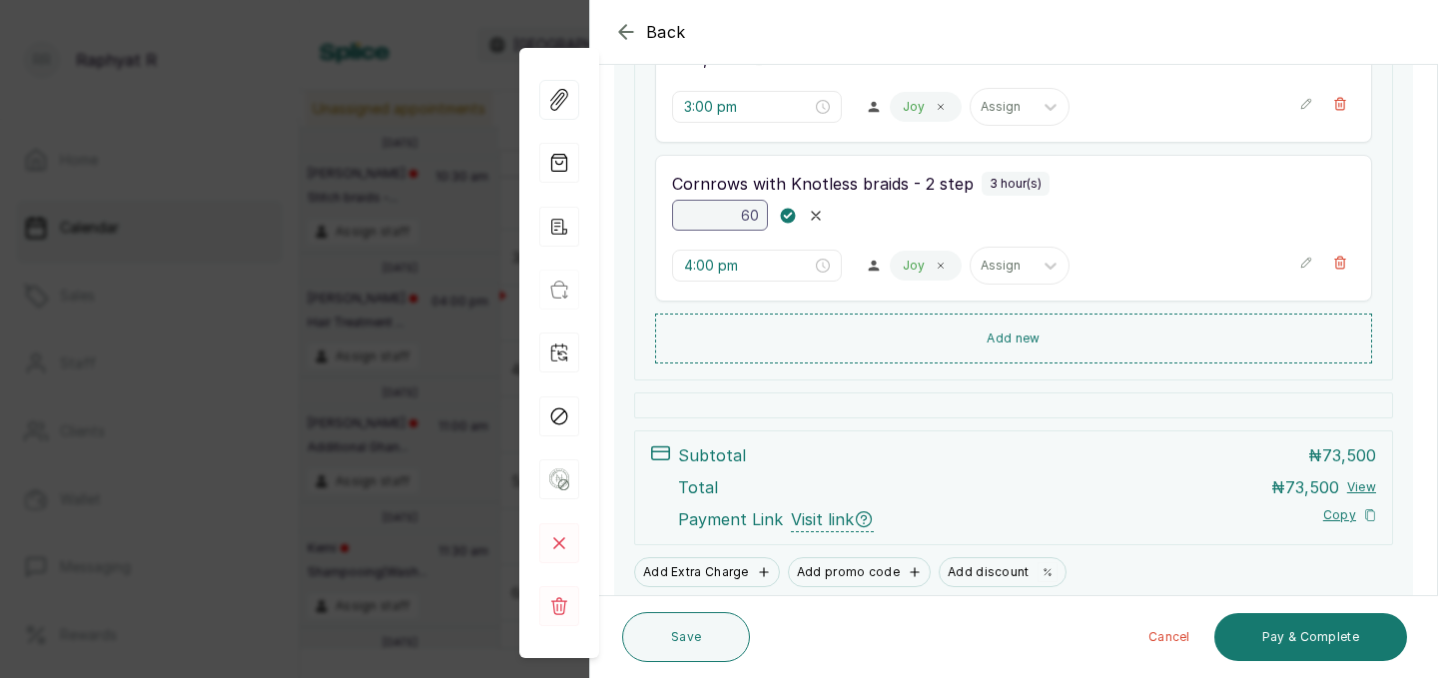
type input "6"
type input "40,000"
click at [788, 212] on rect "button" at bounding box center [788, 215] width 17 height 17
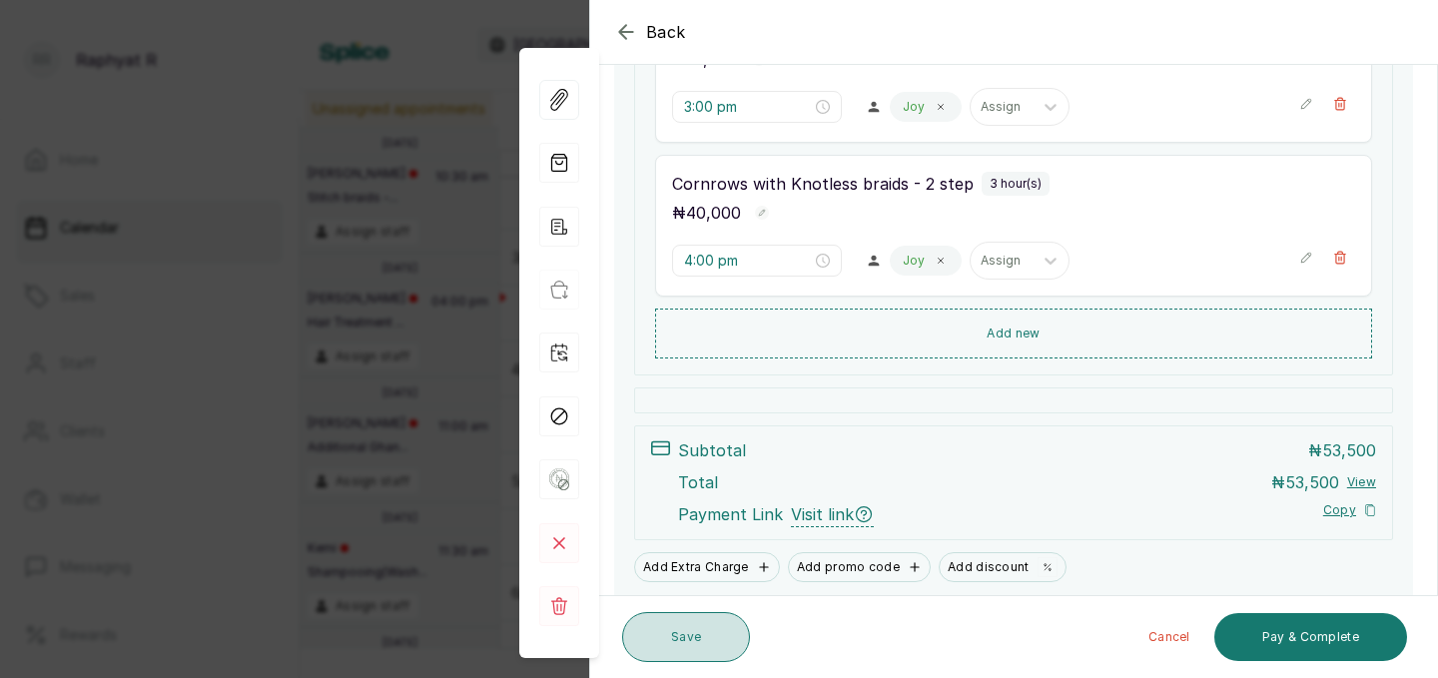
click at [682, 634] on button "Save" at bounding box center [686, 637] width 128 height 50
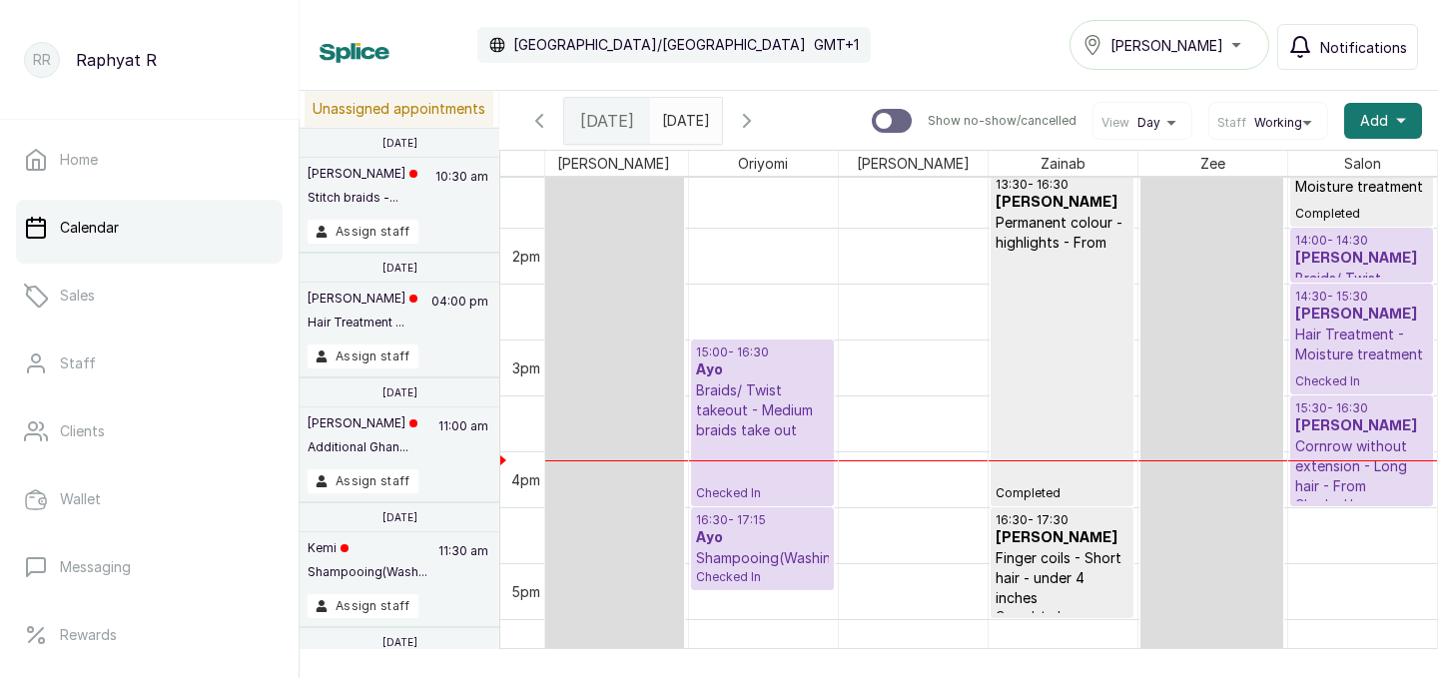
scroll to position [0, 0]
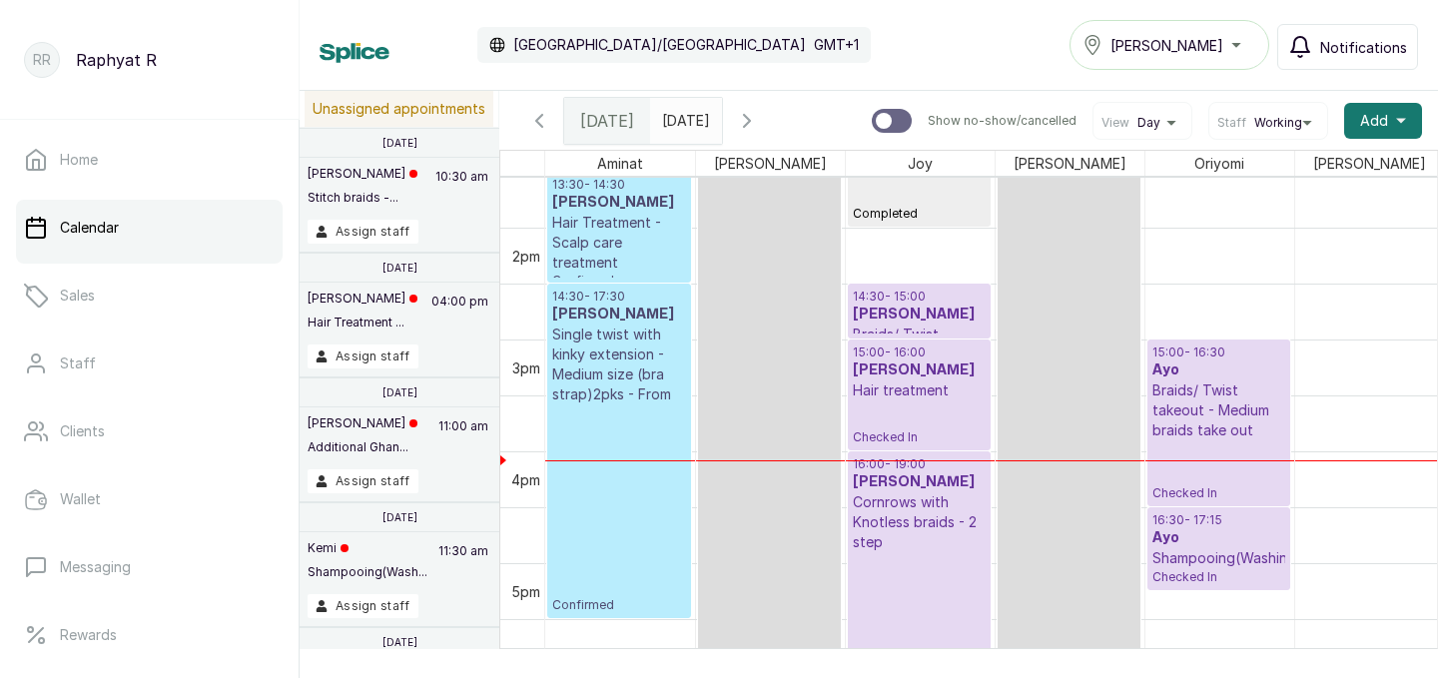
click at [608, 354] on p "Single twist with kinky extension - Medium size (bra strap)2pks - From" at bounding box center [619, 364] width 134 height 80
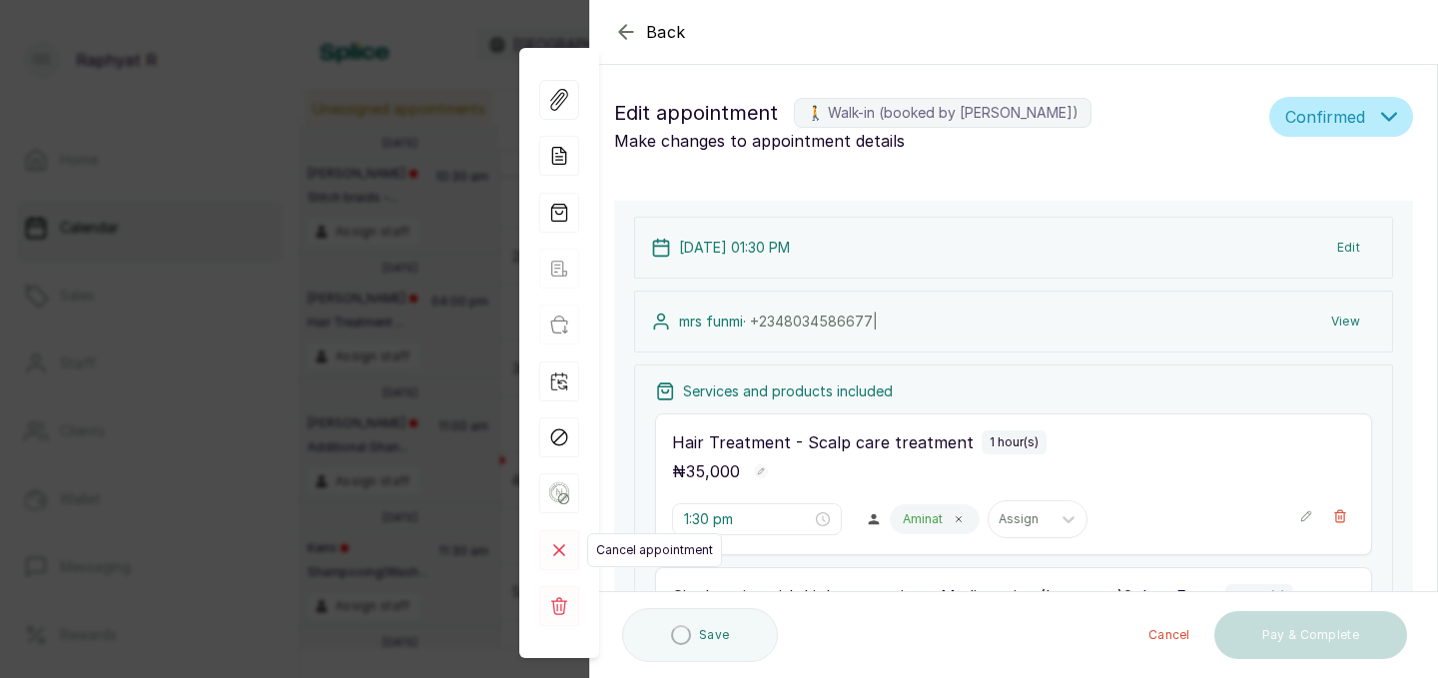
click at [561, 549] on rect at bounding box center [559, 550] width 40 height 40
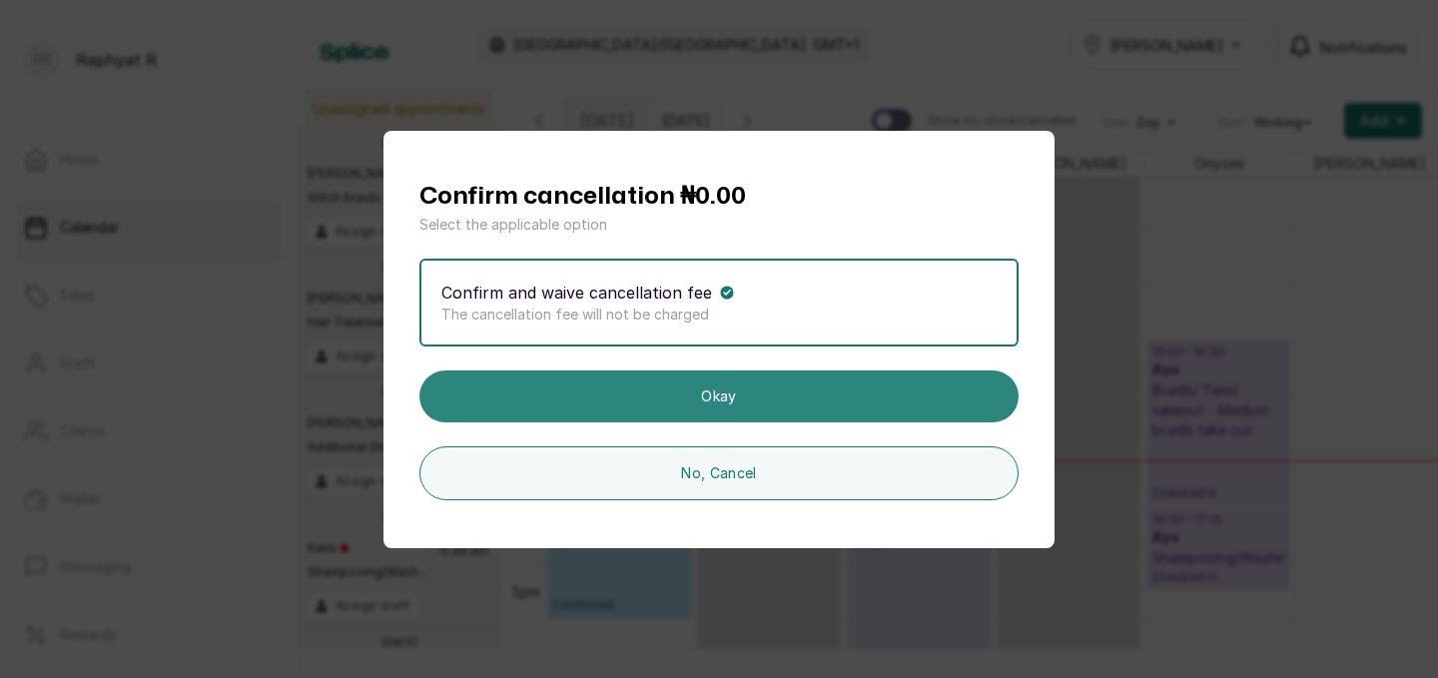
click at [772, 401] on button "Okay" at bounding box center [718, 396] width 599 height 52
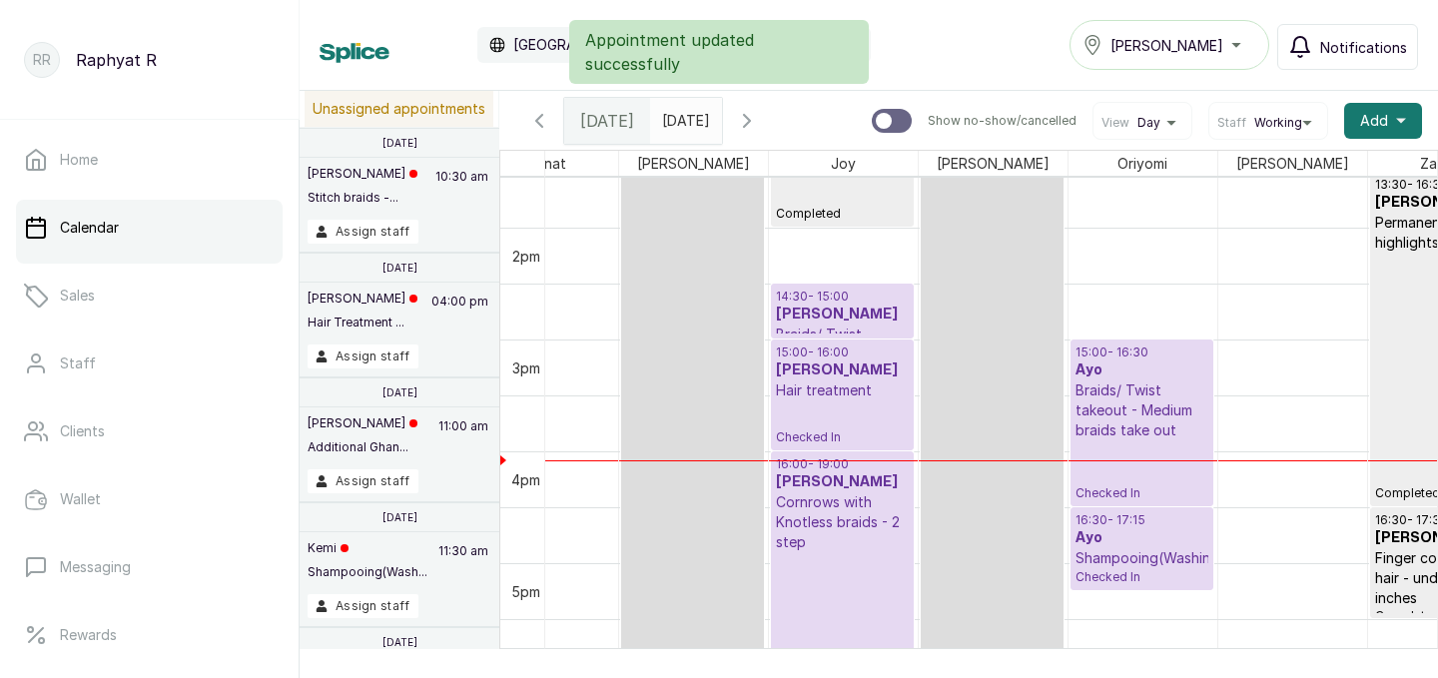
scroll to position [0, 87]
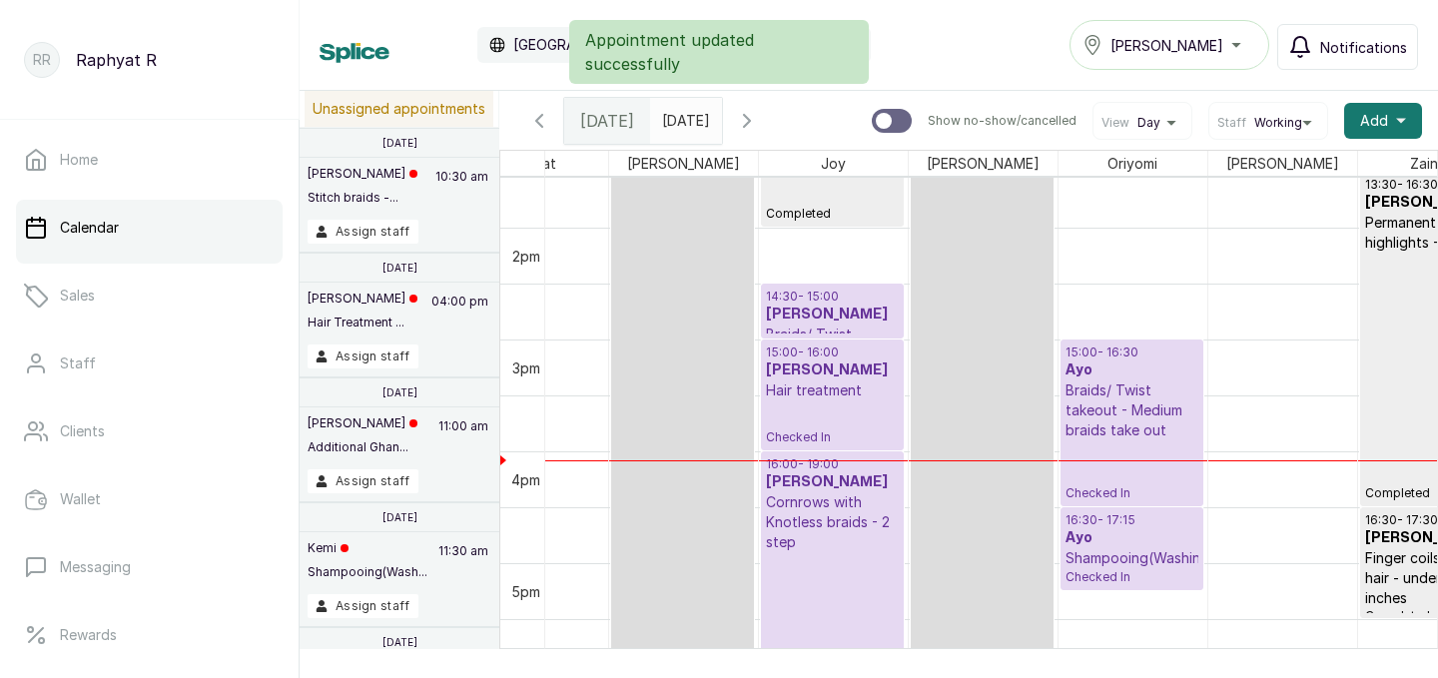
click at [1107, 359] on p "15:00 - 16:30" at bounding box center [1131, 352] width 133 height 16
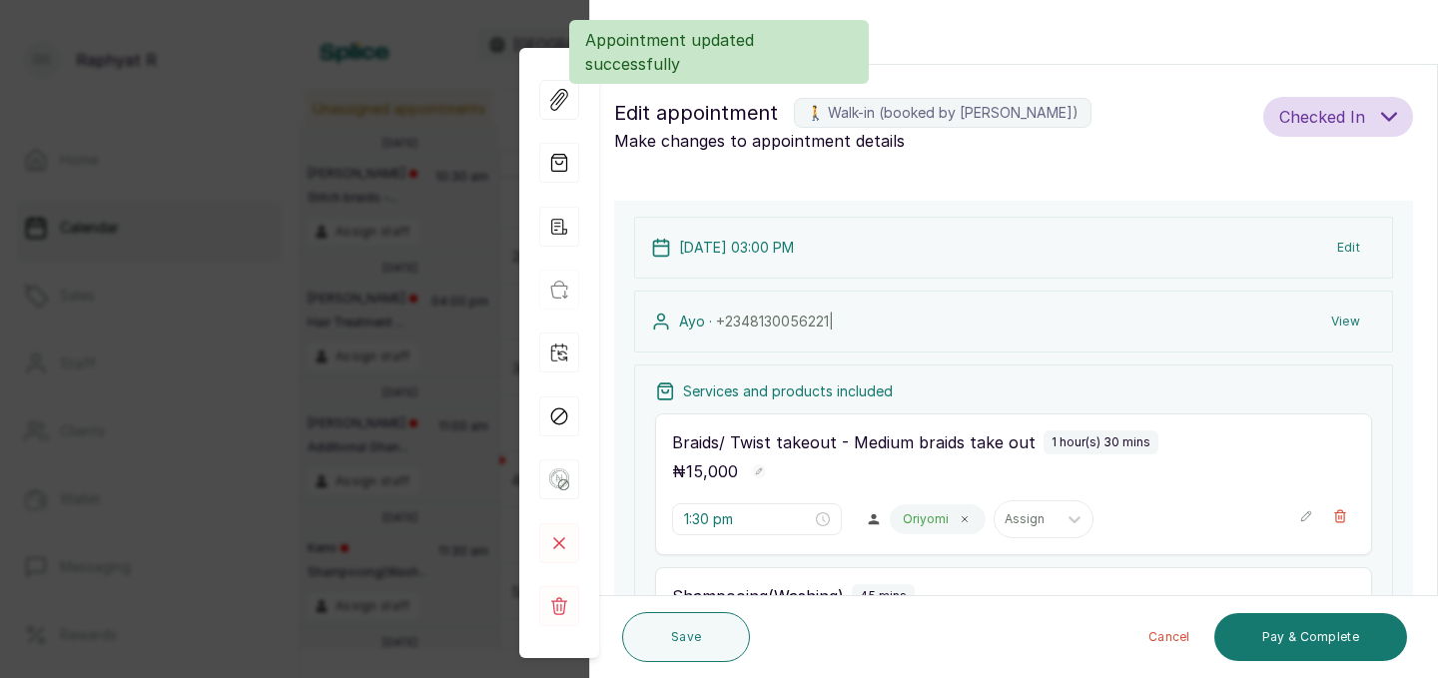
type input "3:00 pm"
type input "4:30 pm"
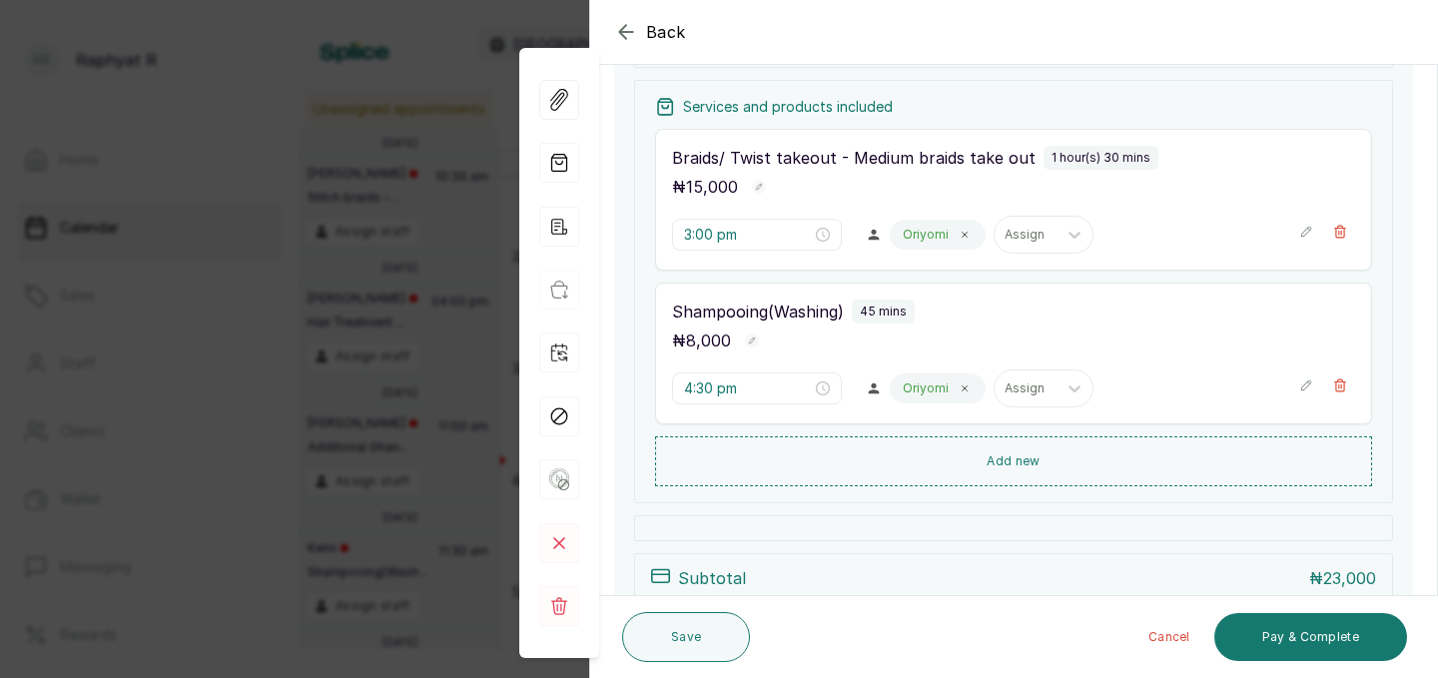
scroll to position [296, 0]
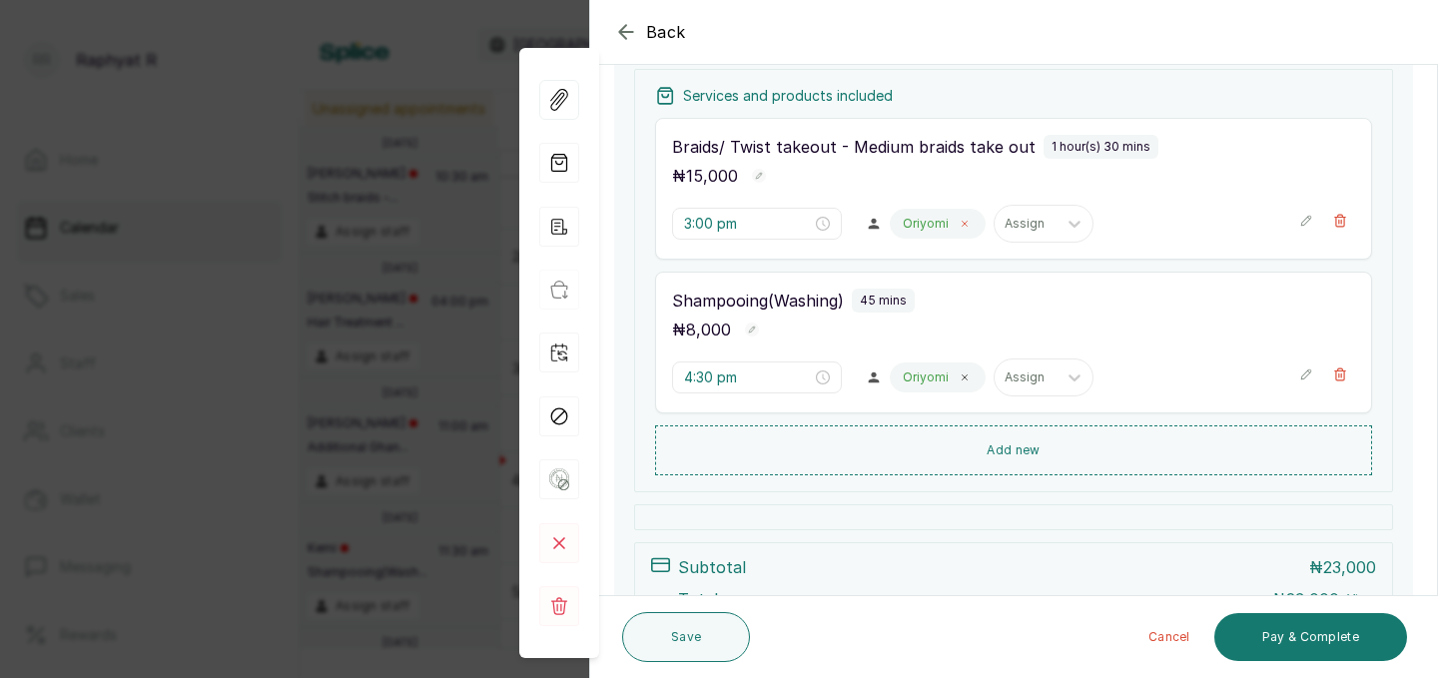
click at [957, 223] on span at bounding box center [965, 224] width 16 height 16
click at [965, 223] on icon at bounding box center [971, 224] width 12 height 7
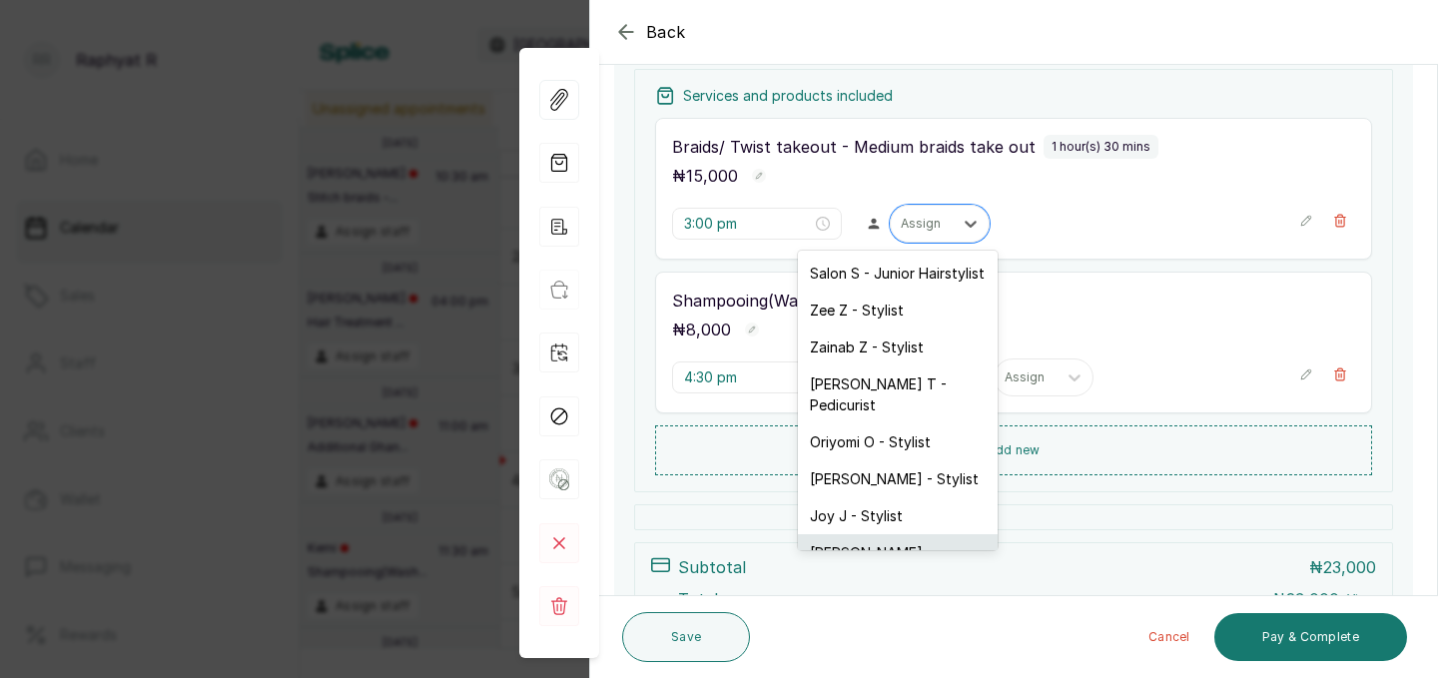
scroll to position [41, 0]
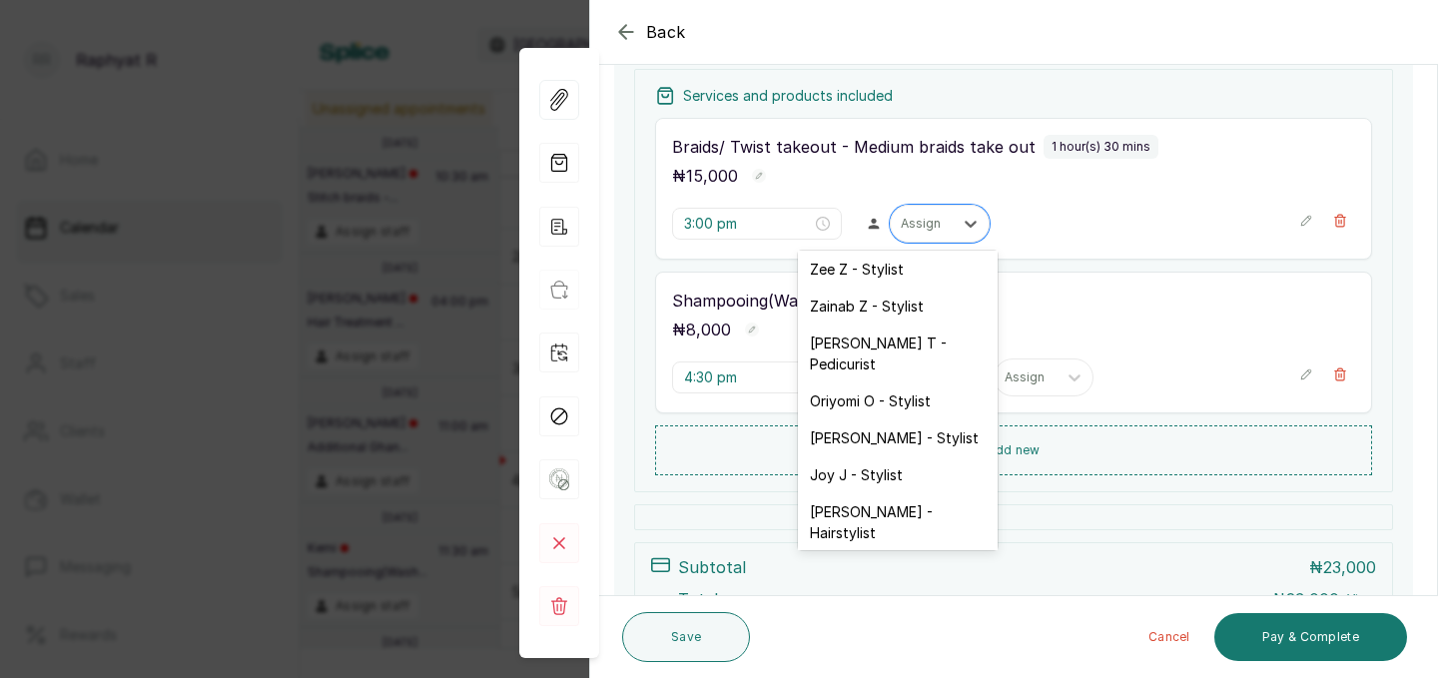
click at [907, 551] on div "Aminat A - Stylist" at bounding box center [898, 569] width 200 height 37
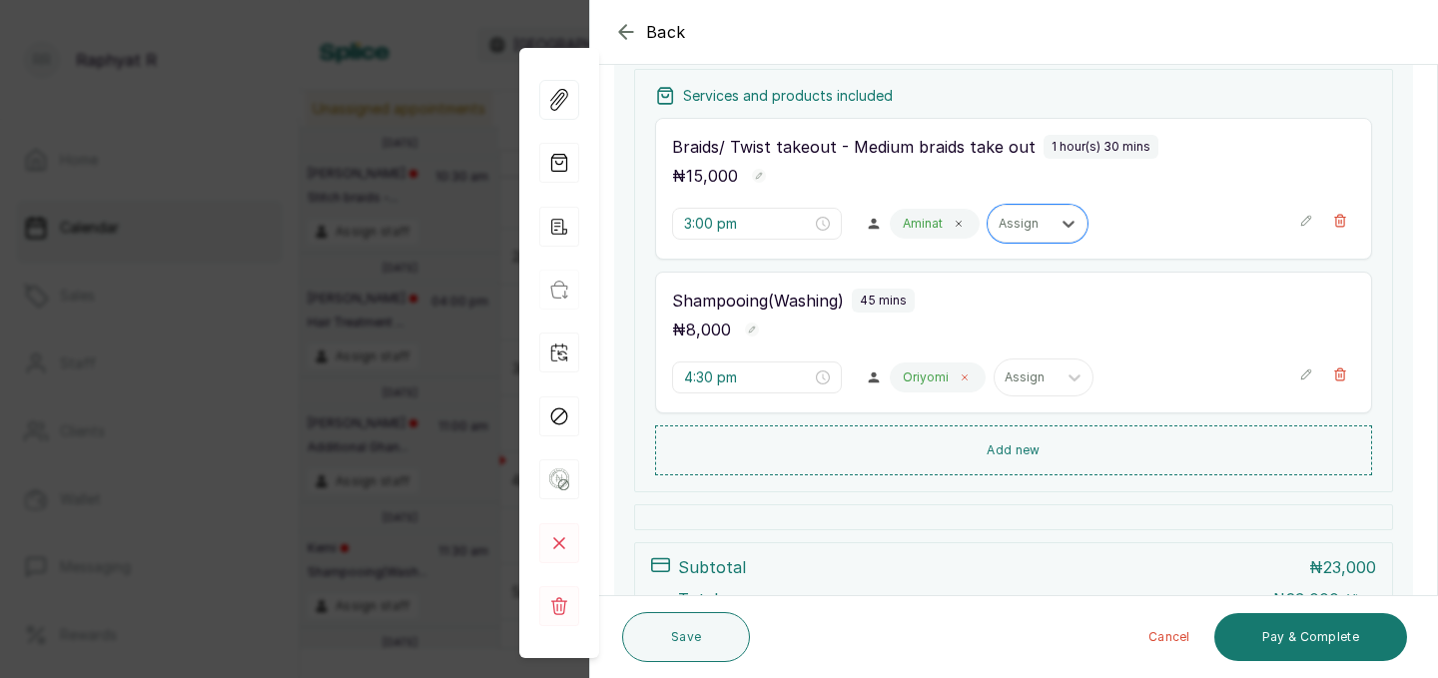
click at [960, 380] on icon at bounding box center [965, 377] width 10 height 10
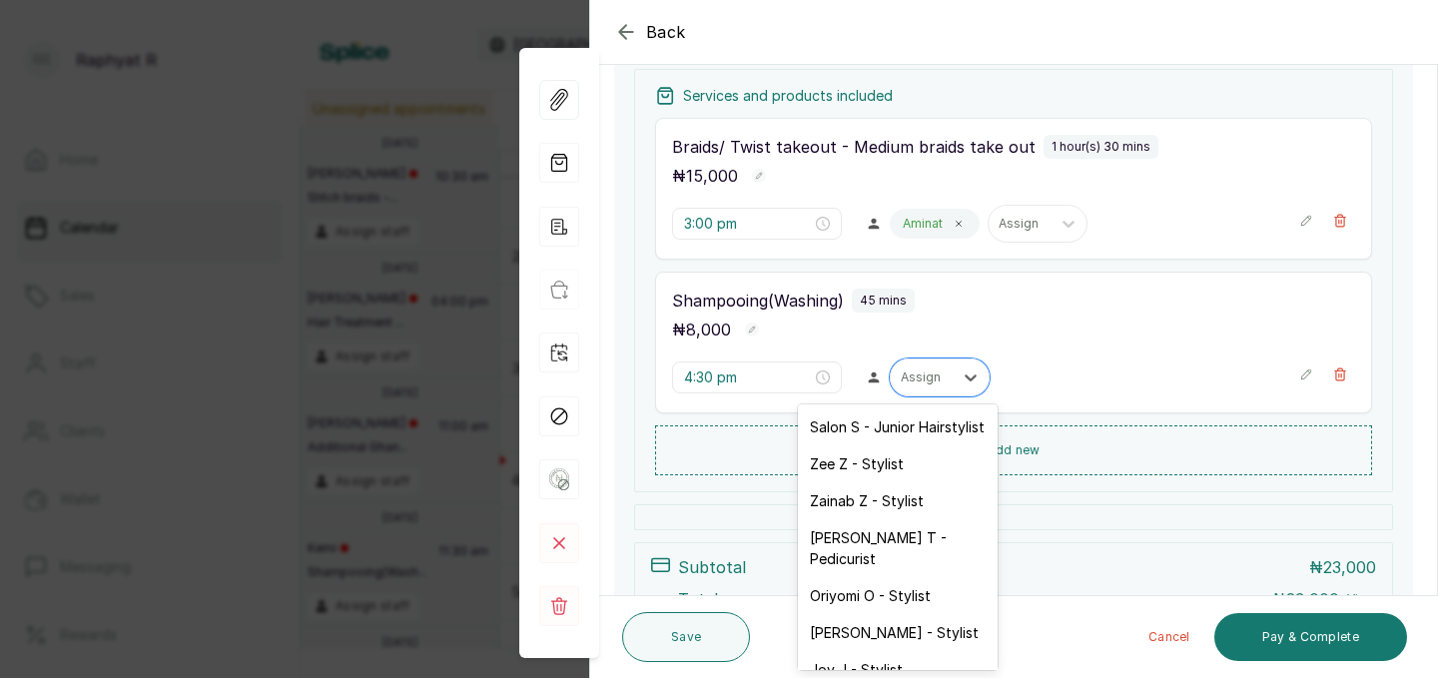
click at [961, 380] on icon at bounding box center [971, 377] width 20 height 20
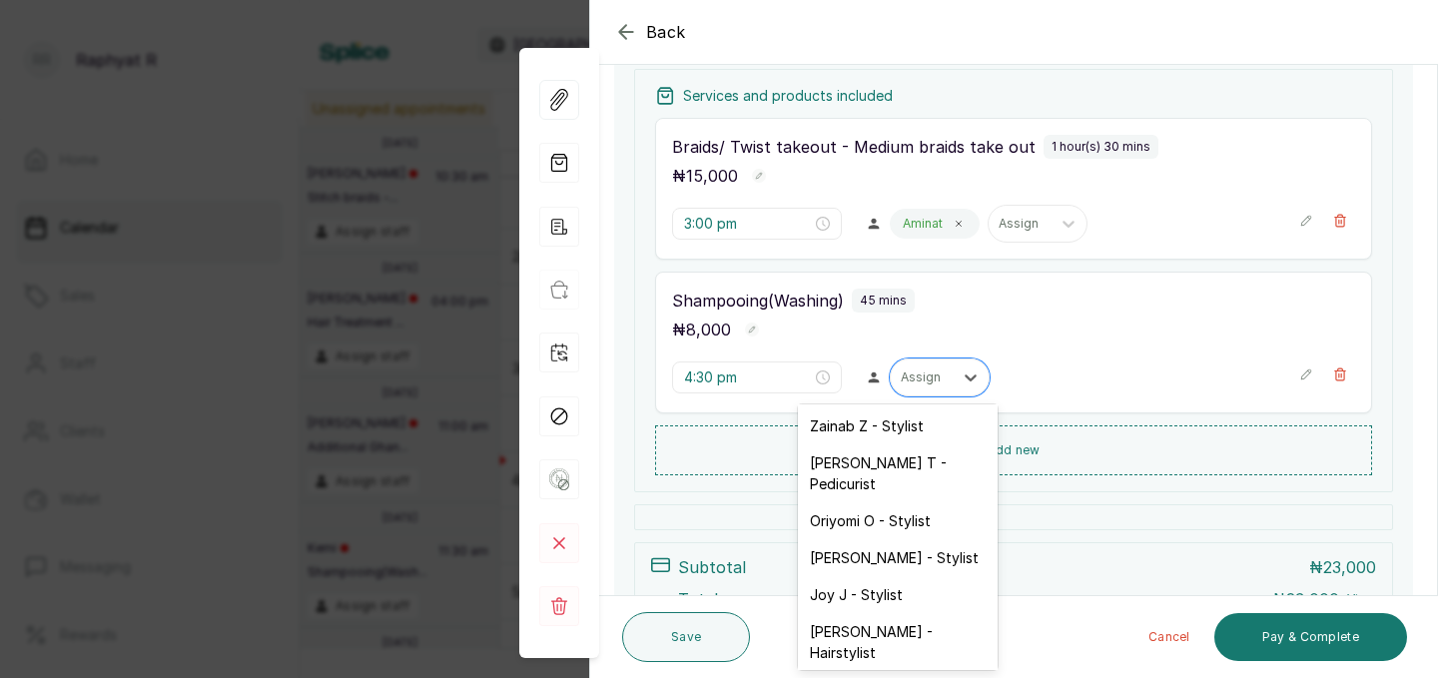
click at [881, 671] on div "Aminat A - Stylist" at bounding box center [898, 689] width 200 height 37
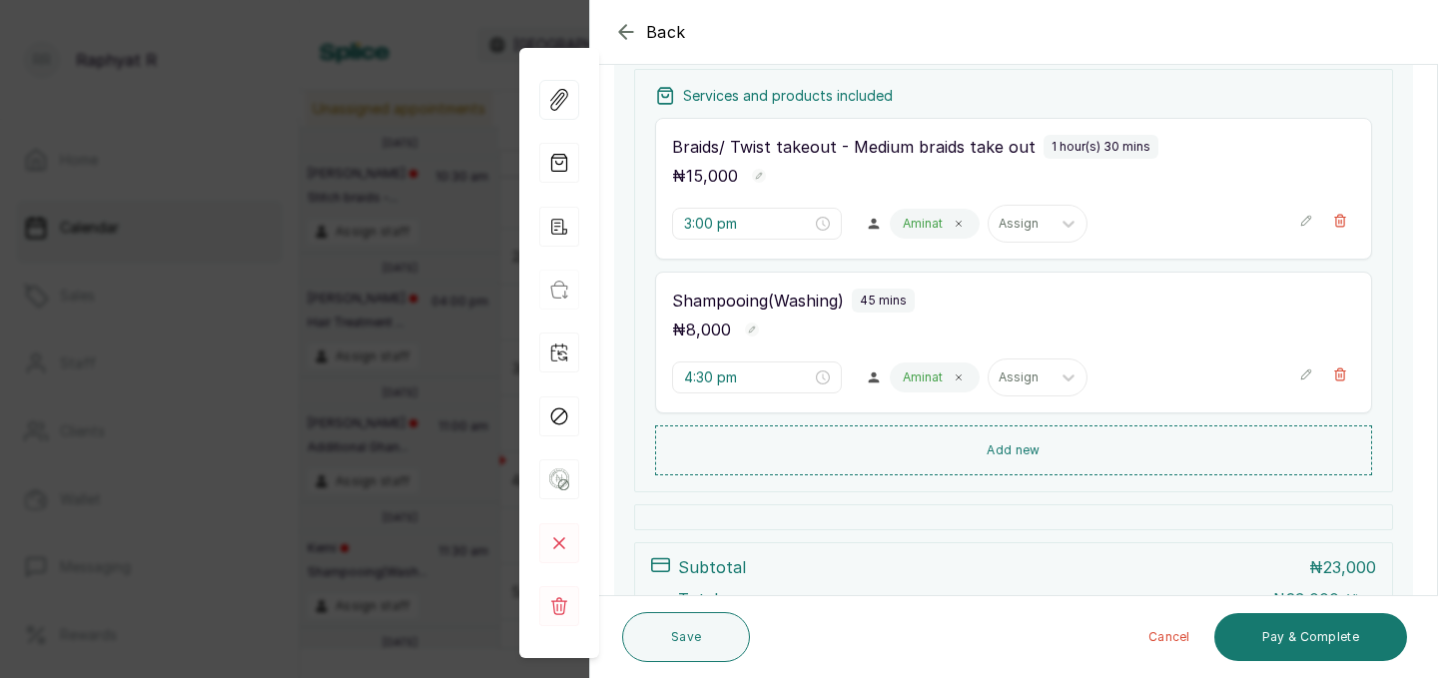
click at [674, 664] on div "Save" at bounding box center [686, 637] width 128 height 66
click at [688, 643] on button "Save" at bounding box center [686, 637] width 128 height 50
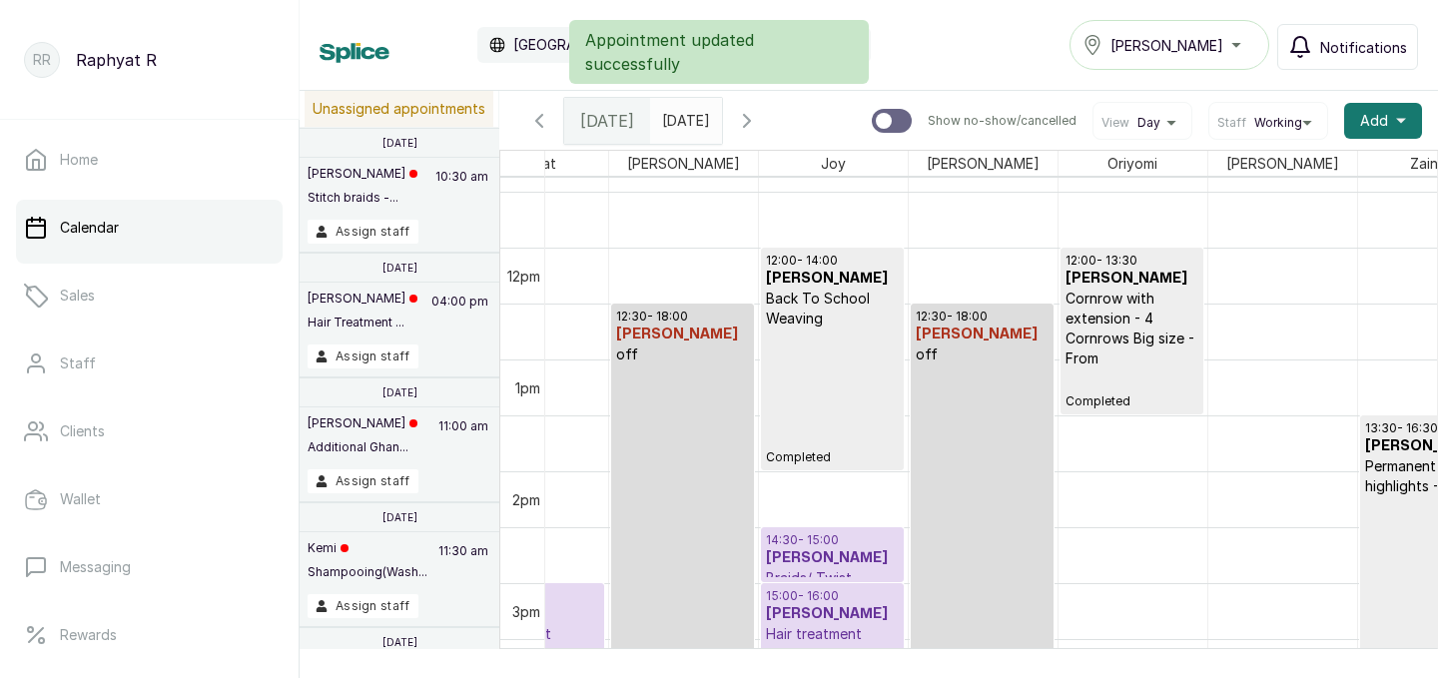
scroll to position [1264, 0]
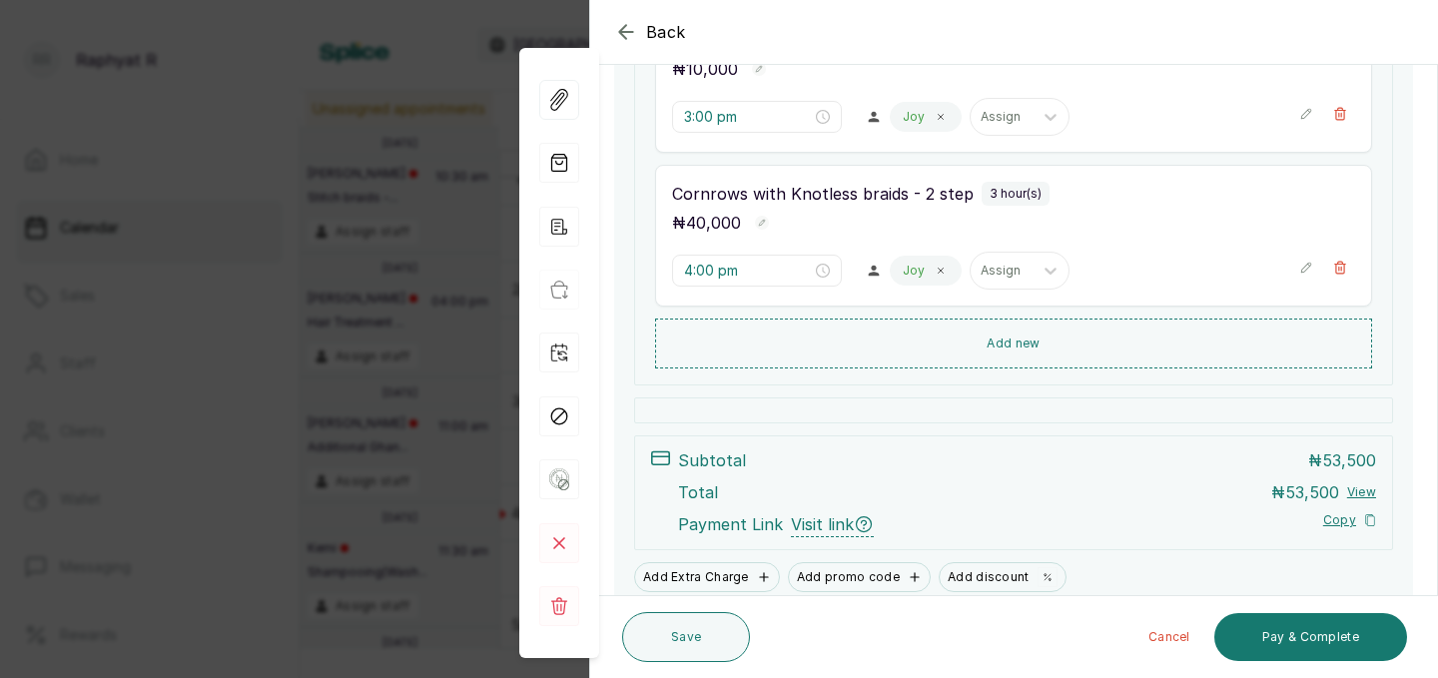
scroll to position [639, 0]
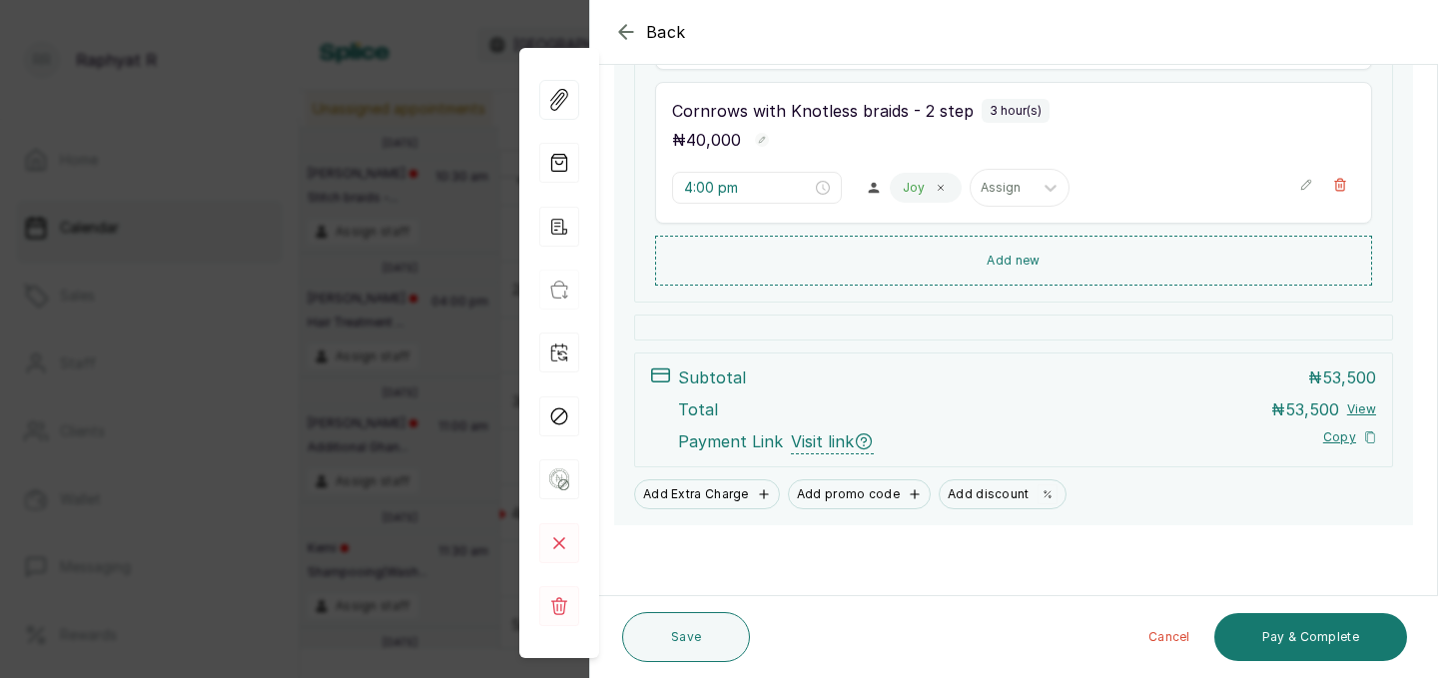
click at [403, 382] on div "Back Appointment Details Edit appointment 🚶 Walk-in (booked by [PERSON_NAME] R)…" at bounding box center [719, 339] width 1438 height 678
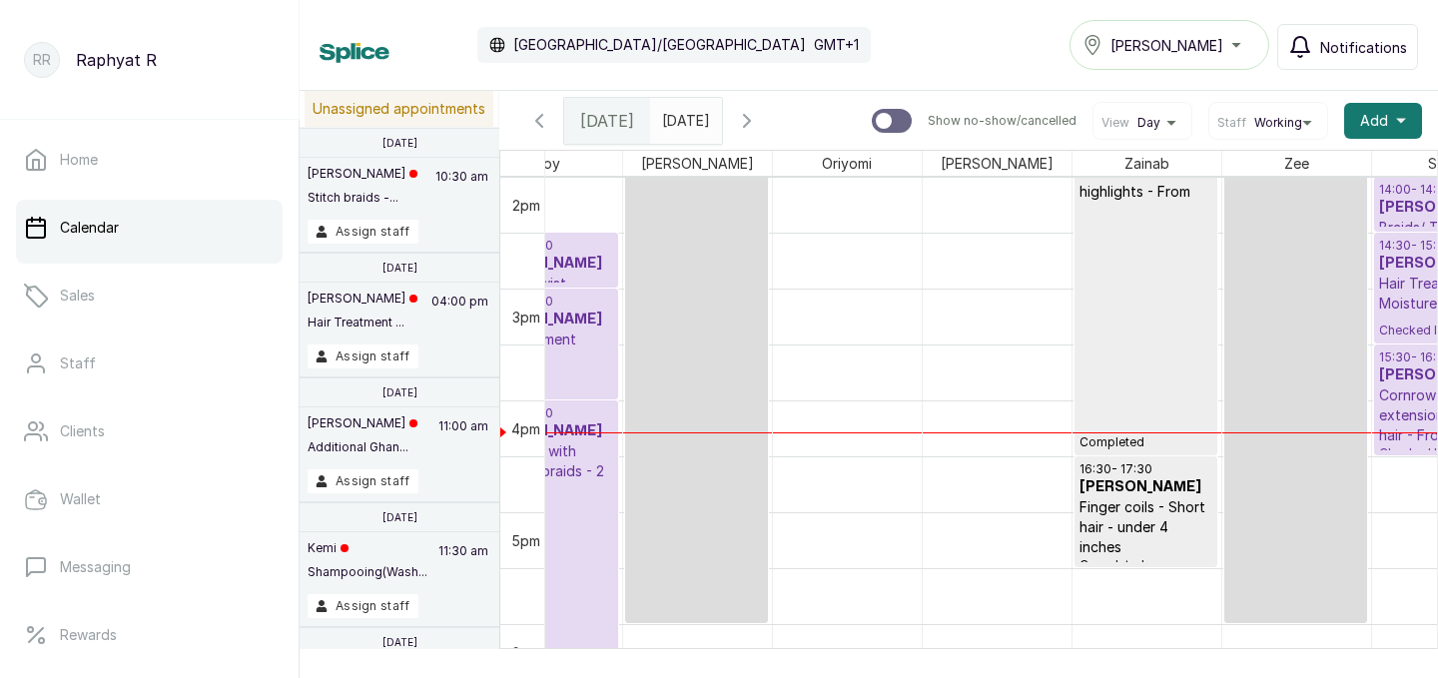
scroll to position [0, 456]
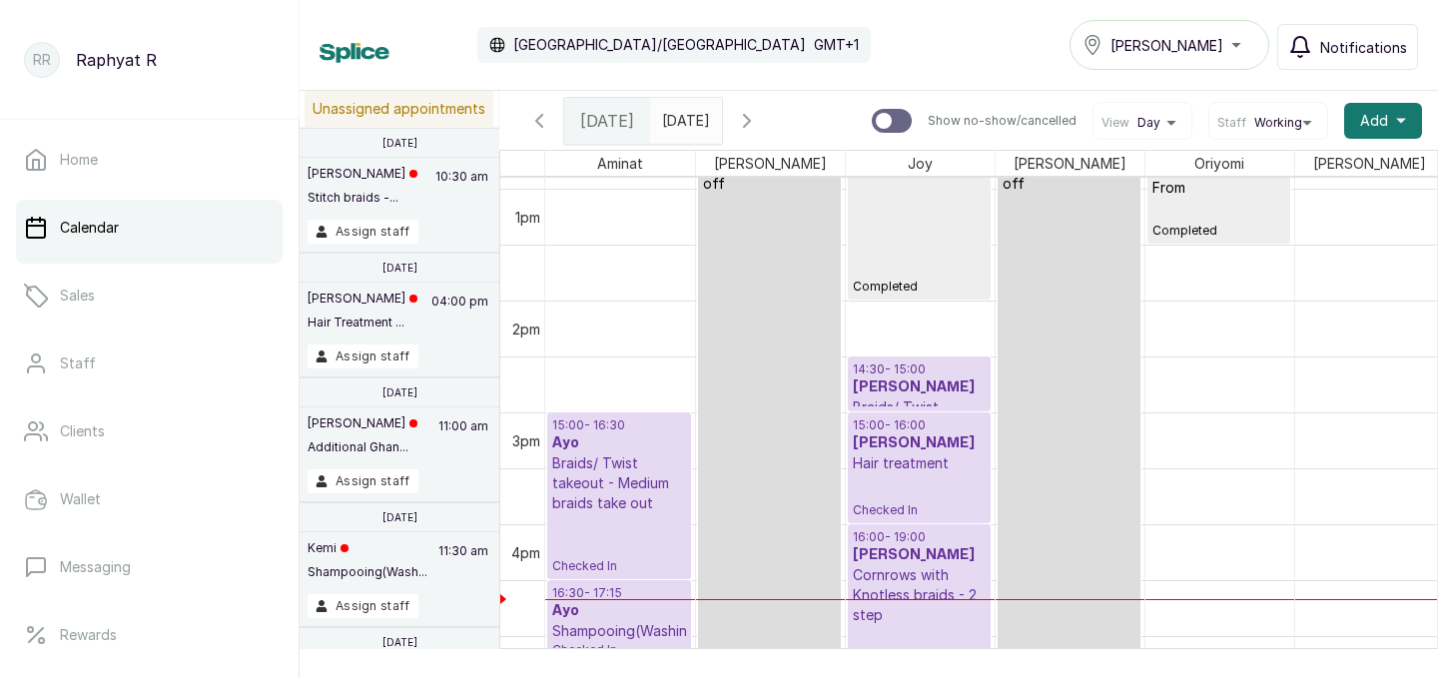
click at [589, 476] on p "Braids/ Twist takeout - Medium braids take out" at bounding box center [619, 483] width 134 height 60
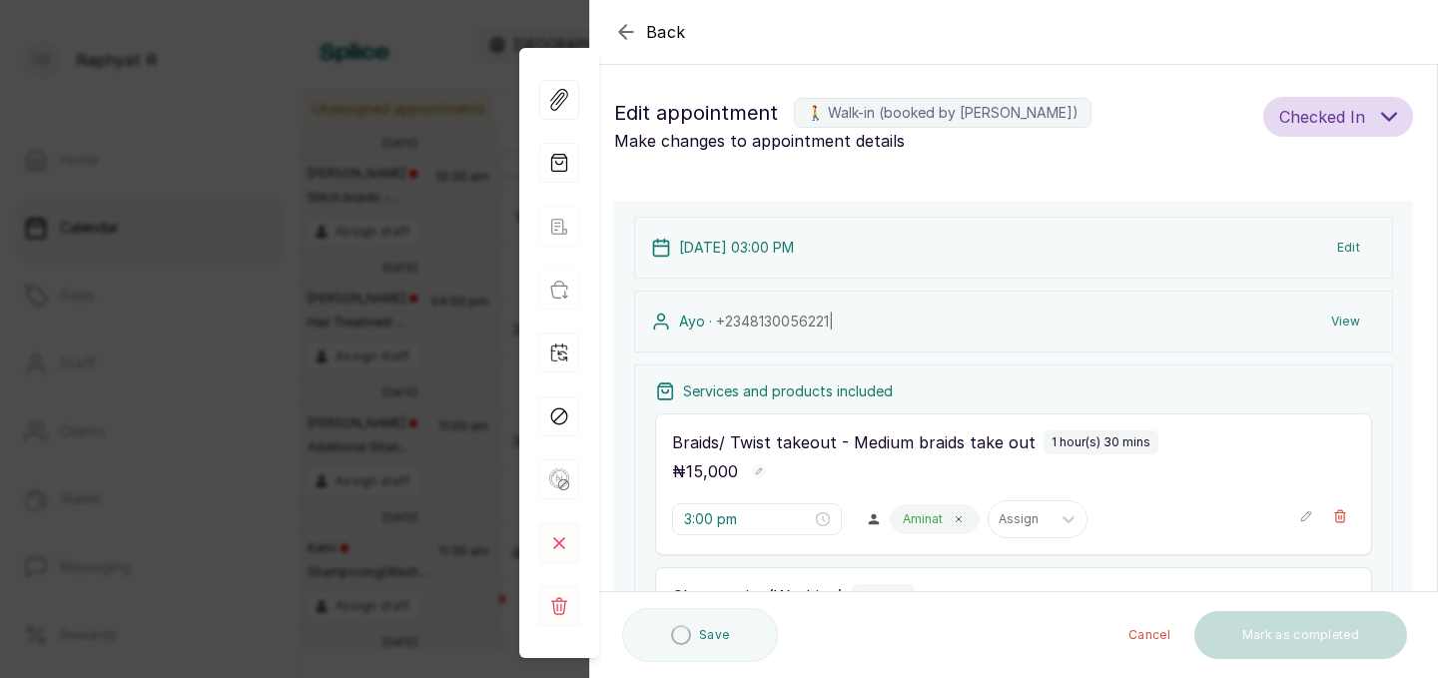
type input "3:00 pm"
type input "4:30 pm"
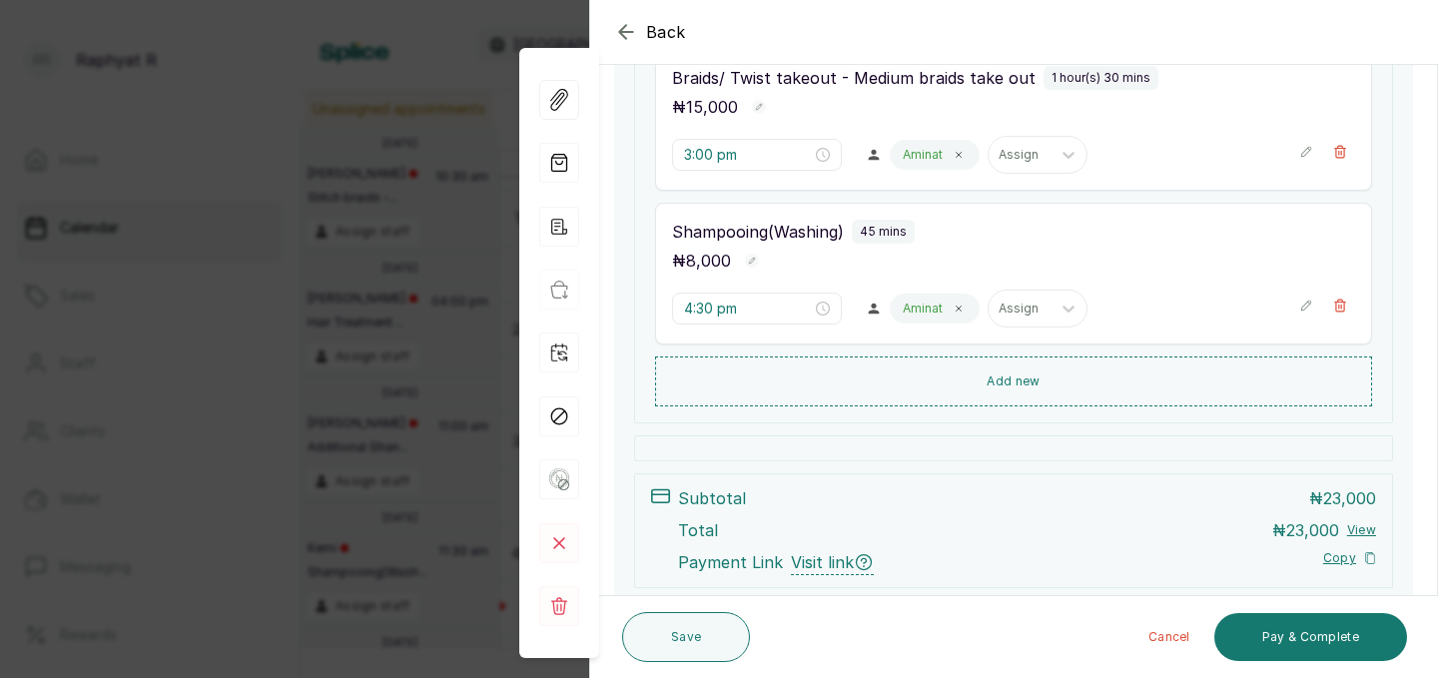
scroll to position [366, 0]
click at [1282, 646] on button "Pay & Complete" at bounding box center [1310, 637] width 193 height 48
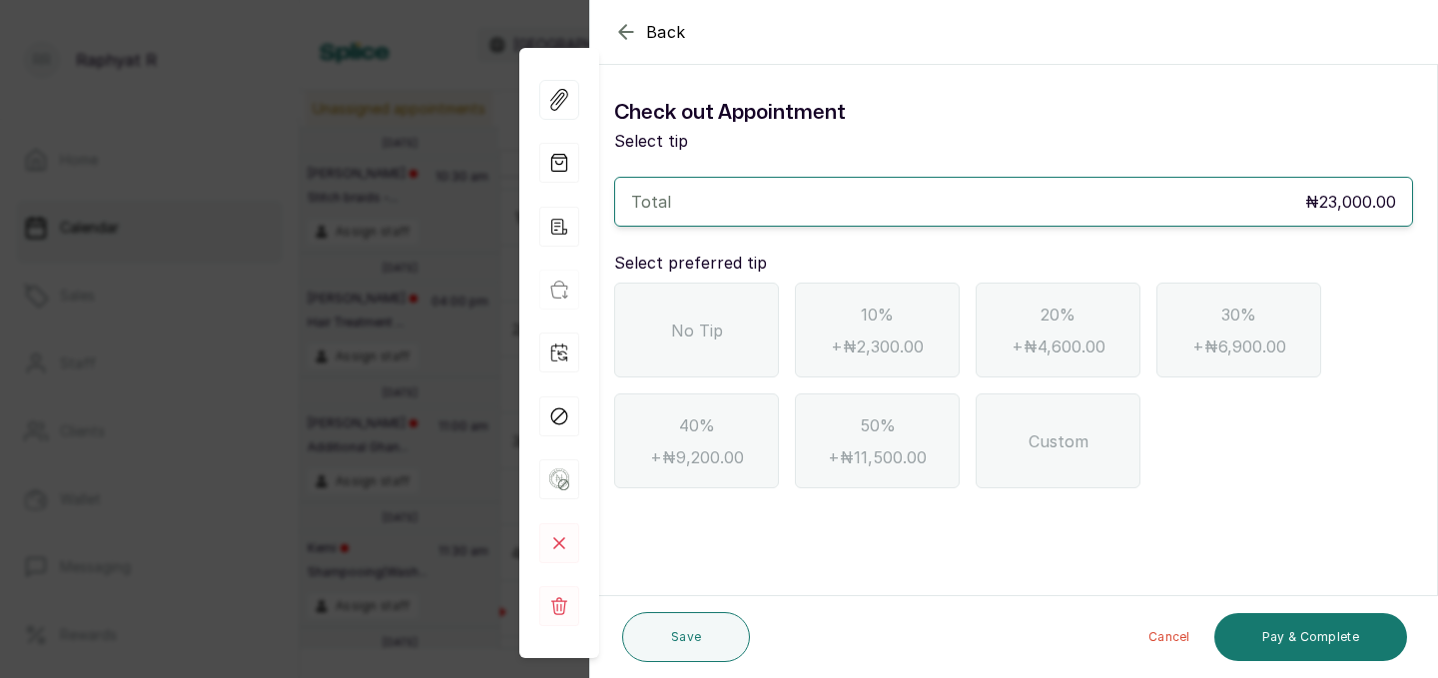
scroll to position [0, 0]
click at [732, 319] on div "No Tip" at bounding box center [696, 330] width 165 height 95
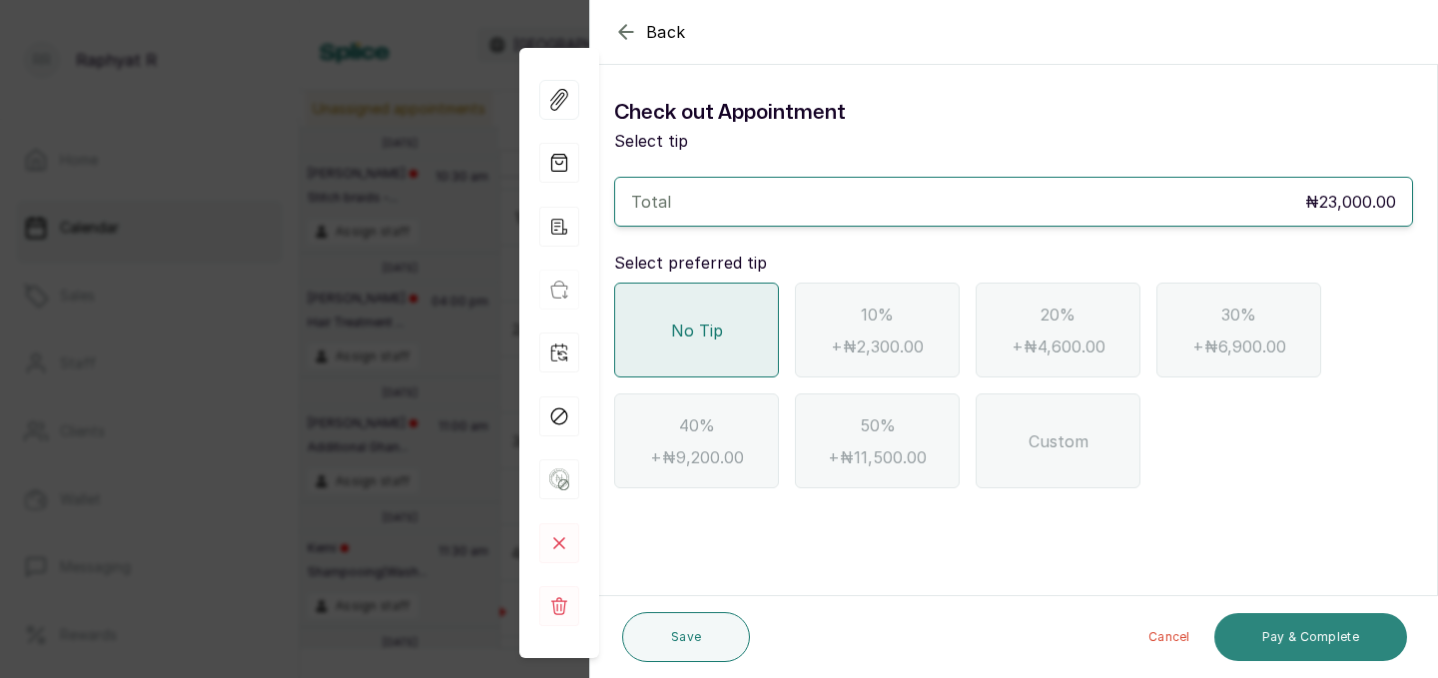
click at [1270, 652] on button "Pay & Complete" at bounding box center [1310, 637] width 193 height 48
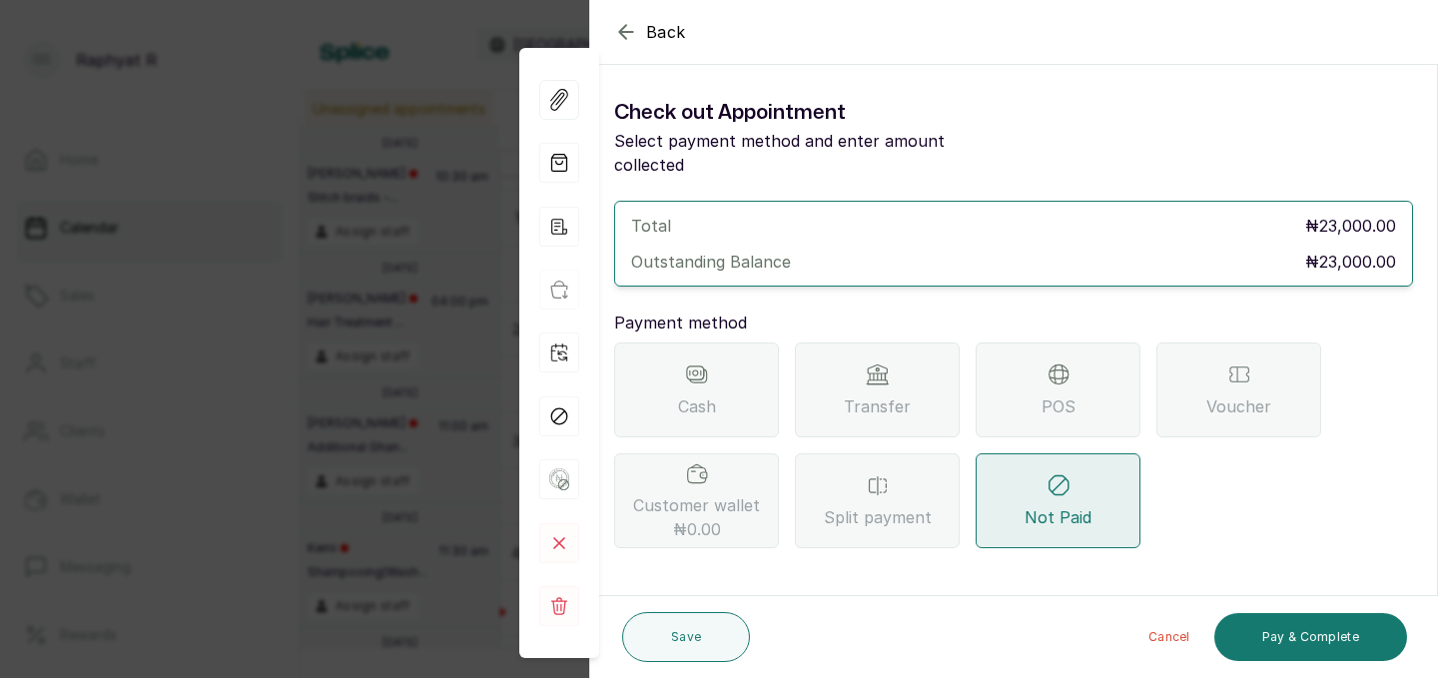
click at [910, 354] on div "Transfer" at bounding box center [877, 389] width 165 height 95
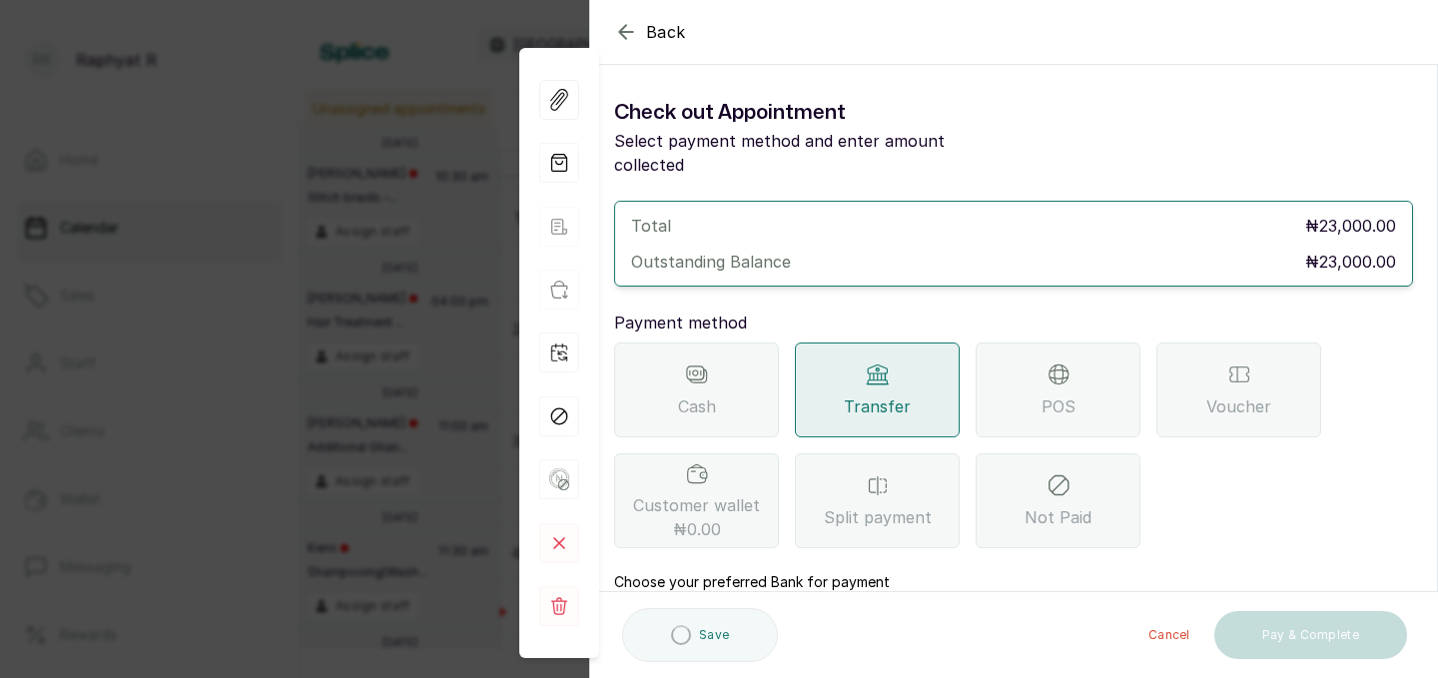
scroll to position [223, 0]
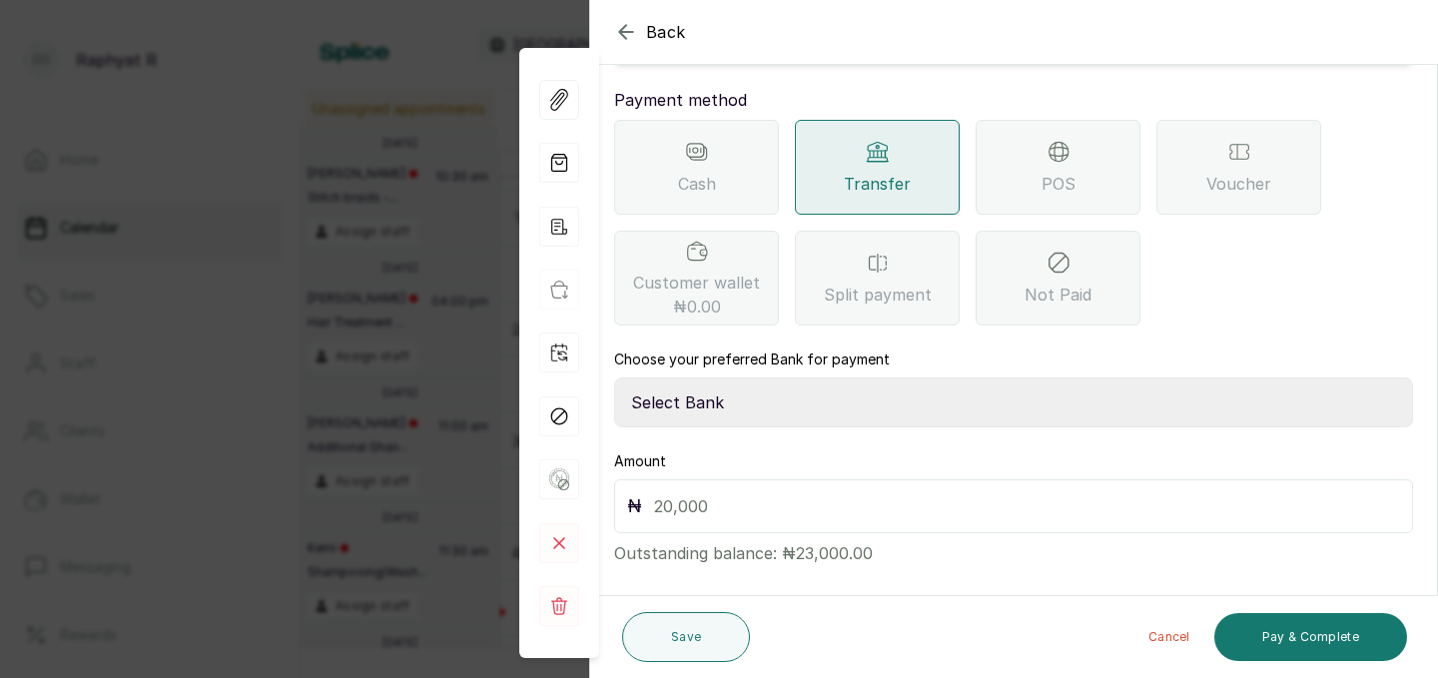
click at [718, 381] on select "Select Bank TRACTION(TRACTION) Providus Bank TASALAHQ HAIR AND BEAUTY Guaranty …" at bounding box center [1013, 402] width 799 height 50
select select "d2e8ea74-1b1f-42b2-81f9-dacd6e382dd2"
click at [706, 492] on input "text" at bounding box center [1027, 506] width 746 height 28
type input "23,000"
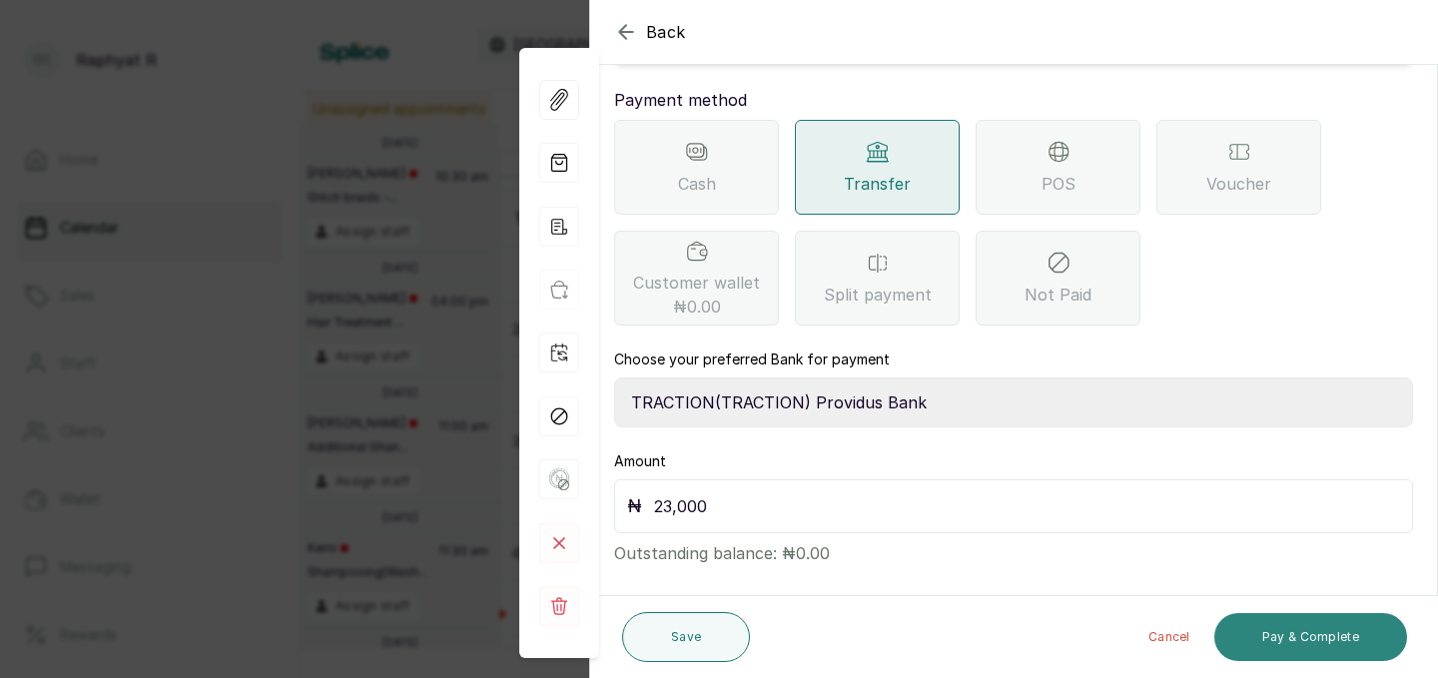
click at [1297, 634] on button "Pay & Complete" at bounding box center [1310, 637] width 193 height 48
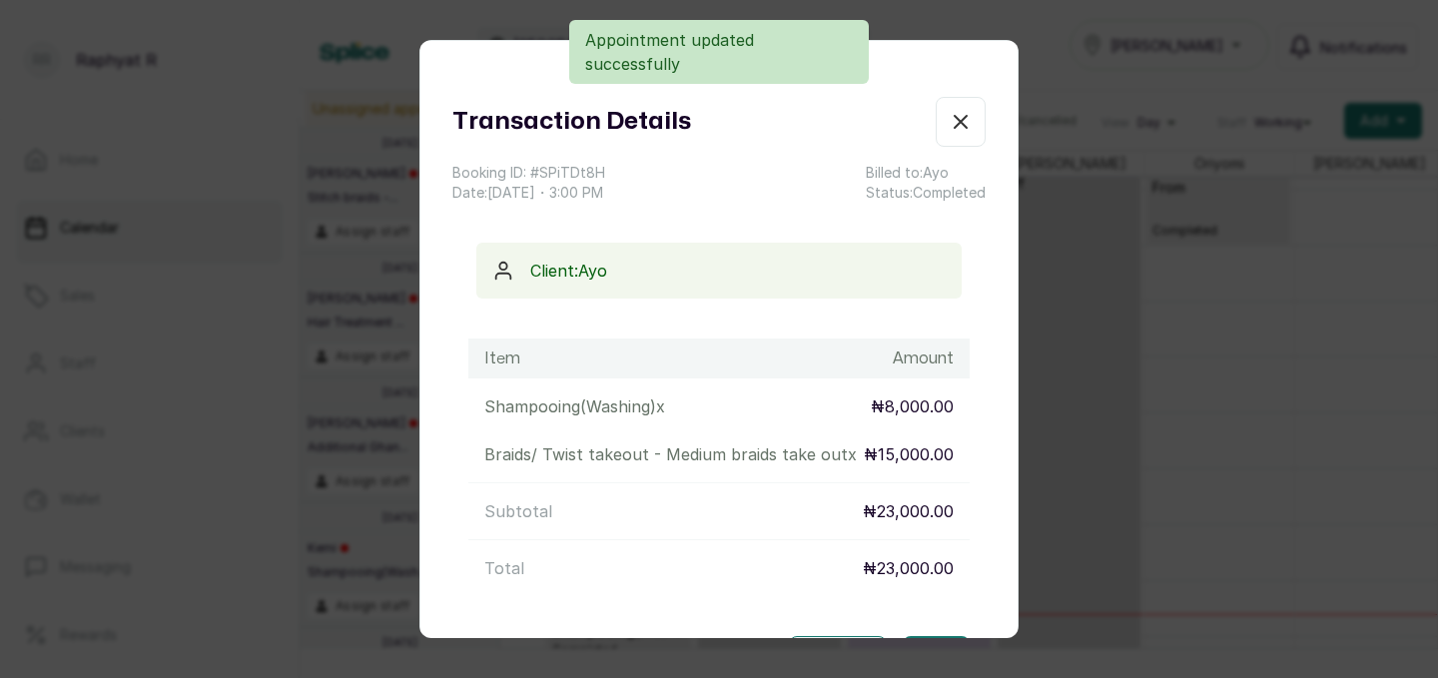
click at [962, 124] on icon "button" at bounding box center [961, 122] width 12 height 12
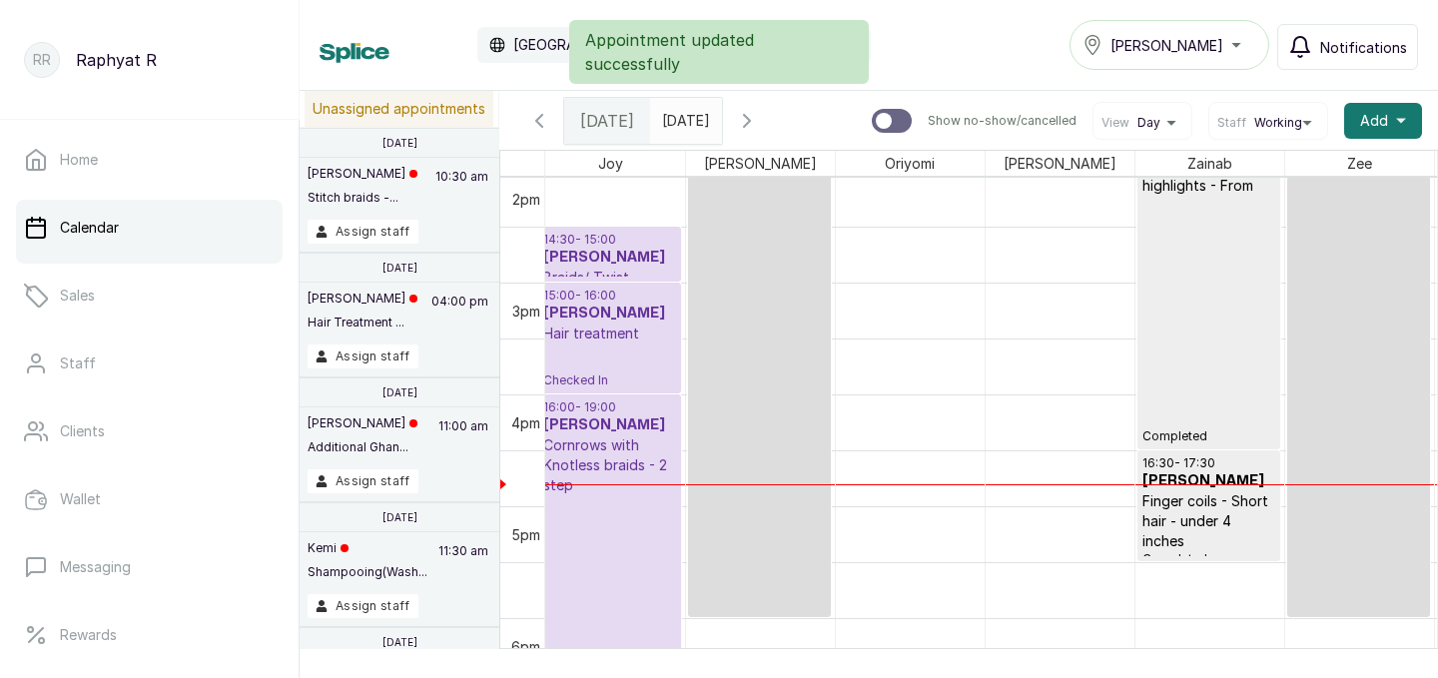
scroll to position [0, 456]
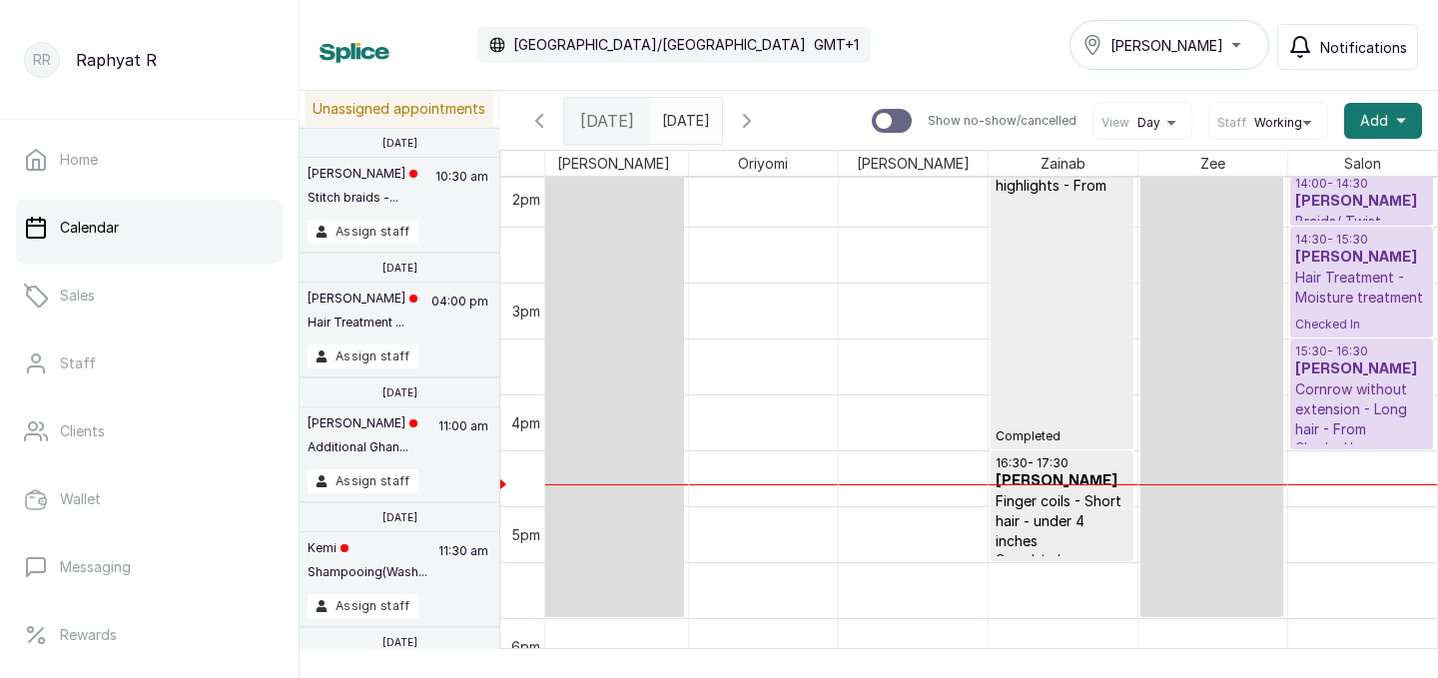
click at [1316, 256] on h3 "[PERSON_NAME]" at bounding box center [1362, 258] width 134 height 20
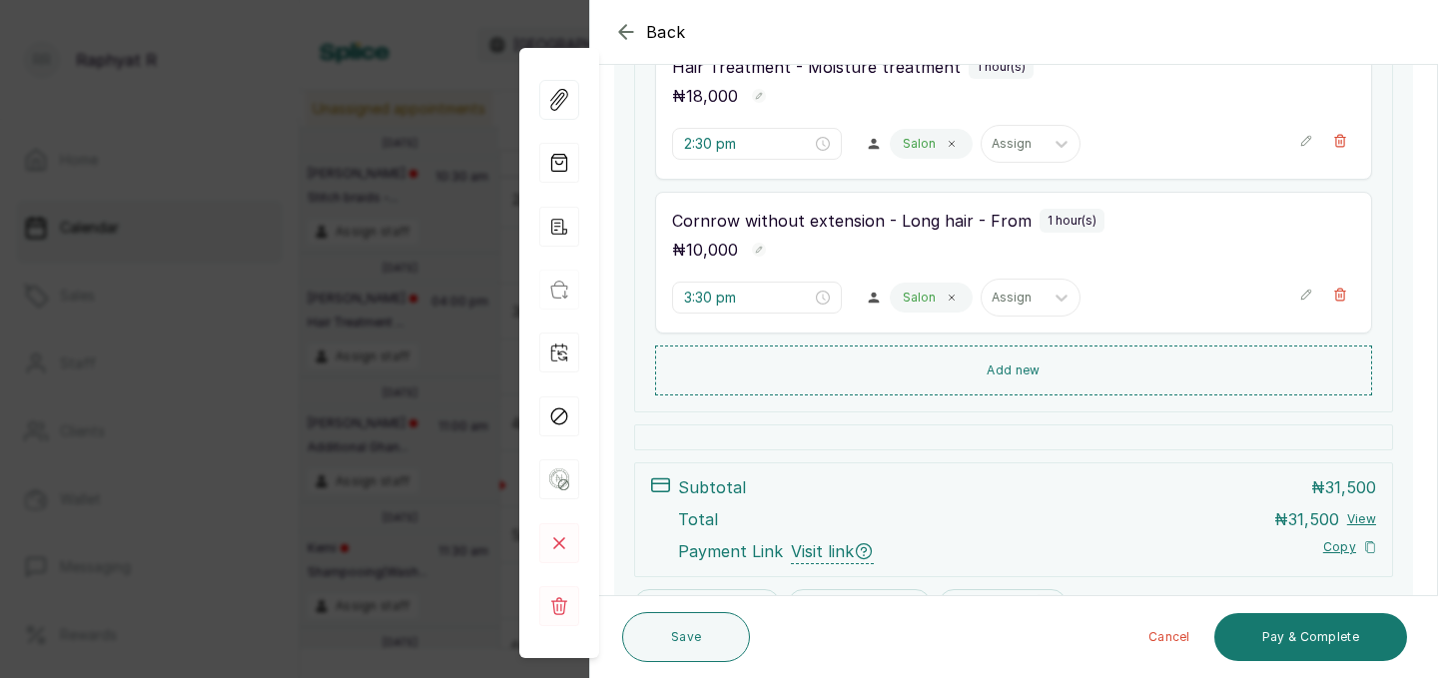
scroll to position [538, 0]
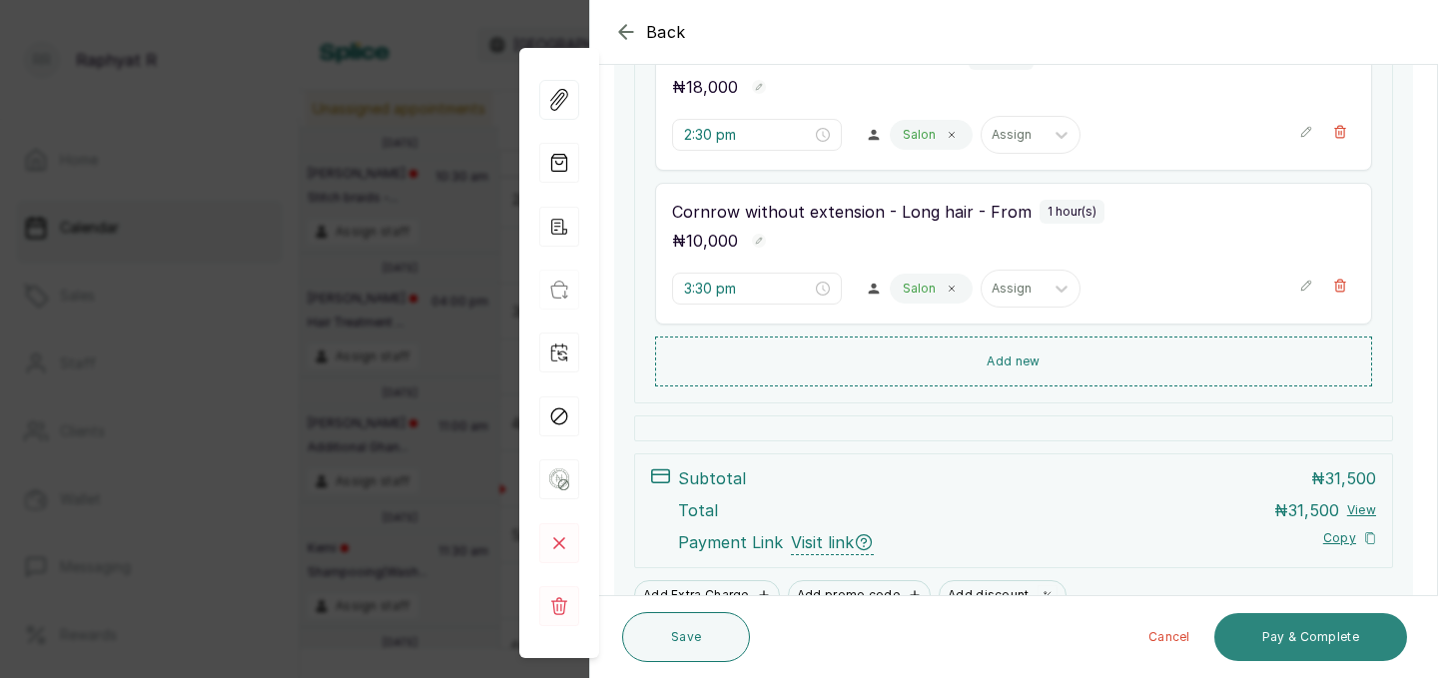
click at [1338, 642] on button "Pay & Complete" at bounding box center [1310, 637] width 193 height 48
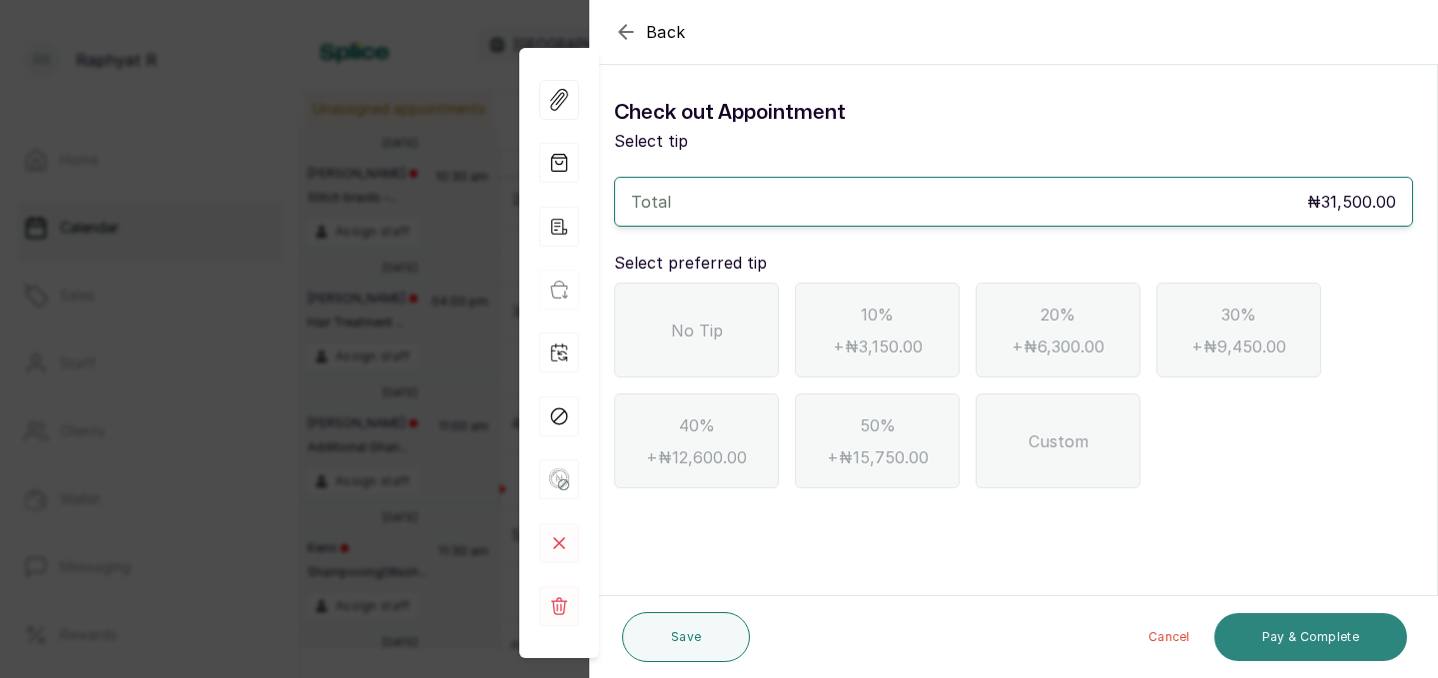
scroll to position [0, 0]
click at [714, 350] on div "No Tip" at bounding box center [696, 330] width 165 height 95
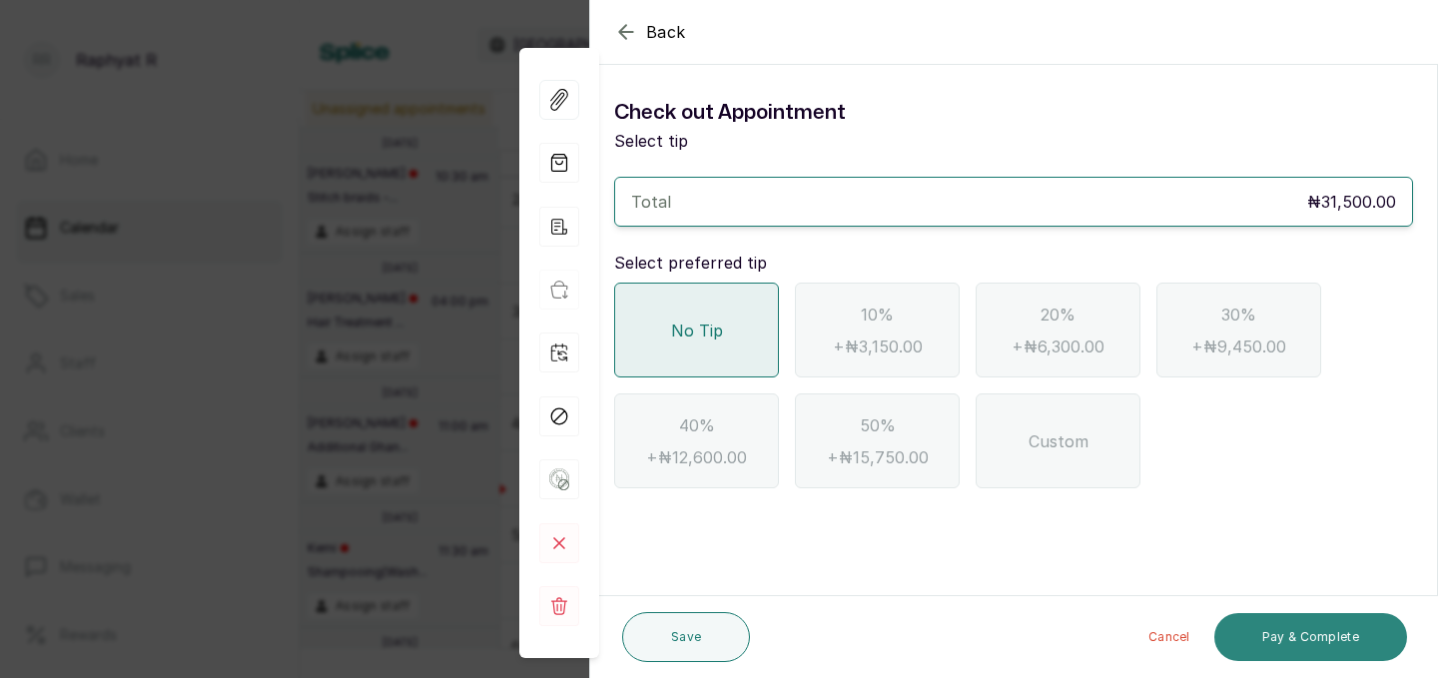
click at [1251, 638] on button "Pay & Complete" at bounding box center [1310, 637] width 193 height 48
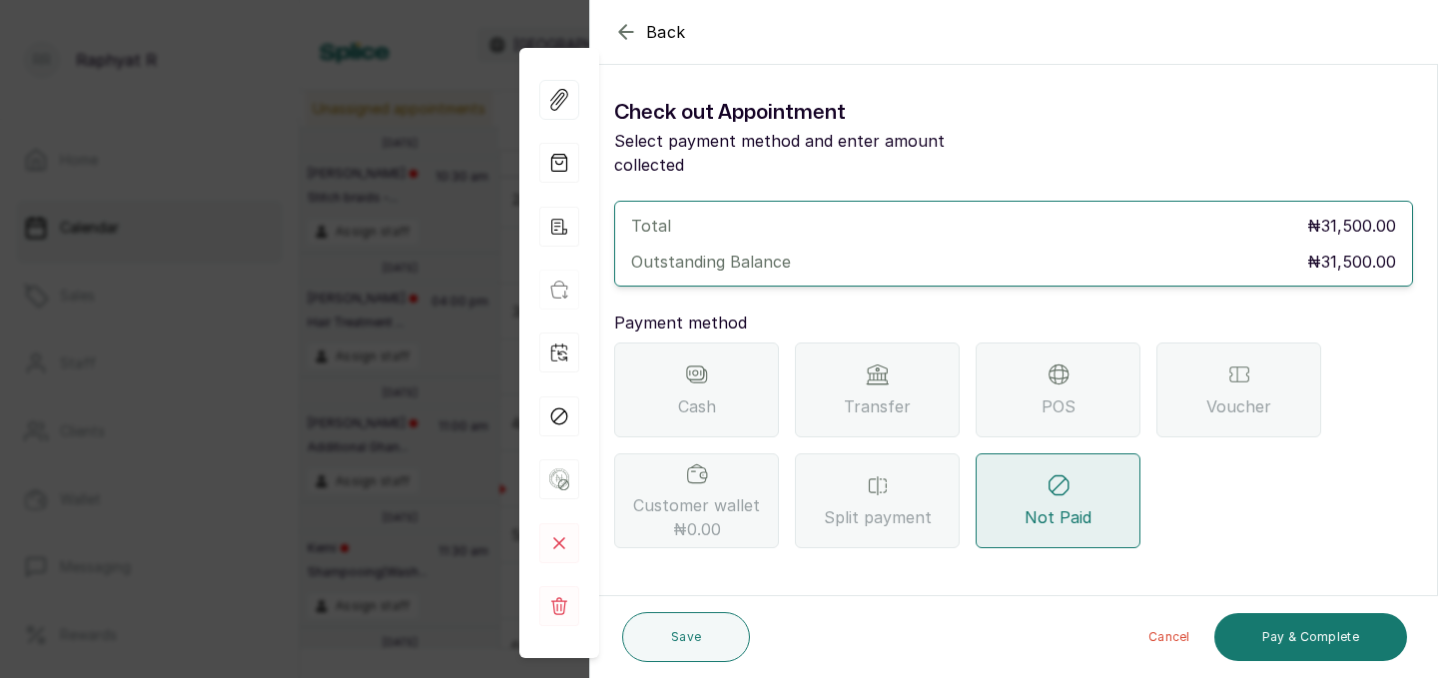
click at [1015, 373] on div "POS" at bounding box center [1057, 389] width 165 height 95
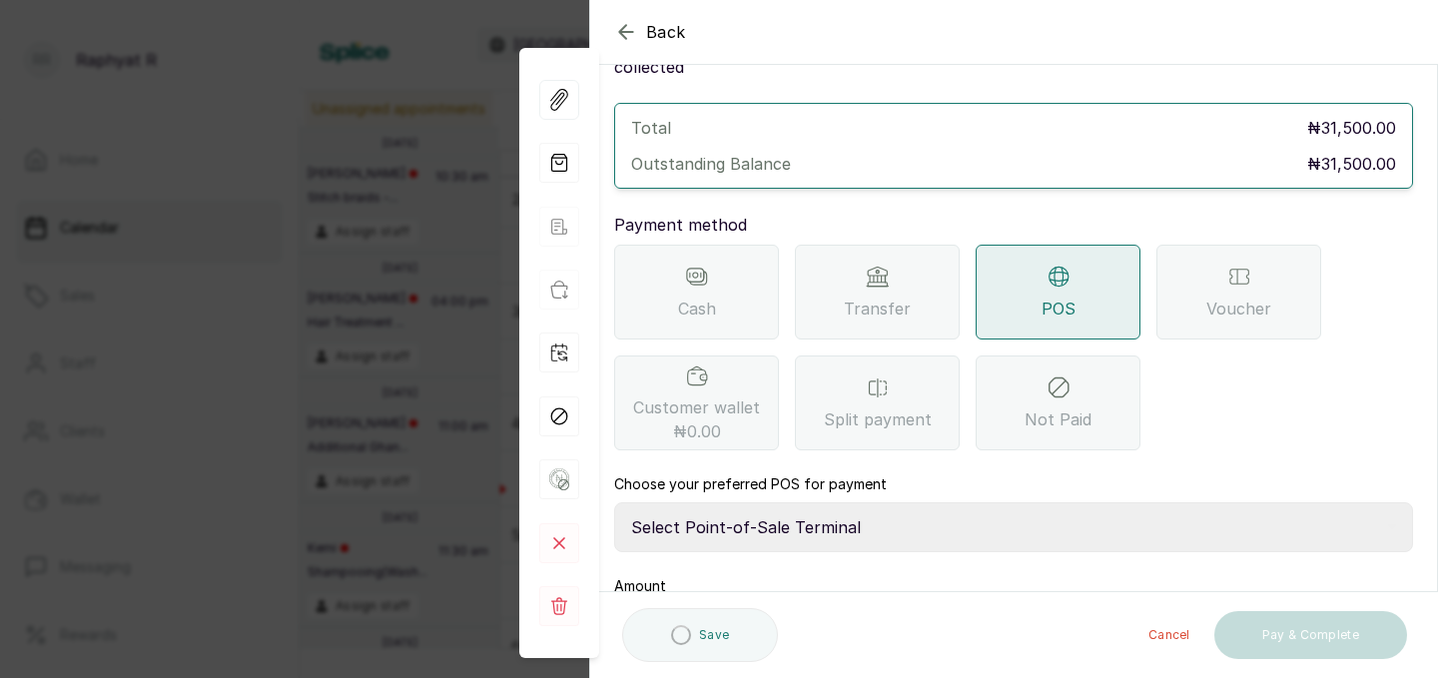
scroll to position [145, 0]
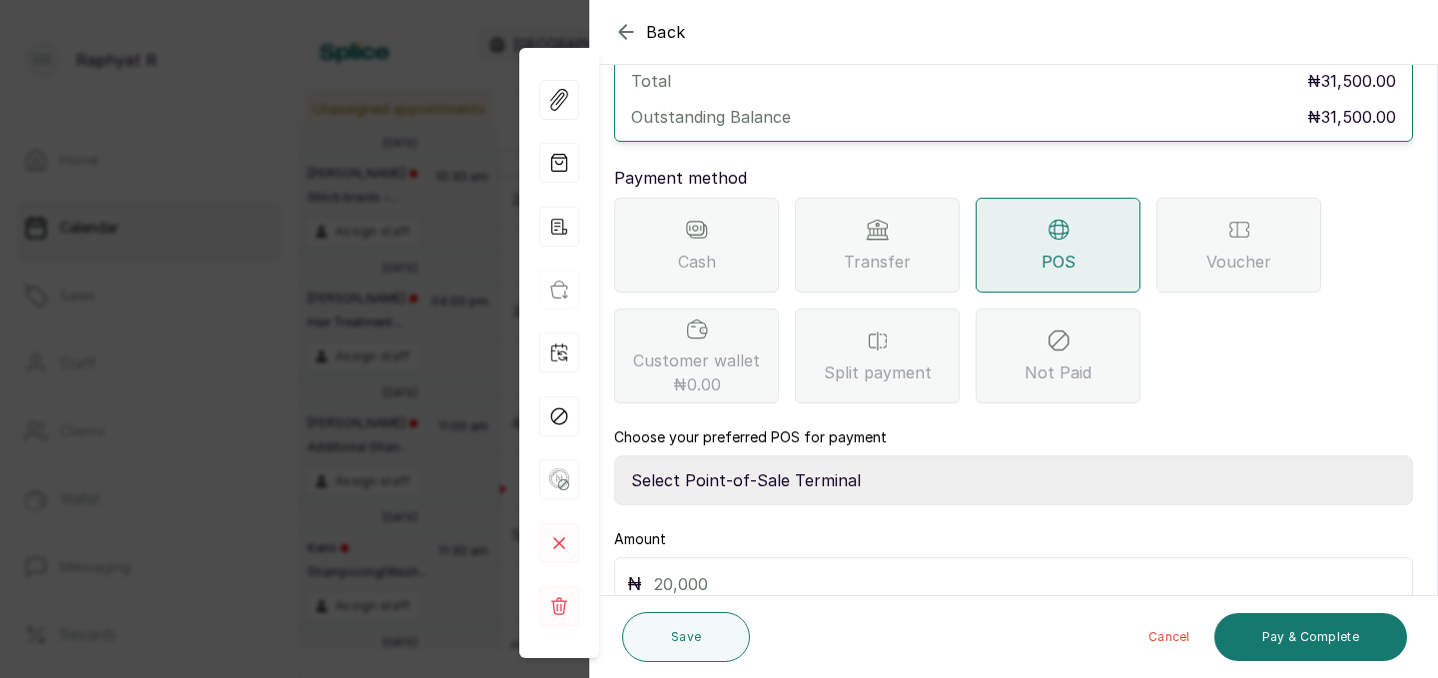
click at [810, 455] on select "Select Point-of-Sale Terminal Traction Providus Bank" at bounding box center [1013, 480] width 799 height 50
select select "b1594abb-eea2-48ba-bf5f-ff0754569b84"
click at [713, 573] on input "text" at bounding box center [1027, 584] width 746 height 28
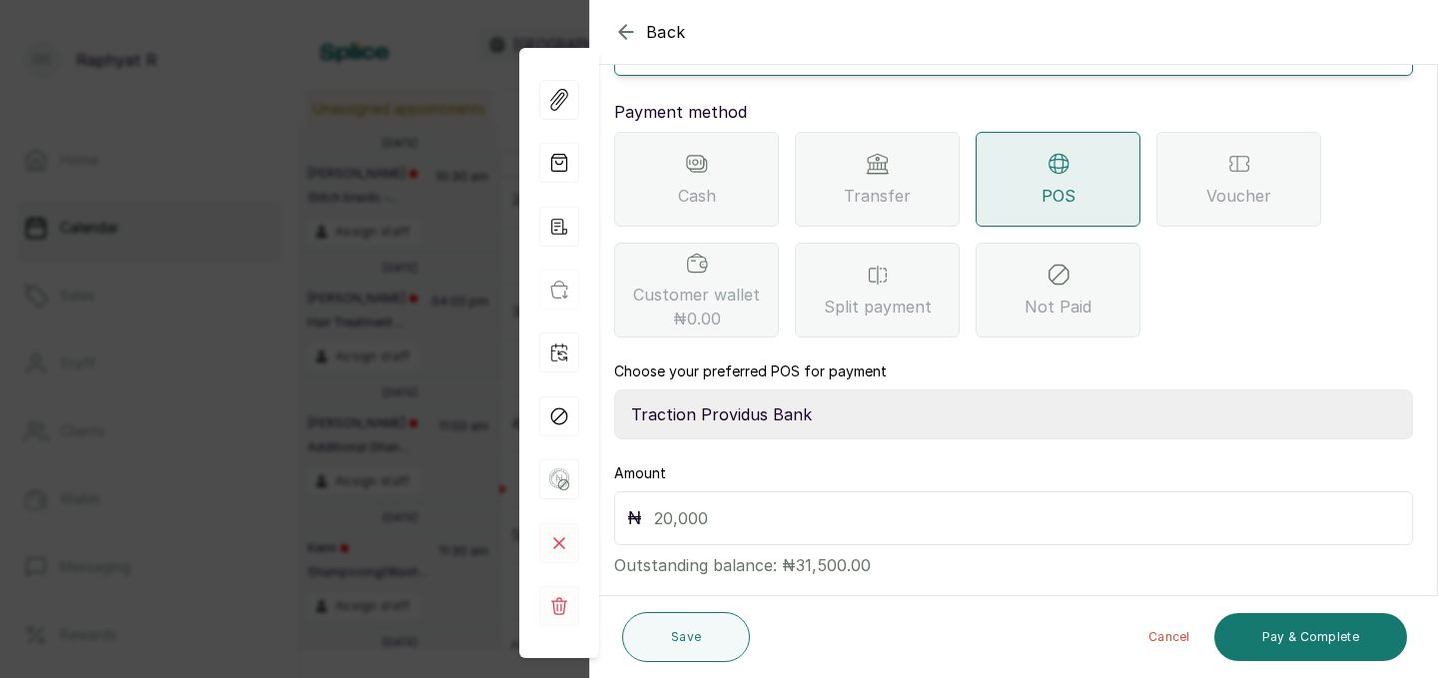
scroll to position [223, 0]
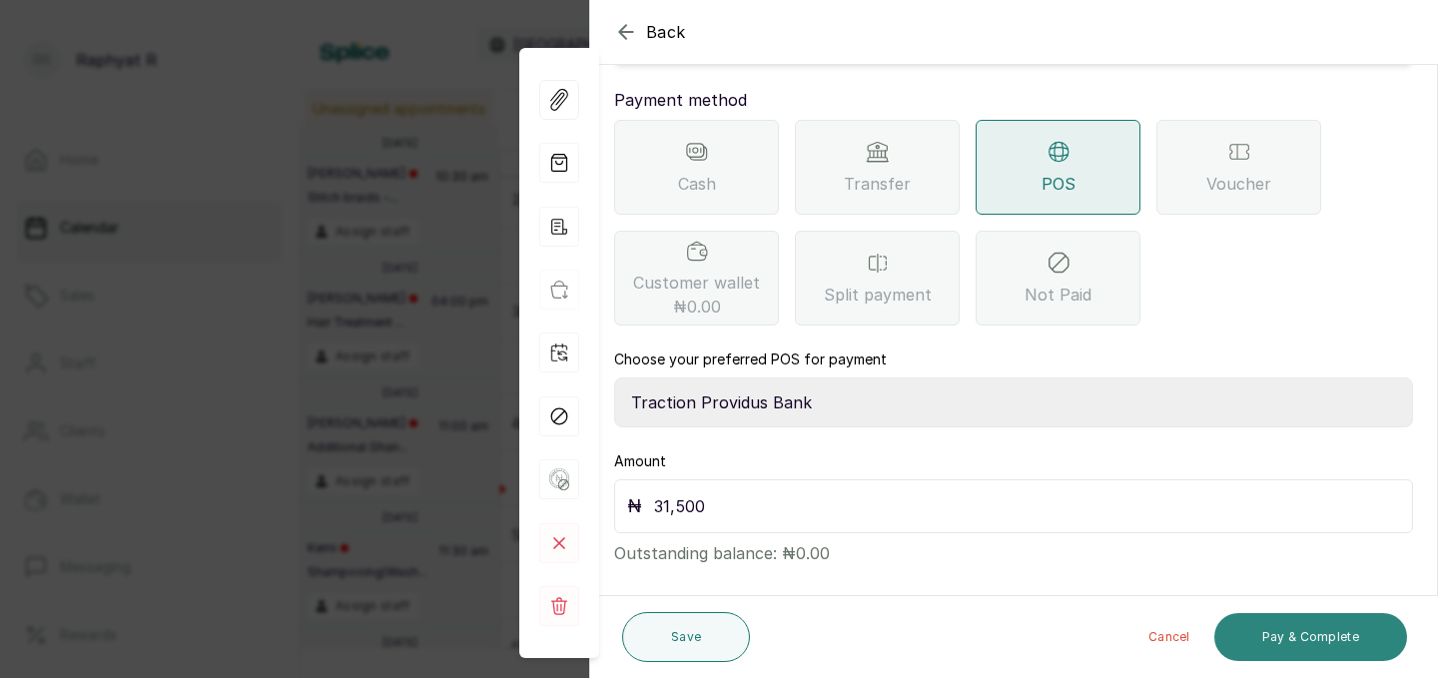
type input "31,500"
click at [1249, 632] on button "Pay & Complete" at bounding box center [1310, 637] width 193 height 48
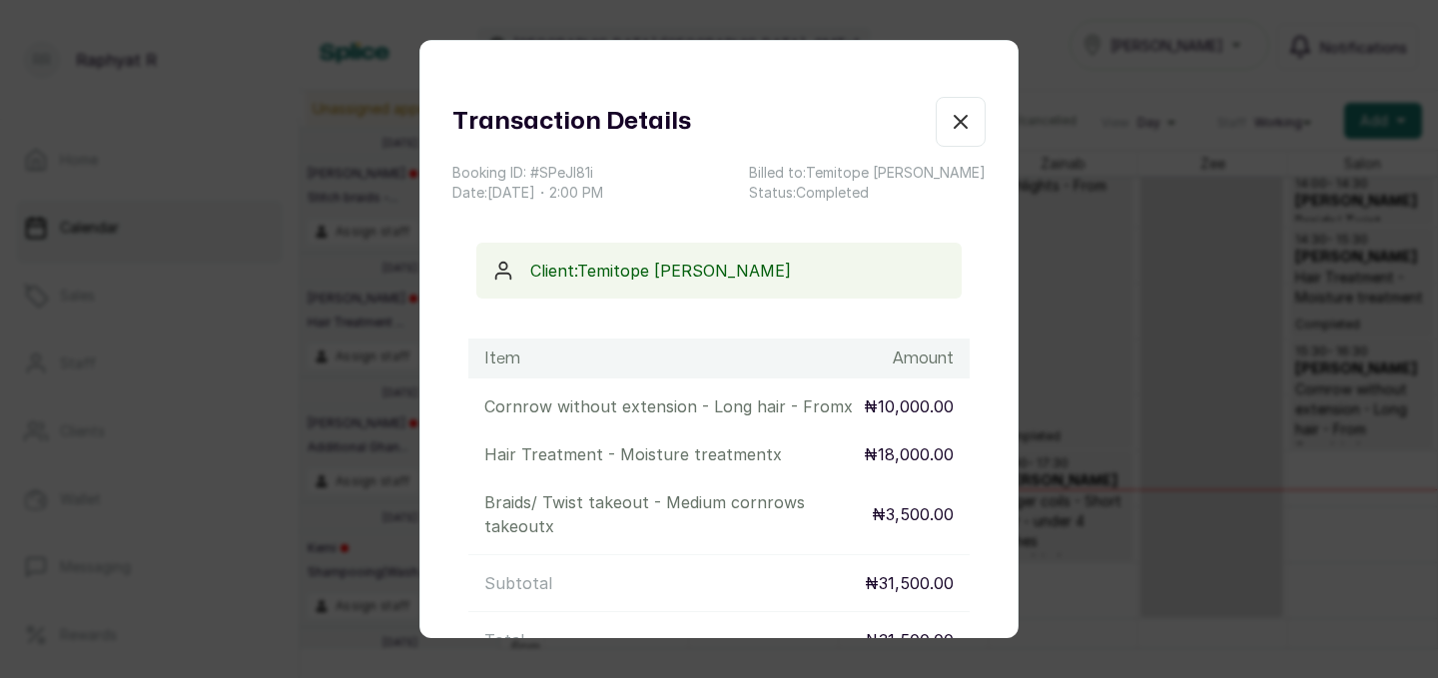
click at [966, 120] on icon "button" at bounding box center [961, 122] width 24 height 24
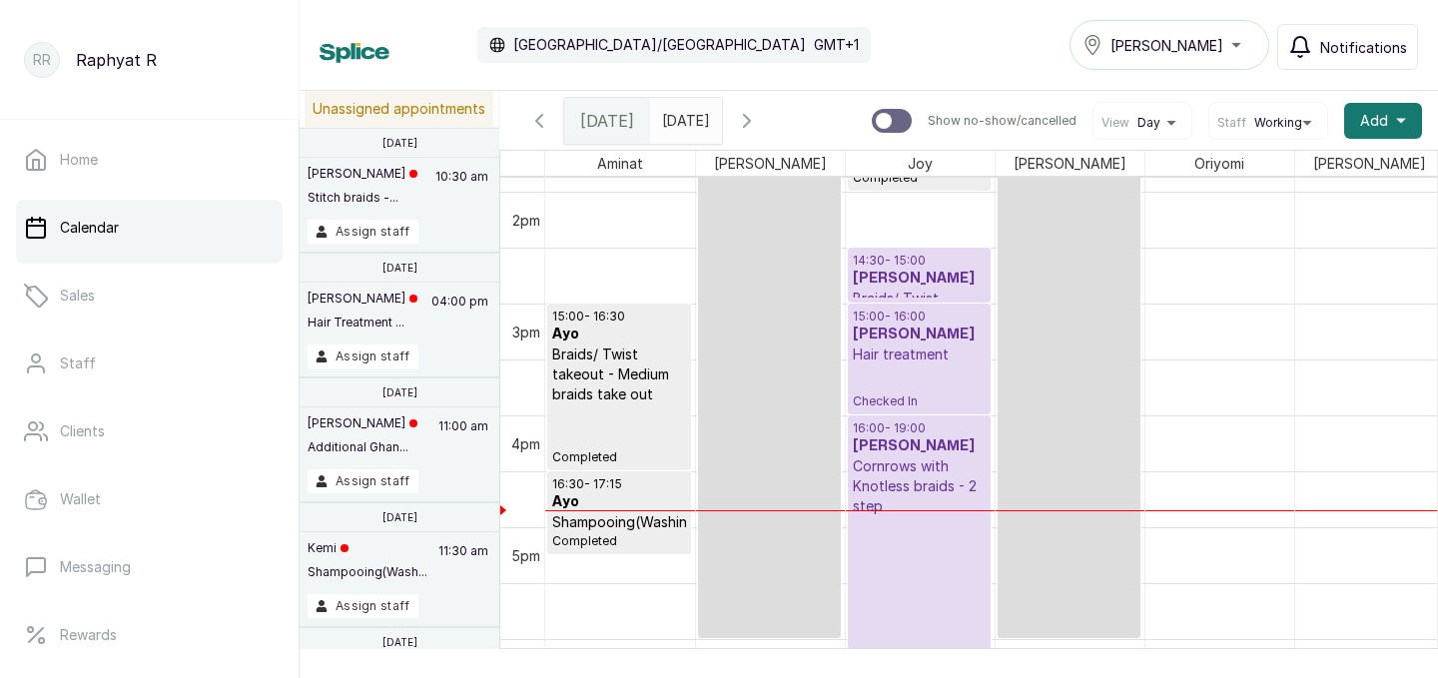
scroll to position [1550, 0]
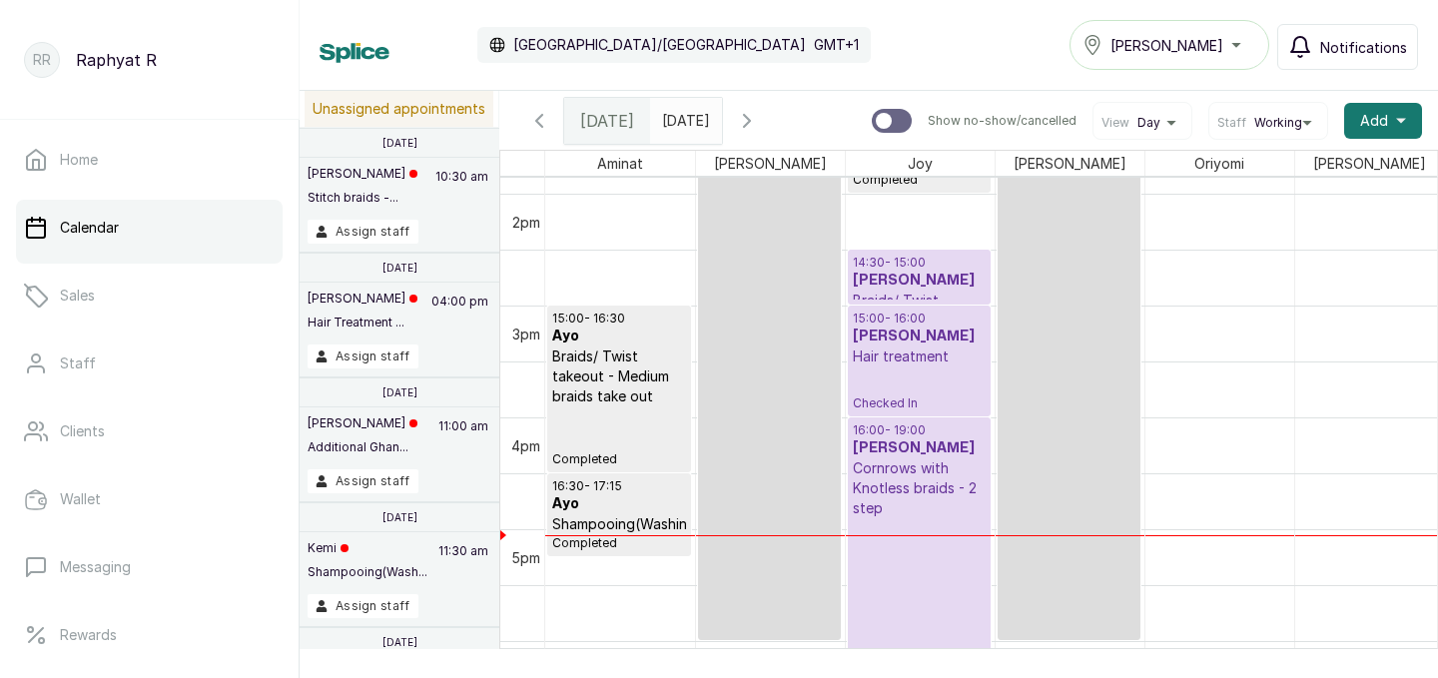
click at [968, 438] on h3 "[PERSON_NAME]" at bounding box center [919, 448] width 133 height 20
